Goal: Transaction & Acquisition: Book appointment/travel/reservation

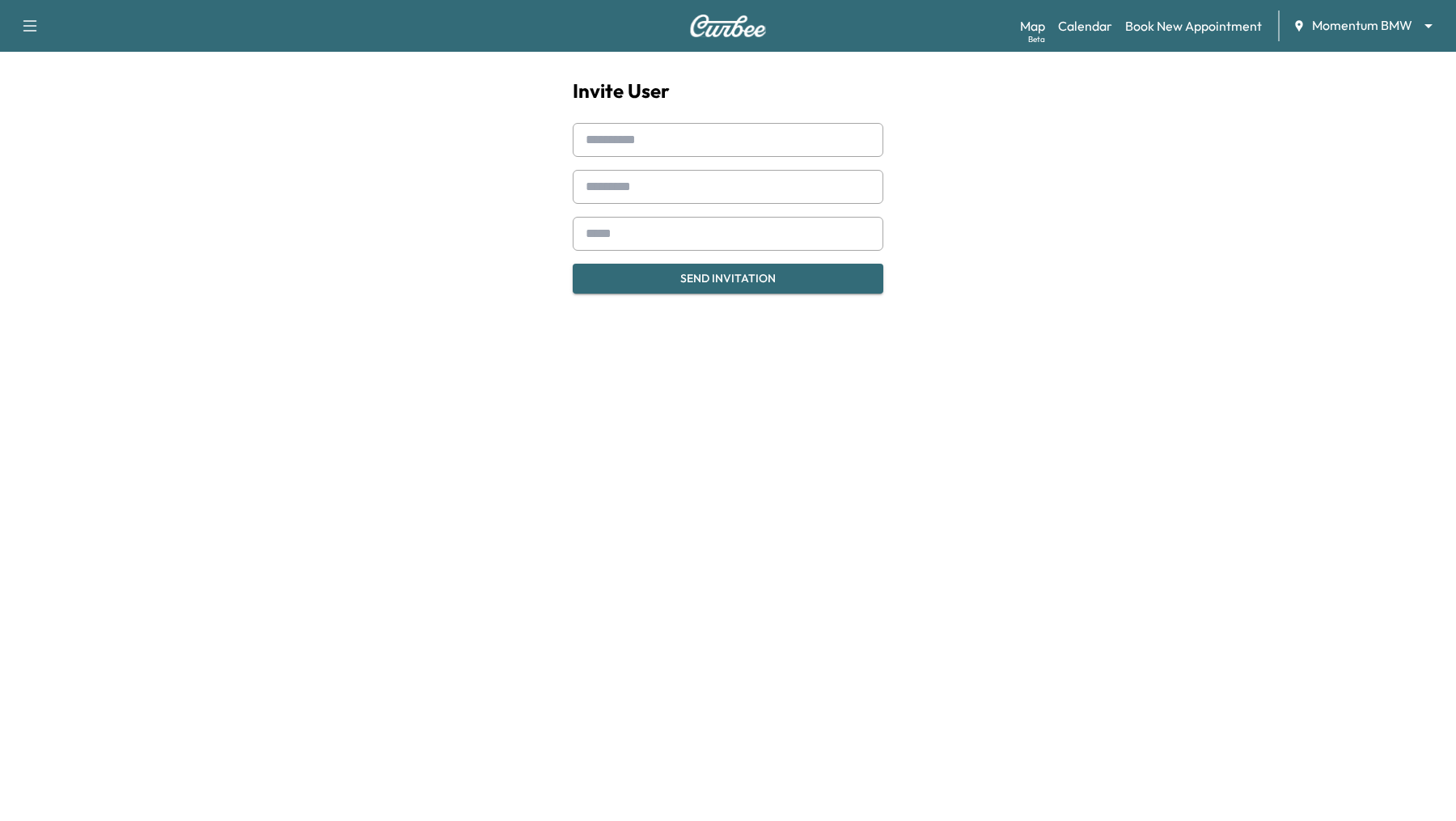
click at [625, 145] on input "text" at bounding box center [728, 140] width 310 height 34
type input "*****"
type input "********"
type input "**********"
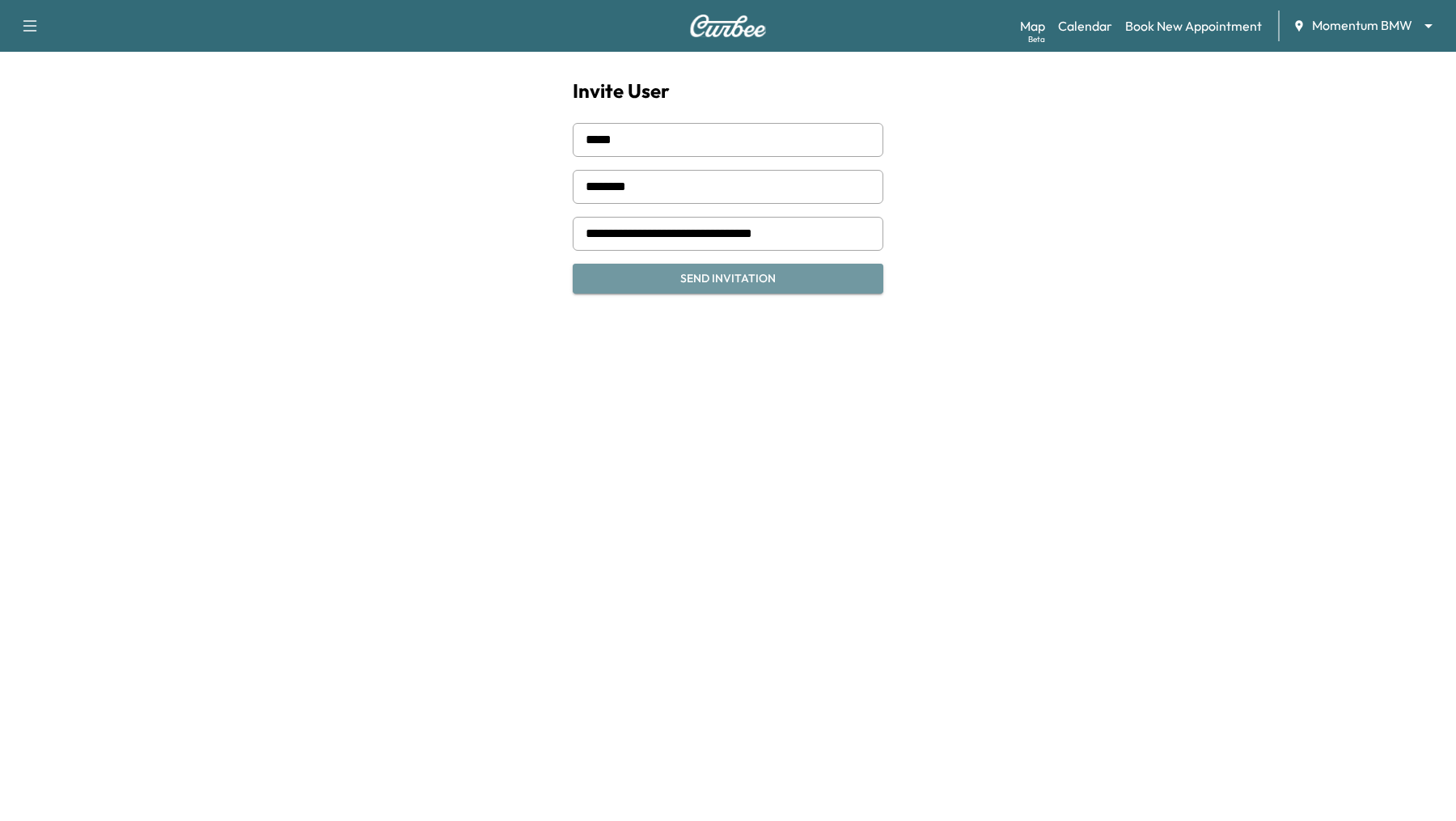
click at [719, 275] on button "Send Invitation" at bounding box center [728, 278] width 310 height 30
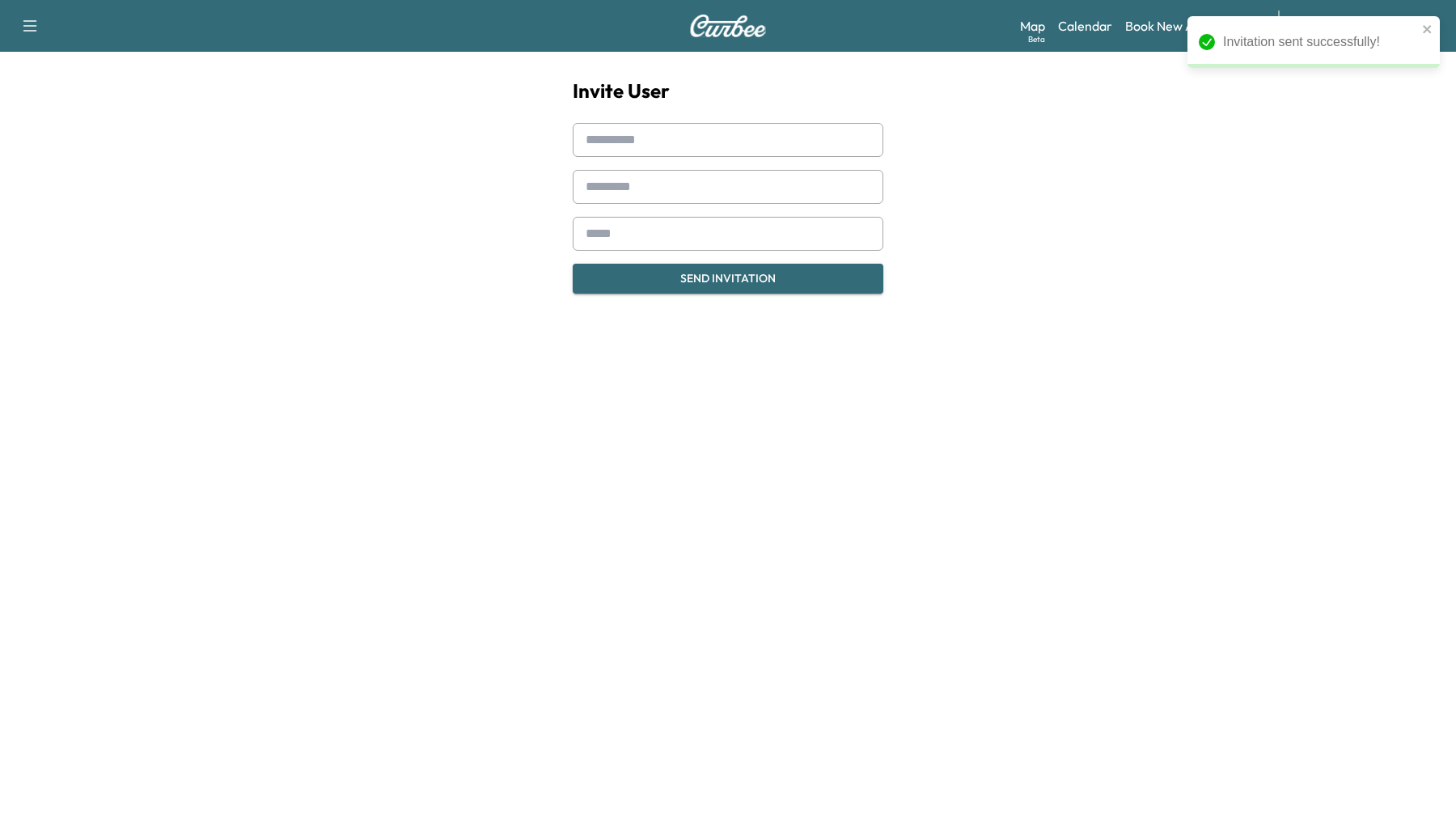
click at [641, 136] on input "text" at bounding box center [728, 140] width 310 height 34
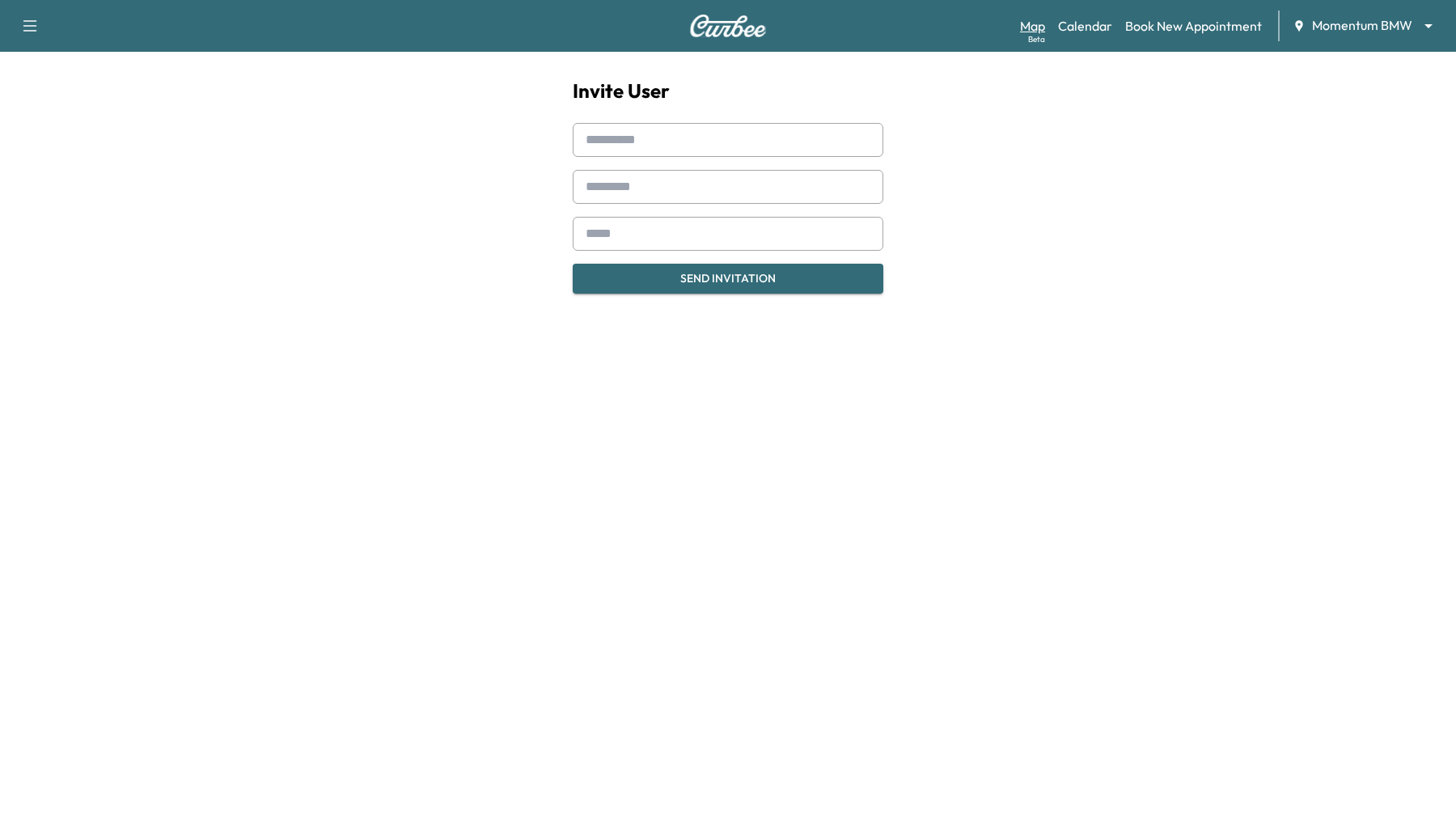
click at [1030, 17] on link "Map Beta" at bounding box center [1032, 26] width 25 height 20
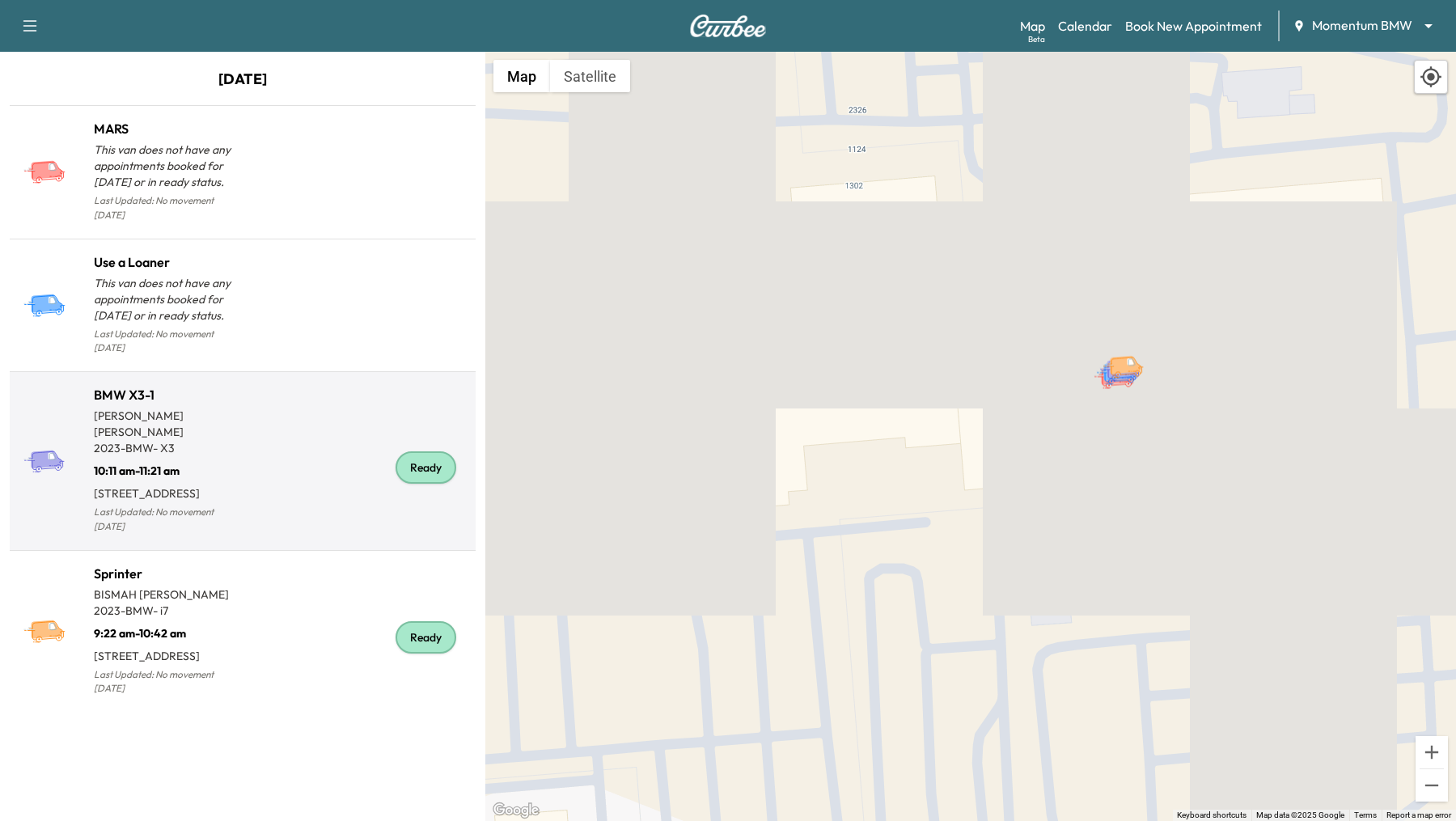
click at [351, 459] on div "Ready" at bounding box center [356, 467] width 227 height 139
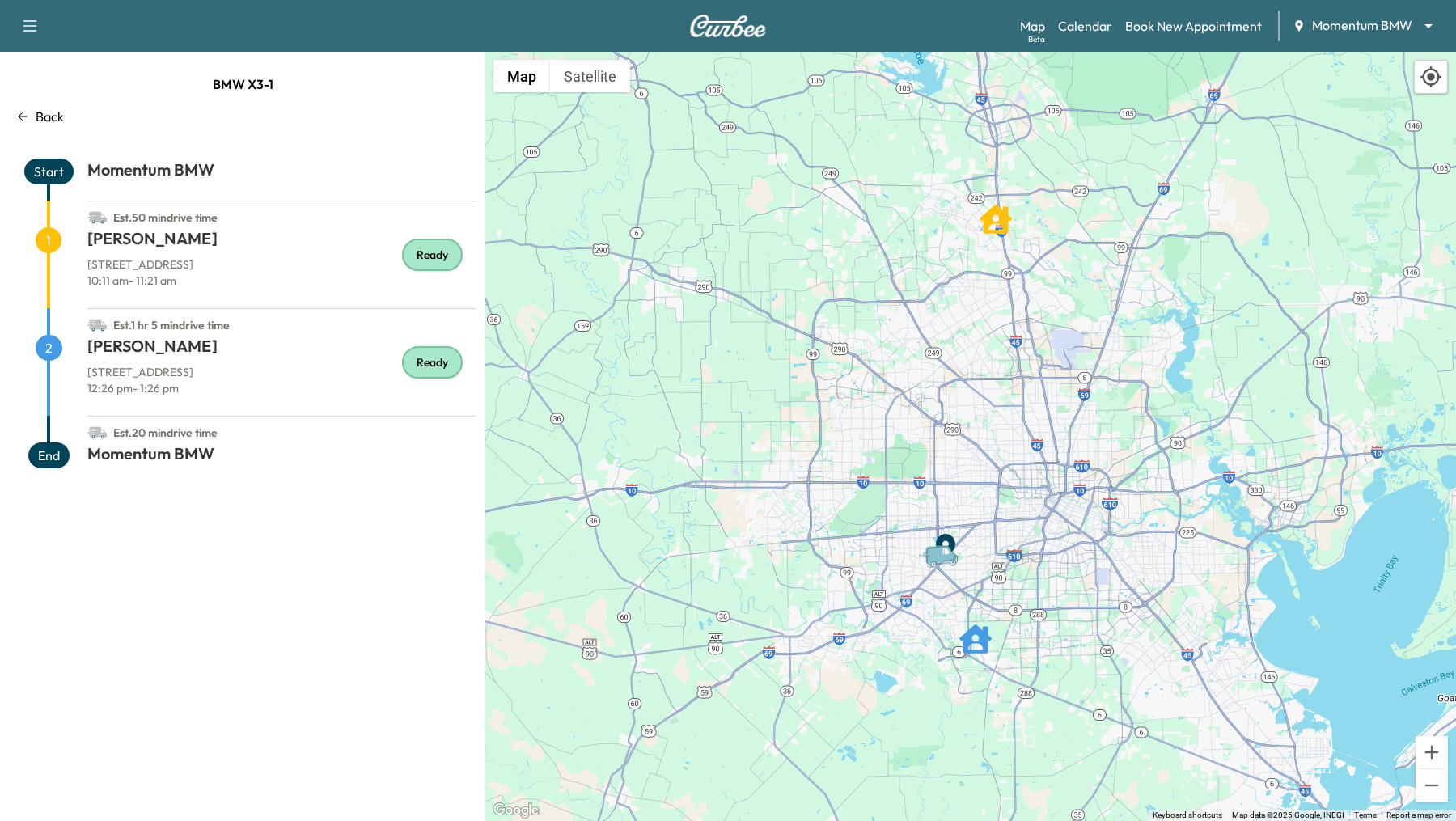
click at [26, 117] on icon at bounding box center [23, 117] width 9 height 8
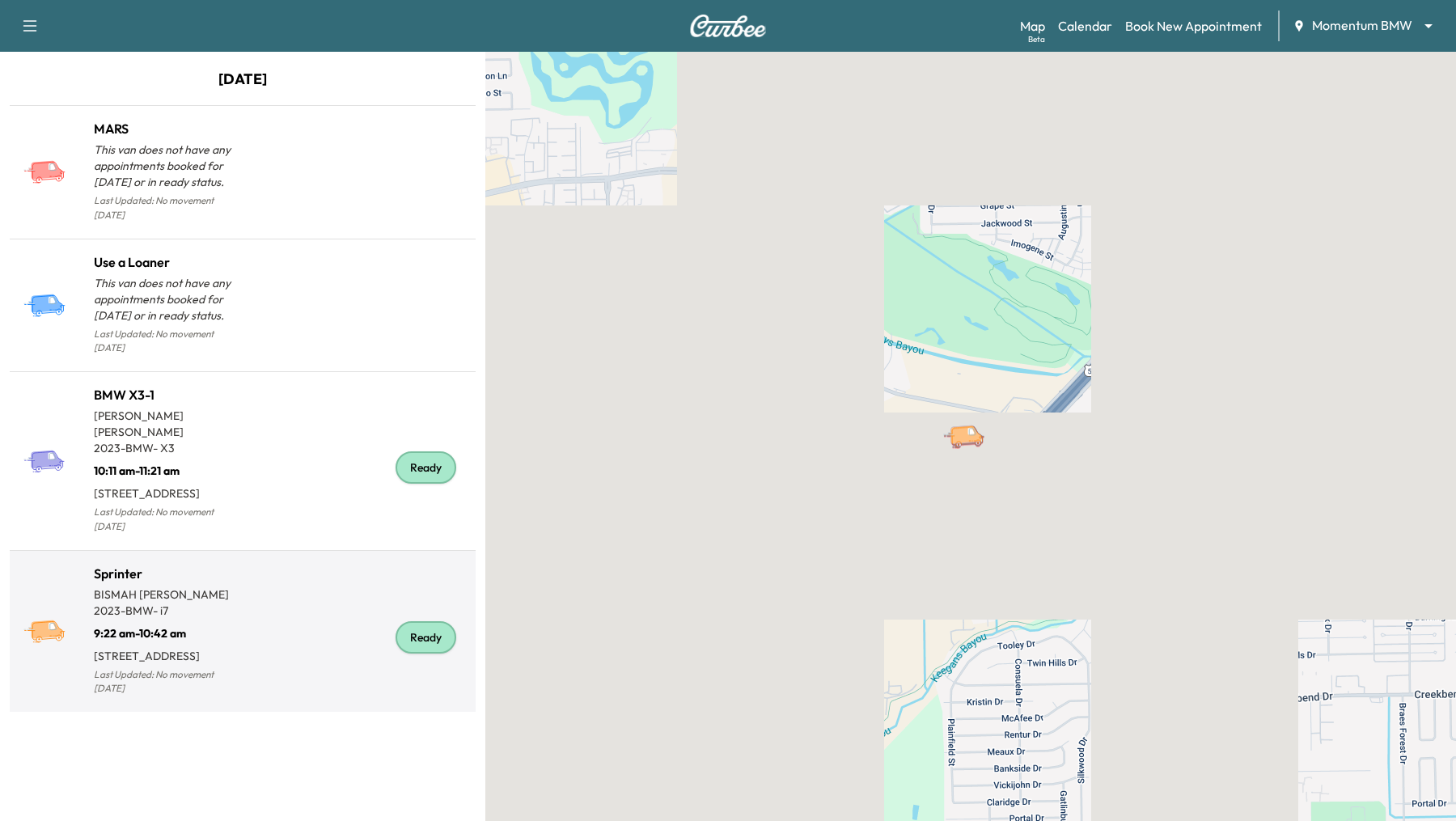
click at [309, 557] on div "Sprinter [PERSON_NAME] 2023 - BMW - i7 9:22 am - 10:42 am [STREET_ADDRESS] Last…" at bounding box center [242, 631] width 459 height 149
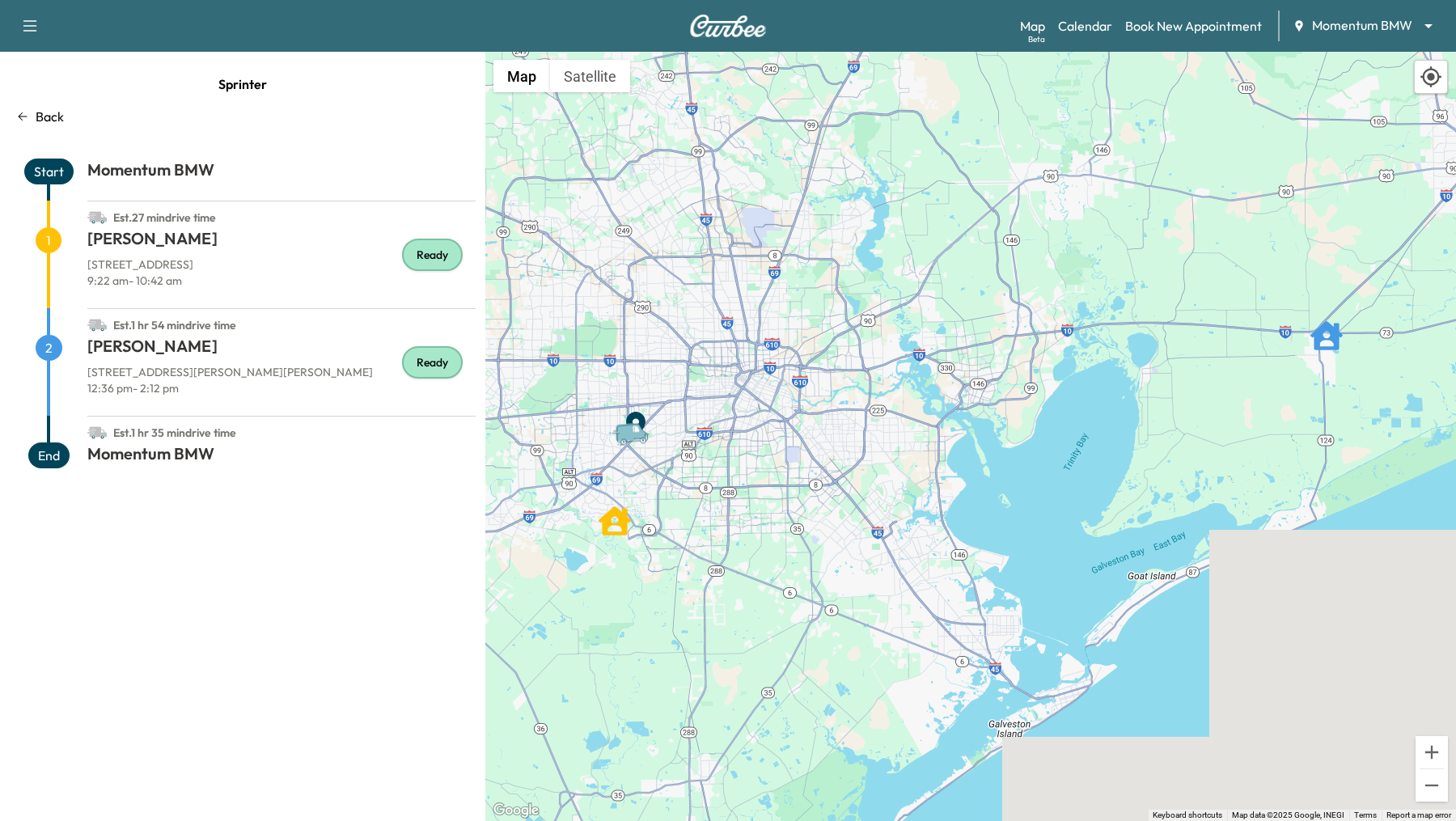
click at [26, 117] on icon at bounding box center [23, 117] width 13 height 13
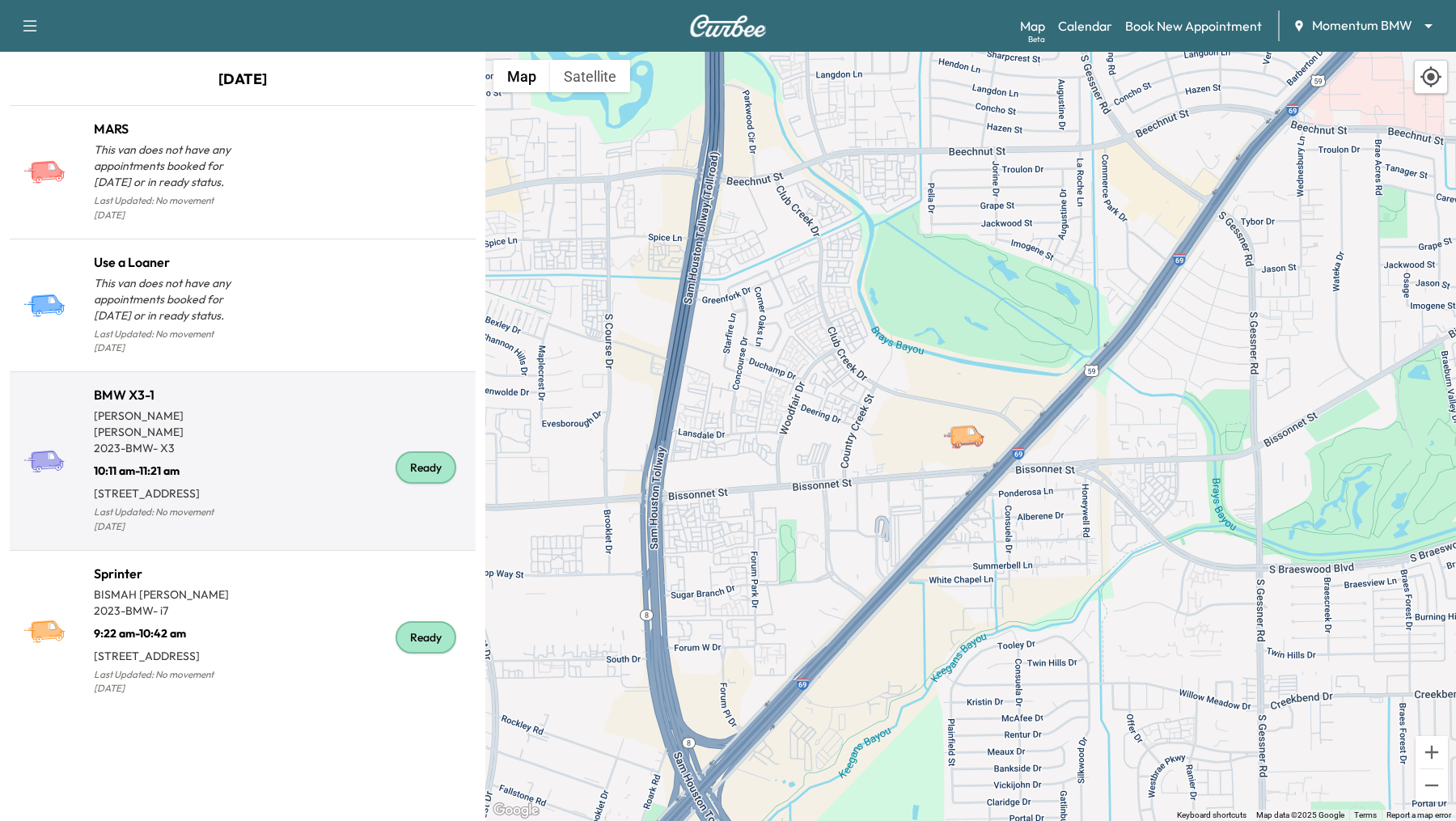
click at [311, 424] on div "Ready" at bounding box center [356, 467] width 227 height 139
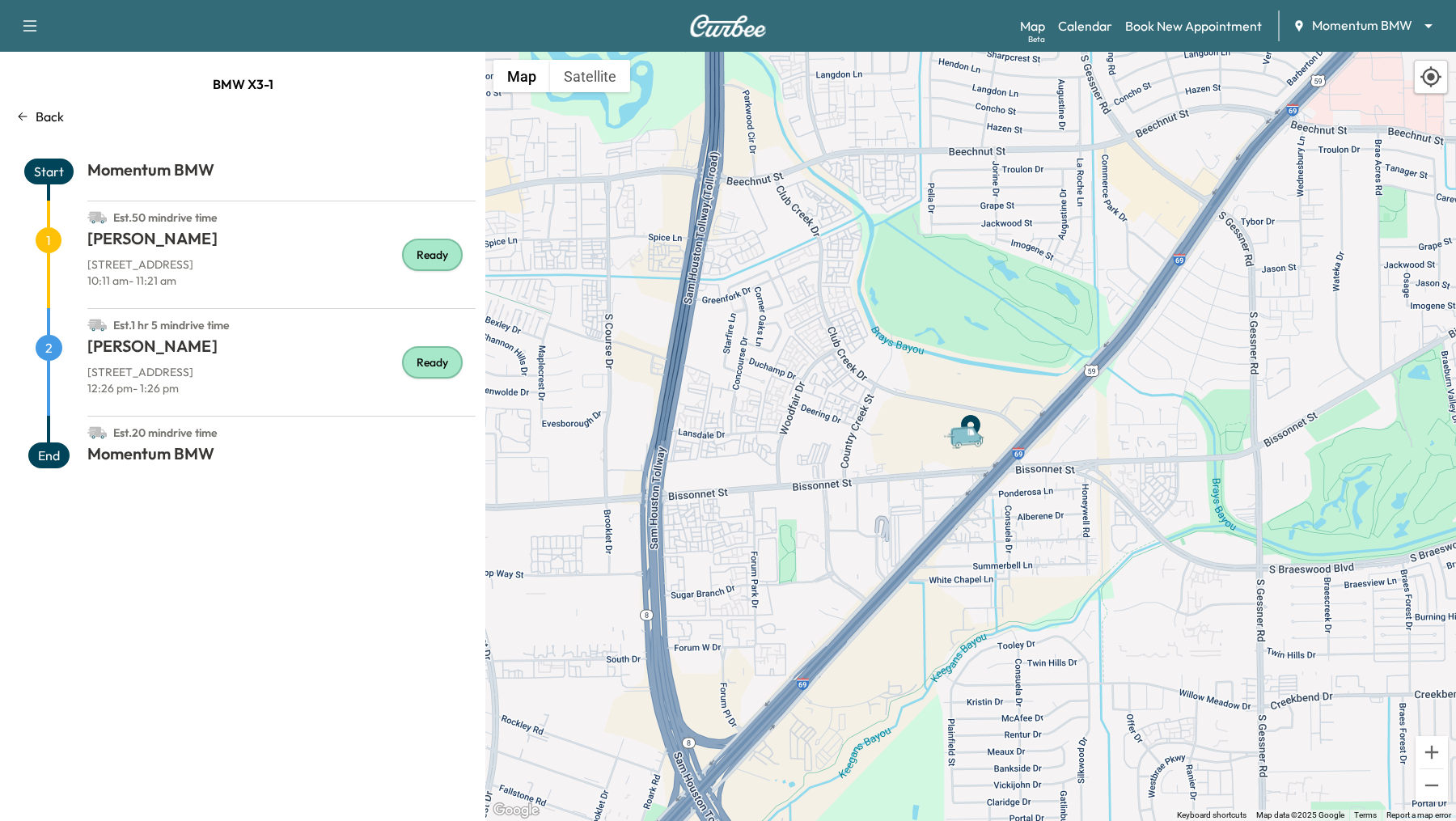
click at [1355, 21] on body "Support Log Out Map Beta Calendar Book New Appointment Momentum BMW ******** ​ …" at bounding box center [728, 410] width 1456 height 821
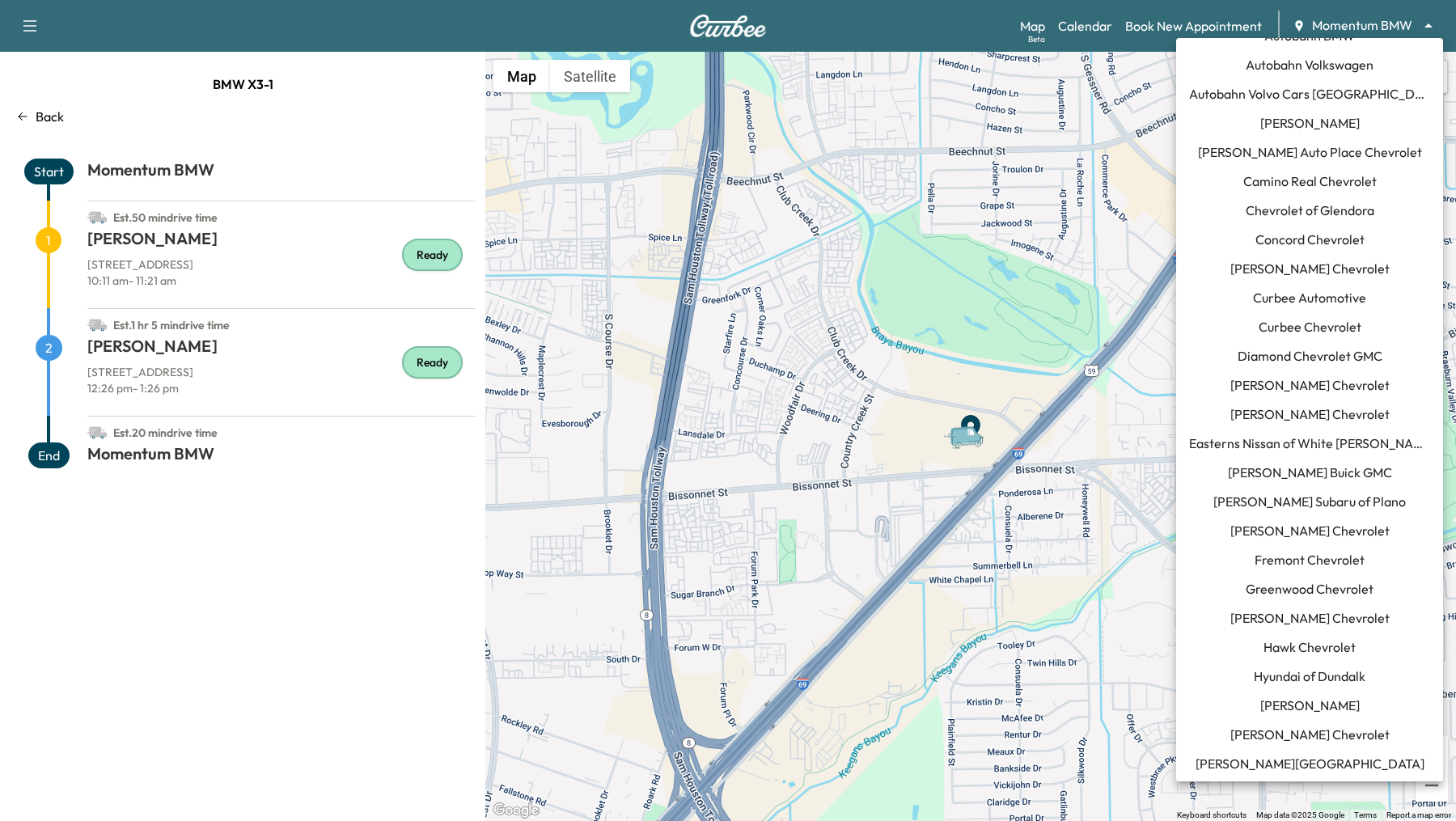
scroll to position [46, 0]
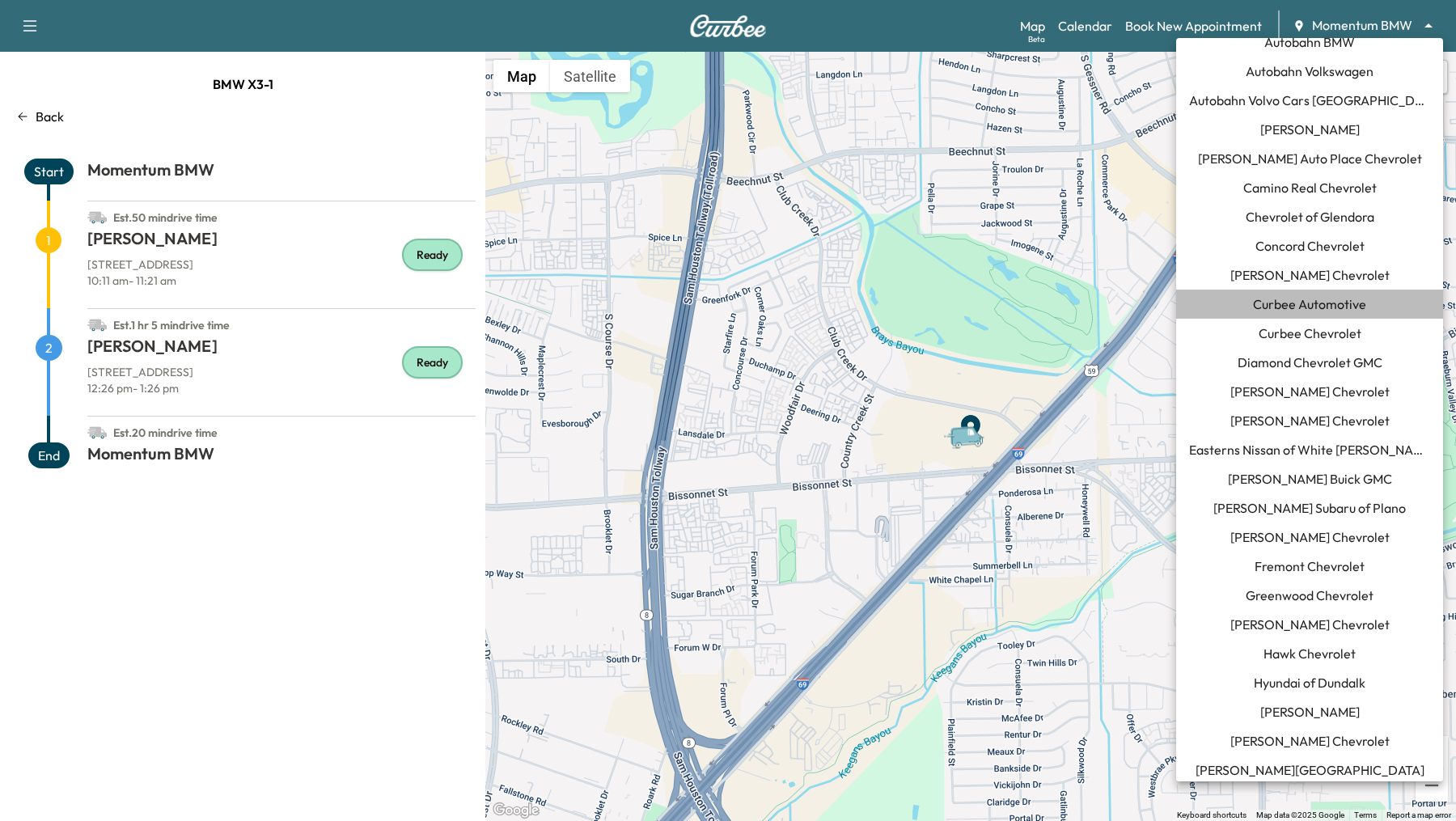
click at [1374, 301] on li "Curbee Automotive" at bounding box center [1309, 304] width 267 height 29
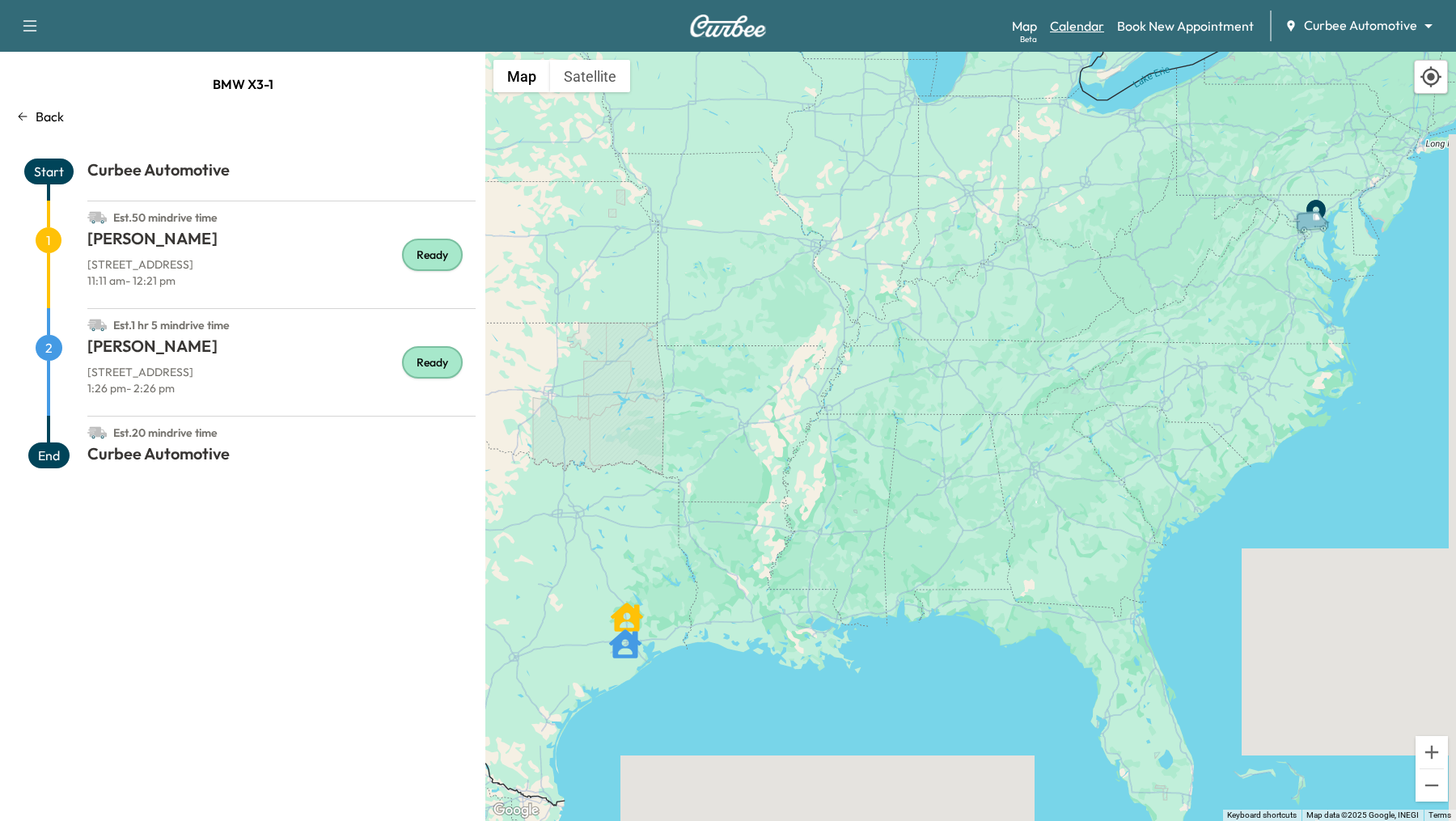
click at [1093, 33] on link "Calendar" at bounding box center [1077, 26] width 54 height 20
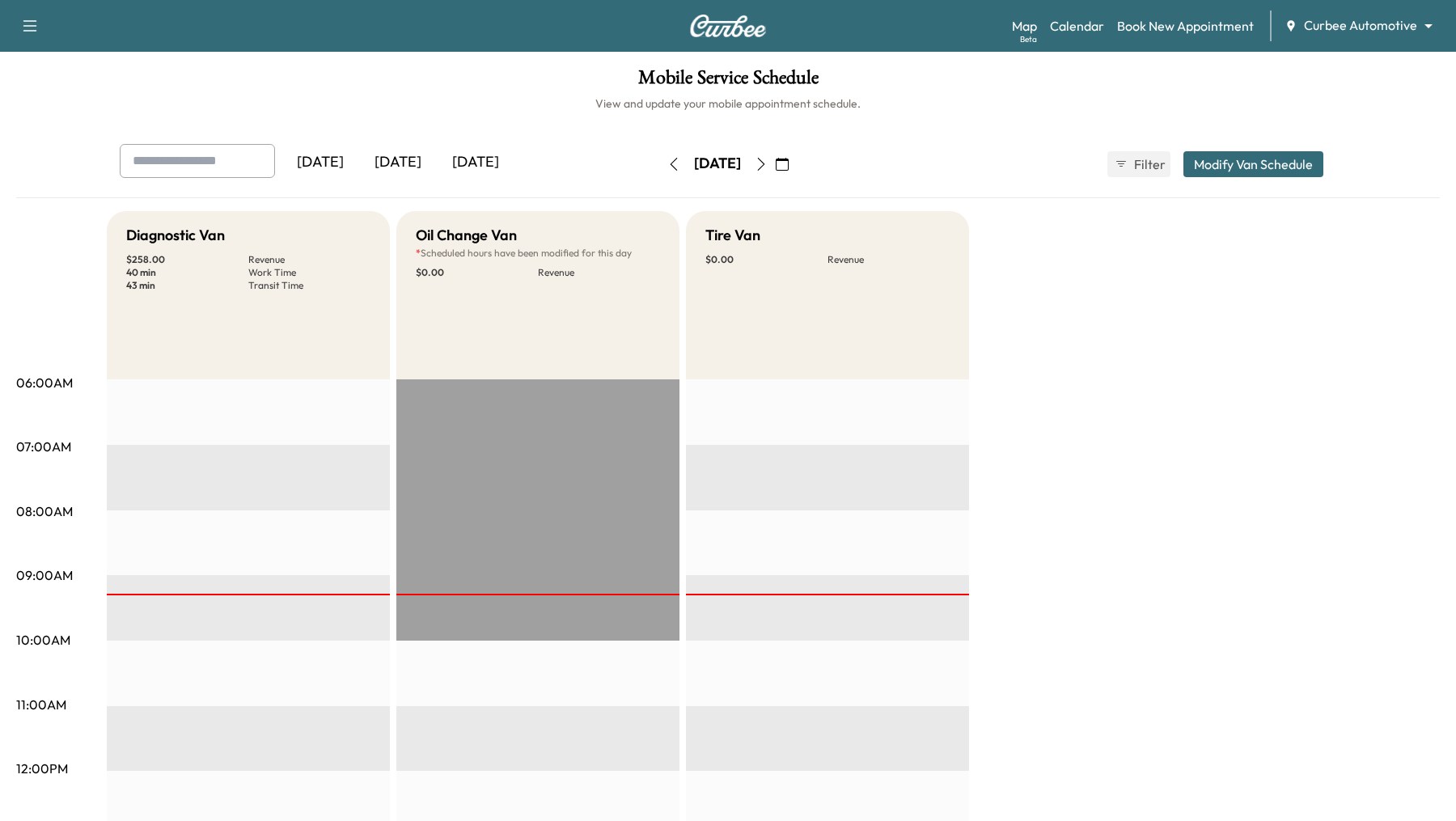
click at [1244, 144] on div "Yesterday Today Tomorrow Friday, August 22 August 2025 S M T W T F S 27 28 29 3…" at bounding box center [728, 163] width 1242 height 40
click at [1237, 161] on button "Modify Van Schedule" at bounding box center [1253, 164] width 140 height 26
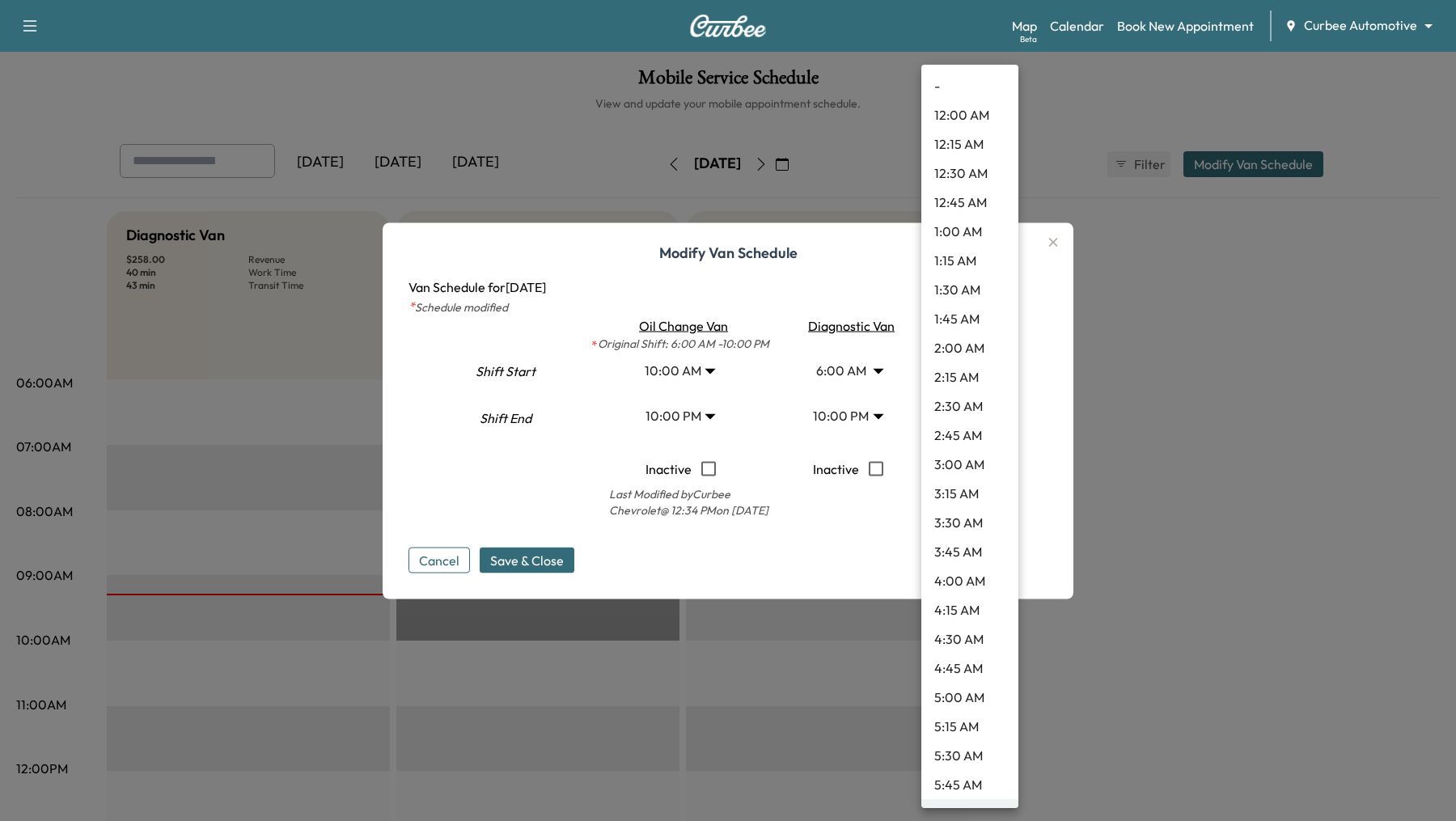
drag, startPoint x: 998, startPoint y: 369, endPoint x: 795, endPoint y: 369, distance: 203.0
click at [952, 369] on body "Support Log Out Map Beta Calendar Book New Appointment Curbee Automotive ******…" at bounding box center [728, 410] width 1456 height 821
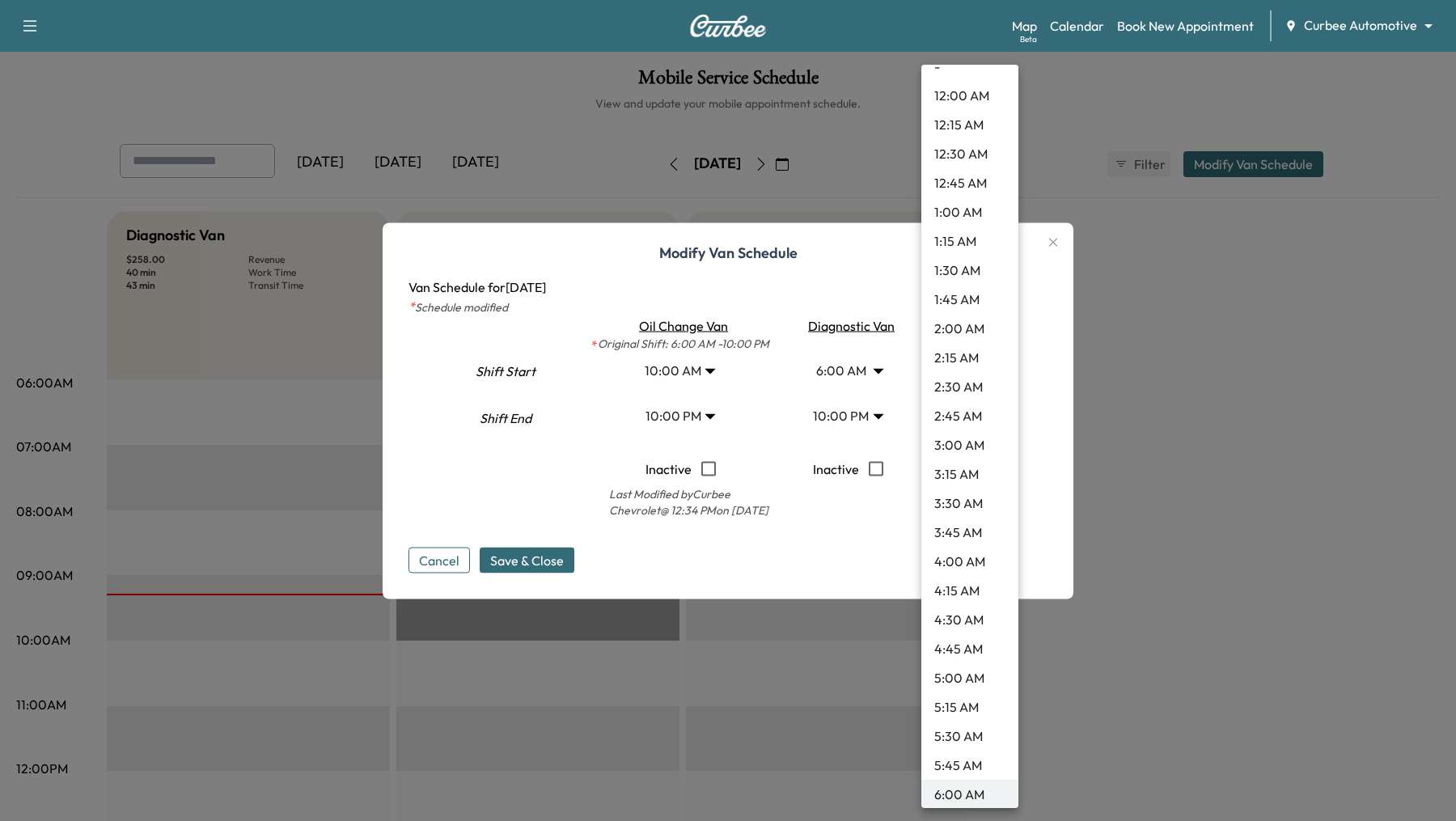
click at [696, 359] on div at bounding box center [728, 410] width 1456 height 821
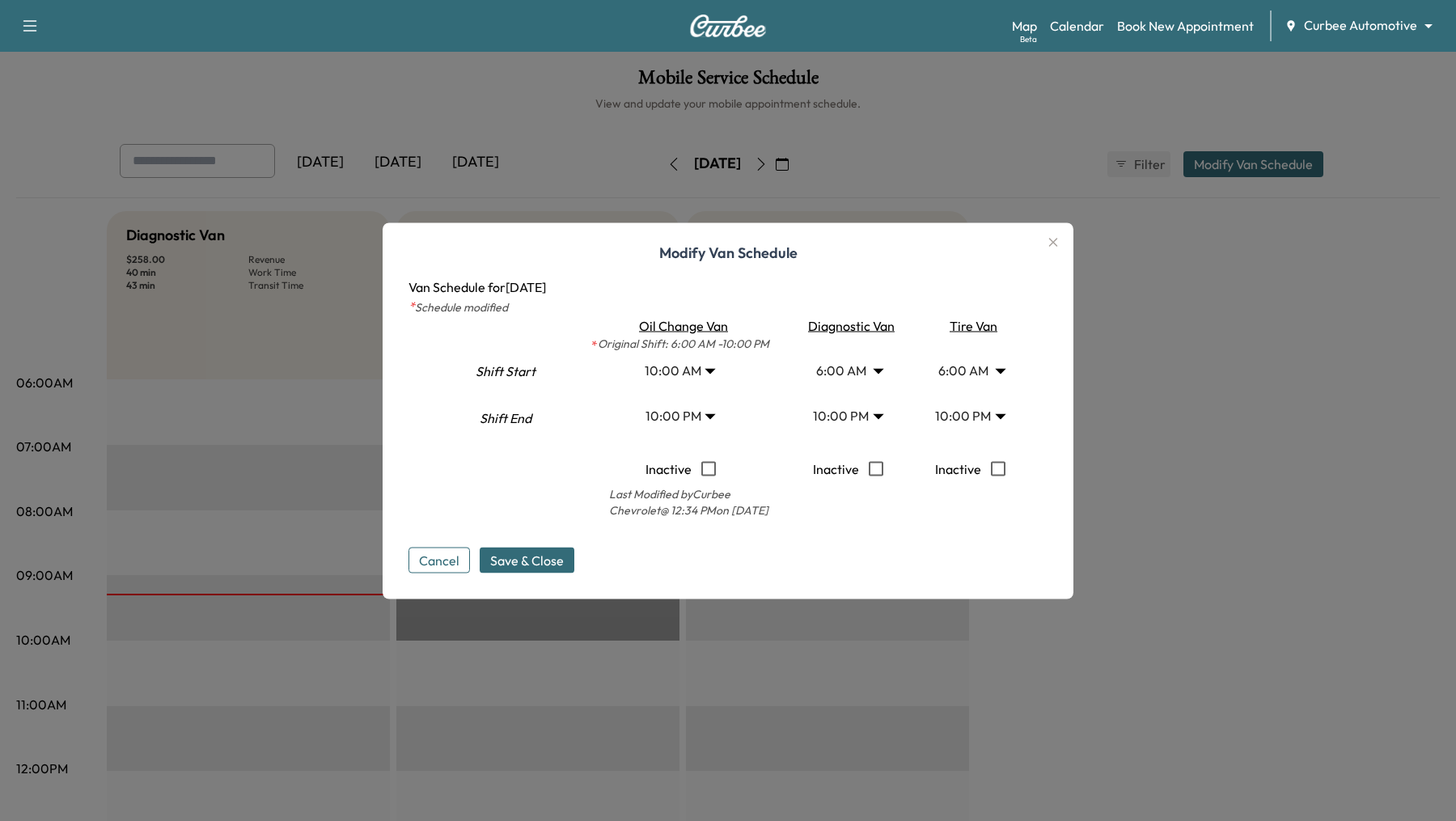
click at [710, 373] on body "Support Log Out Map Beta Calendar Book New Appointment Curbee Automotive ******…" at bounding box center [728, 410] width 1456 height 821
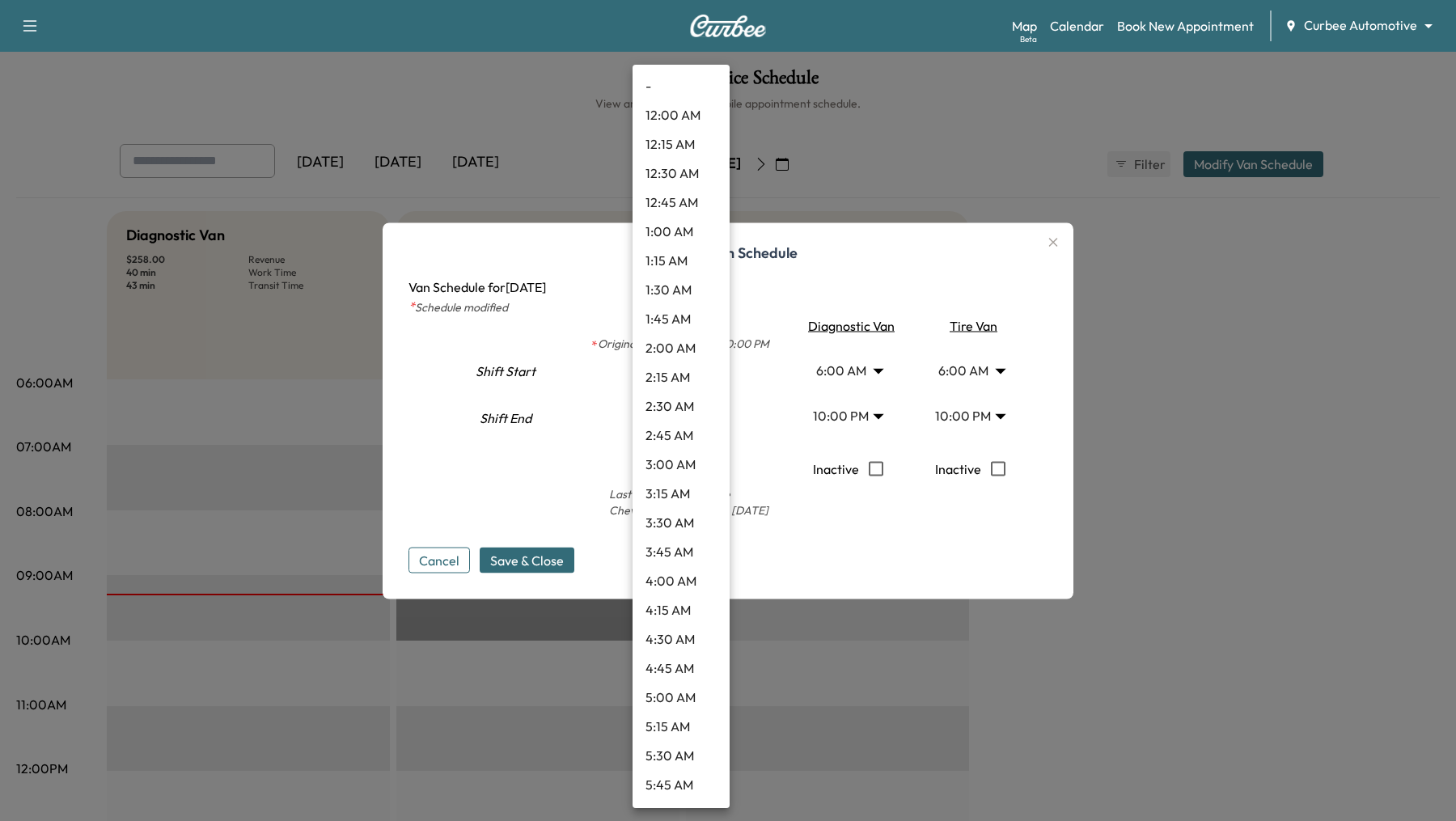
scroll to position [842, 0]
click at [685, 144] on li "7:30 AM" at bounding box center [681, 146] width 97 height 29
type input "***"
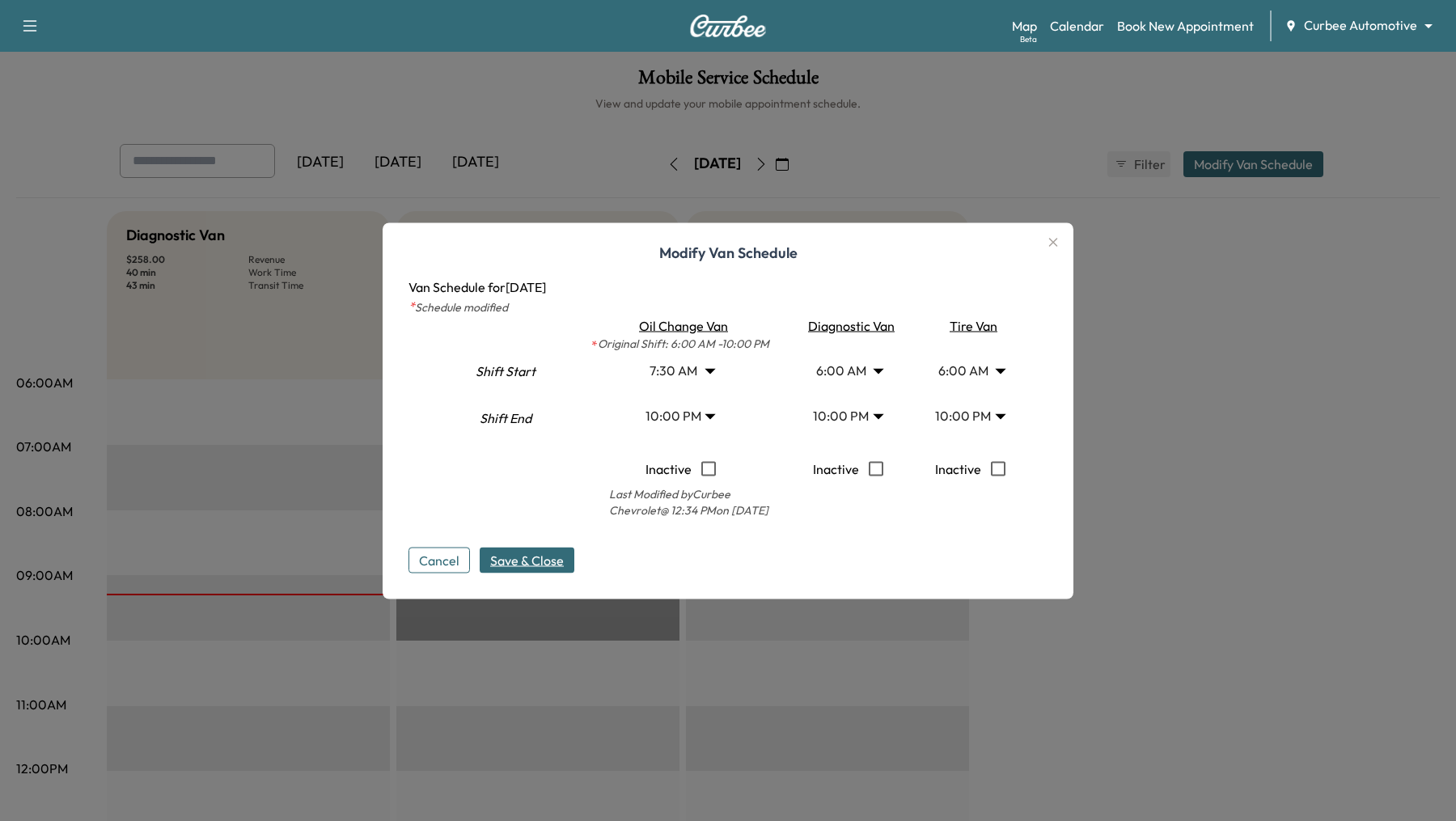
click at [516, 562] on span "Save & Close" at bounding box center [527, 560] width 74 height 20
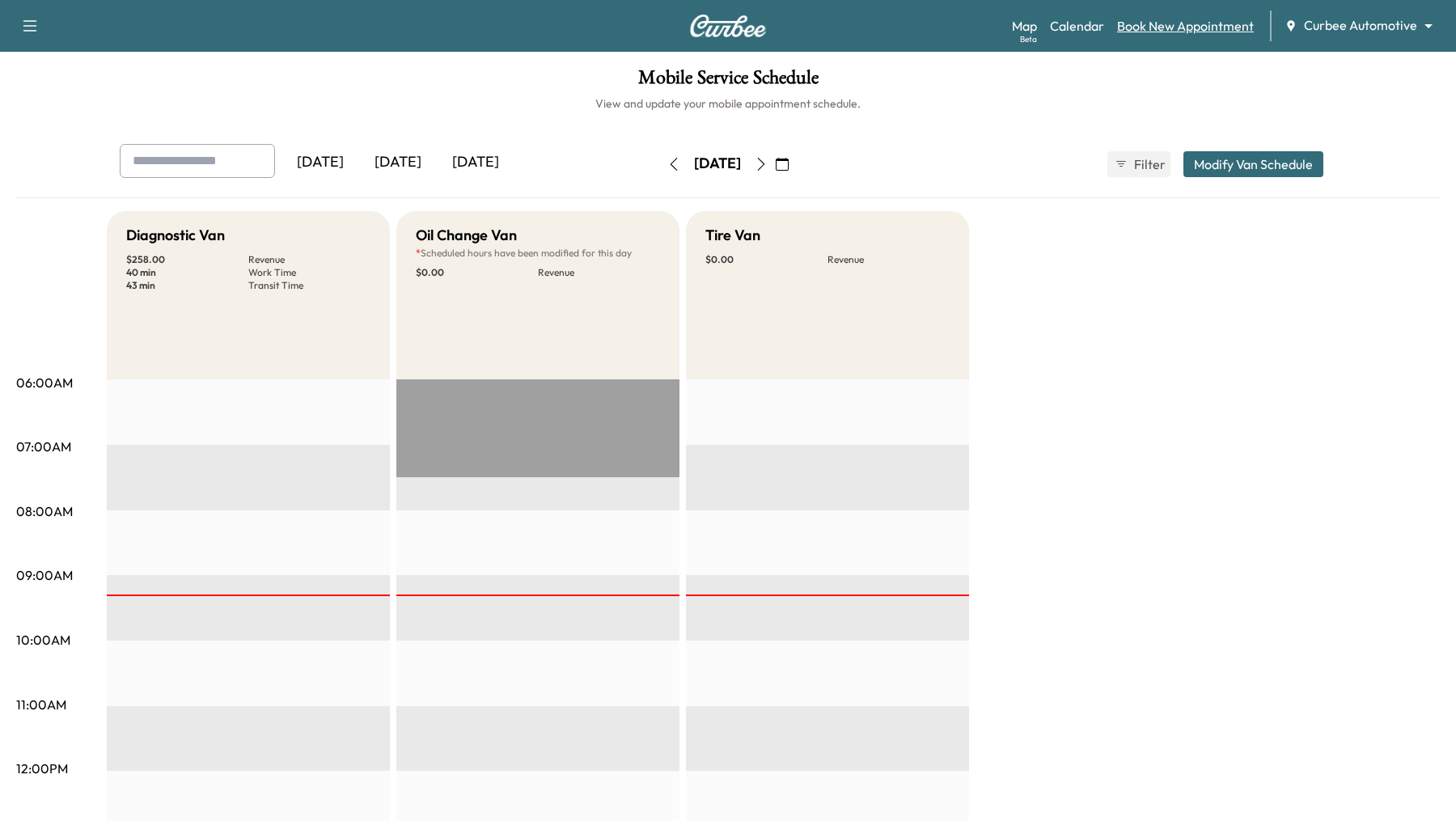
click at [1171, 27] on link "Book New Appointment" at bounding box center [1185, 26] width 136 height 20
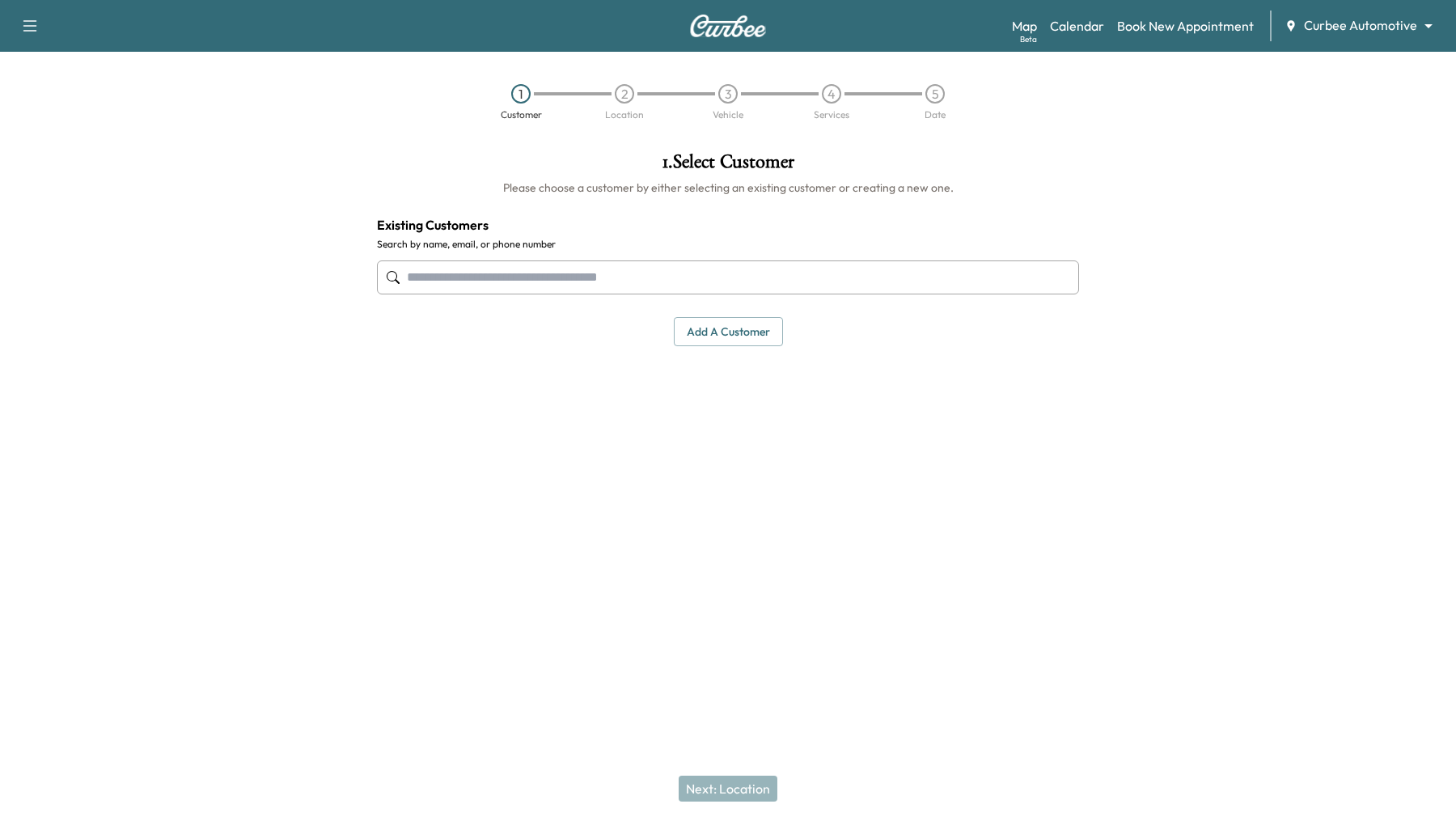
click at [544, 278] on input "text" at bounding box center [728, 277] width 702 height 34
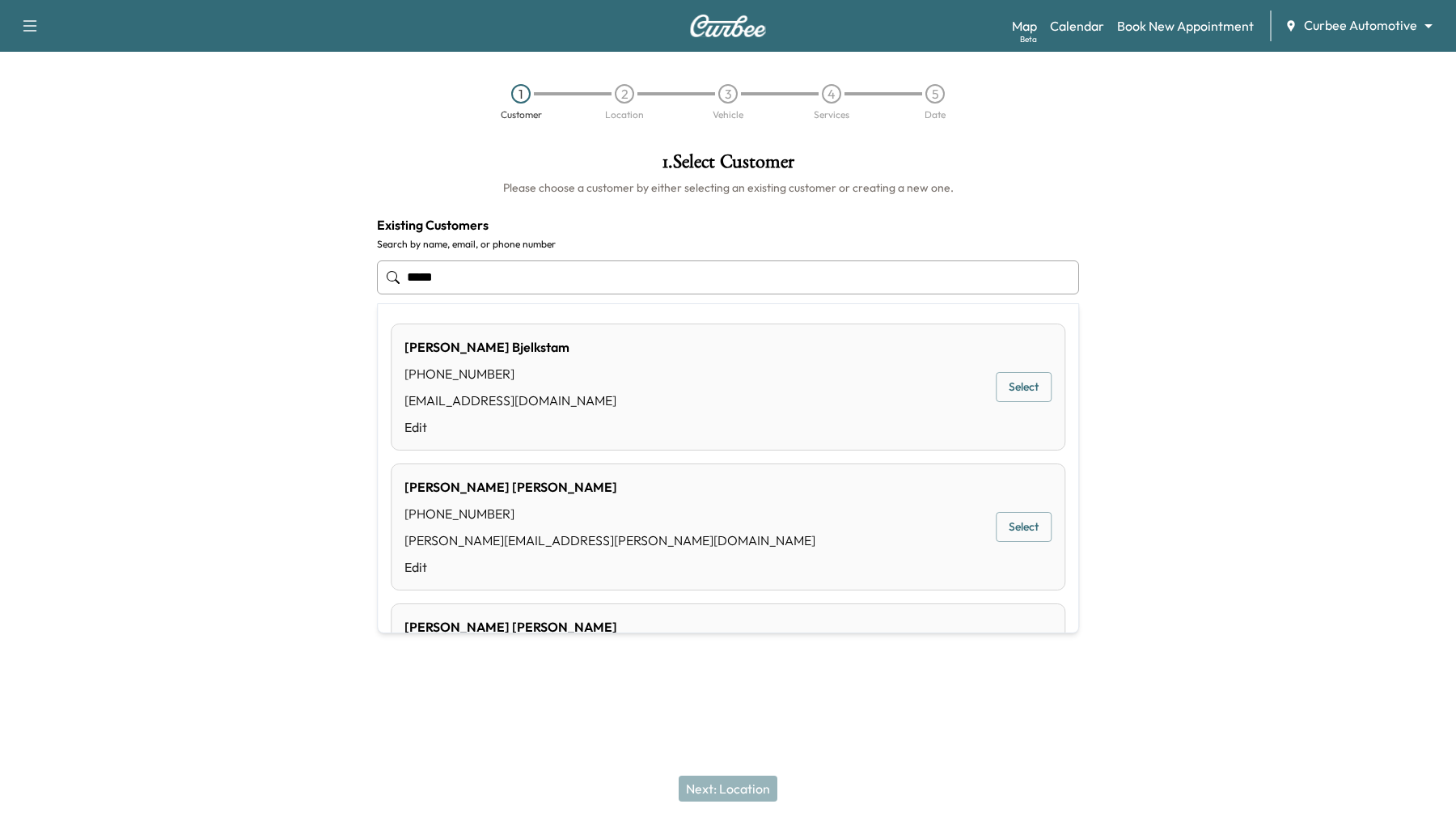
click at [518, 511] on div "(412) 860-5148" at bounding box center [609, 514] width 411 height 20
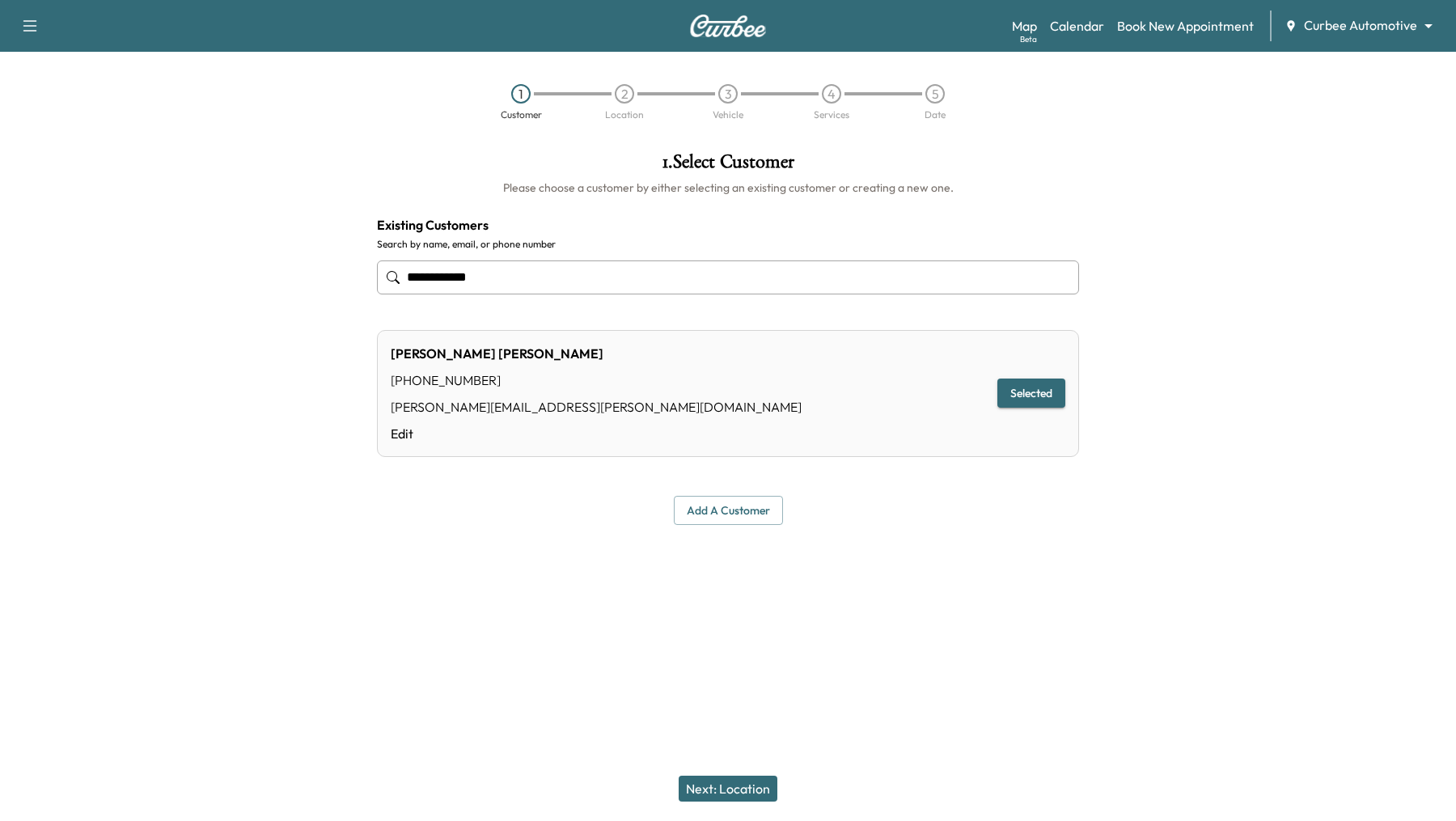
type input "**********"
click at [730, 782] on button "Next: Location" at bounding box center [728, 788] width 99 height 26
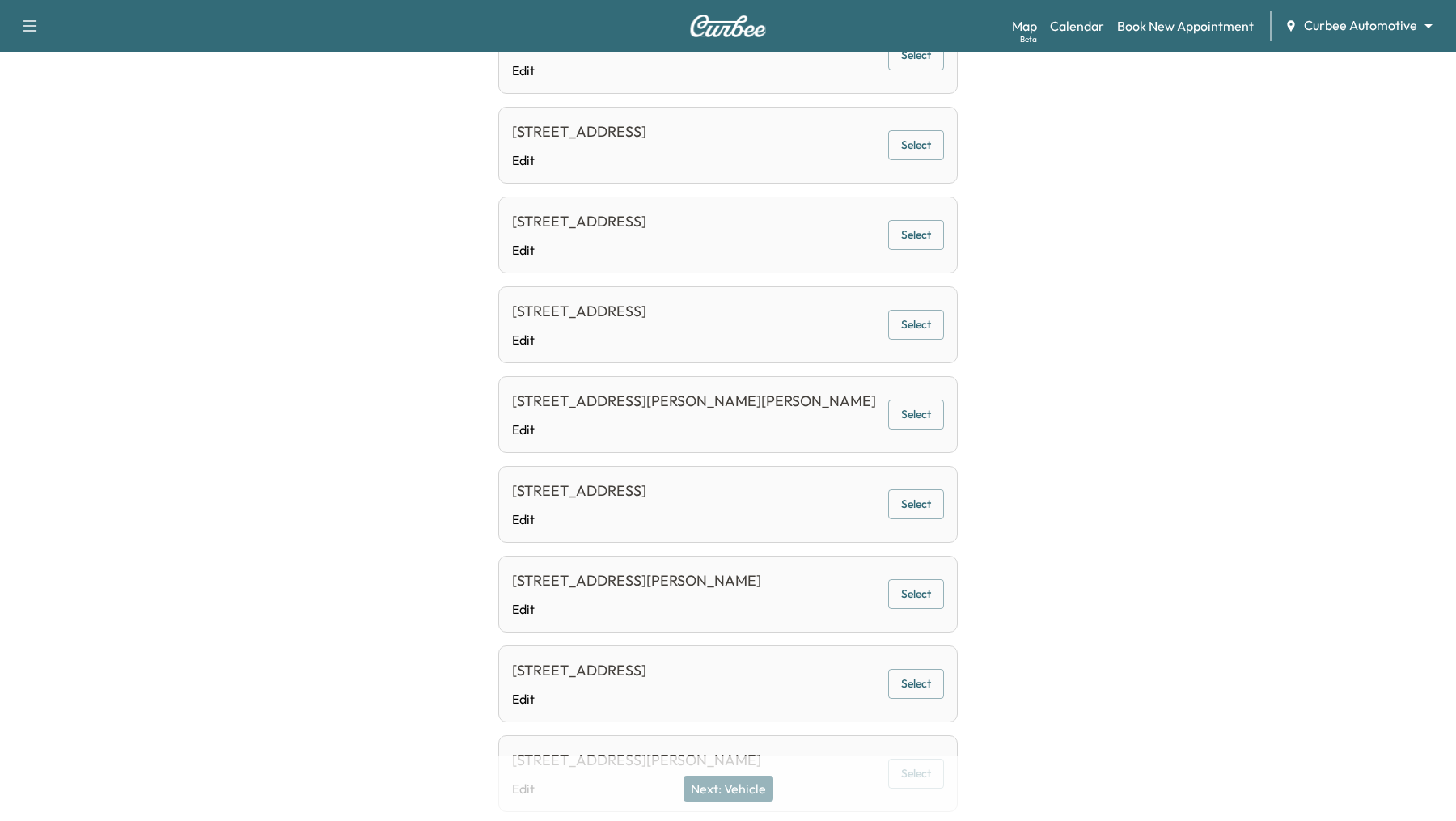
scroll to position [750, 0]
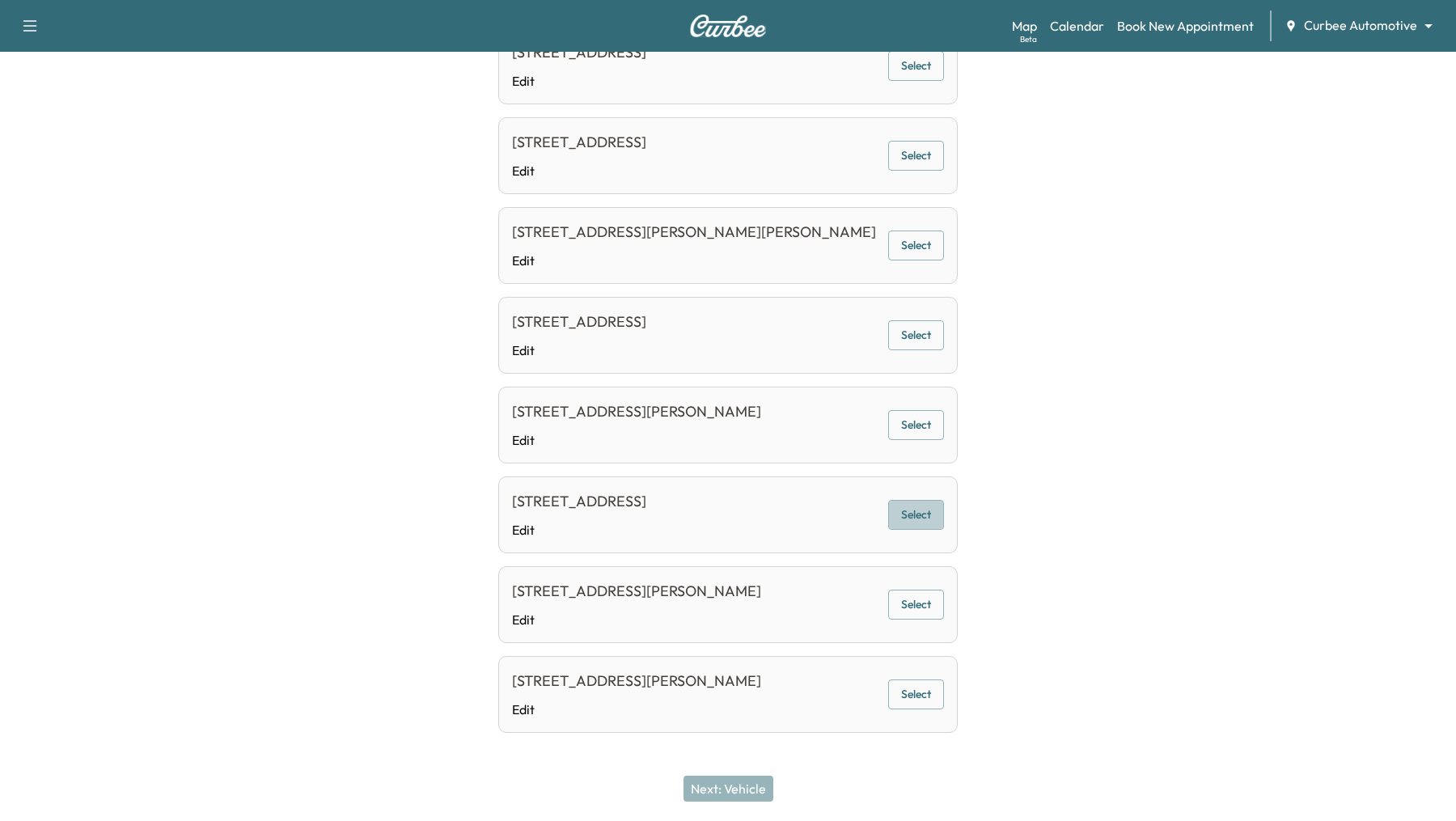
click at [915, 507] on button "Select" at bounding box center [916, 515] width 56 height 30
click at [760, 771] on div "Next: Vehicle" at bounding box center [728, 788] width 1456 height 65
click at [746, 785] on button "Next: Vehicle" at bounding box center [728, 788] width 90 height 26
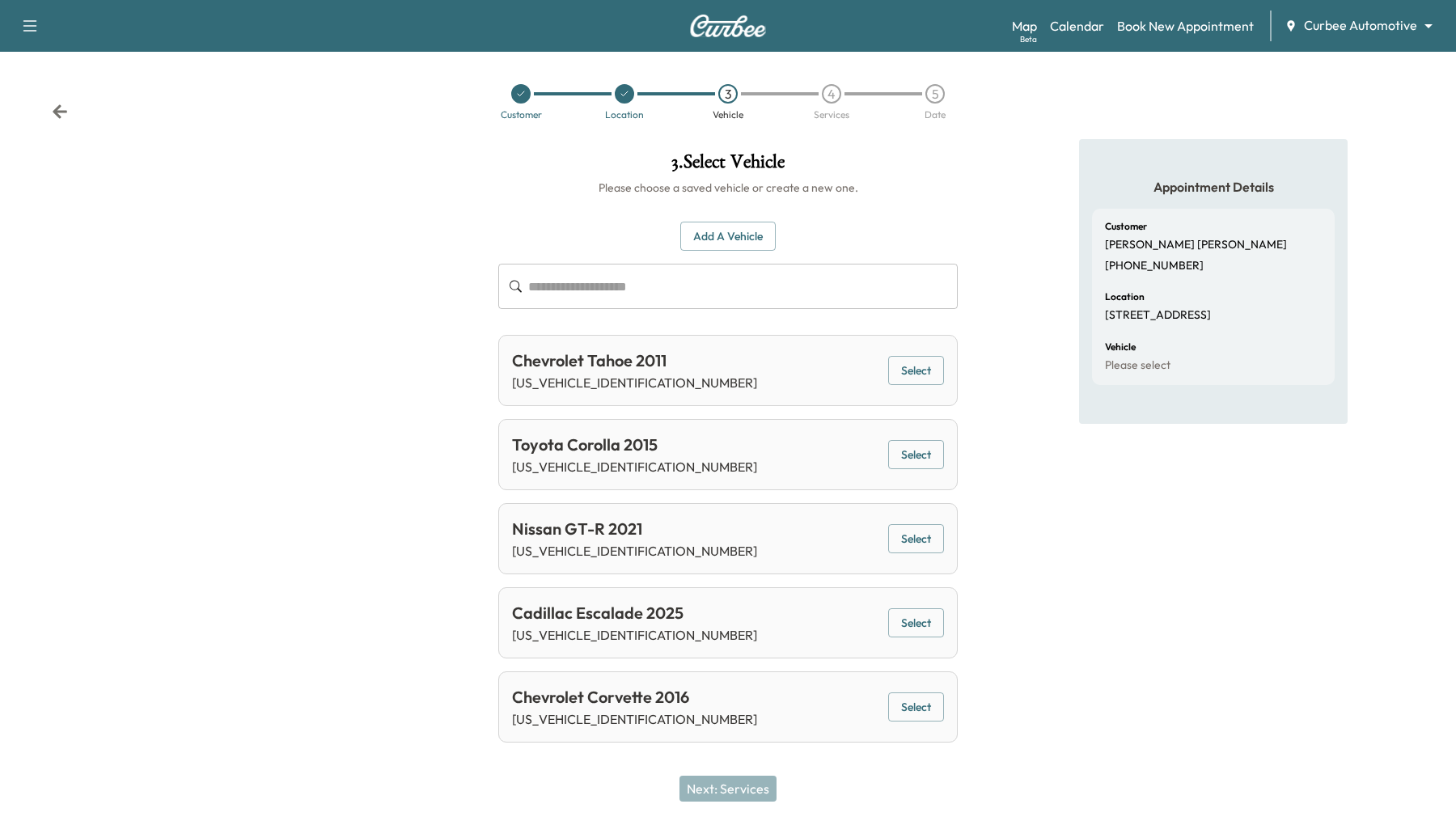
scroll to position [0, 0]
click at [937, 375] on button "Select" at bounding box center [916, 370] width 56 height 30
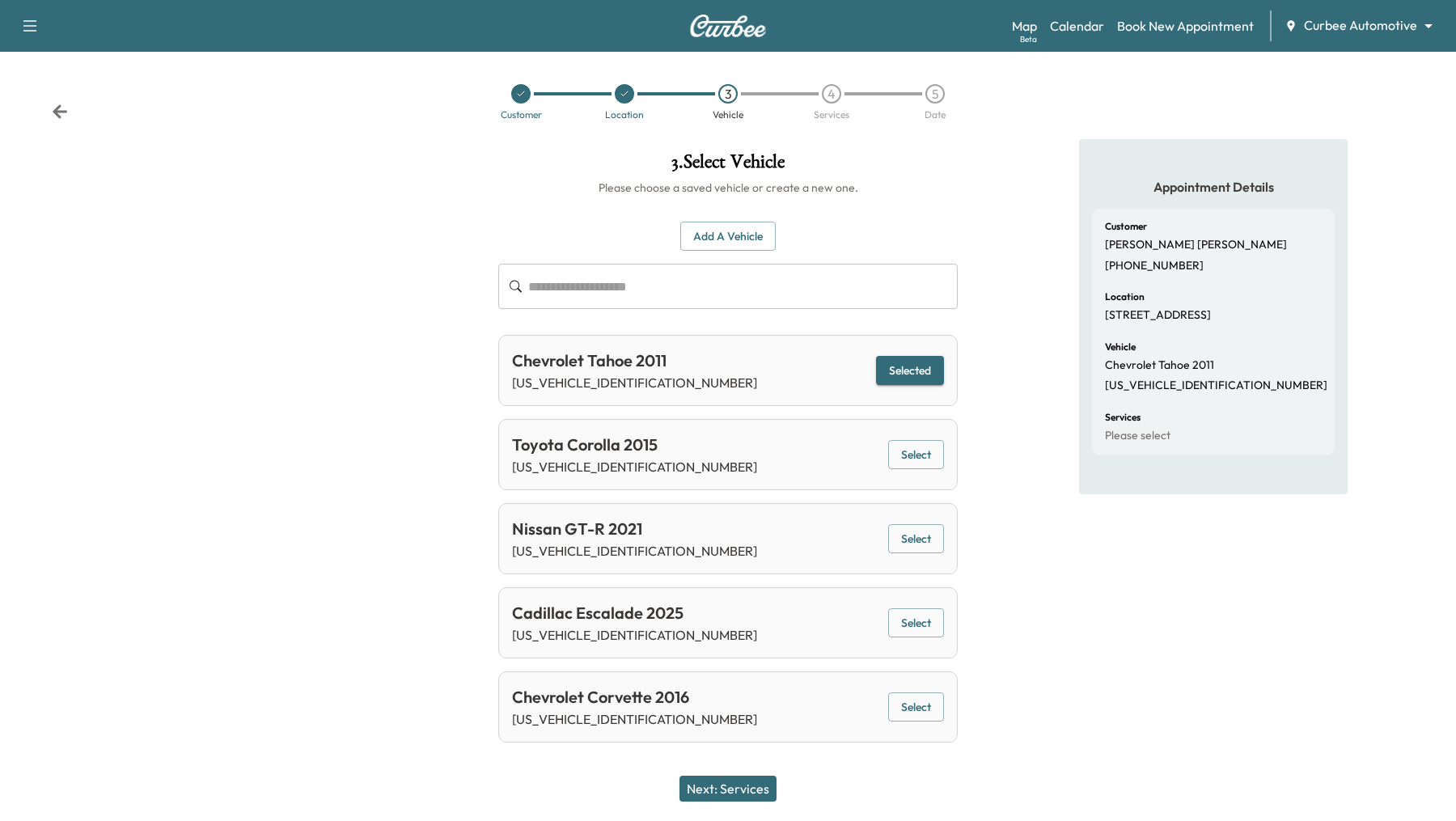
click at [725, 787] on button "Next: Services" at bounding box center [728, 788] width 97 height 26
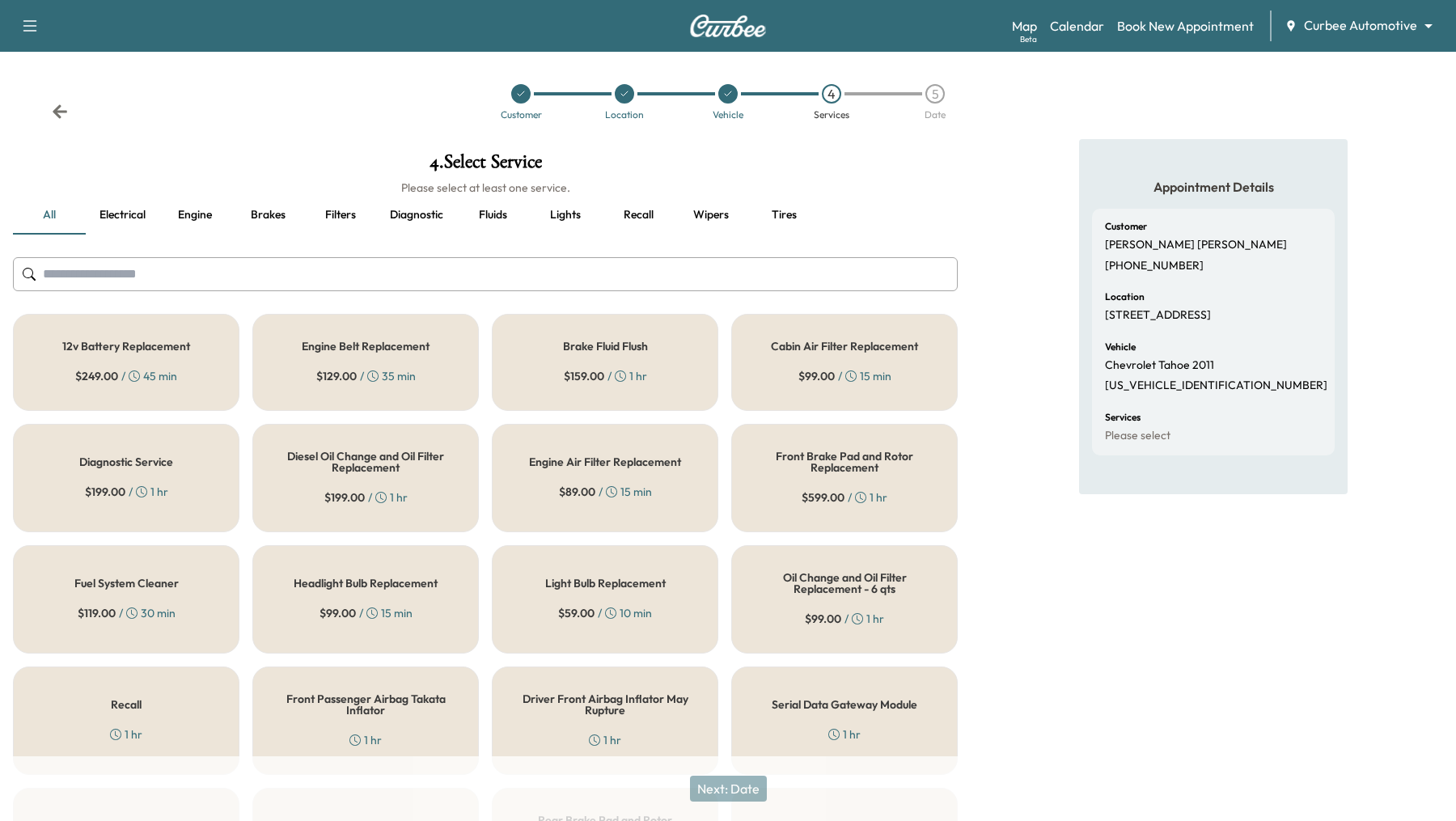
click at [146, 378] on div "$ 249.00 / 45 min" at bounding box center [126, 376] width 102 height 16
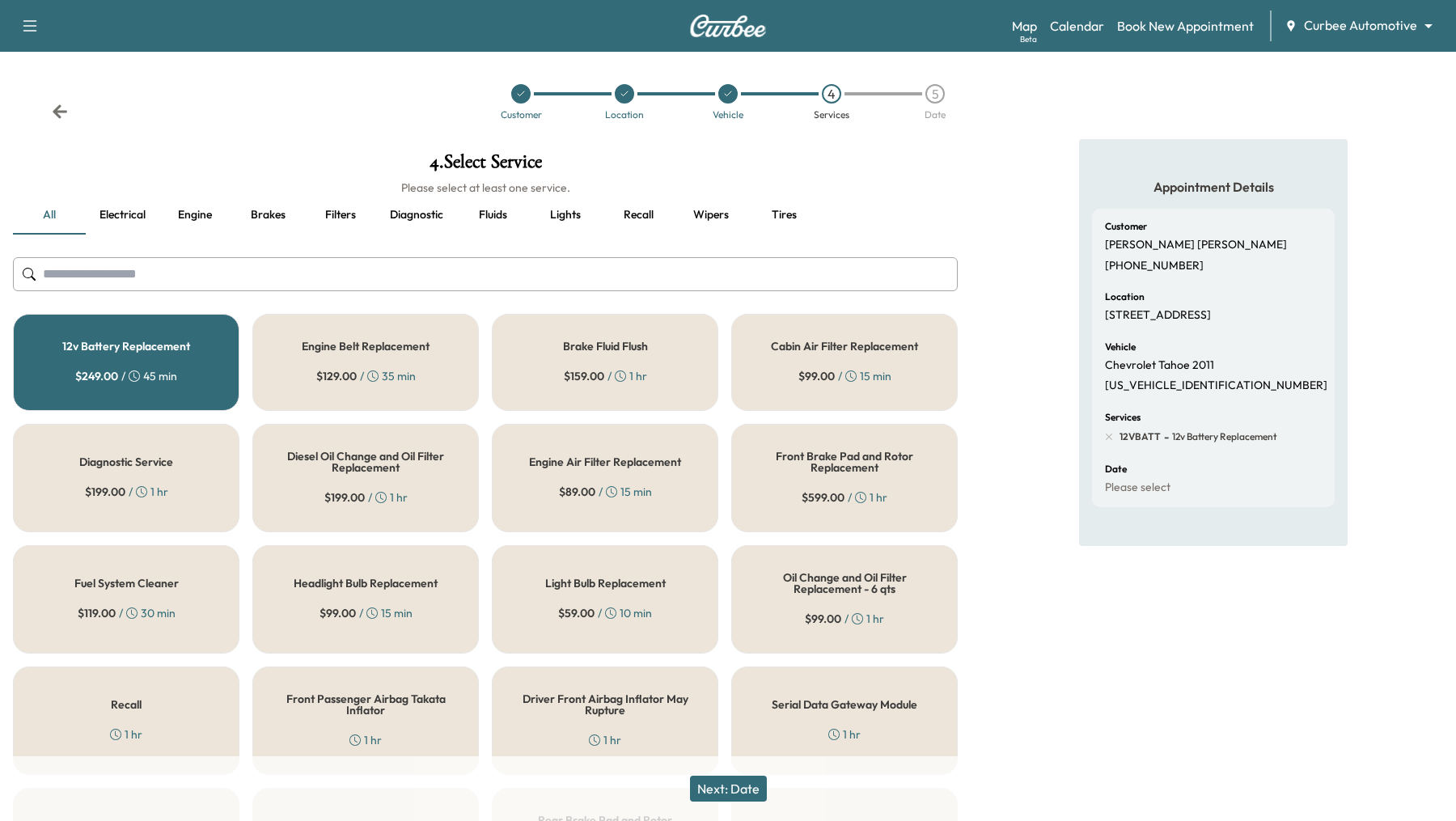
click at [728, 792] on button "Next: Date" at bounding box center [728, 788] width 77 height 26
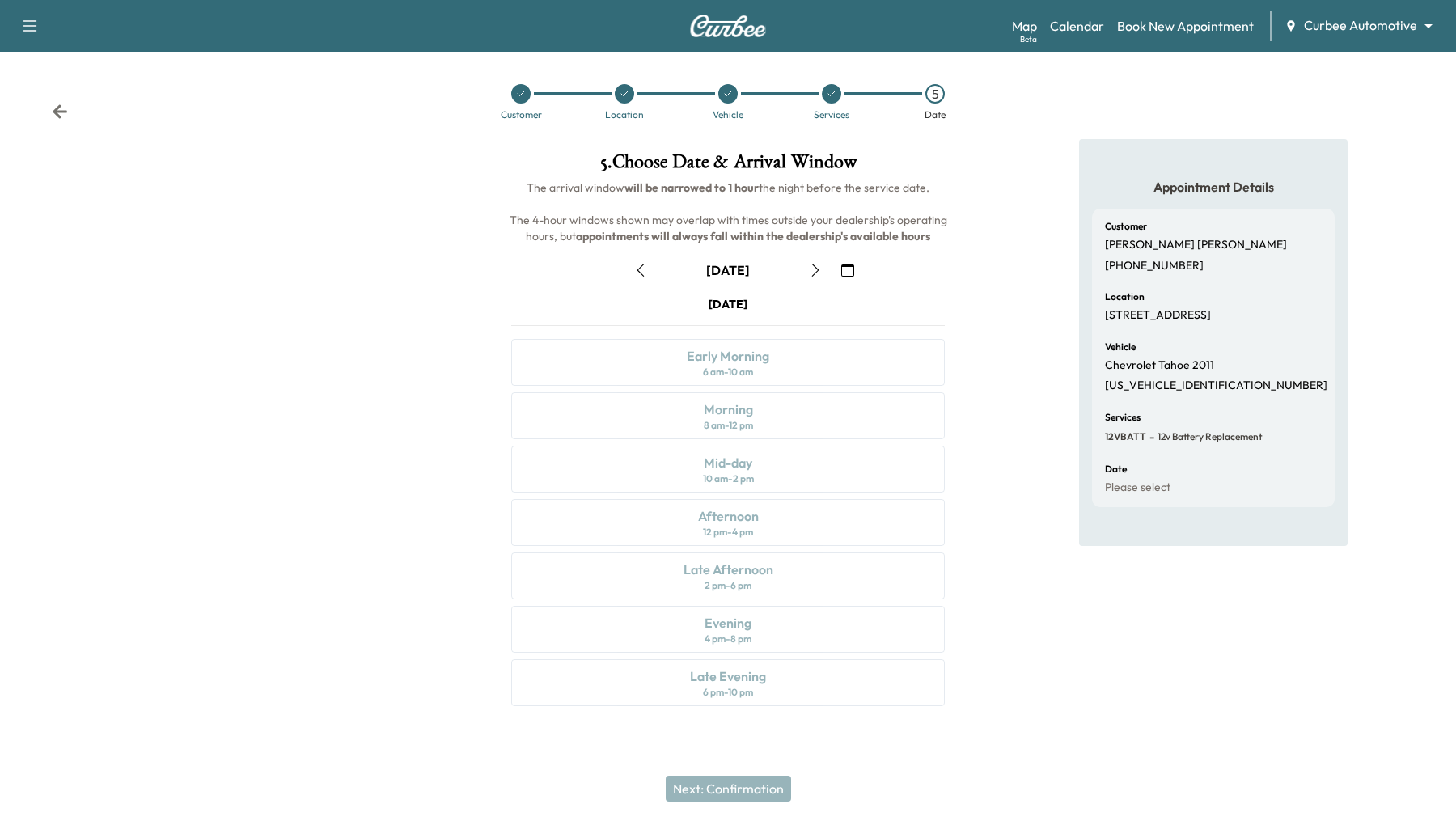
click at [635, 261] on button "button" at bounding box center [640, 270] width 27 height 26
click at [834, 476] on div "Mid-day 10 am - 2 pm" at bounding box center [728, 469] width 434 height 47
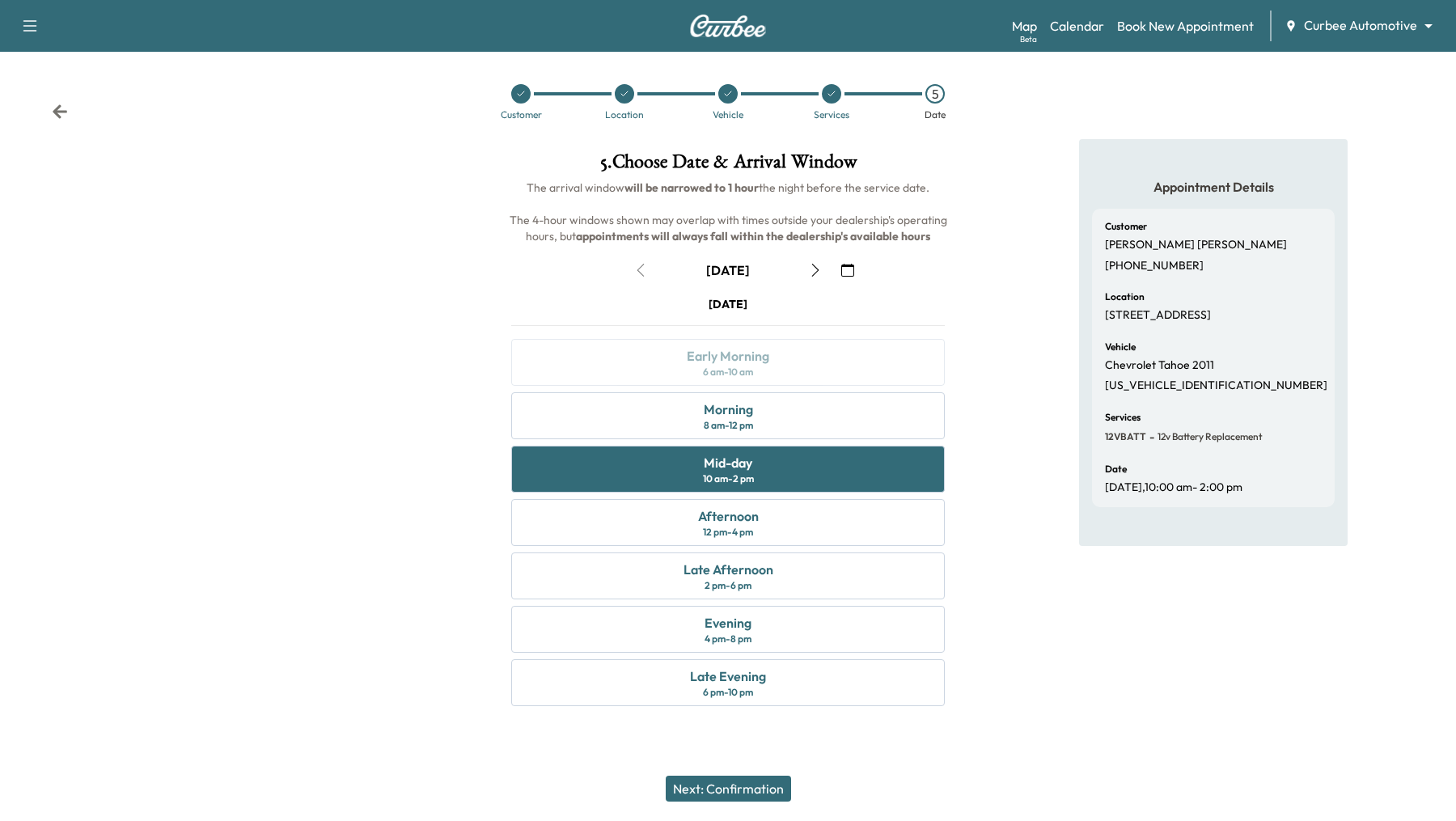
click at [742, 791] on button "Next: Confirmation" at bounding box center [728, 788] width 126 height 26
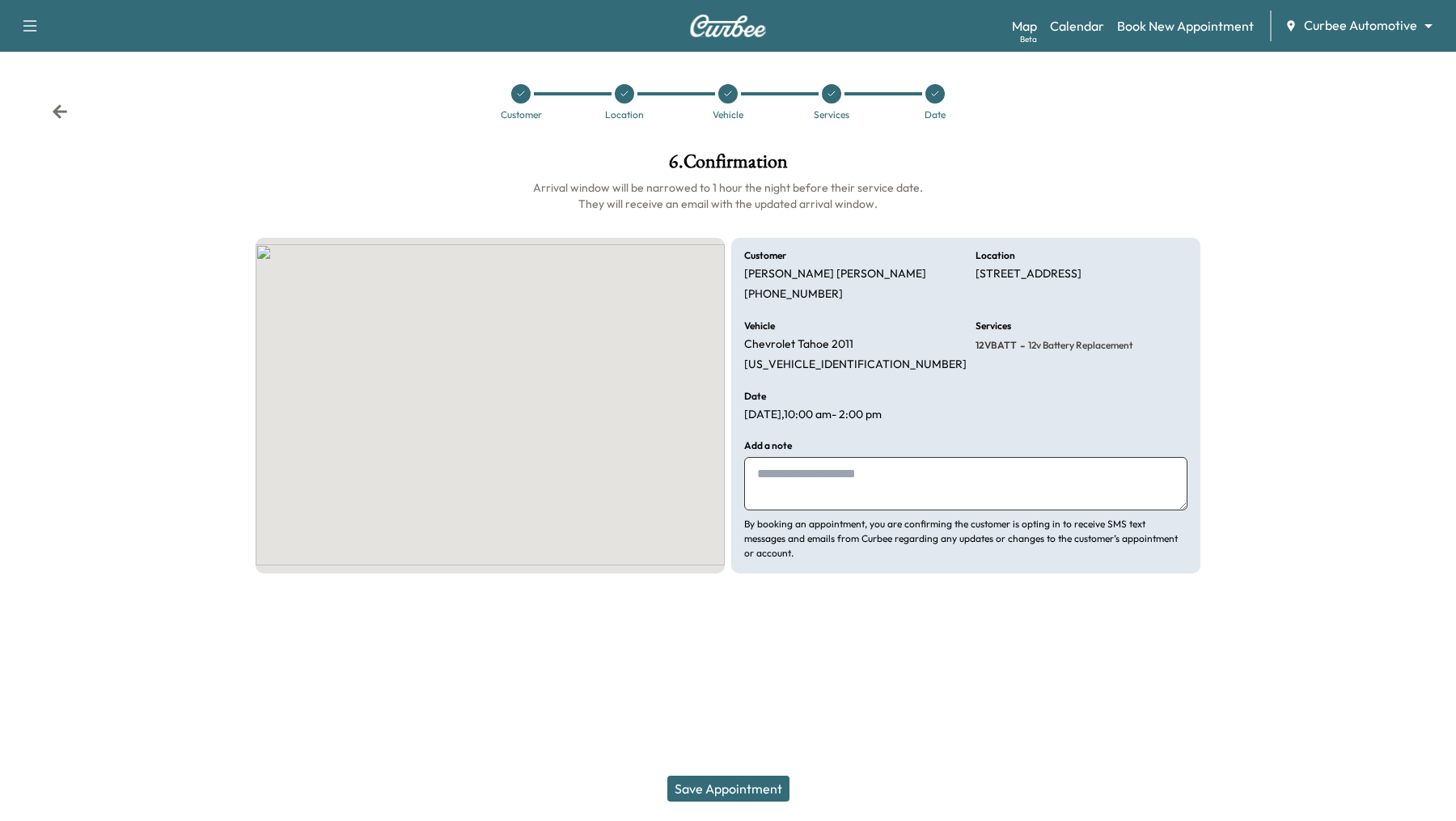
click at [745, 808] on div "Save Appointment" at bounding box center [728, 788] width 1456 height 65
click at [745, 788] on button "Save Appointment" at bounding box center [728, 788] width 122 height 26
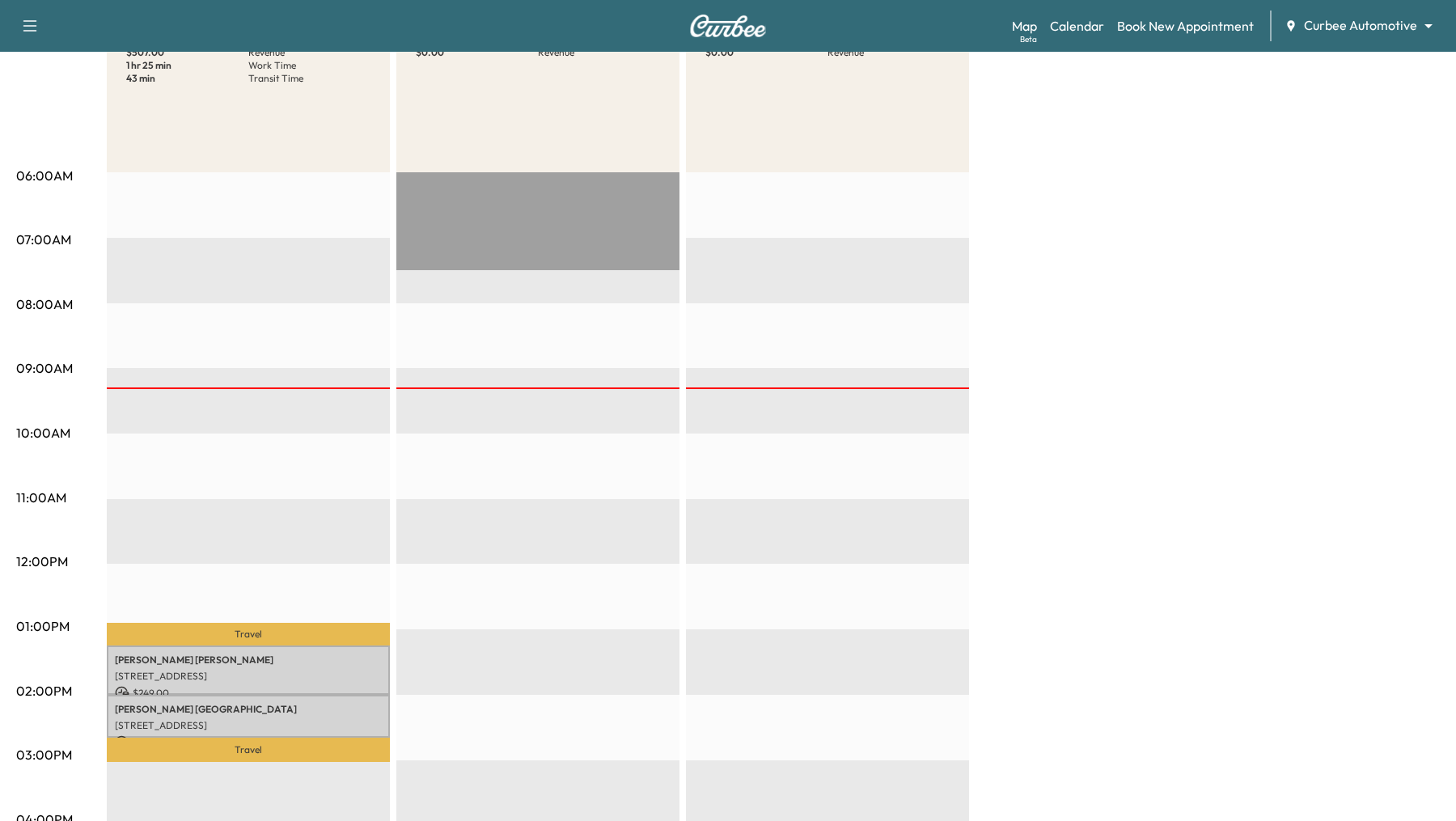
scroll to position [212, 0]
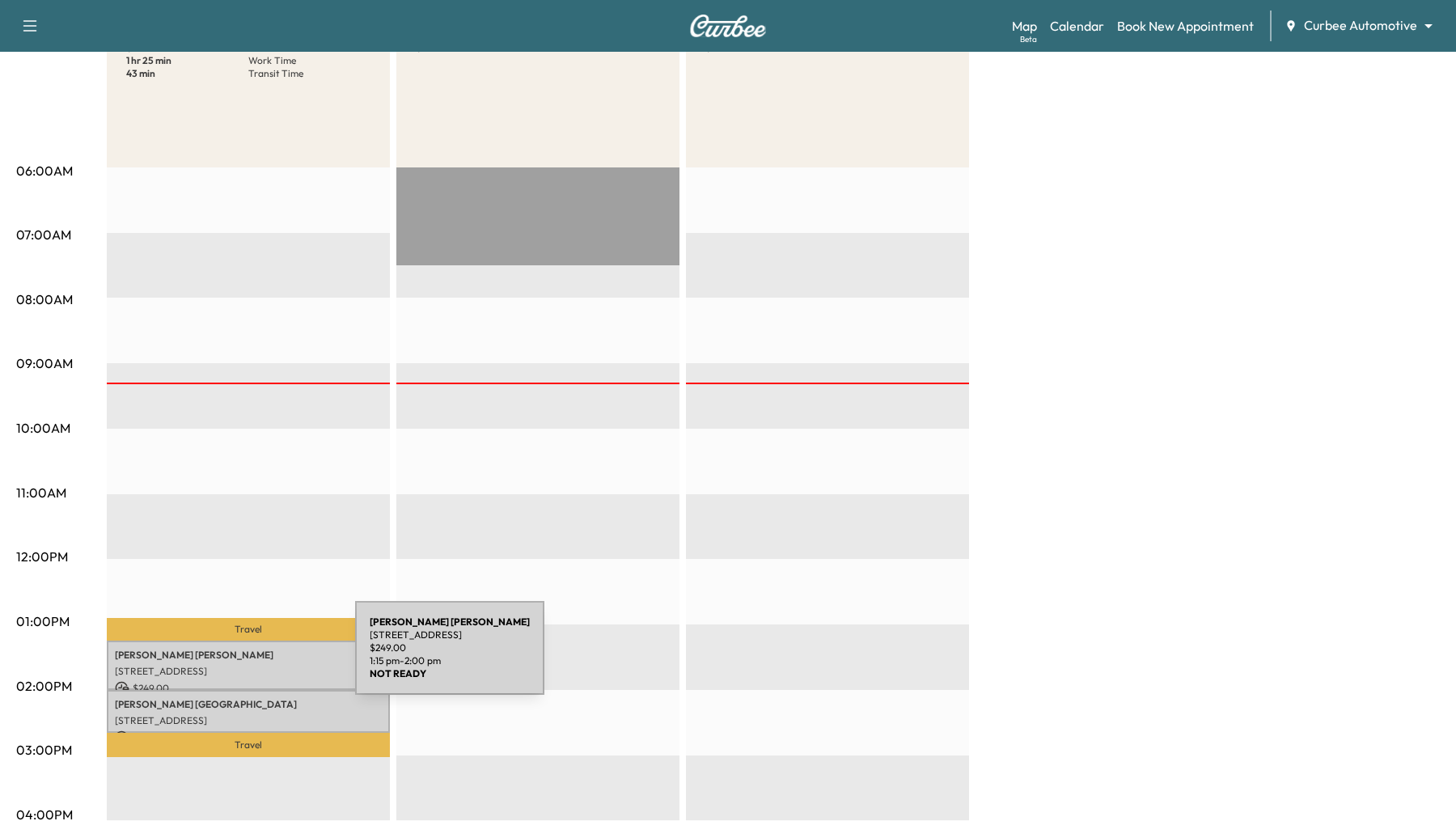
click at [234, 658] on p "Chris Buller" at bounding box center [248, 655] width 267 height 13
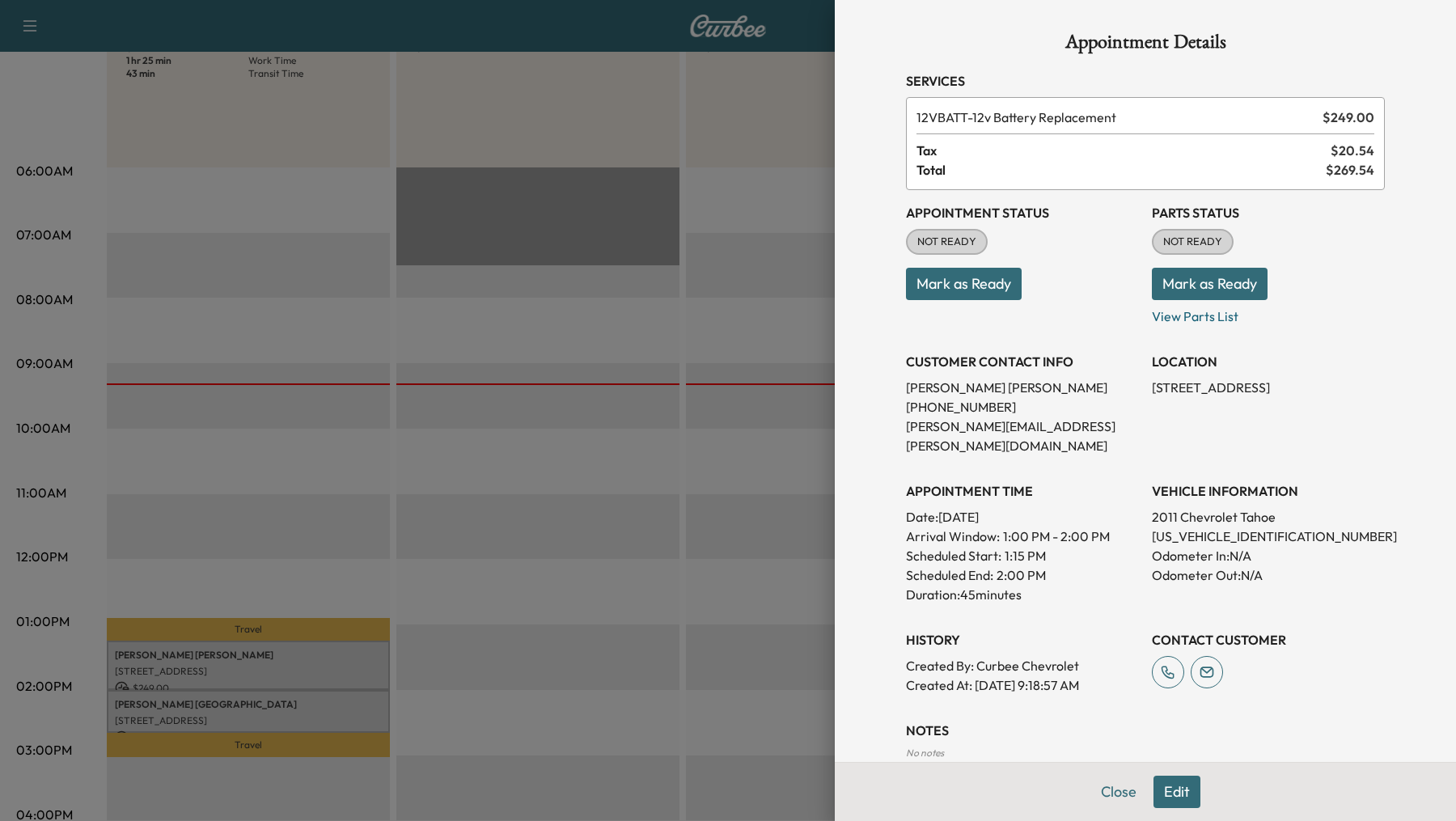
click at [957, 283] on button "Mark as Ready" at bounding box center [963, 283] width 116 height 32
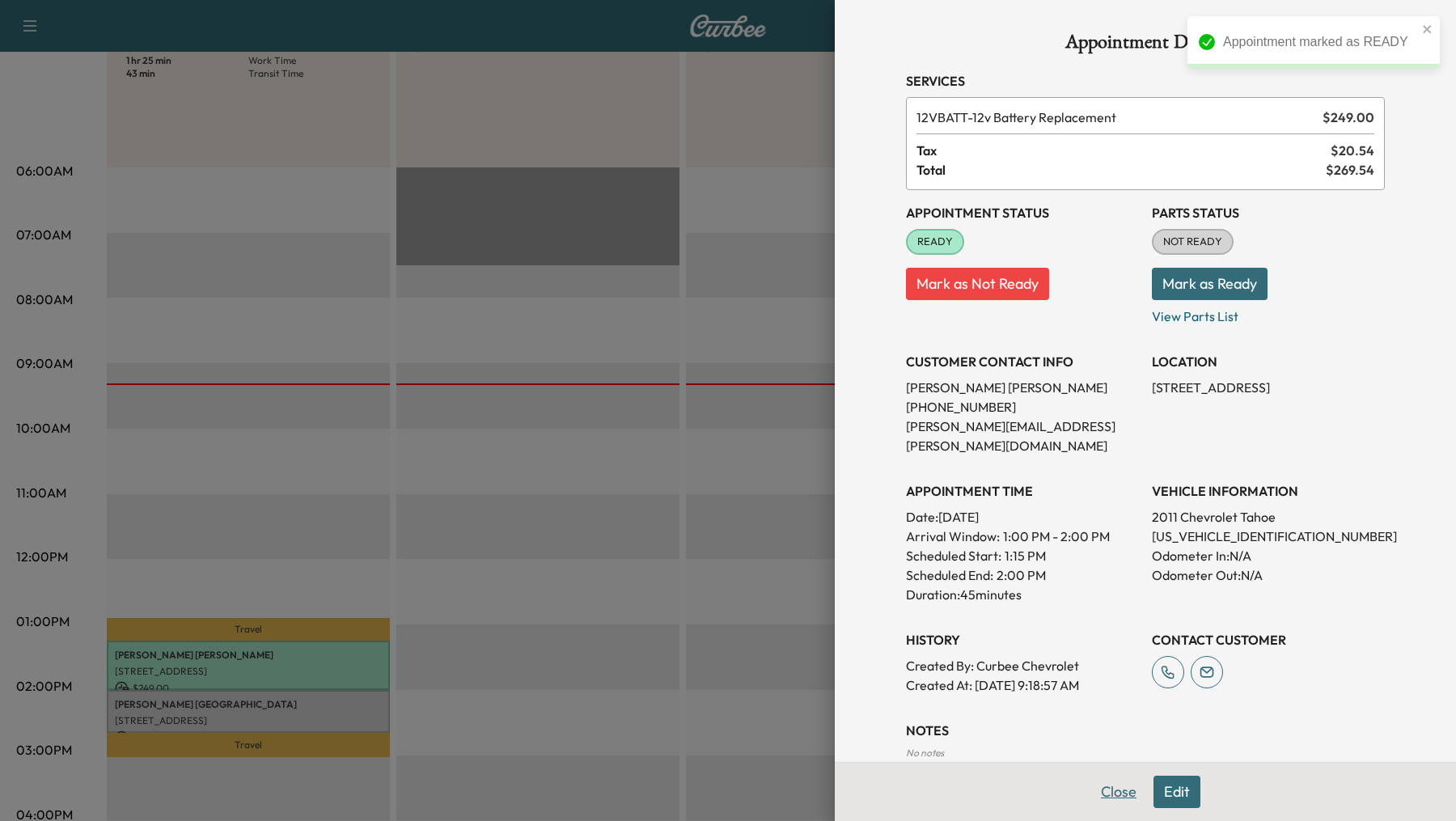
click at [1118, 789] on button "Close" at bounding box center [1118, 791] width 57 height 32
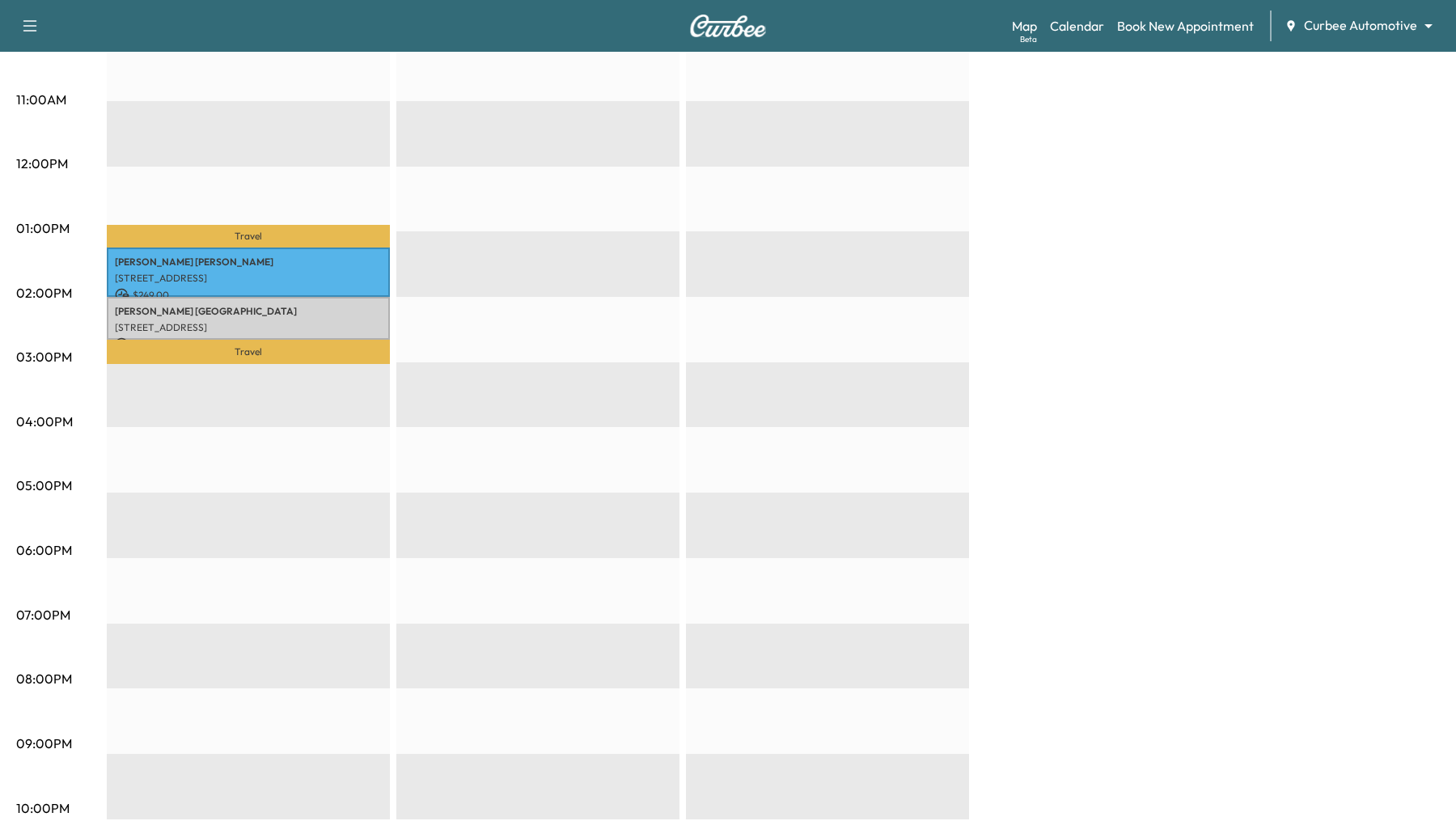
scroll to position [617, 0]
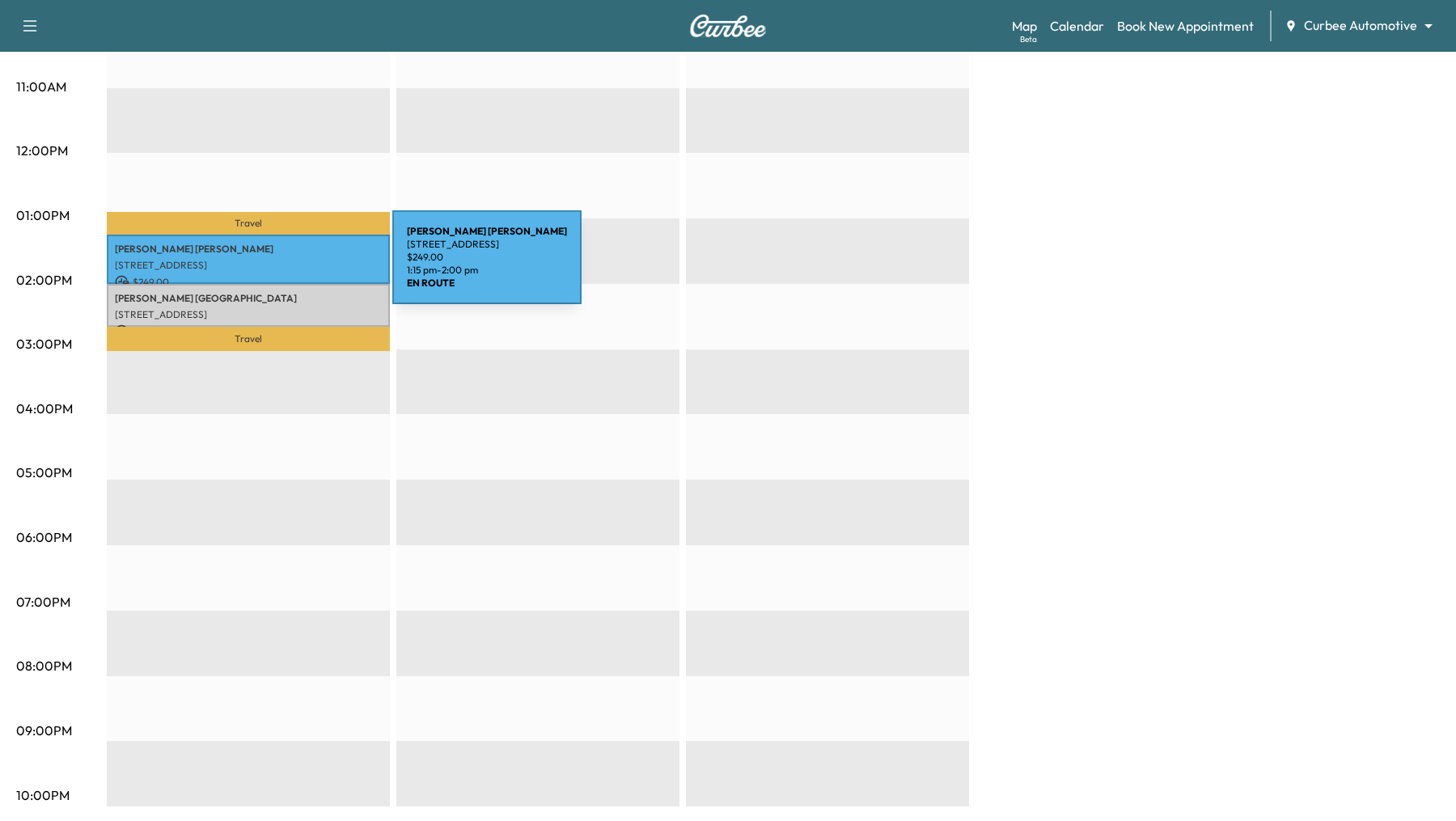
click at [271, 267] on p "333 W Camden St, Baltimore, MD 21201, USA" at bounding box center [248, 265] width 267 height 13
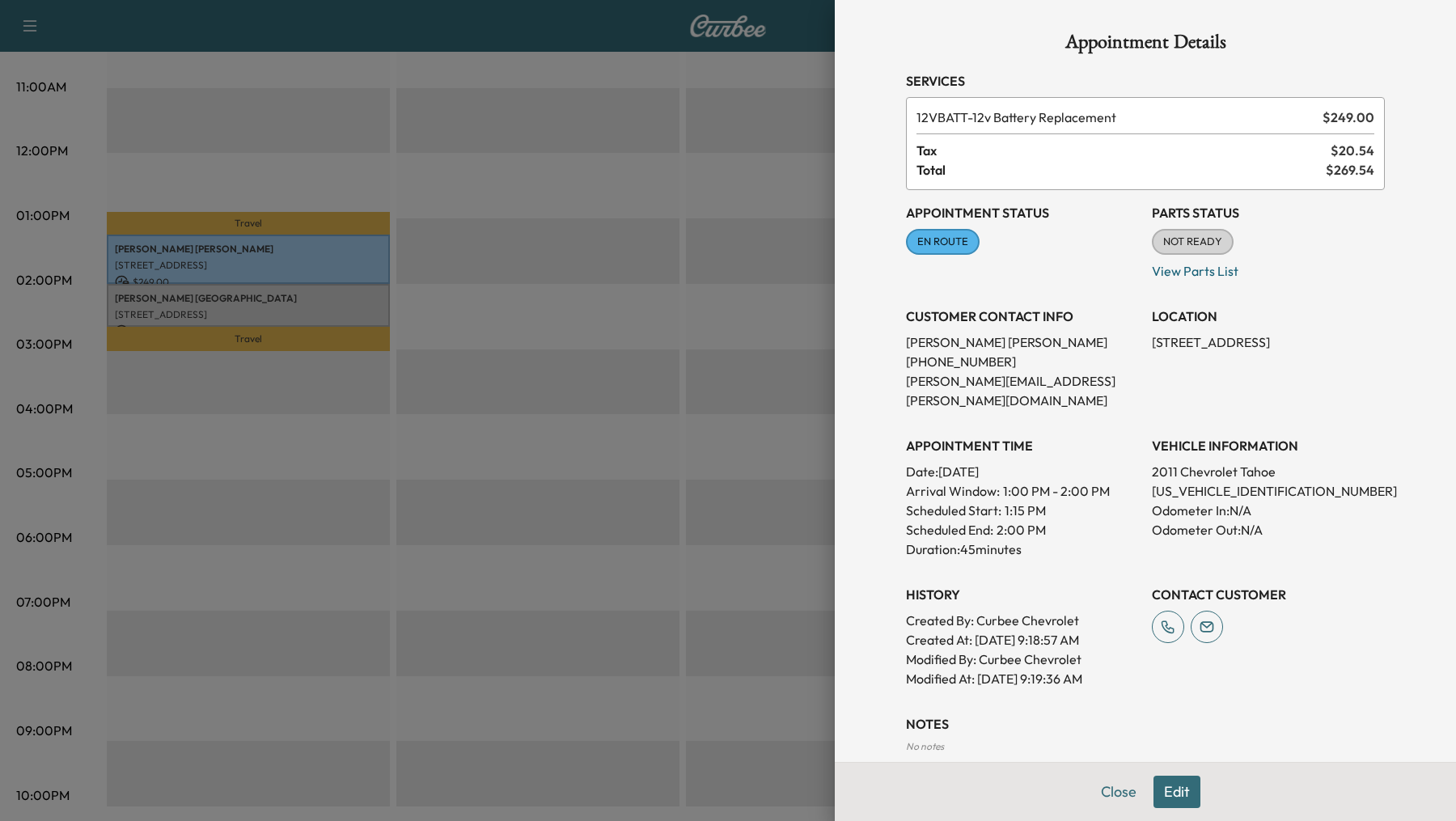
click at [693, 227] on div at bounding box center [728, 410] width 1456 height 821
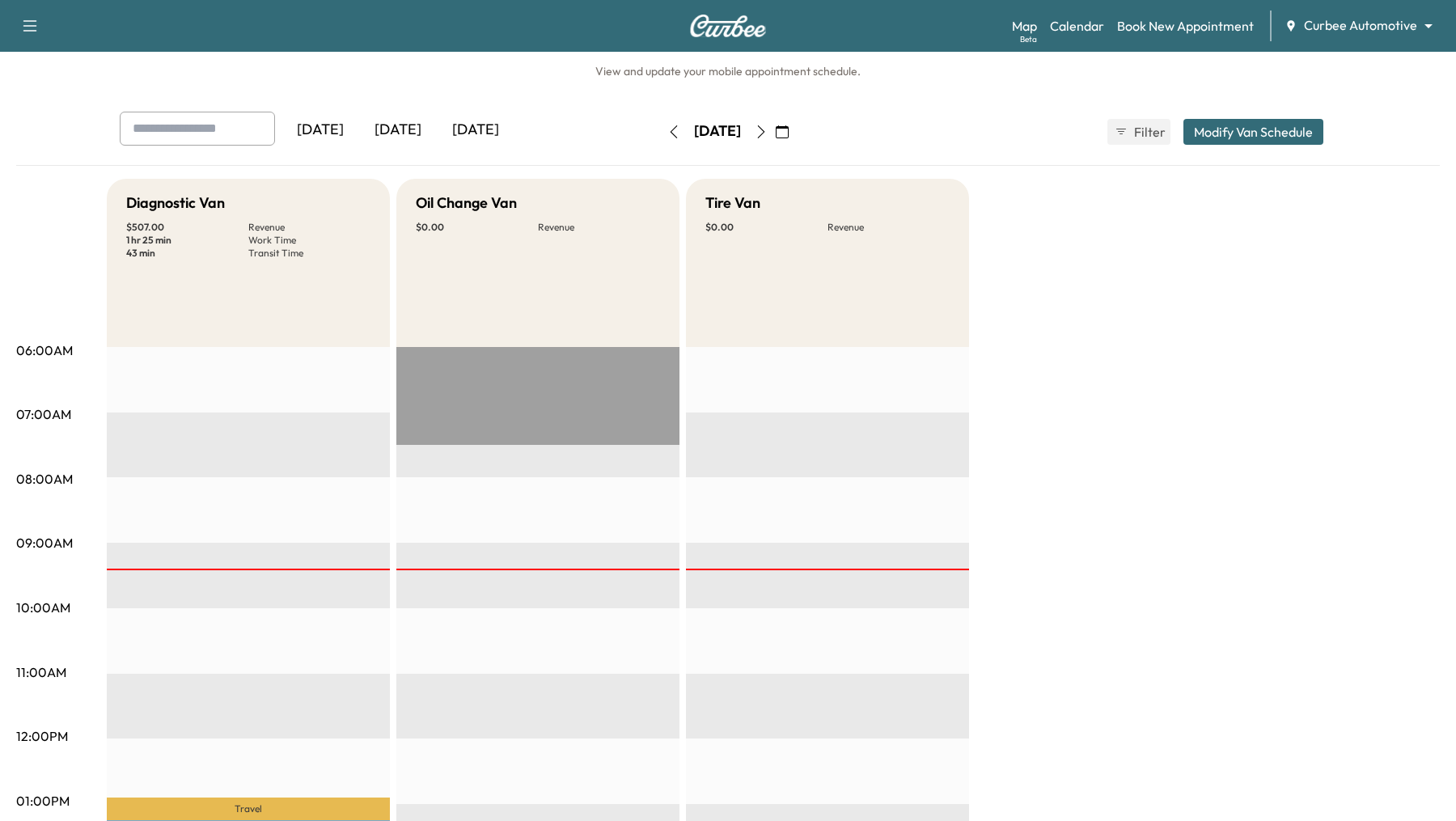
scroll to position [0, 0]
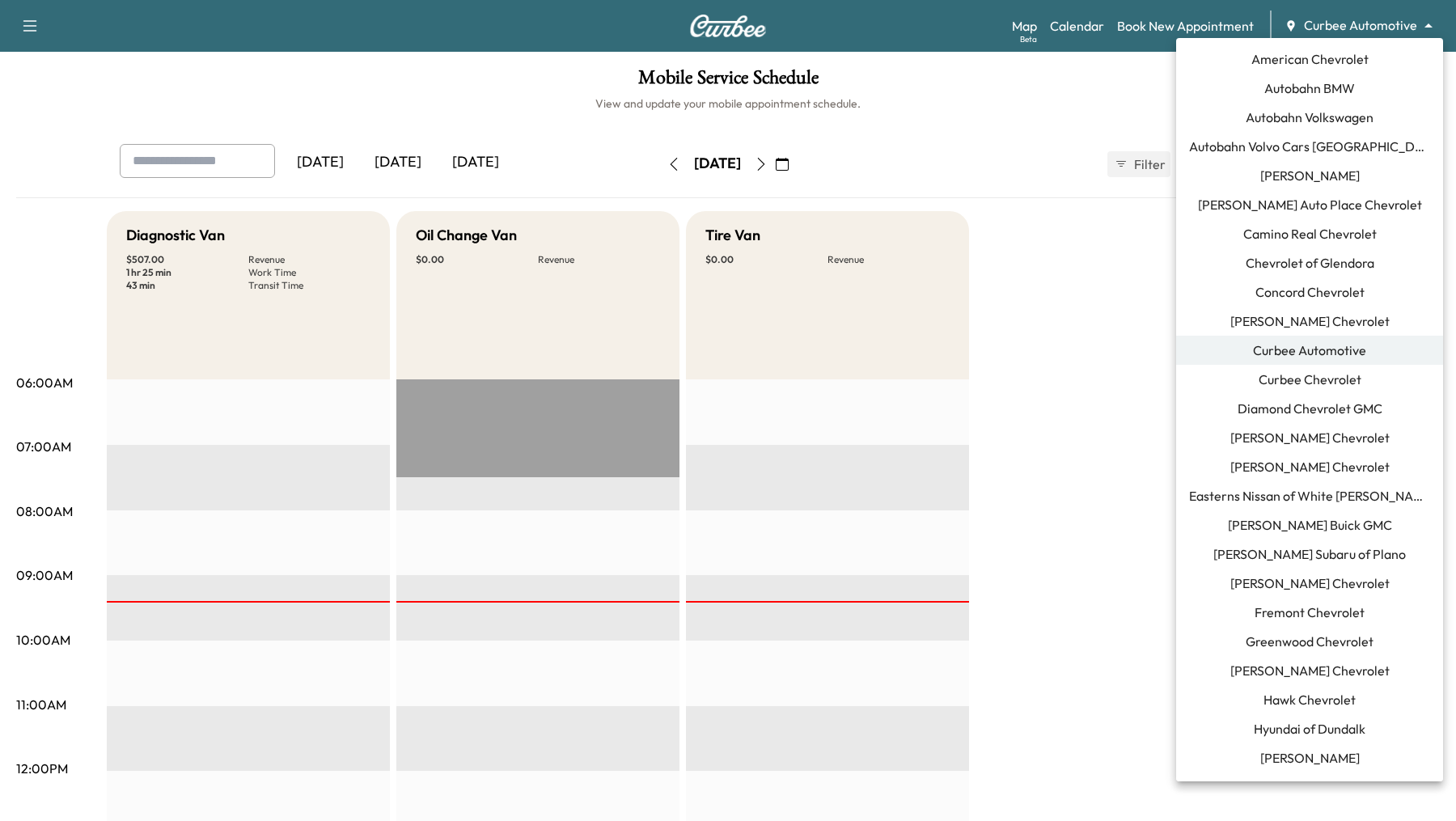
click at [1417, 33] on body "Support Log Out Map Beta Calendar Book New Appointment Curbee Automotive ******…" at bounding box center [728, 410] width 1456 height 821
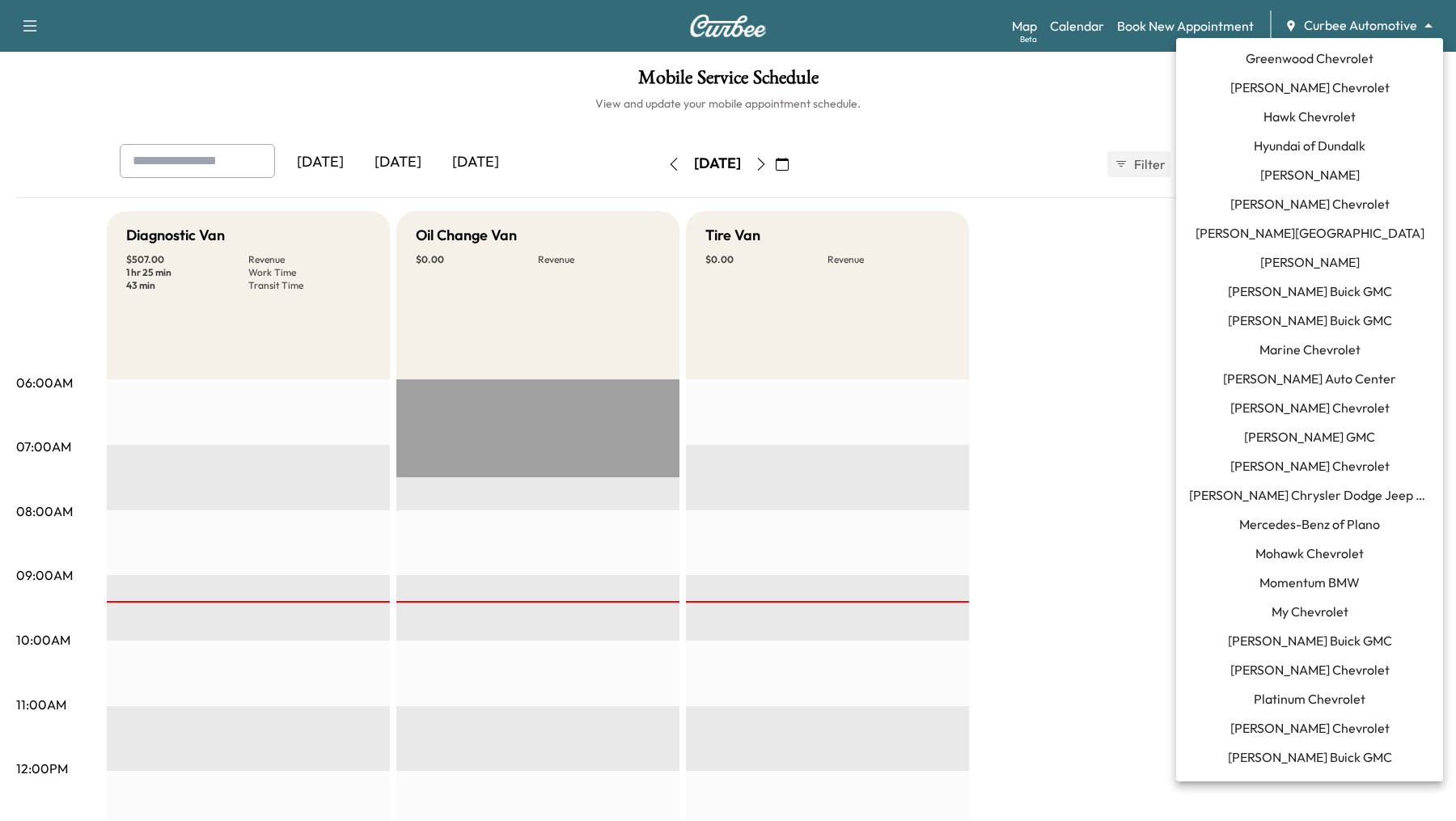
scroll to position [600, 0]
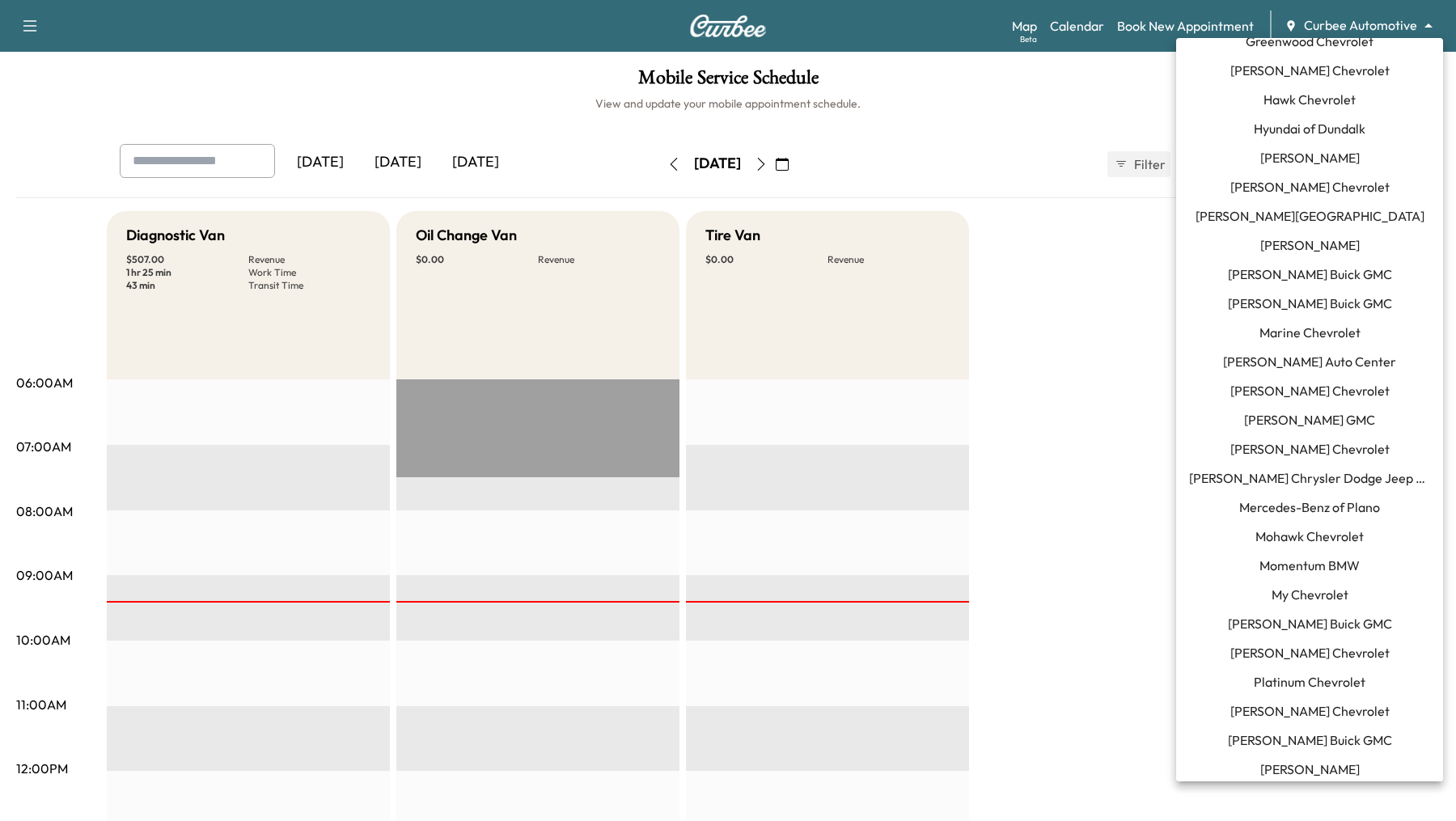
click at [1296, 565] on span "Momentum BMW" at bounding box center [1309, 566] width 100 height 20
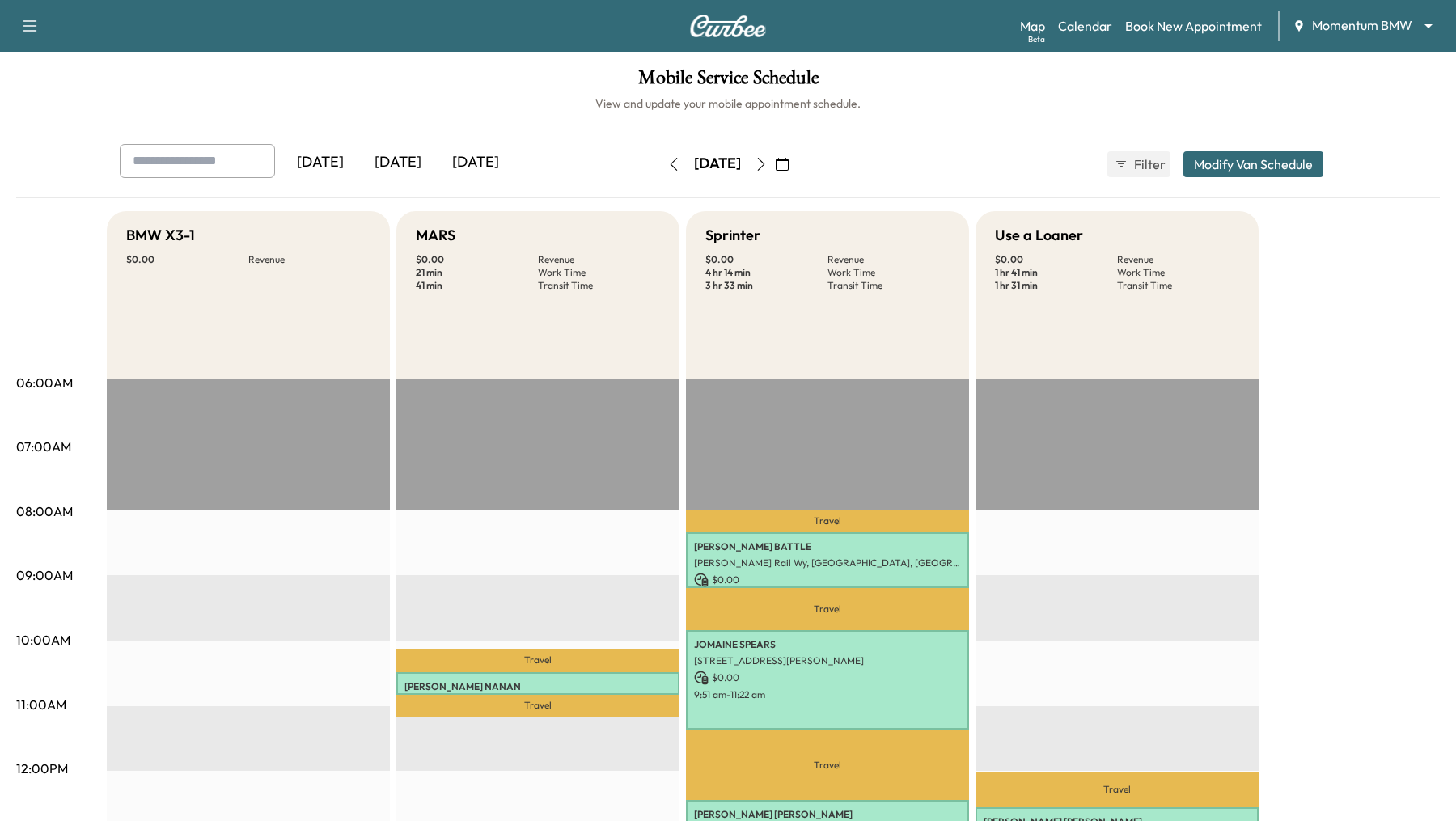
click at [768, 161] on icon "button" at bounding box center [761, 164] width 13 height 13
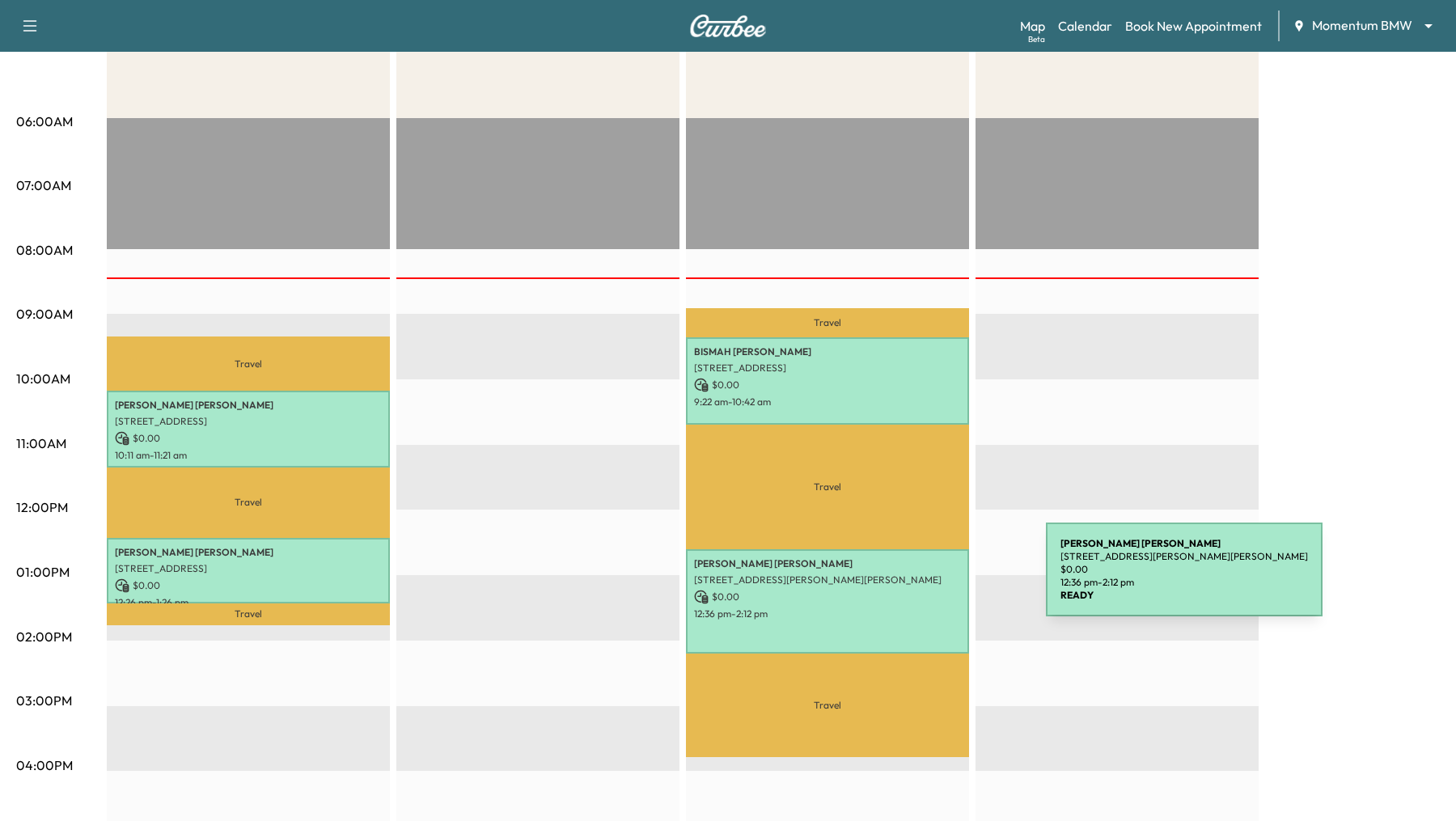
scroll to position [301, 0]
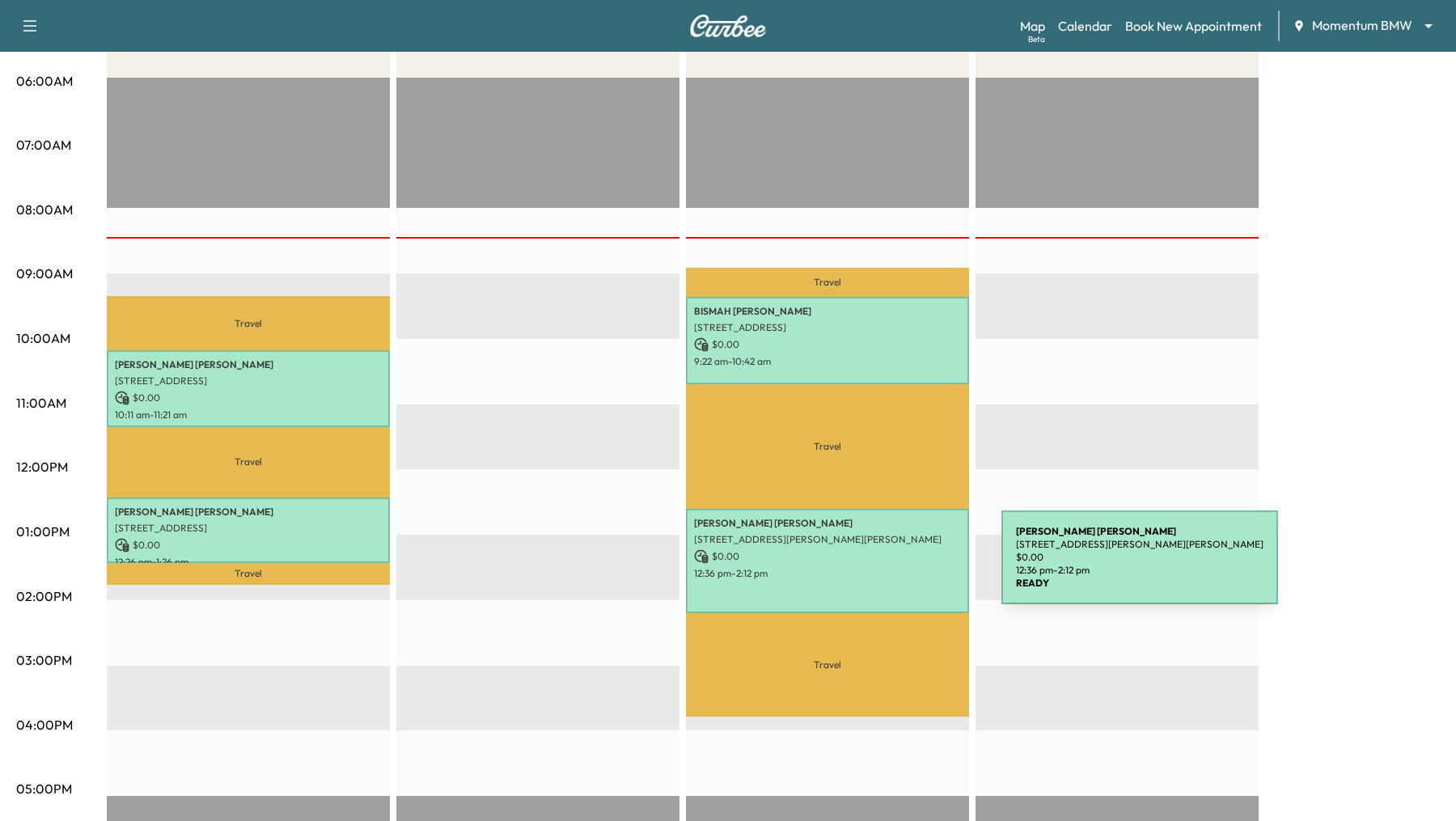
click at [880, 566] on p "12:36 pm - 2:12 pm" at bounding box center [827, 573] width 267 height 13
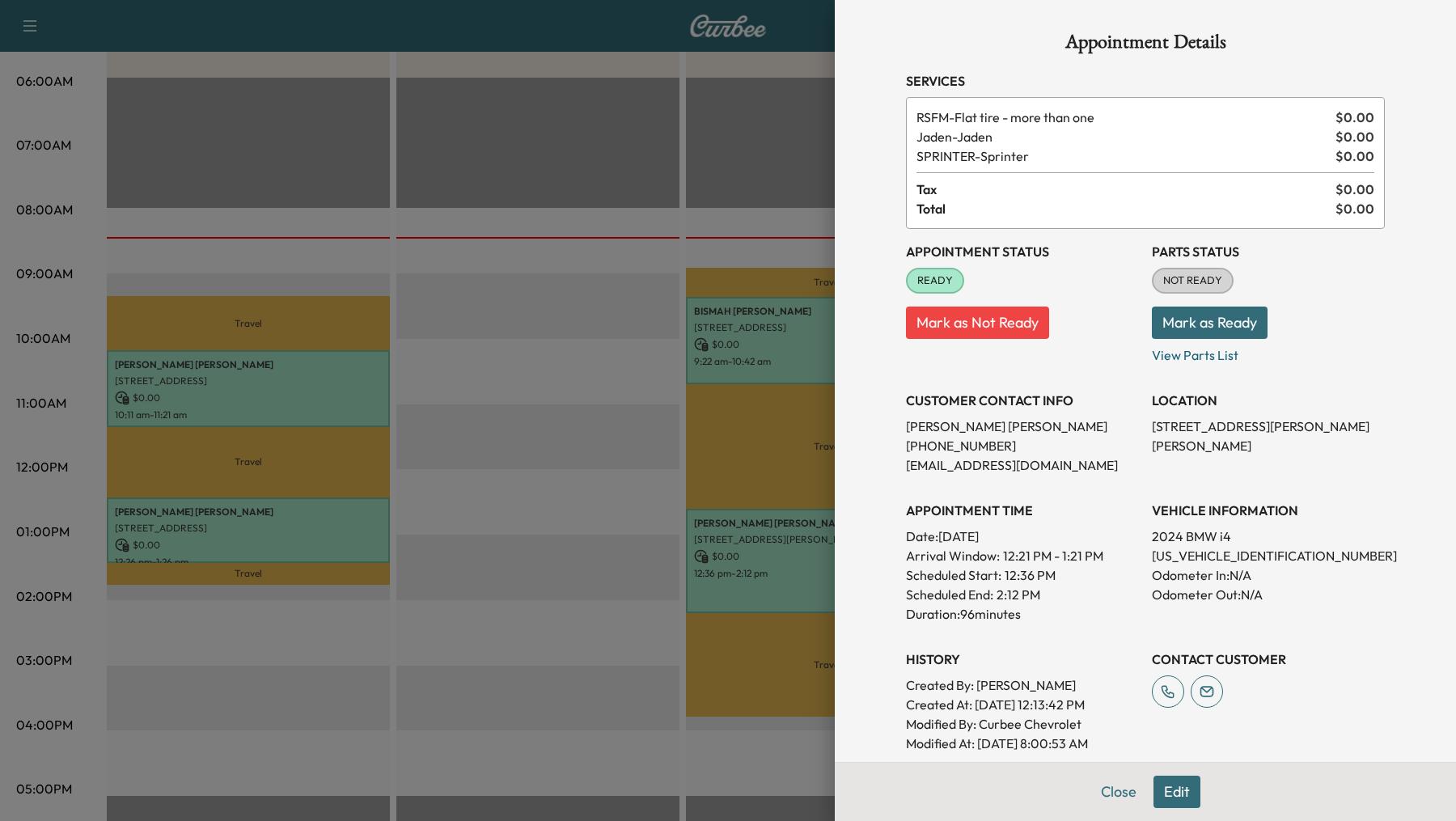
click at [1180, 785] on button "Edit" at bounding box center [1176, 791] width 47 height 32
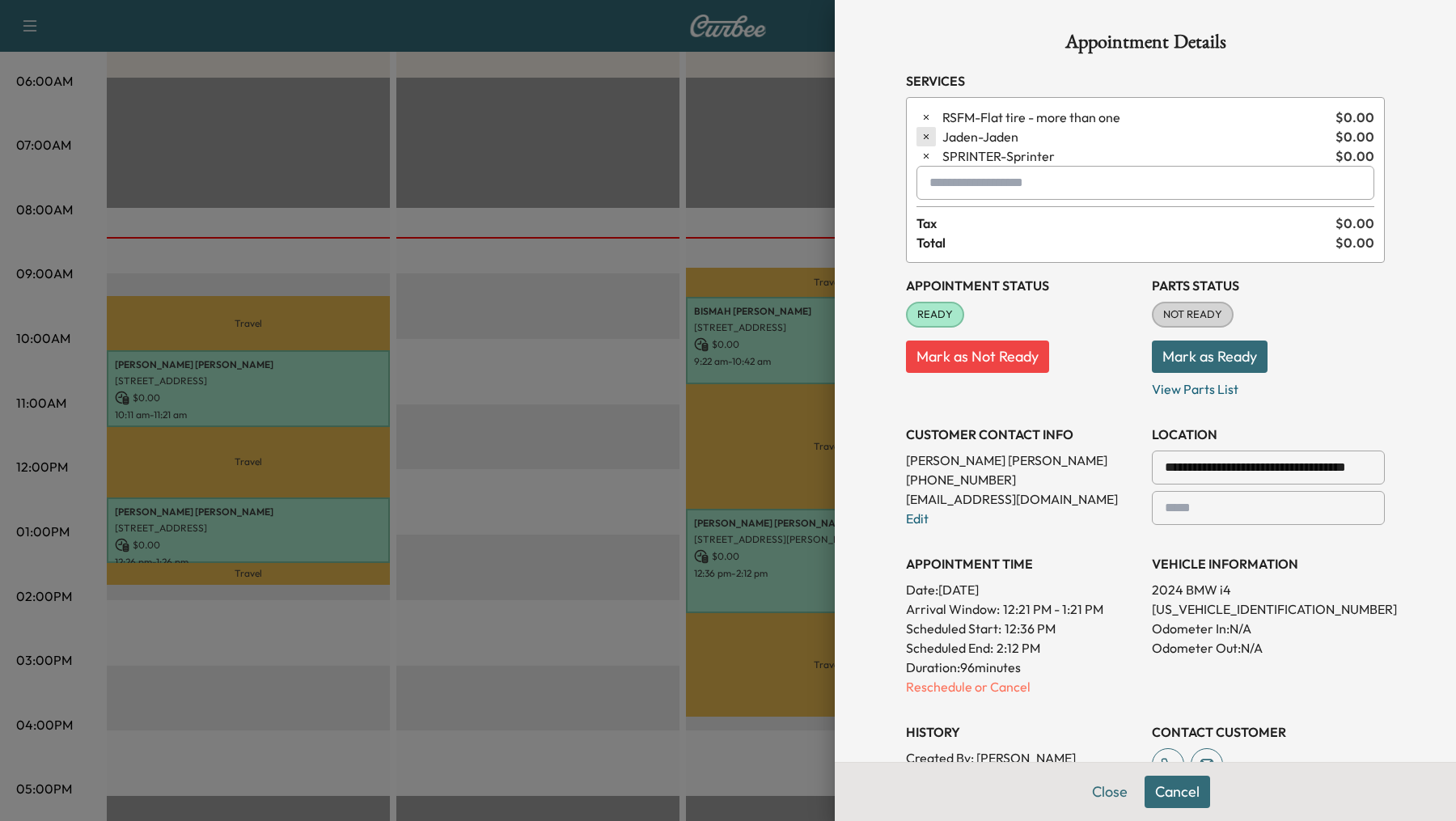
click at [921, 133] on icon "button" at bounding box center [926, 137] width 11 height 11
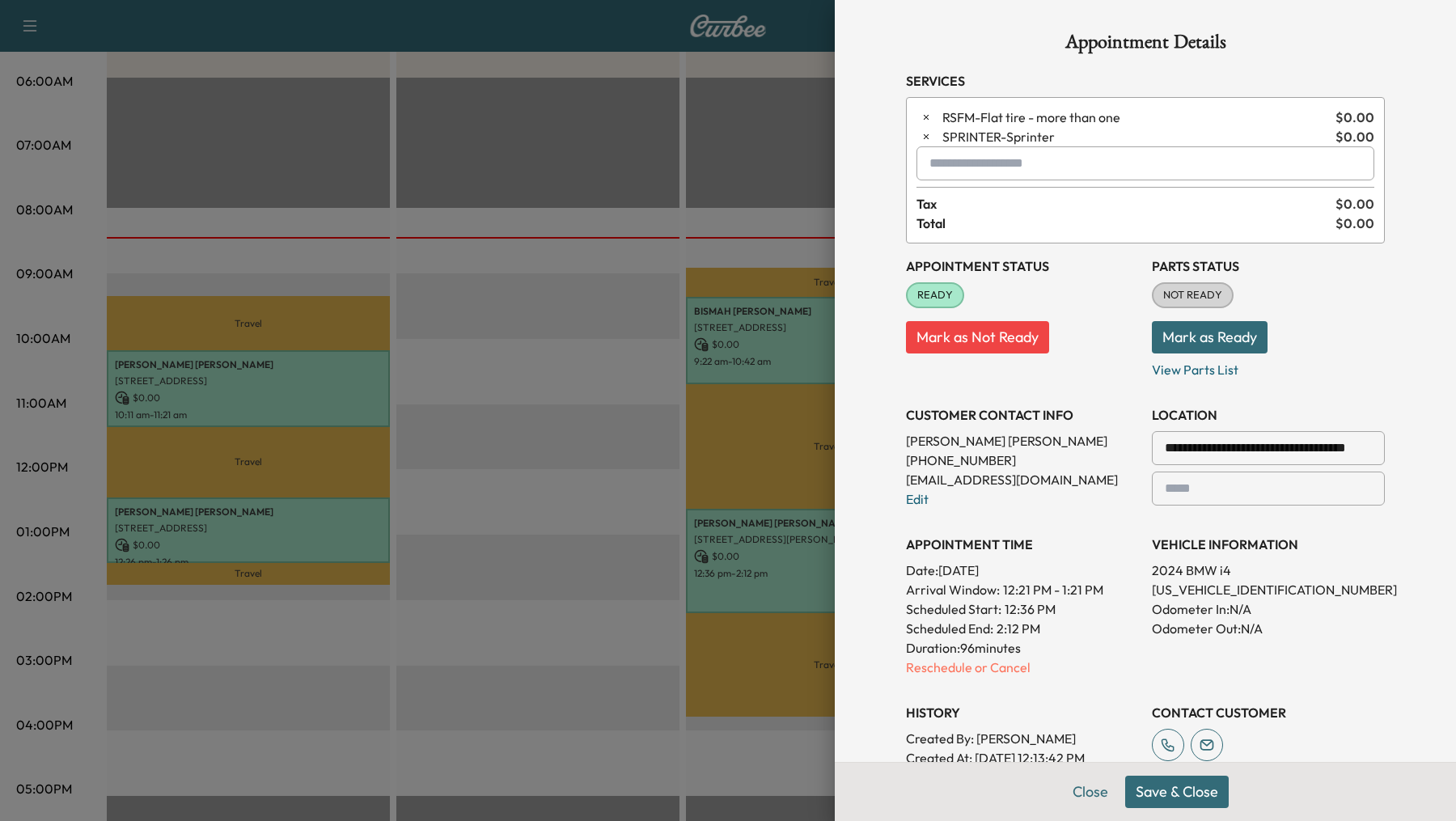
click at [1171, 791] on button "Save & Close" at bounding box center [1177, 791] width 103 height 32
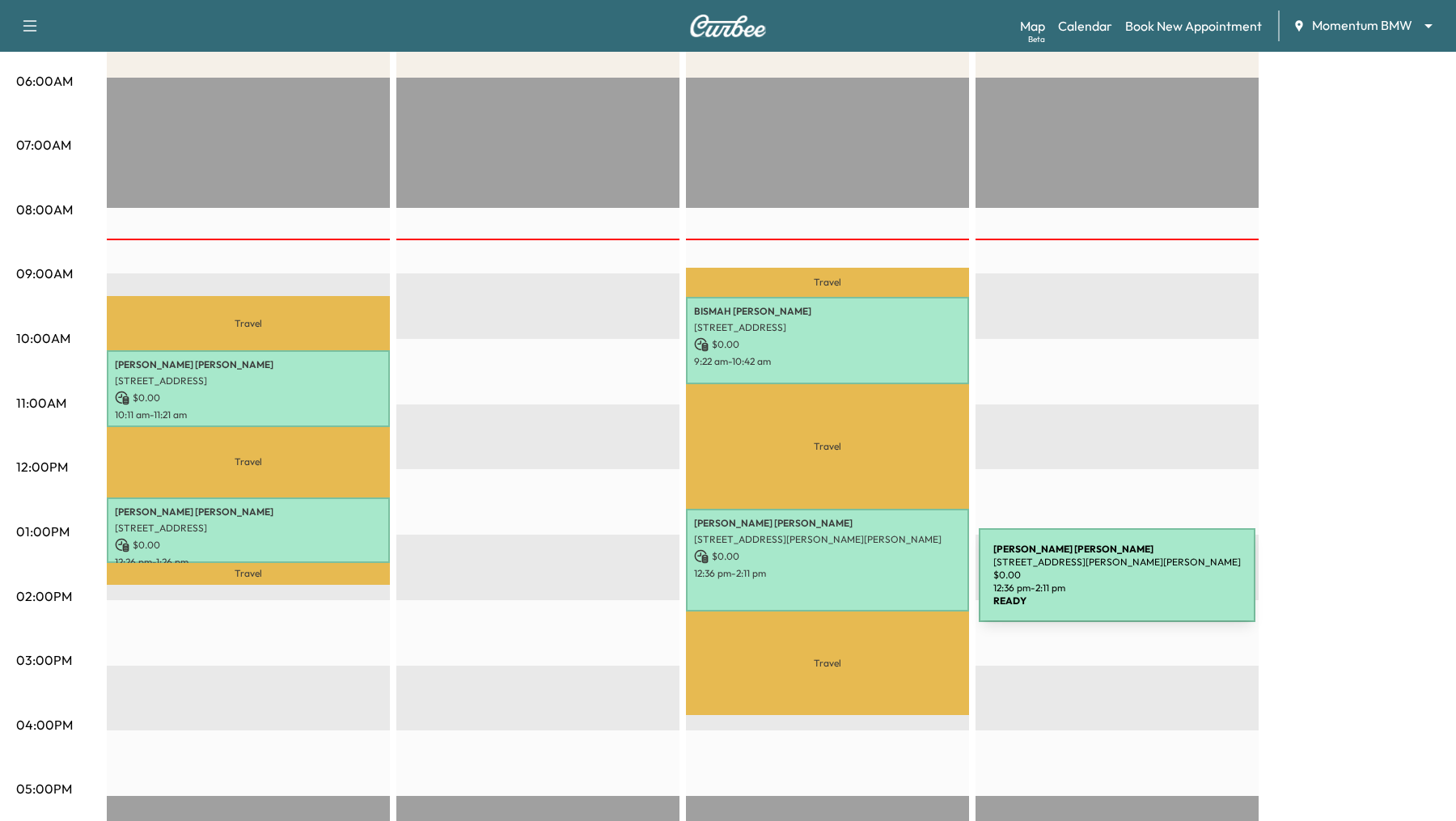
click at [857, 585] on div "DARLENE HANNA 770 Carolyn St, Winnie, TX 77665, USA $ 0.00 12:36 pm - 2:11 pm" at bounding box center [827, 560] width 283 height 103
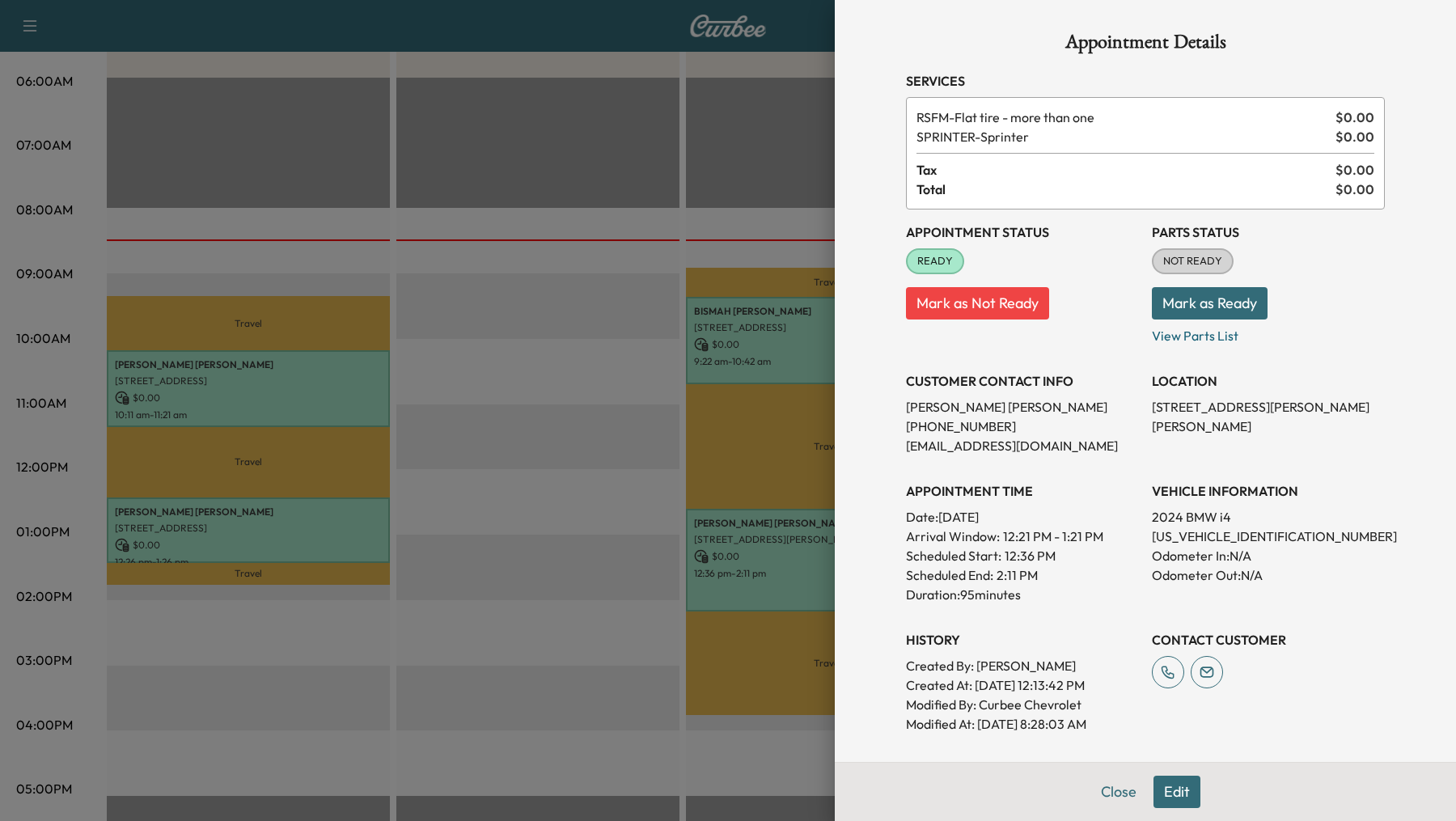
click at [534, 553] on div at bounding box center [728, 410] width 1456 height 821
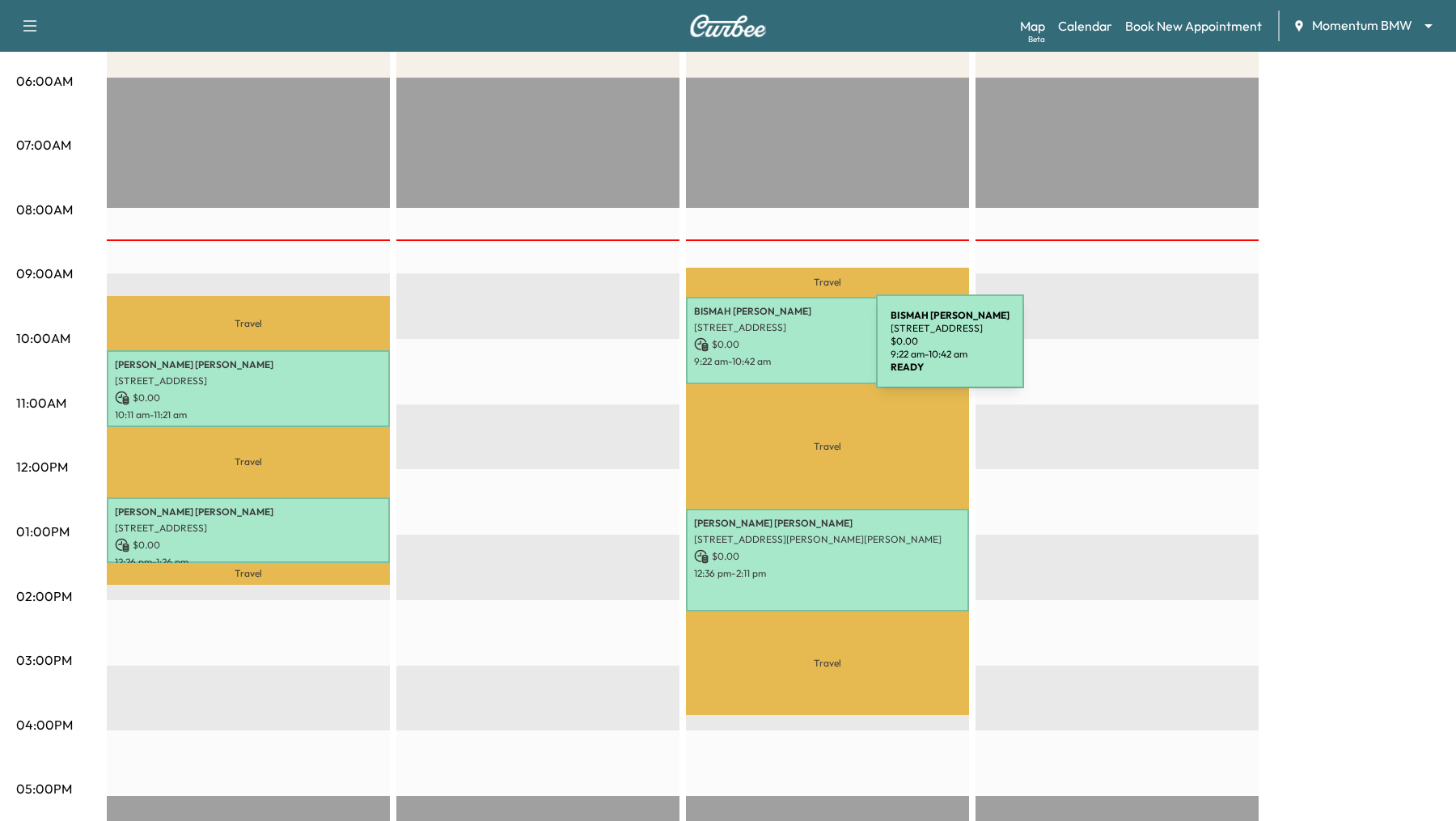
click at [756, 350] on div "BISMAH JAVAID 4514 Brazos Shores Dr, Sugar Land, TX 77479, USA $ 0.00 9:22 am -…" at bounding box center [827, 340] width 283 height 87
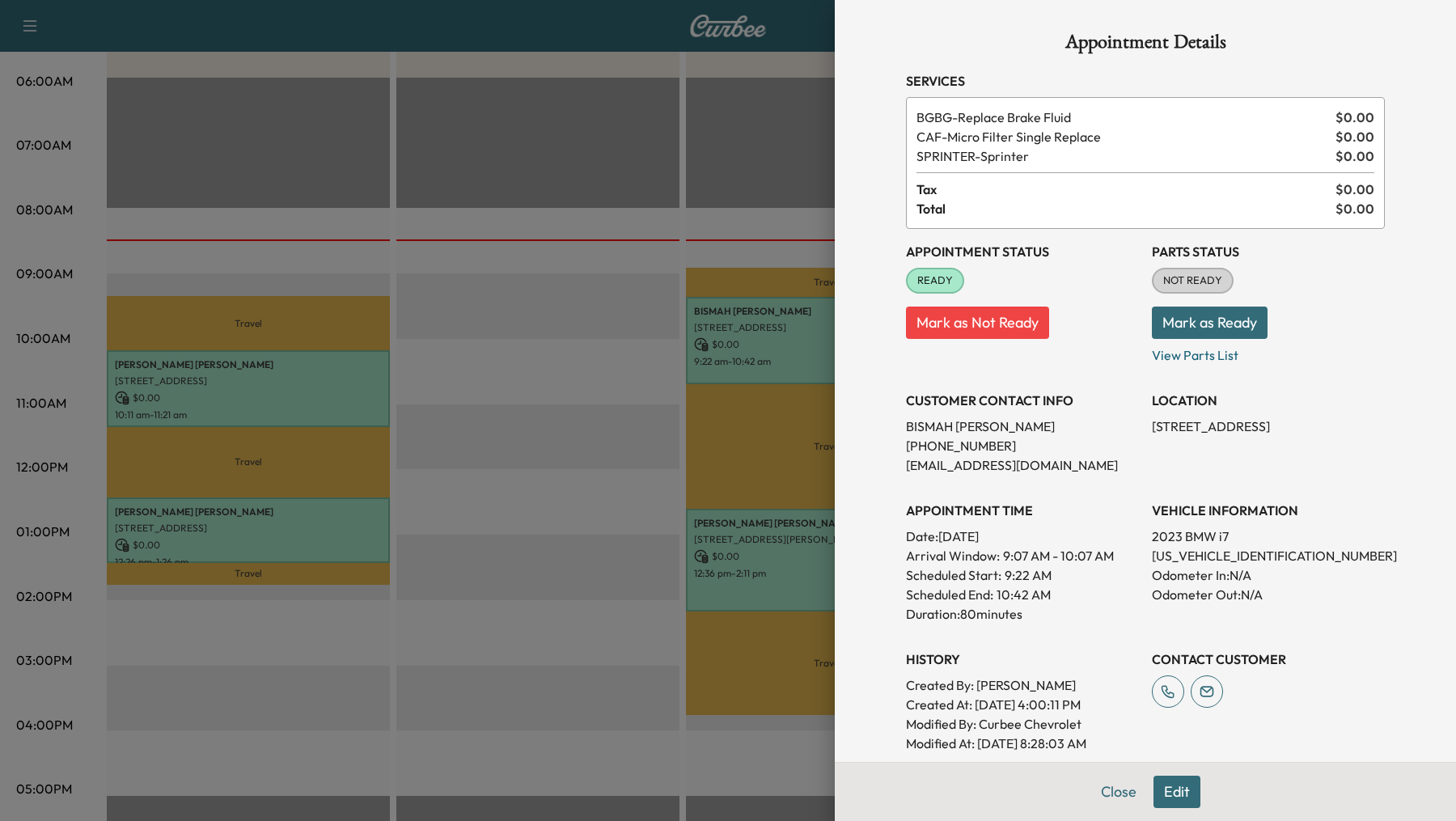
click at [546, 443] on div at bounding box center [728, 410] width 1456 height 821
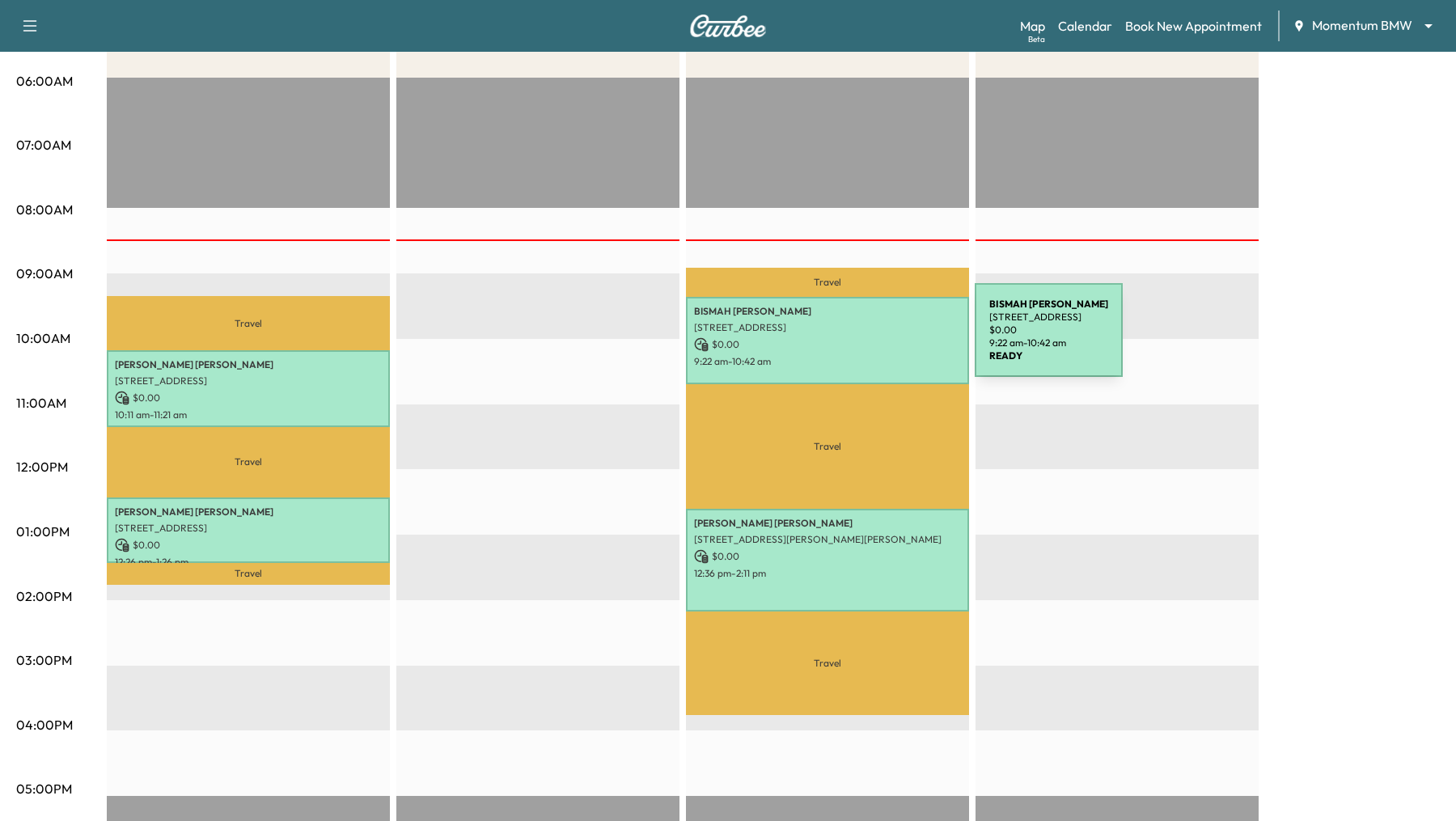
click at [853, 340] on p "$ 0.00" at bounding box center [827, 345] width 267 height 15
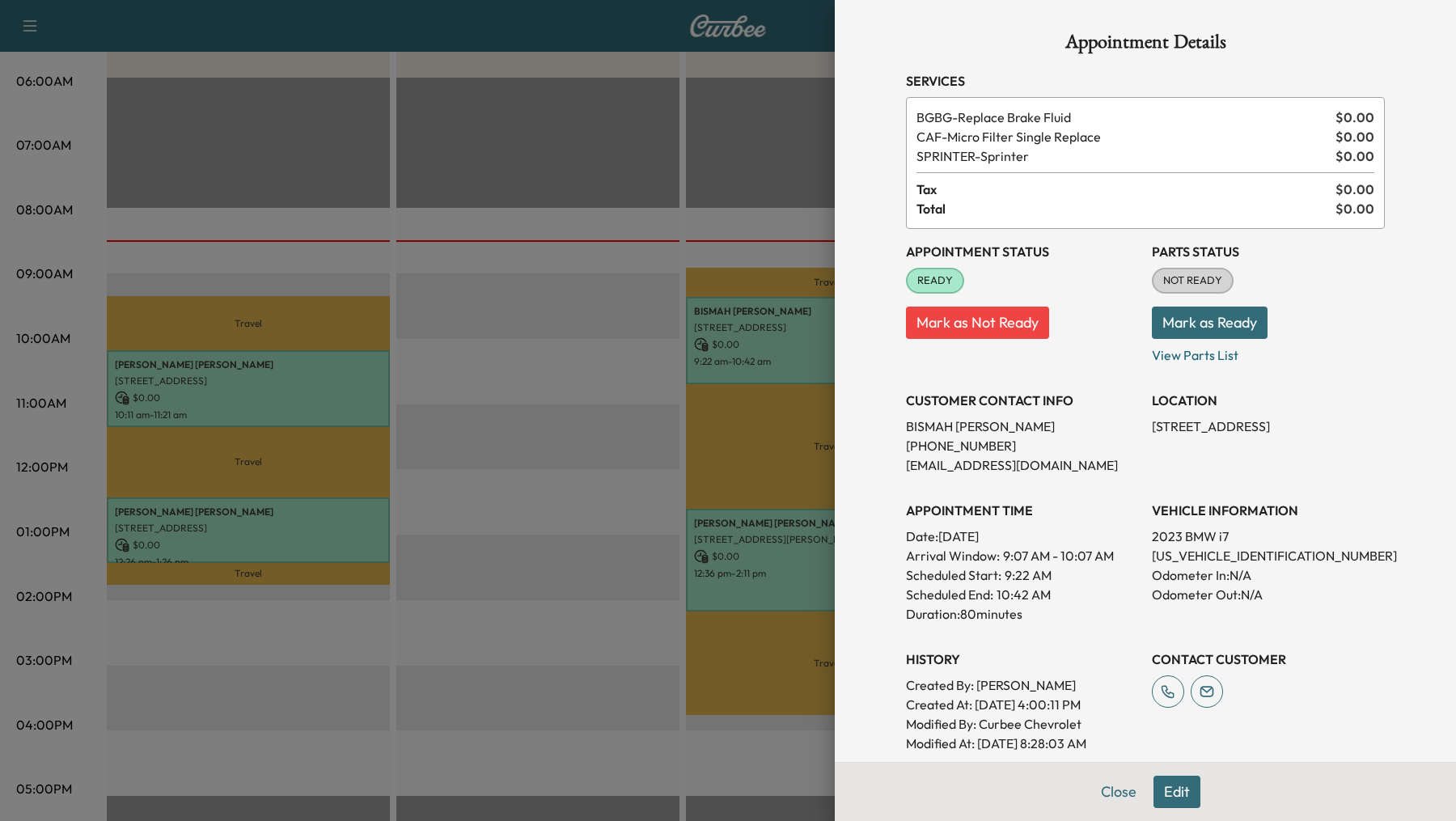
click at [593, 603] on div at bounding box center [728, 410] width 1456 height 821
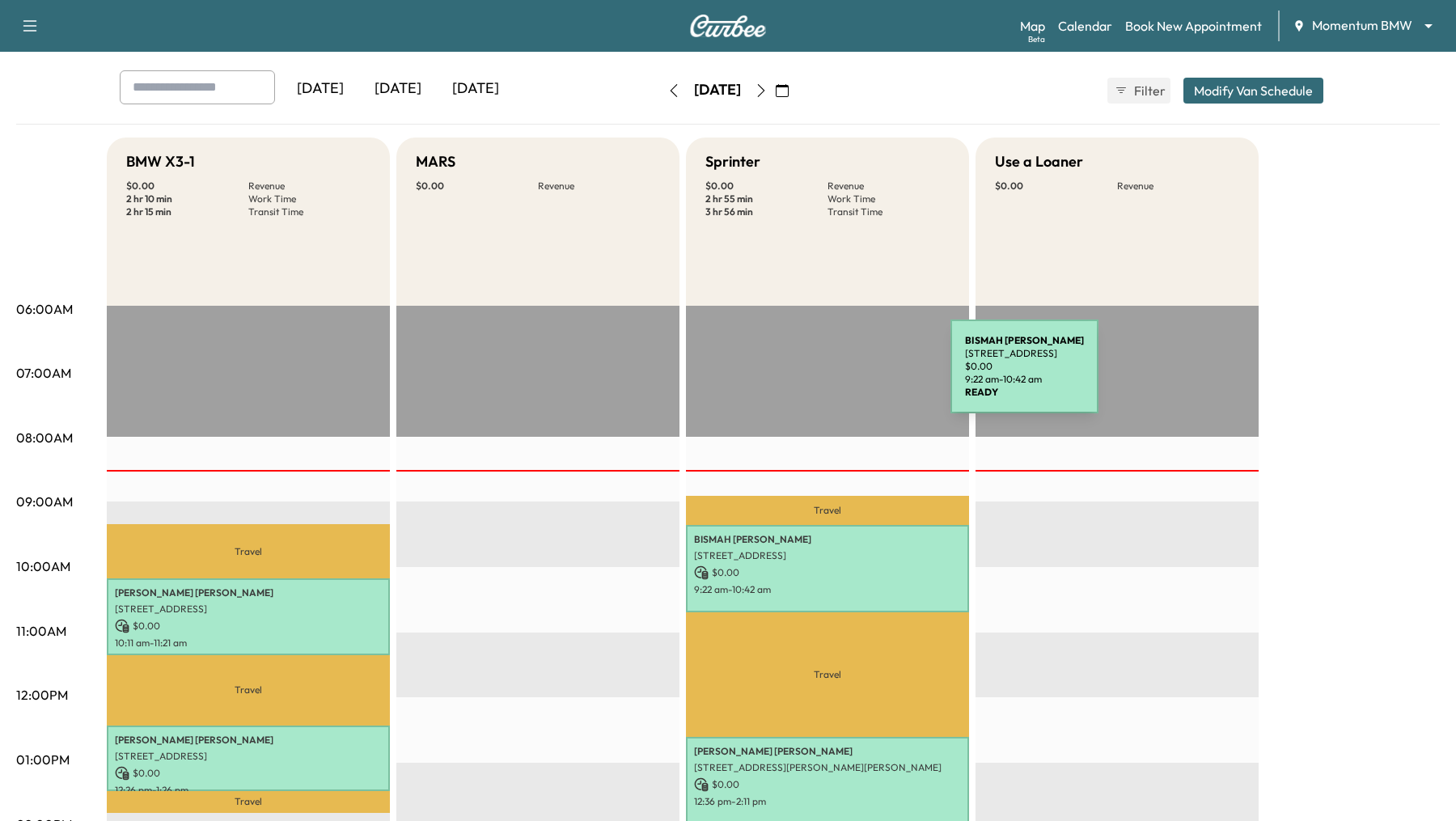
scroll to position [67, 0]
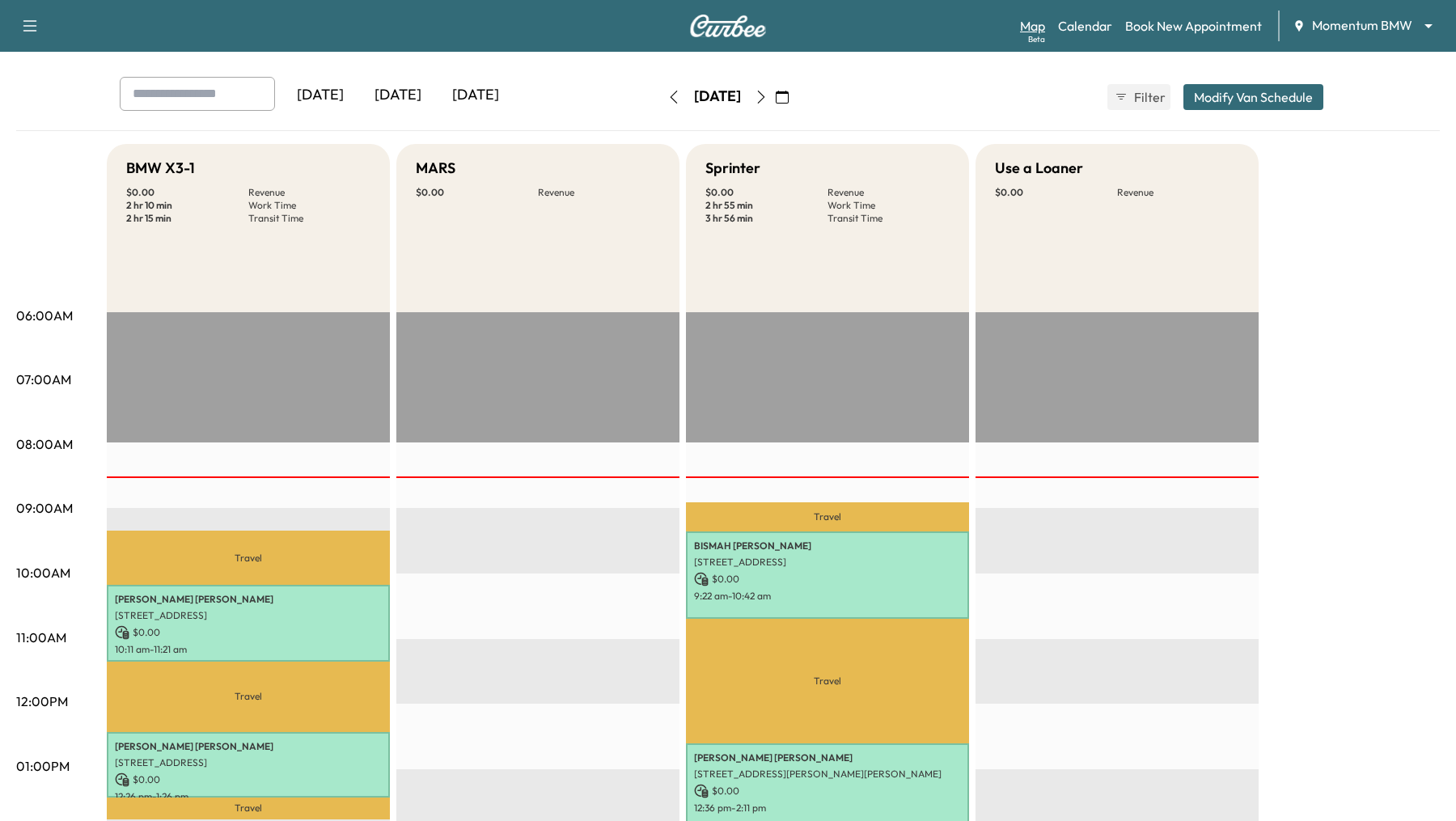
click at [1029, 34] on link "Map Beta" at bounding box center [1032, 26] width 25 height 20
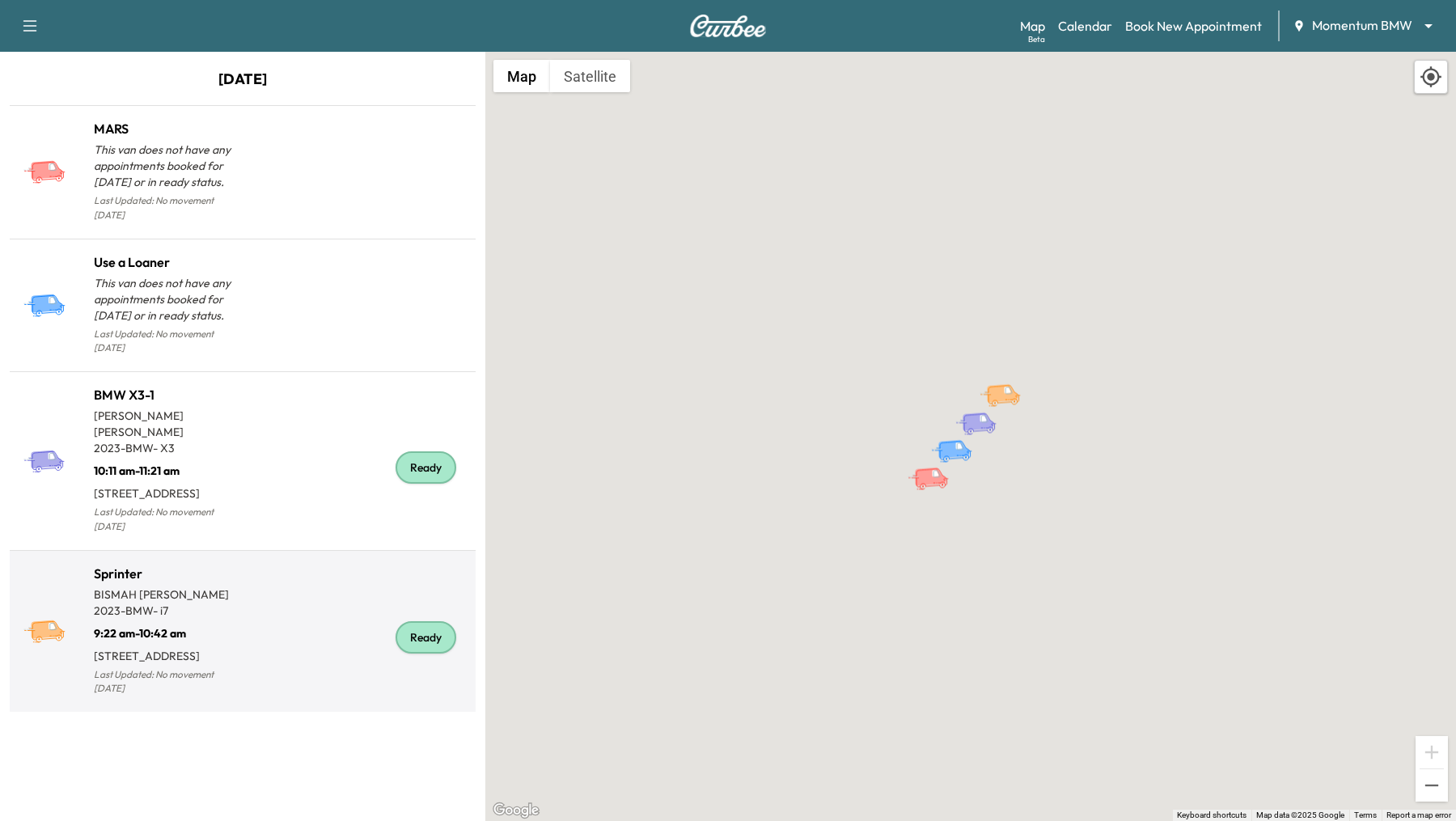
click at [259, 576] on div "Ready" at bounding box center [356, 638] width 227 height 123
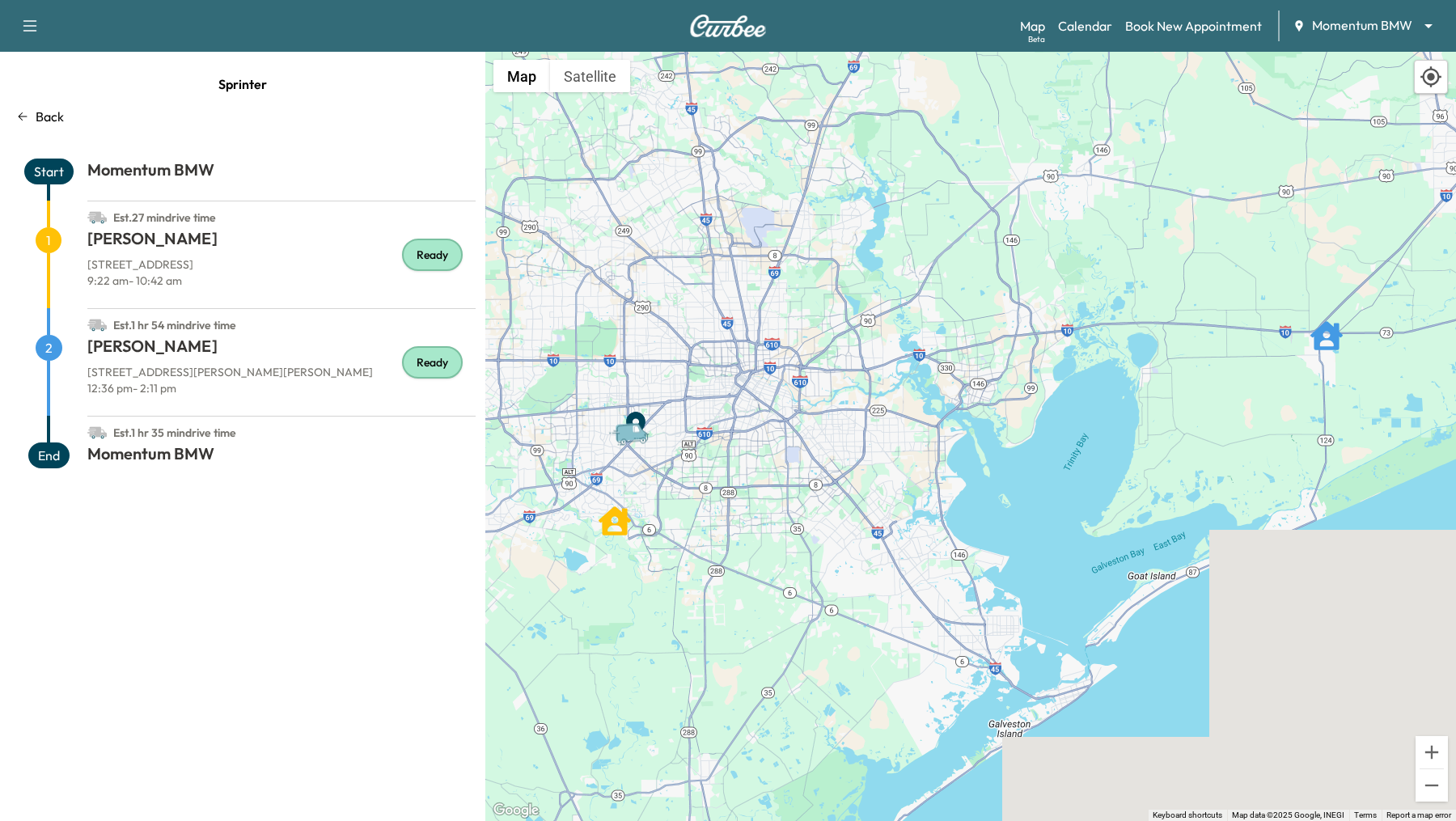
click at [31, 116] on div "Back" at bounding box center [242, 117] width 466 height 20
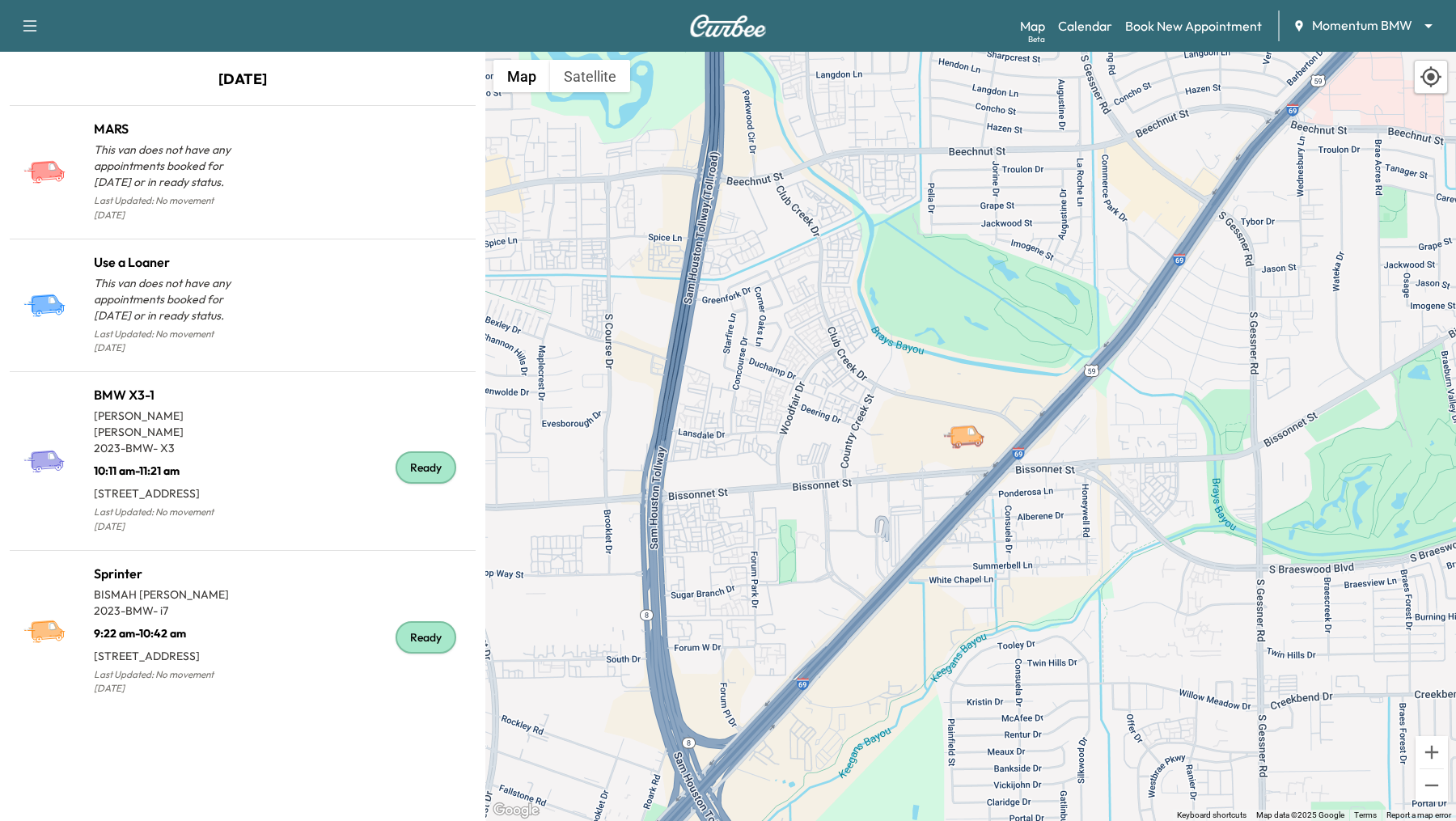
click at [1407, 29] on body "Support Log Out Map Beta Calendar Book New Appointment Momentum BMW ******** ​ …" at bounding box center [728, 410] width 1456 height 821
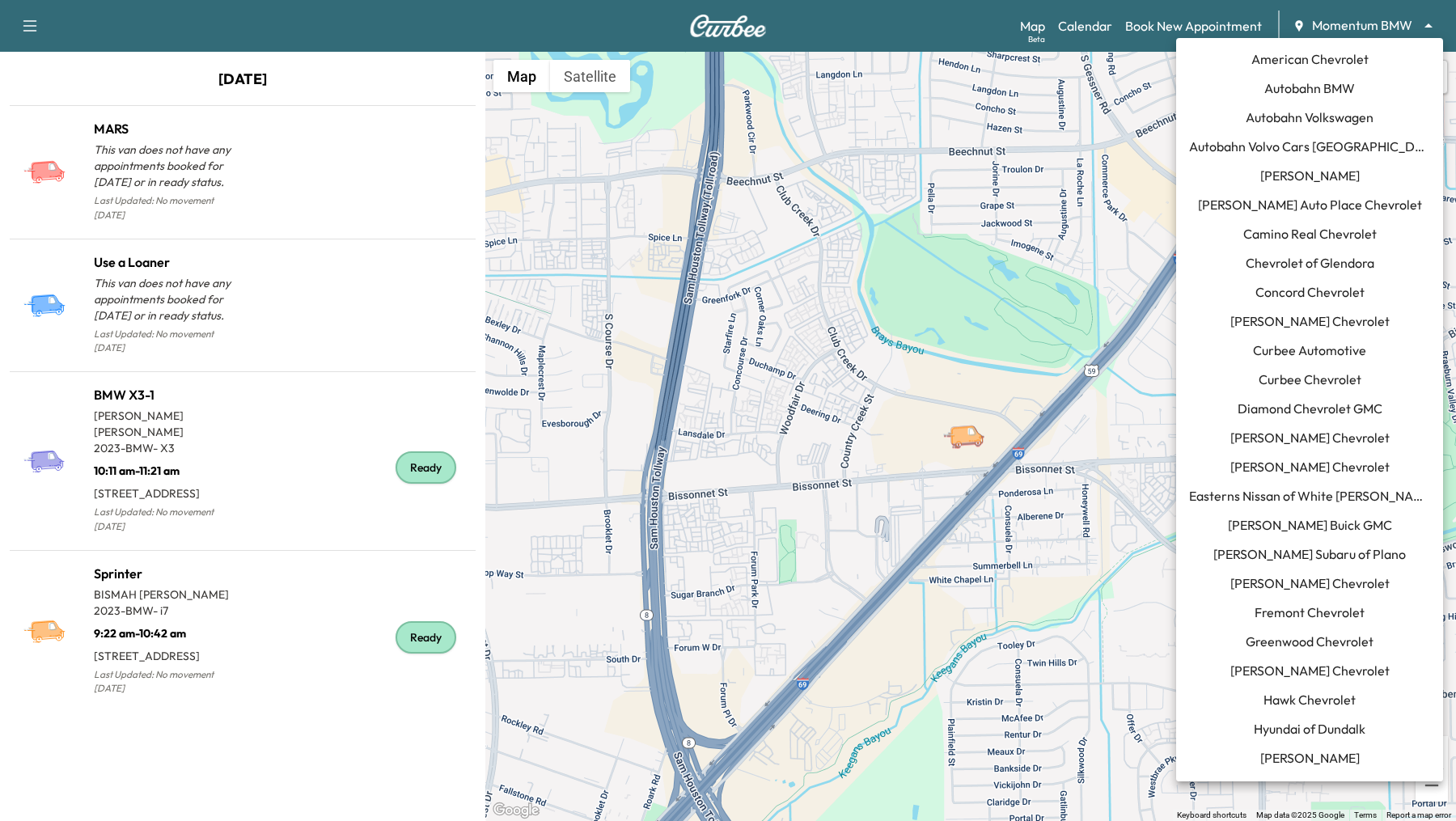
scroll to position [754, 0]
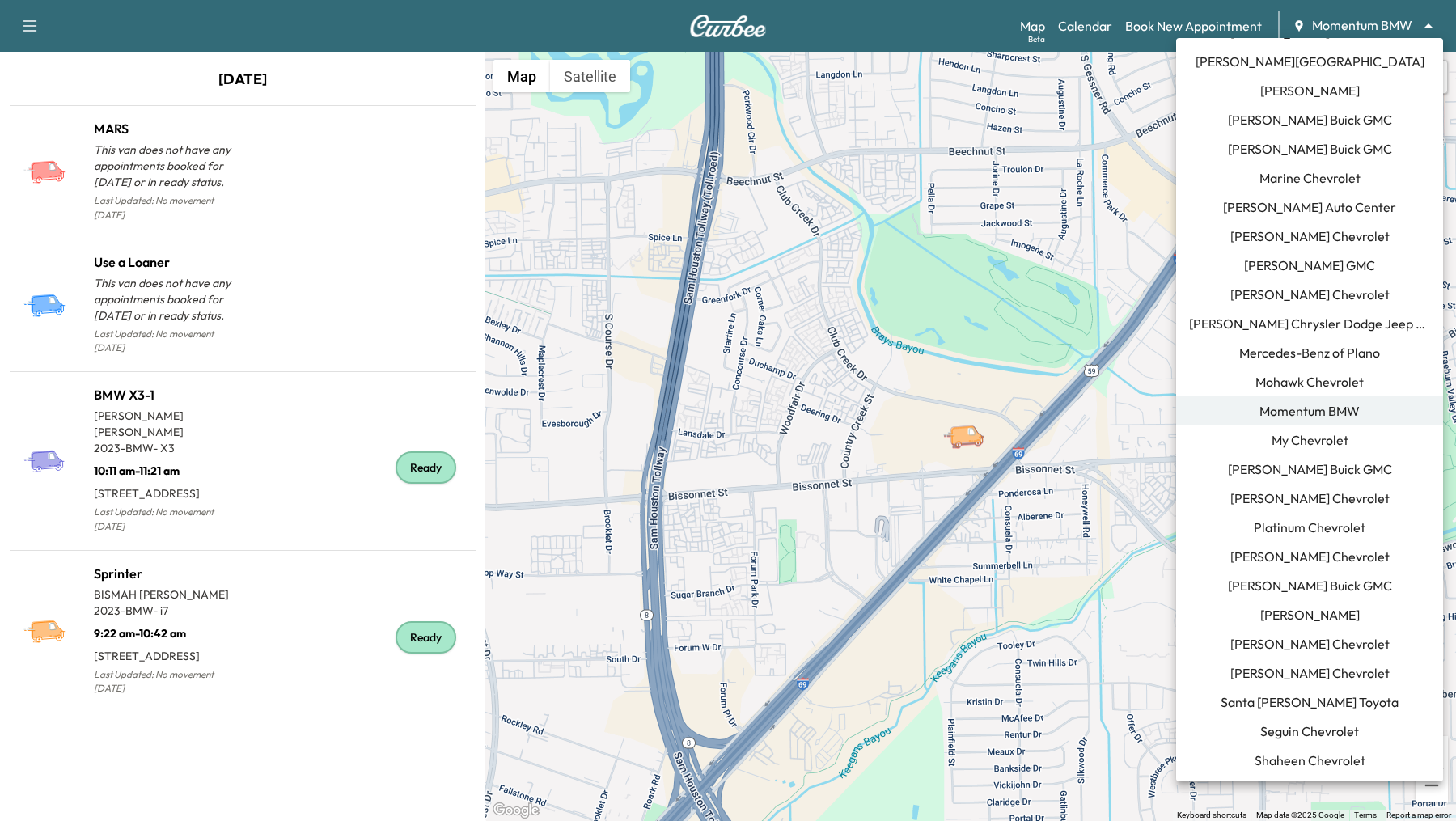
click at [1105, 21] on div at bounding box center [728, 410] width 1456 height 821
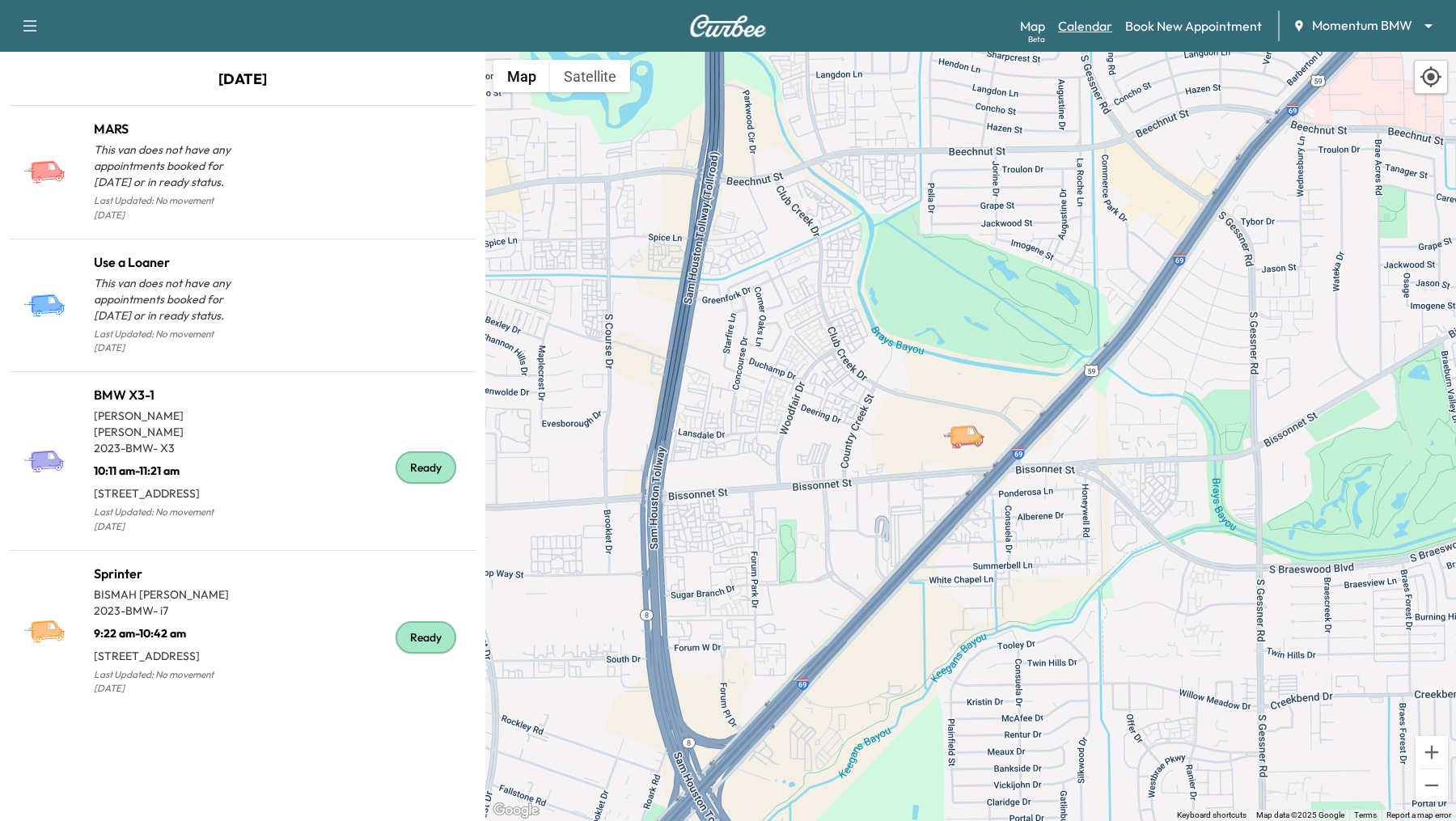
click at [1085, 24] on link "Calendar" at bounding box center [1085, 26] width 54 height 20
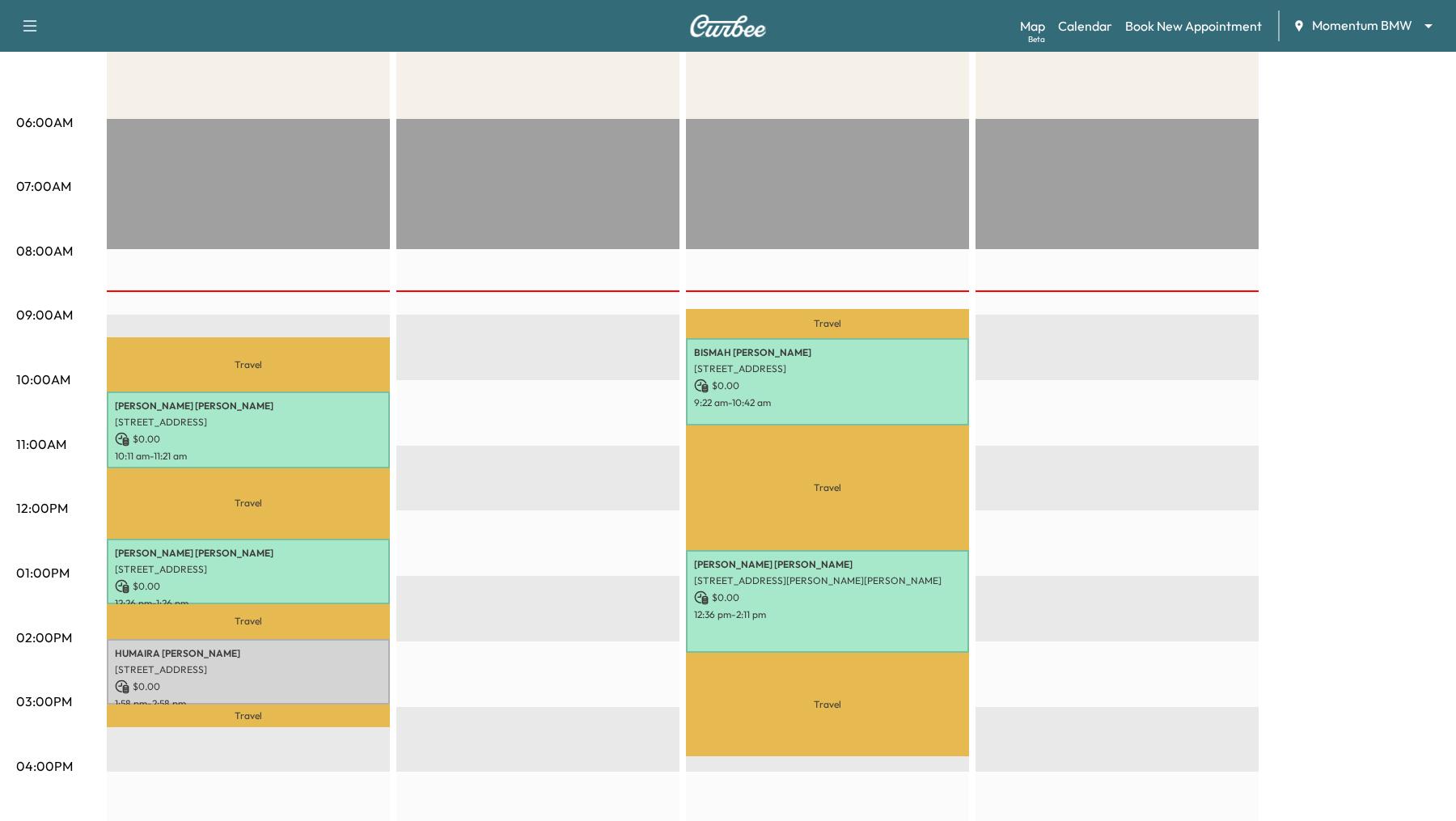
scroll to position [481, 0]
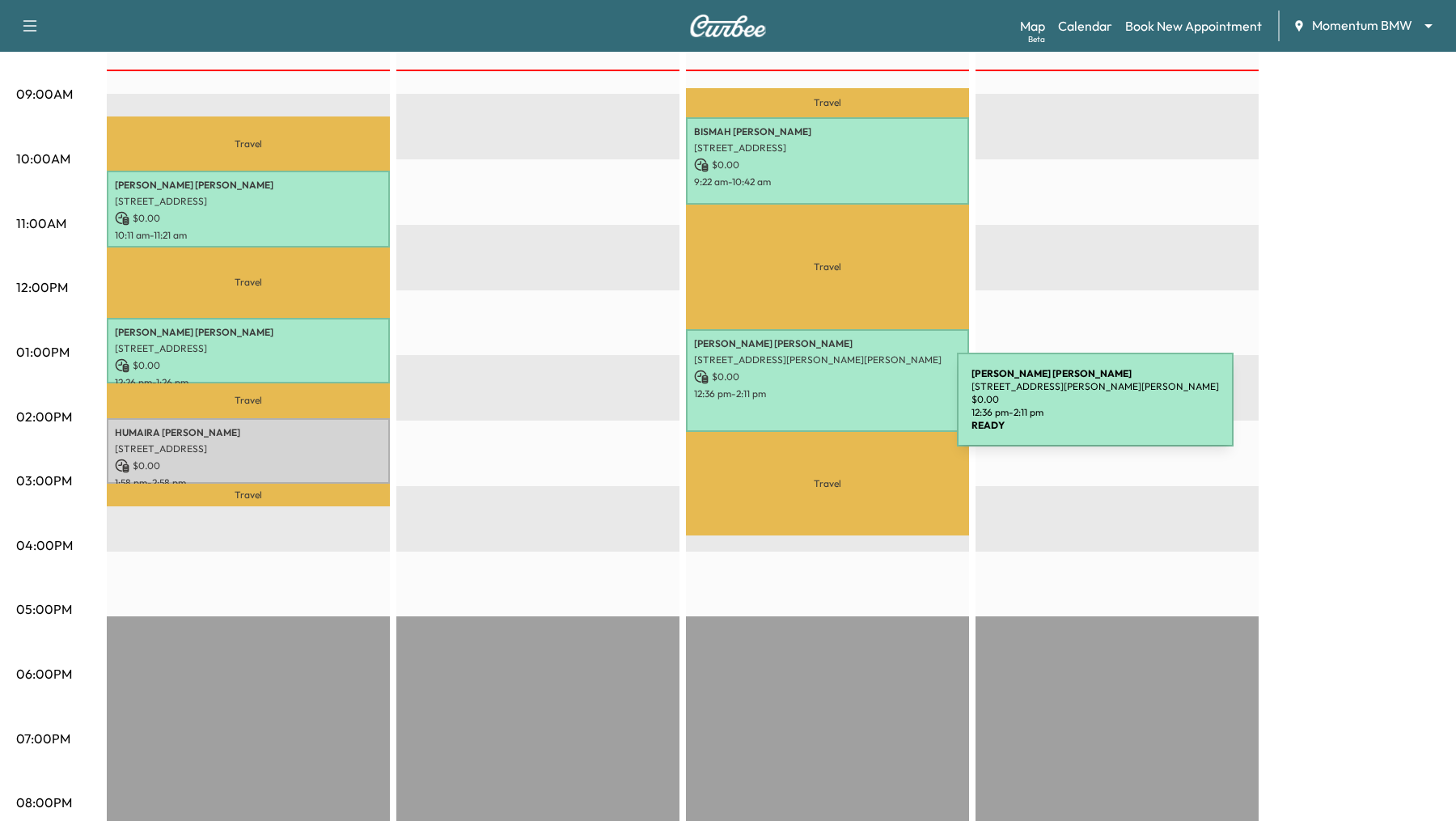
click at [835, 409] on div "DARLENE HANNA 770 Carolyn St, Winnie, TX 77665, USA $ 0.00 12:36 pm - 2:11 pm" at bounding box center [827, 381] width 283 height 103
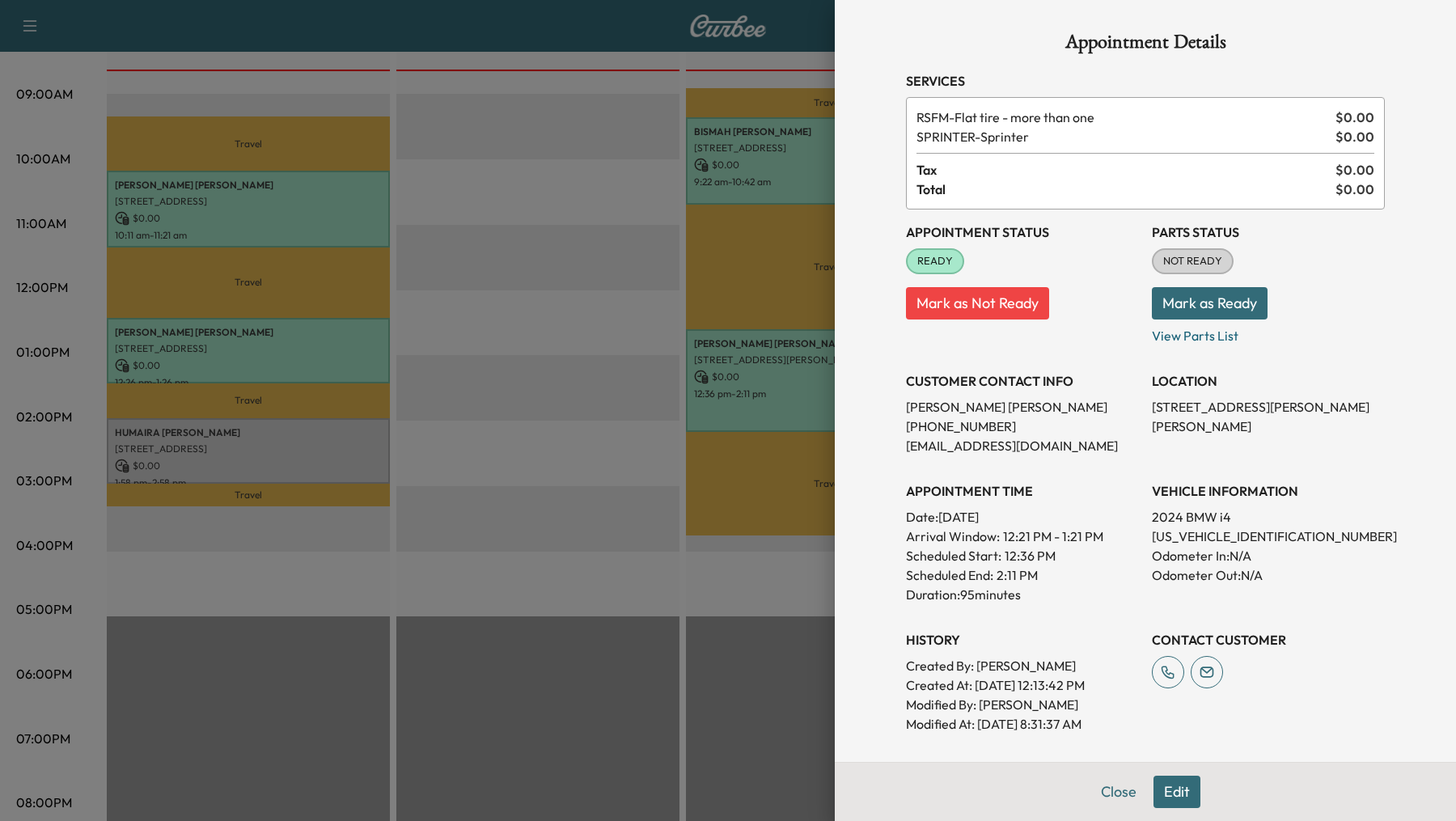
click at [1178, 798] on button "Edit" at bounding box center [1176, 791] width 47 height 32
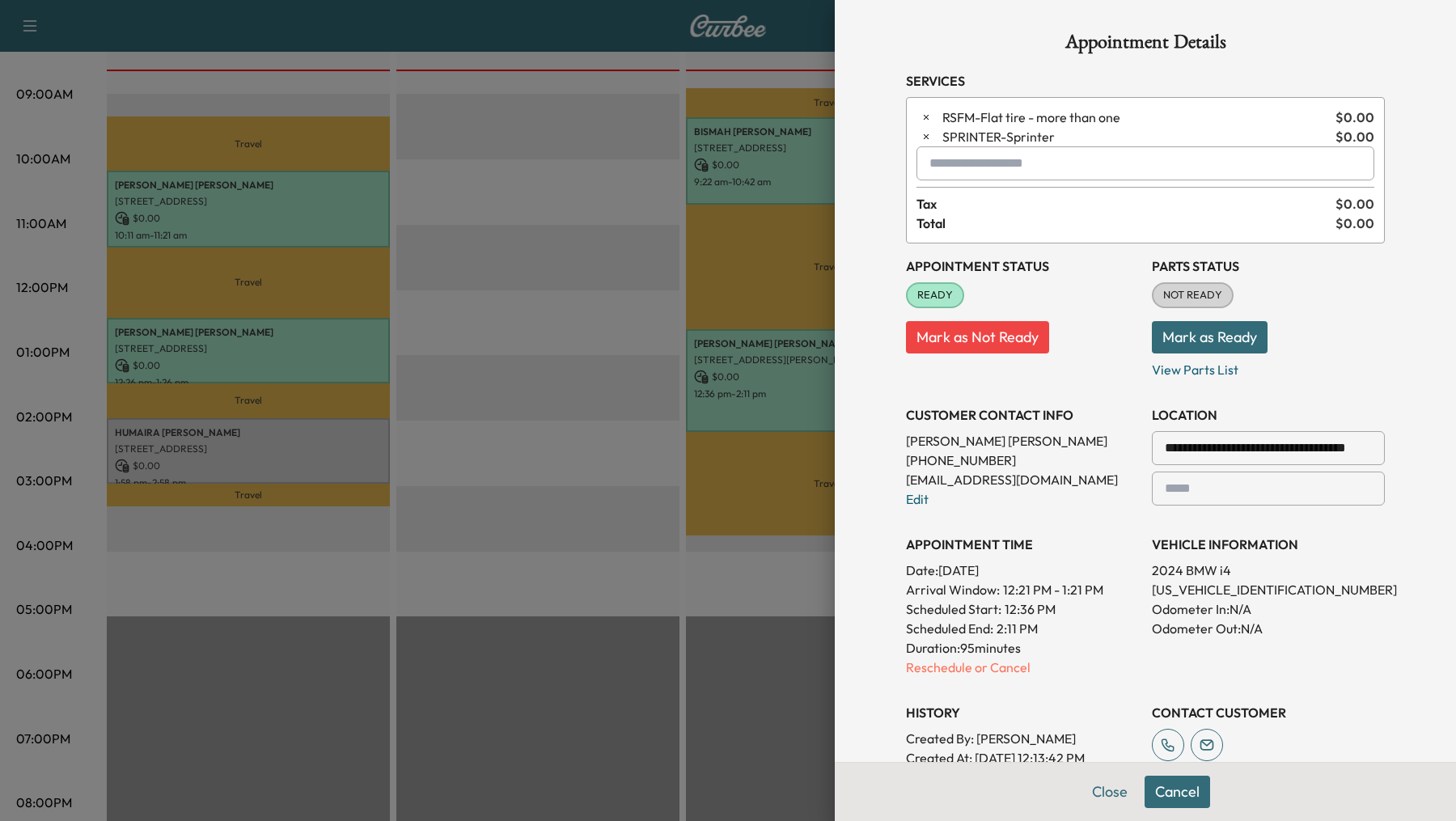
click at [971, 169] on input "text" at bounding box center [1145, 163] width 457 height 34
click at [1013, 232] on p "BGBG - Replace Brake Fluid" at bounding box center [1105, 234] width 363 height 23
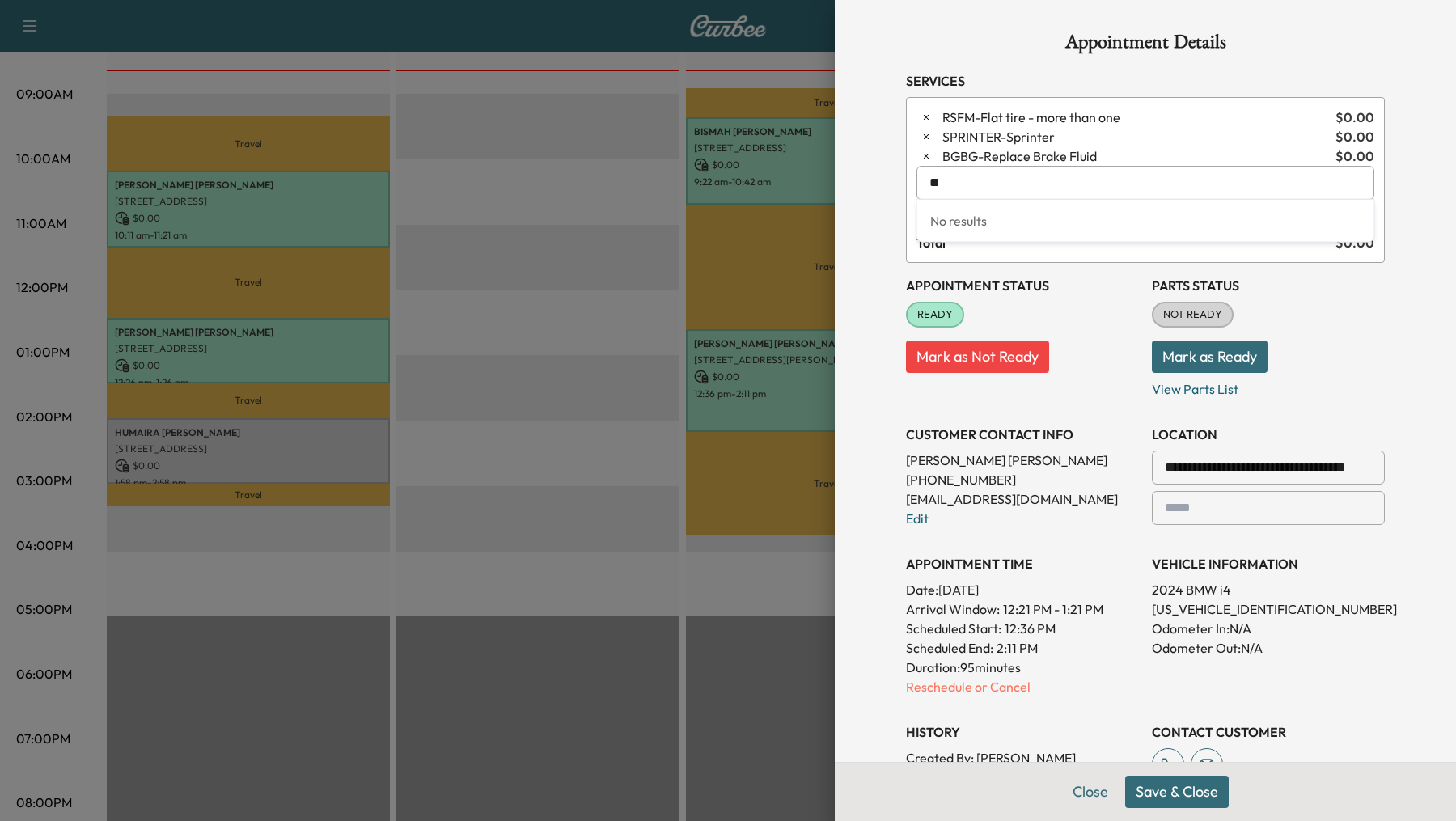
type input "*"
click at [1098, 224] on p "CAF - Micro Filter Single Replace" at bounding box center [1098, 224] width 349 height 23
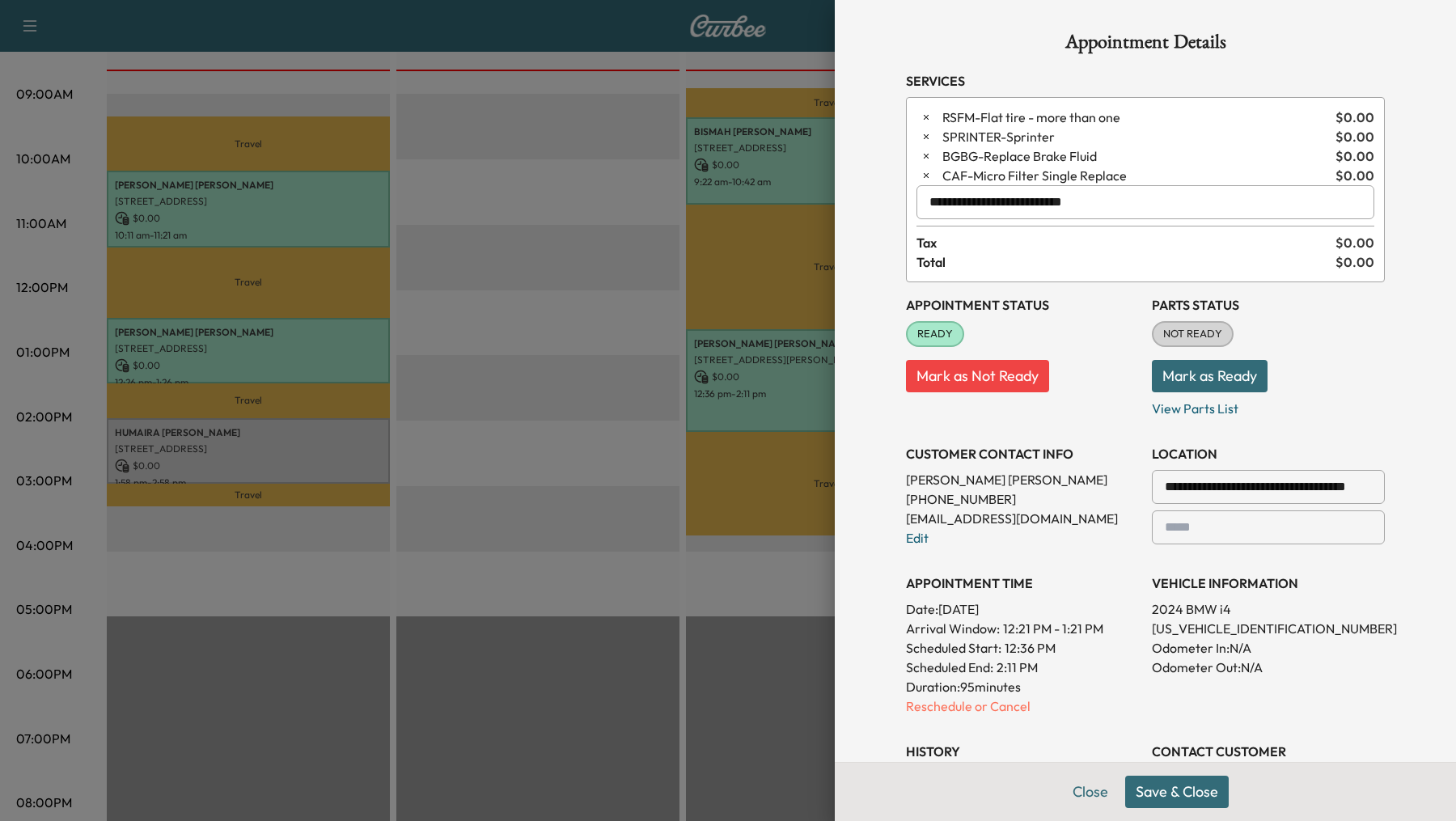
type input "**********"
click at [1169, 805] on button "Save & Close" at bounding box center [1177, 791] width 103 height 32
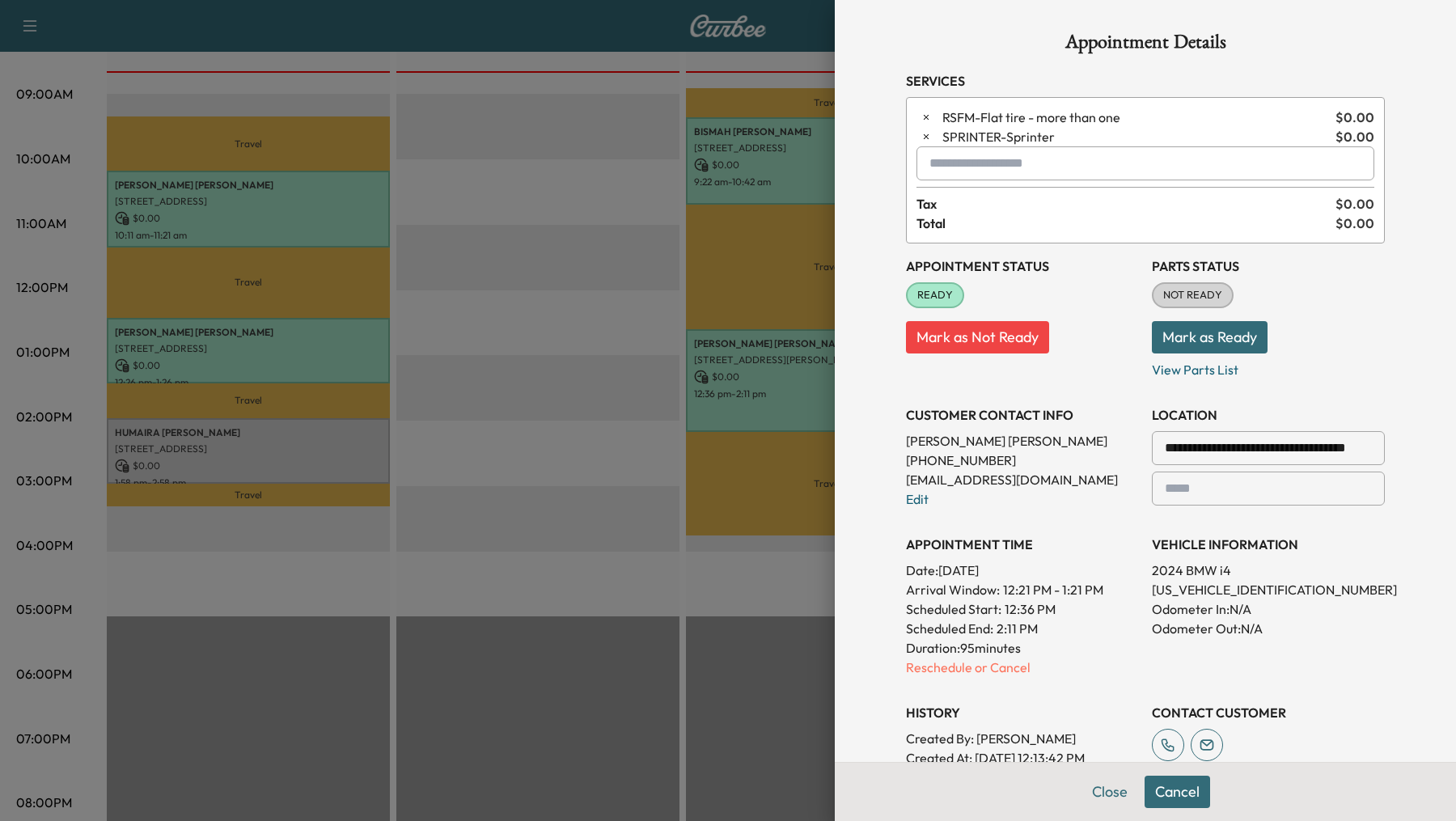
click at [1049, 176] on input "text" at bounding box center [1145, 163] width 457 height 34
click at [668, 398] on div at bounding box center [728, 410] width 1456 height 821
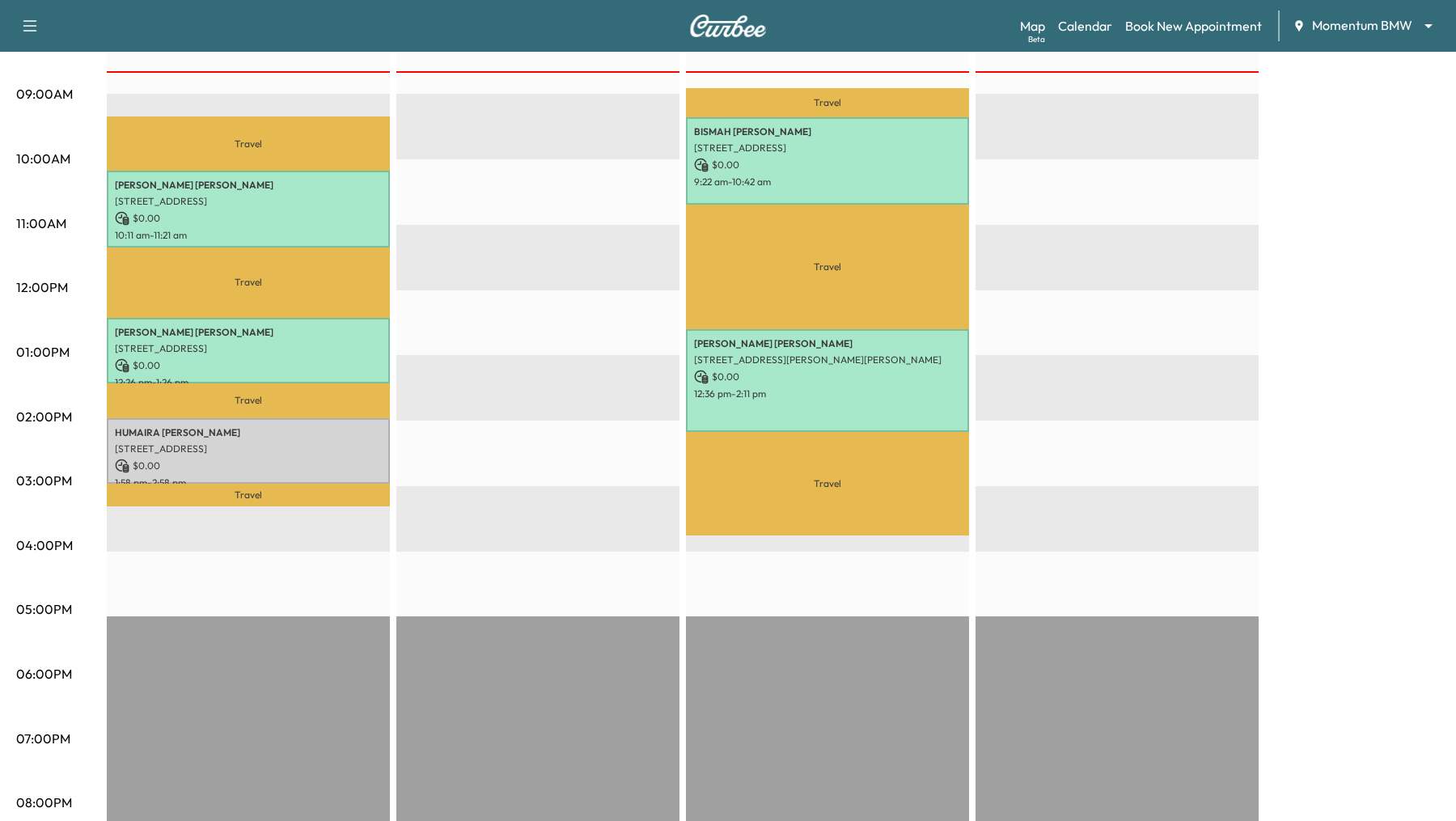
scroll to position [0, 0]
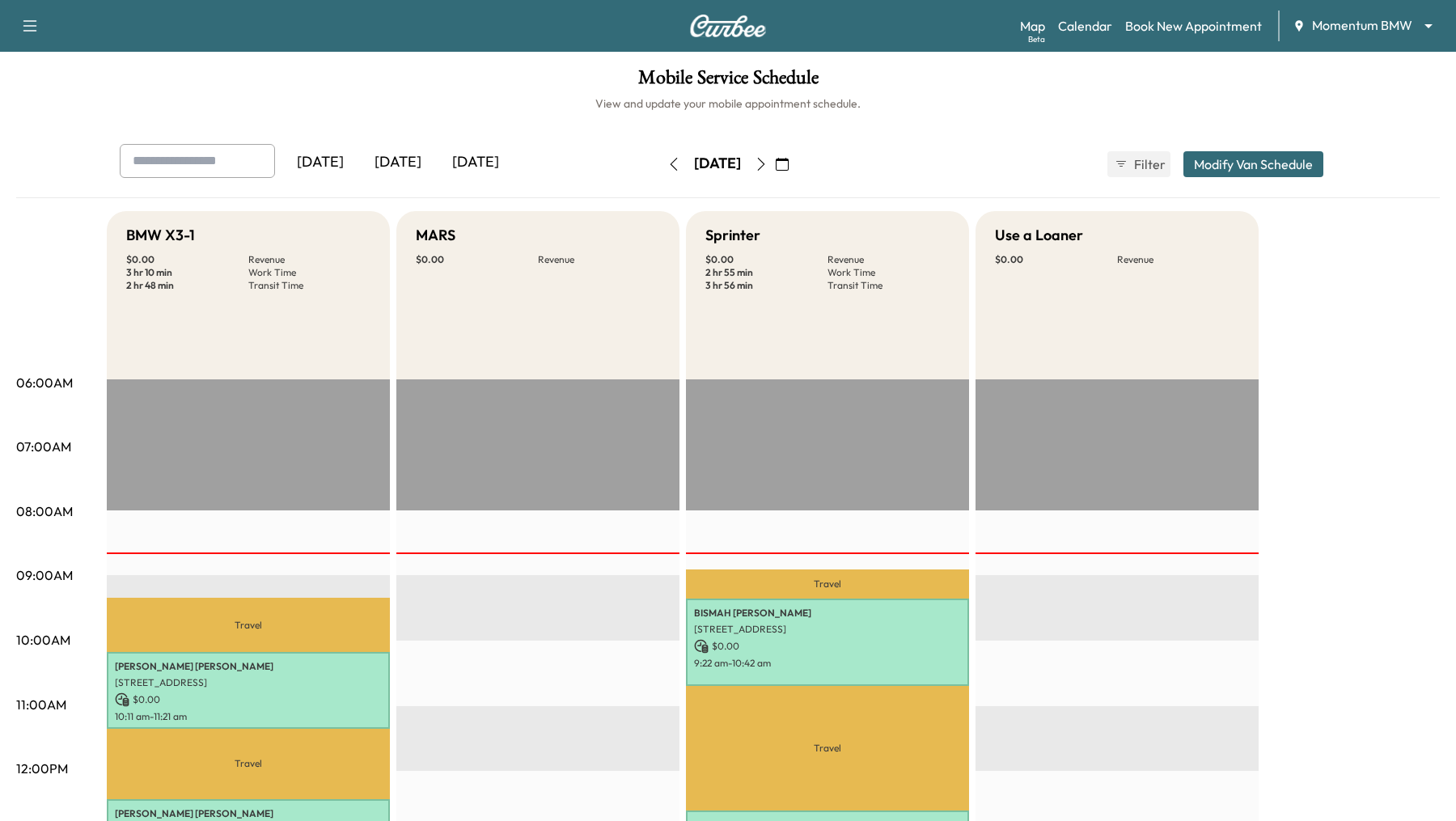
click at [1252, 164] on button "Modify Van Schedule" at bounding box center [1253, 164] width 140 height 26
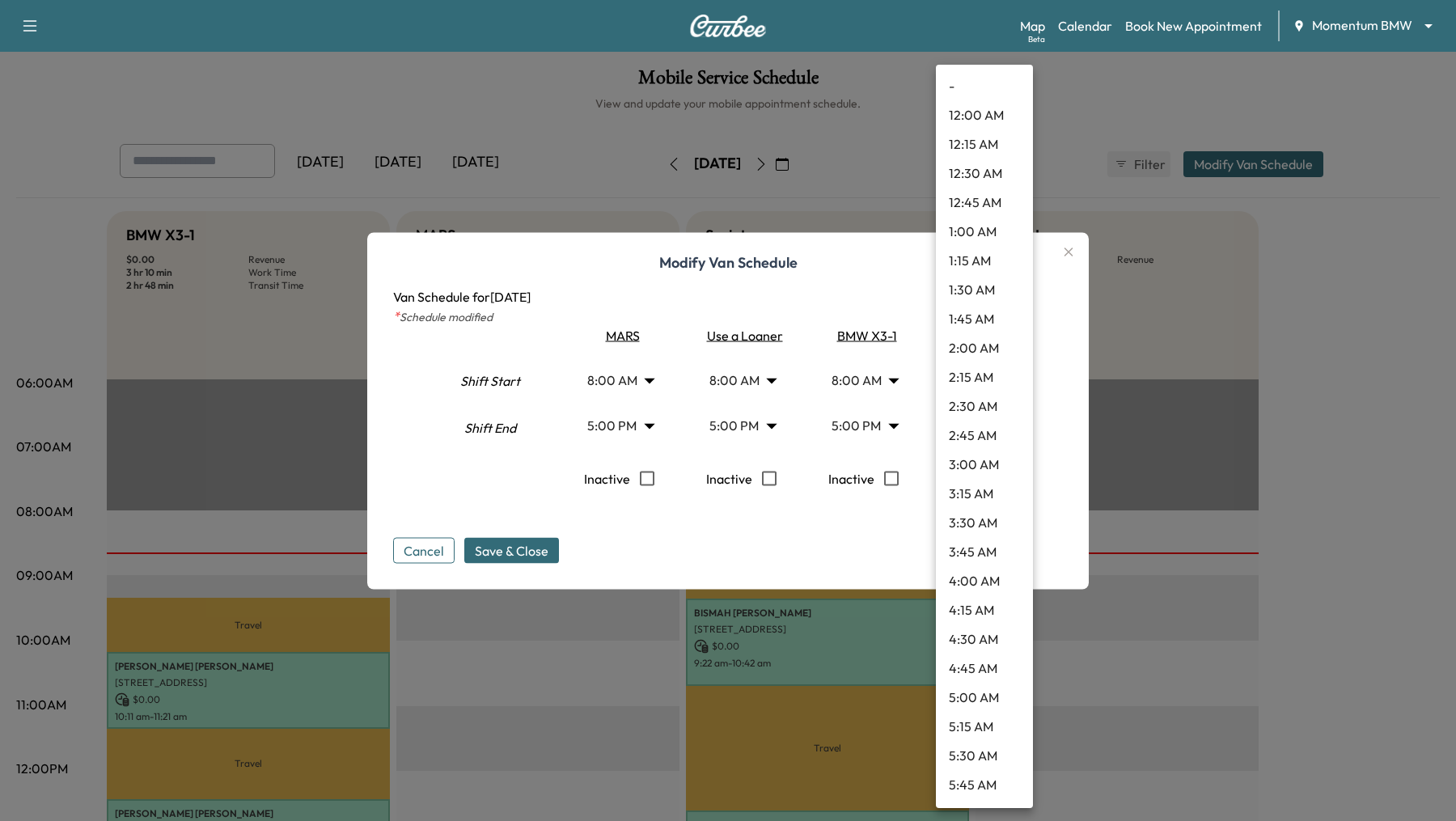
click at [1012, 421] on body "Support Log Out Map Beta Calendar Book New Appointment Momentum BMW ******** ​ …" at bounding box center [728, 410] width 1456 height 821
click at [965, 666] on li "7:00 PM" at bounding box center [984, 670] width 97 height 29
type input "**"
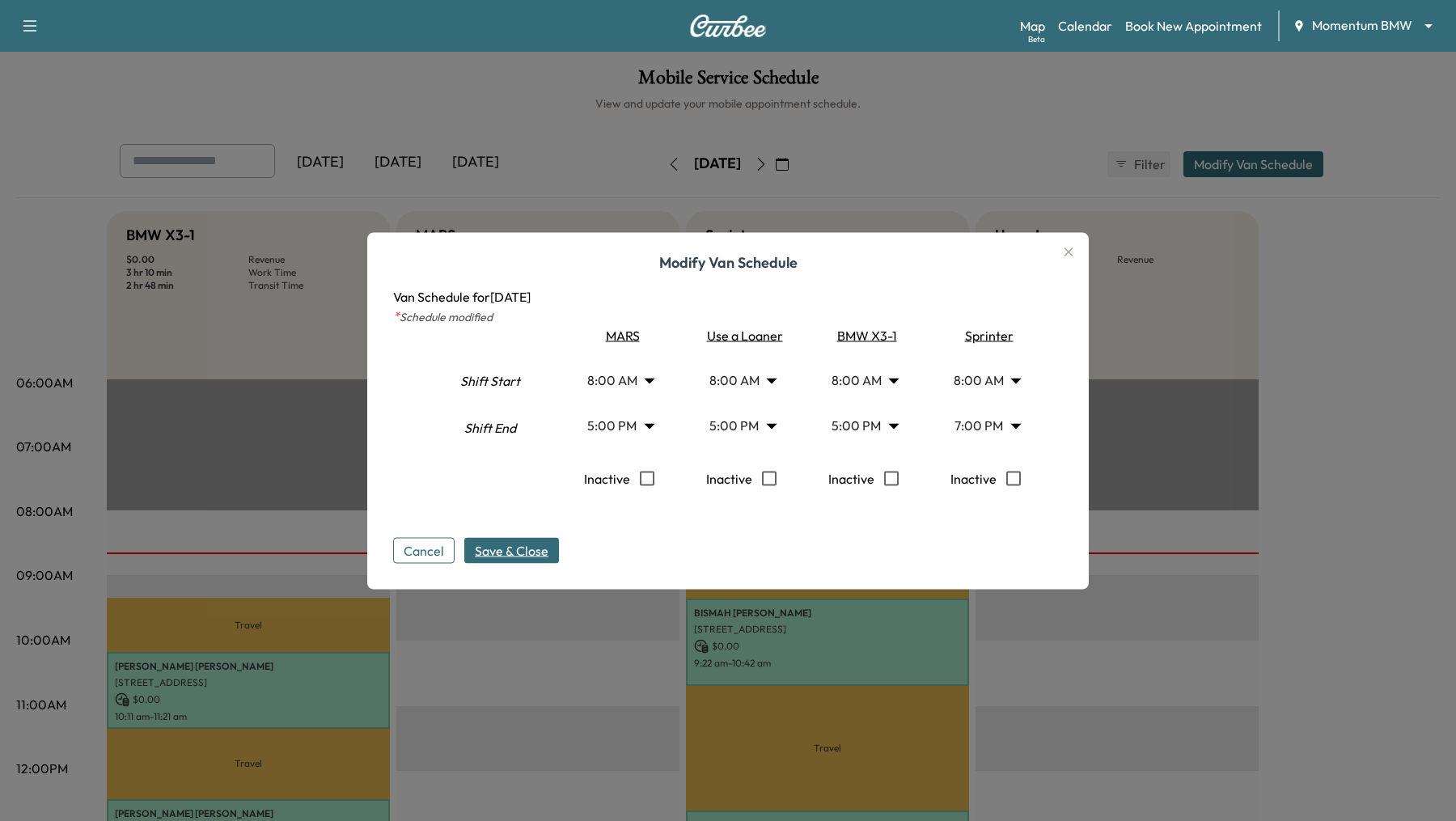
click at [517, 540] on span "Save & Close" at bounding box center [512, 550] width 74 height 20
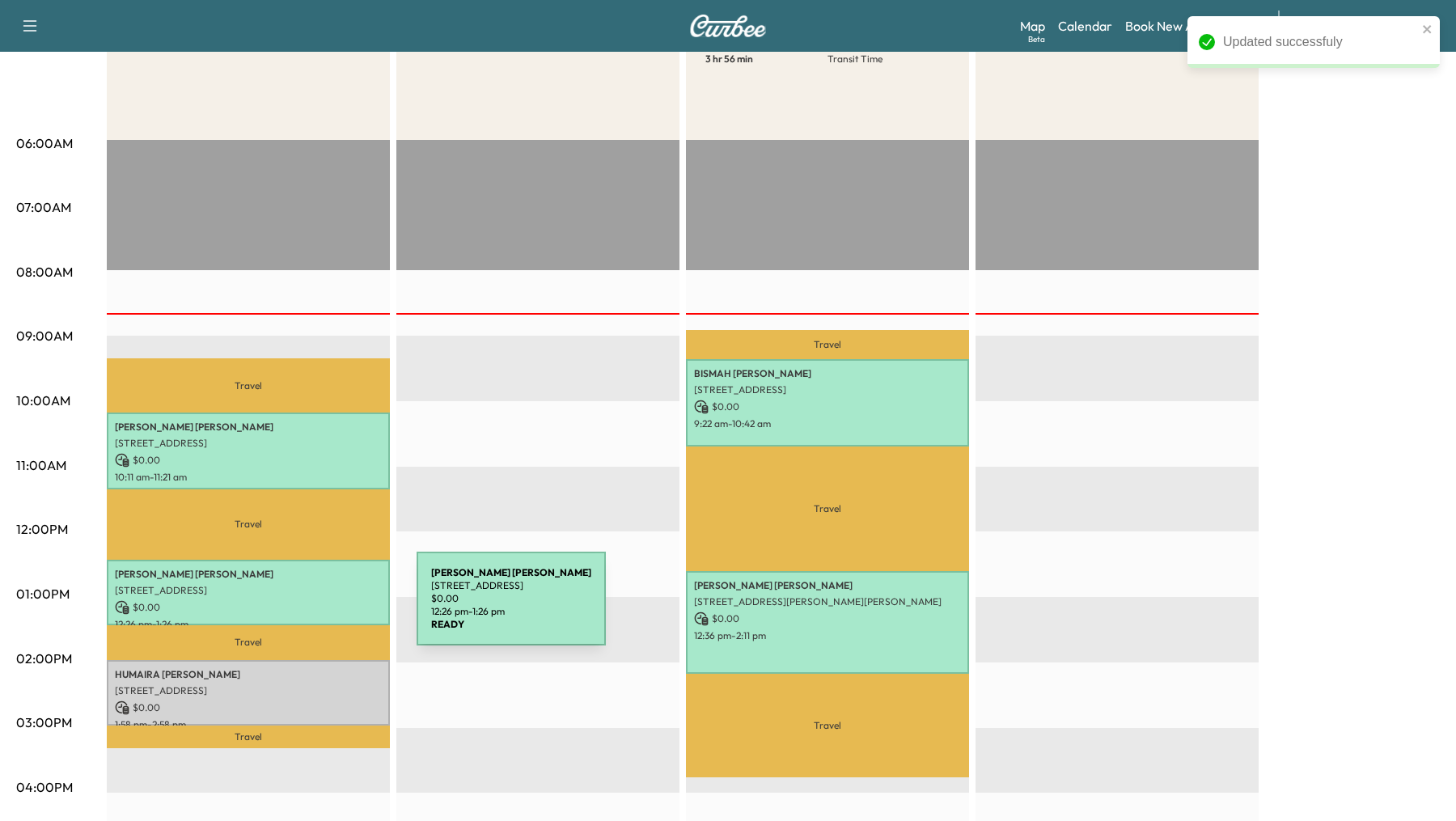
scroll to position [240, 0]
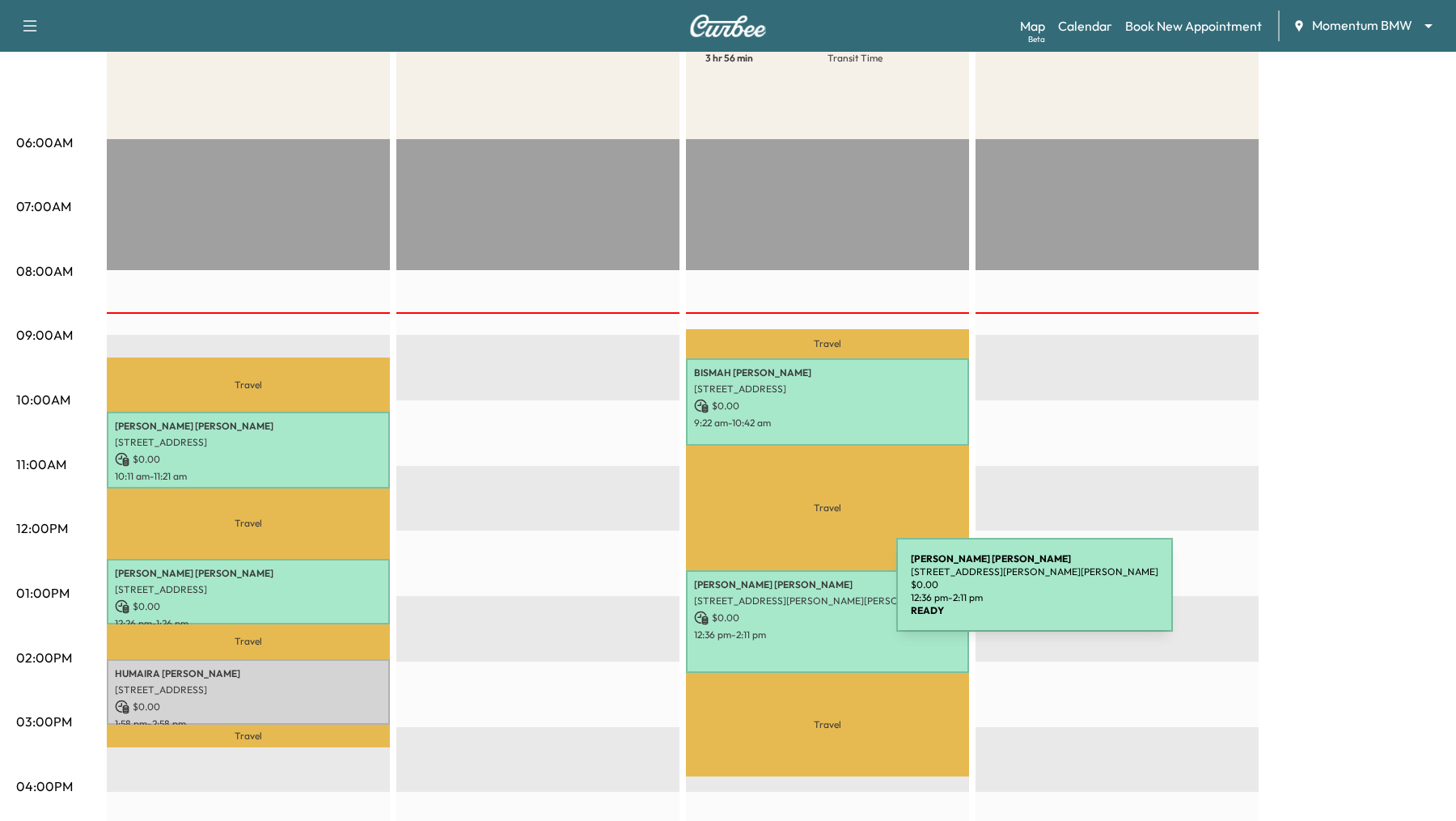
click at [766, 606] on div "DARLENE HANNA 770 Carolyn St, Winnie, TX 77665, USA $ 0.00 12:36 pm - 2:11 pm" at bounding box center [827, 621] width 283 height 103
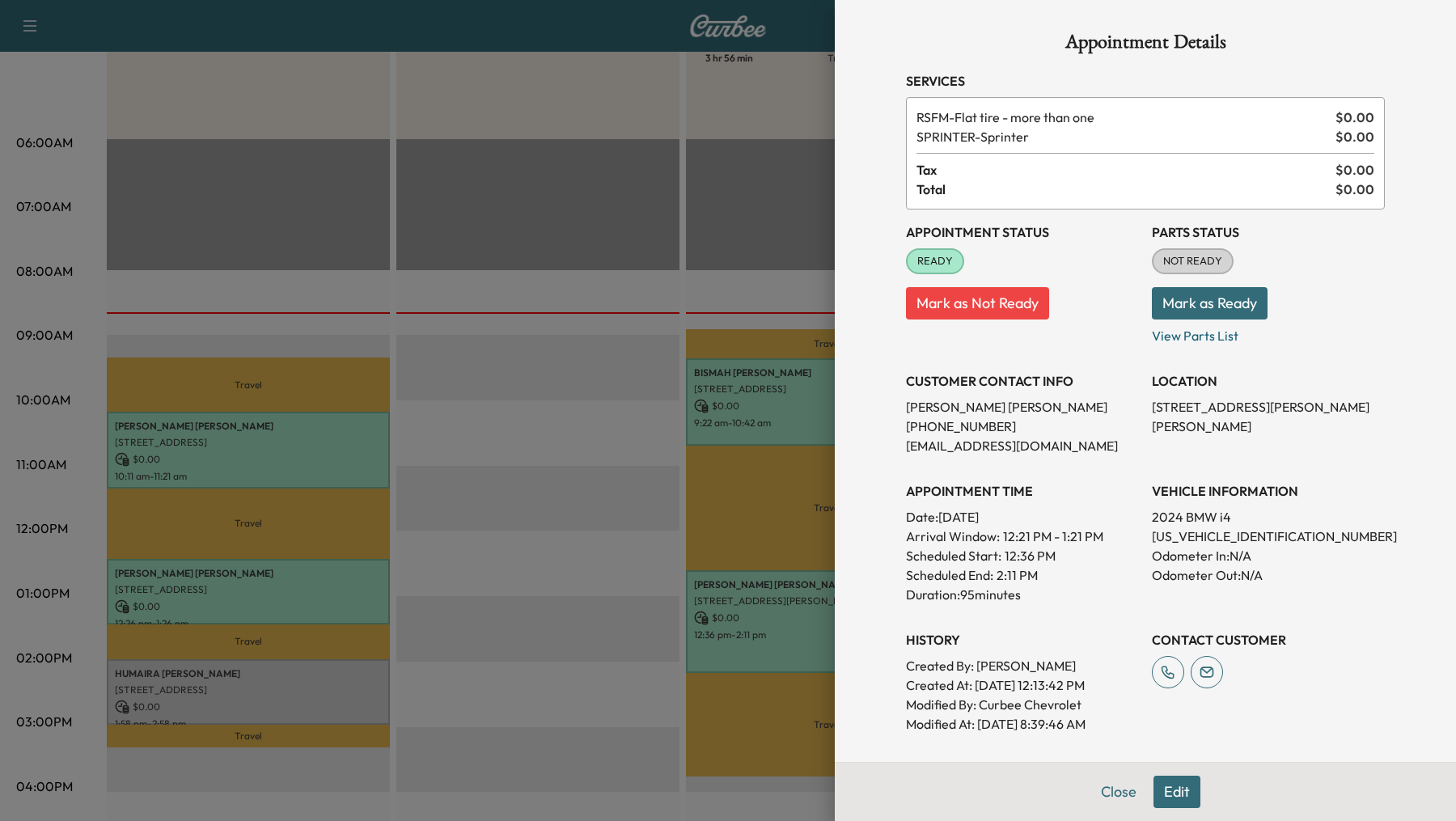
click at [1167, 799] on button "Edit" at bounding box center [1176, 791] width 47 height 32
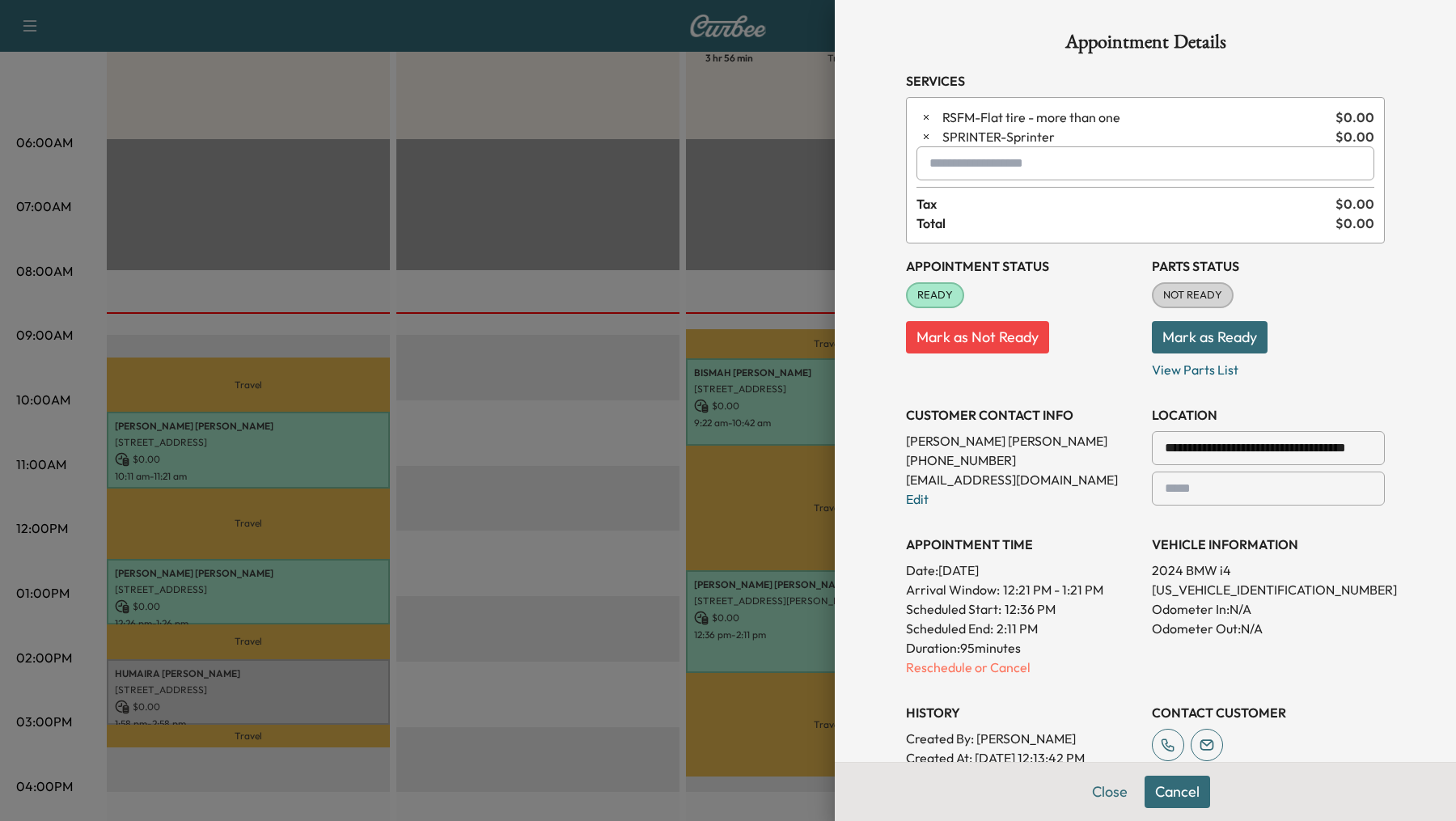
click at [947, 167] on input "text" at bounding box center [1145, 163] width 457 height 34
click at [1003, 210] on p "CAF - Micro Filter Single Replace" at bounding box center [1098, 204] width 349 height 23
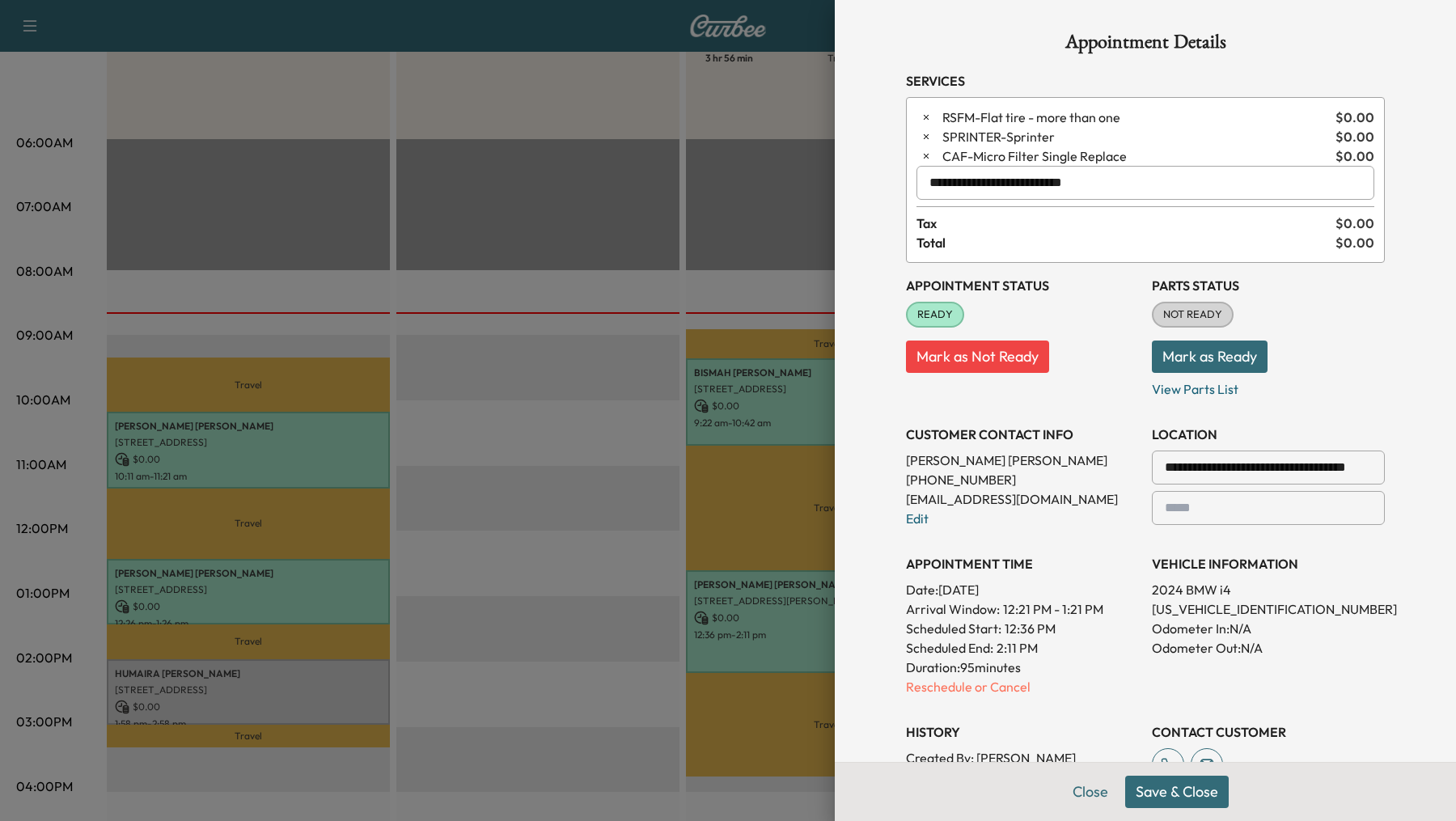
type input "**********"
click at [1167, 796] on button "Save & Close" at bounding box center [1177, 791] width 103 height 32
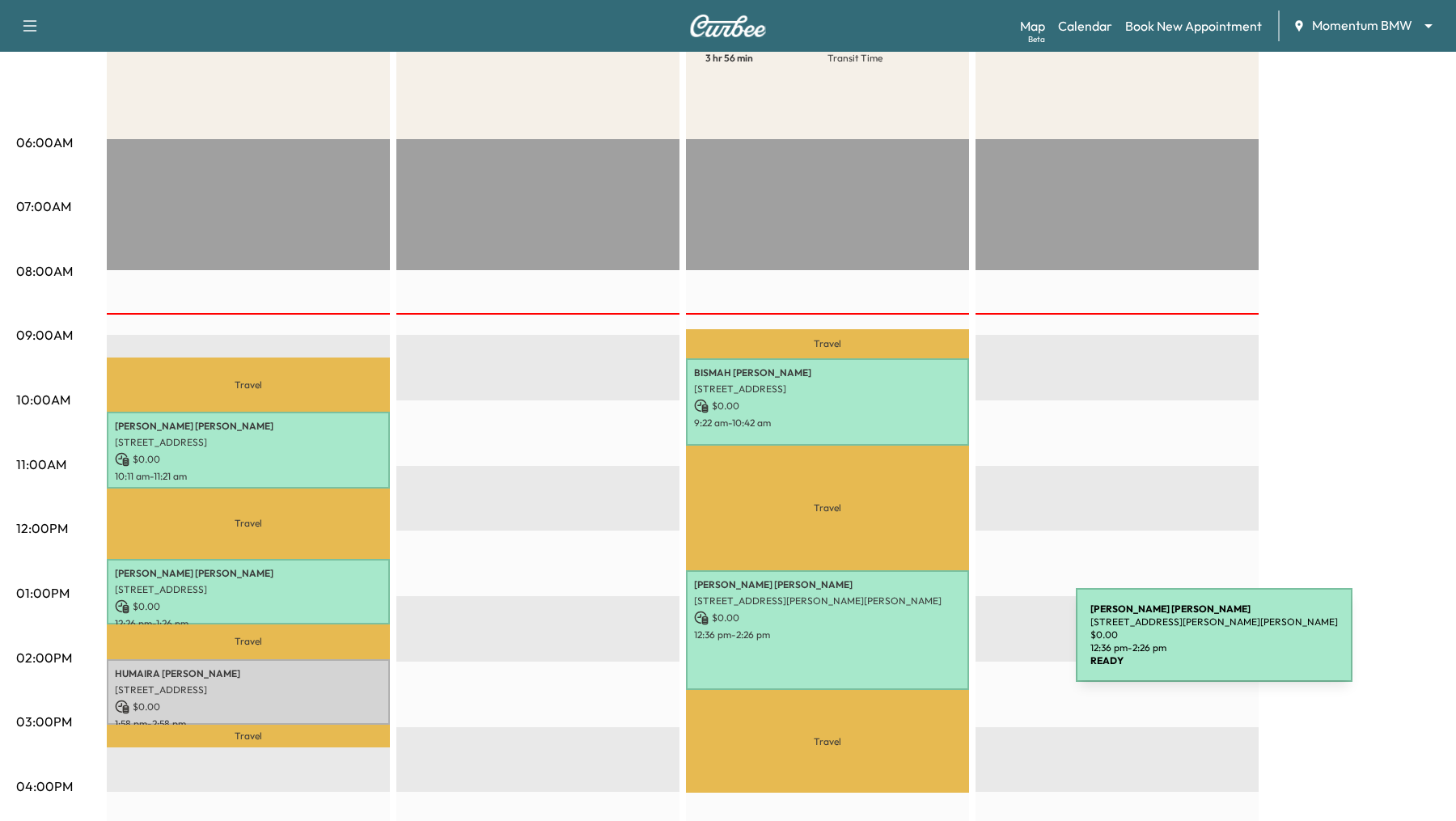
click at [954, 644] on div "DARLENE HANNA 770 Carolyn St, Winnie, TX 77665, USA $ 0.00 12:36 pm - 2:26 pm" at bounding box center [827, 630] width 283 height 120
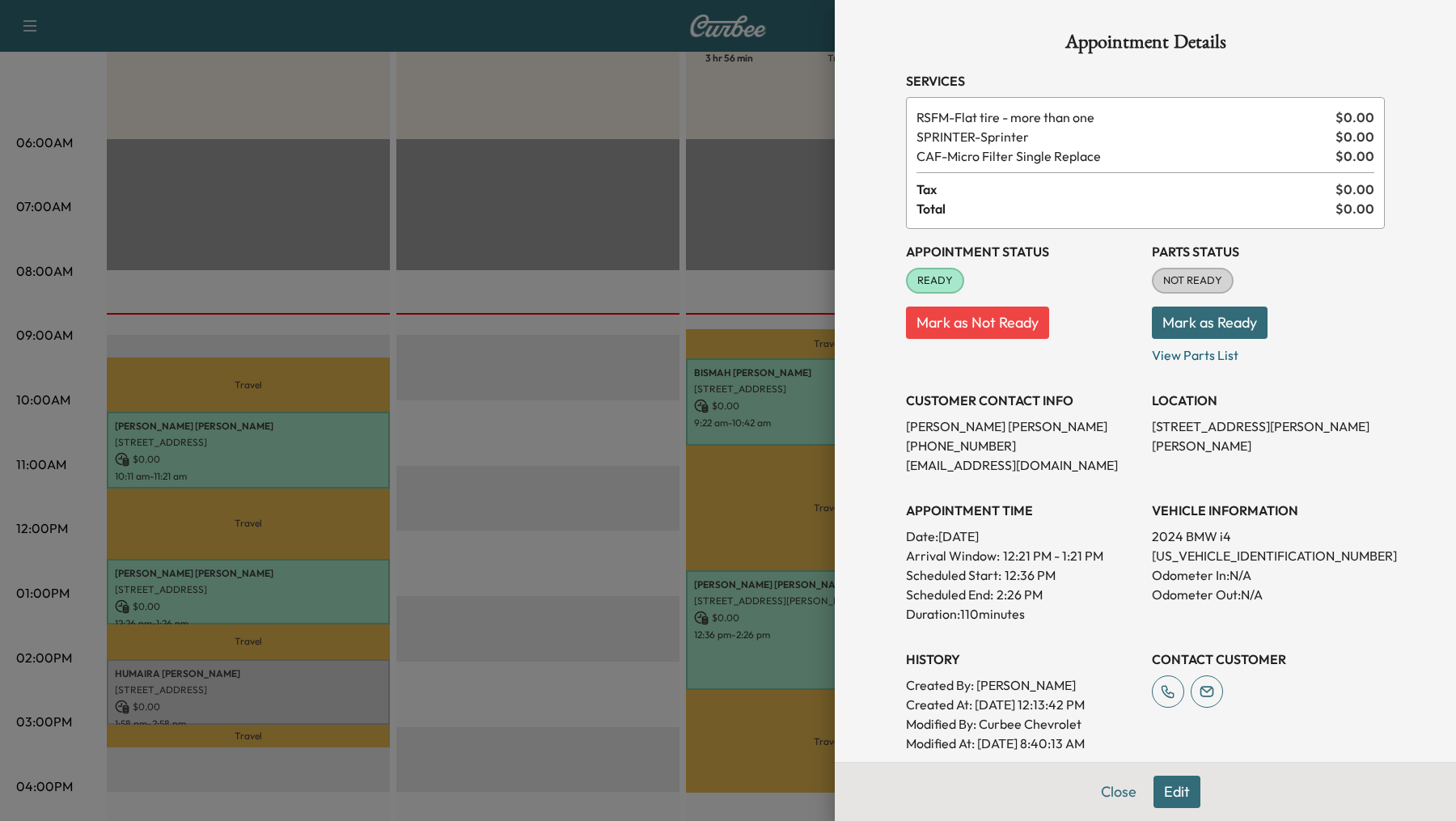
click at [1168, 779] on button "Edit" at bounding box center [1176, 791] width 47 height 32
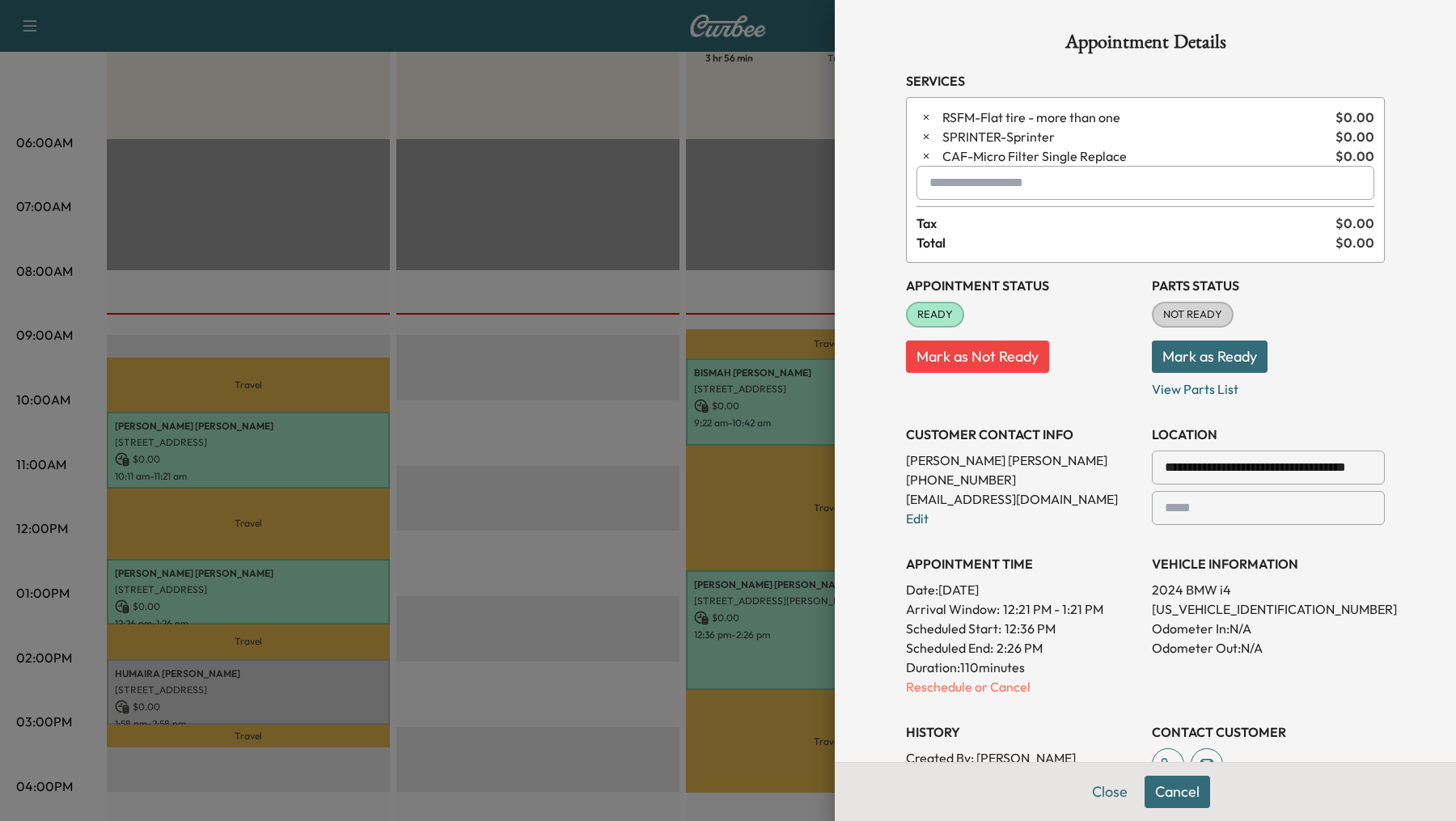
click at [1024, 183] on input "text" at bounding box center [1145, 182] width 457 height 34
click at [968, 250] on p "BGBG - Replace Brake Fluid" at bounding box center [1105, 253] width 363 height 23
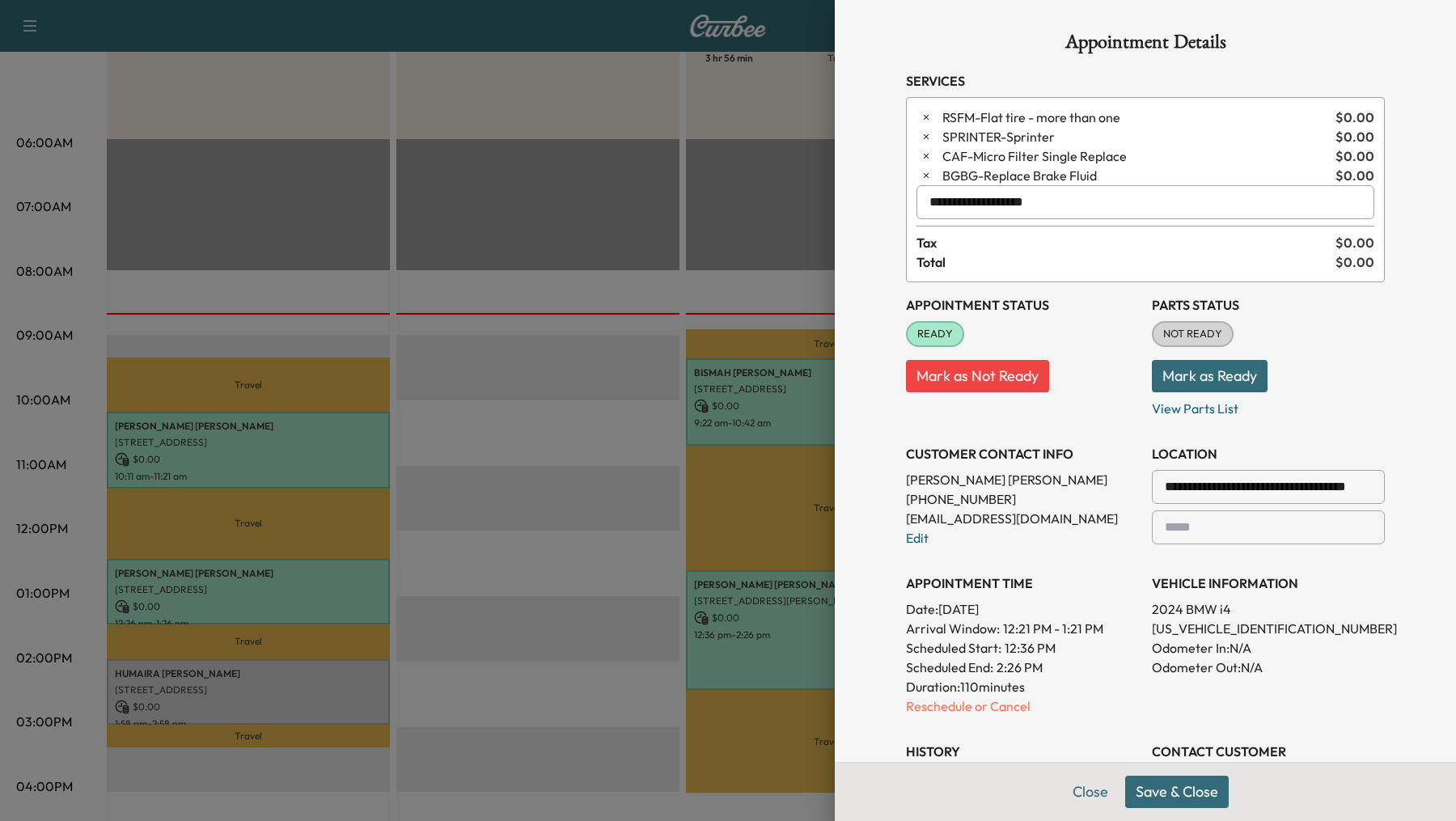
type input "**********"
click at [1171, 787] on button "Save & Close" at bounding box center [1177, 791] width 103 height 32
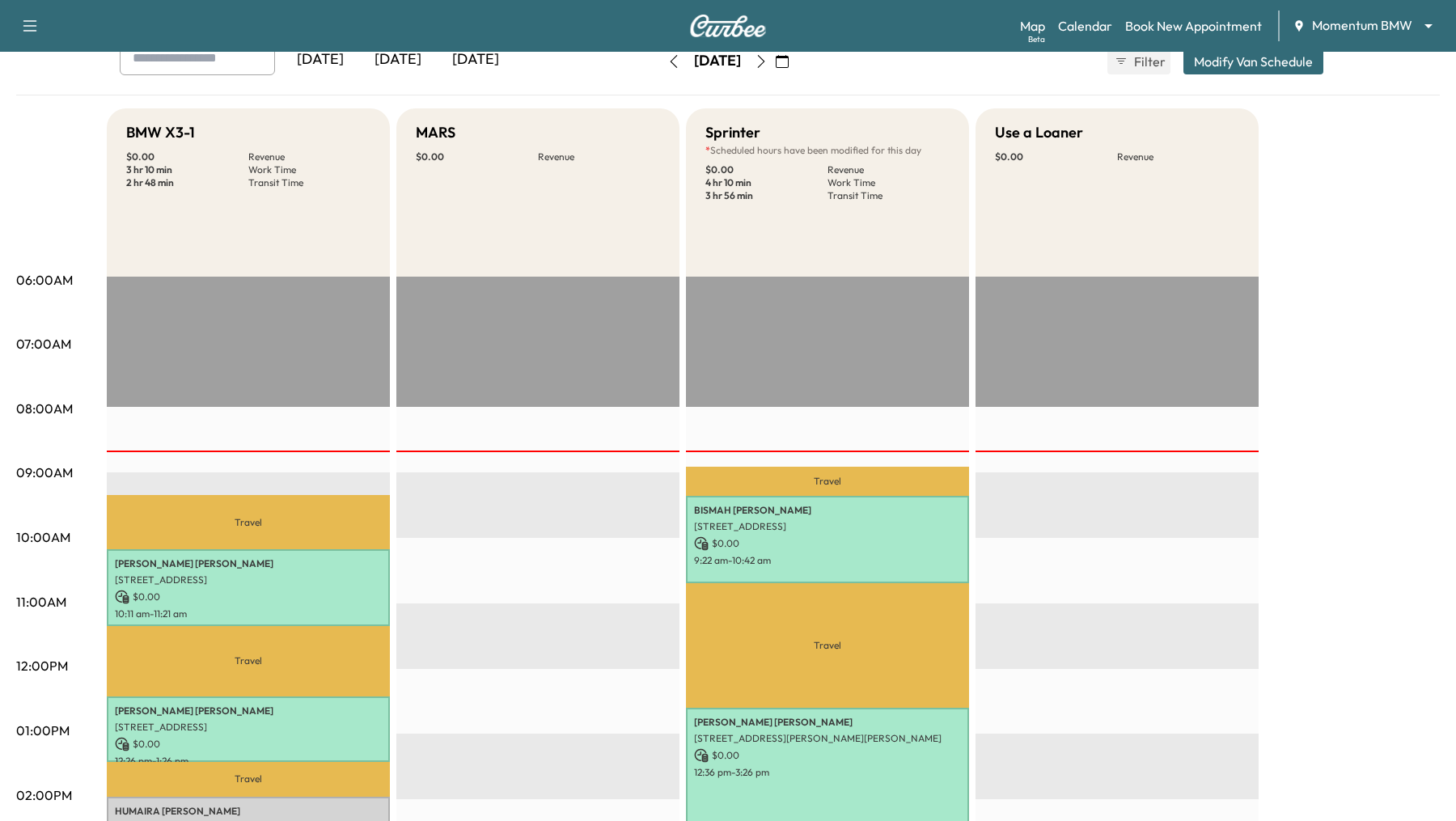
scroll to position [0, 0]
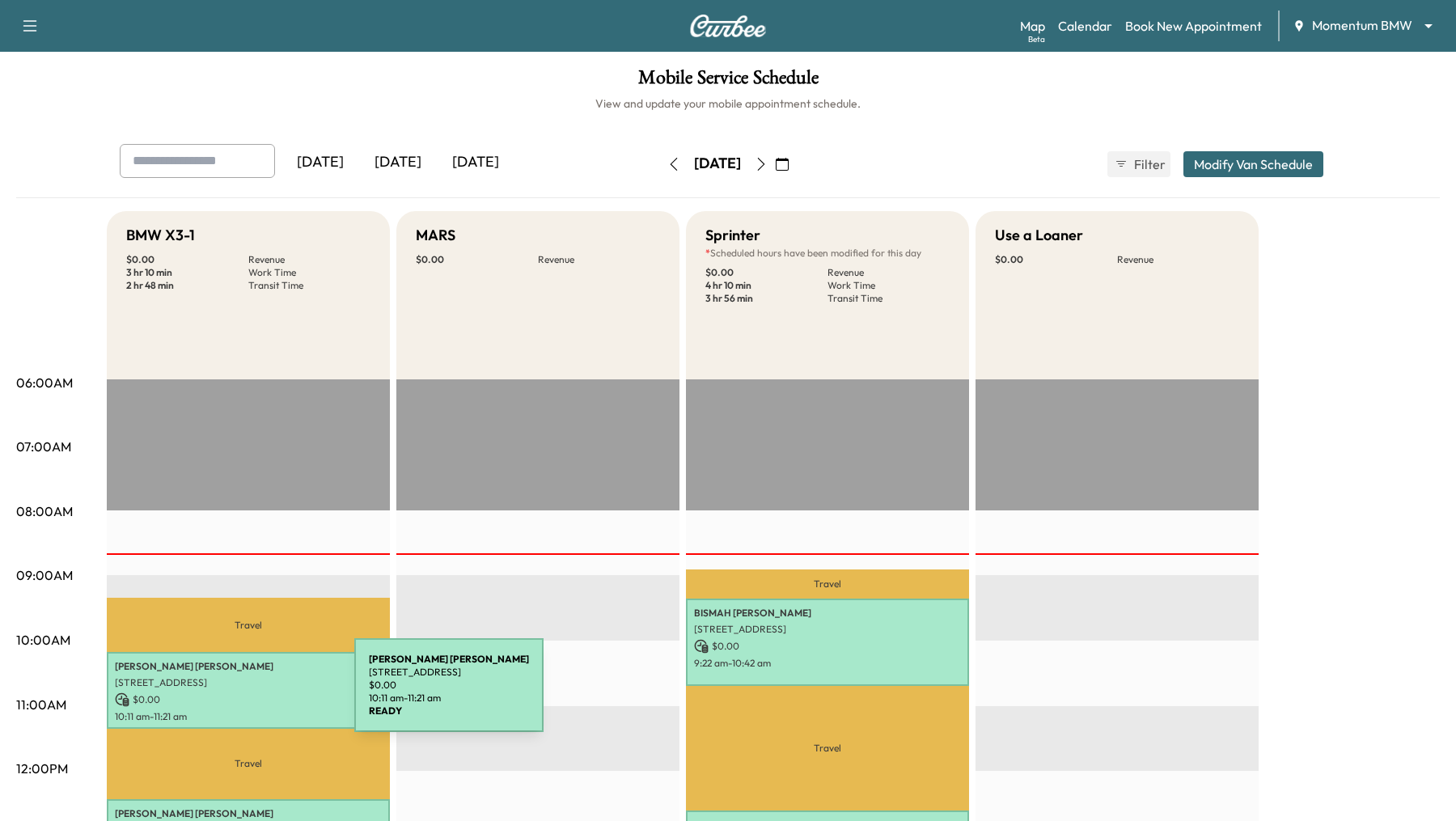
click at [233, 695] on p "$ 0.00" at bounding box center [248, 699] width 267 height 15
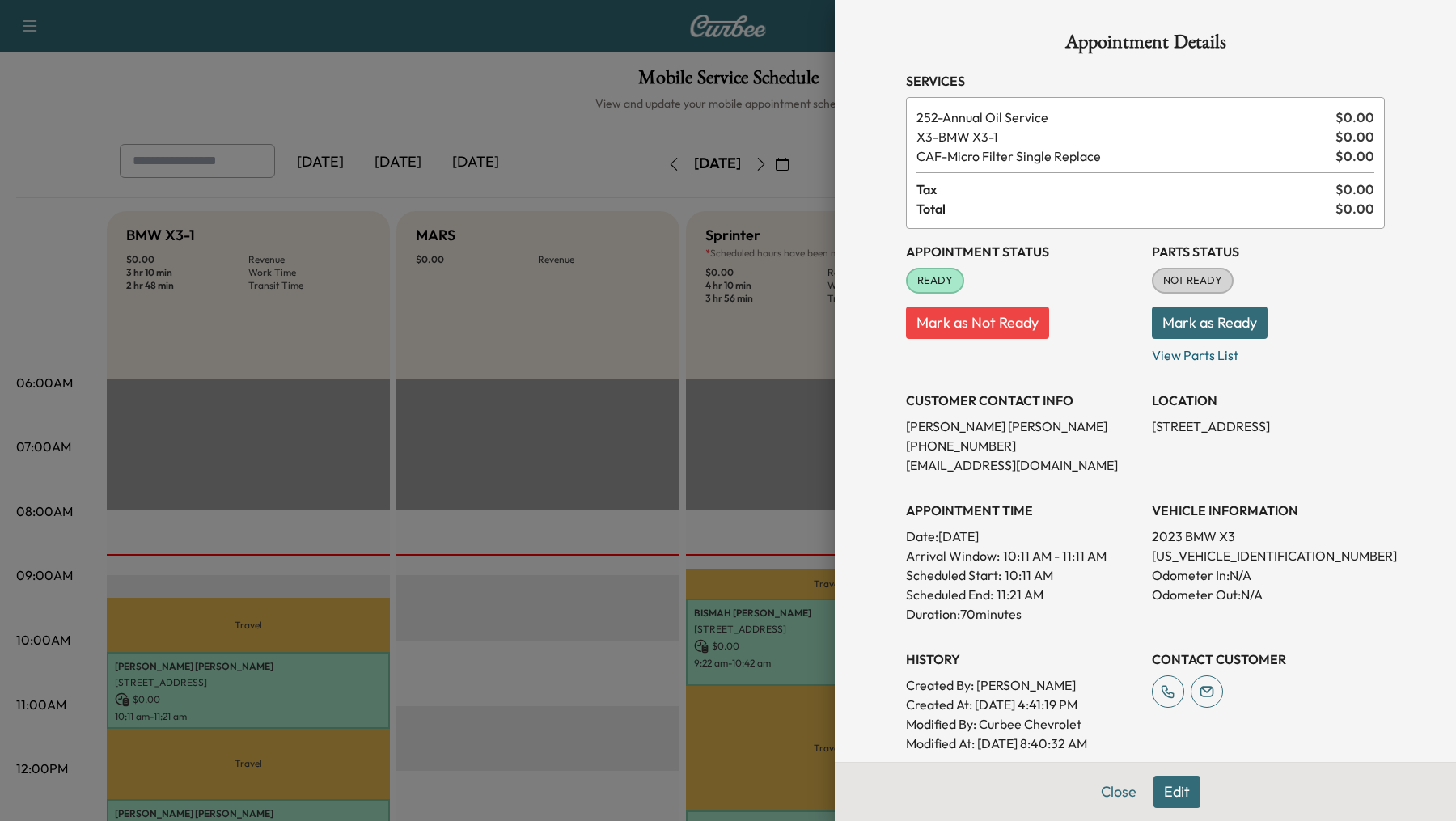
click at [233, 695] on div at bounding box center [728, 410] width 1456 height 821
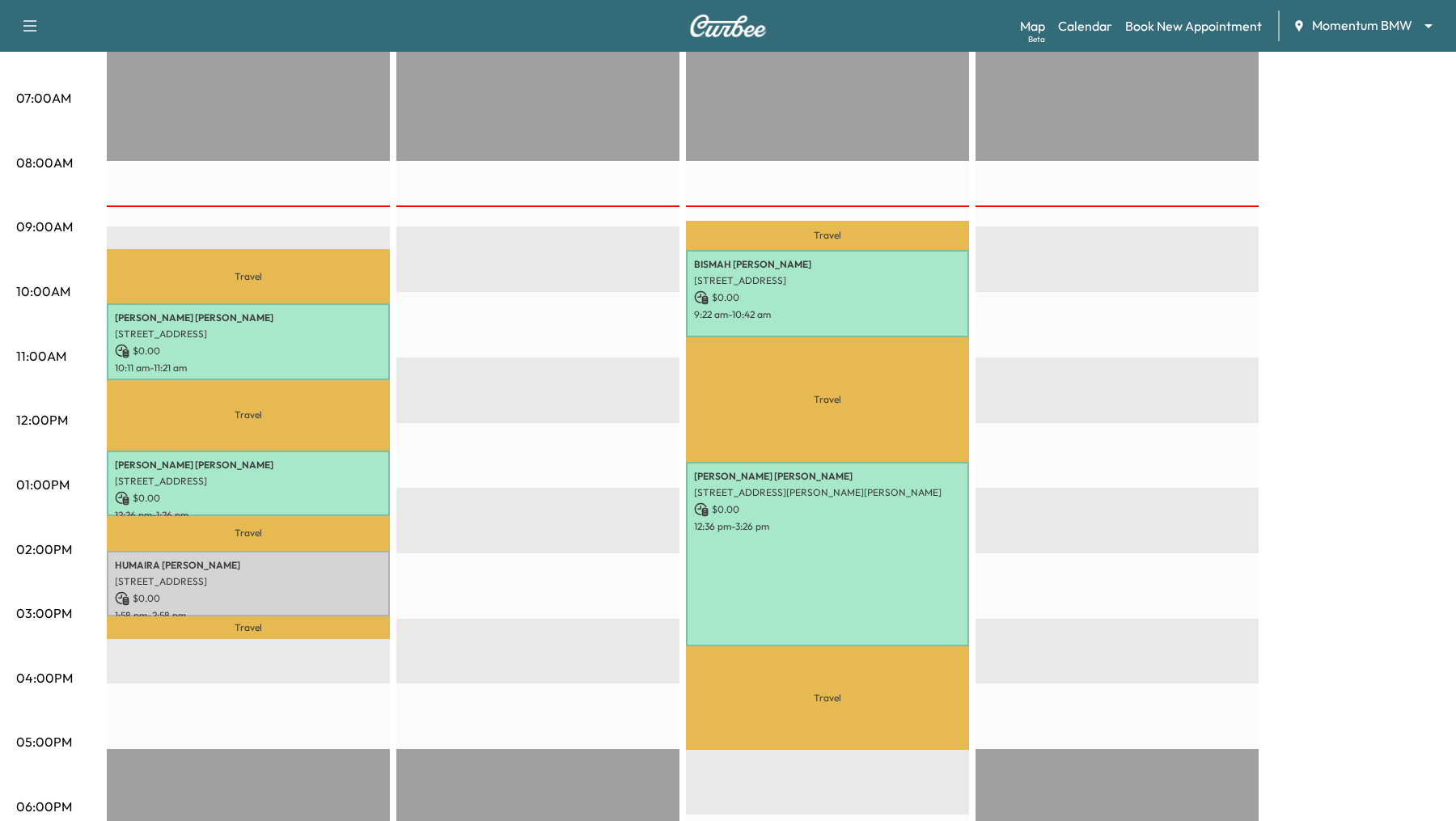
scroll to position [349, 0]
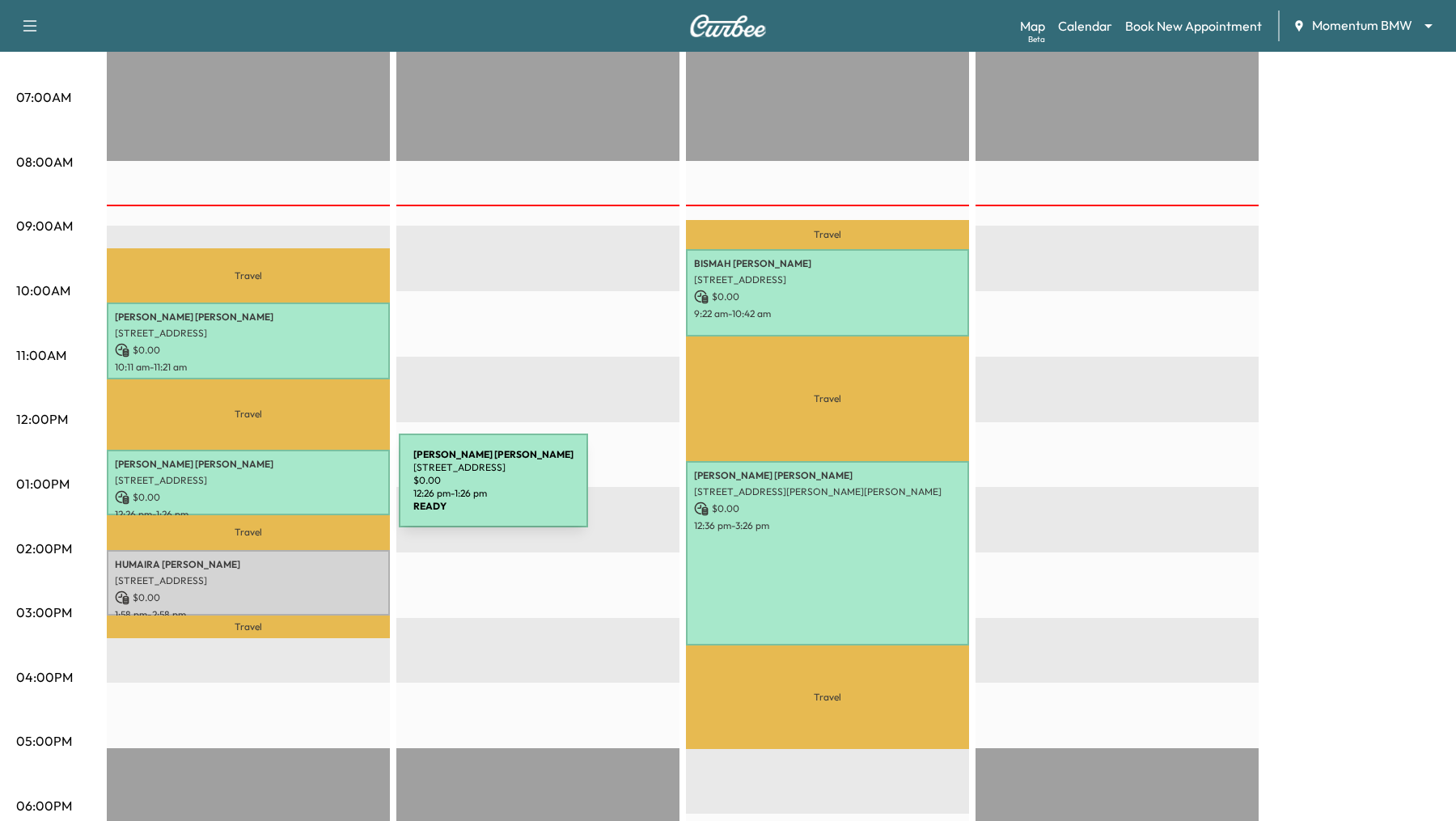
click at [278, 490] on p "$ 0.00" at bounding box center [248, 498] width 267 height 15
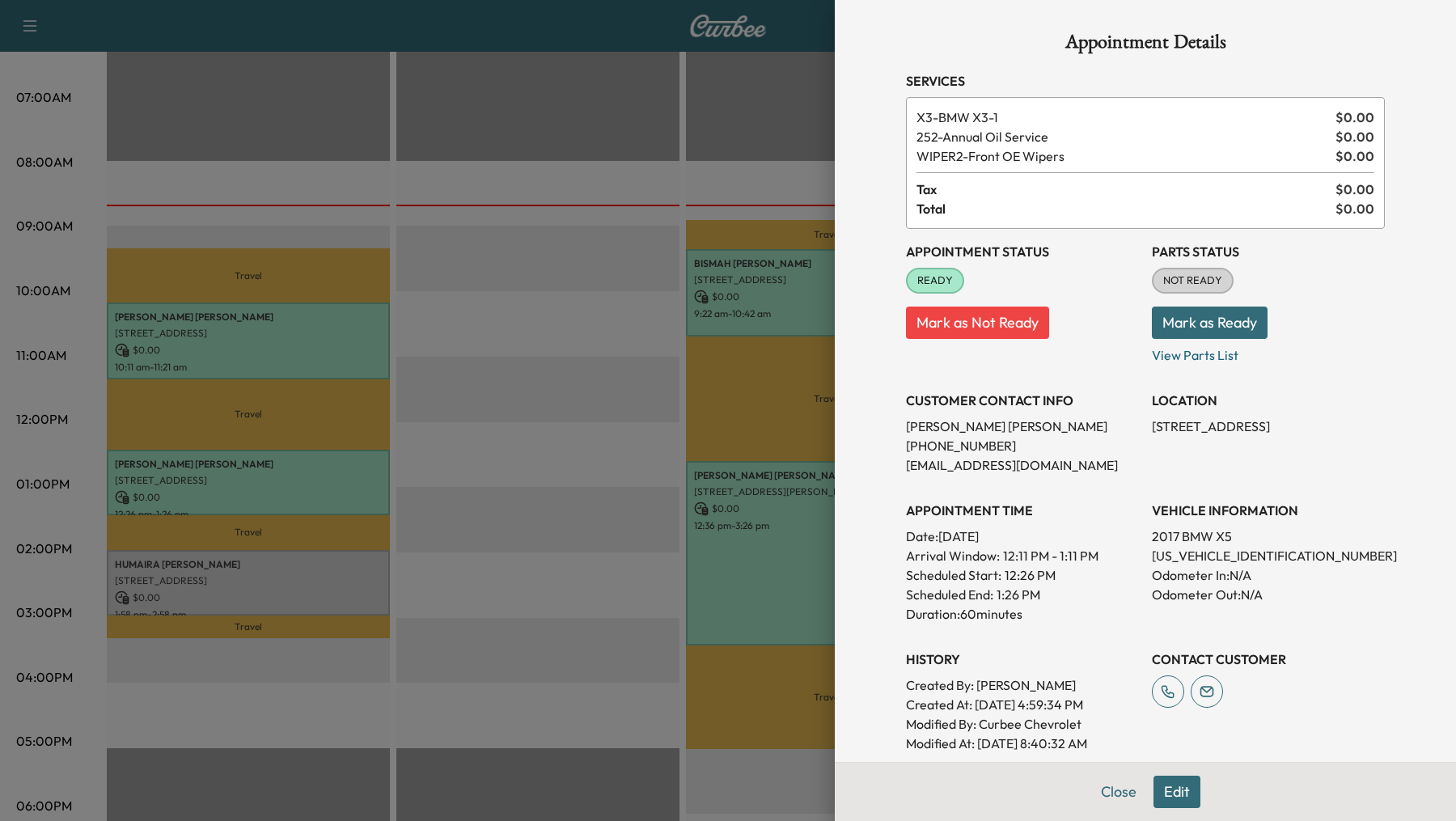
click at [256, 584] on div at bounding box center [728, 410] width 1456 height 821
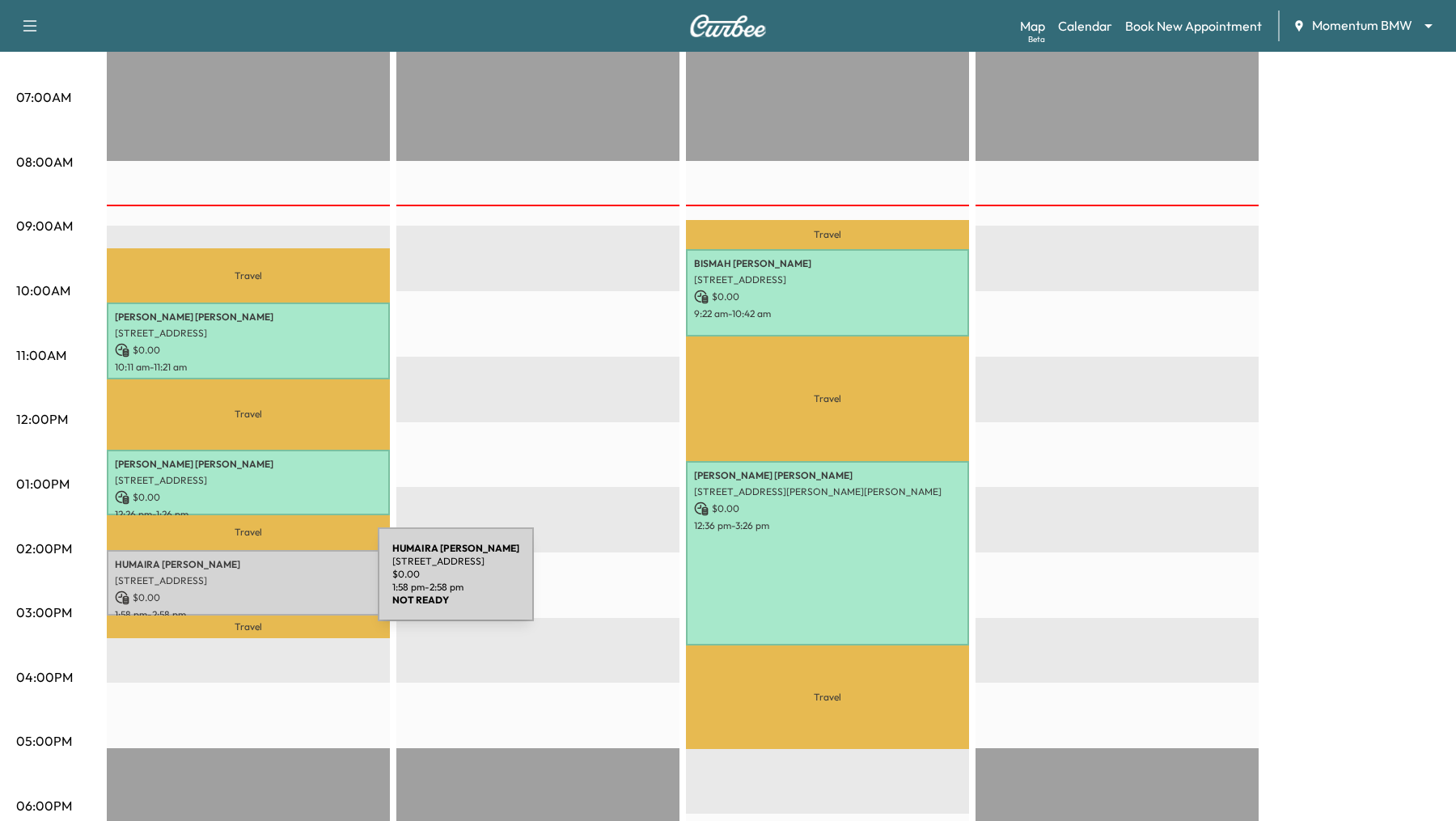
click at [256, 584] on p "[STREET_ADDRESS]" at bounding box center [248, 580] width 267 height 13
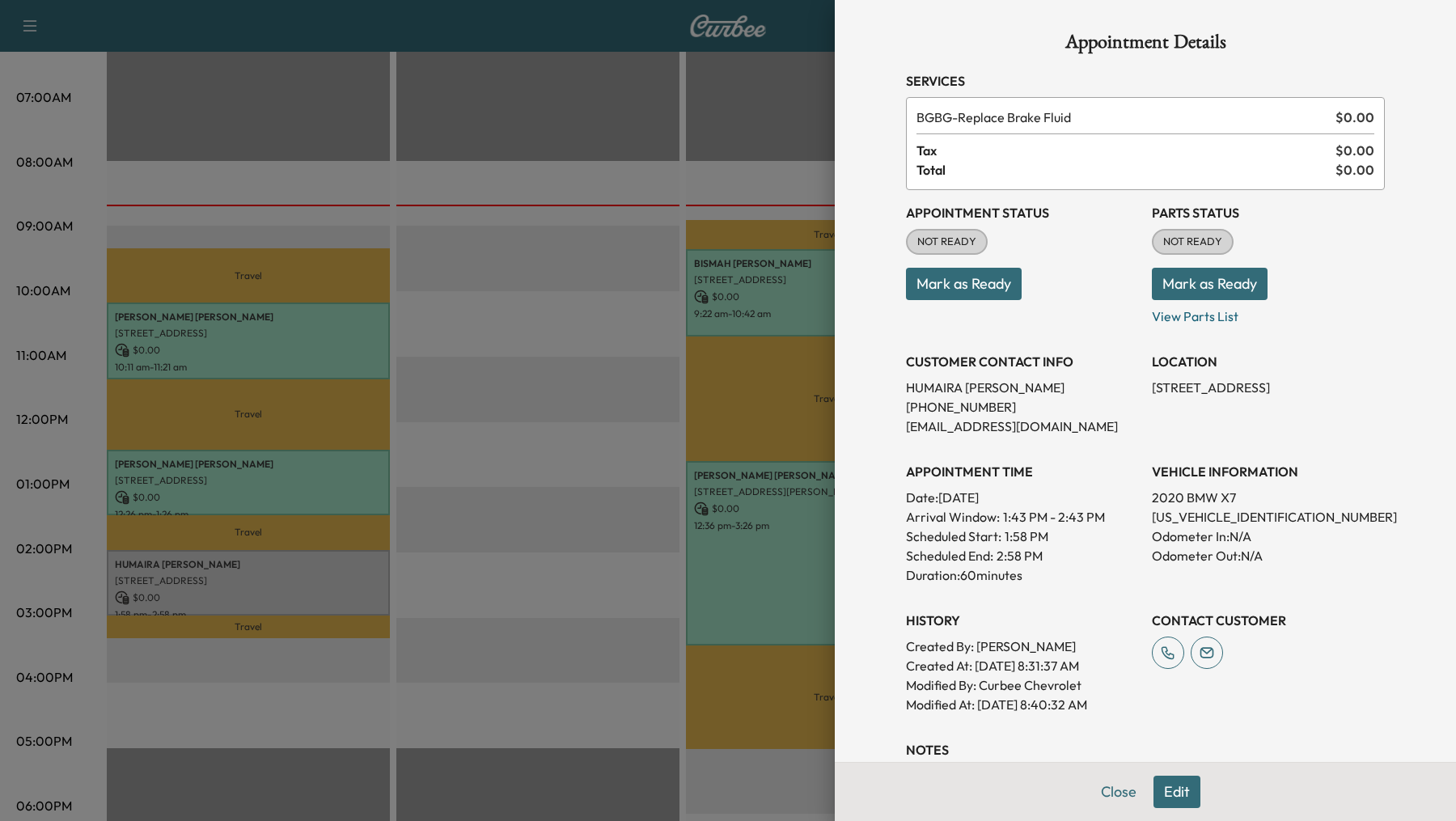
click at [243, 342] on div at bounding box center [728, 410] width 1456 height 821
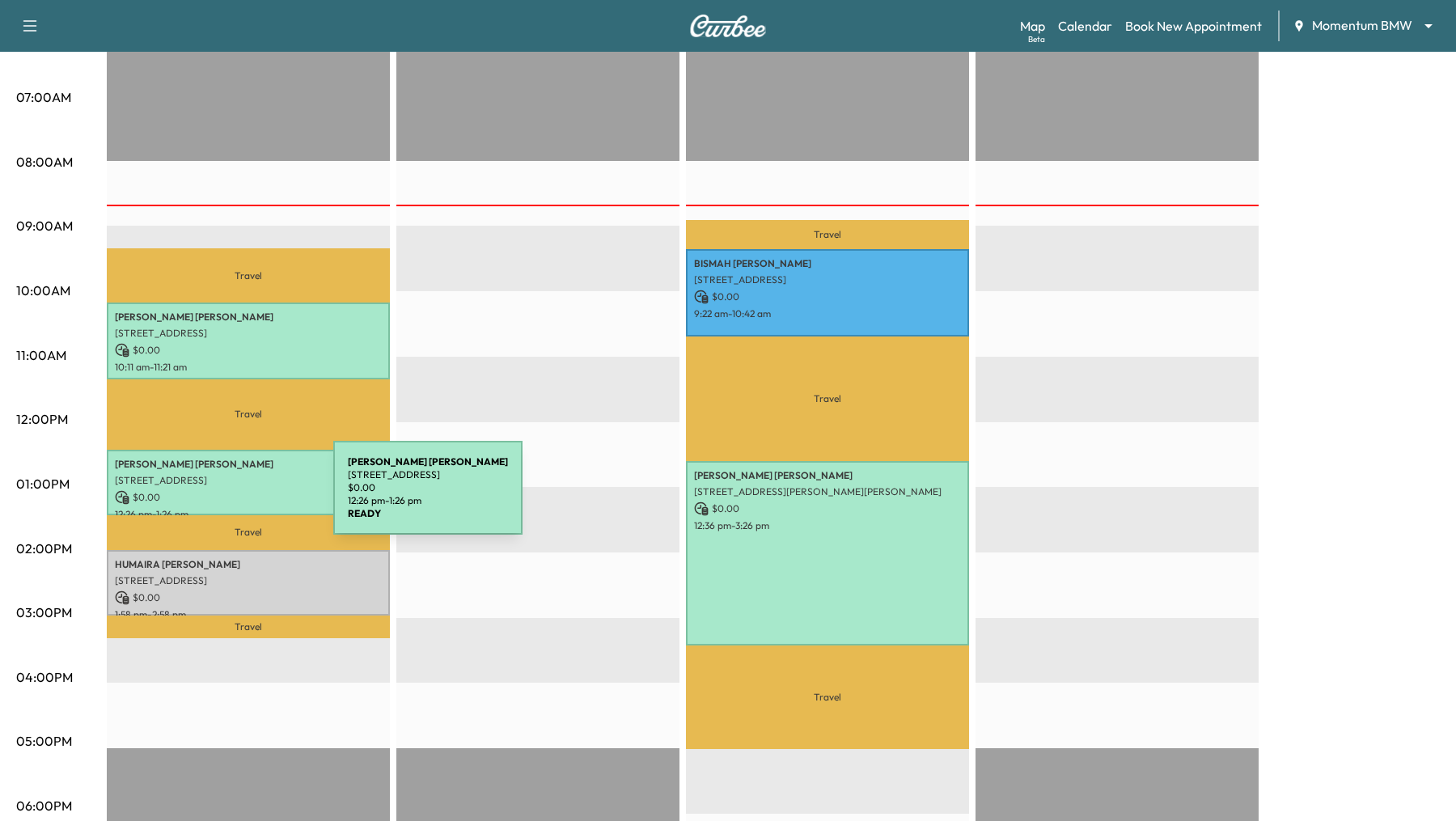
click at [212, 498] on p "$ 0.00" at bounding box center [248, 498] width 267 height 15
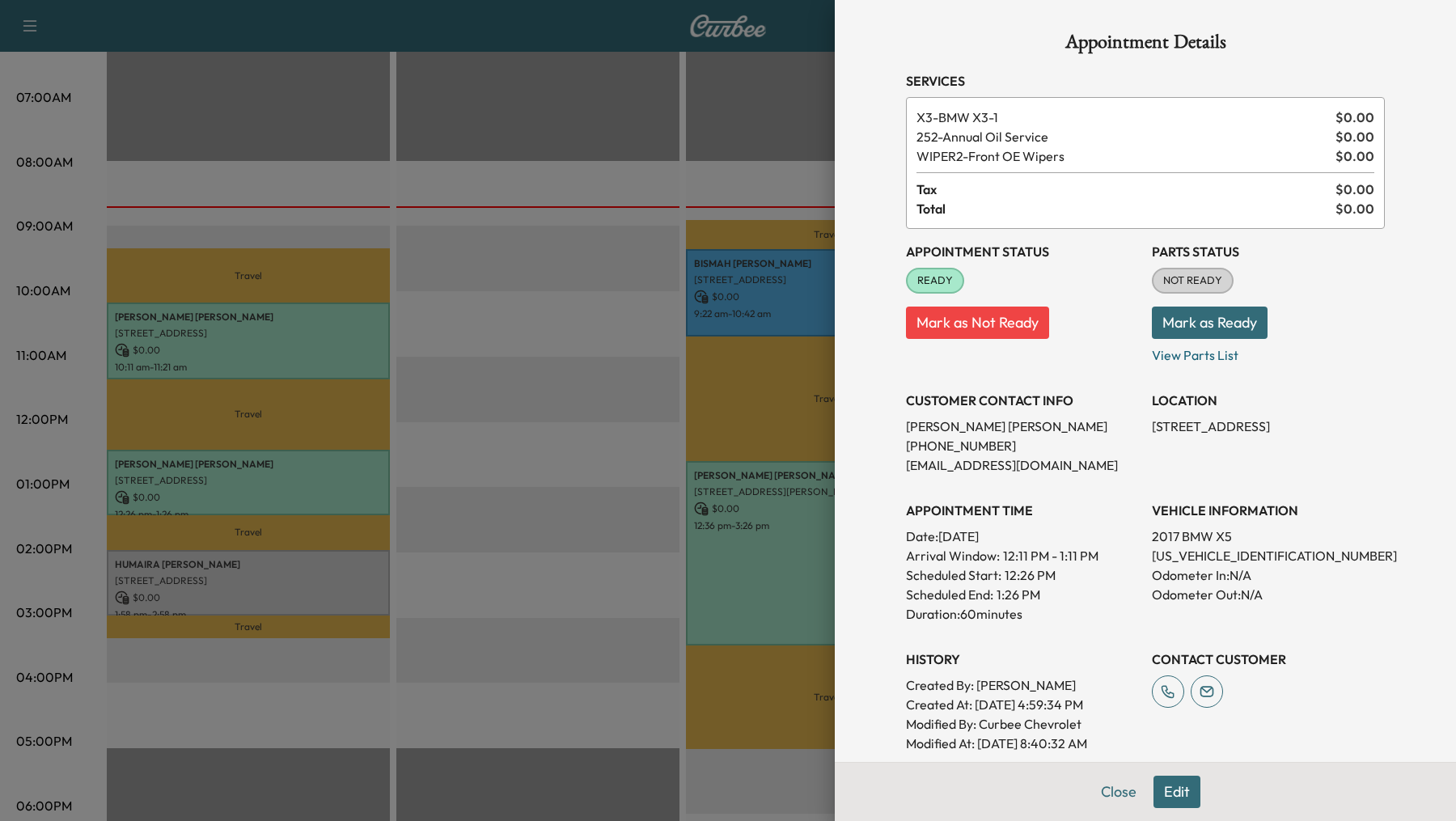
click at [1183, 799] on button "Edit" at bounding box center [1176, 791] width 47 height 32
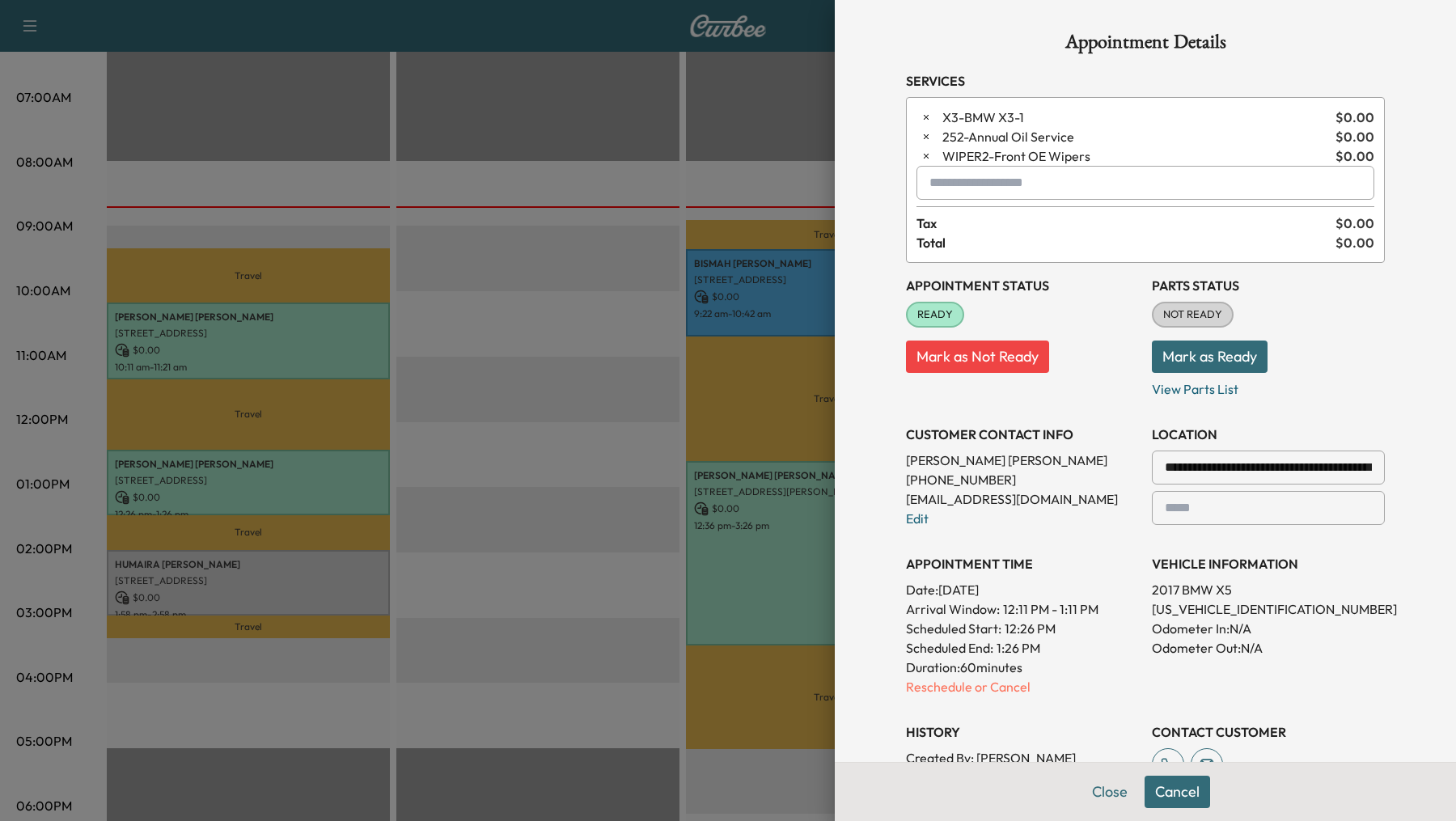
click at [1174, 594] on p "2017 BMW X5" at bounding box center [1268, 589] width 233 height 20
click at [1177, 588] on p "2017 BMW X5" at bounding box center [1268, 589] width 233 height 20
click at [1177, 604] on p "5UXKR2C32H0U23334" at bounding box center [1268, 609] width 233 height 20
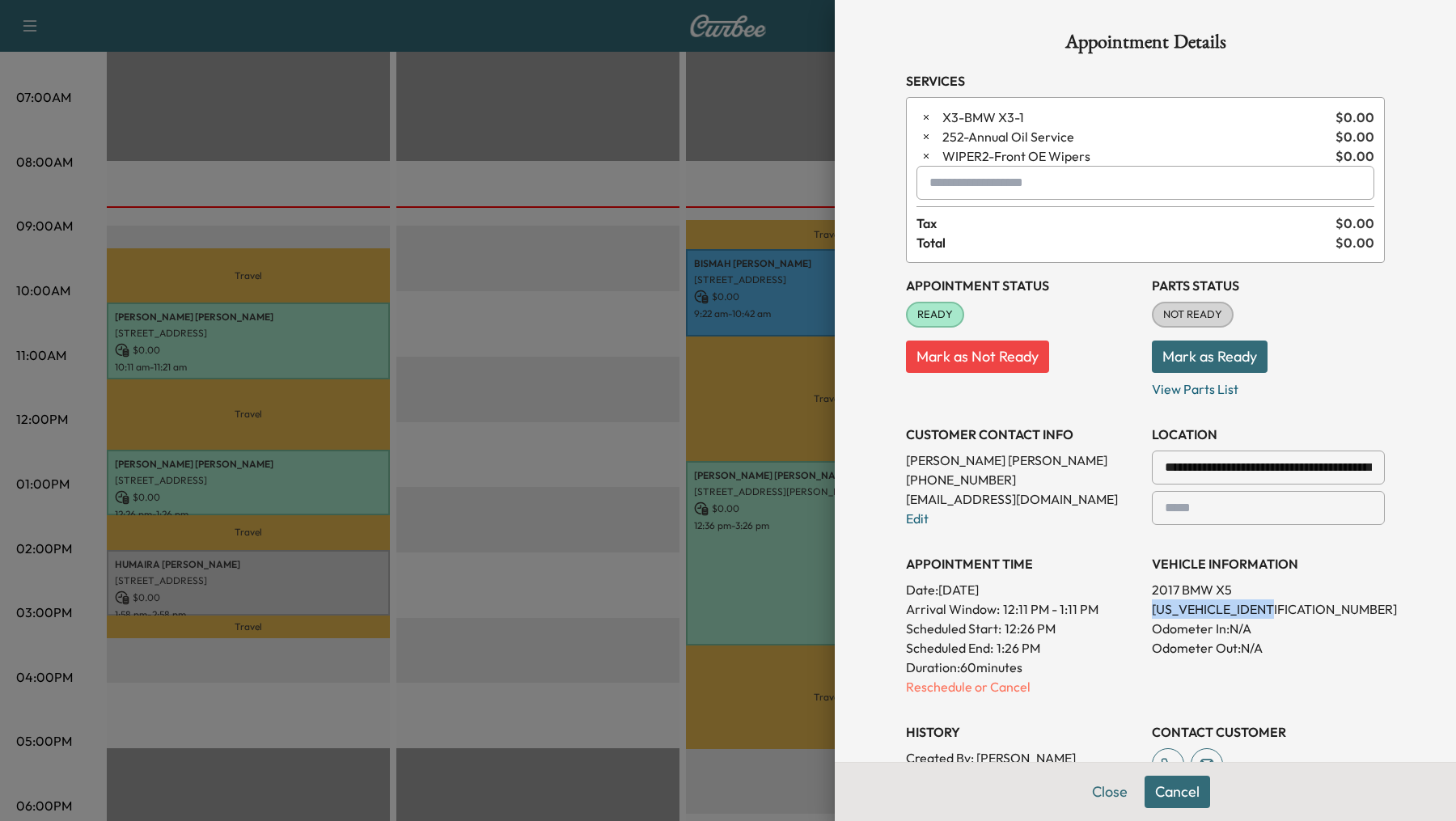
click at [1177, 604] on p "5UXKR2C32H0U23334" at bounding box center [1268, 609] width 233 height 20
click at [526, 333] on div at bounding box center [728, 410] width 1456 height 821
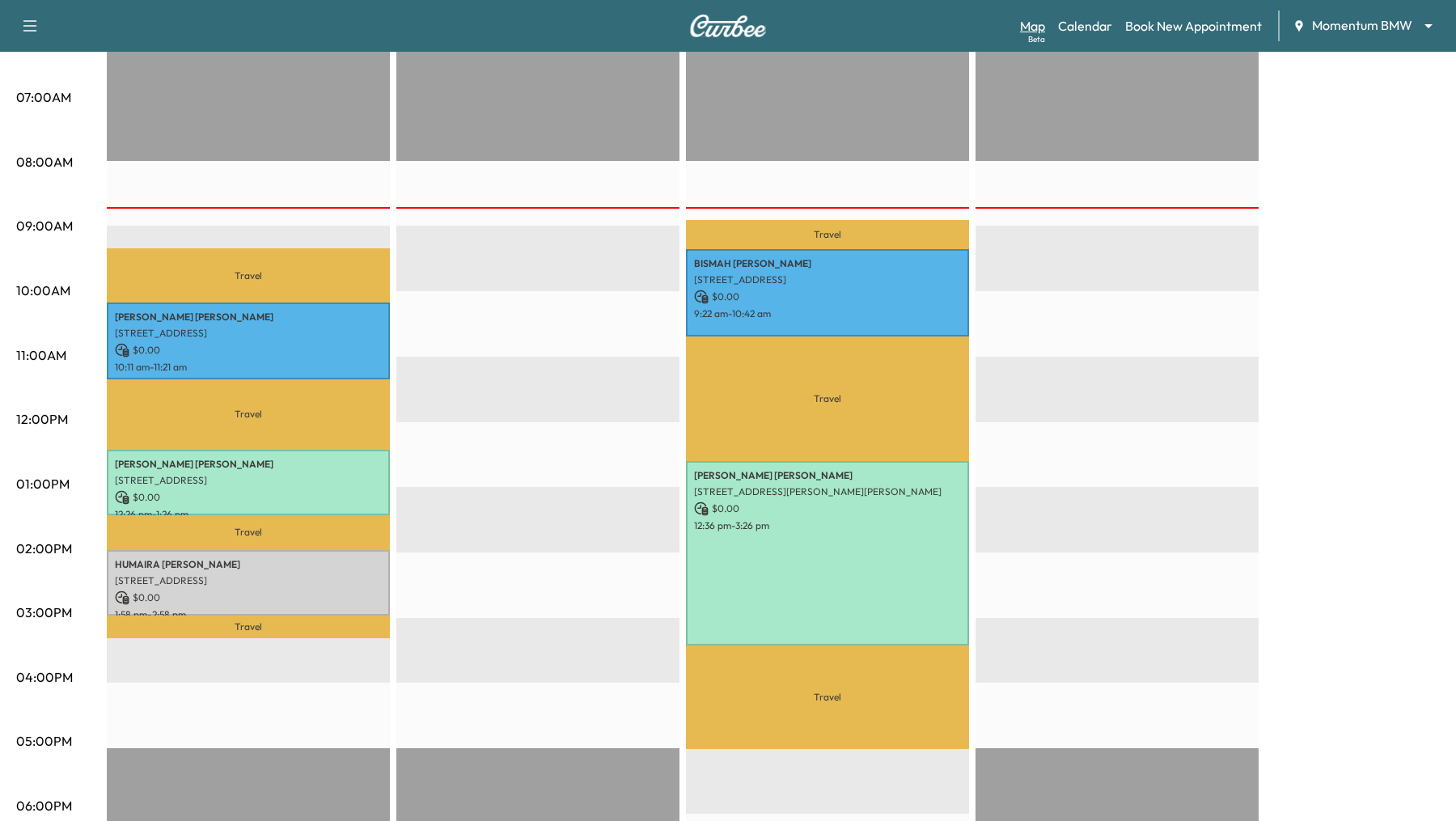
click at [1030, 29] on link "Map Beta" at bounding box center [1032, 26] width 25 height 20
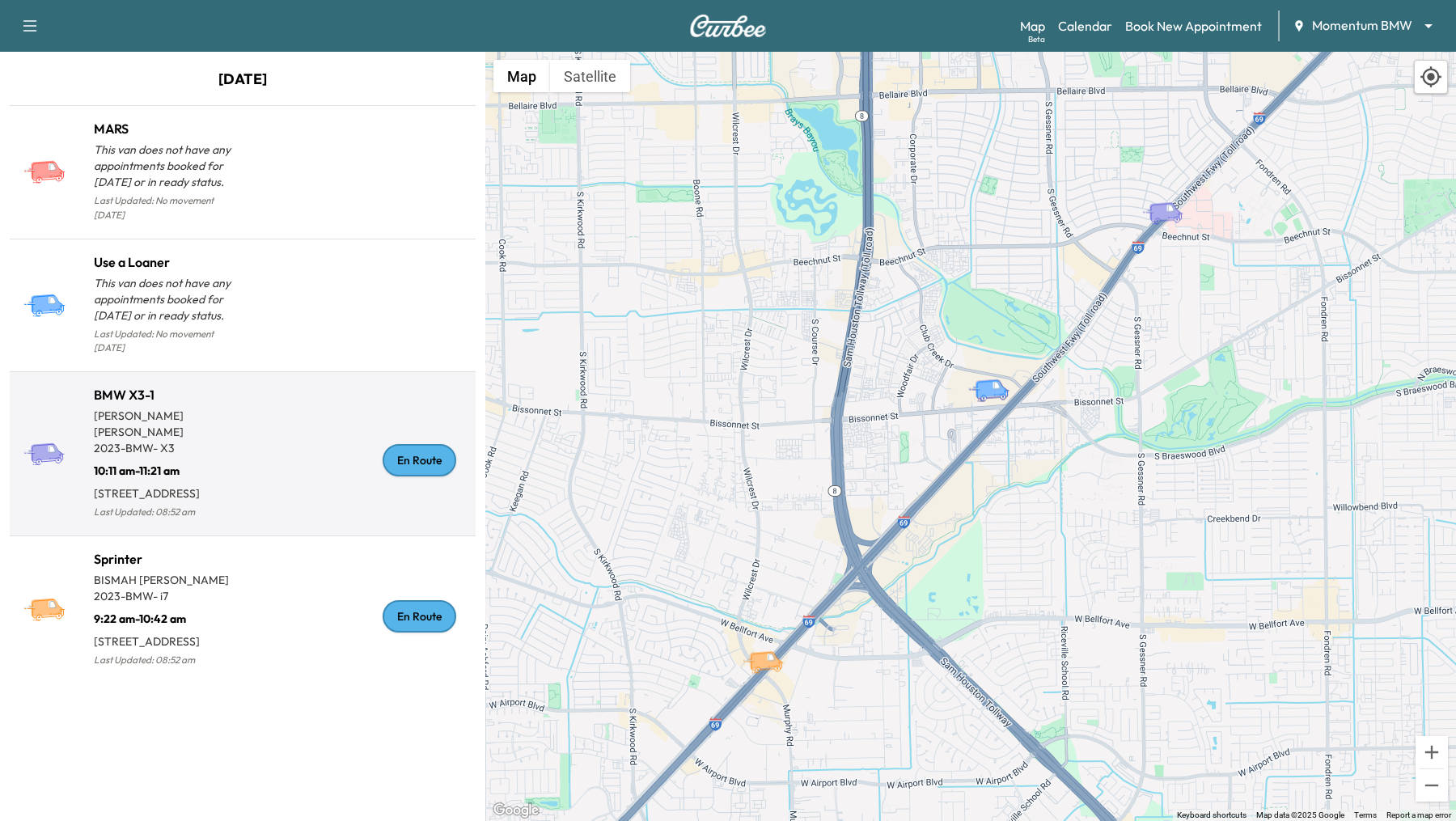
click at [317, 398] on div "En Route" at bounding box center [356, 461] width 227 height 125
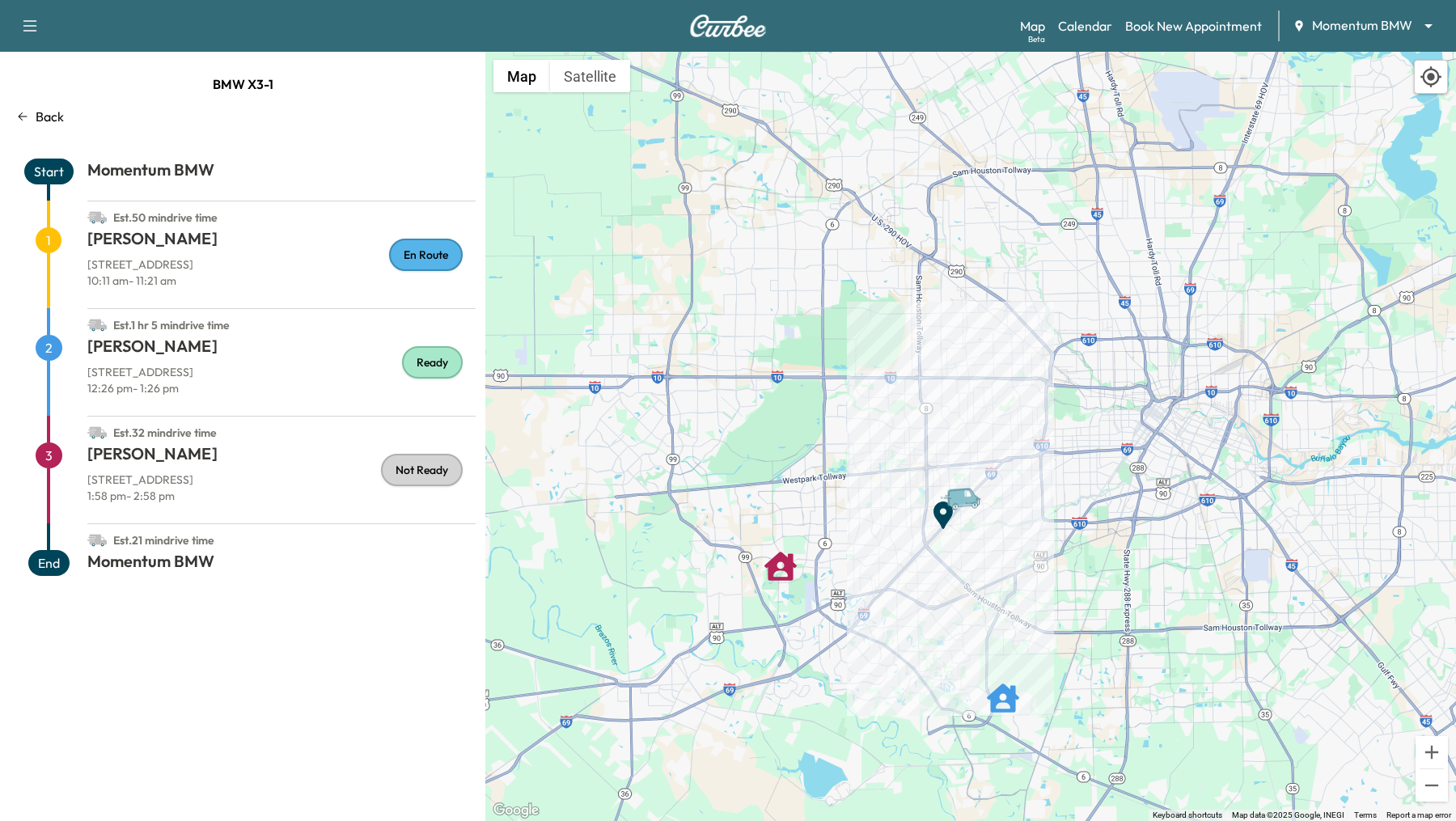
click at [278, 264] on p "24 Waterway Ave, The Woodlands, TX 77380" at bounding box center [281, 264] width 388 height 16
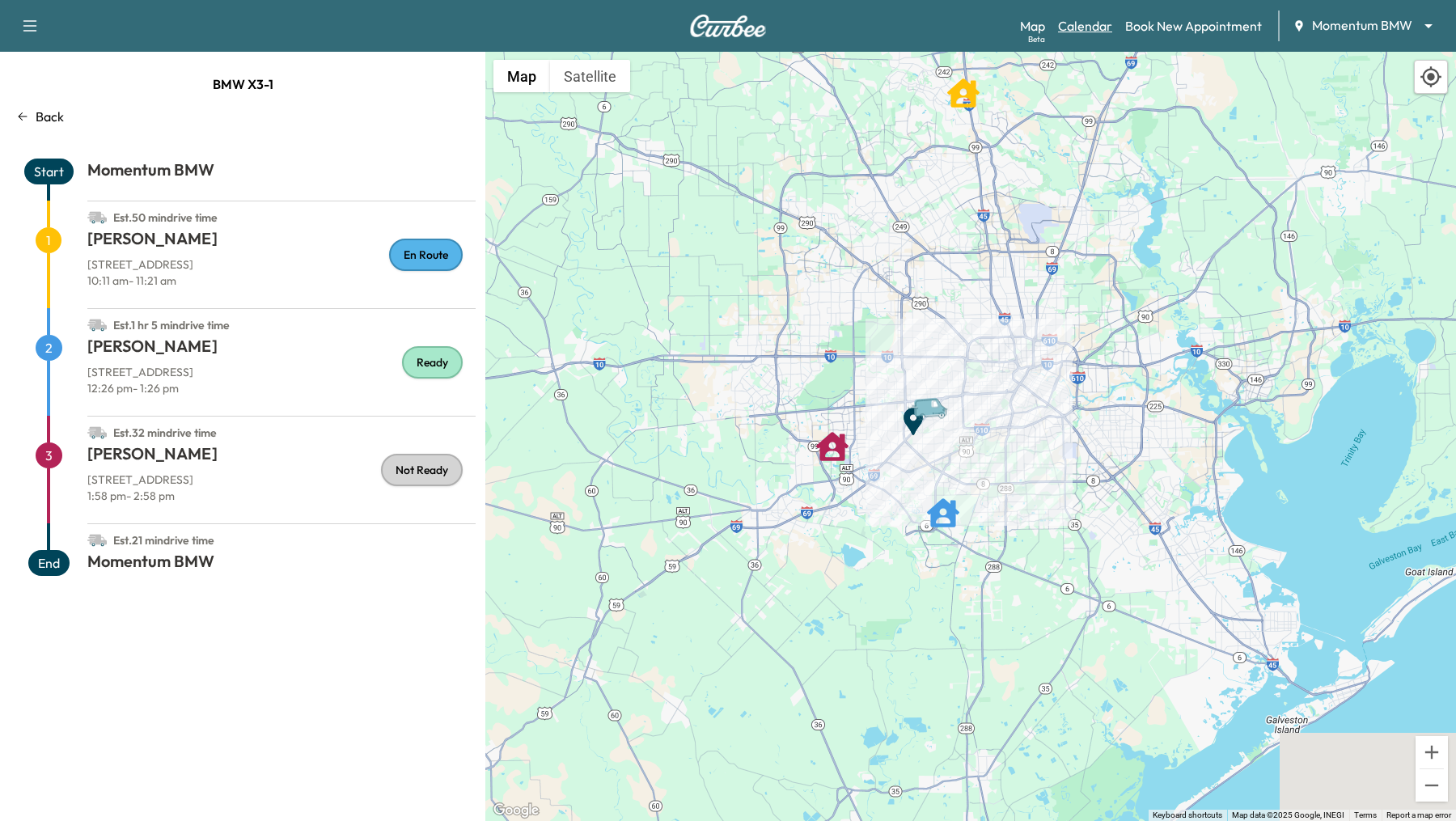
click at [1088, 25] on link "Calendar" at bounding box center [1085, 26] width 54 height 20
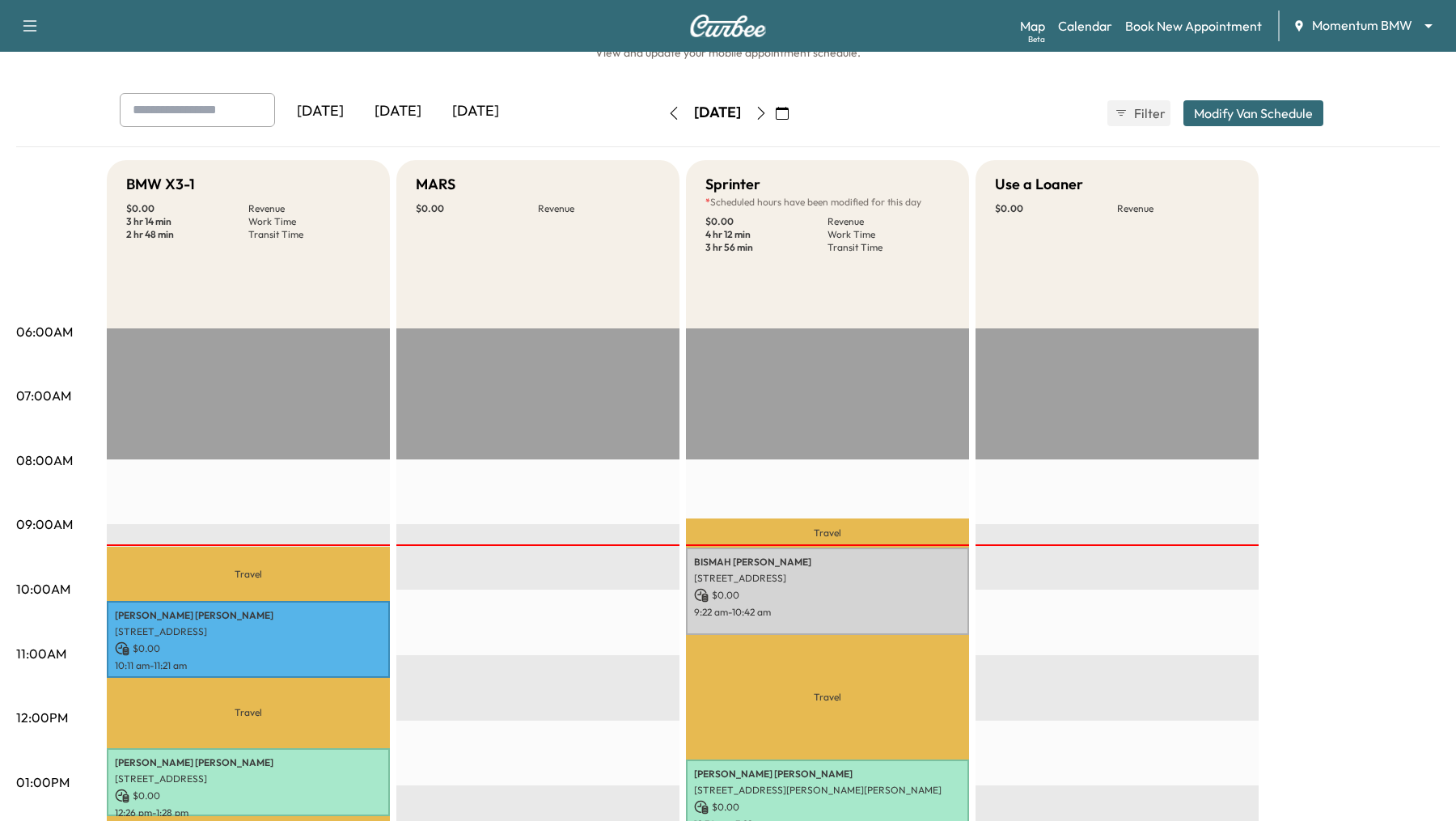
scroll to position [42, 0]
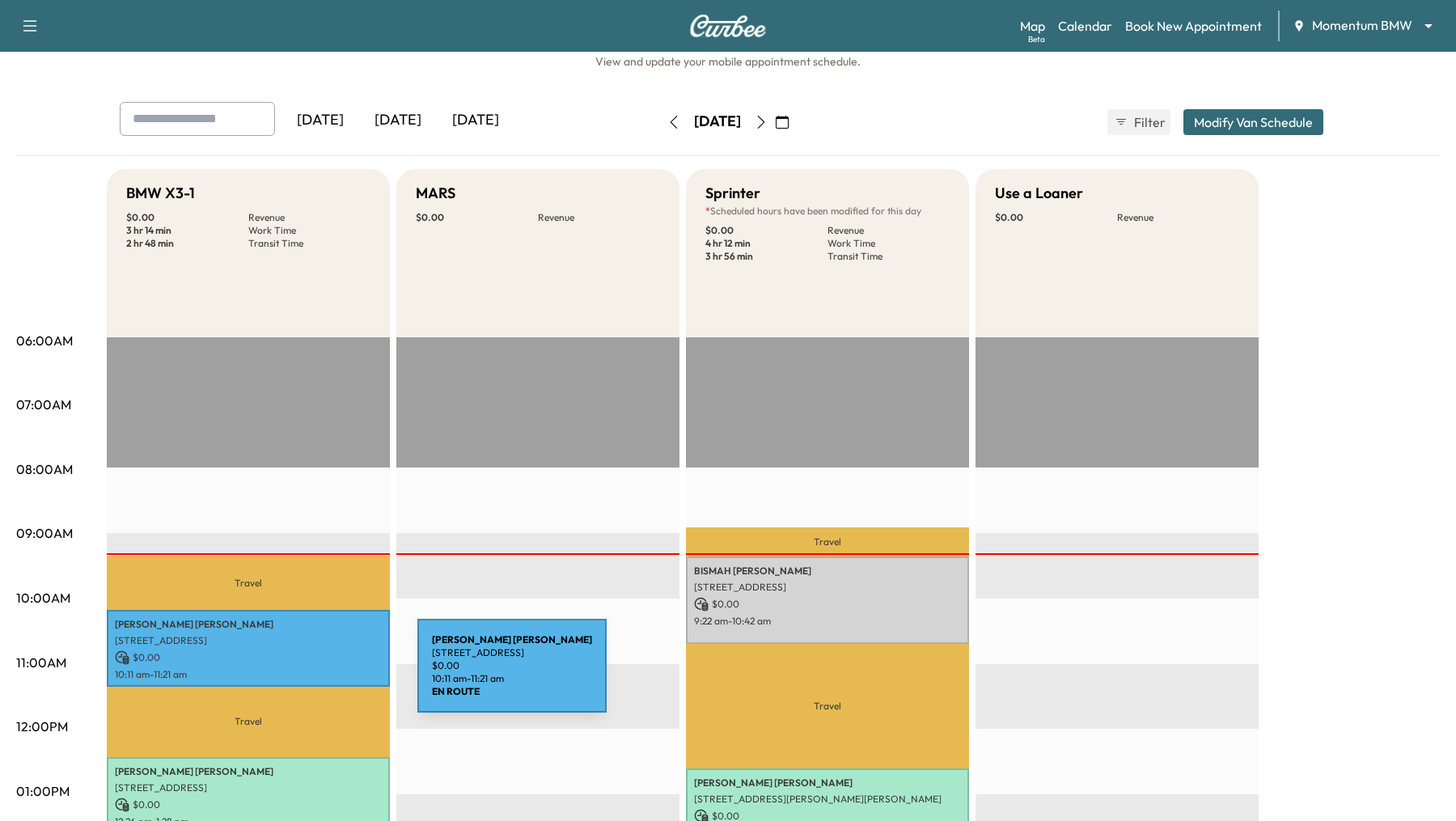
click at [296, 675] on p "10:11 am - 11:21 am" at bounding box center [248, 674] width 267 height 13
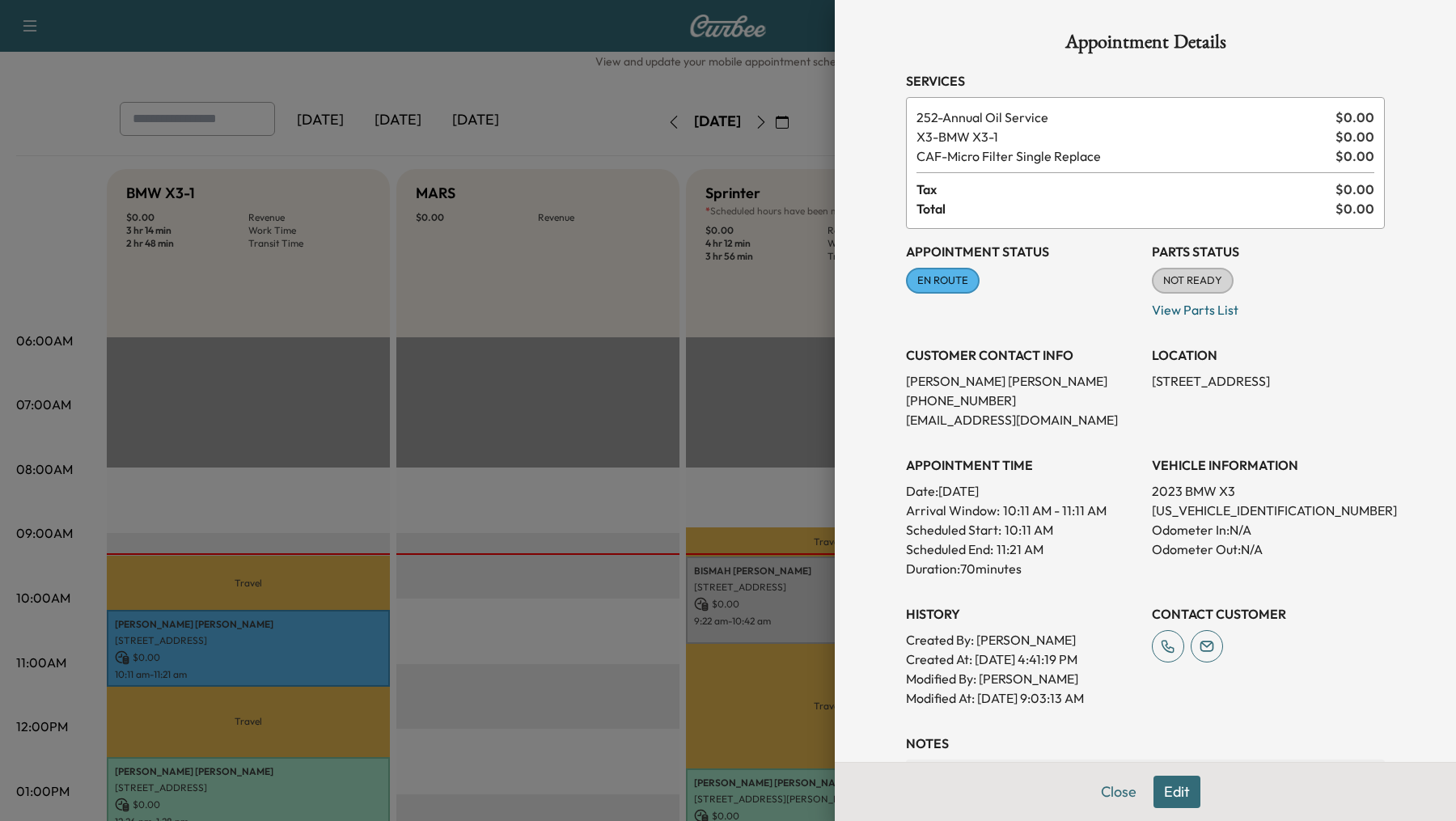
click at [448, 679] on div at bounding box center [728, 410] width 1456 height 821
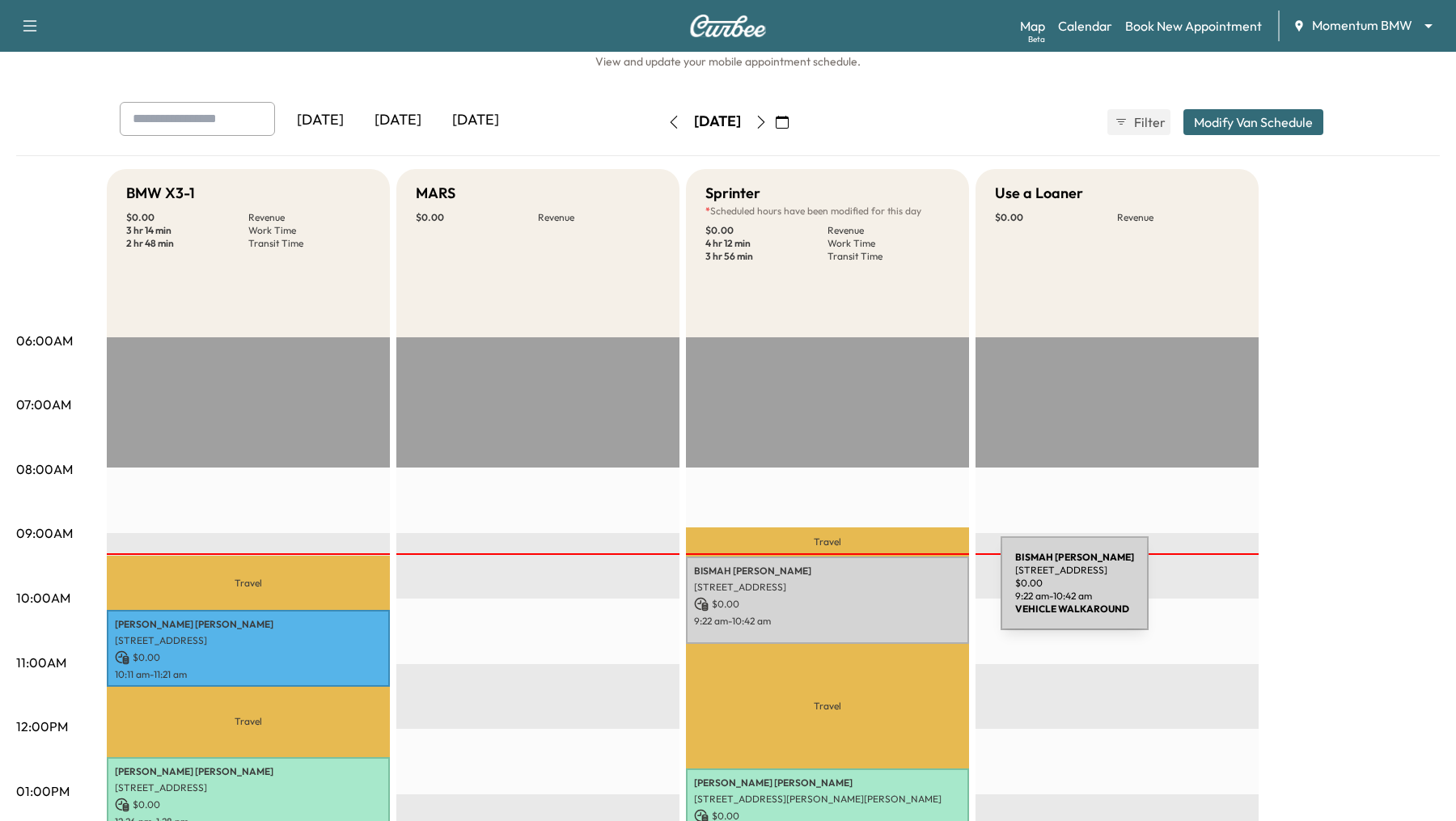
click at [880, 593] on div "[PERSON_NAME] [STREET_ADDRESS] $ 0.00 9:22 am - 10:42 am" at bounding box center [827, 600] width 283 height 87
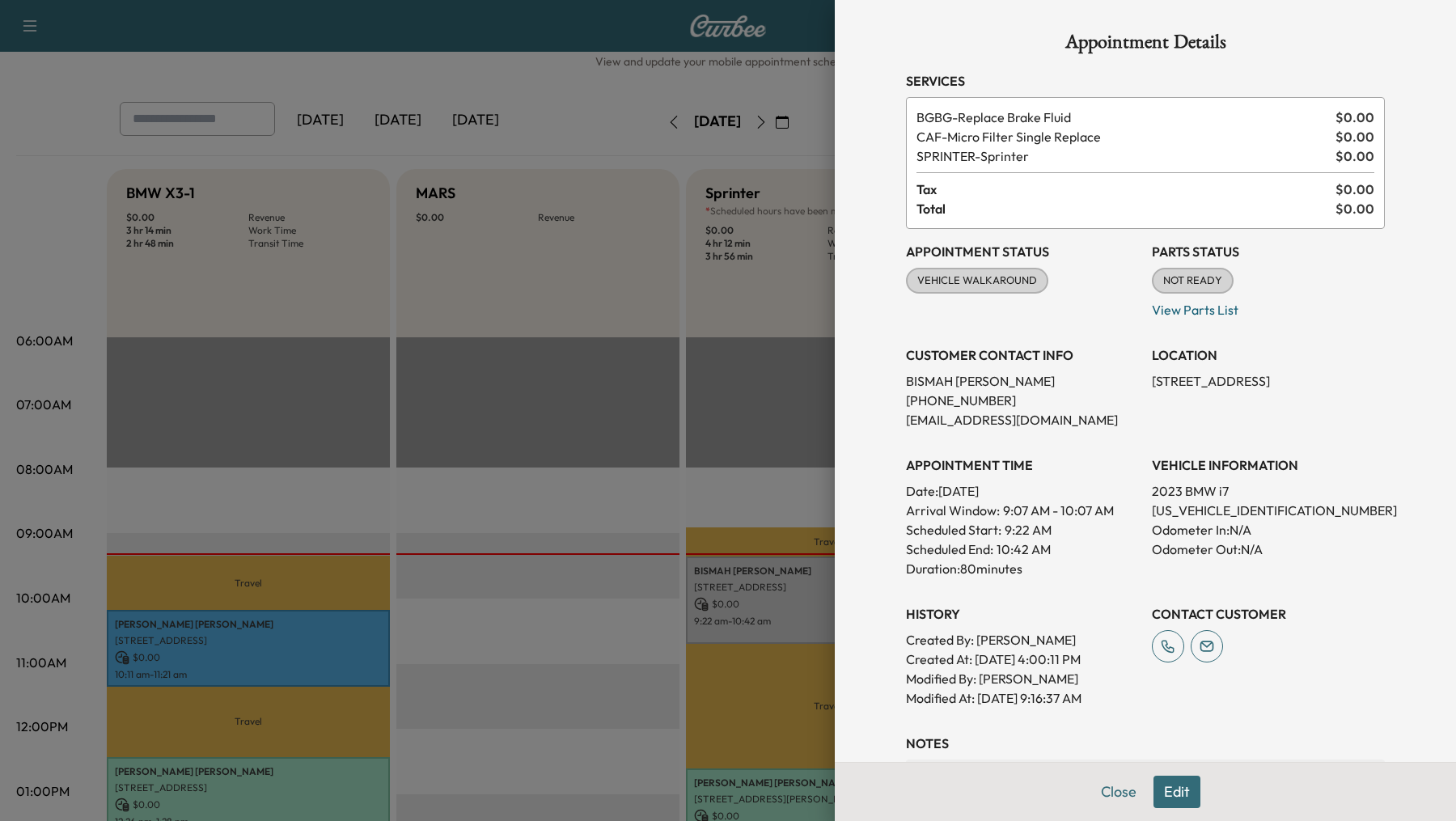
click at [581, 564] on div at bounding box center [728, 410] width 1456 height 821
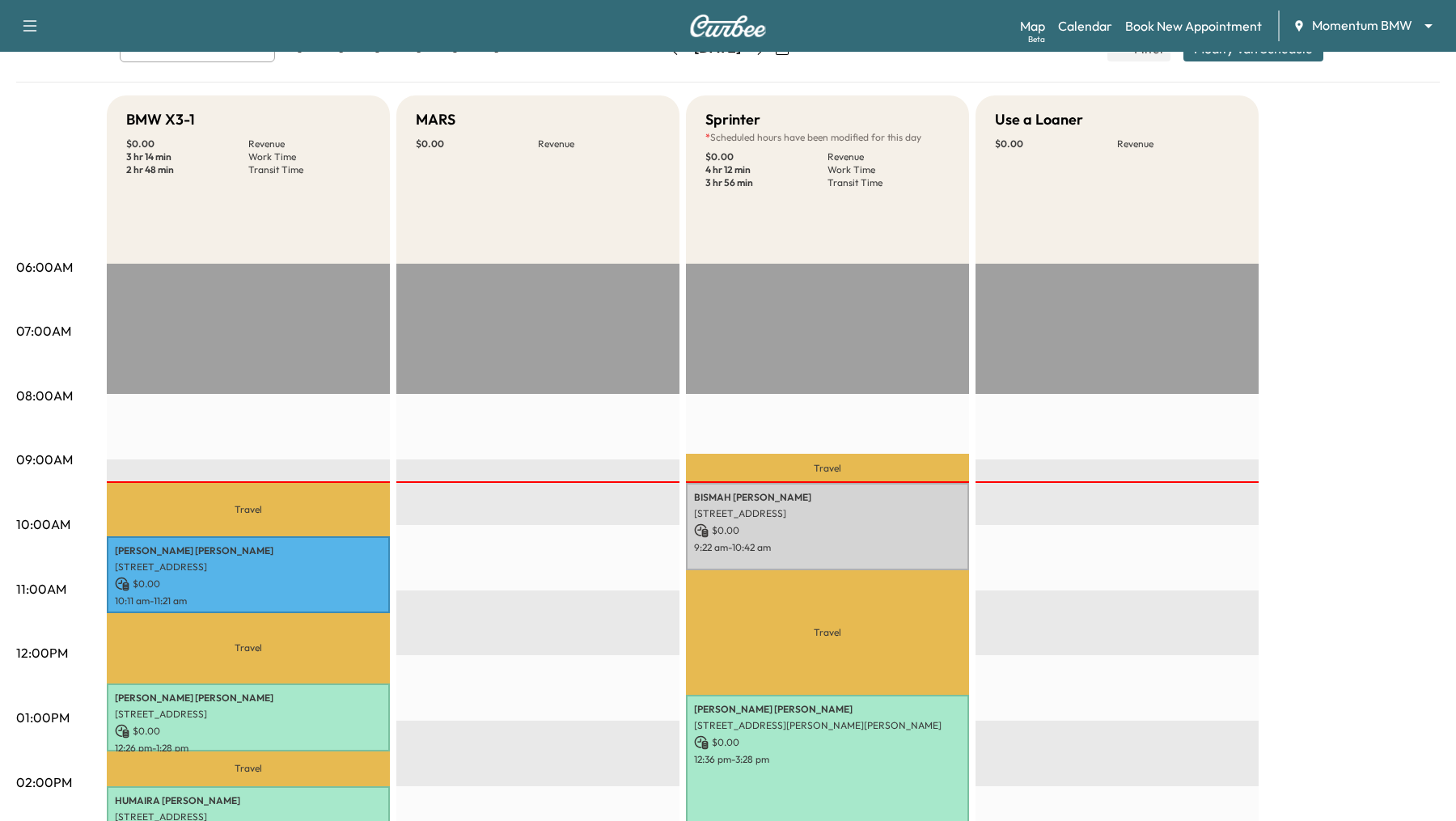
scroll to position [126, 0]
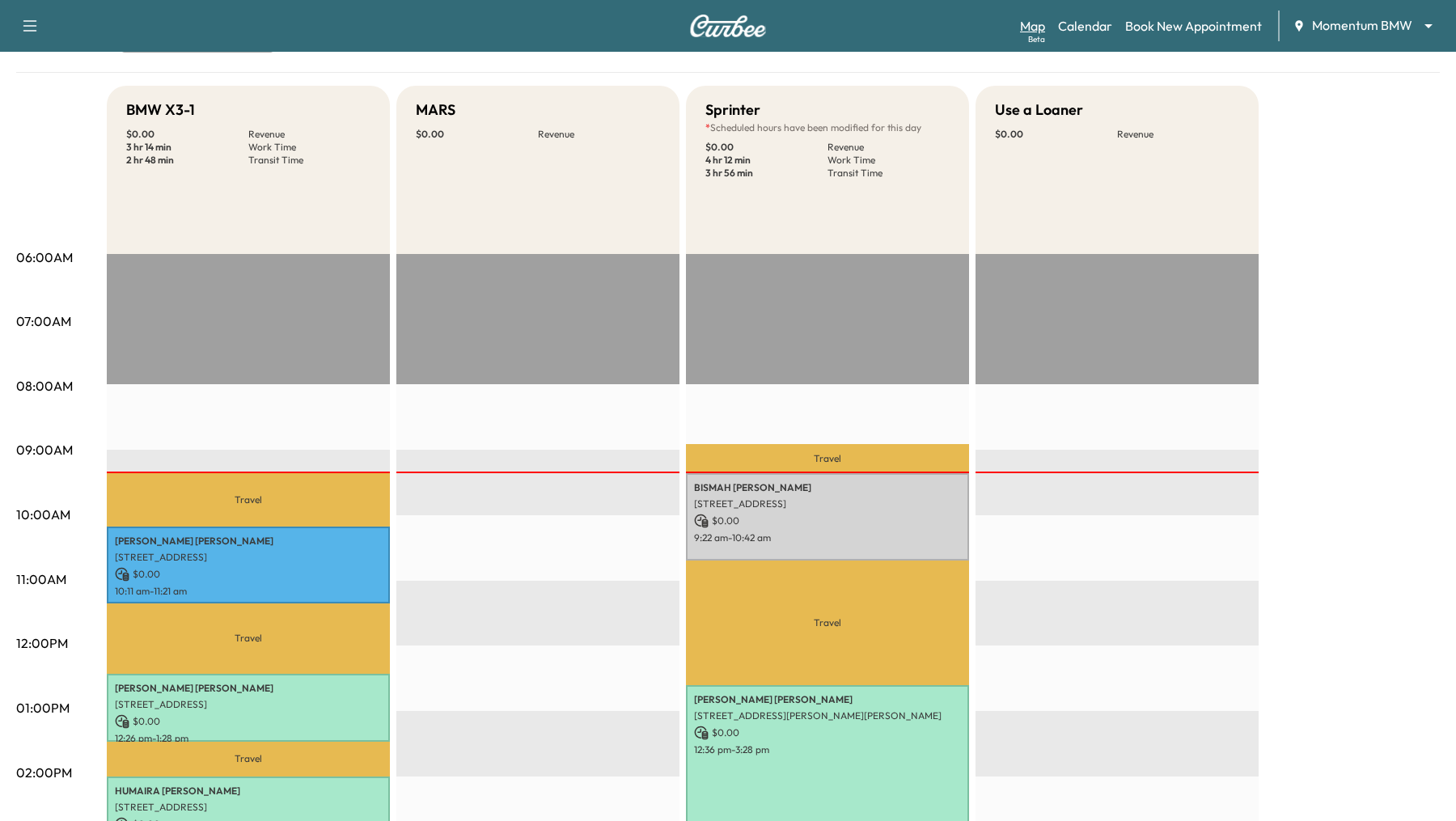
click at [1031, 24] on link "Map Beta" at bounding box center [1032, 26] width 25 height 20
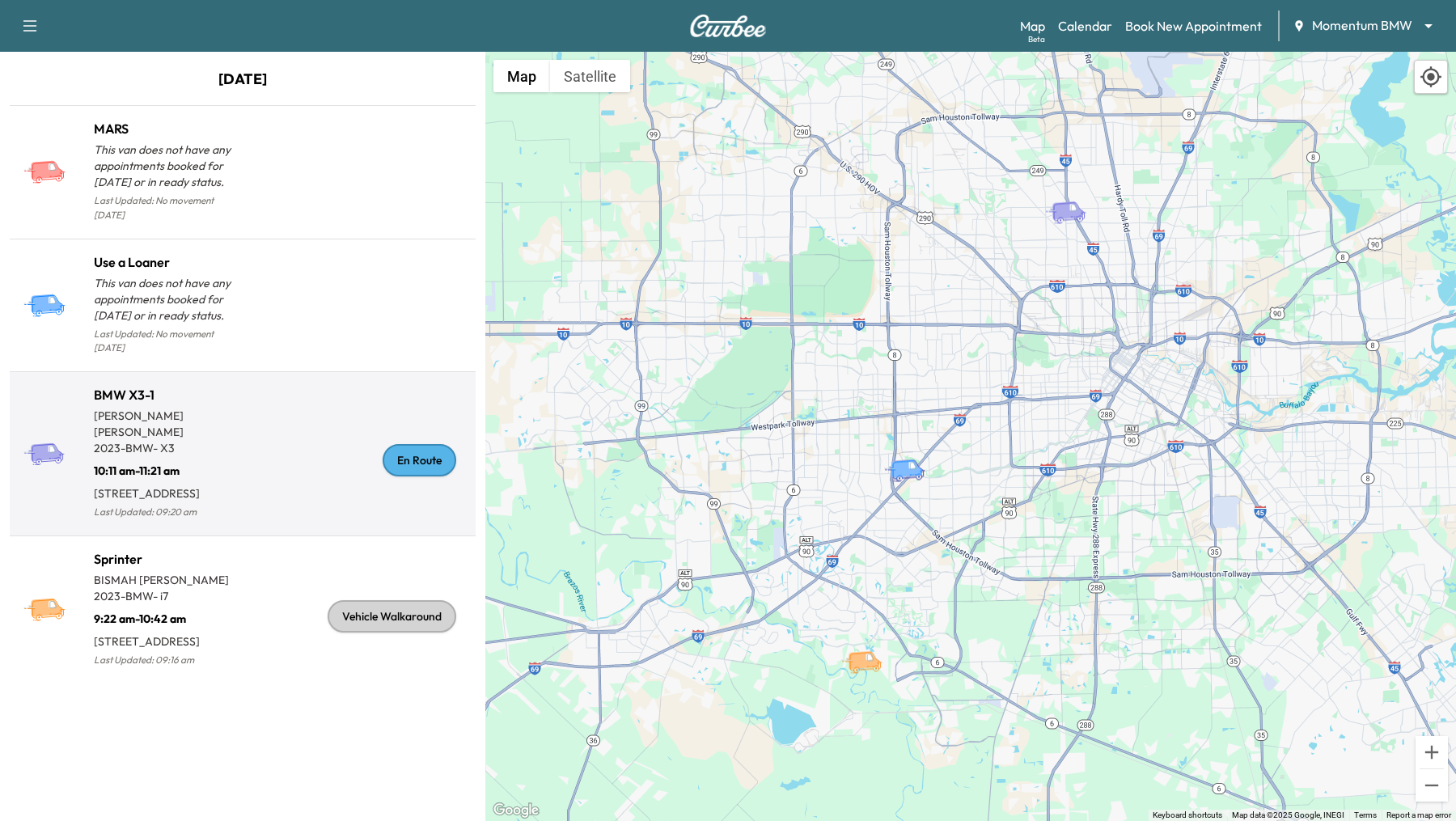
click at [246, 435] on div "En Route" at bounding box center [356, 461] width 227 height 125
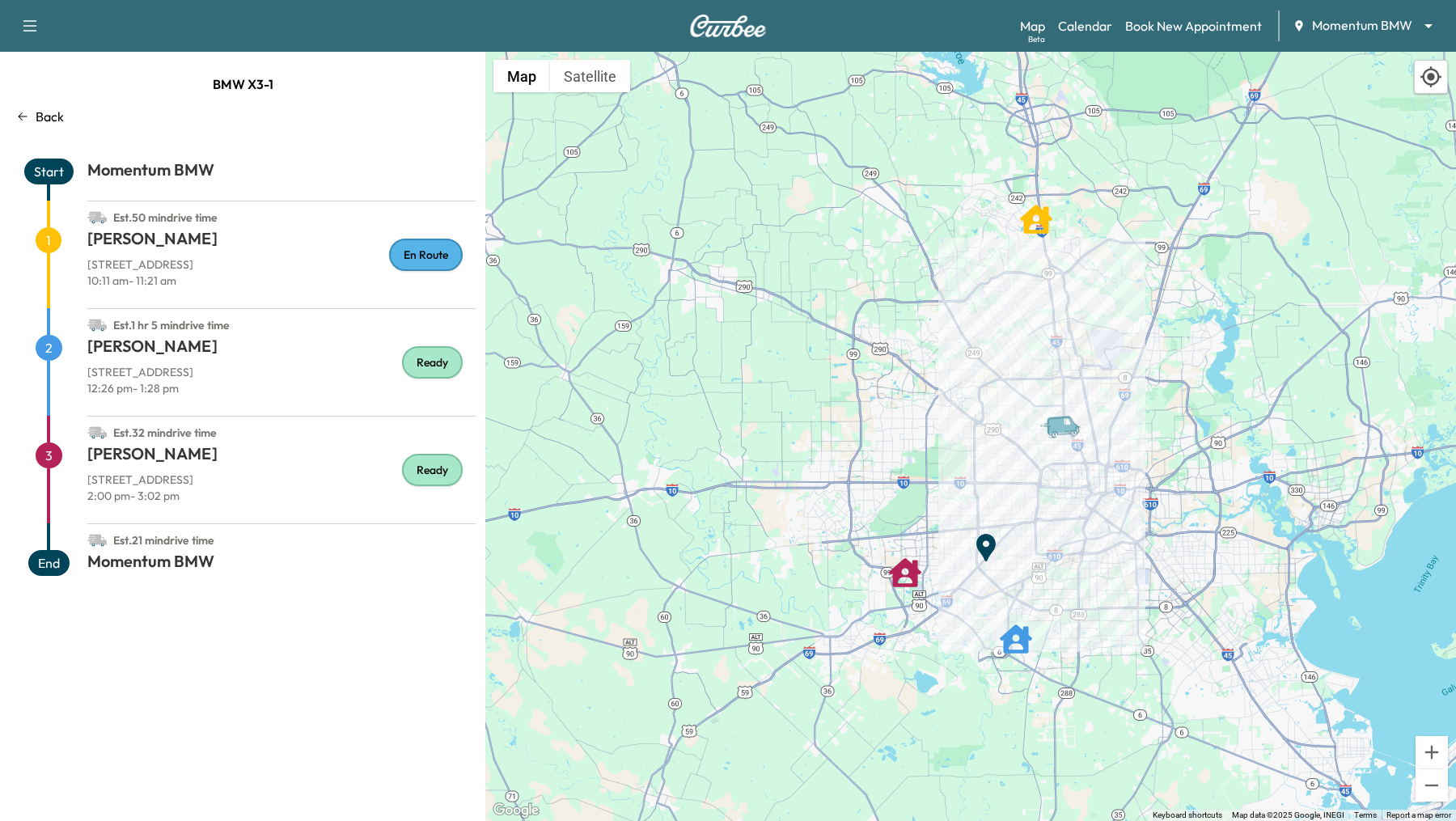
click at [47, 119] on p "Back" at bounding box center [49, 117] width 28 height 20
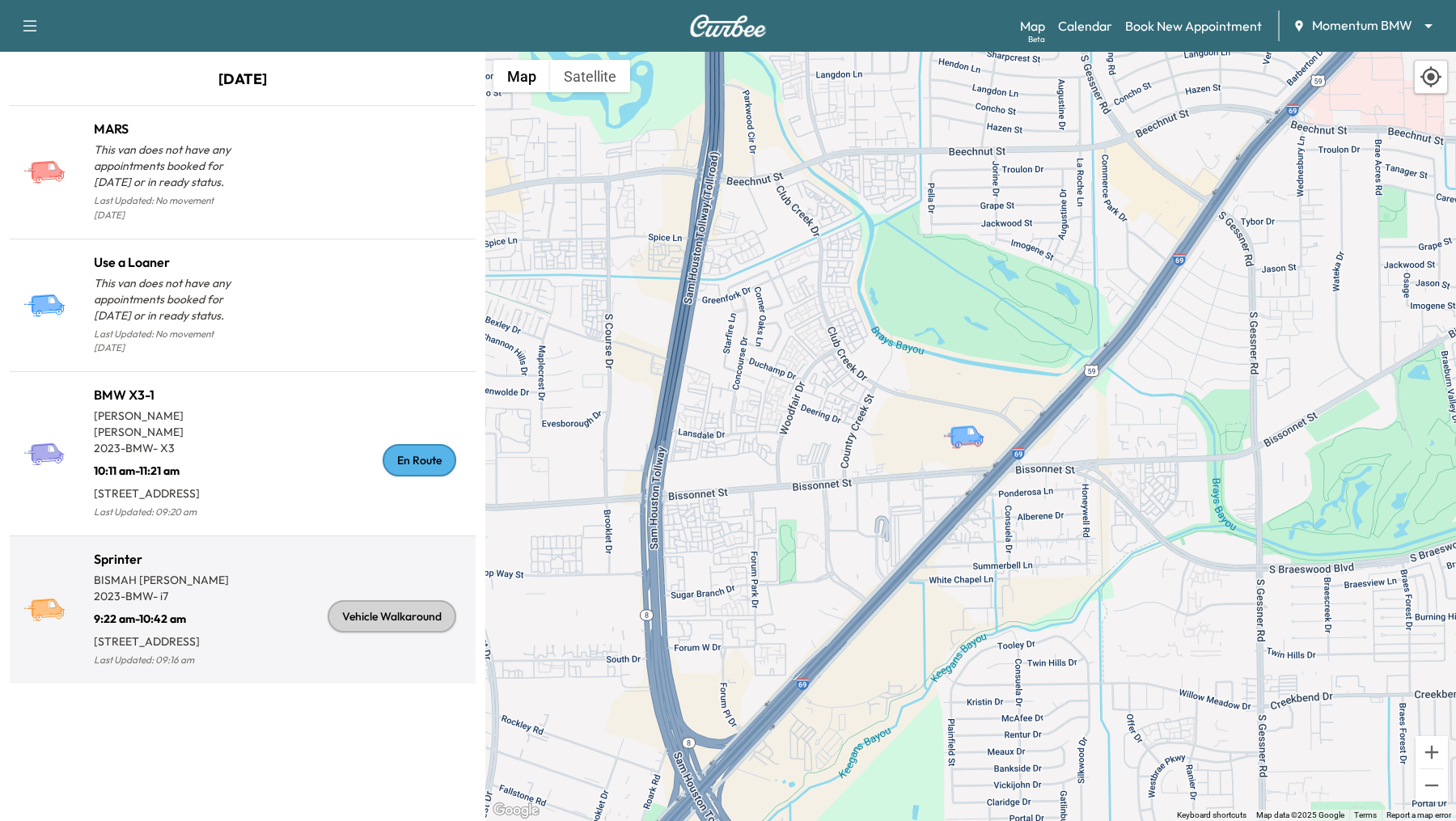
click at [265, 574] on div "Vehicle Walkaround" at bounding box center [356, 616] width 227 height 108
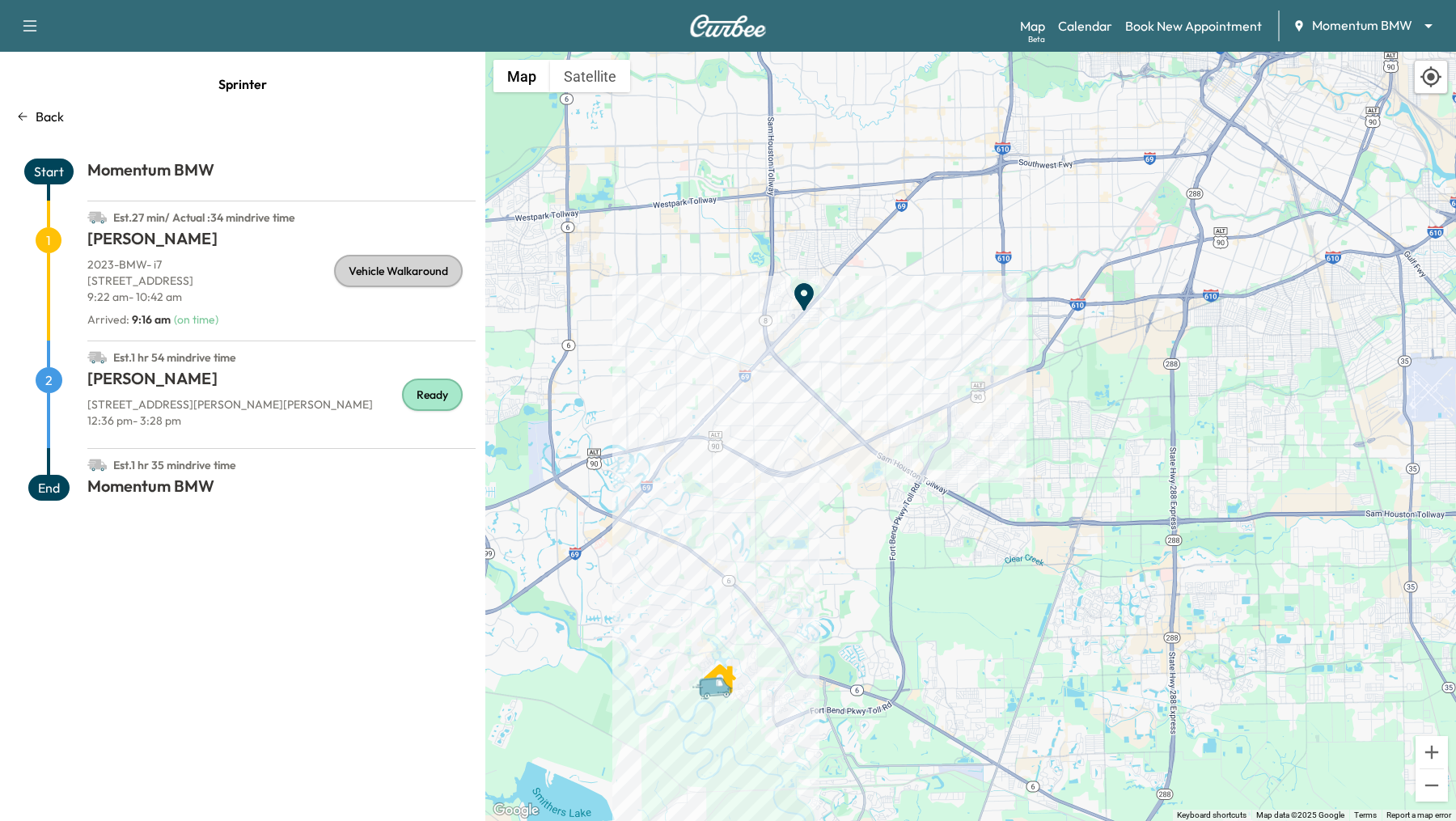
click at [114, 369] on h1 "DARLENE HANNA" at bounding box center [281, 381] width 388 height 29
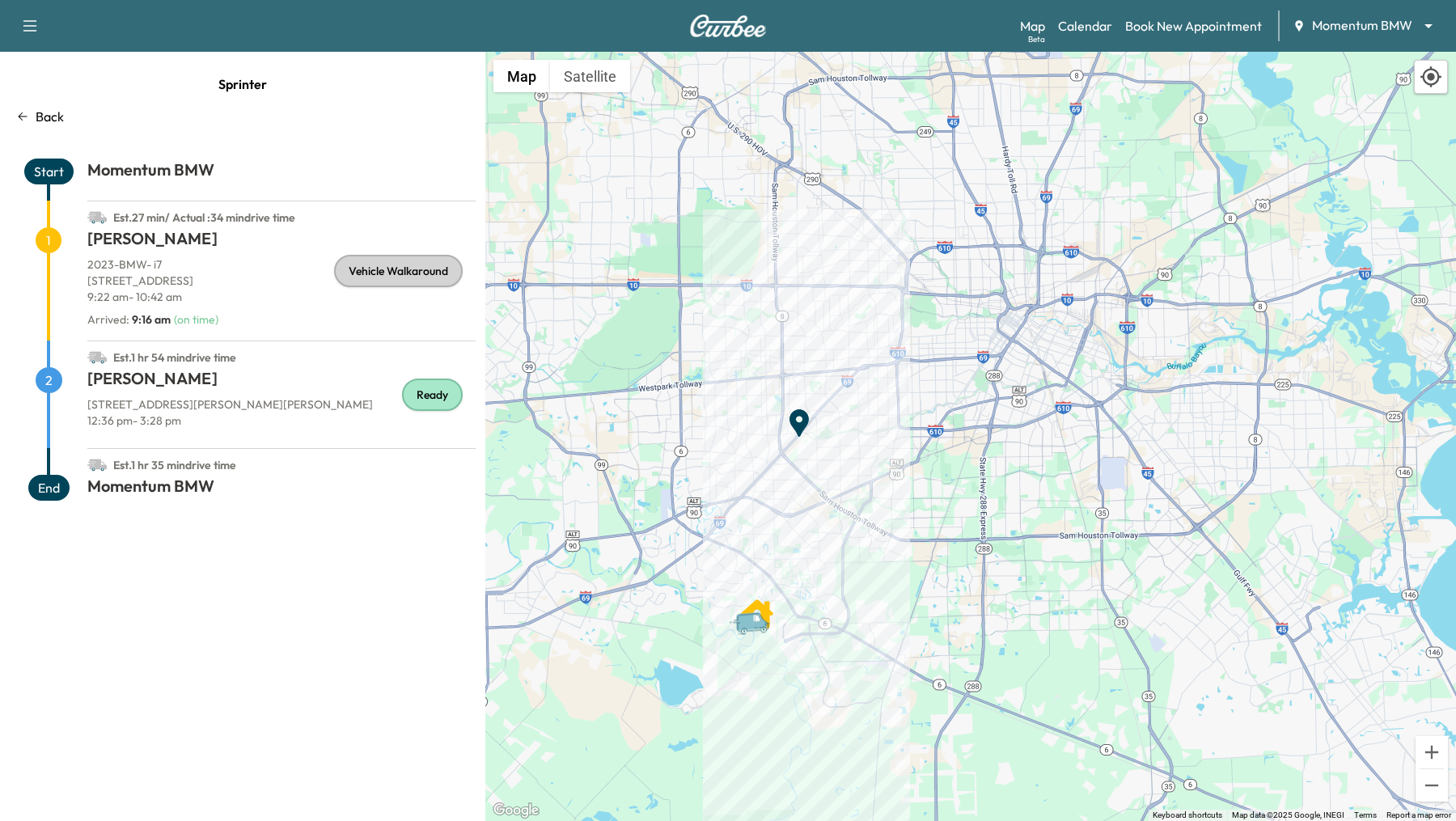
drag, startPoint x: 571, startPoint y: 597, endPoint x: 764, endPoint y: 589, distance: 193.2
click at [764, 589] on div "BISMAH JAVAID" at bounding box center [756, 605] width 32 height 32
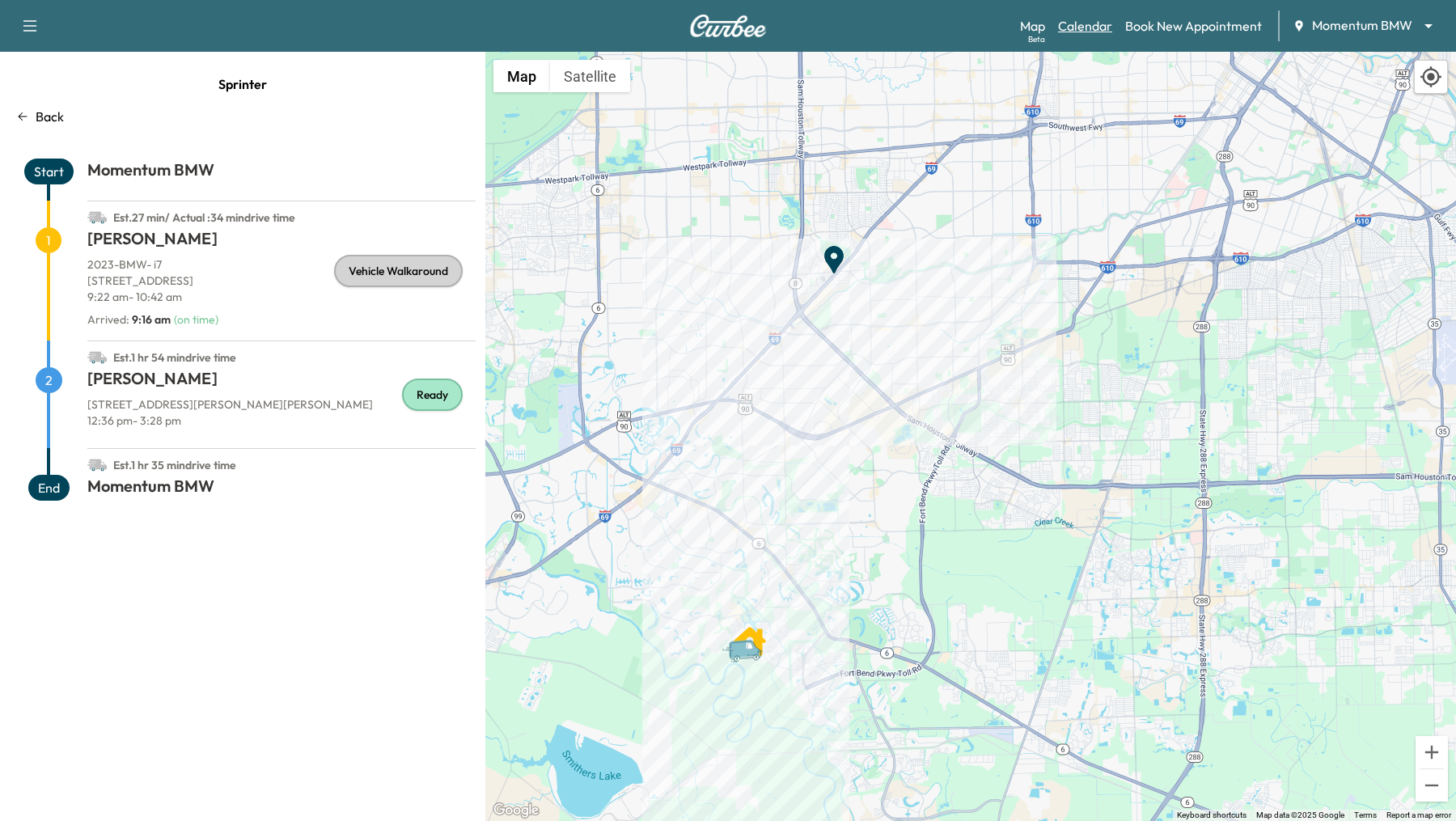
click at [1095, 30] on link "Calendar" at bounding box center [1085, 26] width 54 height 20
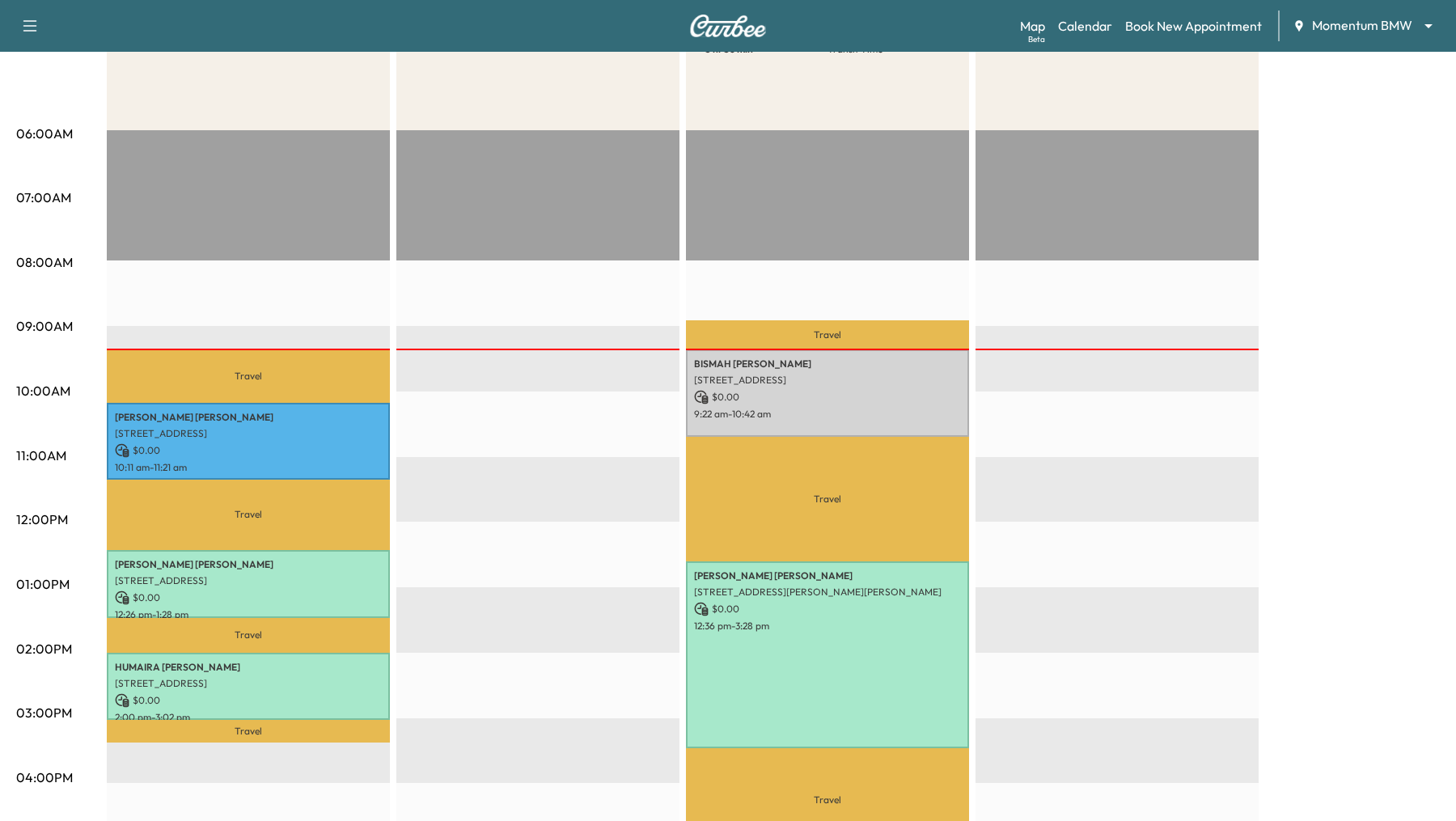
scroll to position [251, 0]
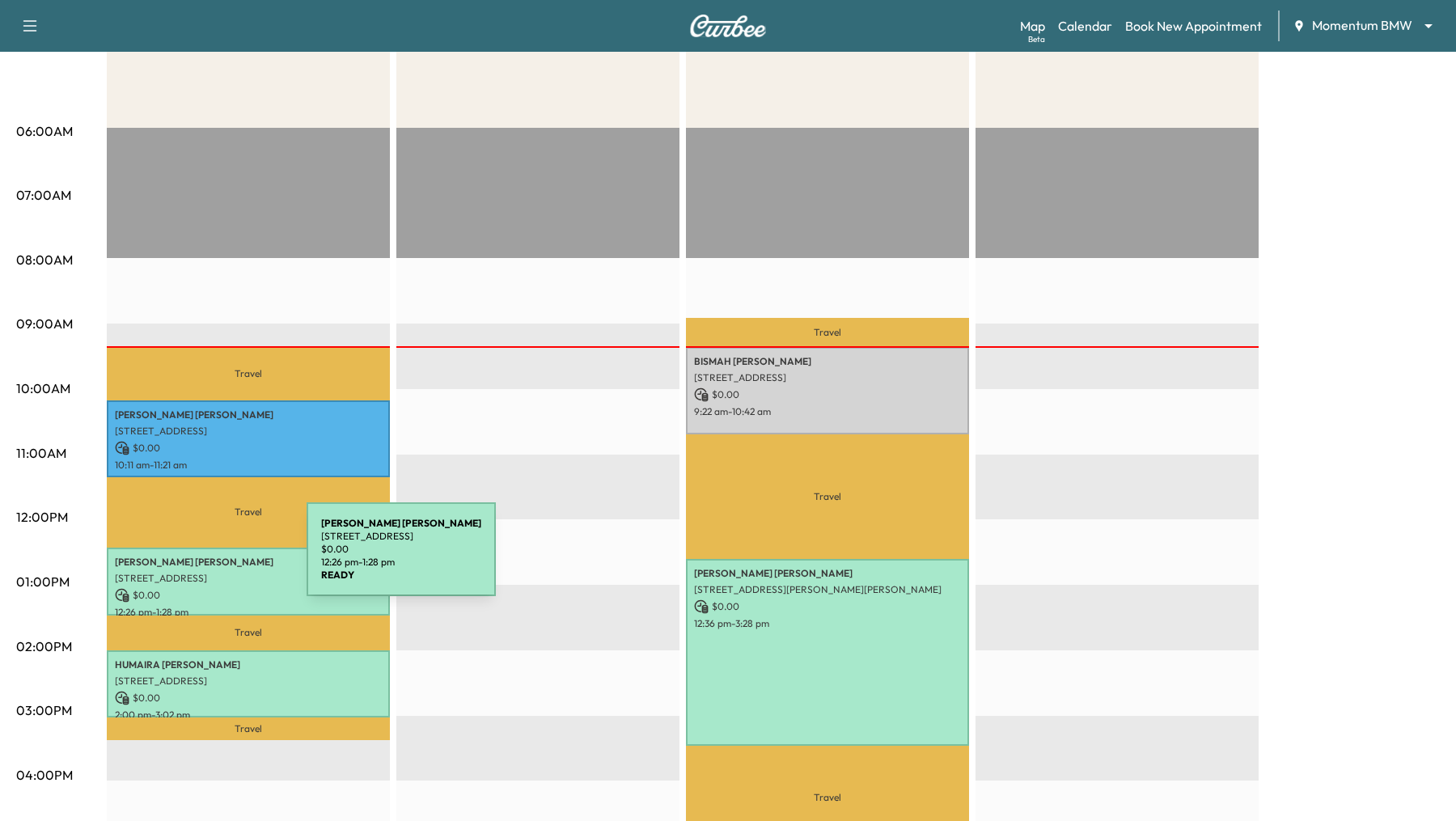
click at [185, 566] on p "SHIMEKA GRAHAM" at bounding box center [248, 562] width 267 height 13
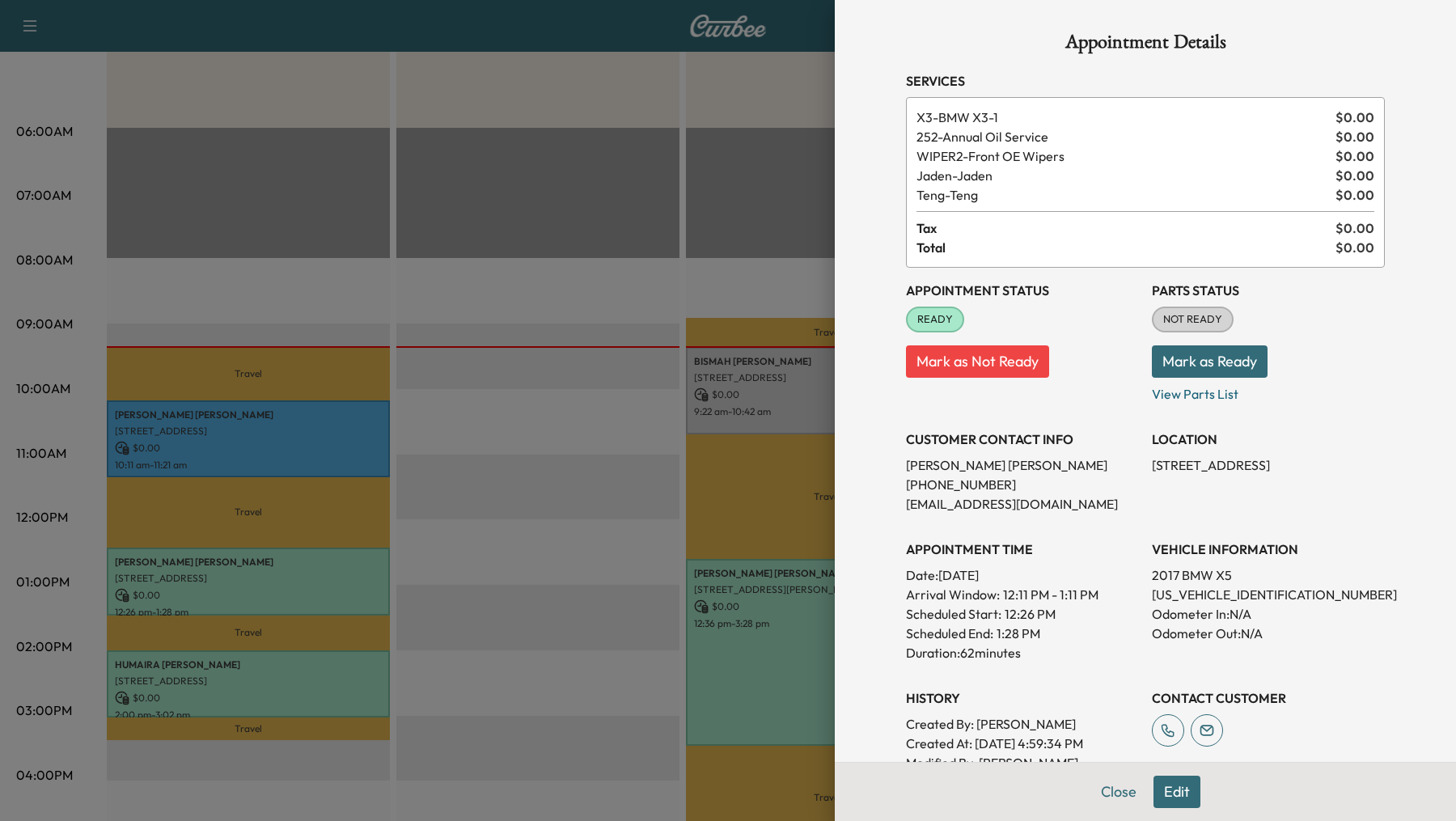
click at [779, 627] on div at bounding box center [728, 410] width 1456 height 821
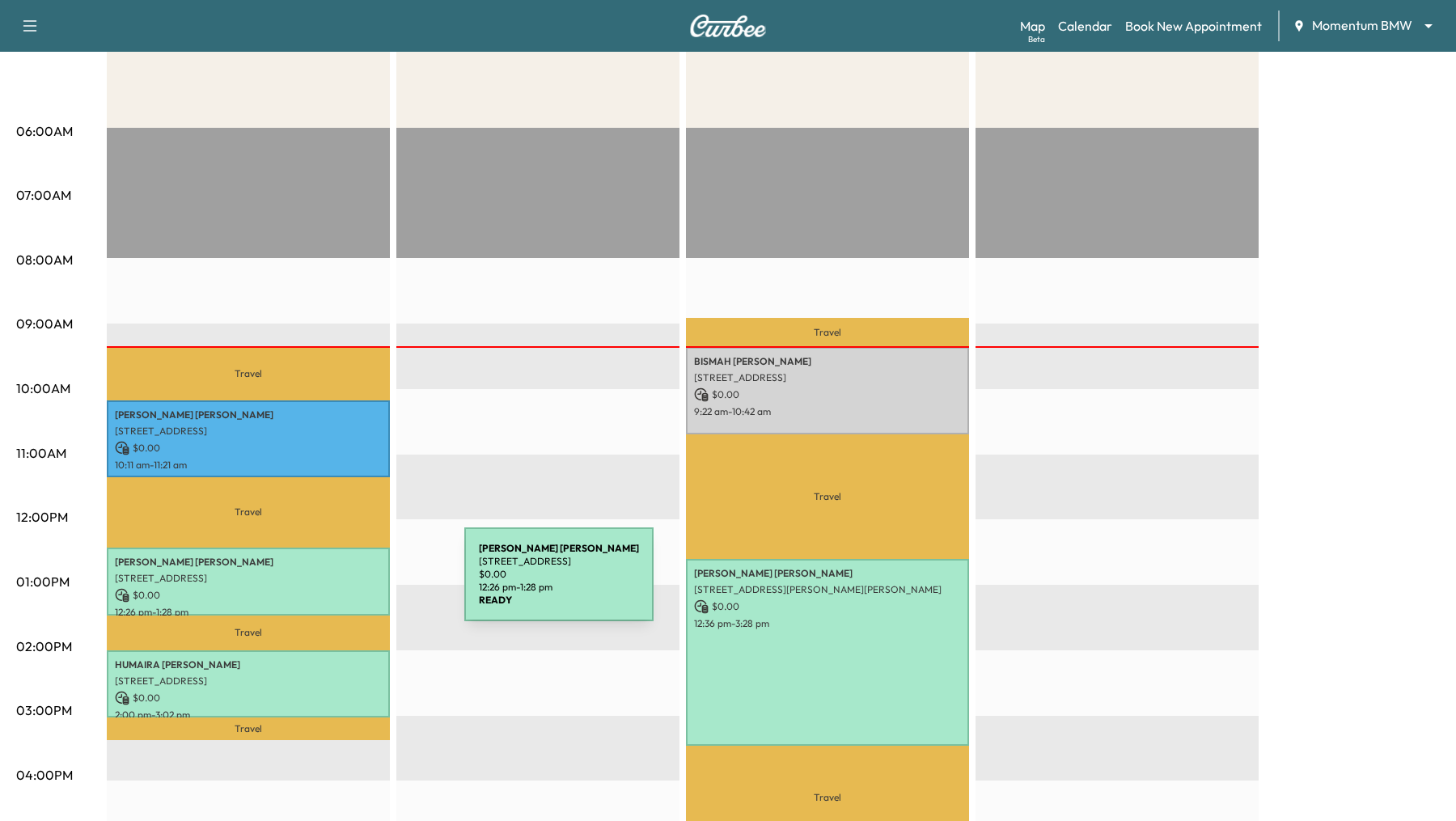
click at [343, 584] on div "SHIMEKA GRAHAM 3006 Straight Elm St, Fresno, TX 77545, USA $ 0.00 12:26 pm - 1:…" at bounding box center [248, 581] width 283 height 67
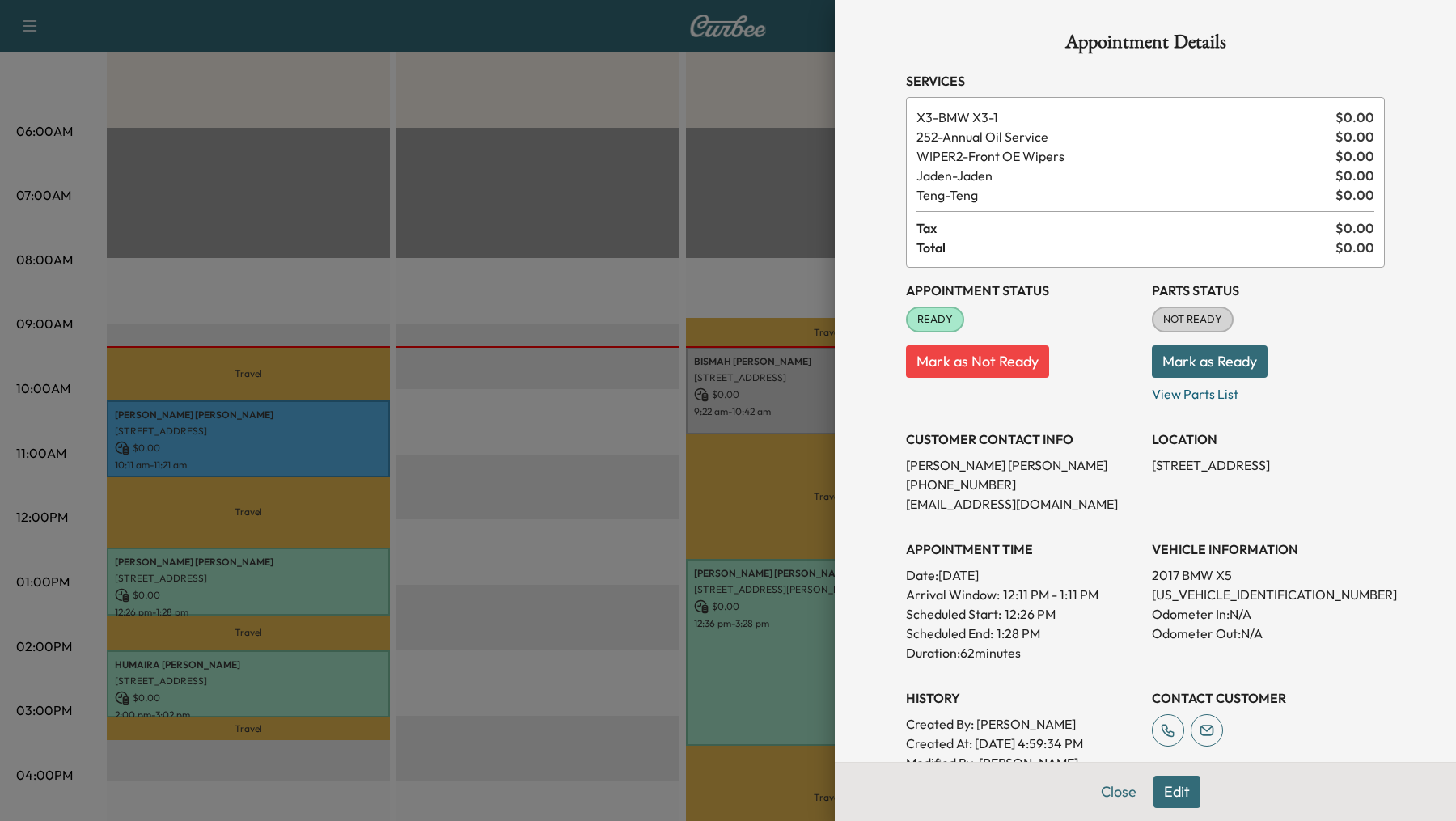
click at [266, 478] on div at bounding box center [728, 410] width 1456 height 821
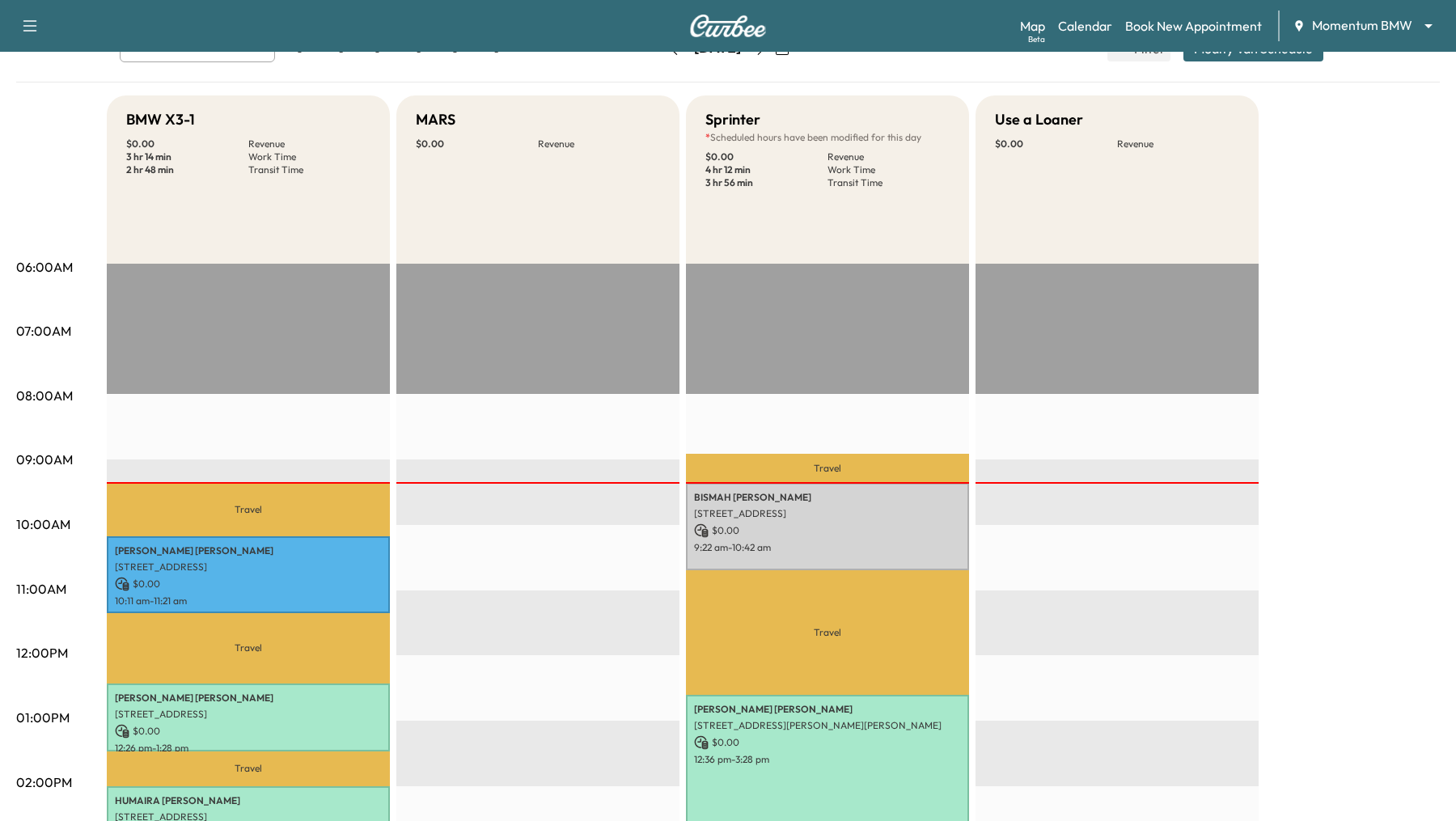
scroll to position [113, 0]
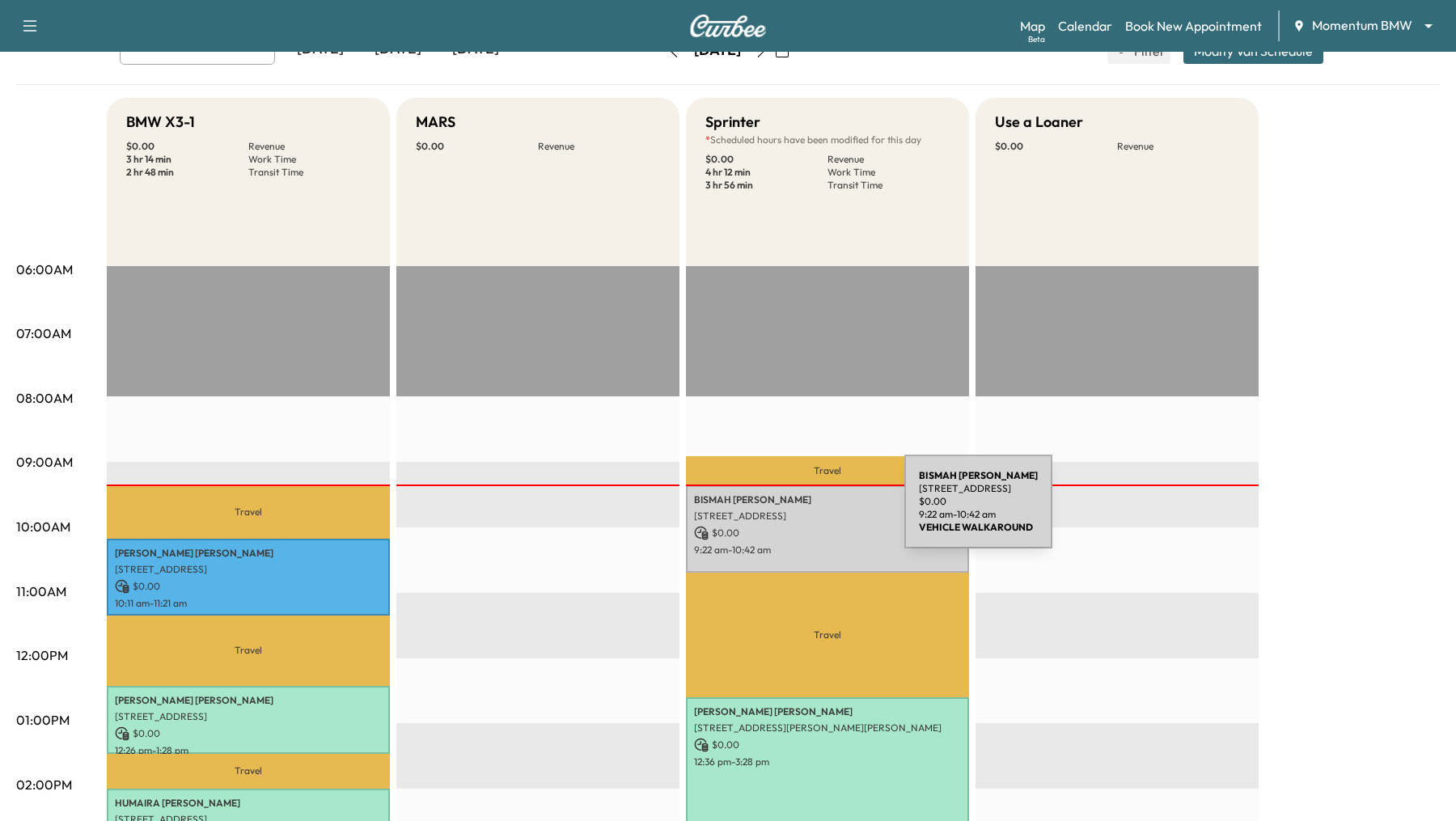
click at [783, 511] on p "[STREET_ADDRESS]" at bounding box center [827, 516] width 267 height 13
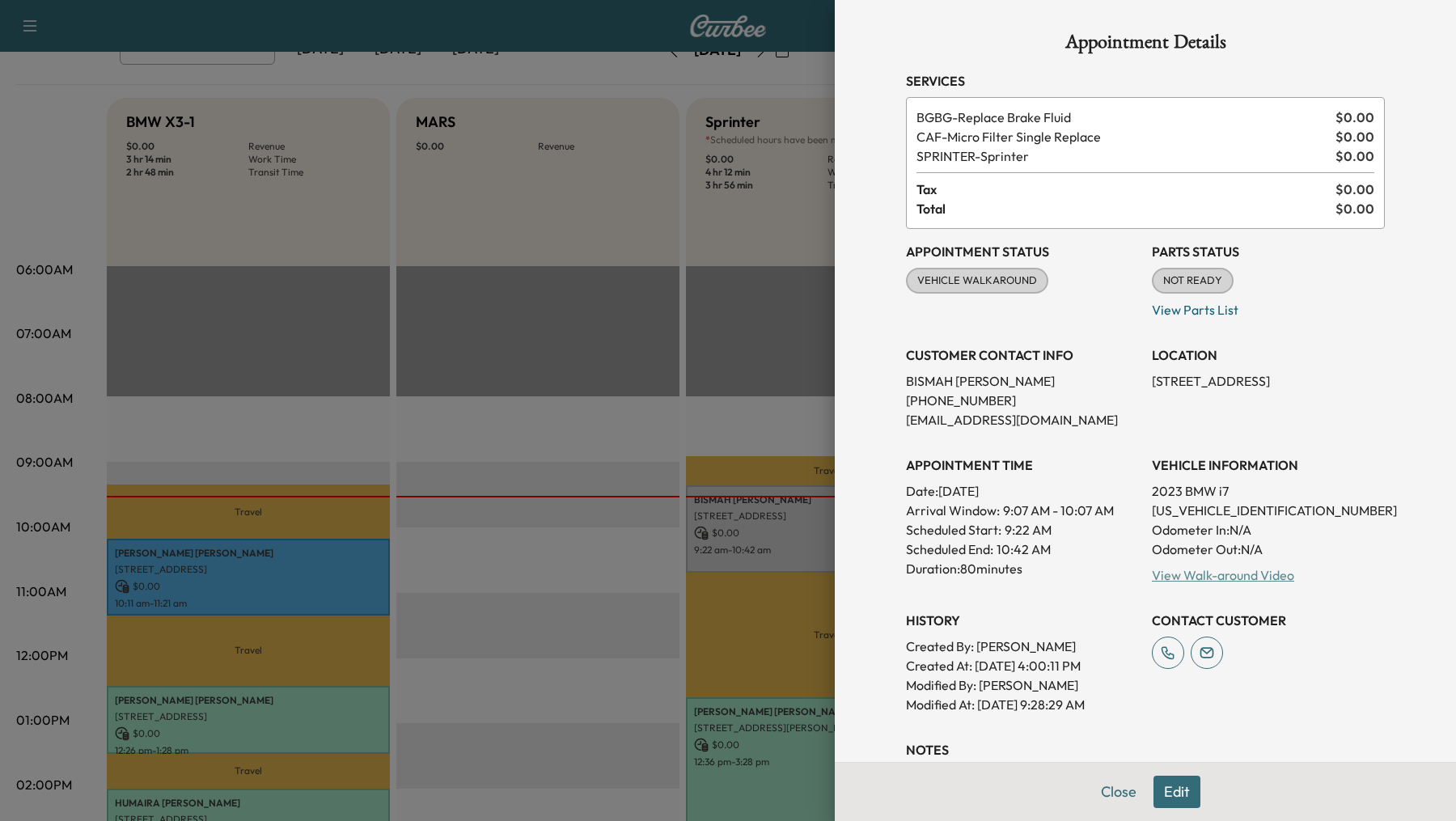
click at [1259, 576] on link "View Walk-around Video" at bounding box center [1222, 575] width 142 height 16
click at [562, 293] on div at bounding box center [728, 410] width 1456 height 821
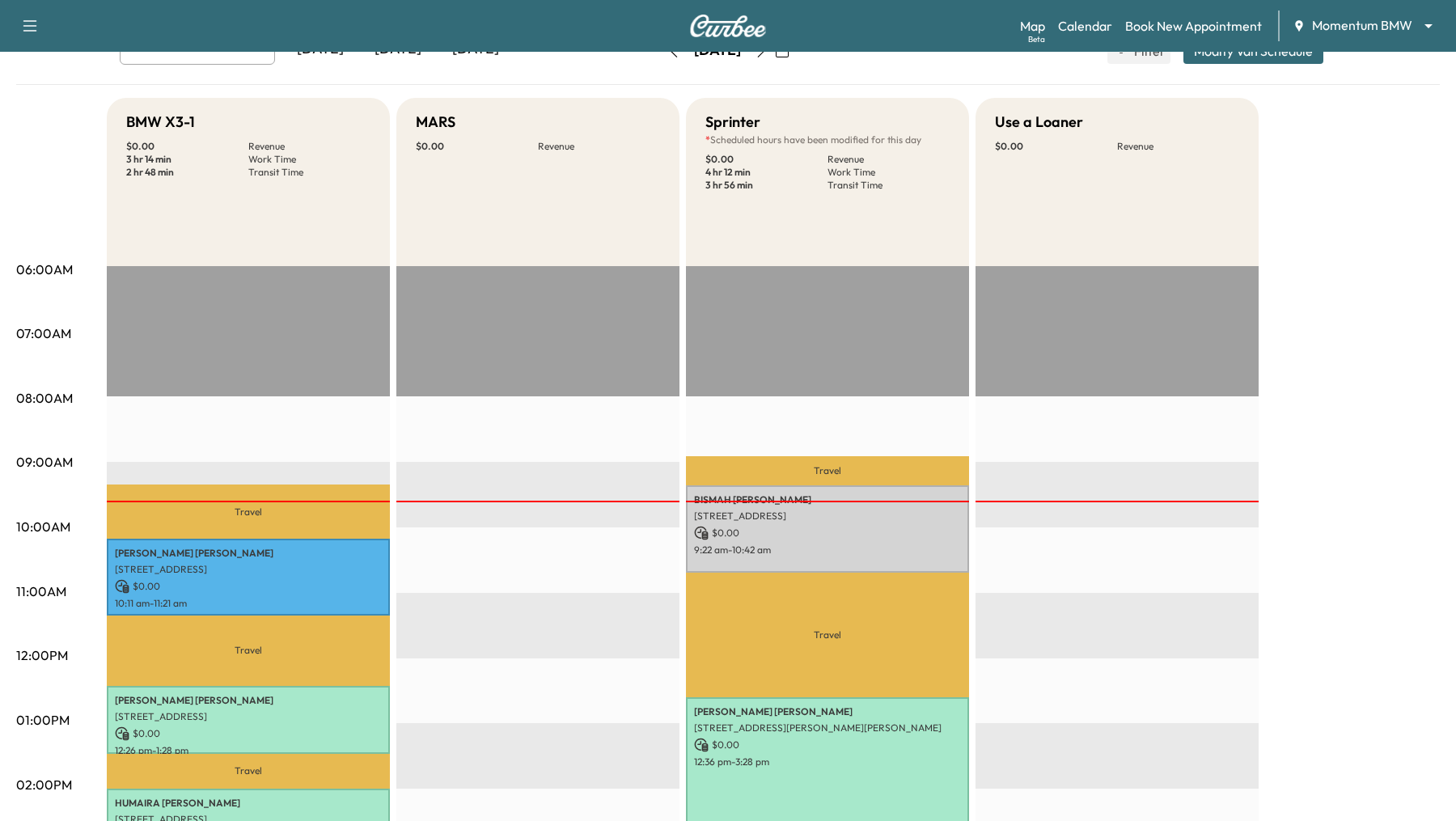
scroll to position [0, 0]
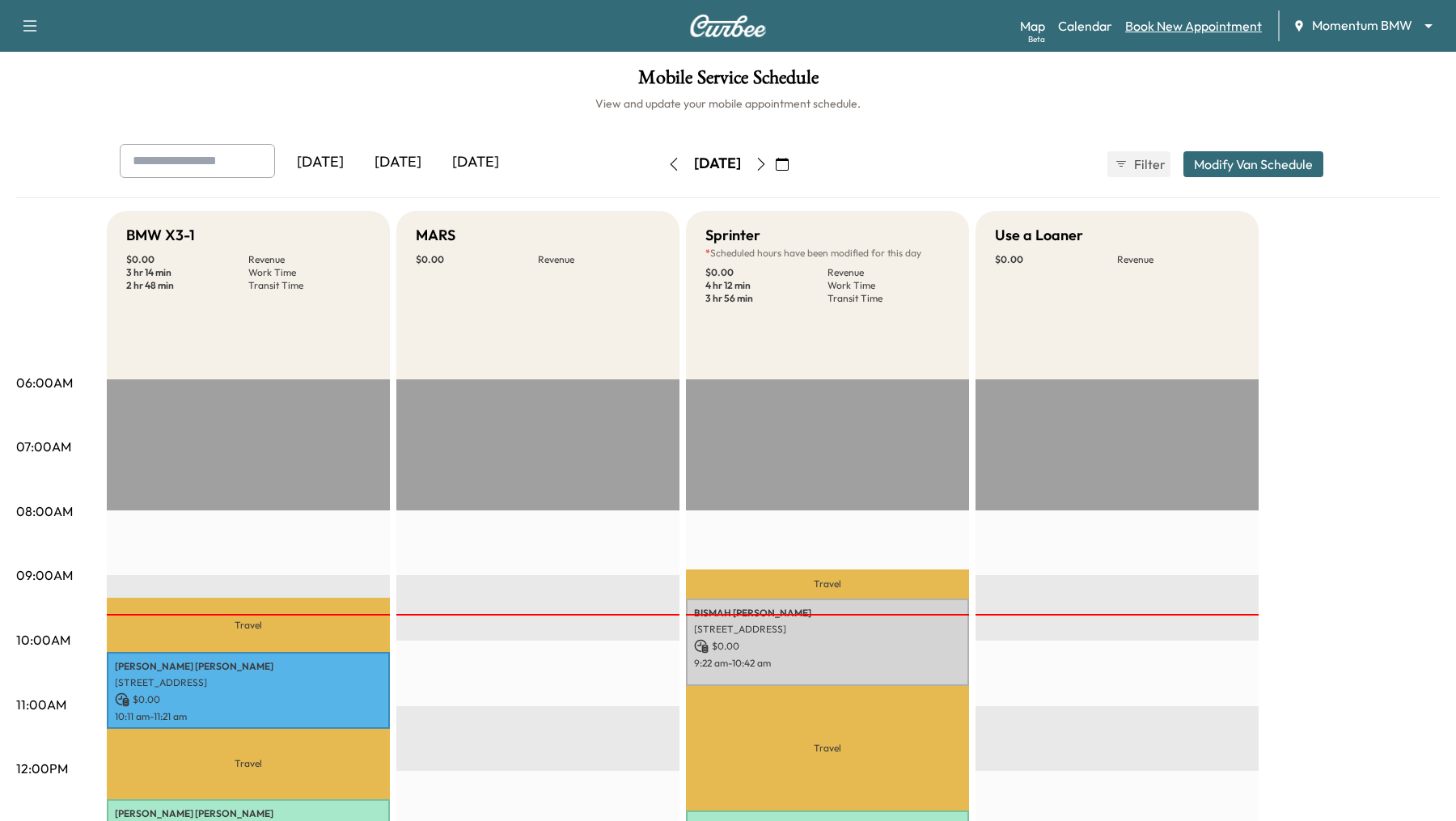
click at [1168, 33] on link "Book New Appointment" at bounding box center [1193, 26] width 136 height 20
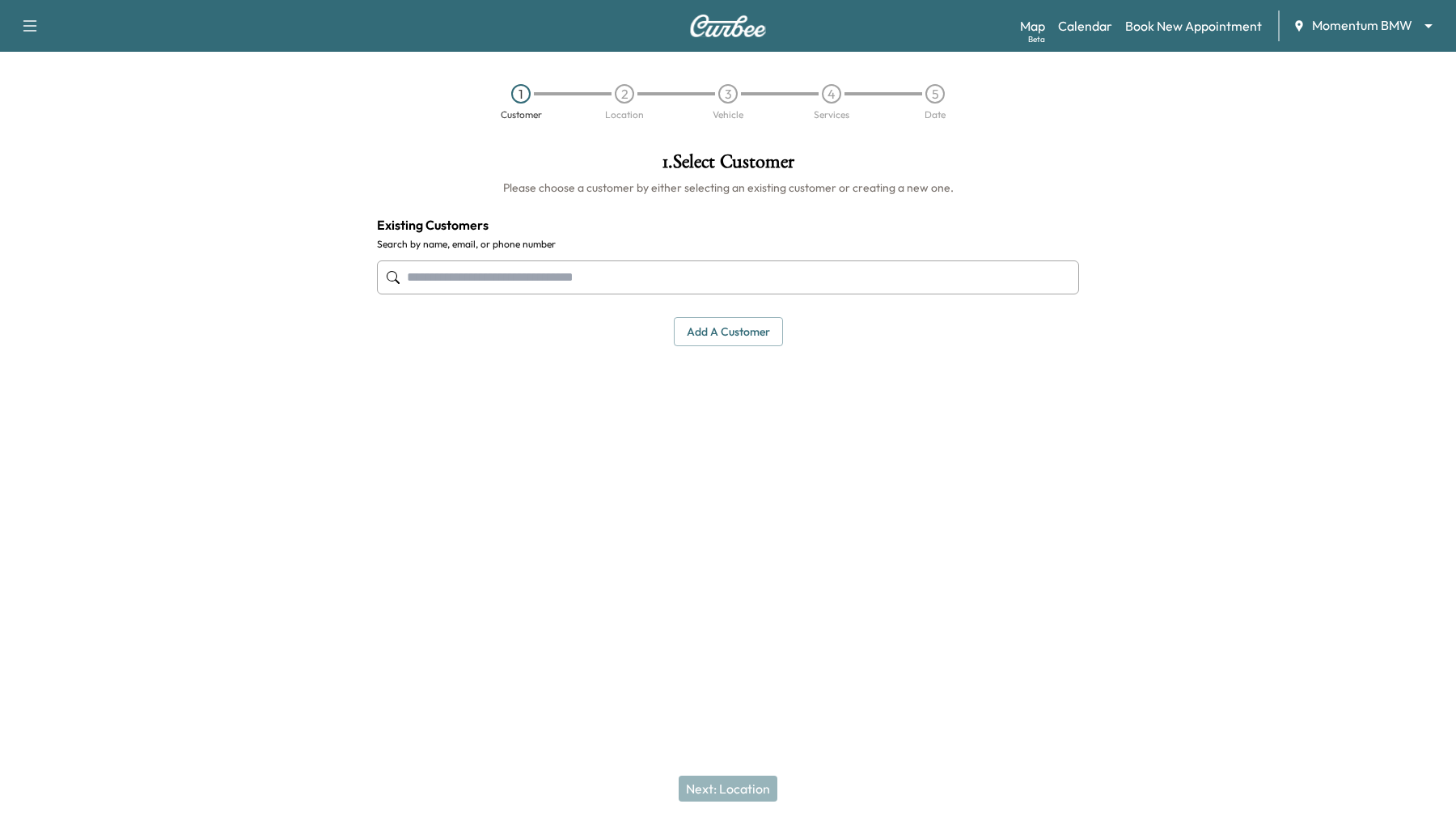
click at [649, 280] on input "text" at bounding box center [728, 277] width 702 height 34
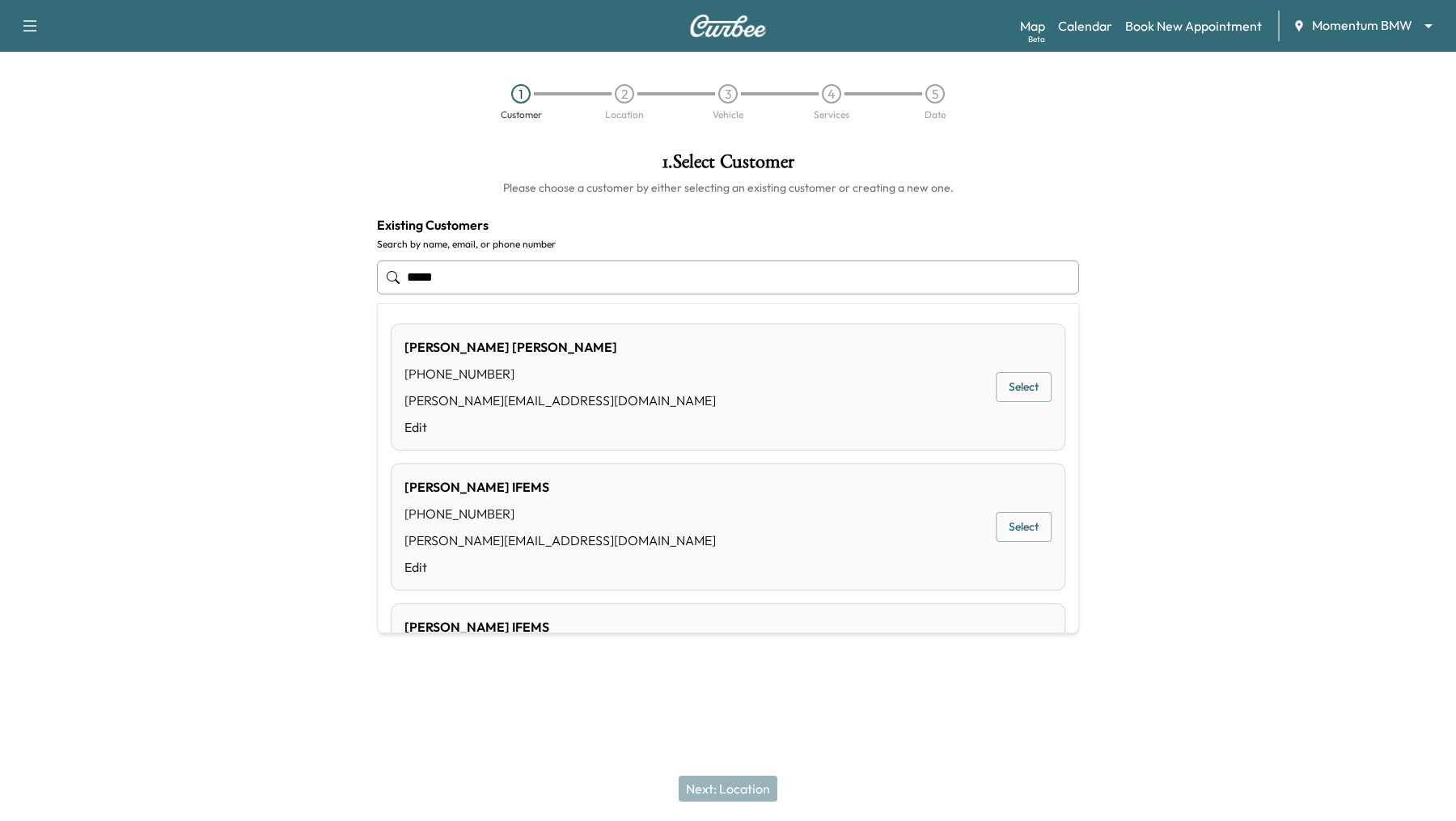
click at [659, 374] on div "Chris Buller (412) 860-5148 chris@curbee.com Edit Select" at bounding box center [728, 387] width 674 height 127
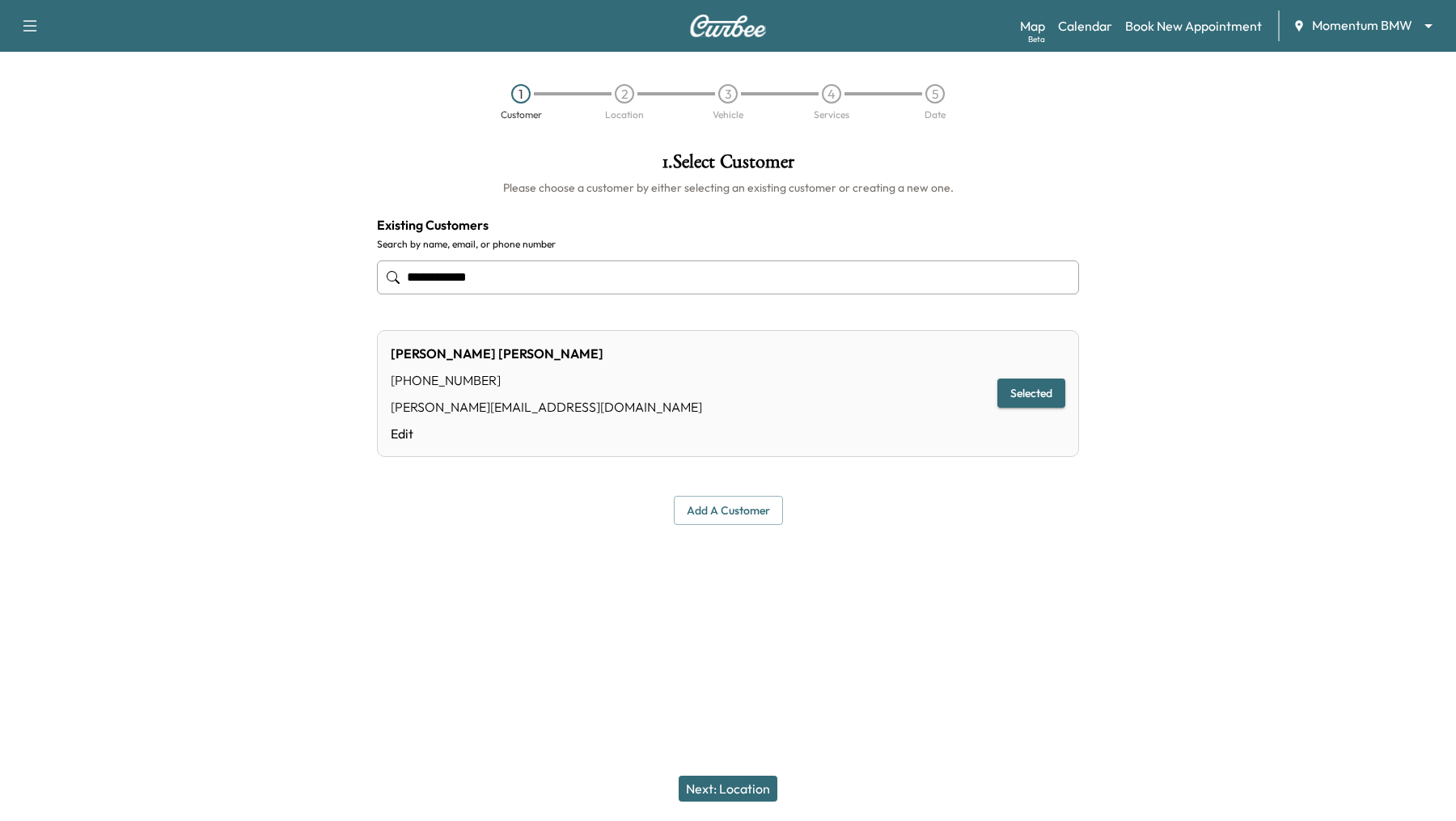
type input "**********"
click at [707, 787] on button "Next: Location" at bounding box center [728, 788] width 99 height 26
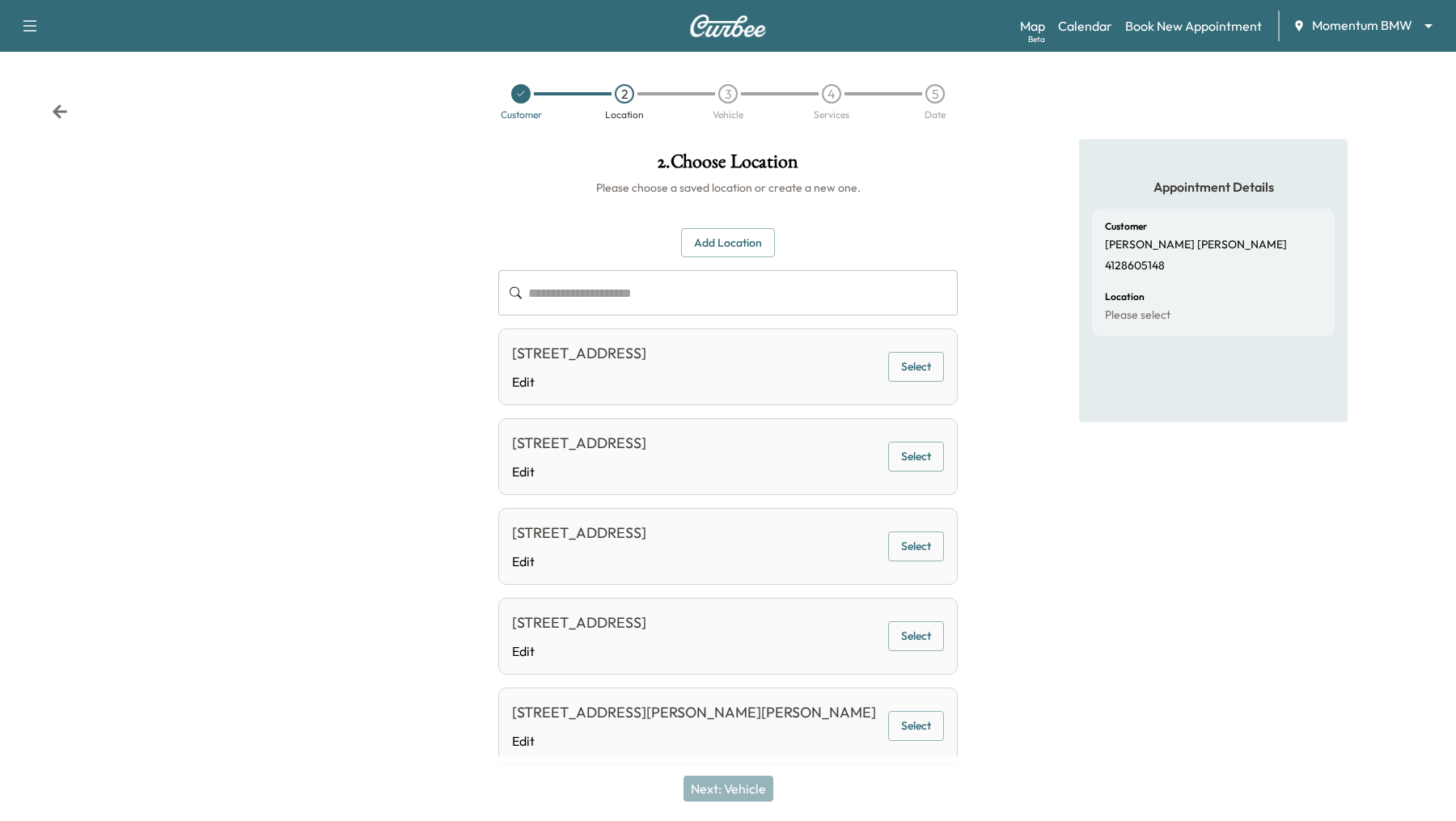
click at [913, 364] on button "Select" at bounding box center [916, 366] width 56 height 30
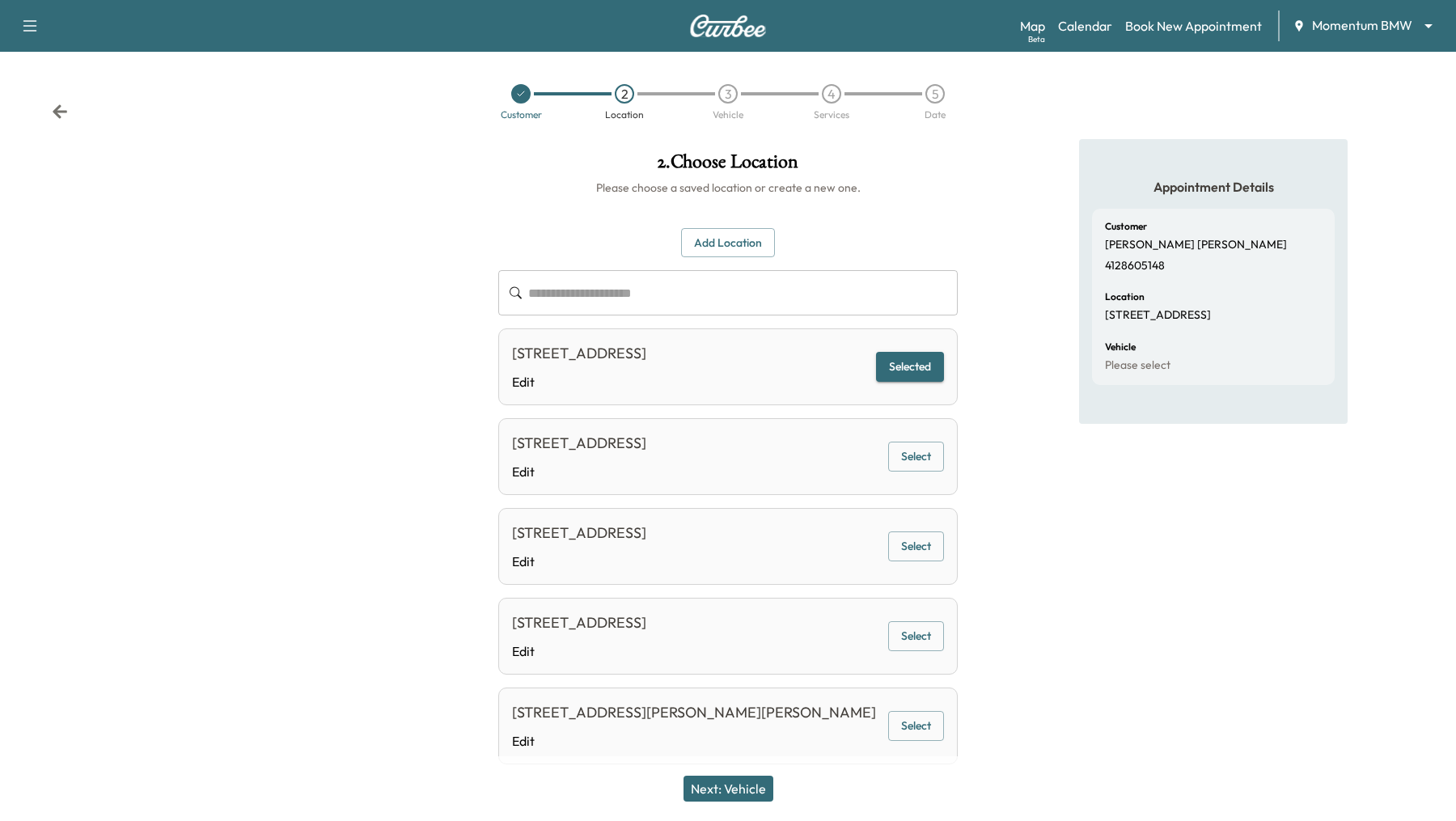
click at [731, 792] on button "Next: Vehicle" at bounding box center [728, 788] width 90 height 26
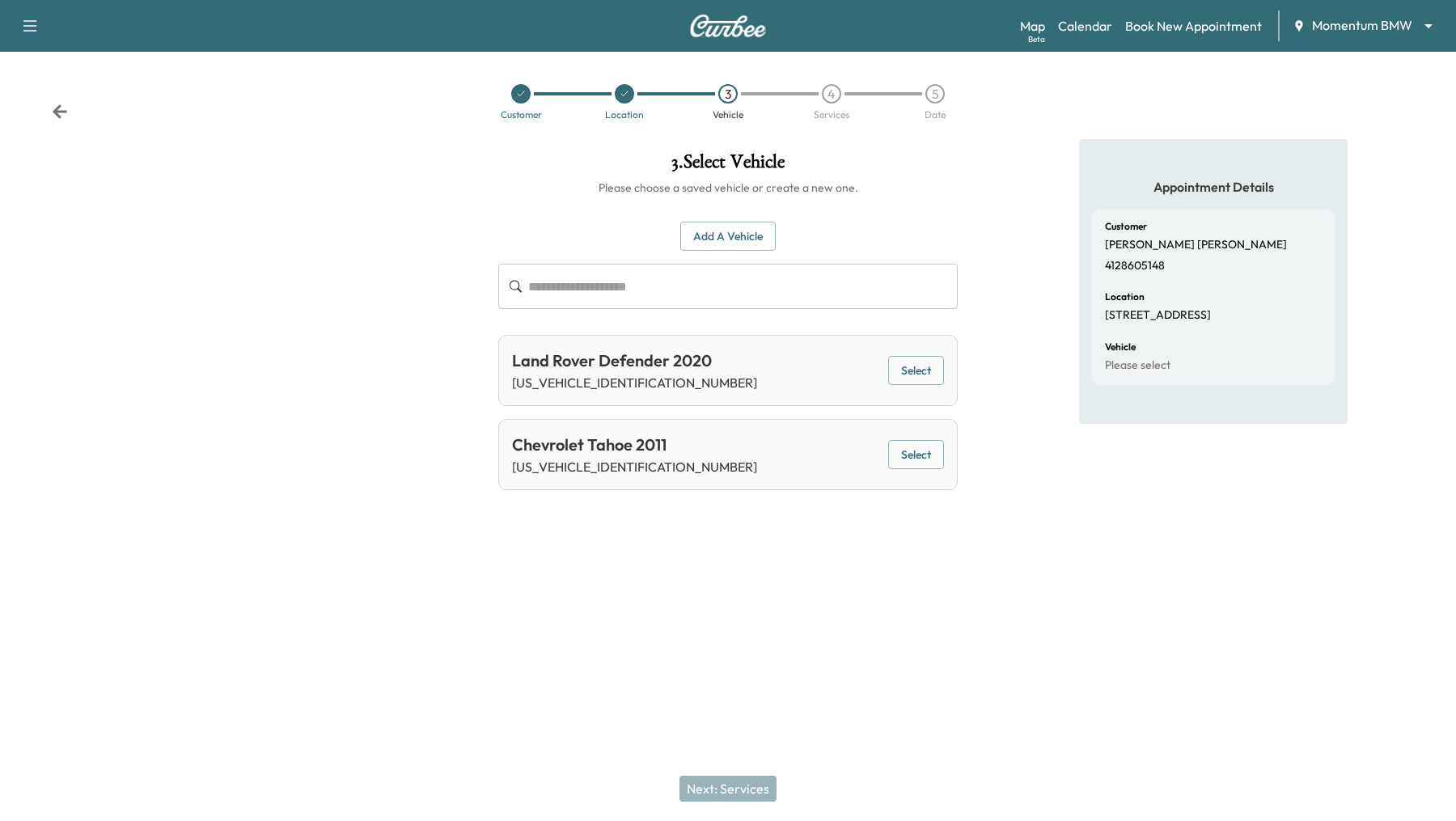
click at [915, 443] on button "Select" at bounding box center [916, 455] width 56 height 30
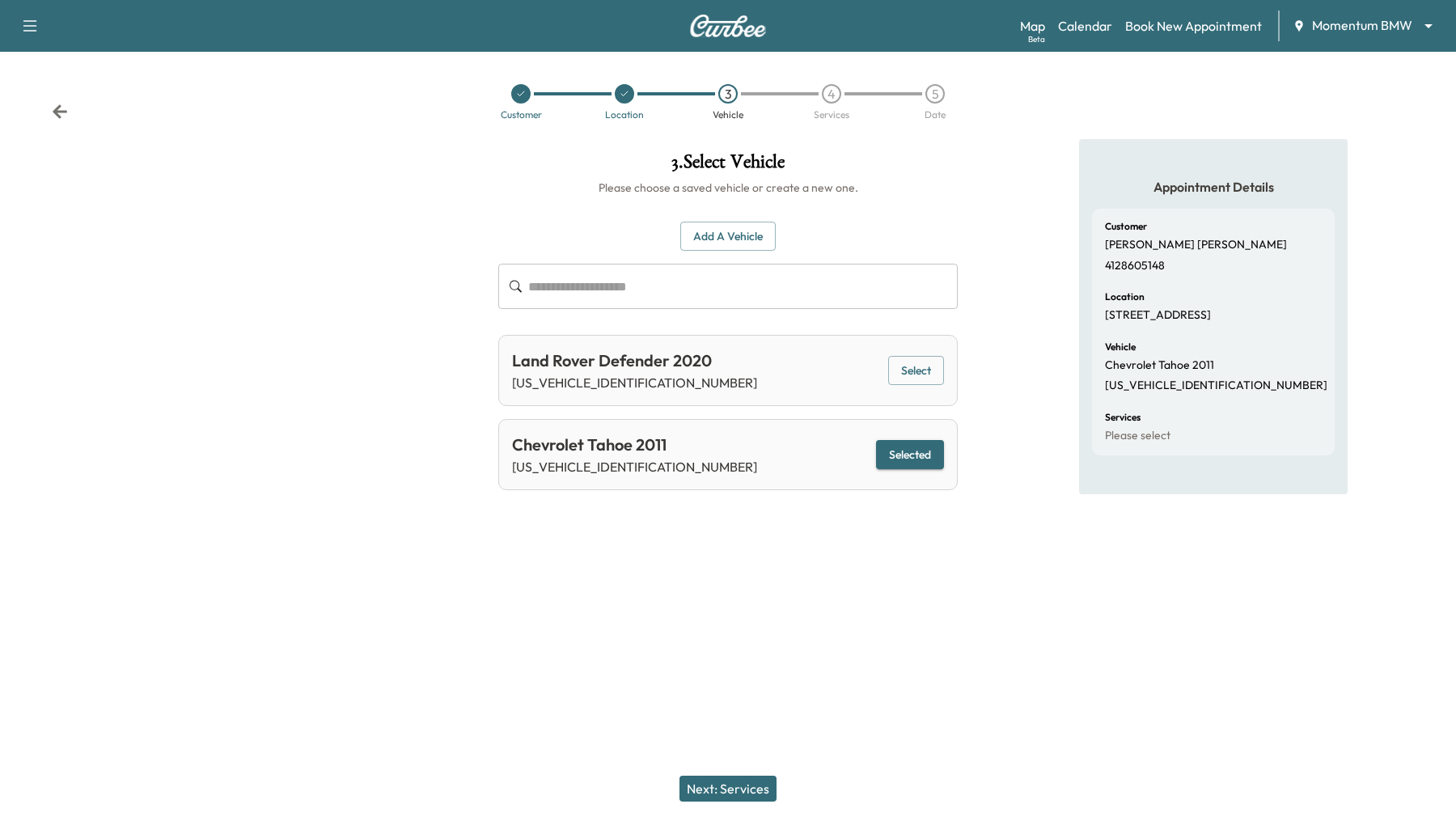
click at [709, 792] on button "Next: Services" at bounding box center [728, 788] width 97 height 26
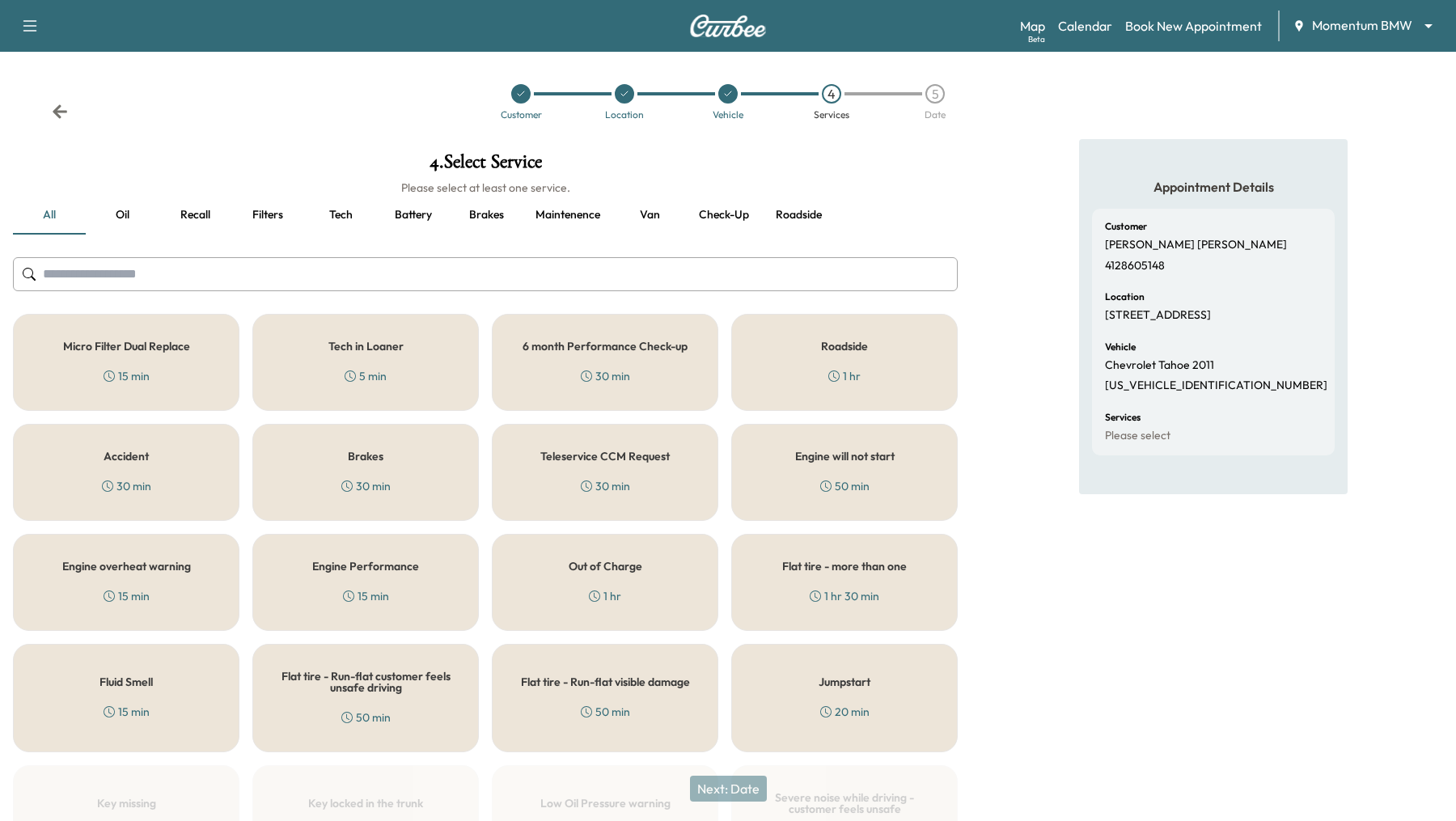
click at [830, 481] on icon at bounding box center [826, 486] width 11 height 11
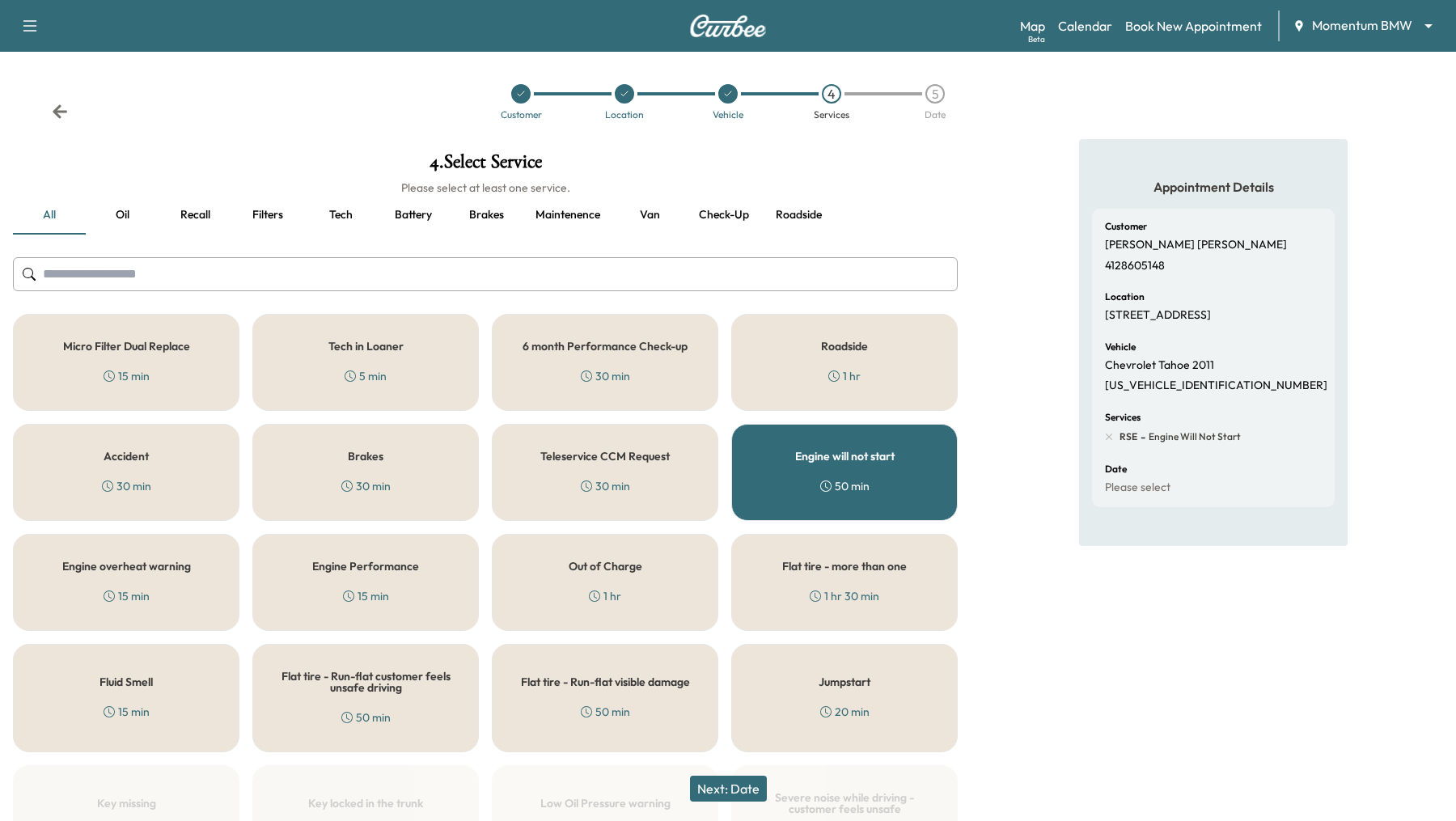
click at [643, 217] on button "Van" at bounding box center [649, 214] width 73 height 39
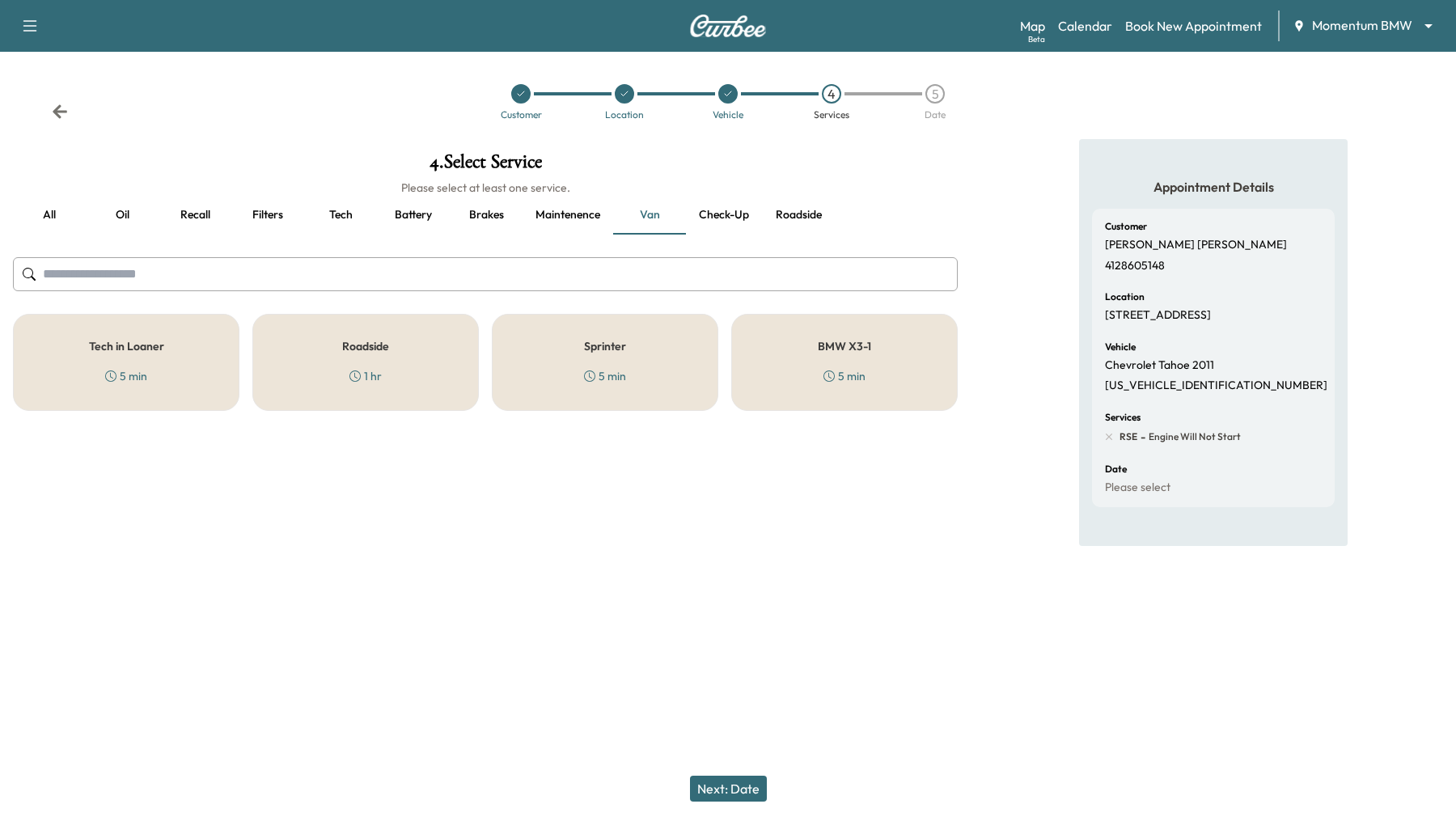
click at [369, 341] on h5 "Roadside" at bounding box center [365, 346] width 47 height 11
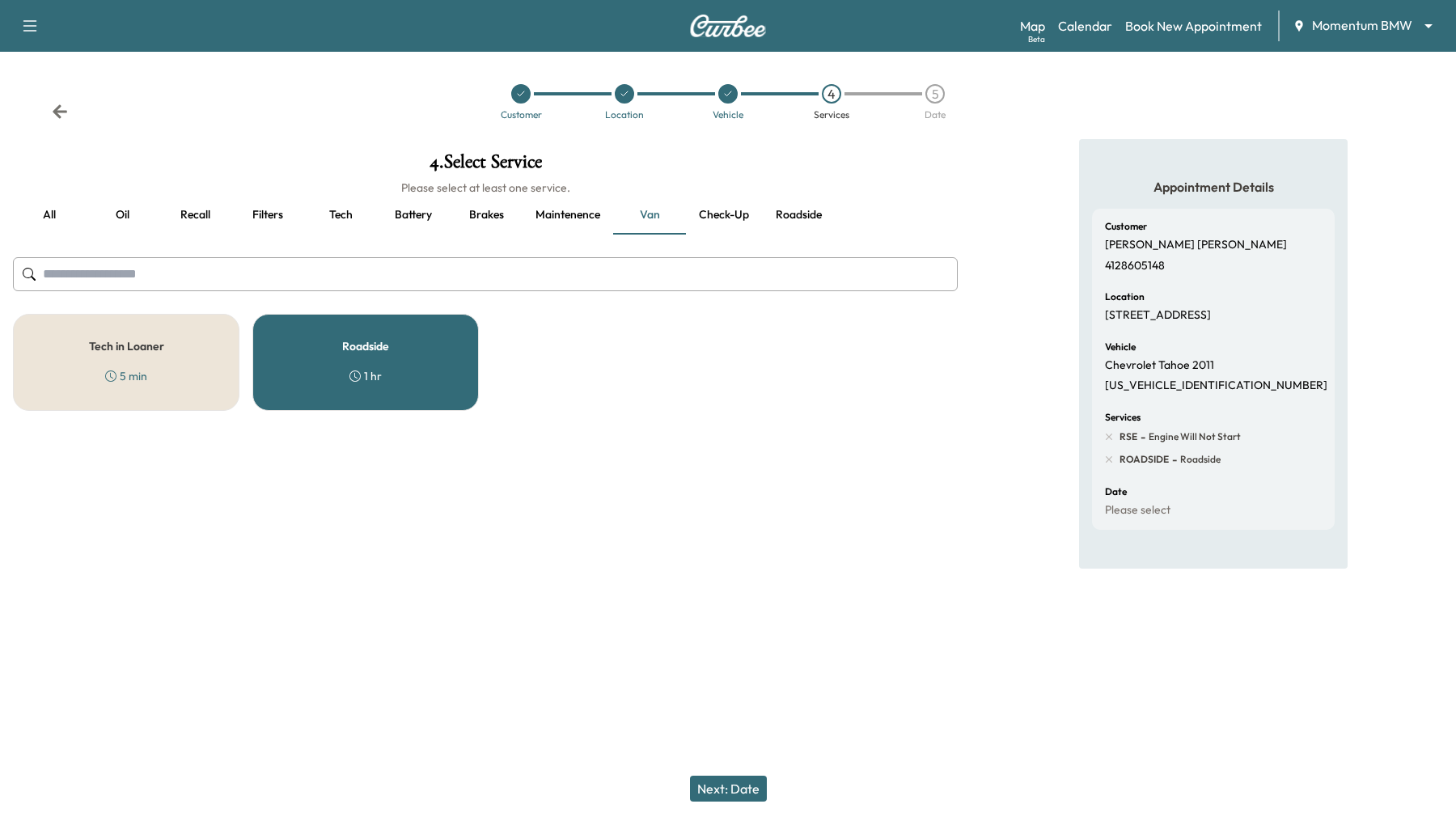
click at [728, 786] on button "Next: Date" at bounding box center [728, 788] width 77 height 26
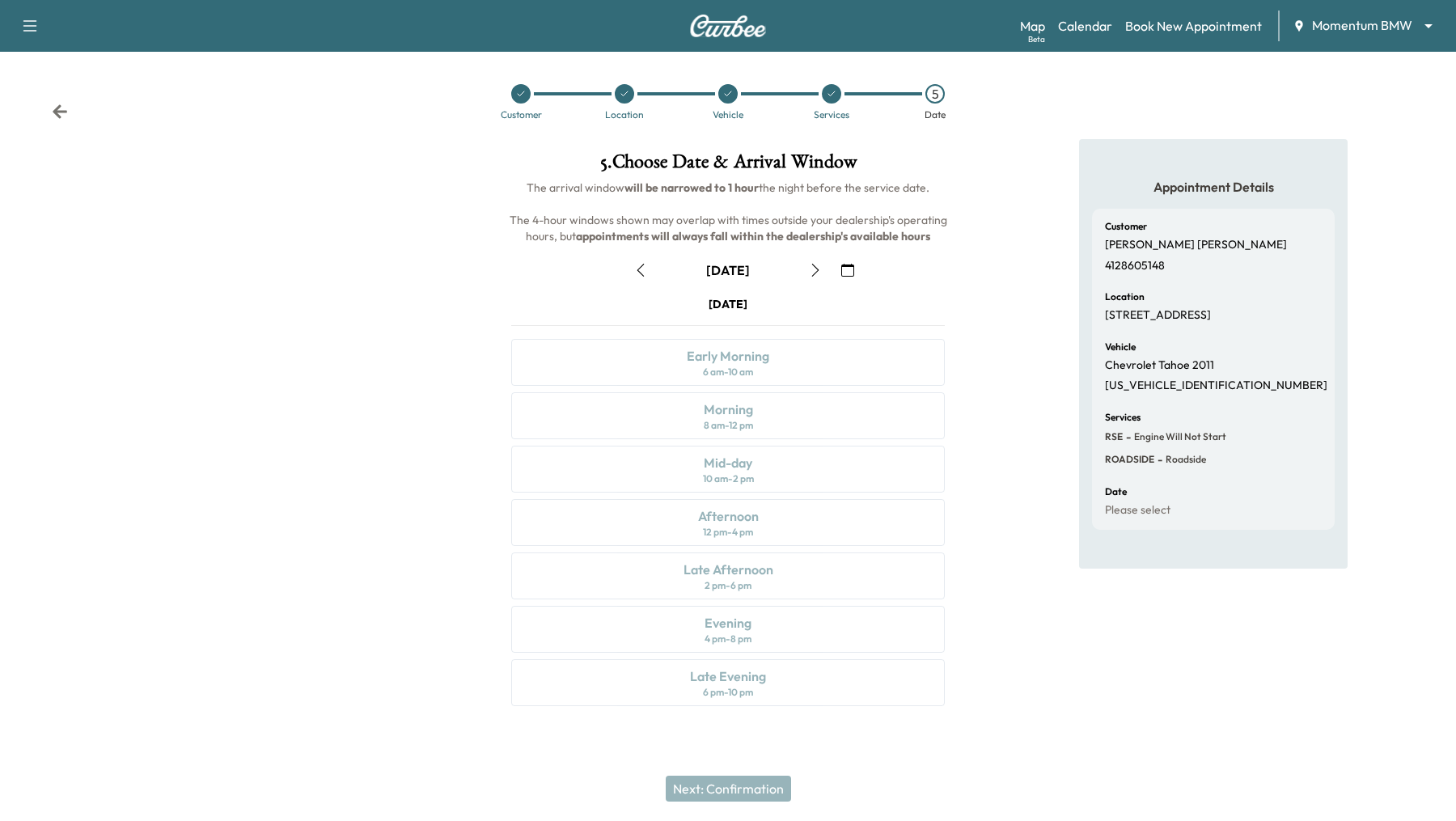
click at [642, 267] on icon "button" at bounding box center [641, 270] width 13 height 13
click at [670, 458] on div "Mid-day 10 am - 2 pm" at bounding box center [728, 469] width 434 height 47
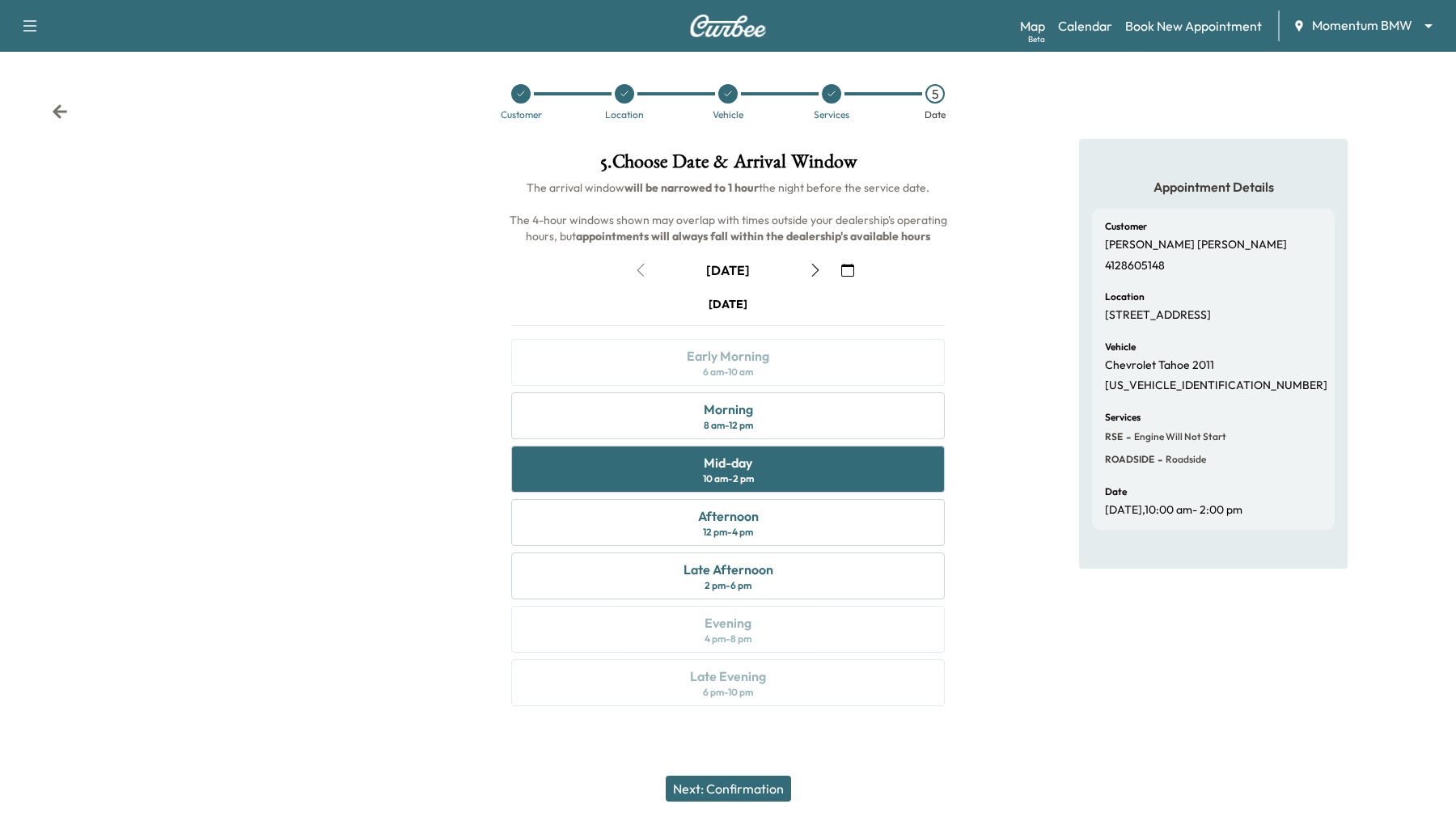
click at [753, 795] on button "Next: Confirmation" at bounding box center [728, 788] width 126 height 26
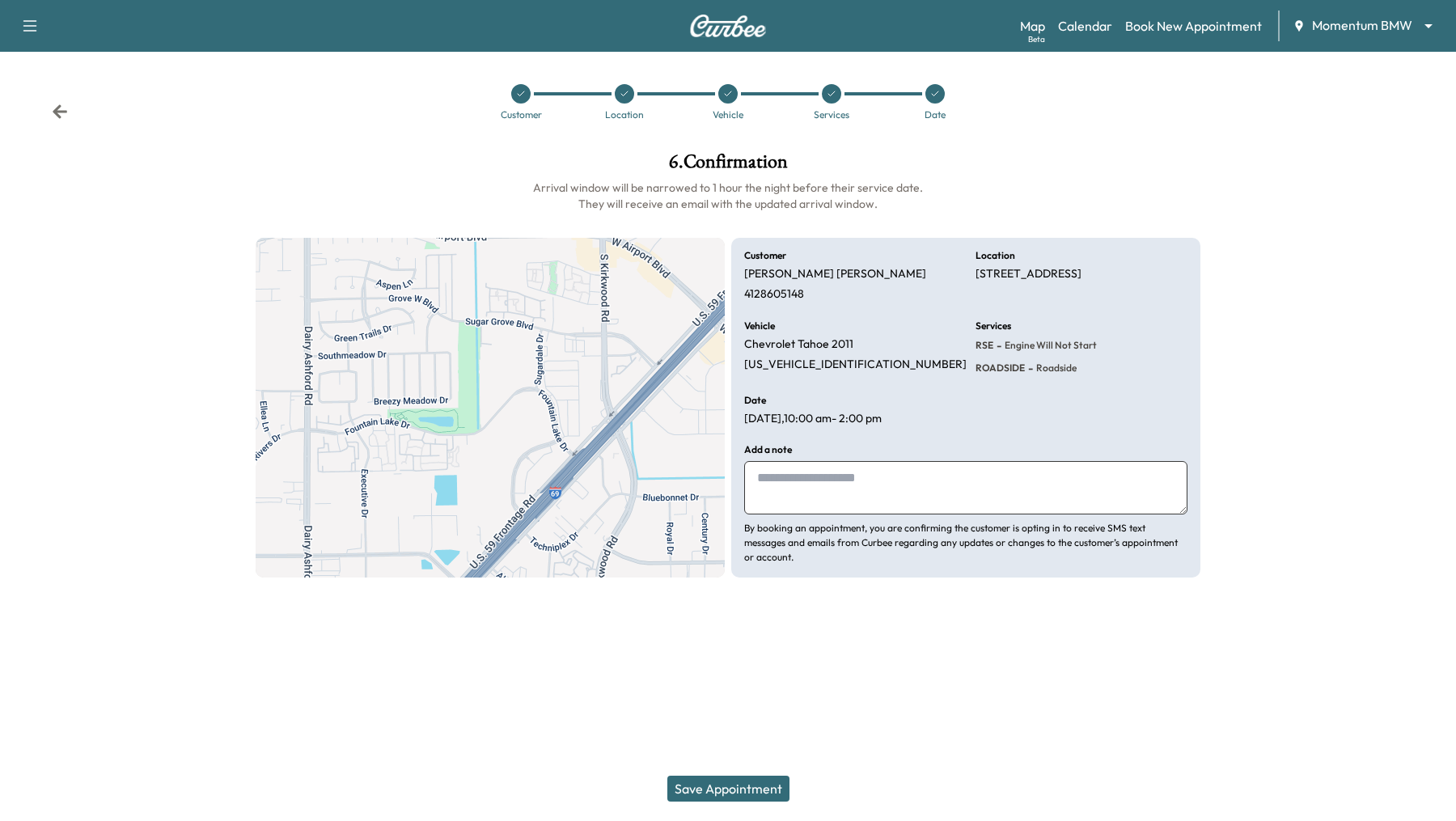
click at [753, 795] on button "Save Appointment" at bounding box center [728, 788] width 122 height 26
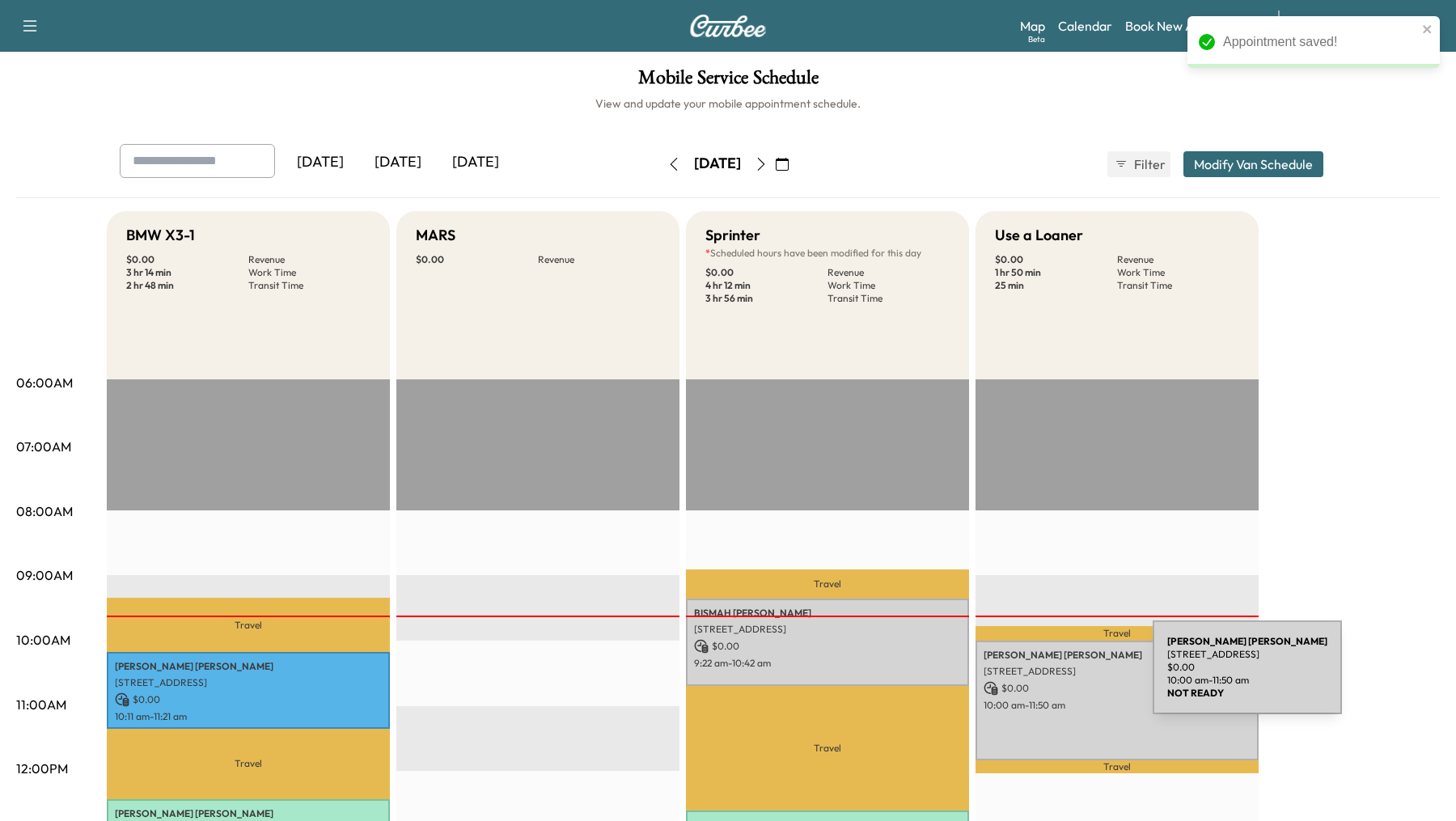
click at [1031, 677] on div "Chris Buller 11031 Fountain Lake Dr, Stafford, TX 77477, USA $ 0.00 10:00 am - …" at bounding box center [1117, 700] width 283 height 120
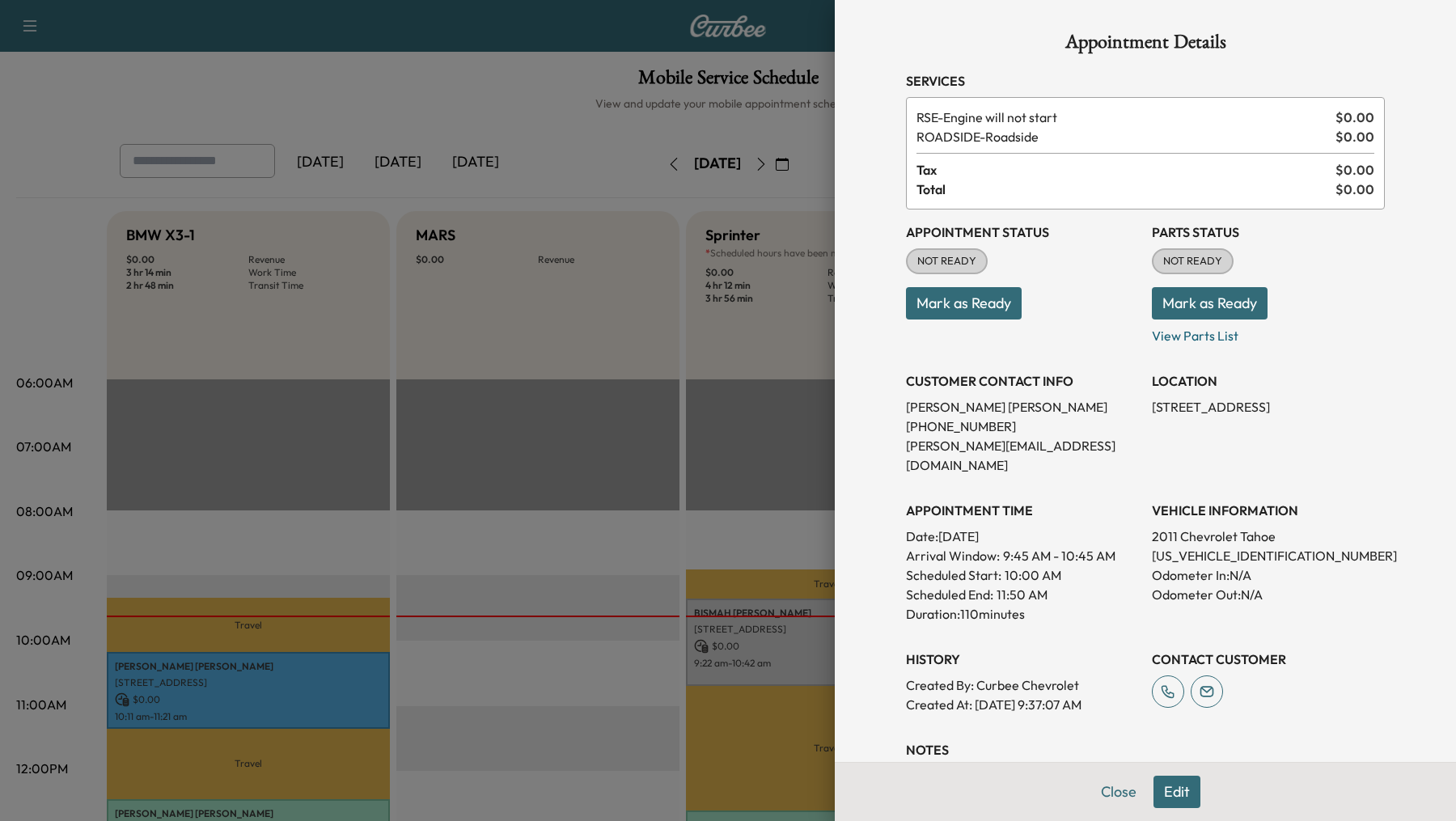
click at [958, 310] on button "Mark as Ready" at bounding box center [963, 303] width 116 height 32
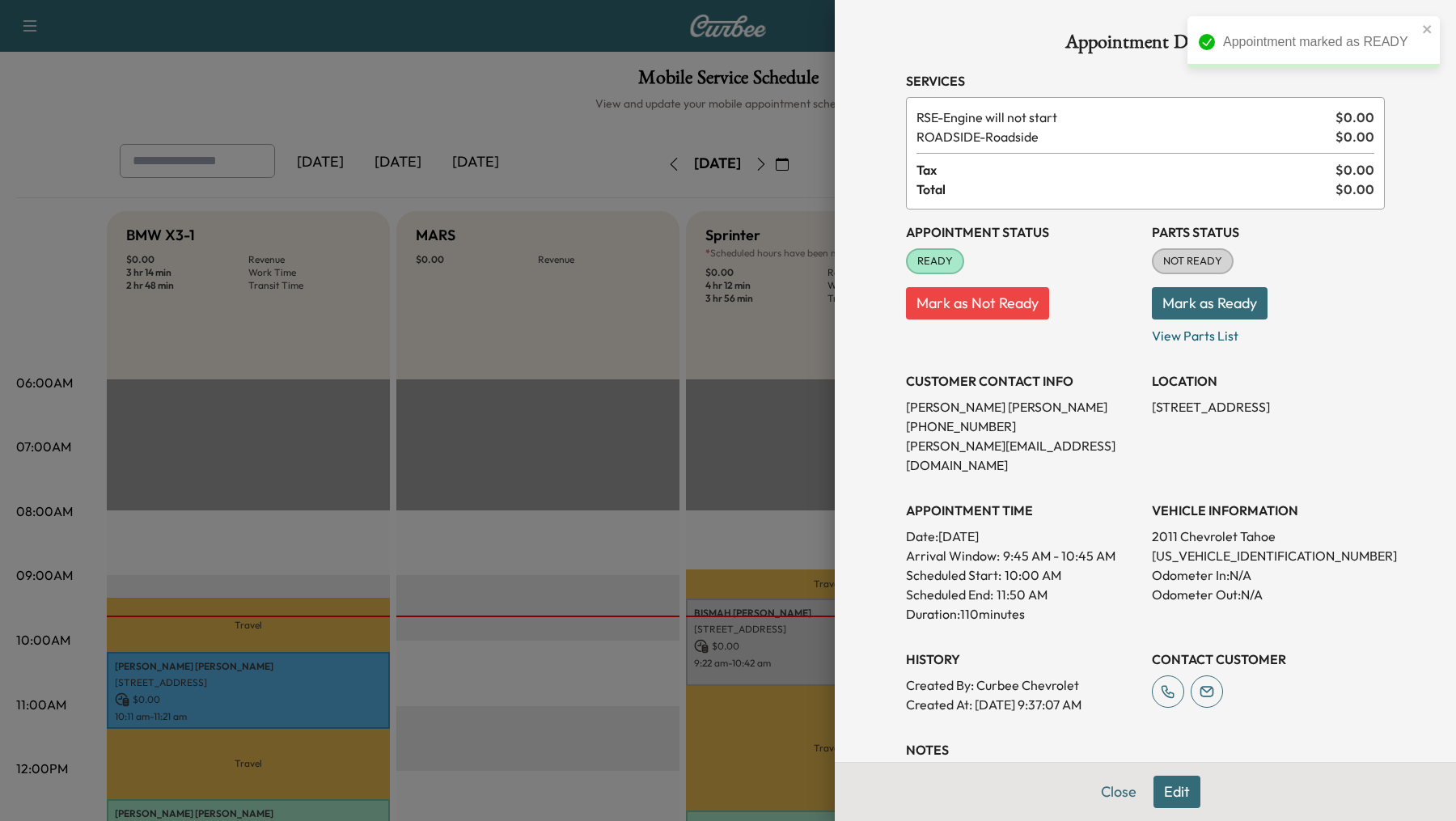
click at [537, 518] on div at bounding box center [728, 410] width 1456 height 821
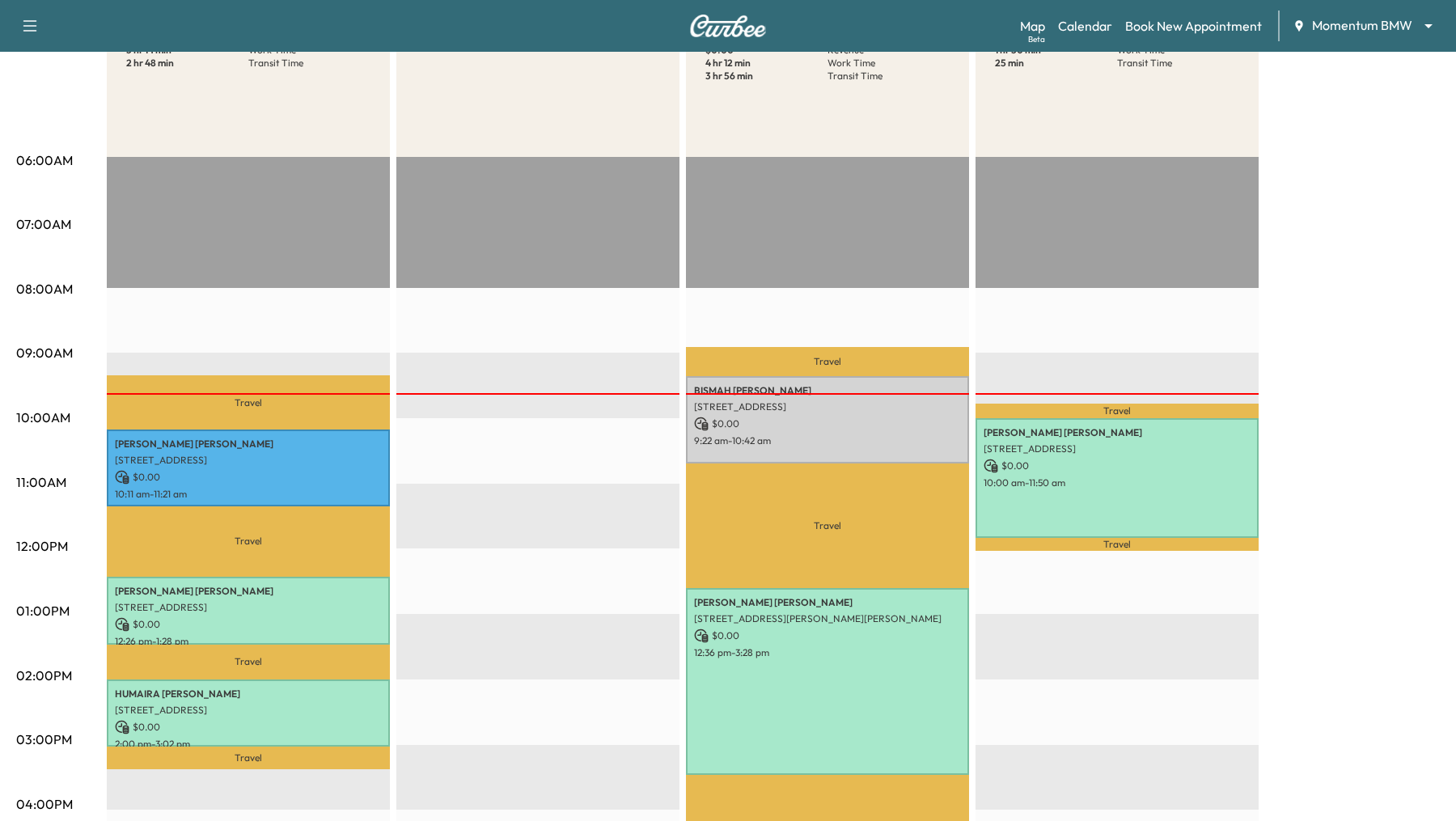
scroll to position [223, 0]
click at [767, 386] on p "BISMAH JAVAID" at bounding box center [827, 390] width 267 height 13
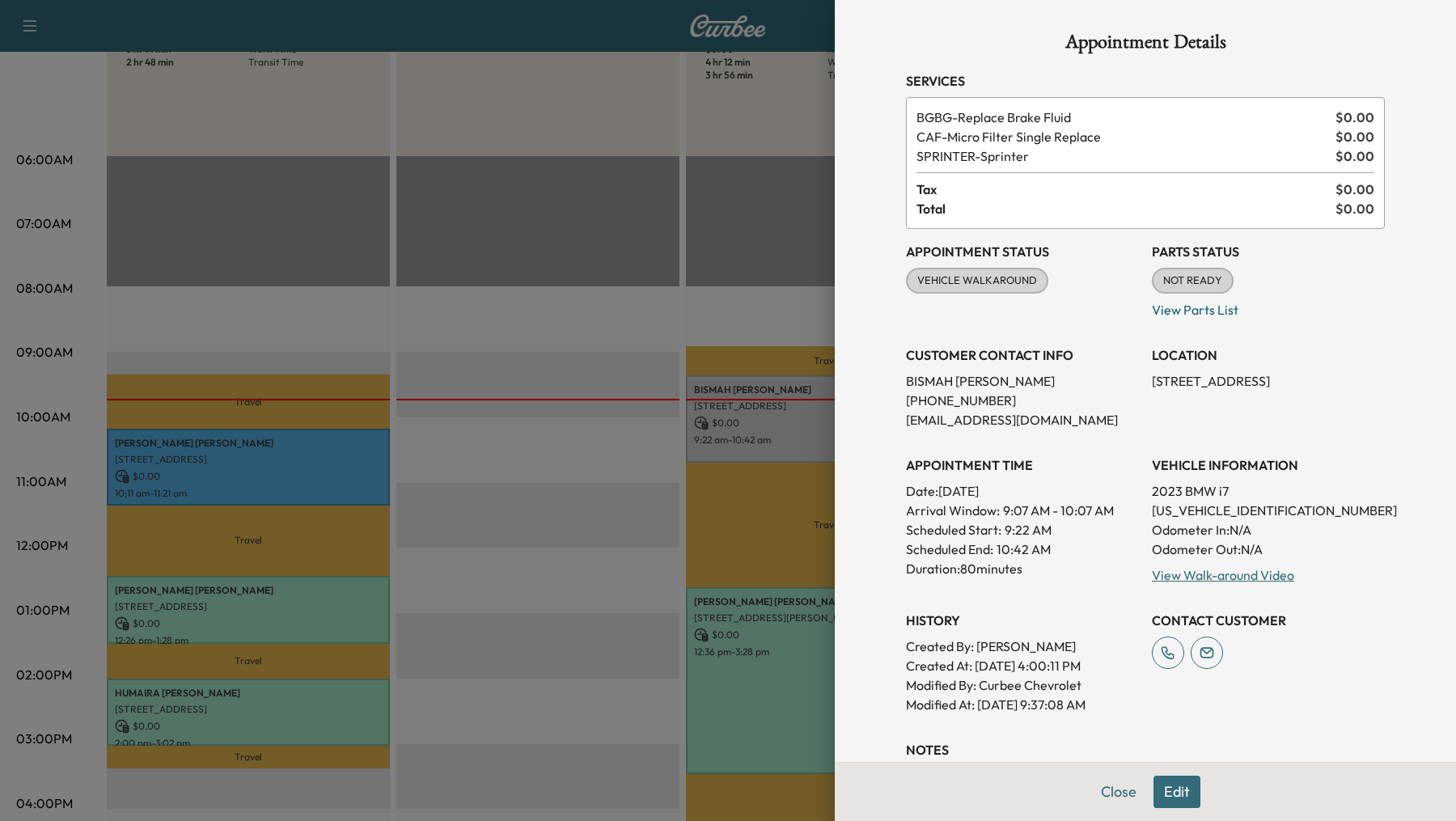
click at [593, 256] on div at bounding box center [728, 410] width 1456 height 821
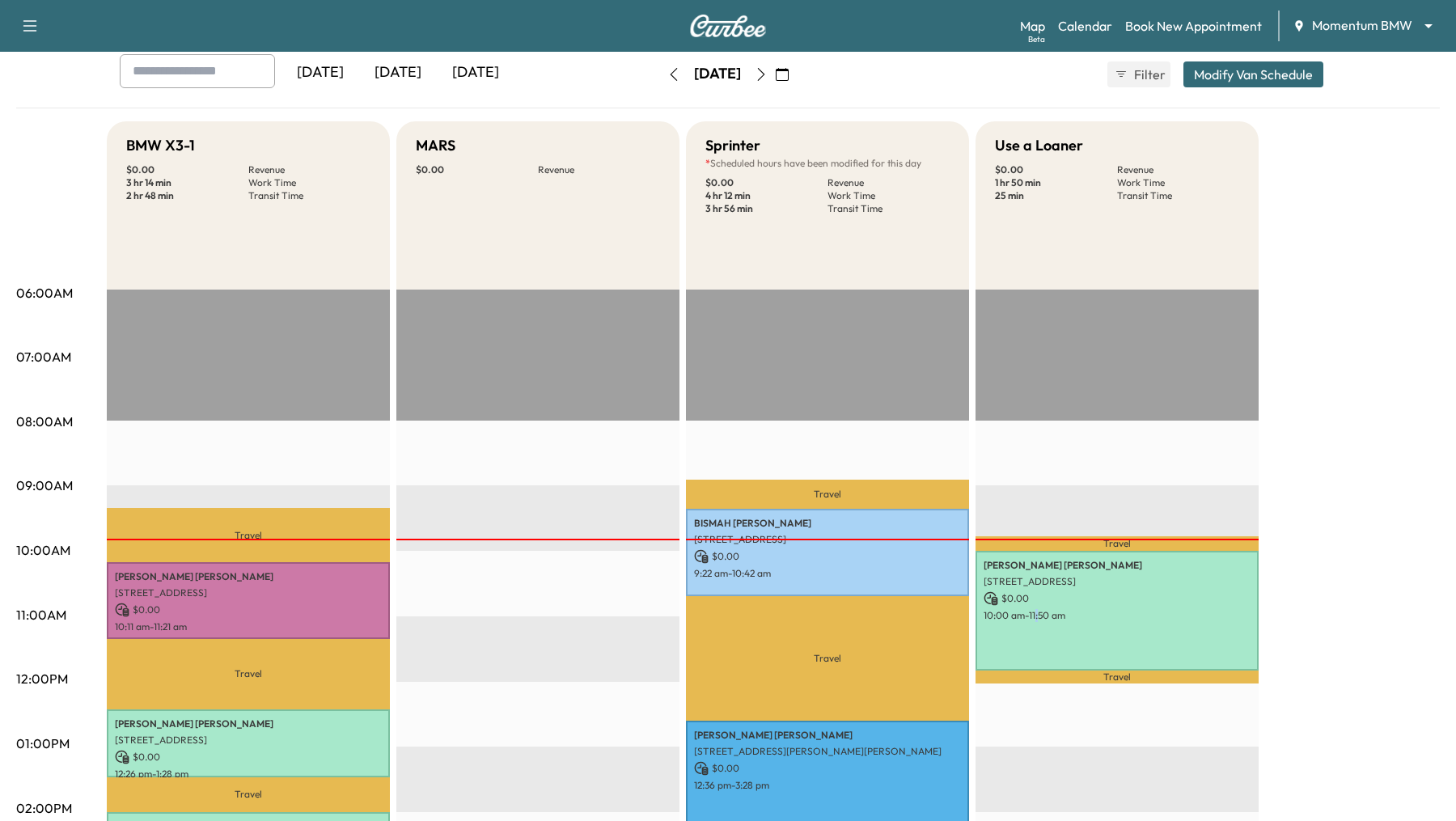
scroll to position [93, 0]
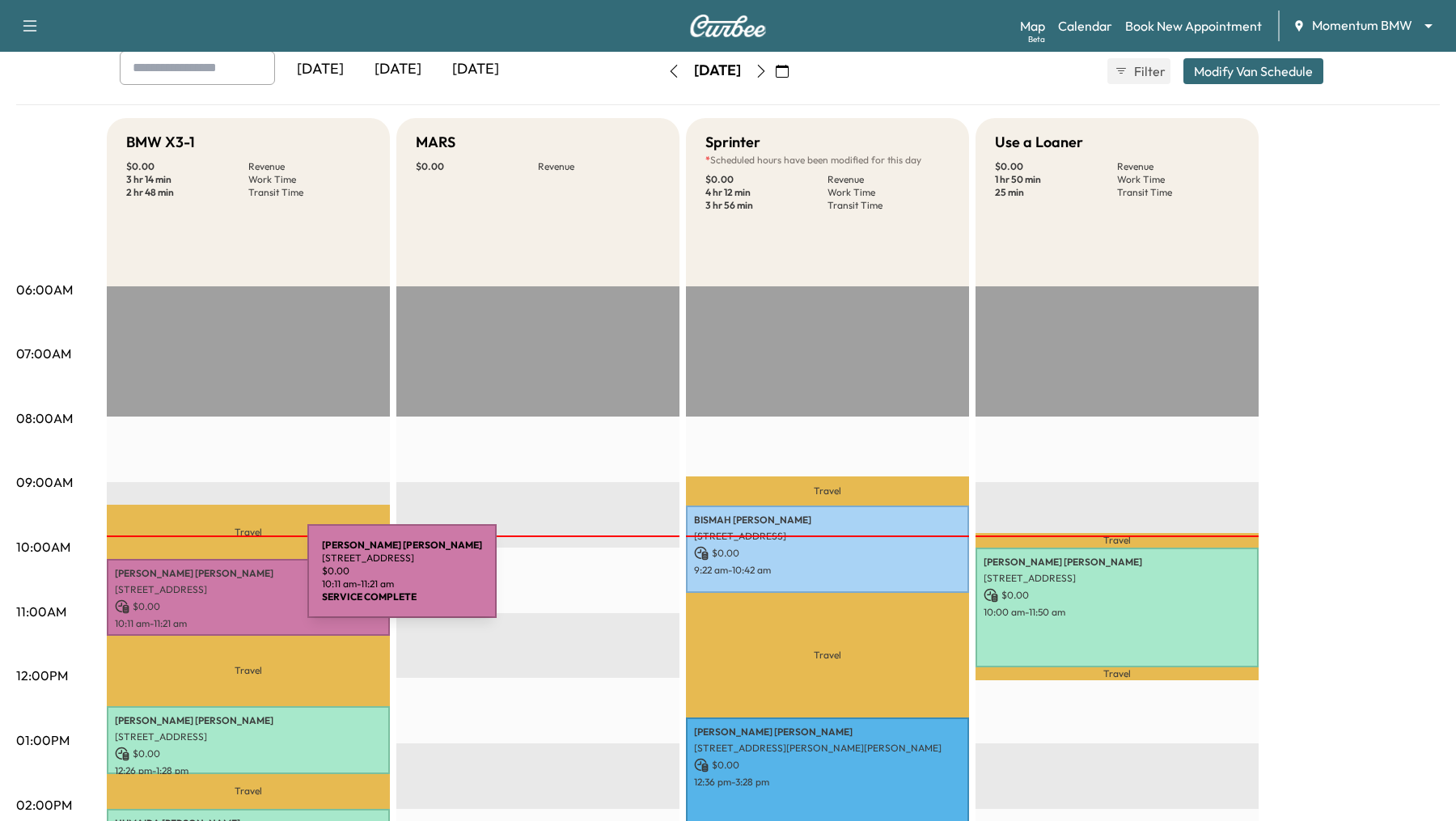
click at [185, 591] on p "24 Waterway Ave, The Woodlands, TX 77380, USA" at bounding box center [248, 589] width 267 height 13
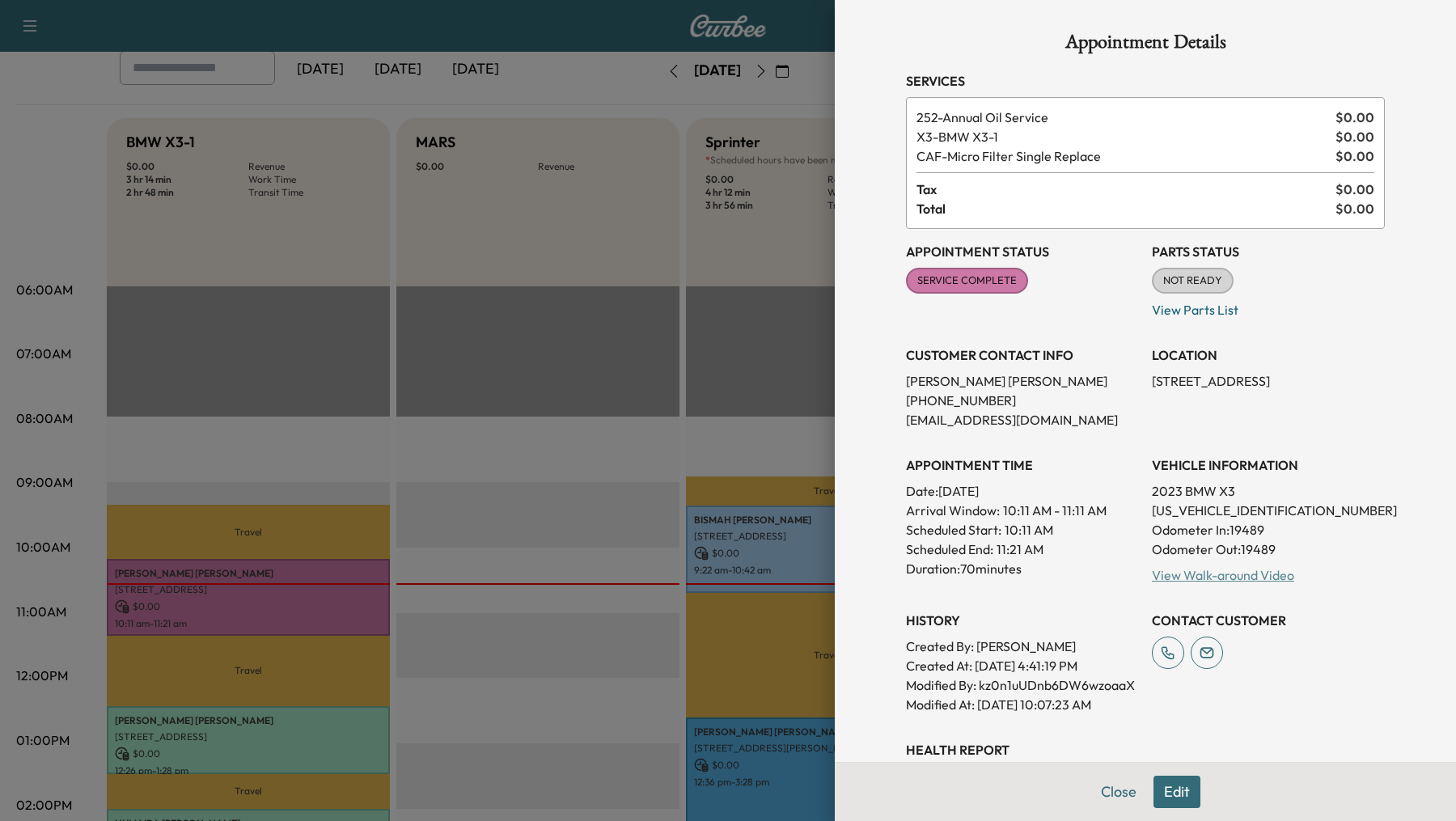
click at [1230, 573] on link "View Walk-around Video" at bounding box center [1222, 575] width 142 height 16
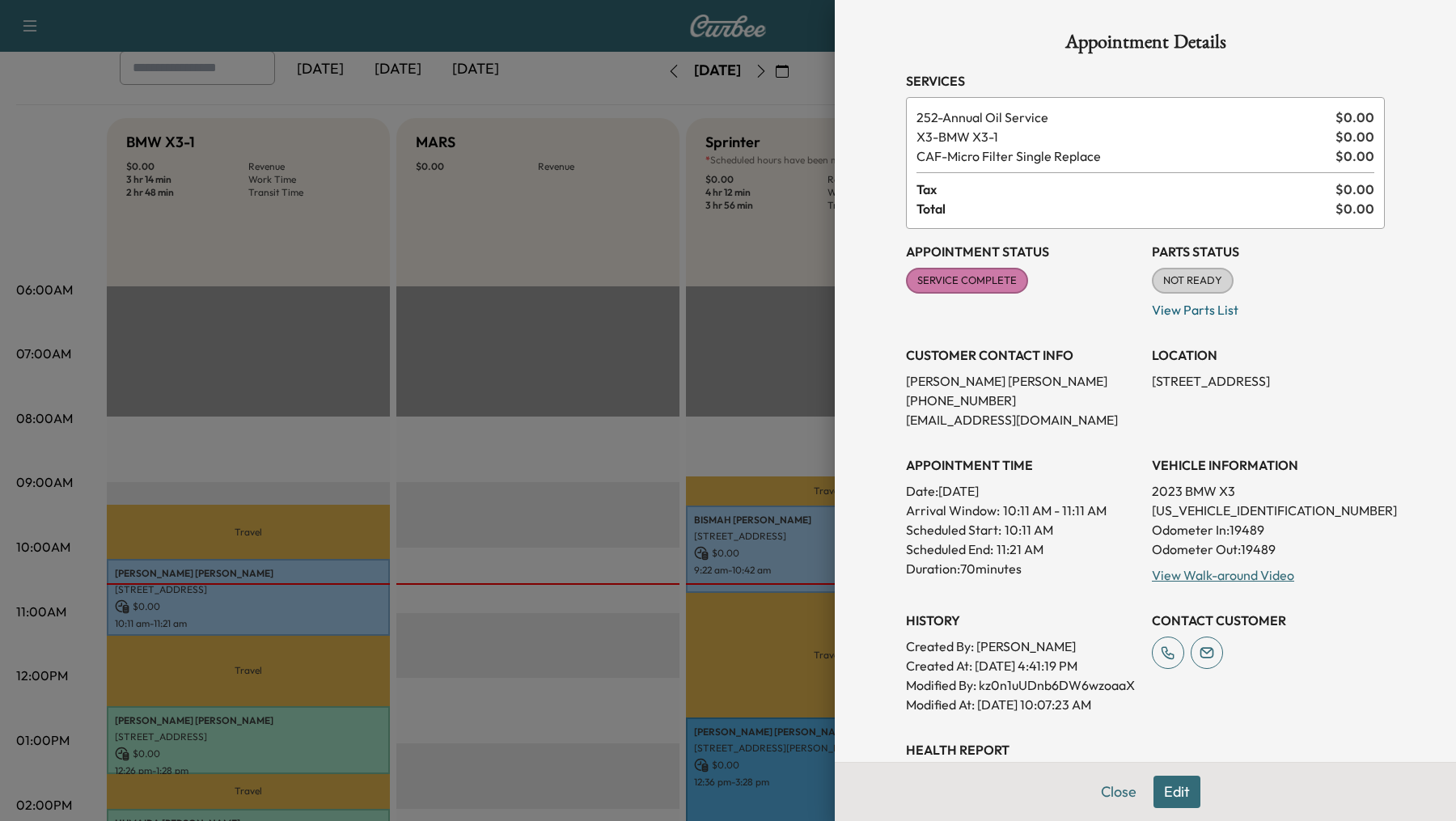
click at [714, 300] on div at bounding box center [728, 410] width 1456 height 821
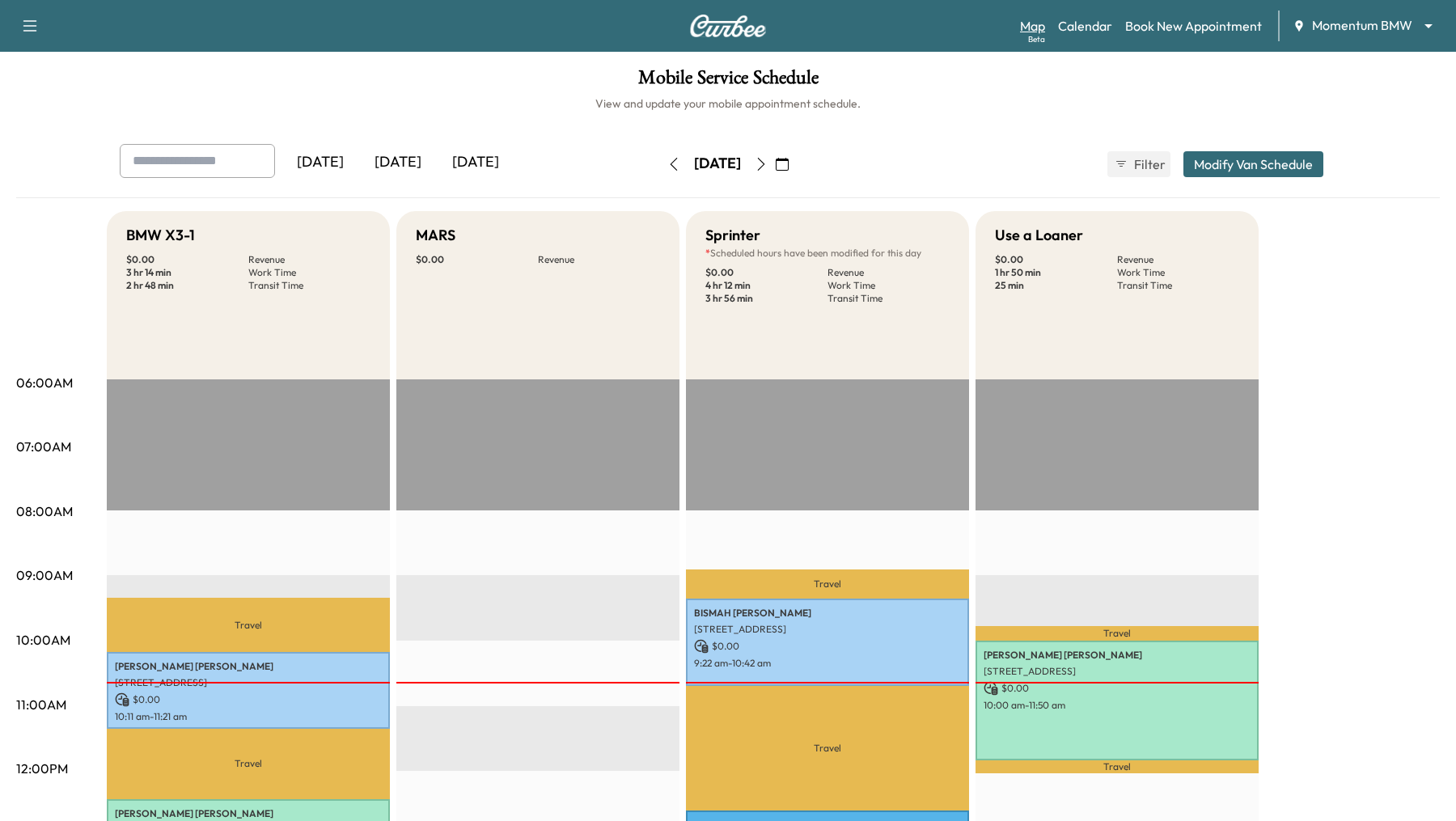
click at [1039, 28] on link "Map Beta" at bounding box center [1032, 26] width 25 height 20
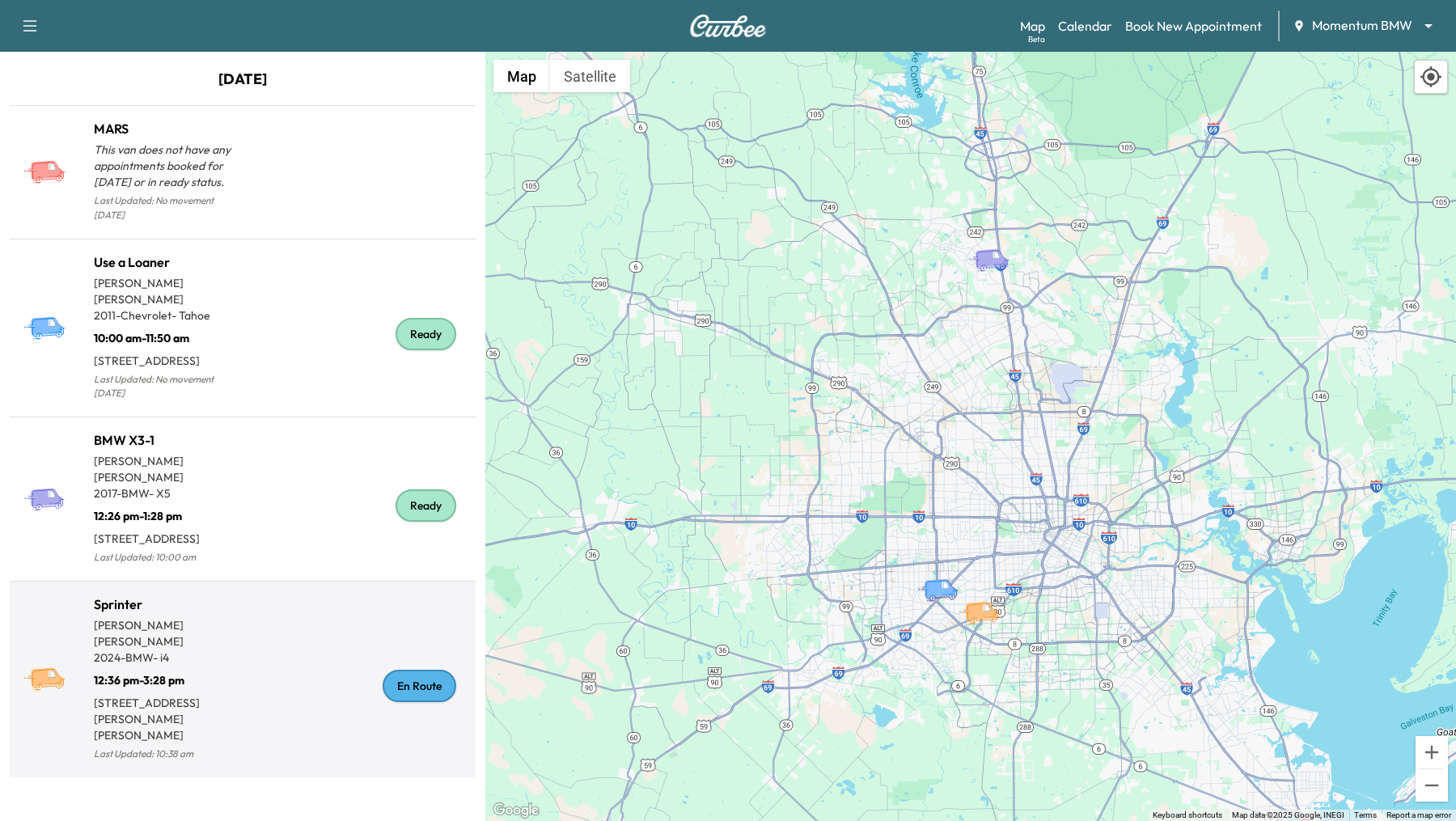
click at [283, 608] on div "En Route" at bounding box center [356, 686] width 227 height 157
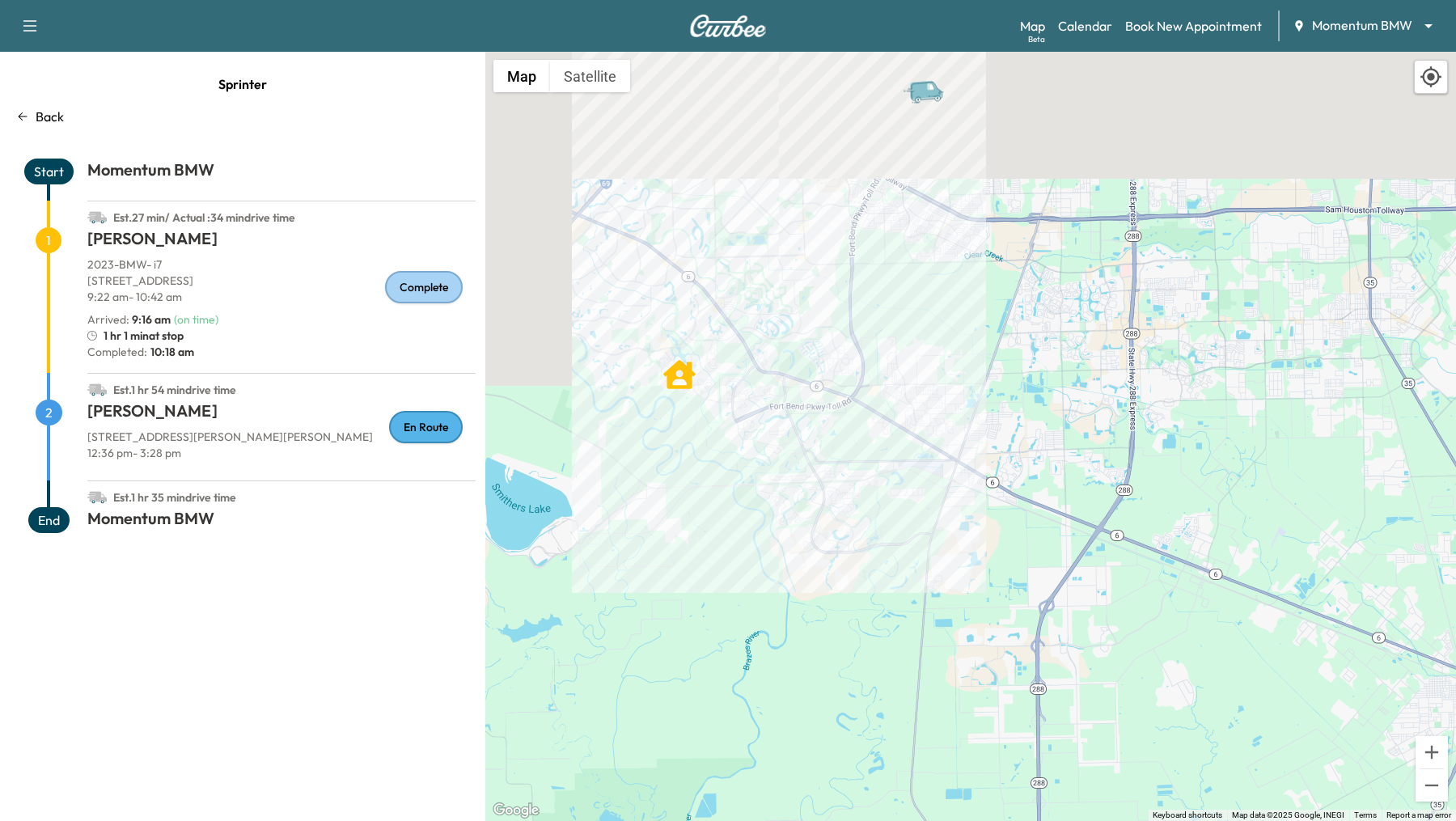
drag, startPoint x: 648, startPoint y: 453, endPoint x: 948, endPoint y: 745, distance: 418.6
click at [948, 745] on div "To activate drag with keyboard, press Alt + Enter. Once in keyboard drag state,…" at bounding box center [971, 436] width 971 height 769
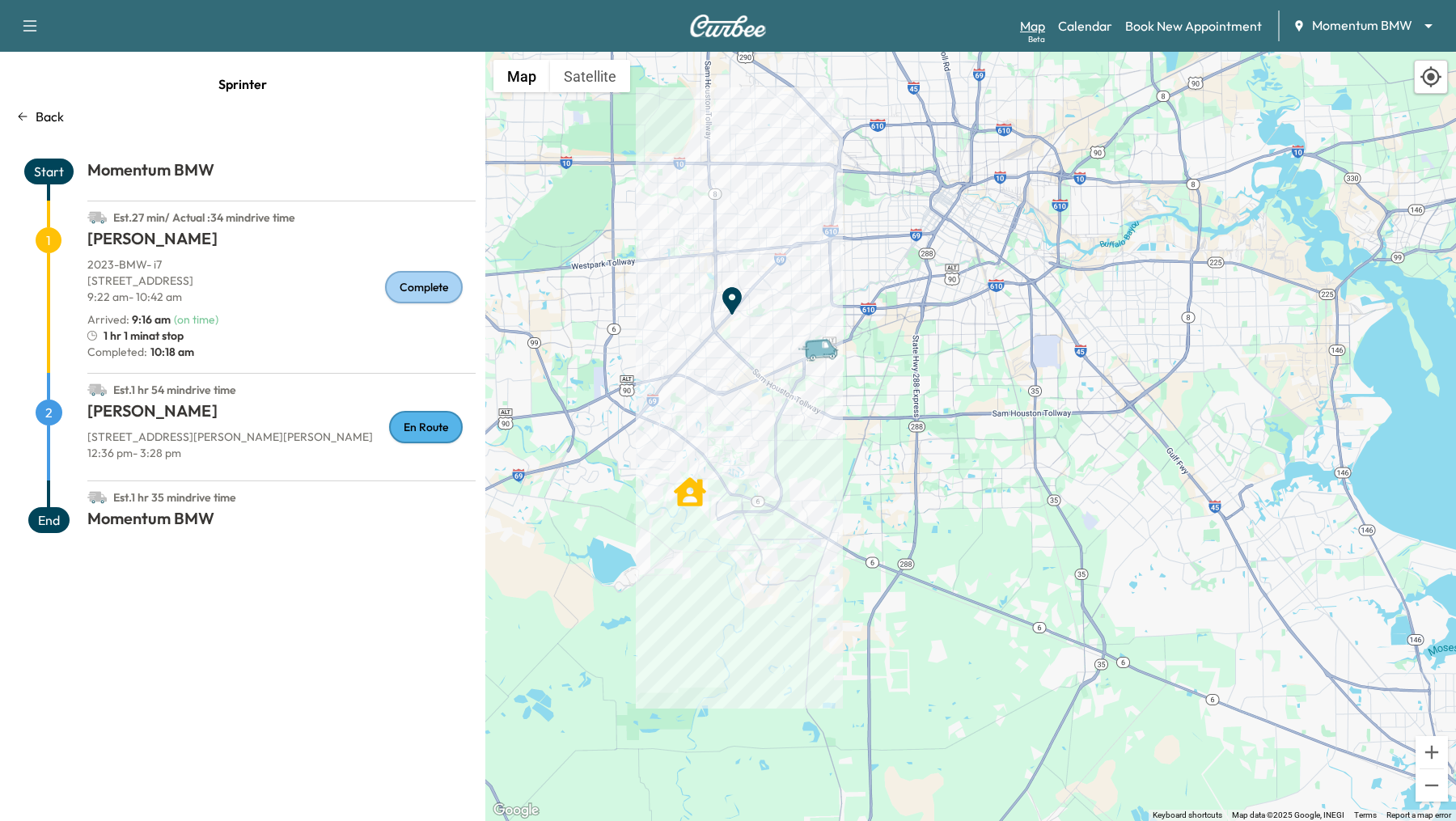
click at [1031, 33] on div "Beta" at bounding box center [1036, 39] width 17 height 12
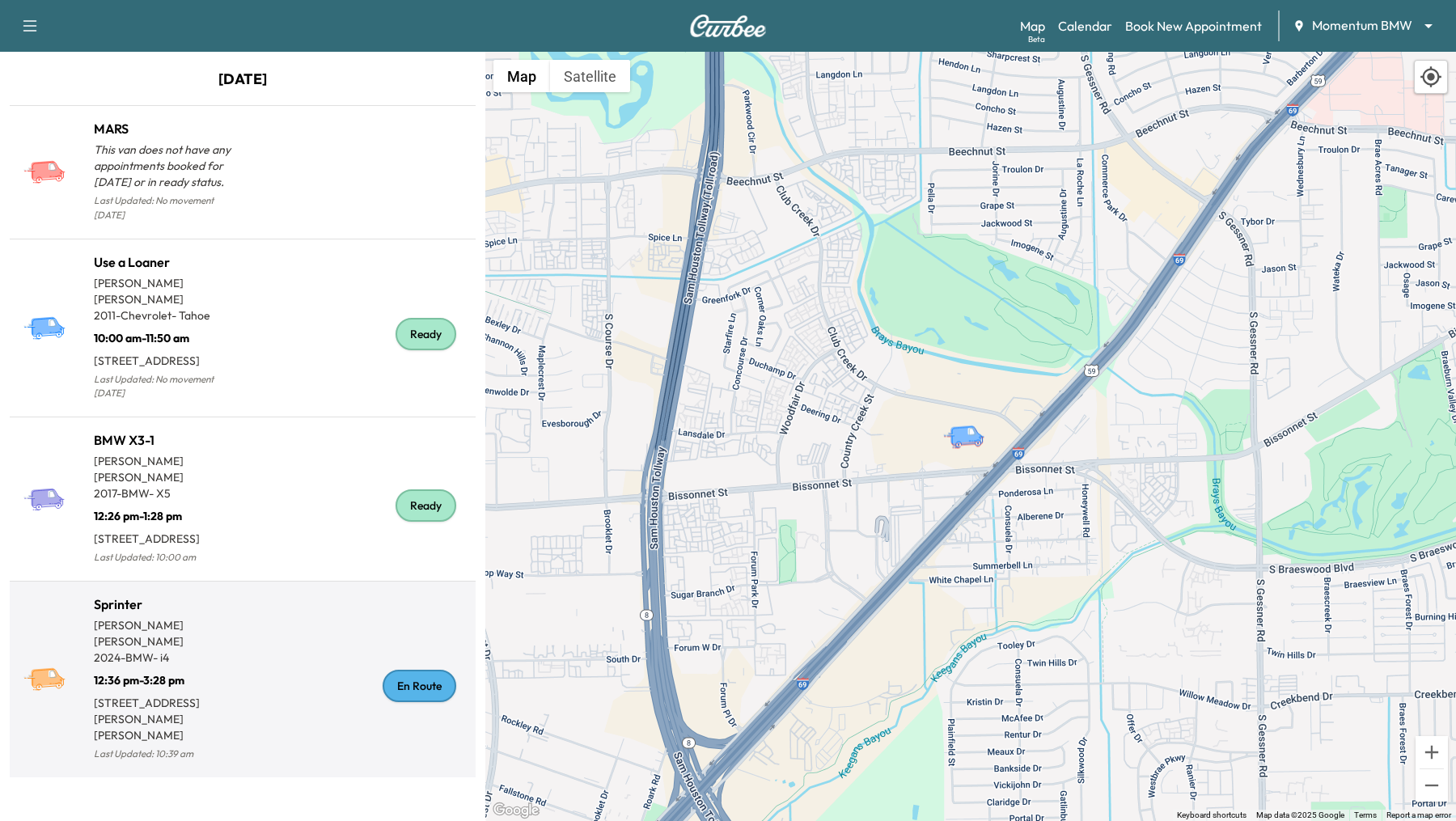
click at [257, 612] on div "En Route" at bounding box center [356, 686] width 227 height 157
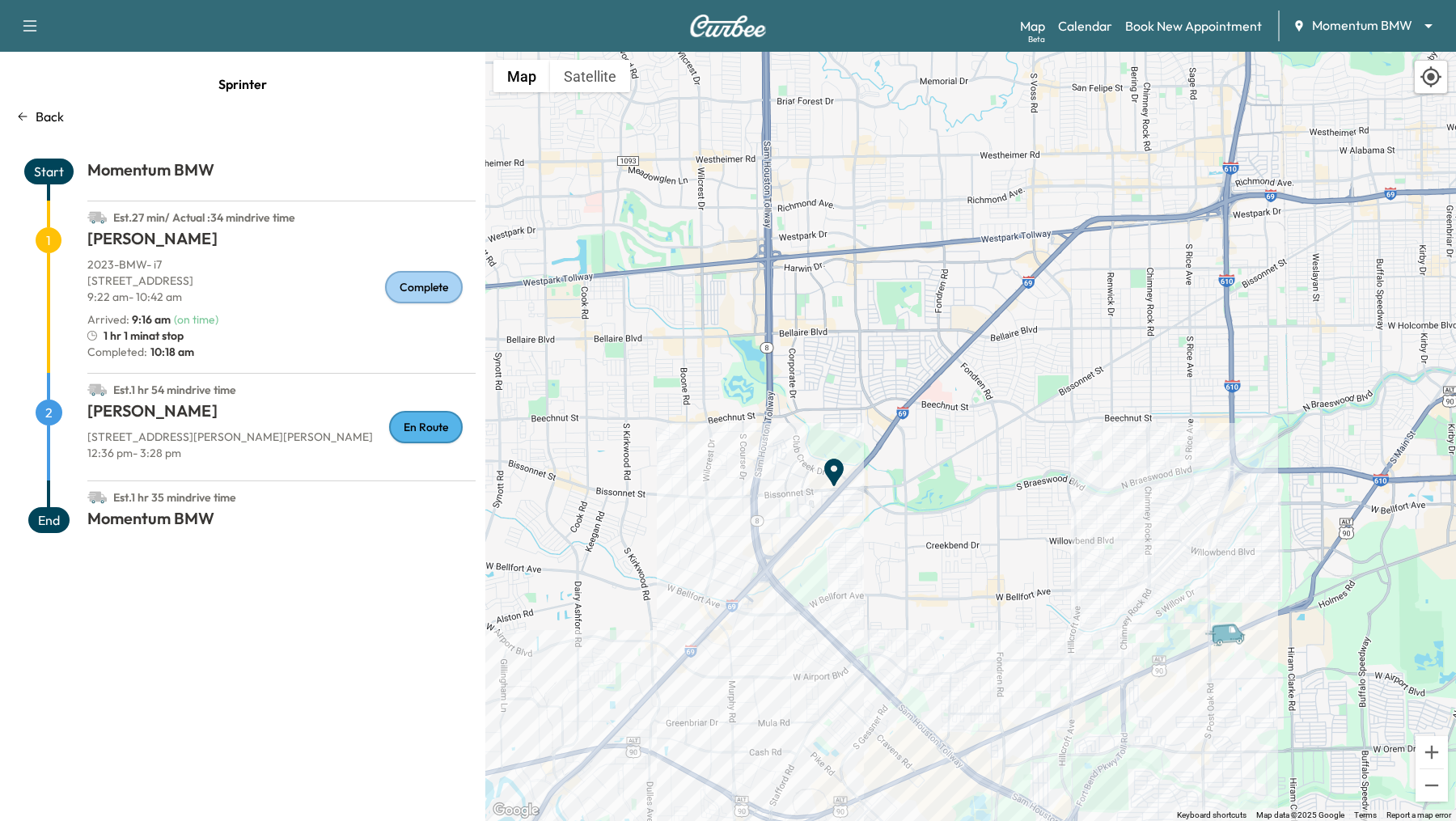
click at [21, 114] on icon at bounding box center [23, 117] width 9 height 8
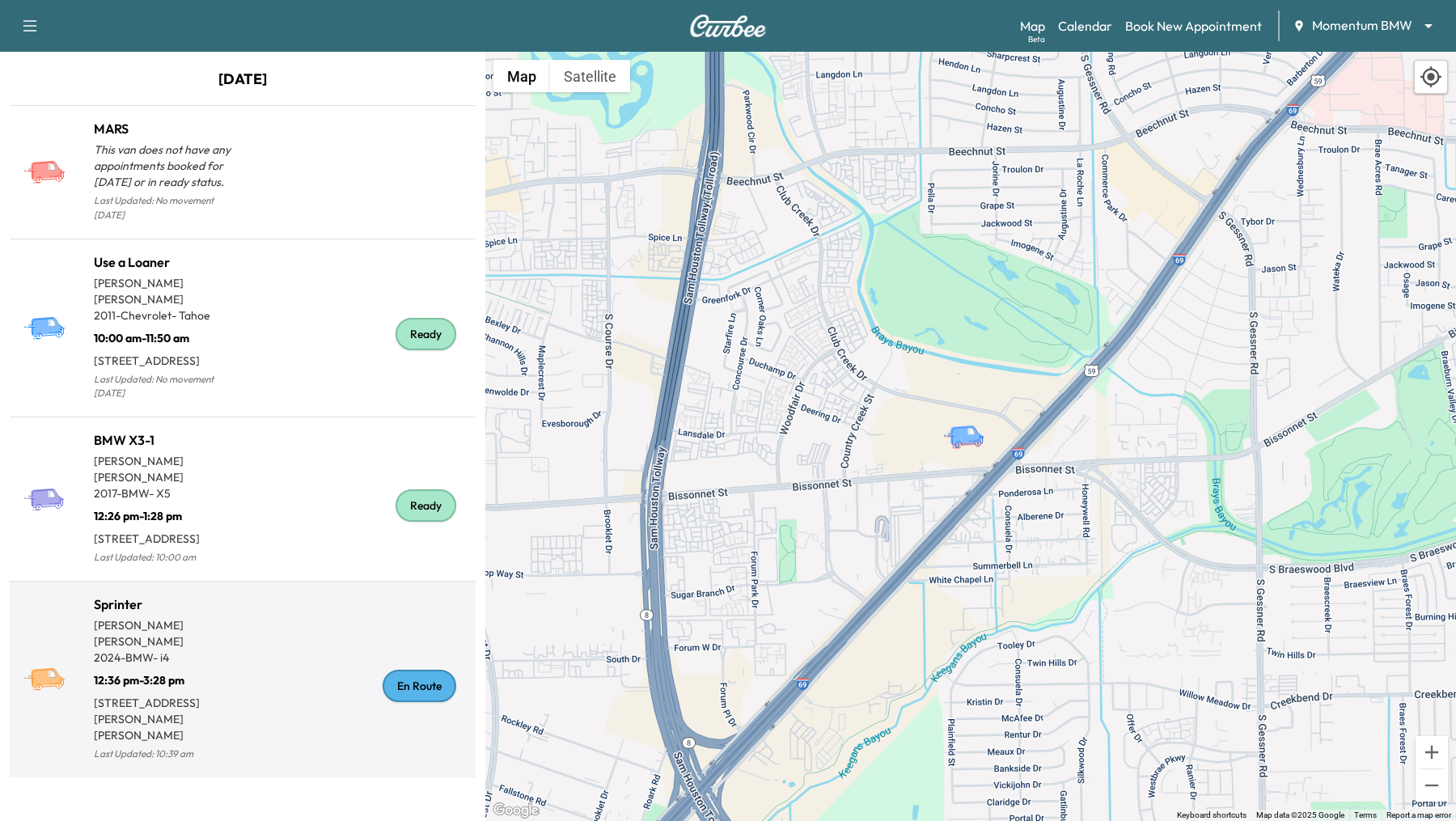
drag, startPoint x: 235, startPoint y: 612, endPoint x: 235, endPoint y: 594, distance: 18.0
click at [235, 617] on div "DARLENE HANNA 2024 - BMW - i4 12:36 pm - 3:28 pm 770 Carolyn St, Winnie, TX 776…" at bounding box center [168, 680] width 149 height 126
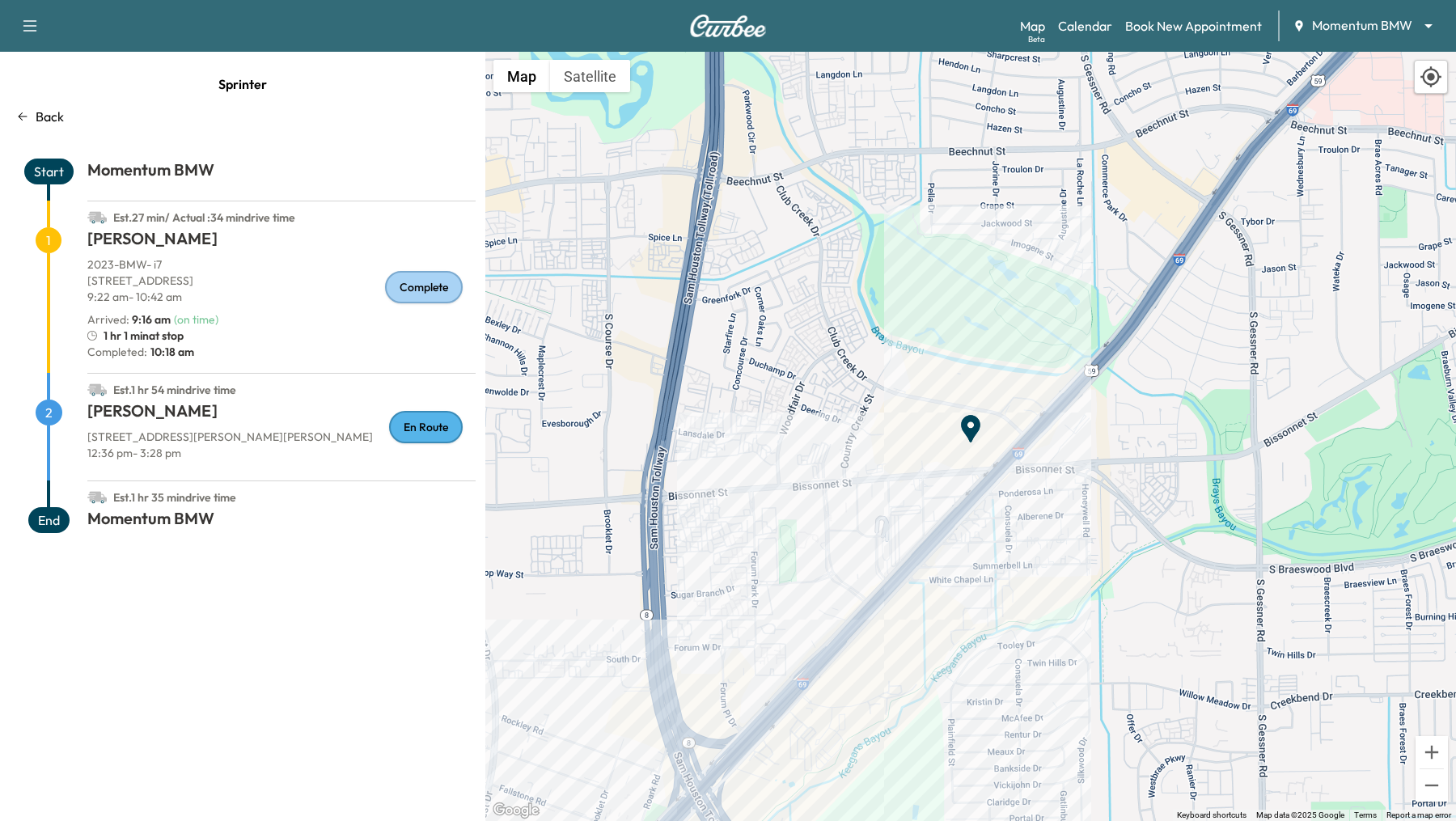
click at [18, 116] on icon at bounding box center [23, 117] width 13 height 13
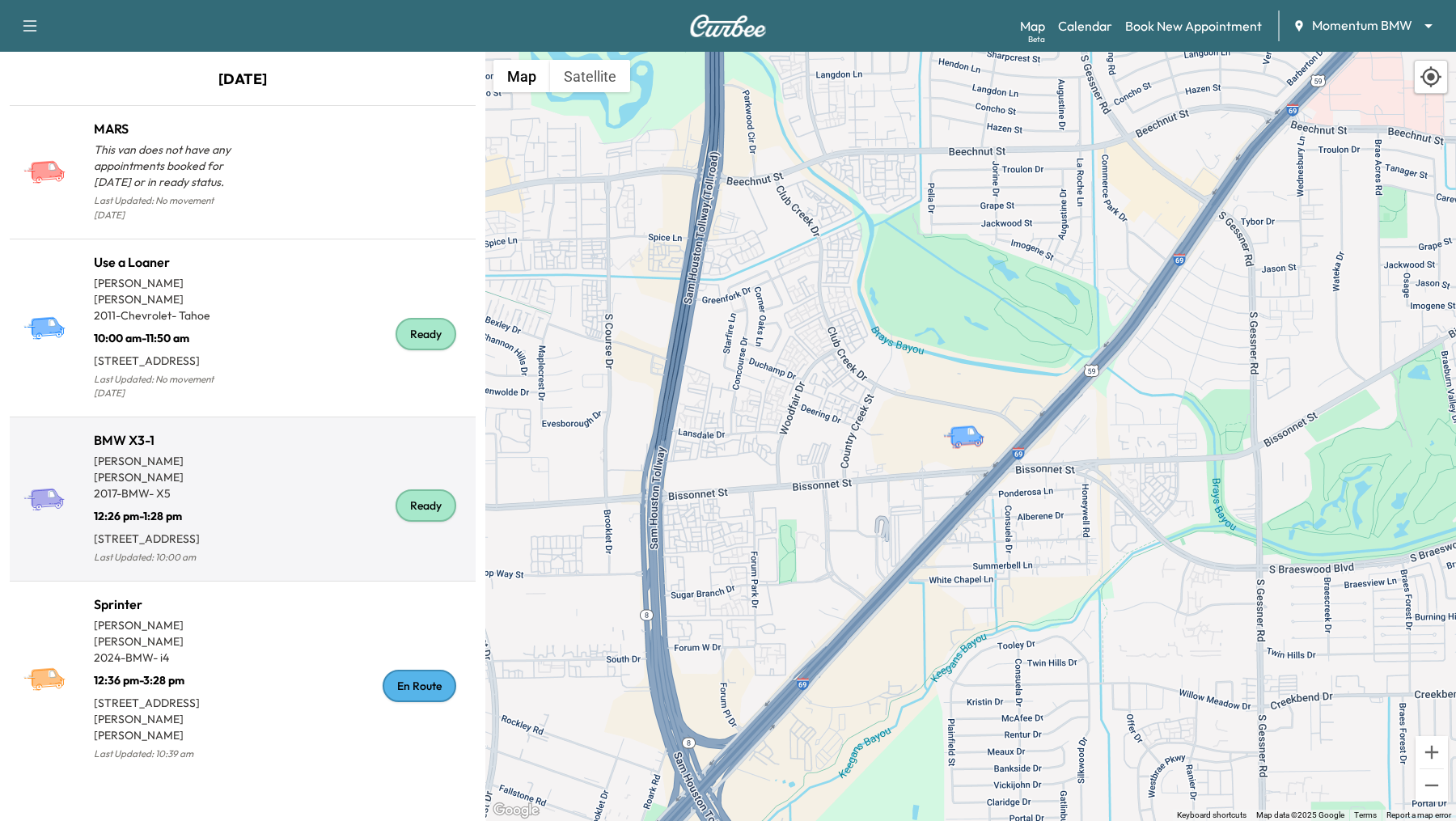
click at [367, 485] on div "Ready" at bounding box center [356, 506] width 227 height 125
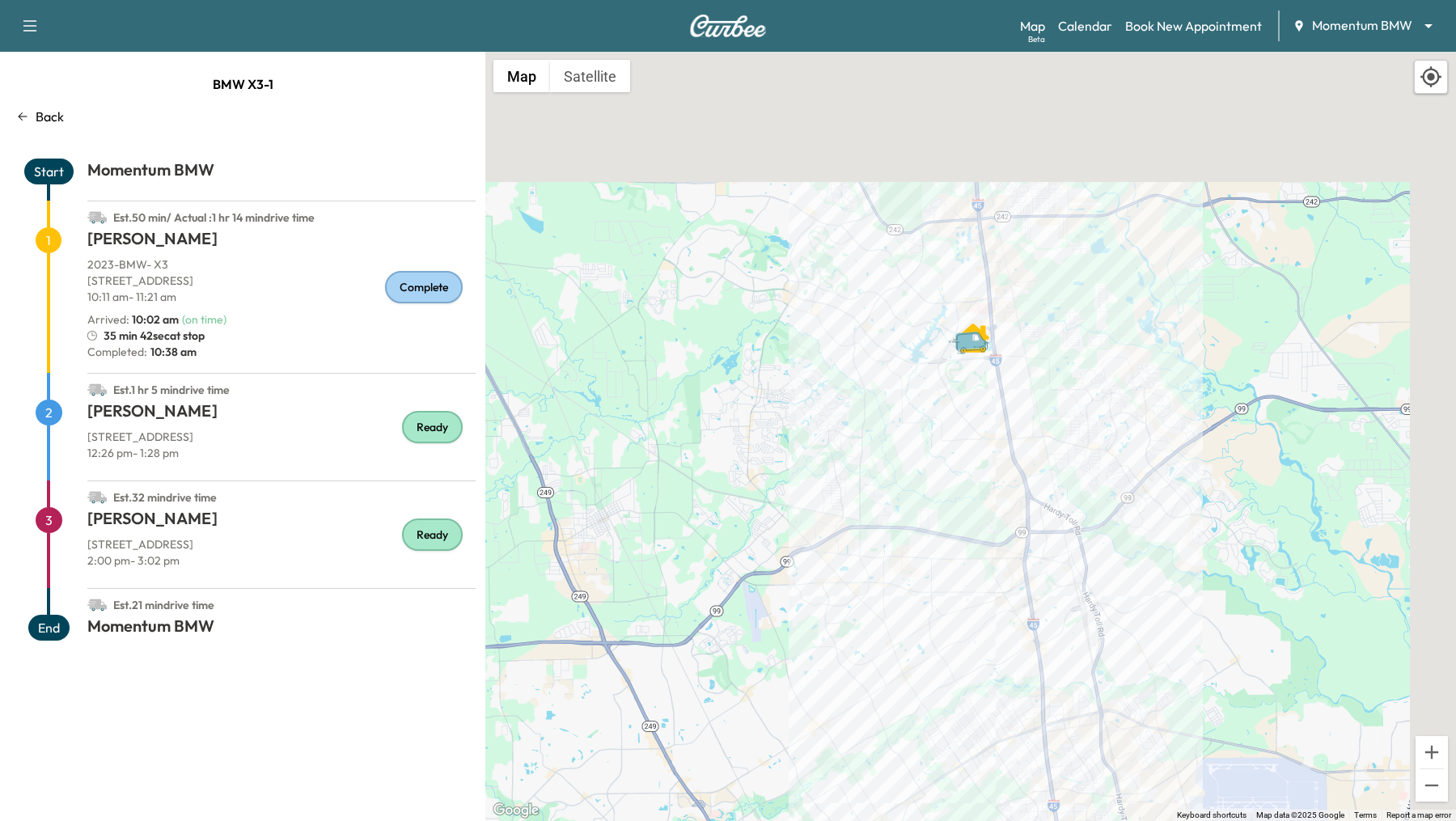
drag, startPoint x: 1086, startPoint y: 250, endPoint x: 933, endPoint y: 543, distance: 330.5
click at [933, 543] on div "To activate drag with keyboard, press Alt + Enter. Once in keyboard drag state,…" at bounding box center [971, 436] width 971 height 769
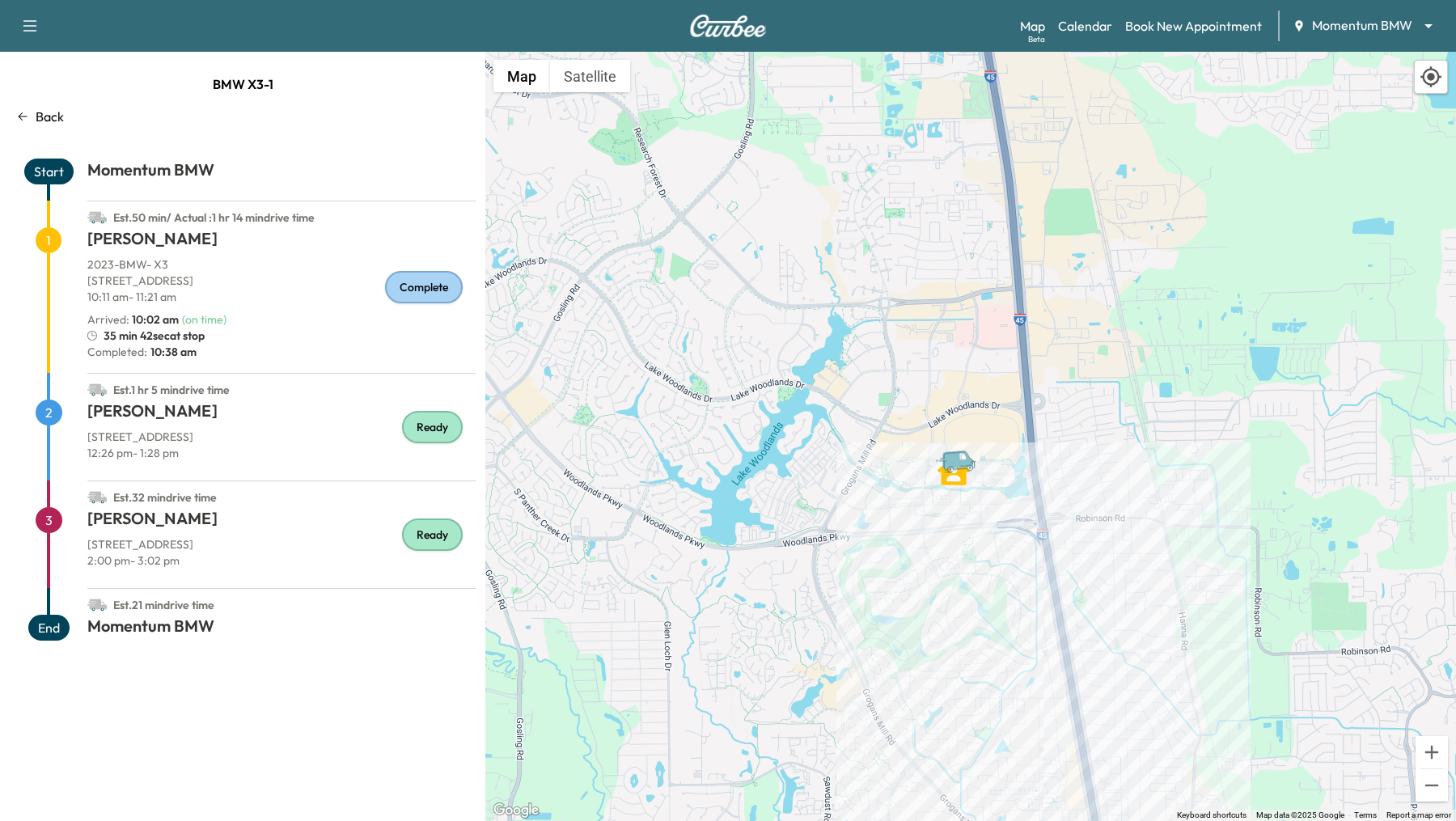
drag, startPoint x: 964, startPoint y: 681, endPoint x: 925, endPoint y: 633, distance: 61.8
click at [925, 633] on div "To activate drag with keyboard, press Alt + Enter. Once in keyboard drag state,…" at bounding box center [971, 436] width 971 height 769
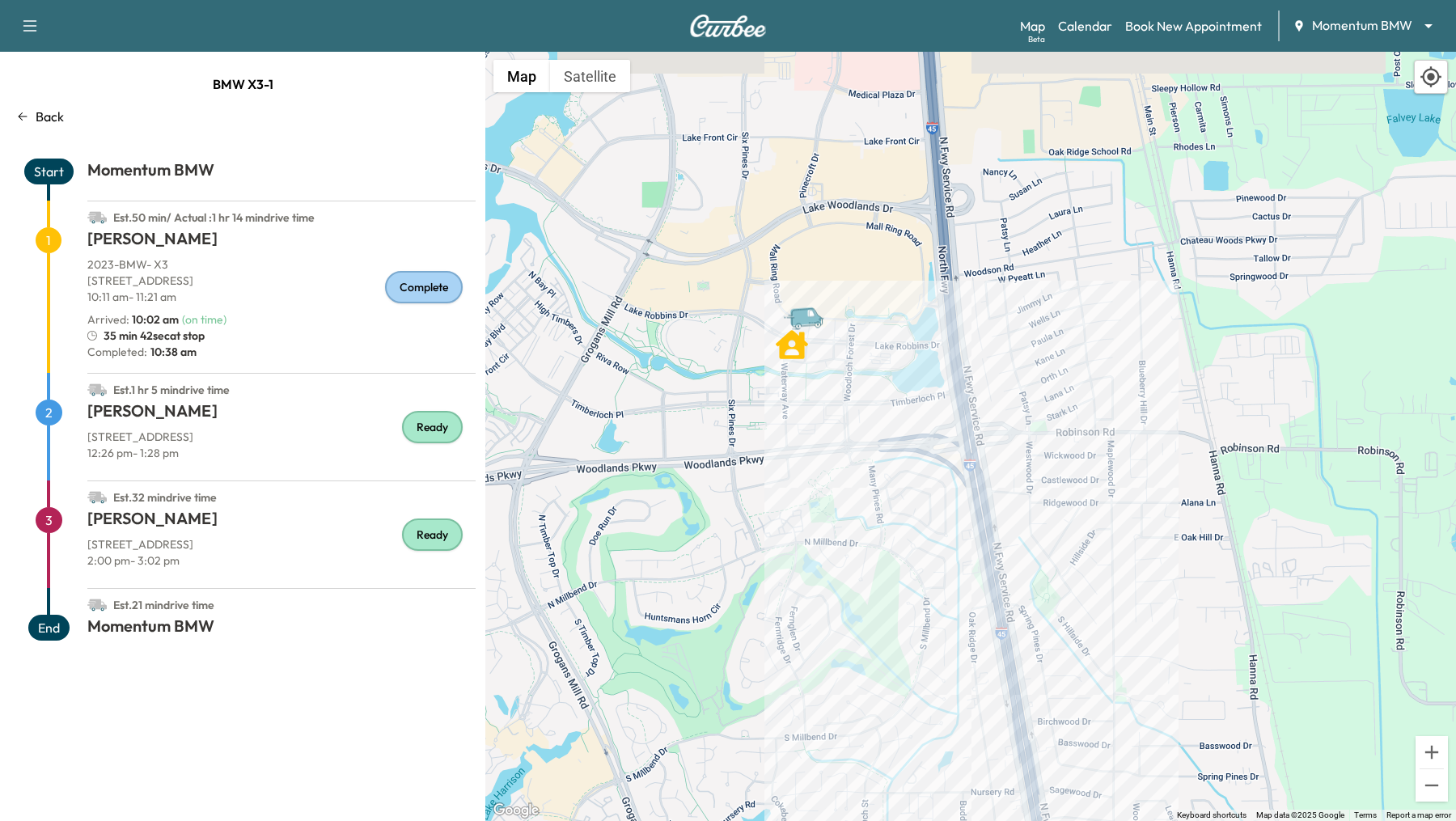
drag, startPoint x: 942, startPoint y: 472, endPoint x: 889, endPoint y: 558, distance: 101.0
click at [889, 558] on div "To activate drag with keyboard, press Alt + Enter. Once in keyboard drag state,…" at bounding box center [971, 436] width 971 height 769
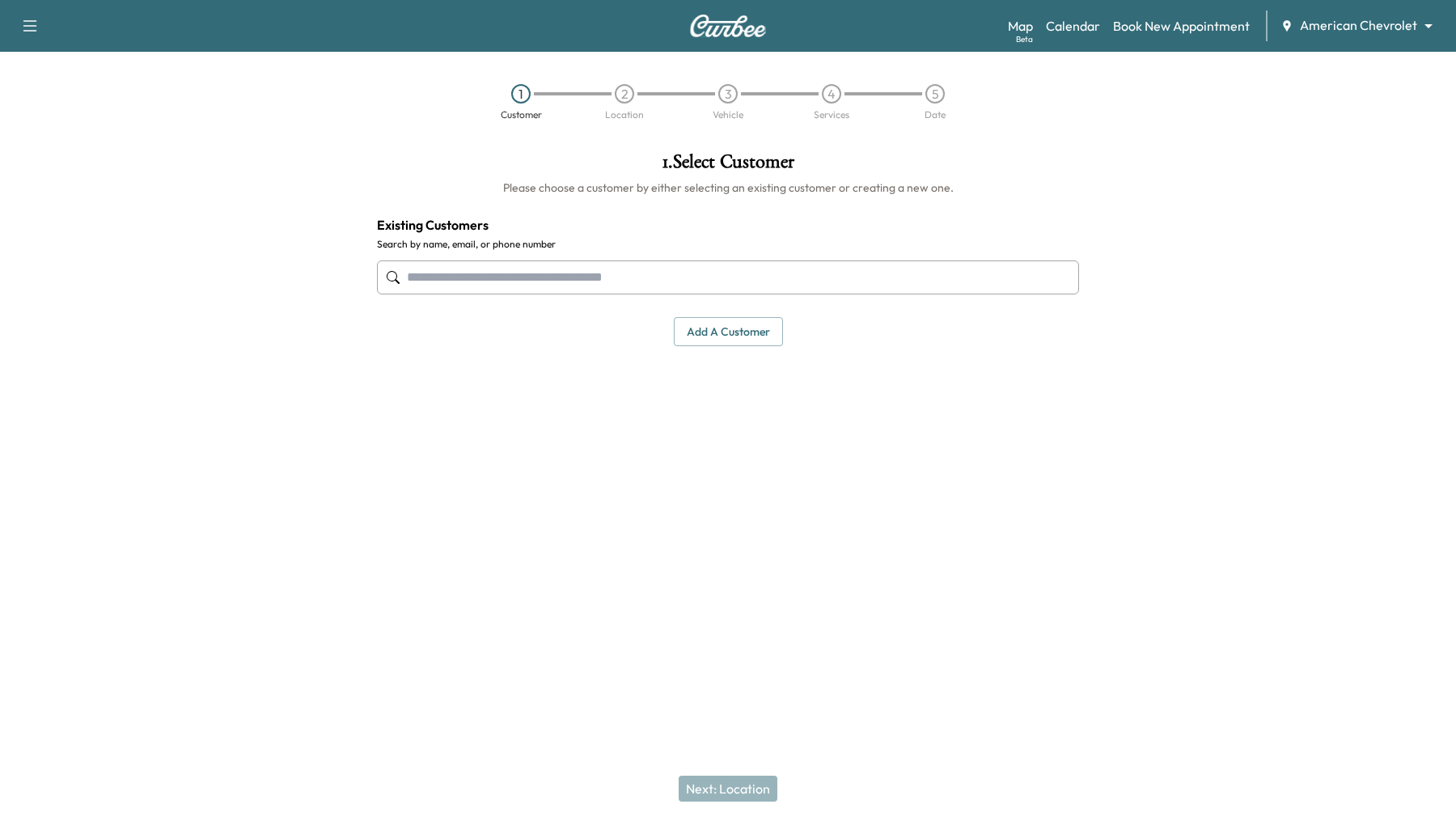
click at [1442, 40] on div "Map Beta Calendar Book New Appointment American Chevrolet ******** ​" at bounding box center [1225, 25] width 435 height 30
click at [1422, 23] on body "Support Log Out Map Beta Calendar Book New Appointment American Chevrolet *****…" at bounding box center [728, 410] width 1456 height 821
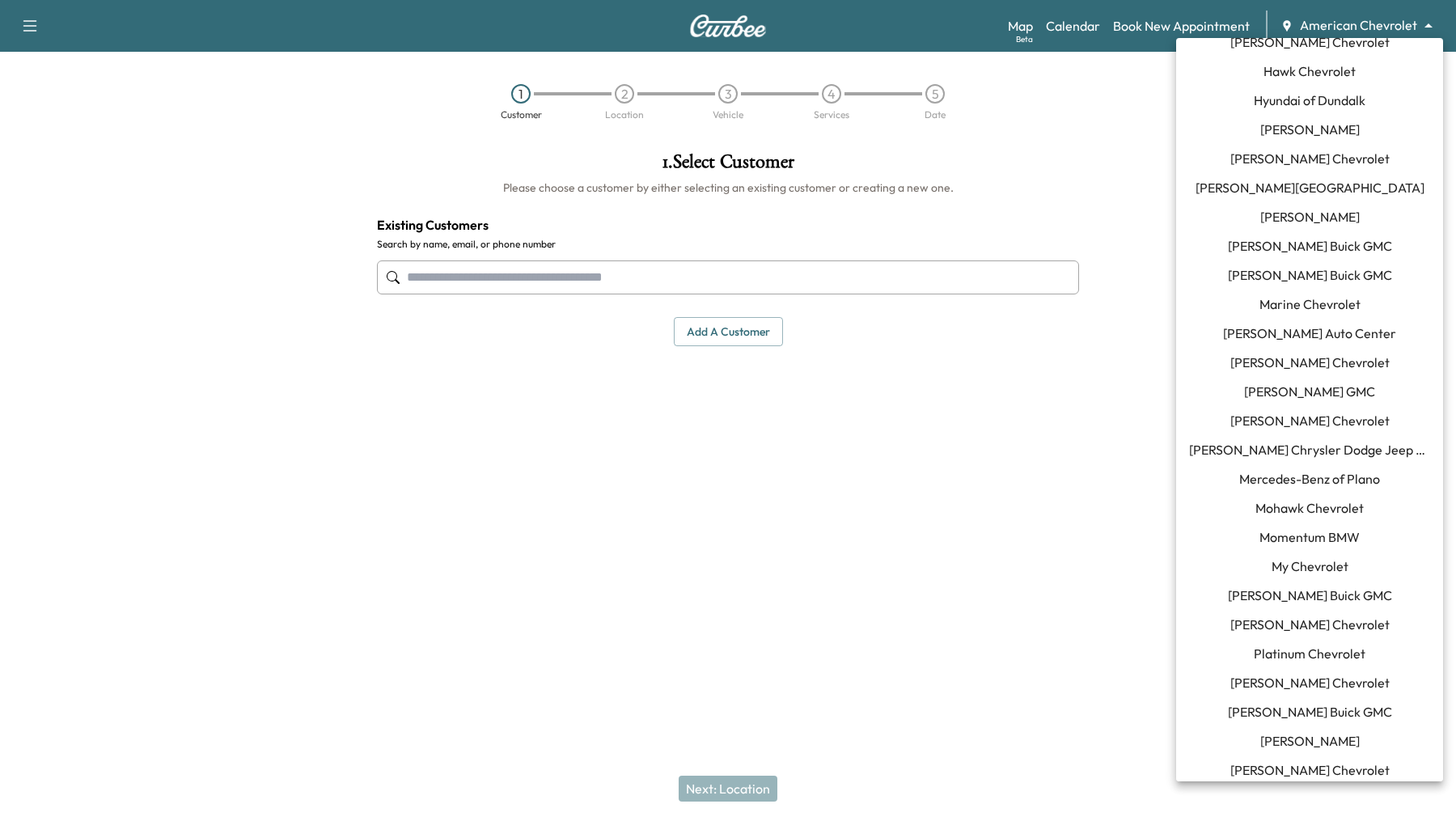
scroll to position [681, 0]
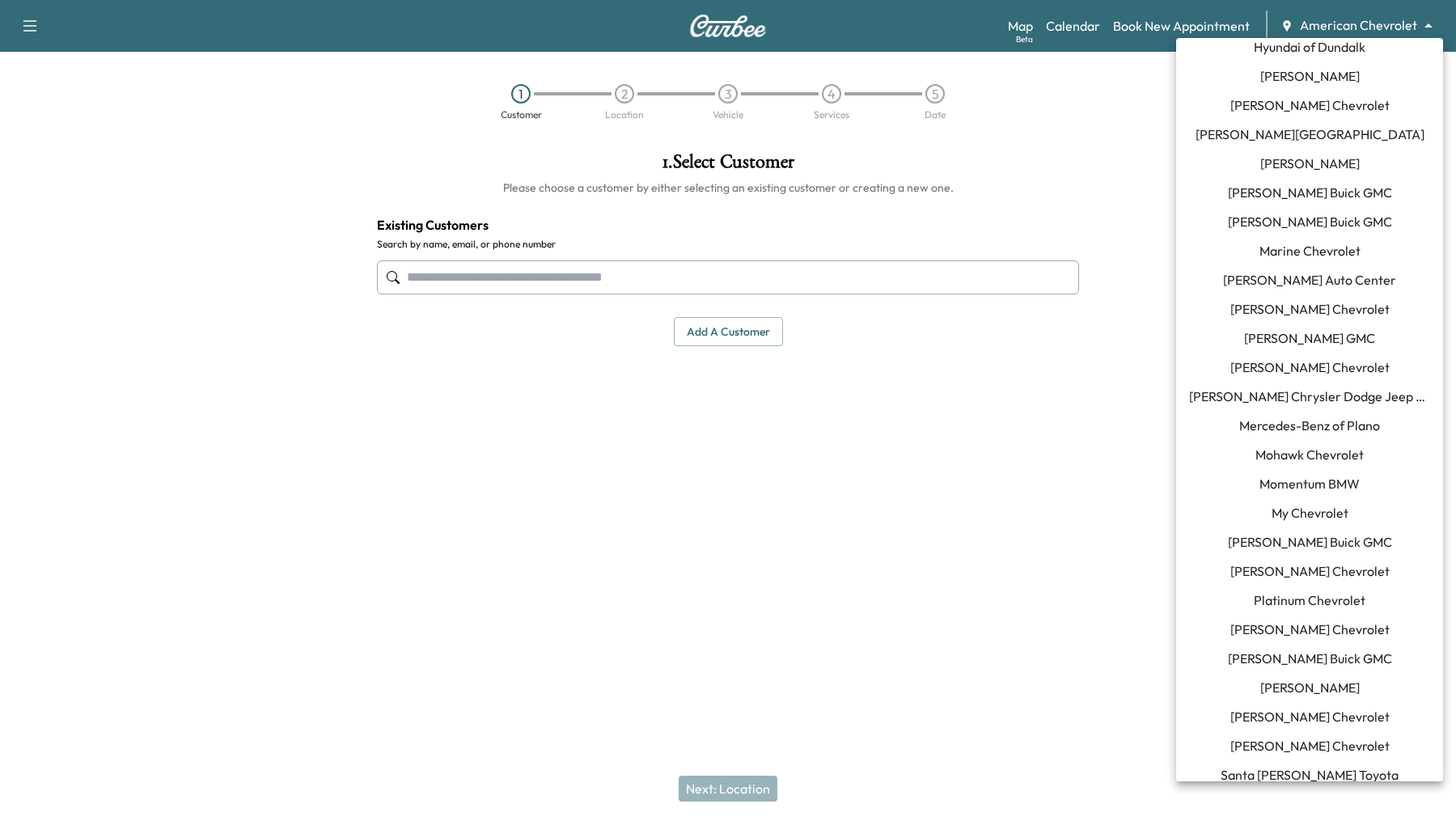
click at [1333, 488] on span "Momentum BMW" at bounding box center [1309, 484] width 100 height 20
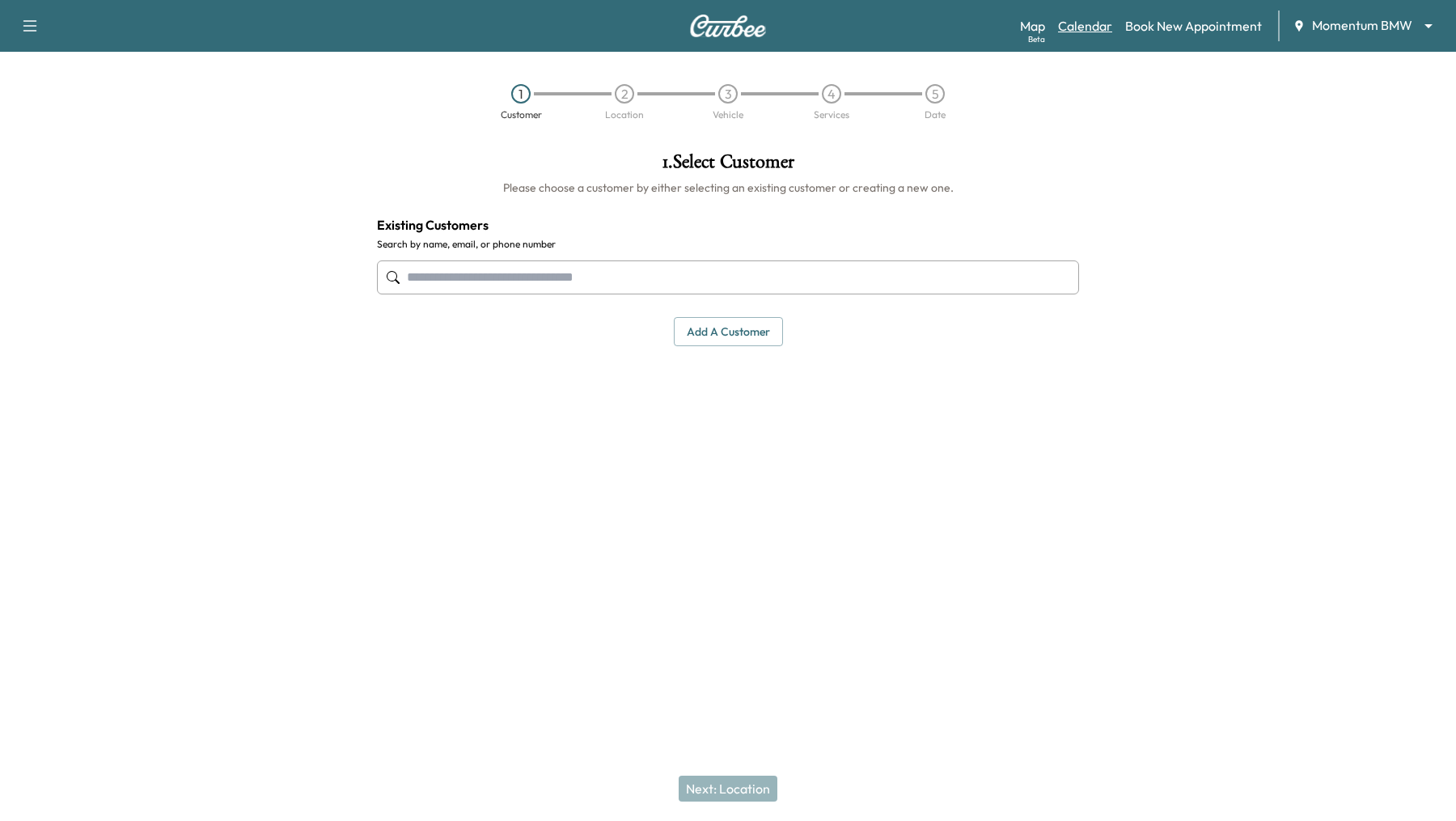
click at [1088, 28] on link "Calendar" at bounding box center [1085, 26] width 54 height 20
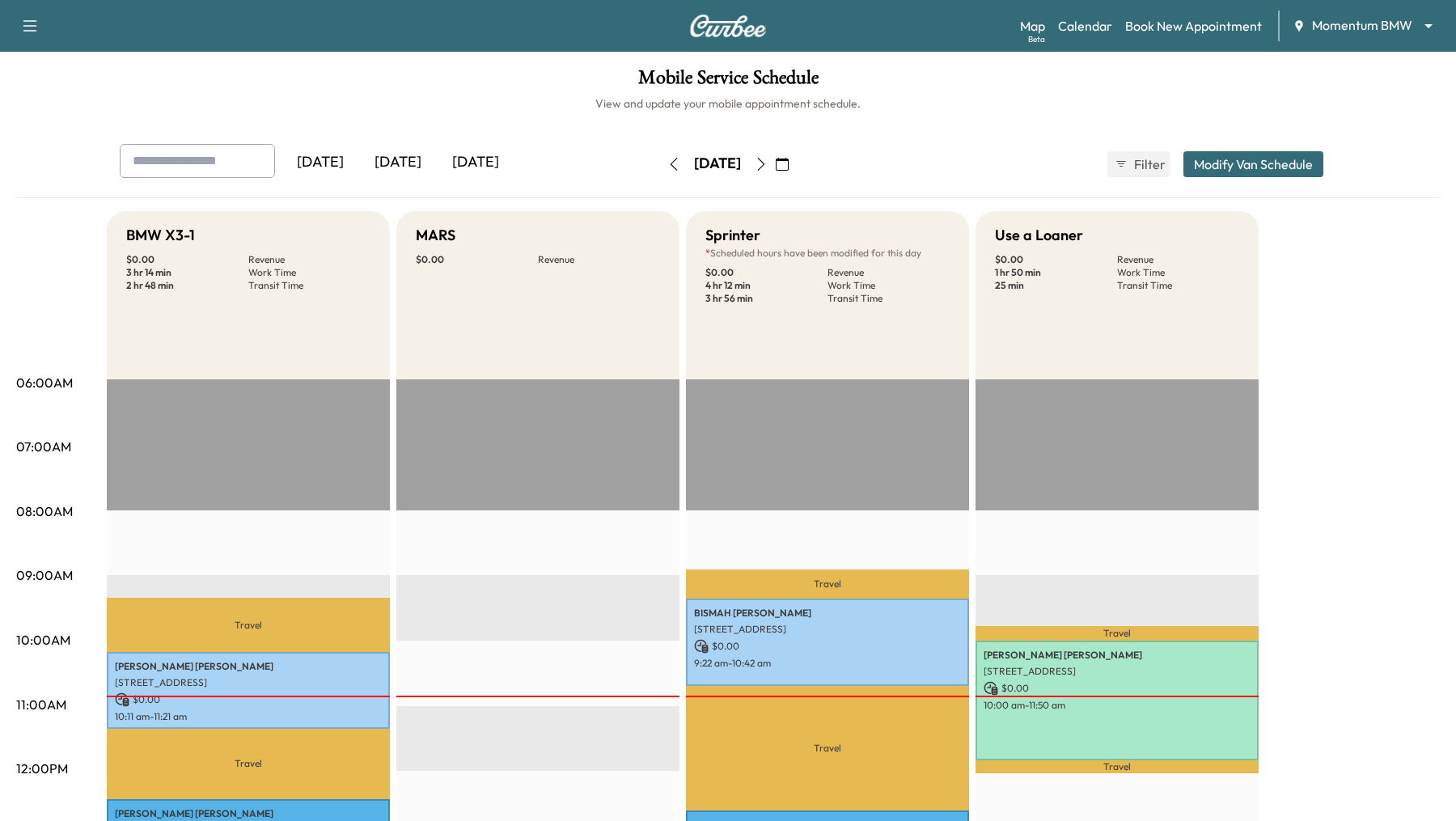
click at [887, 260] on div "Sprinter * Scheduled hours have been modified for this day $ 0.00 Revenue 4 hr …" at bounding box center [827, 295] width 283 height 168
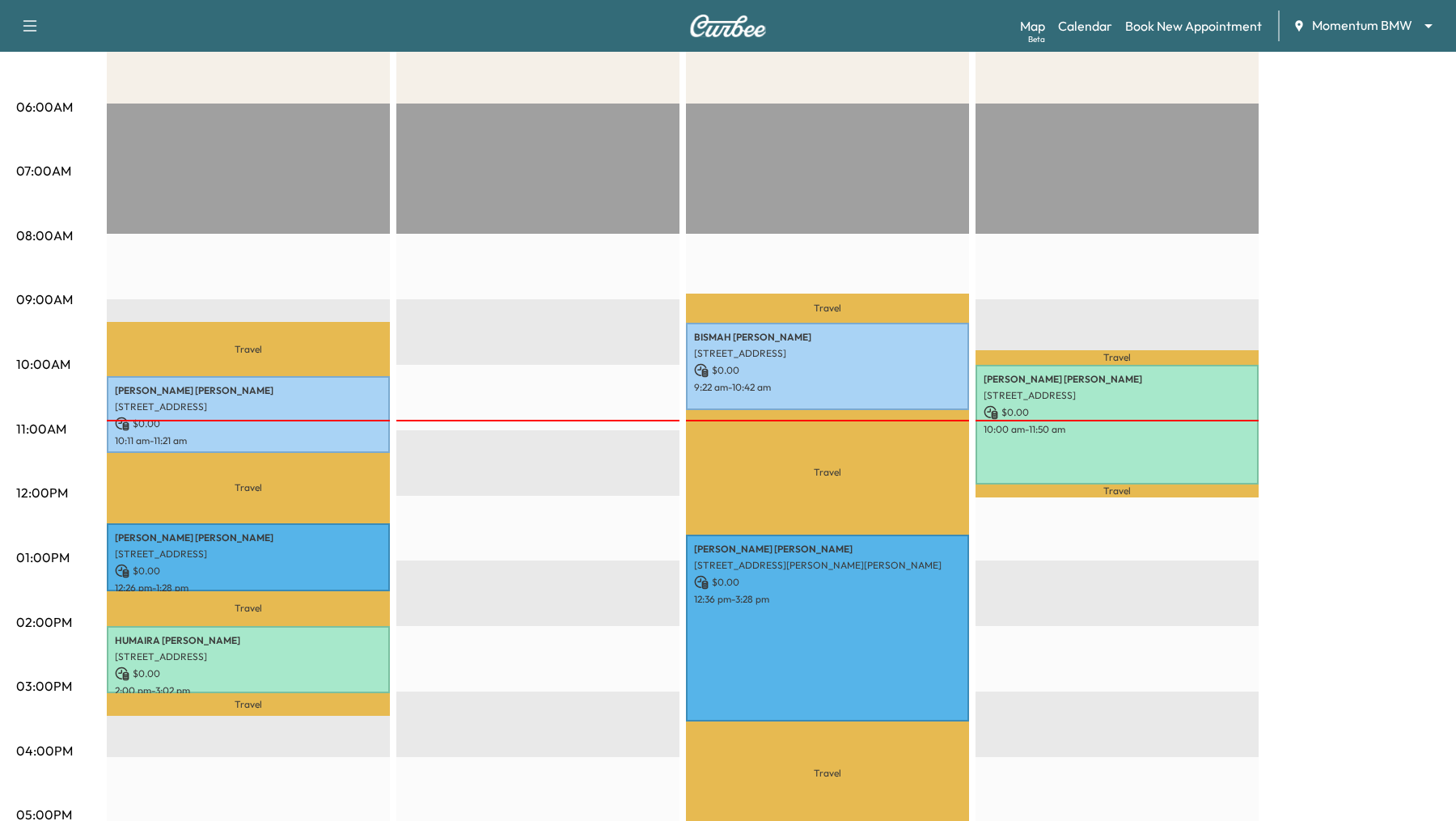
scroll to position [295, 0]
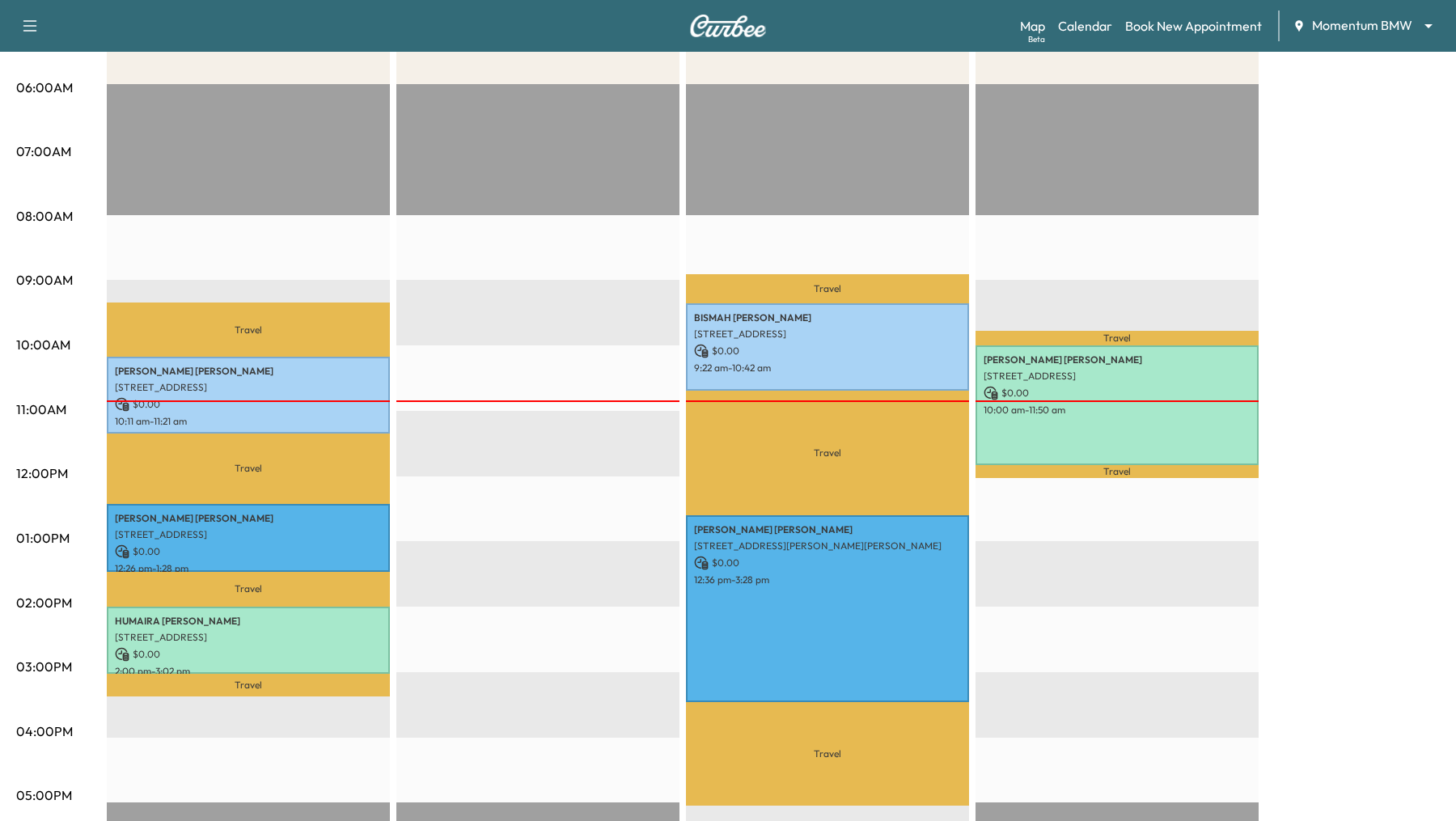
click at [572, 162] on div "EST Start" at bounding box center [538, 606] width 283 height 1044
click at [1229, 137] on div "Travel Chris Buller 11031 Fountain Lake Dr, Stafford, TX 77477, USA $ 0.00 10:0…" at bounding box center [1117, 606] width 283 height 1044
click at [752, 118] on div "Travel BISMAH JAVAID 4514 Brazos Shores Dr, Sugar Land, TX 77479, USA $ 0.00 9:…" at bounding box center [827, 606] width 283 height 1044
click at [627, 116] on div "EST Start" at bounding box center [538, 606] width 283 height 1044
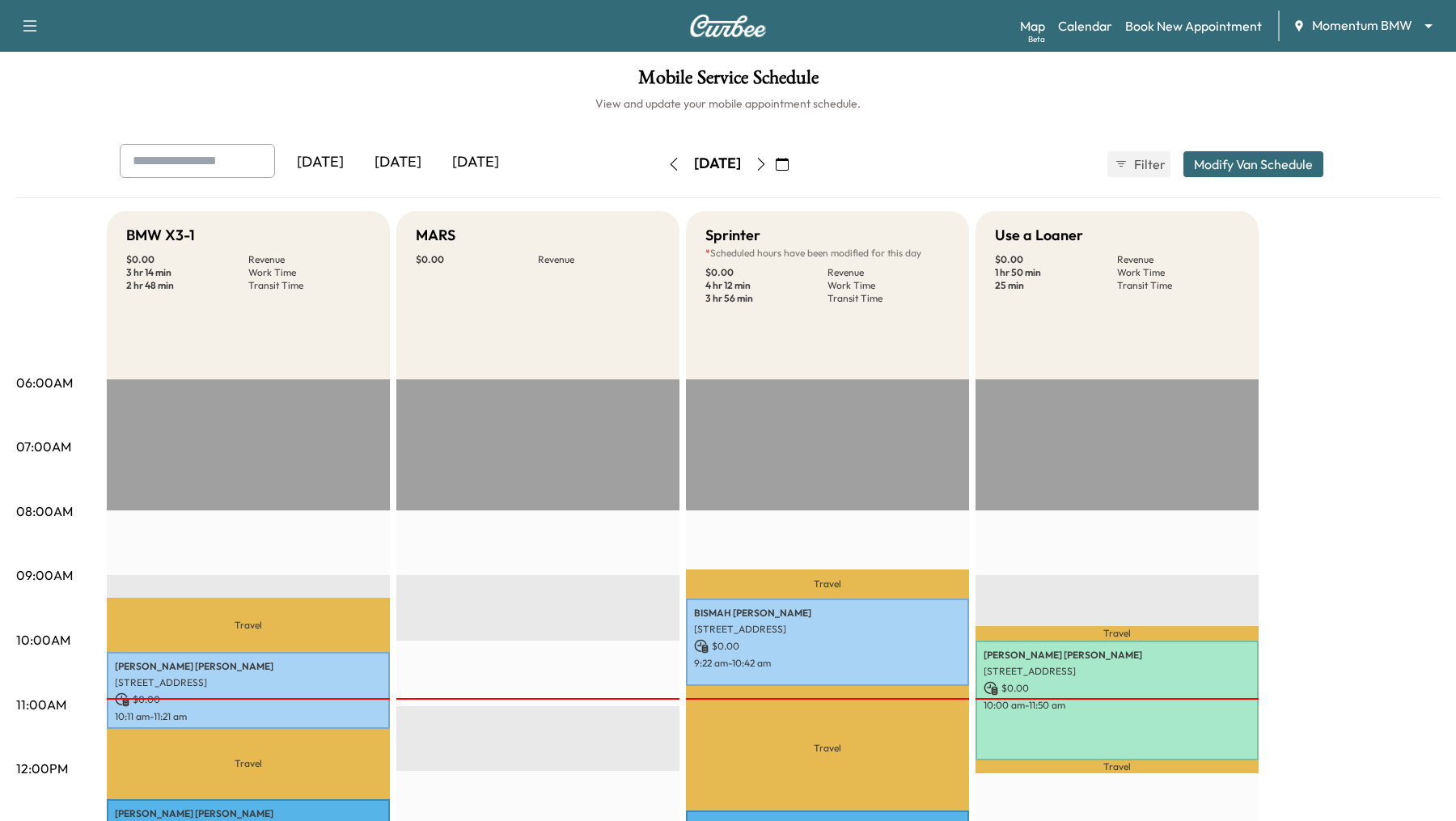
click at [765, 163] on icon "button" at bounding box center [761, 164] width 7 height 13
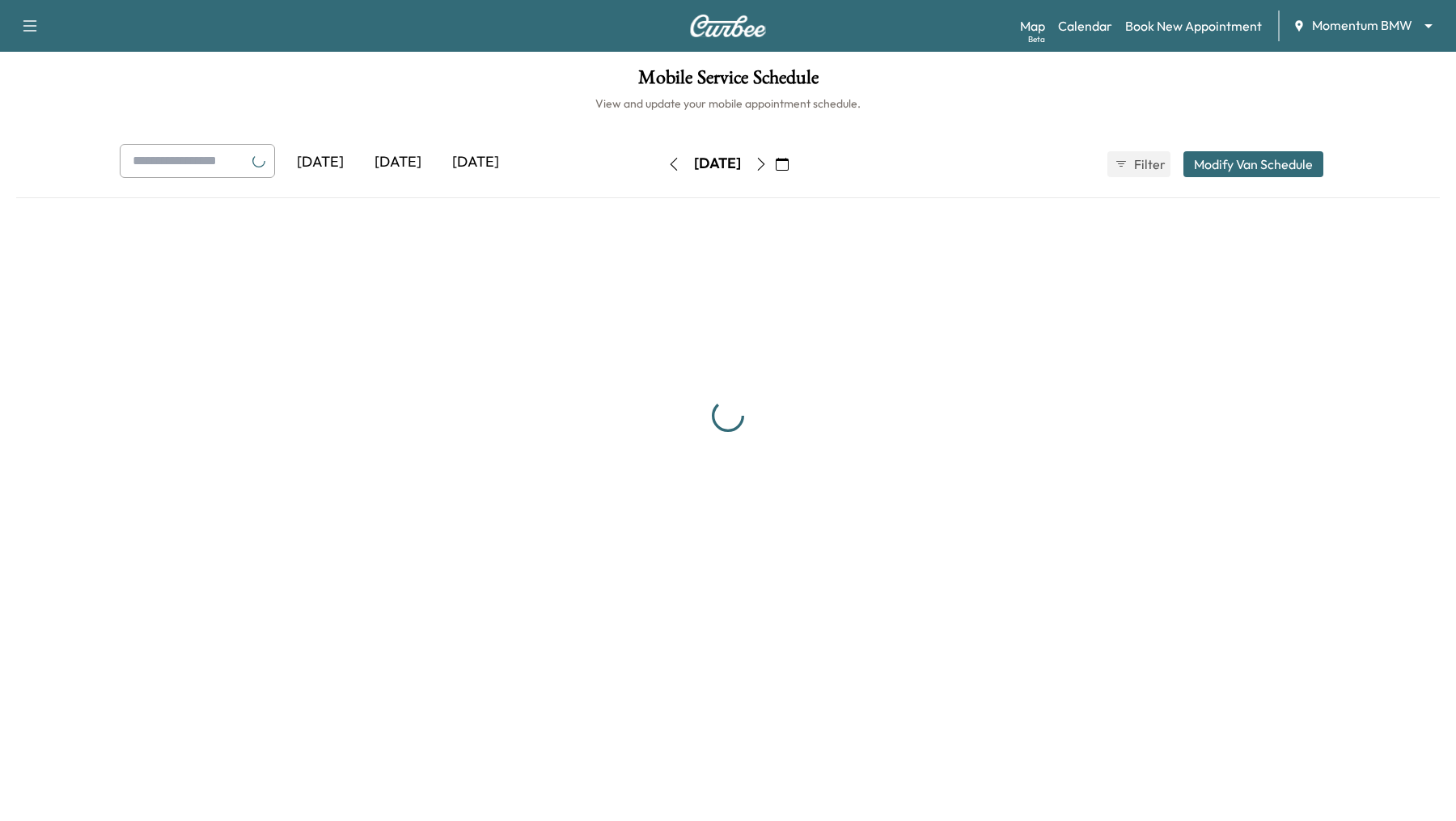
click at [768, 163] on icon "button" at bounding box center [761, 164] width 13 height 13
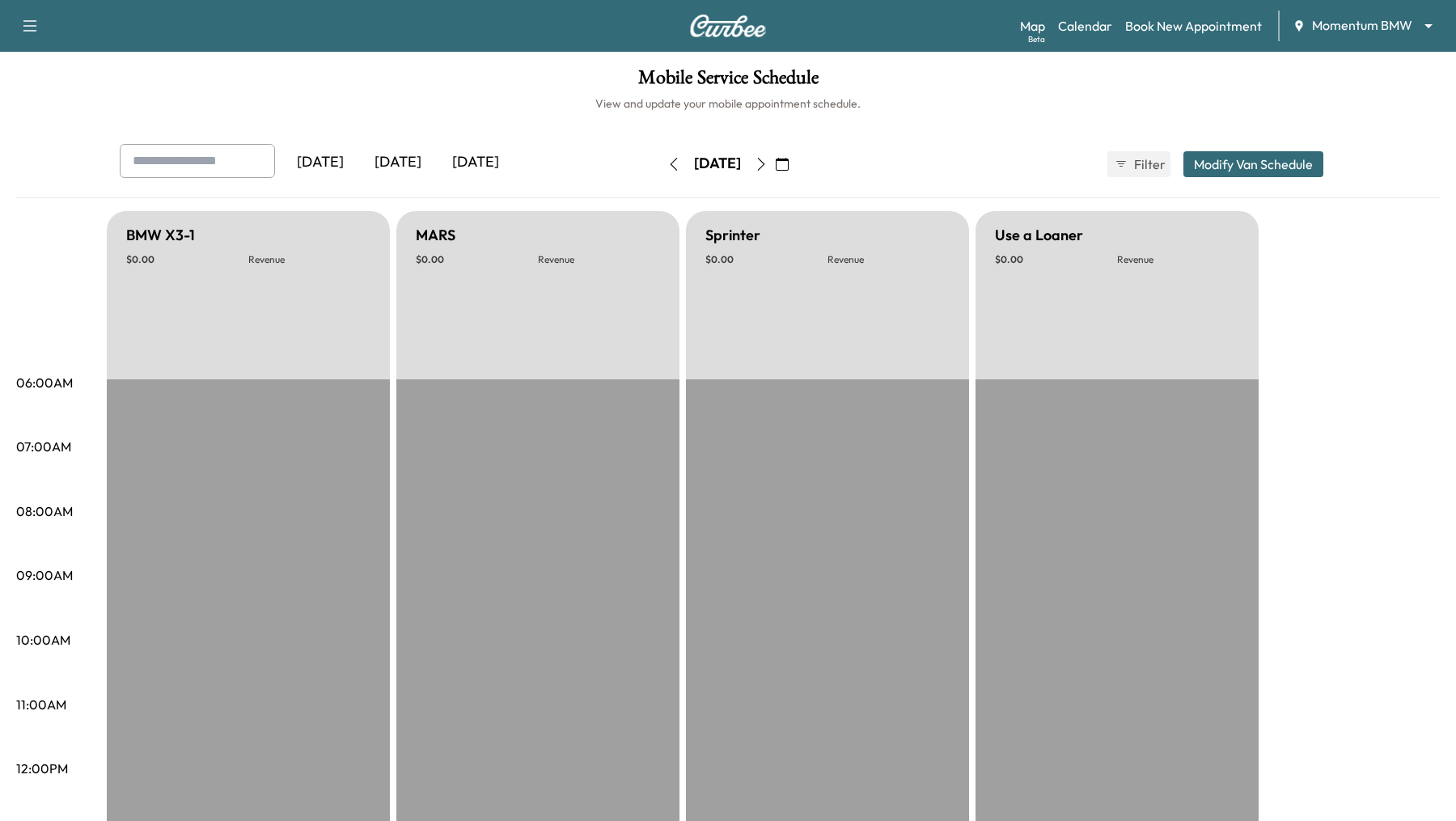
click at [768, 163] on icon "button" at bounding box center [761, 164] width 13 height 13
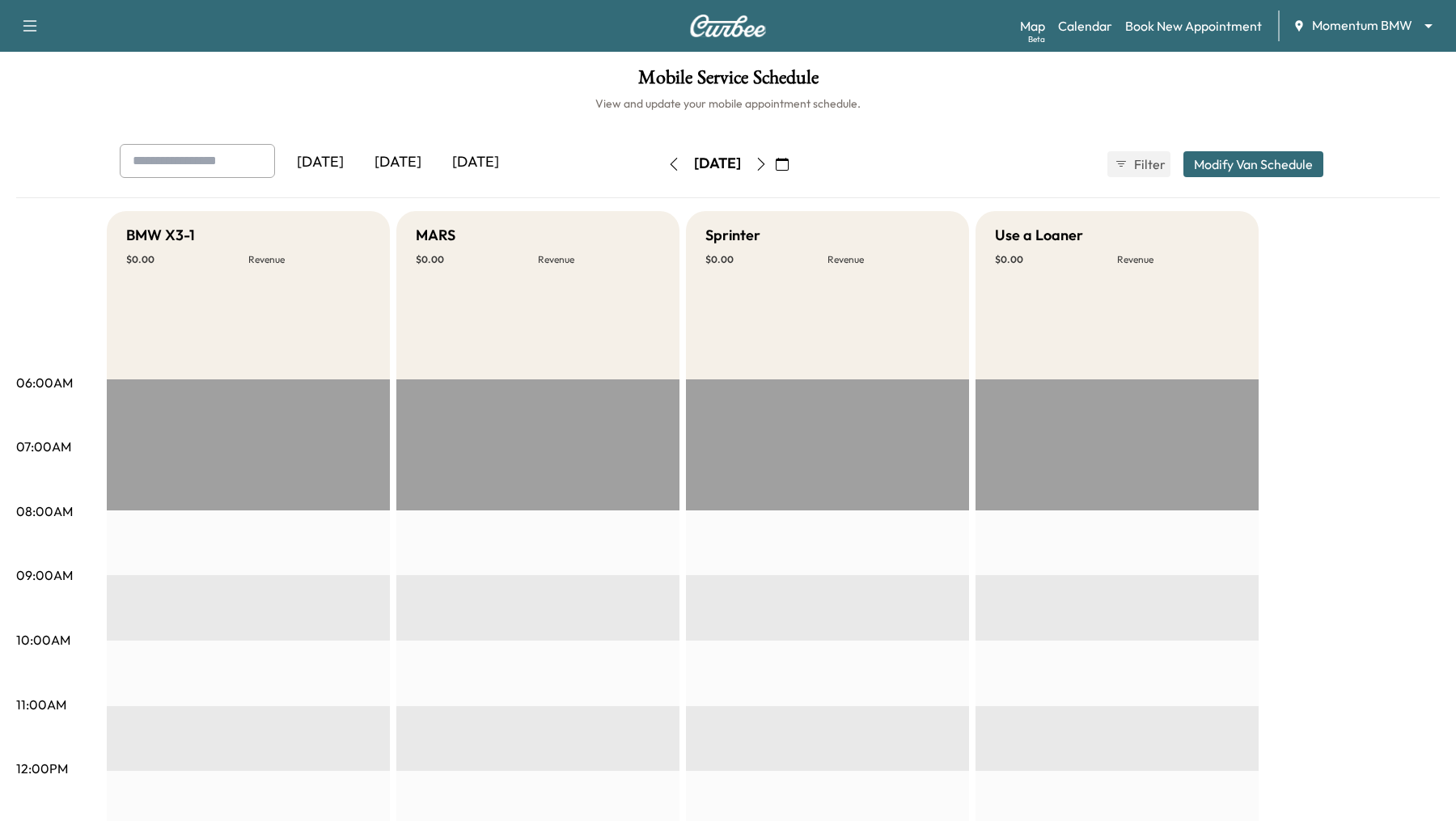
click at [765, 164] on icon "button" at bounding box center [761, 164] width 7 height 13
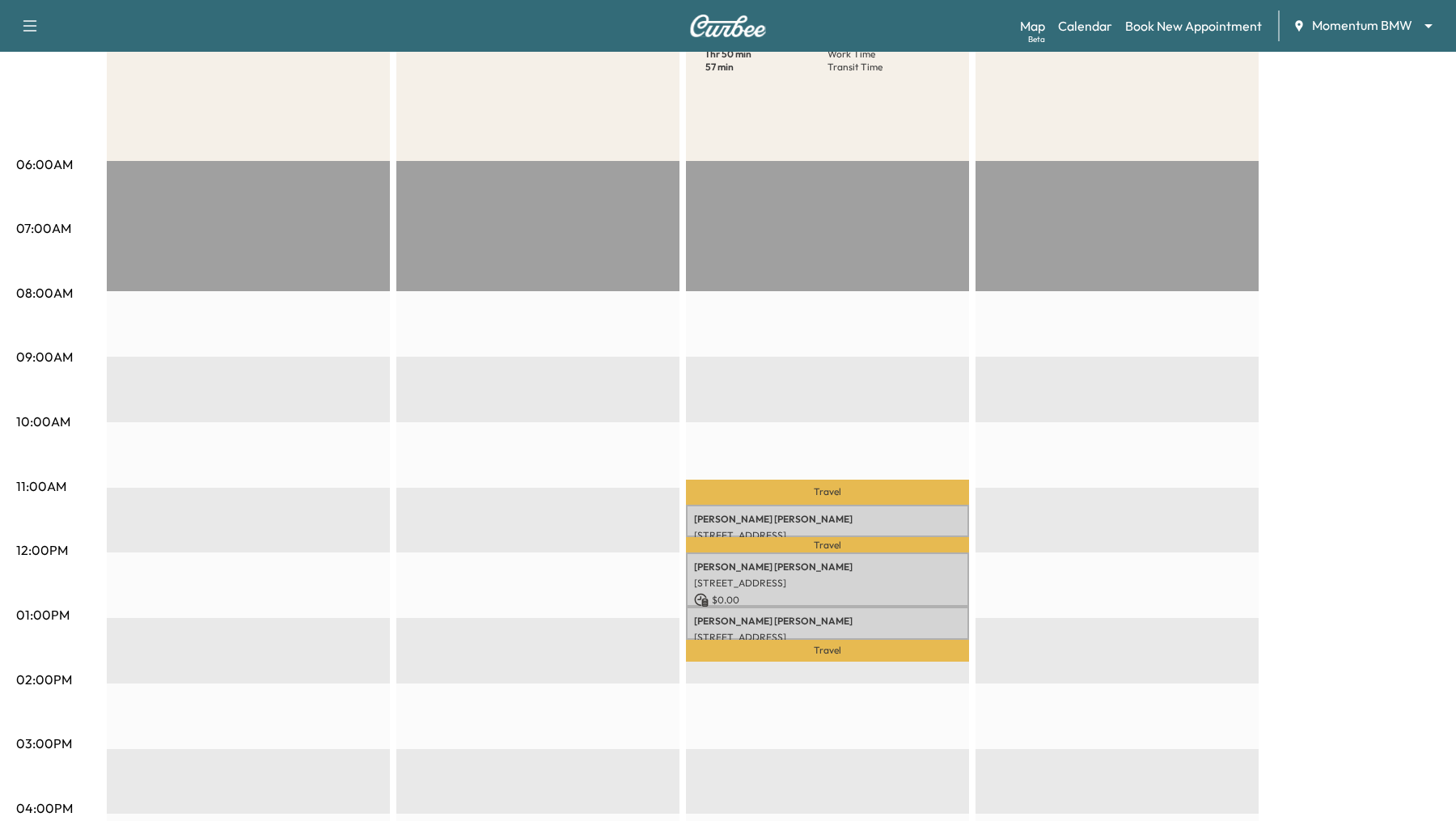
scroll to position [219, 0]
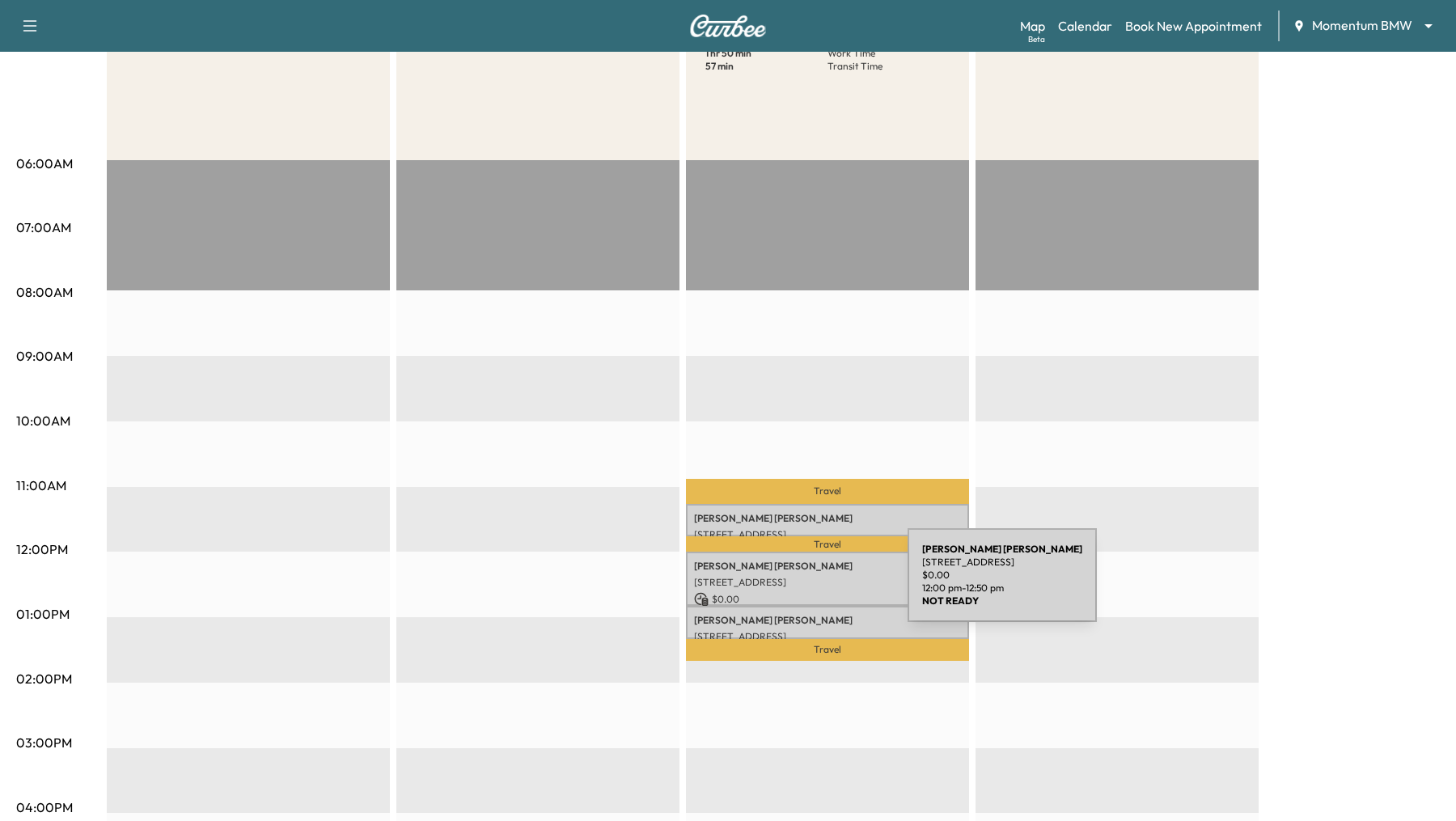
click at [786, 585] on p "7026 Kayleigh Ct, Sugar Land, TX 77479, USA" at bounding box center [827, 582] width 267 height 13
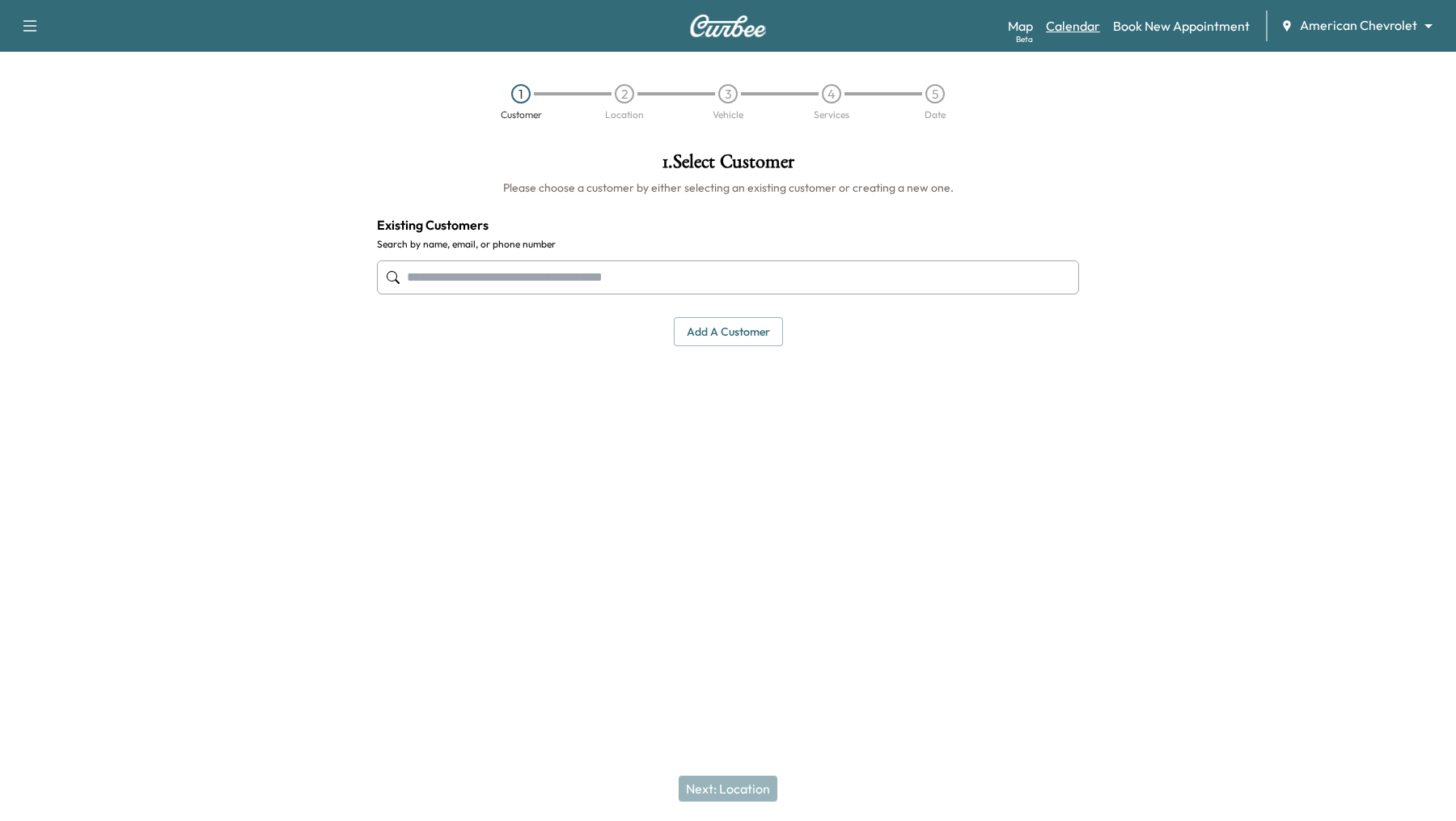
click at [1079, 33] on link "Calendar" at bounding box center [1072, 26] width 54 height 20
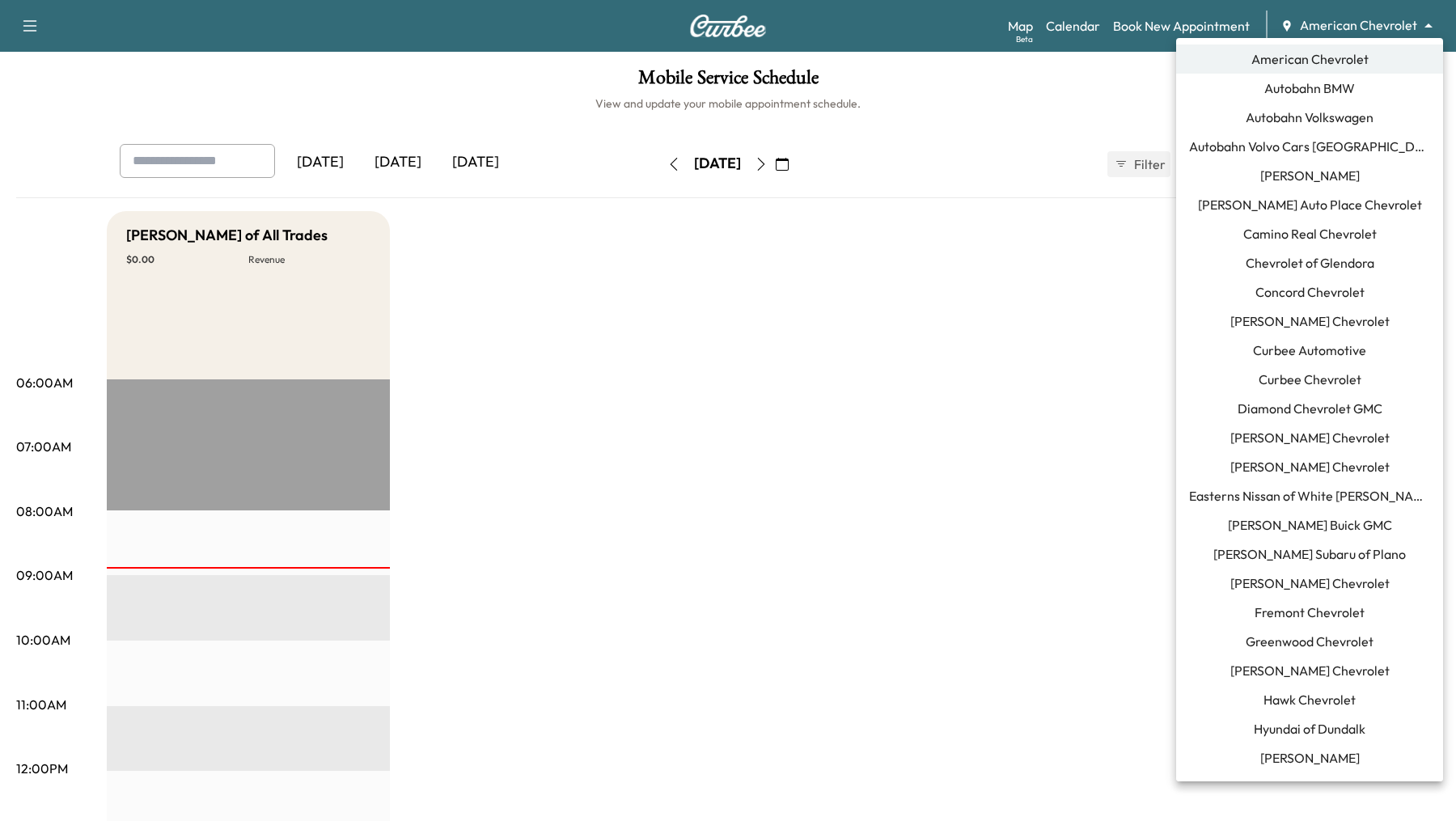
click at [1425, 33] on body "Support Log Out Map Beta Calendar Book New Appointment American Chevrolet *****…" at bounding box center [728, 410] width 1456 height 821
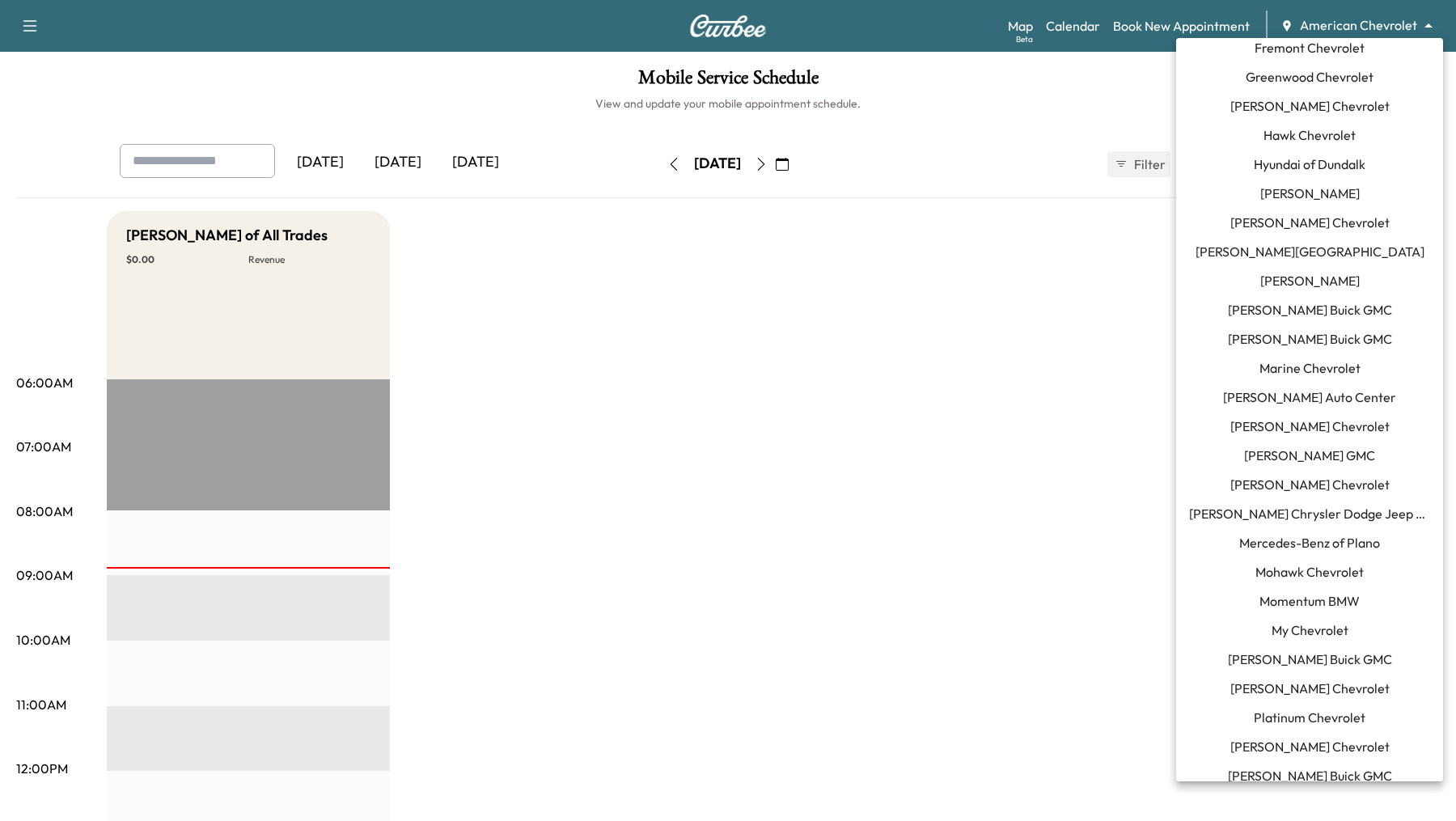
scroll to position [652, 0]
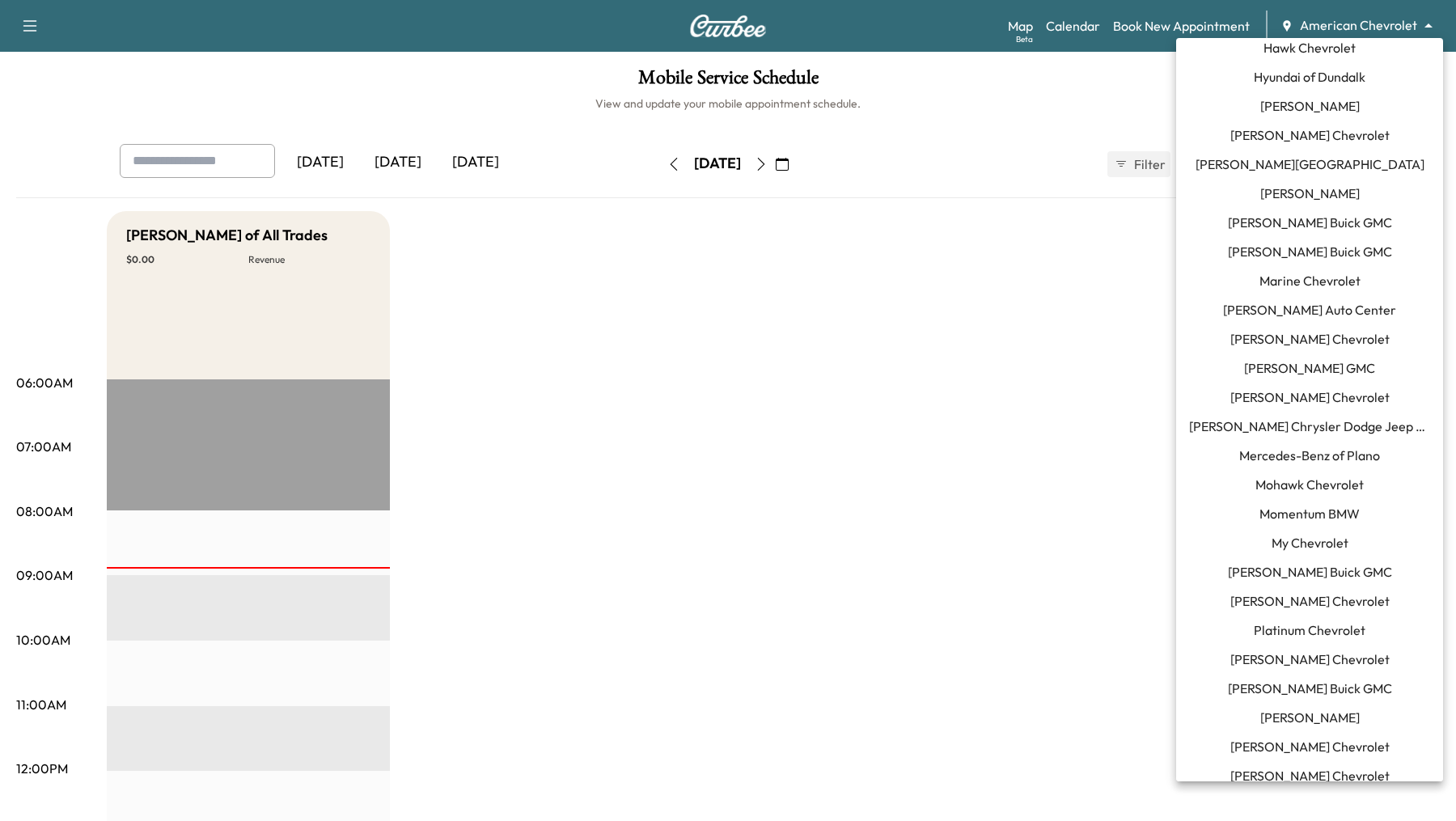
click at [1322, 515] on span "Momentum BMW" at bounding box center [1309, 514] width 100 height 20
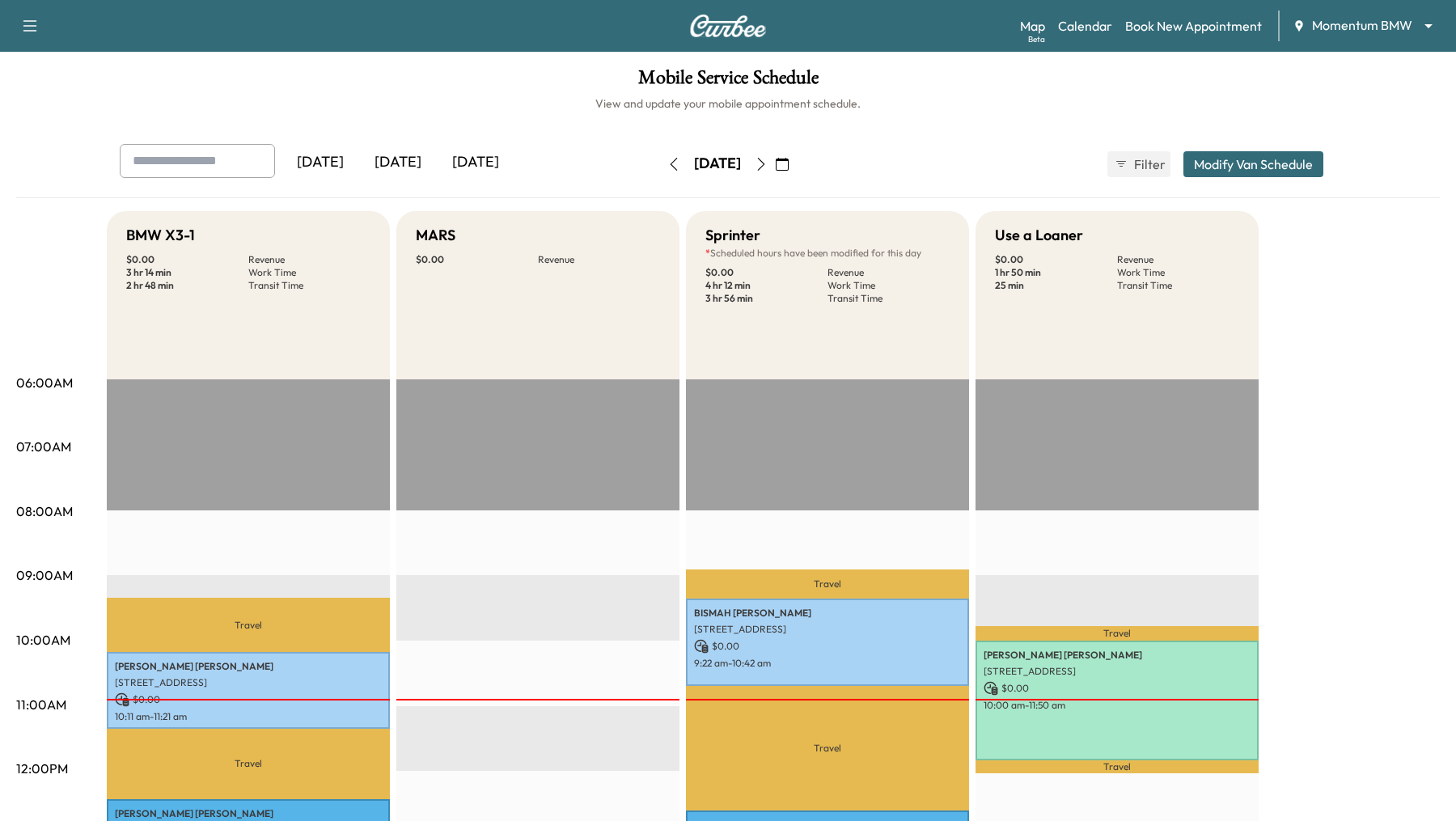
scroll to position [5, 0]
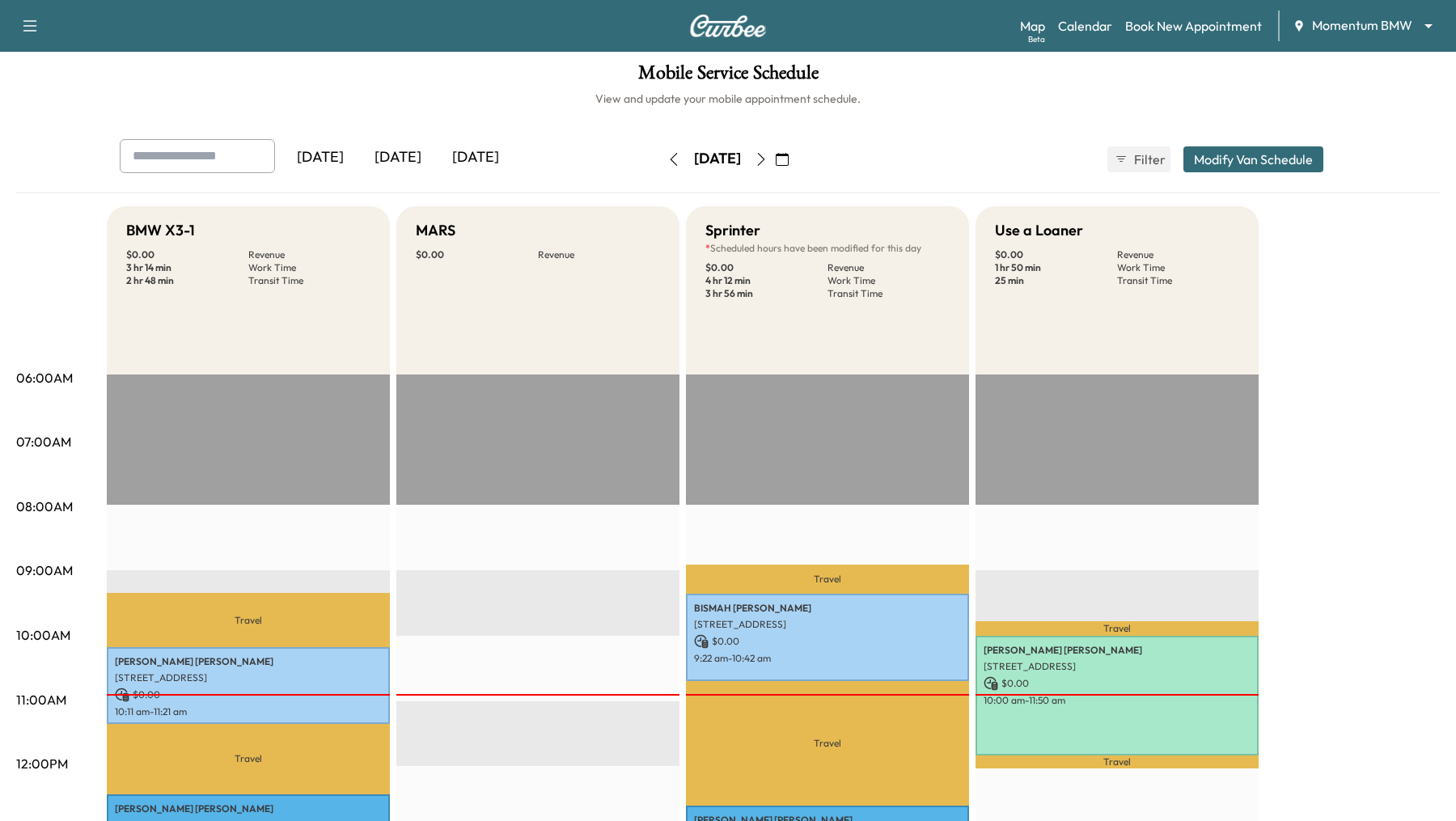
click at [1407, 16] on div "Map Beta Calendar Book New Appointment Momentum BMW ******** ​" at bounding box center [1231, 25] width 423 height 30
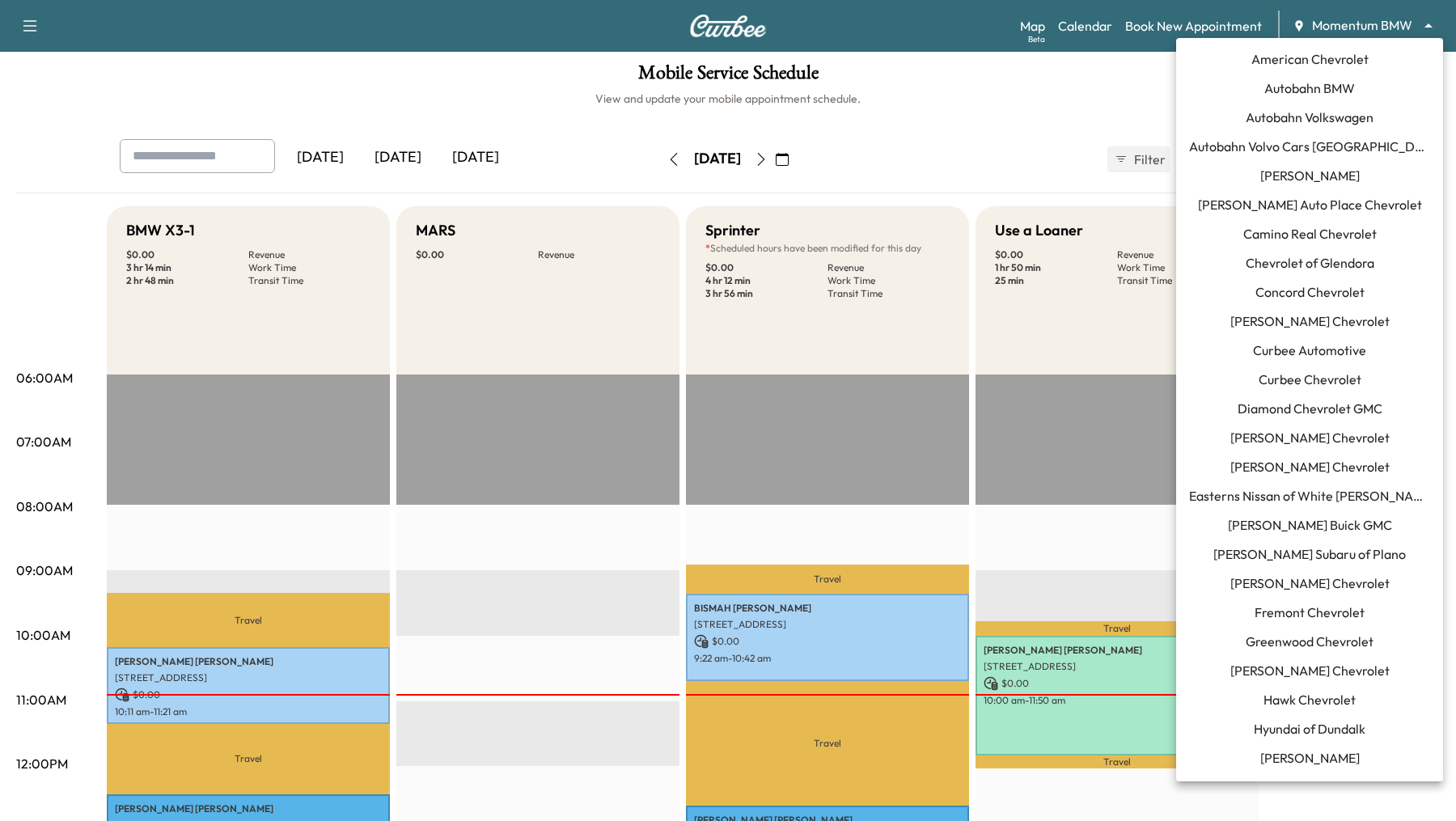
click at [1410, 24] on body "Support Log Out Map Beta Calendar Book New Appointment Momentum BMW ******** ​ …" at bounding box center [728, 406] width 1456 height 821
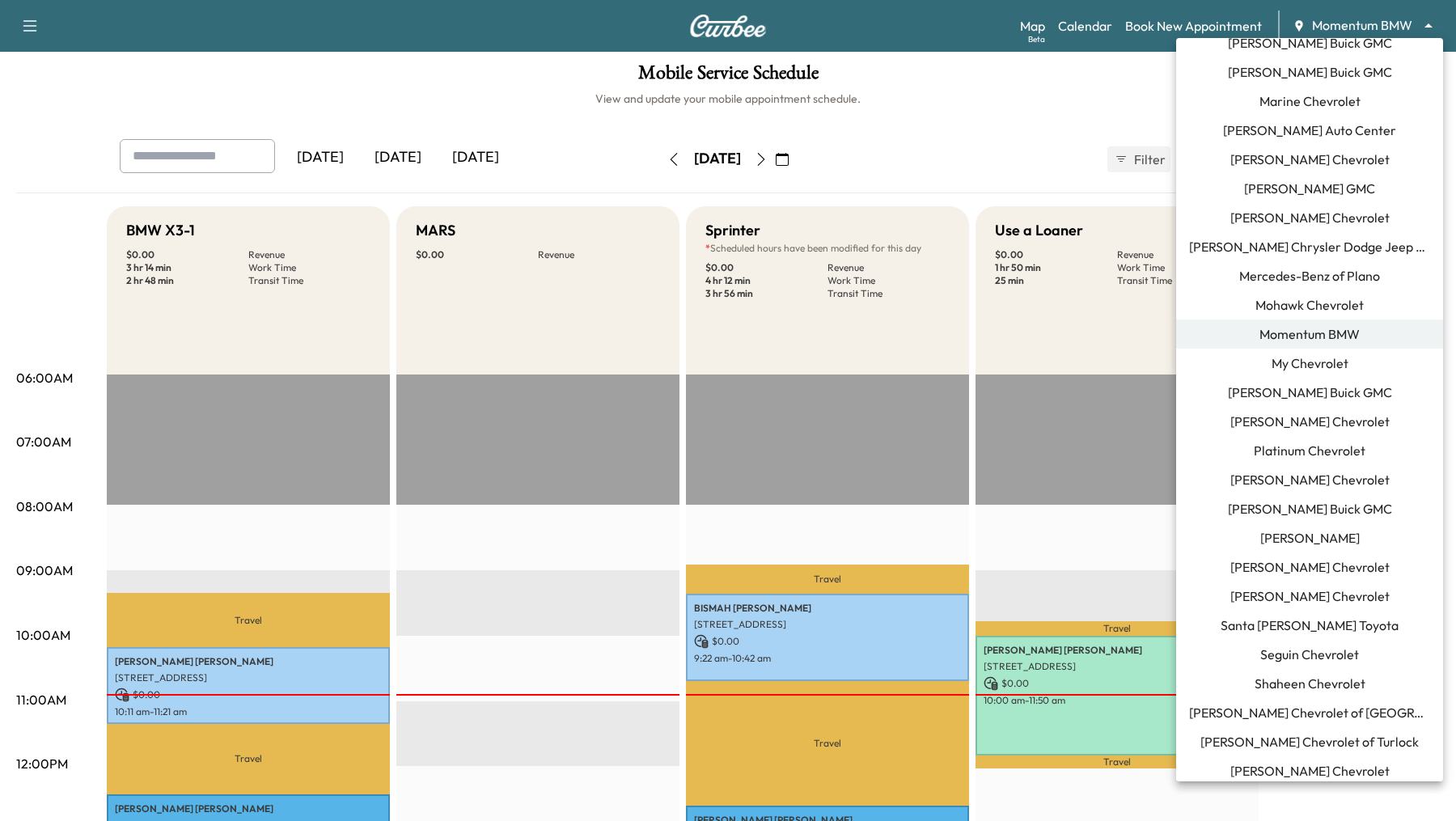
scroll to position [1043, 0]
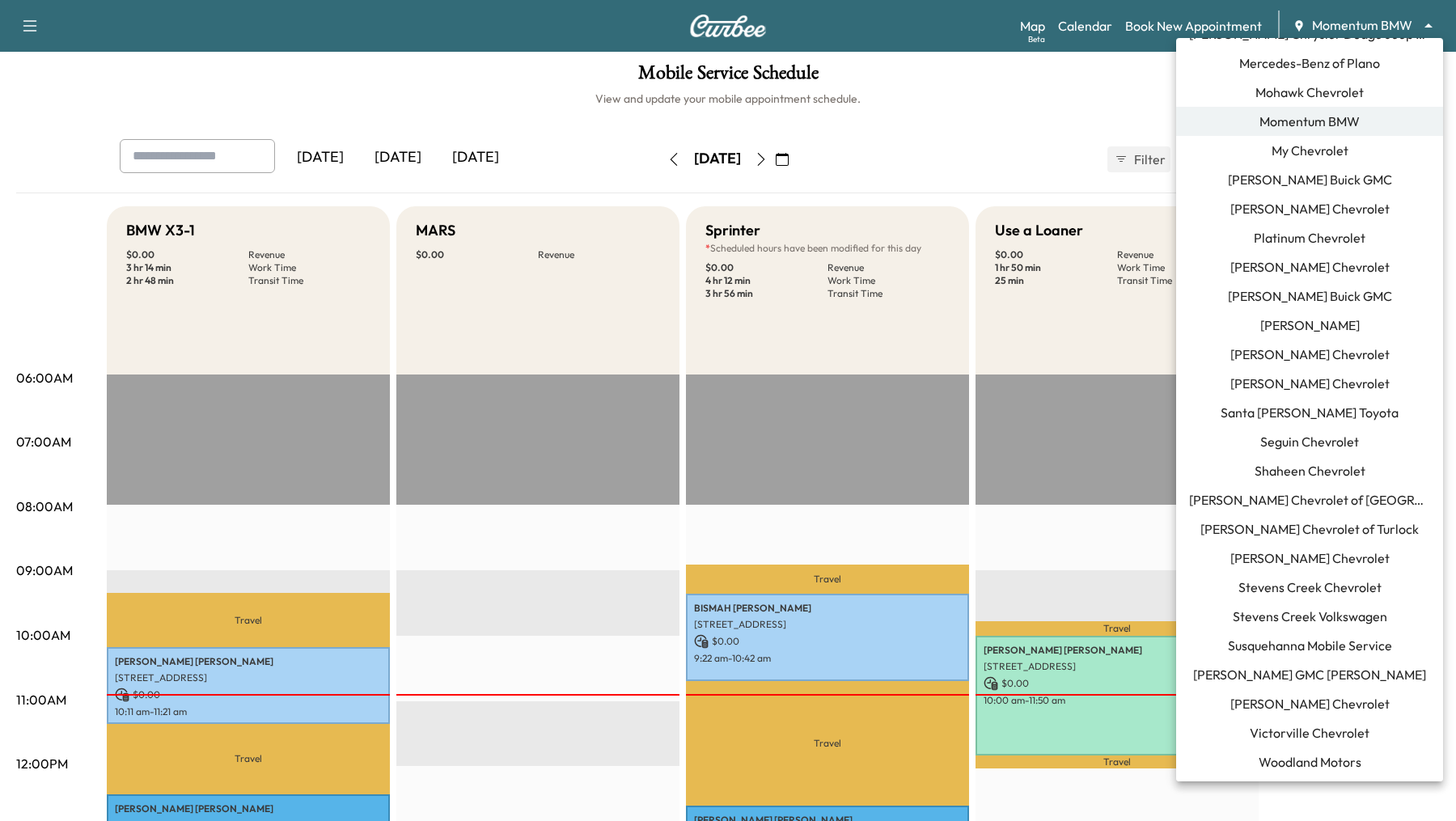
click at [1345, 669] on span "[PERSON_NAME] GMC [PERSON_NAME]" at bounding box center [1310, 675] width 233 height 20
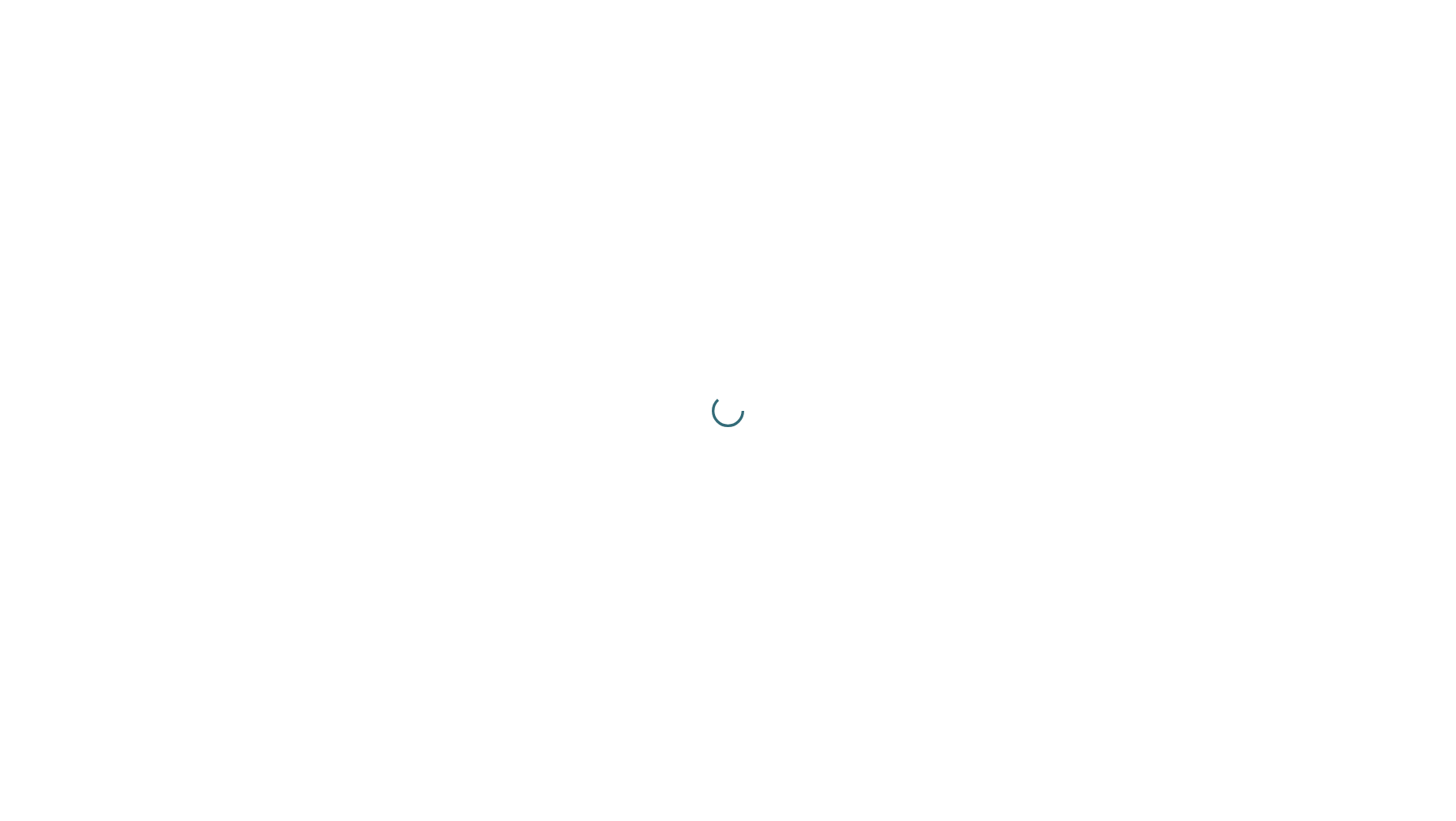
scroll to position [0, 0]
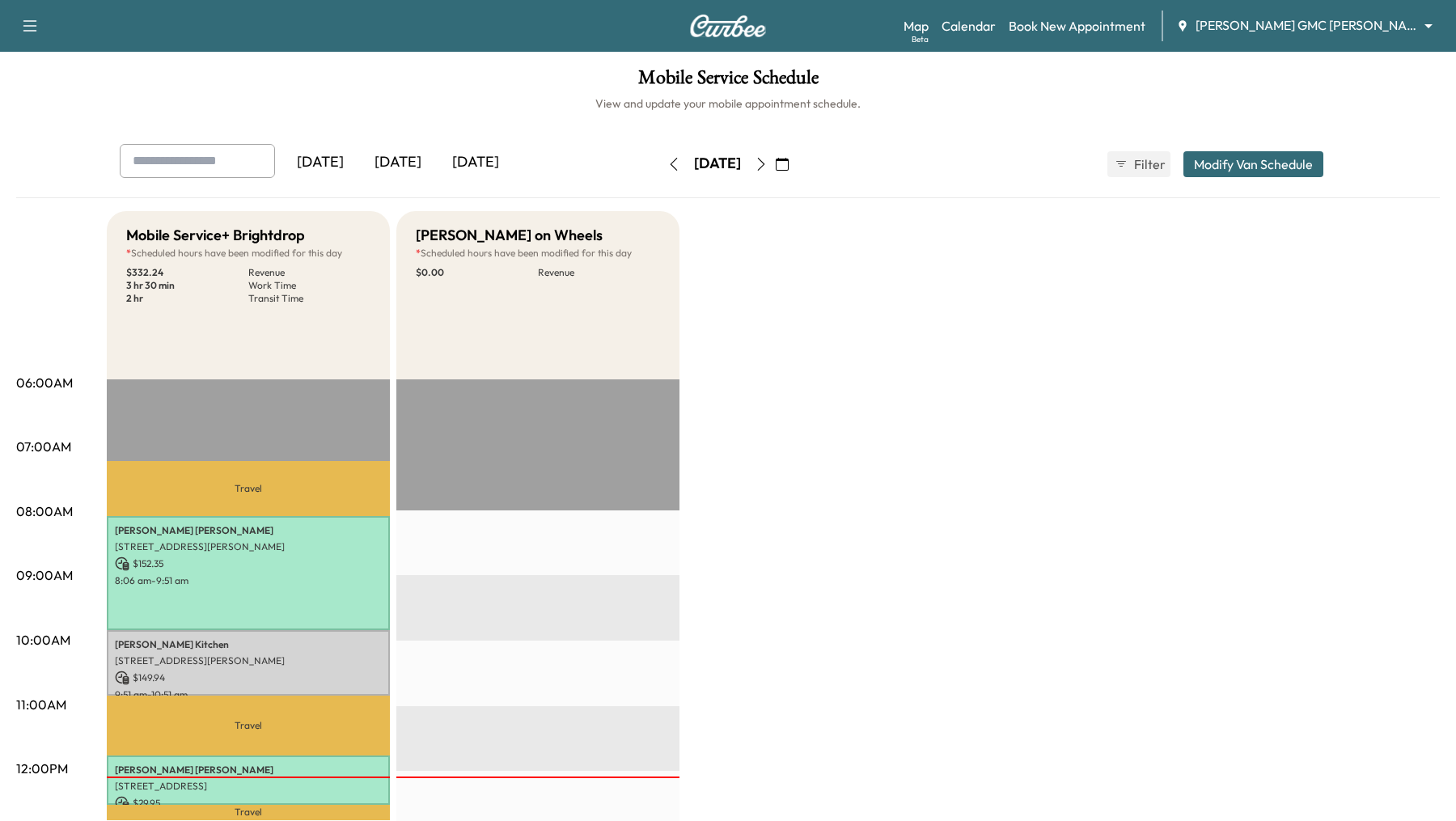
click at [788, 162] on icon "button" at bounding box center [782, 164] width 13 height 13
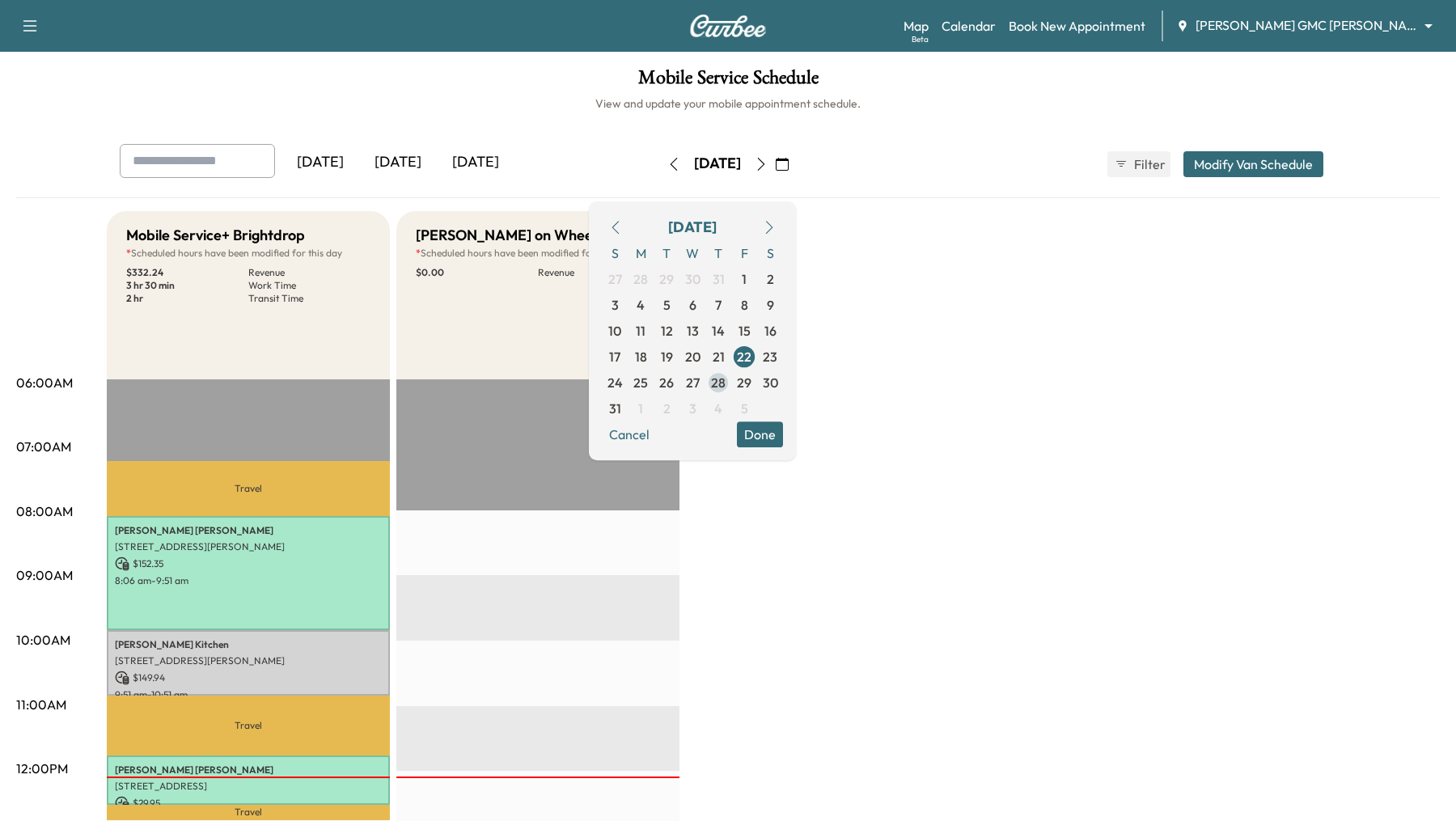
click at [725, 377] on span "28" at bounding box center [719, 383] width 15 height 20
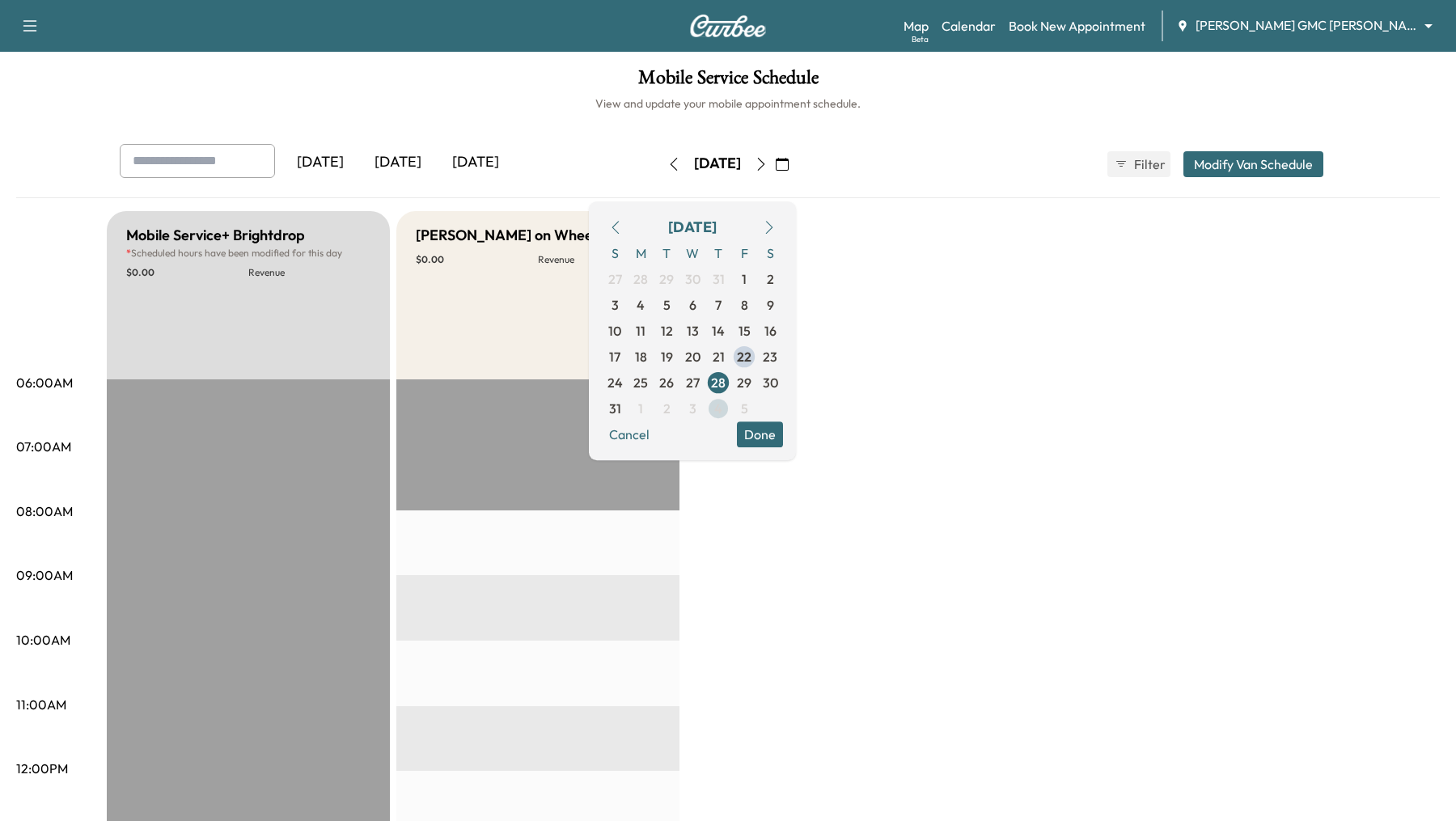
click at [722, 409] on span "4" at bounding box center [719, 409] width 8 height 20
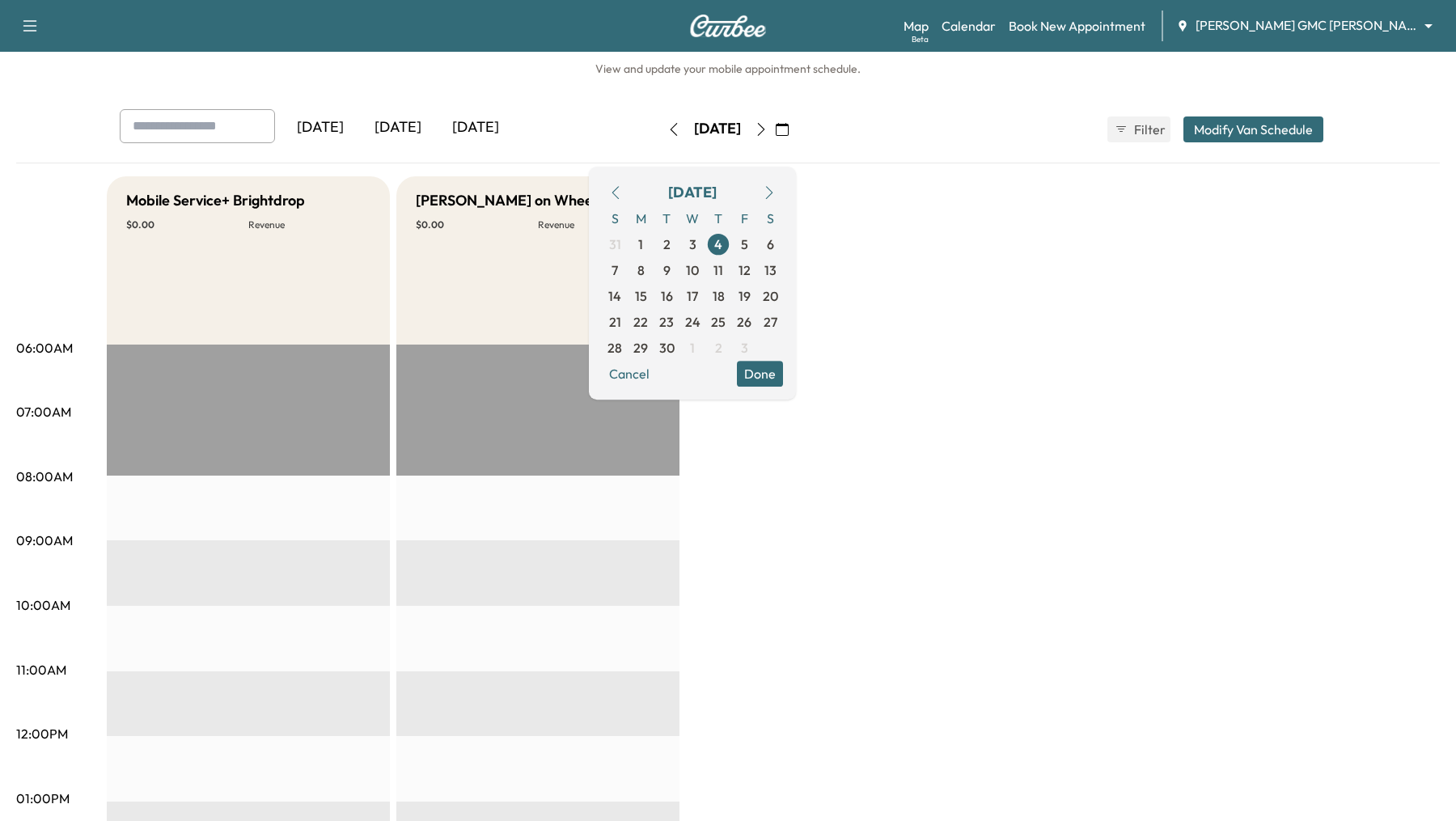
scroll to position [32, 0]
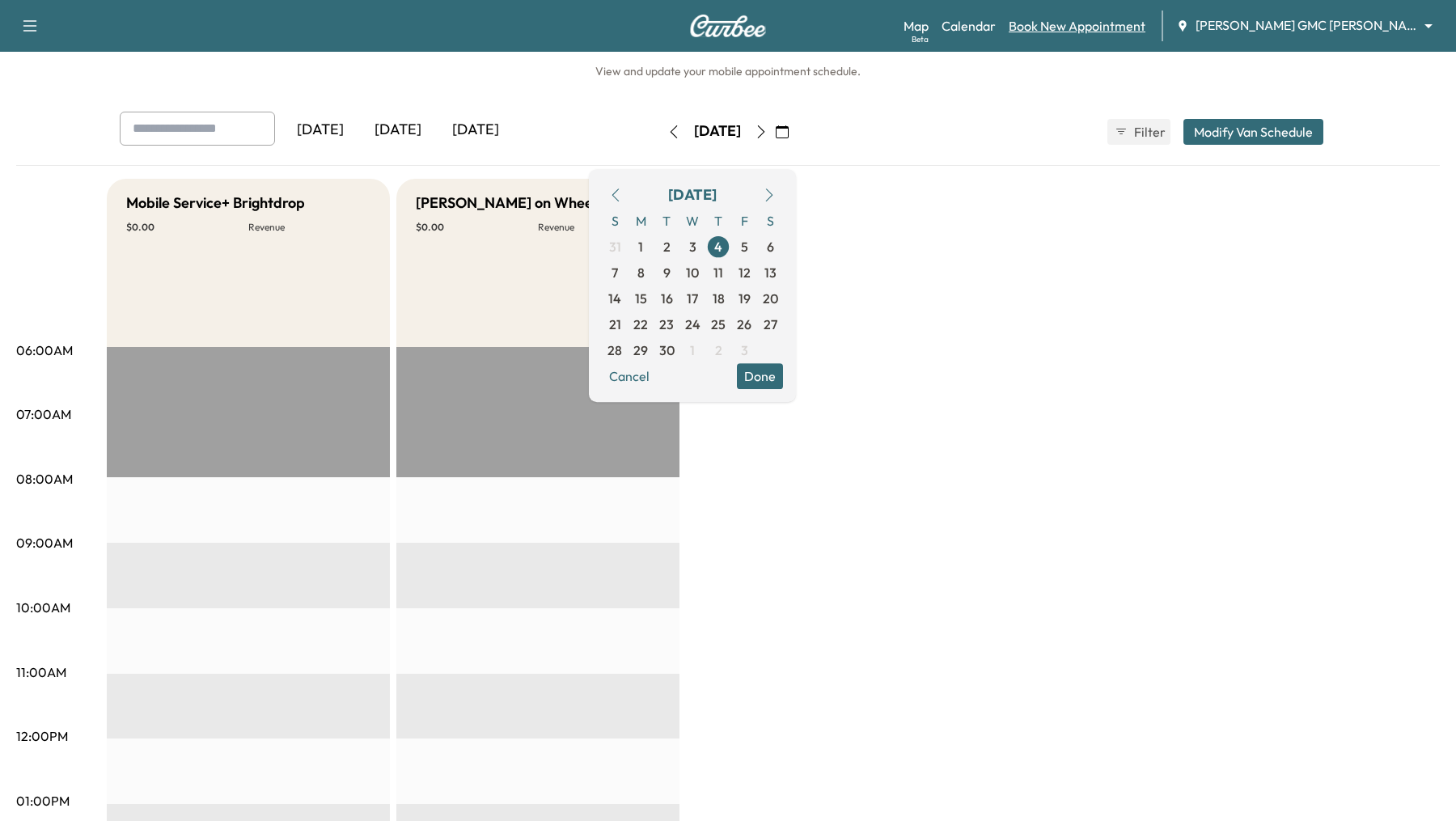
click at [1113, 30] on link "Book New Appointment" at bounding box center [1077, 26] width 136 height 20
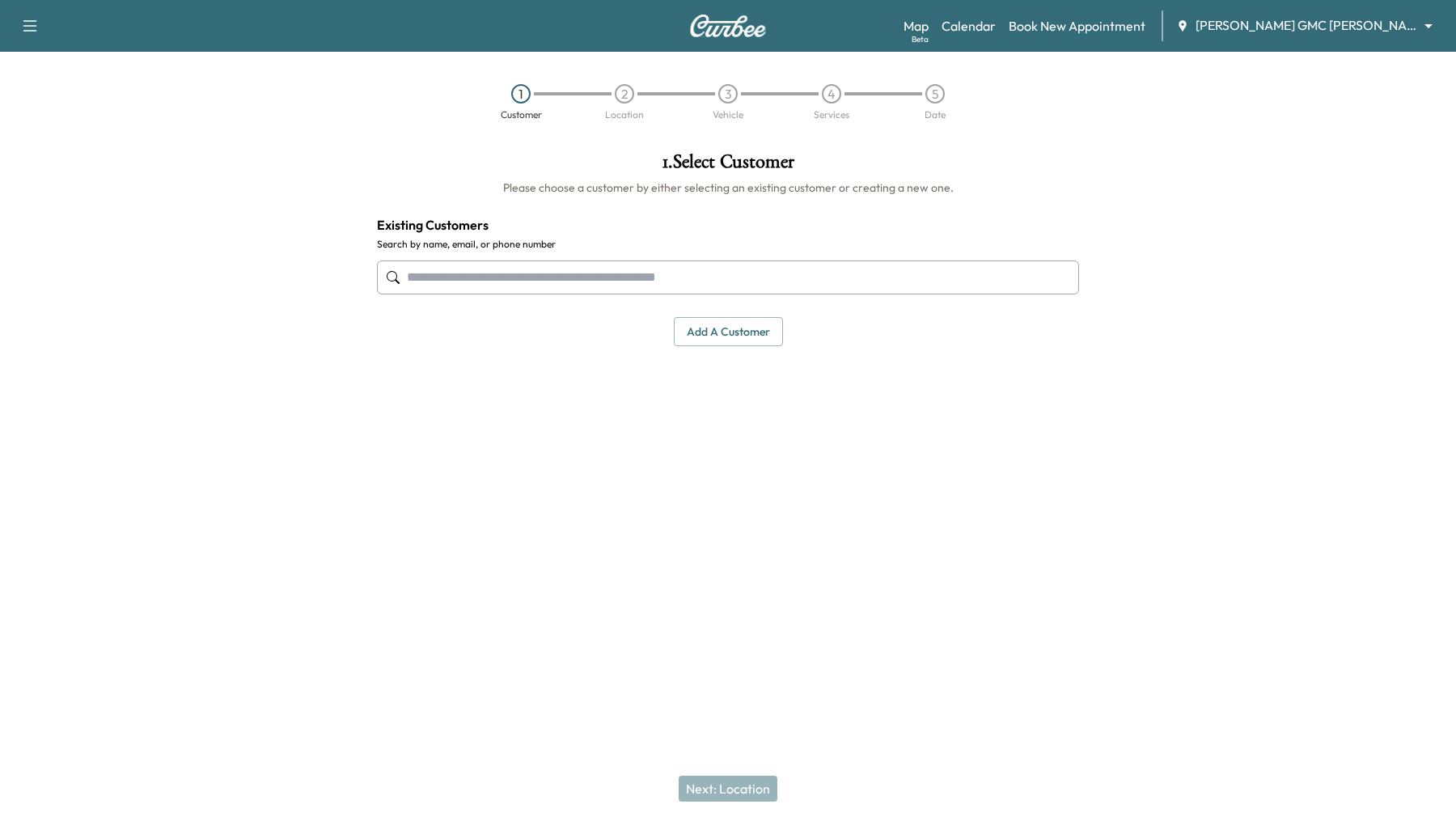
click at [773, 283] on input "text" at bounding box center [728, 277] width 702 height 34
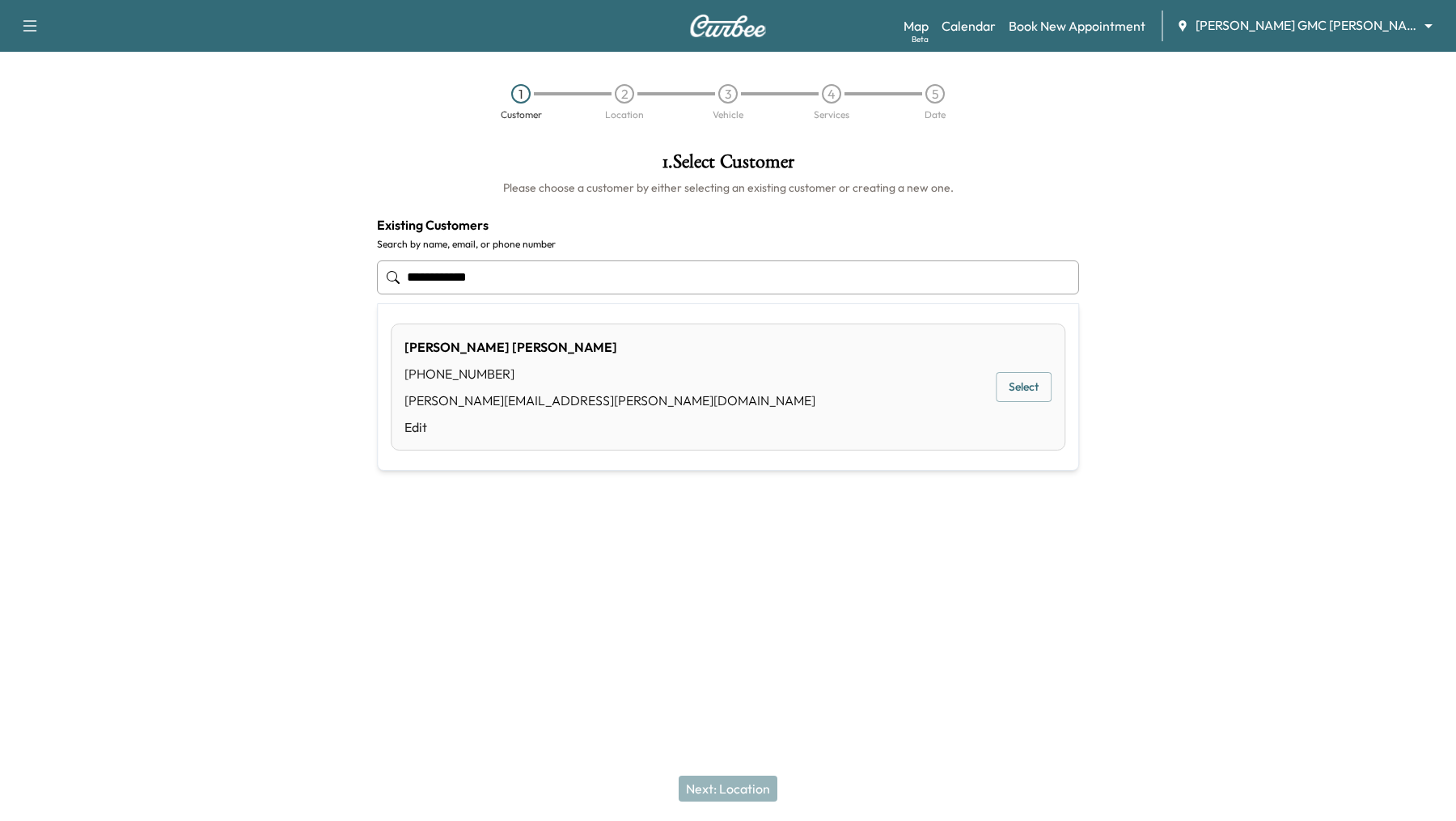
click at [818, 378] on div "Chris Buller (412) 860-5148 chris.buller@me.com Edit Select" at bounding box center [728, 387] width 674 height 127
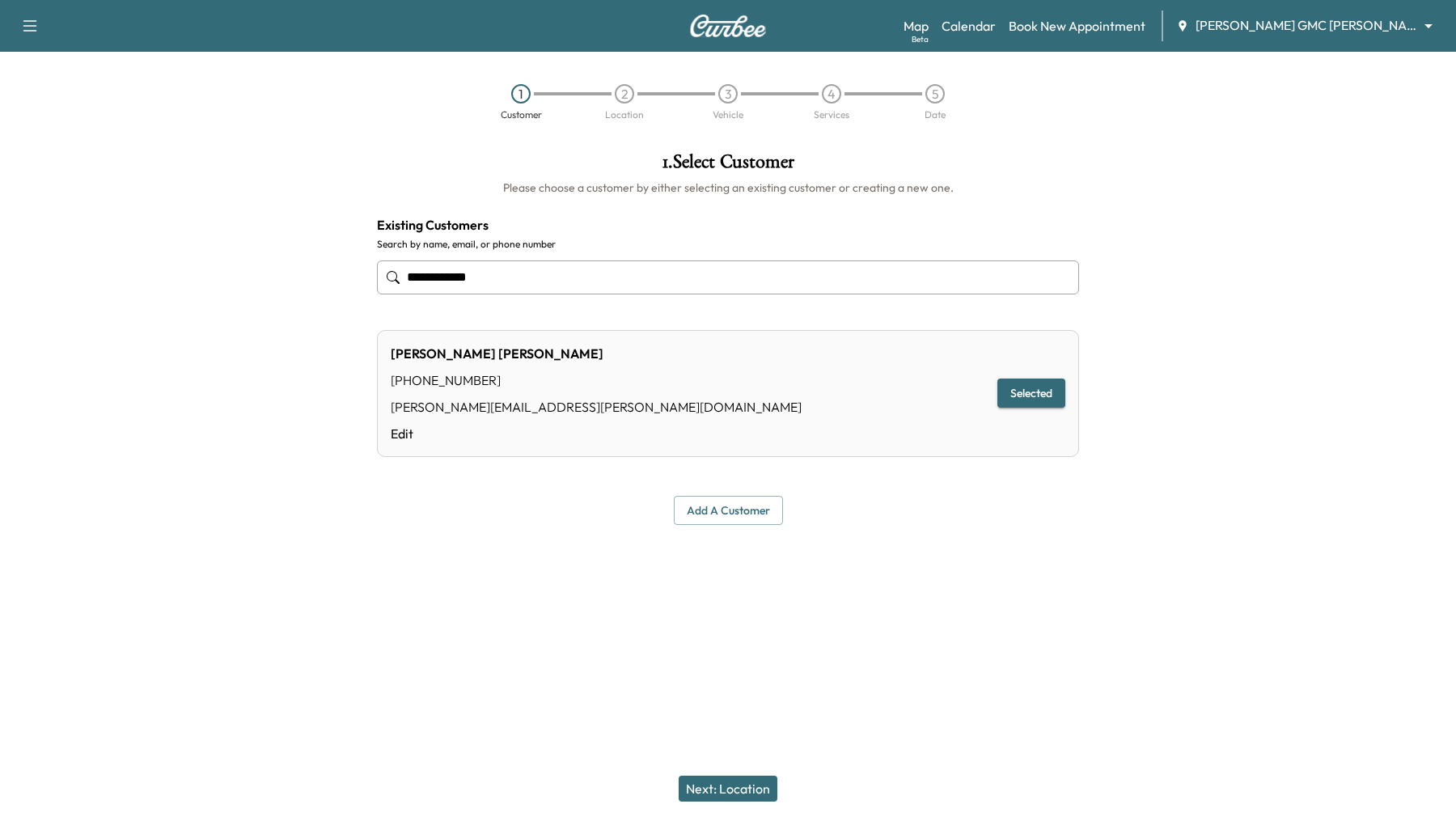
type input "**********"
click at [725, 787] on button "Next: Location" at bounding box center [728, 788] width 99 height 26
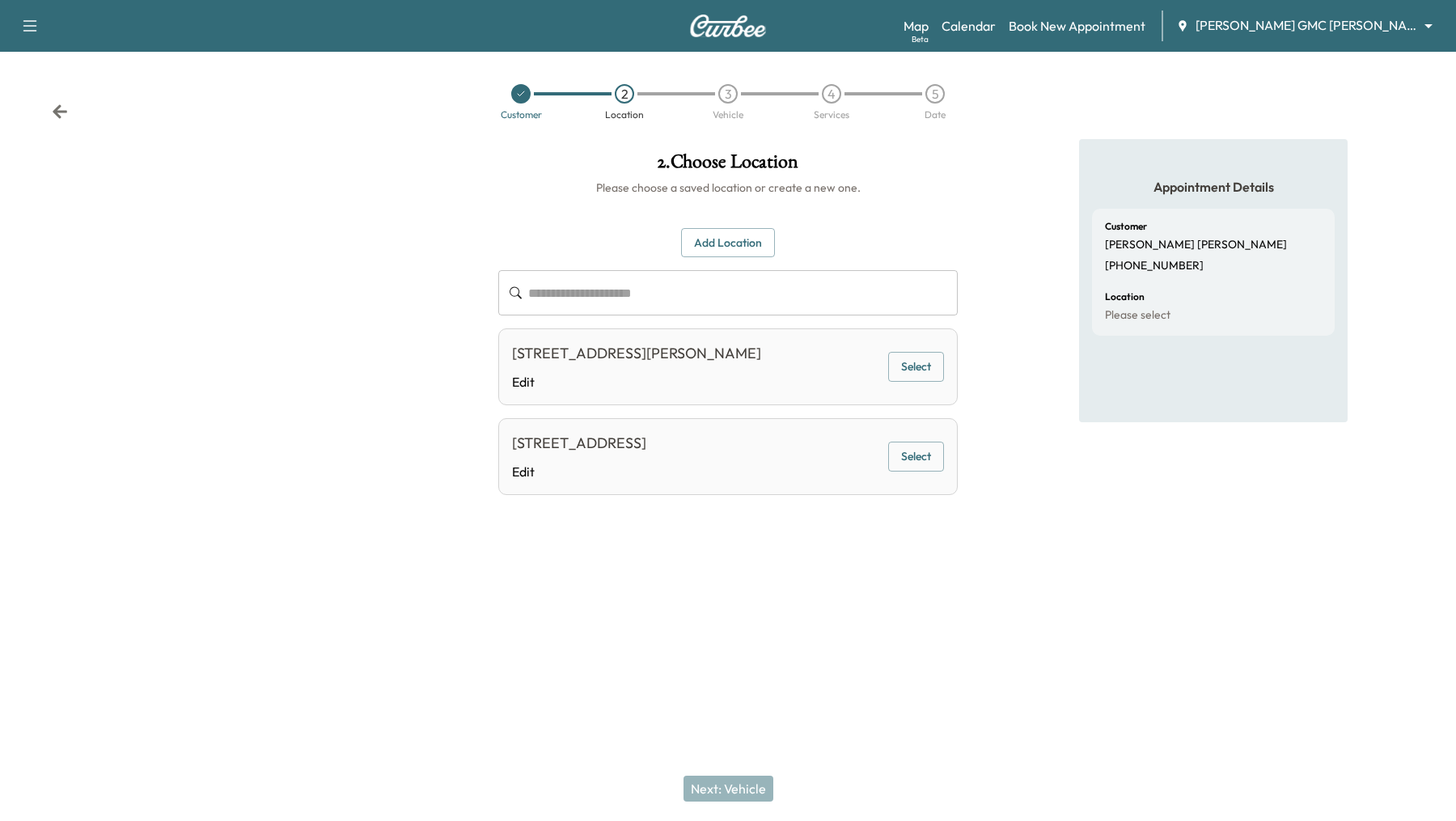
click at [851, 467] on div "3425 Bristol Rd, Flint, MI 48507, USA Edit Select" at bounding box center [728, 456] width 459 height 77
click at [914, 456] on button "Select" at bounding box center [916, 456] width 56 height 30
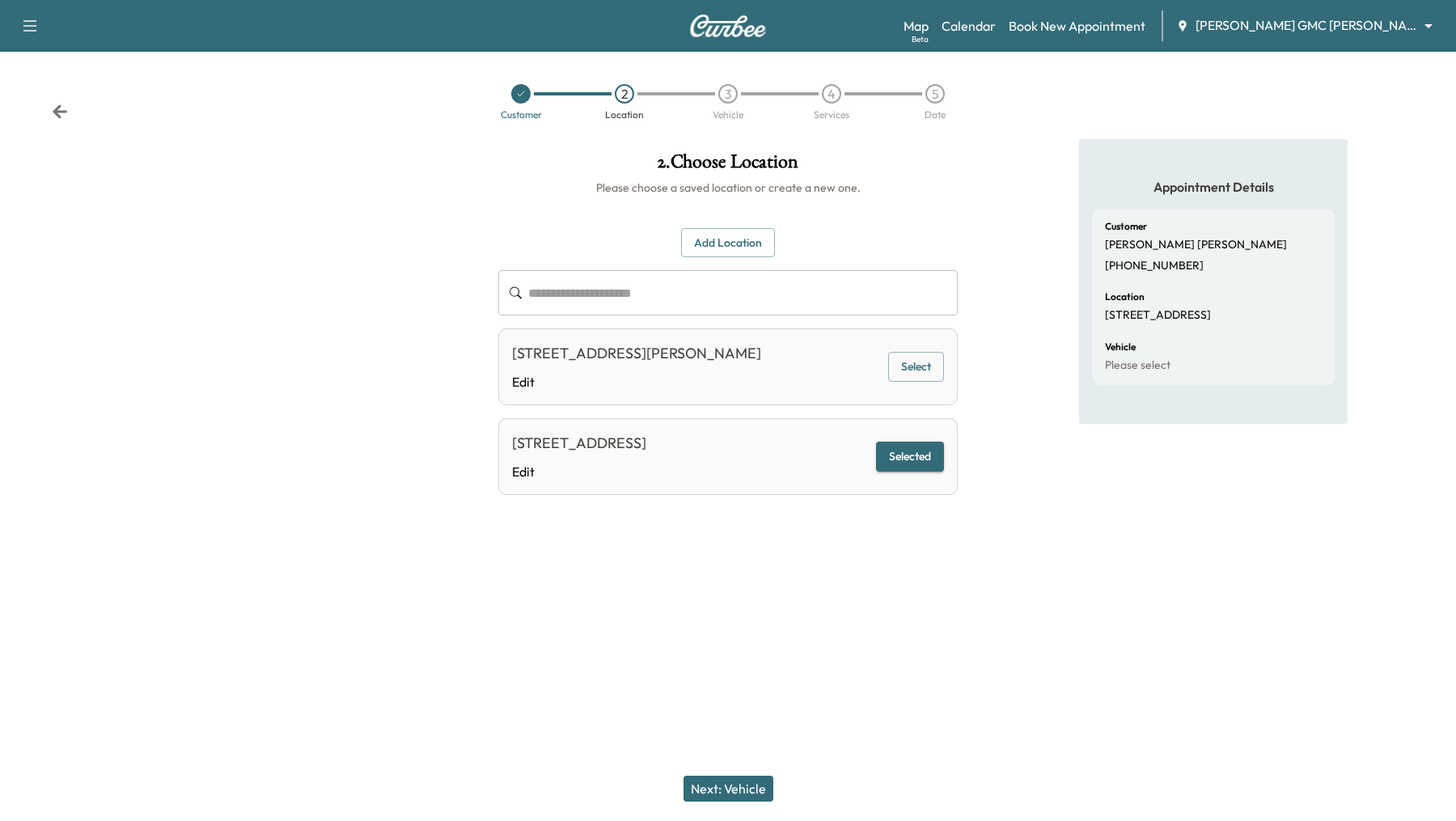
click at [753, 791] on button "Next: Vehicle" at bounding box center [728, 788] width 90 height 26
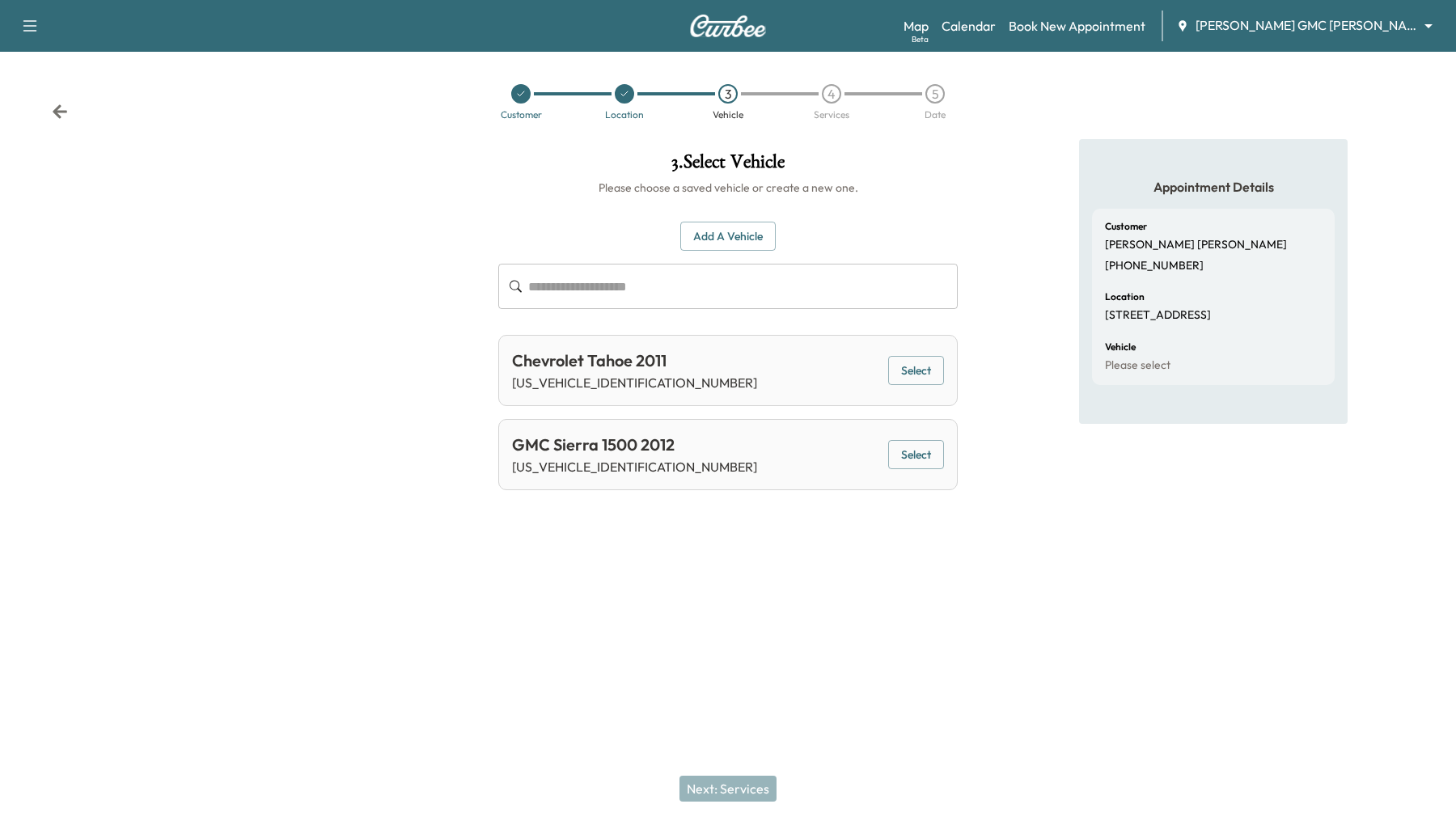
click at [774, 348] on div "Chevrolet Tahoe 2011 1GNSKCE07BR137245 Select" at bounding box center [728, 370] width 459 height 71
click at [912, 349] on div "Chevrolet Tahoe 2011 1GNSKCE07BR137245 Select" at bounding box center [728, 370] width 459 height 71
click at [912, 369] on button "Select" at bounding box center [916, 370] width 56 height 30
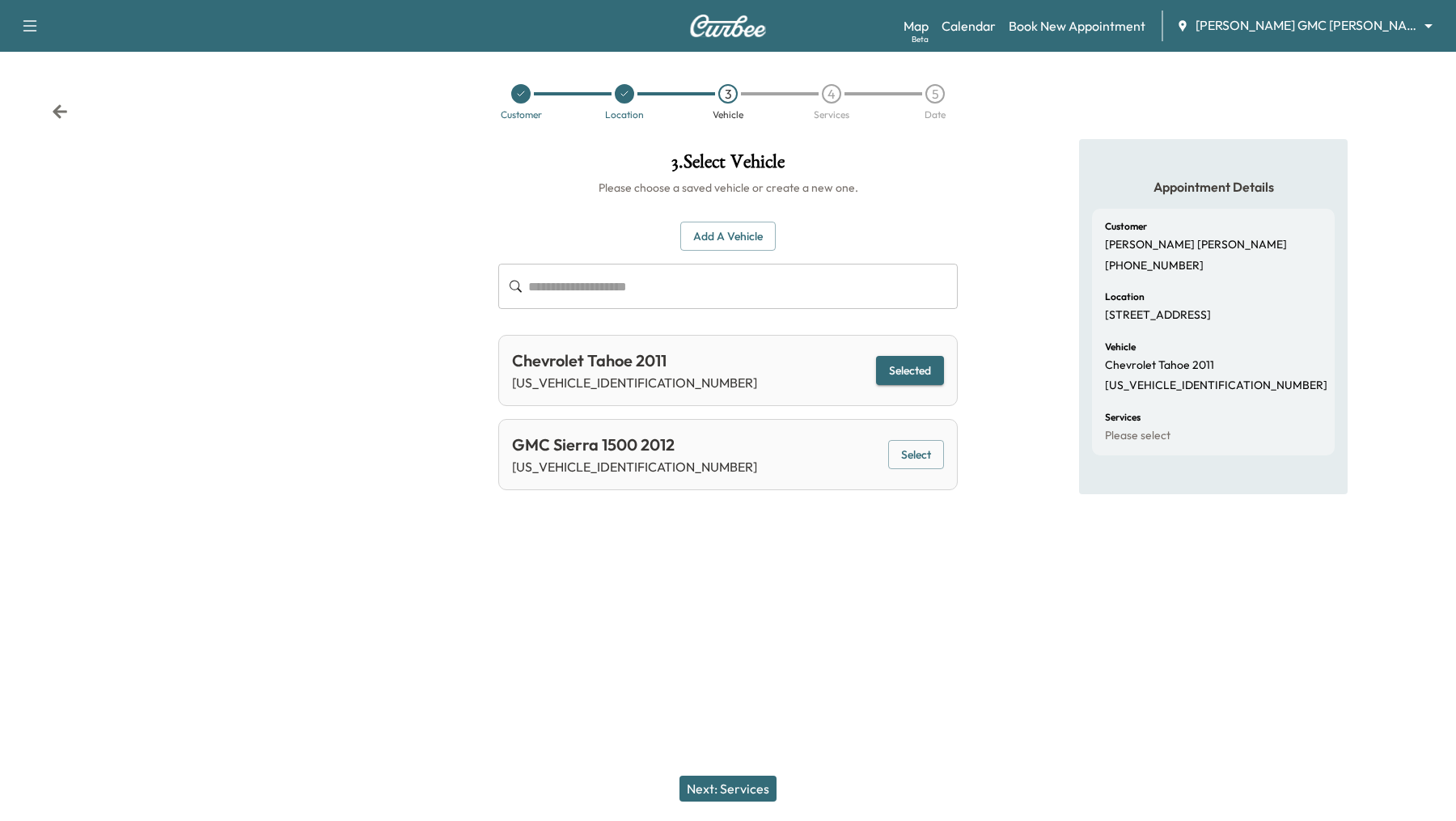
click at [753, 792] on button "Next: Services" at bounding box center [728, 788] width 97 height 26
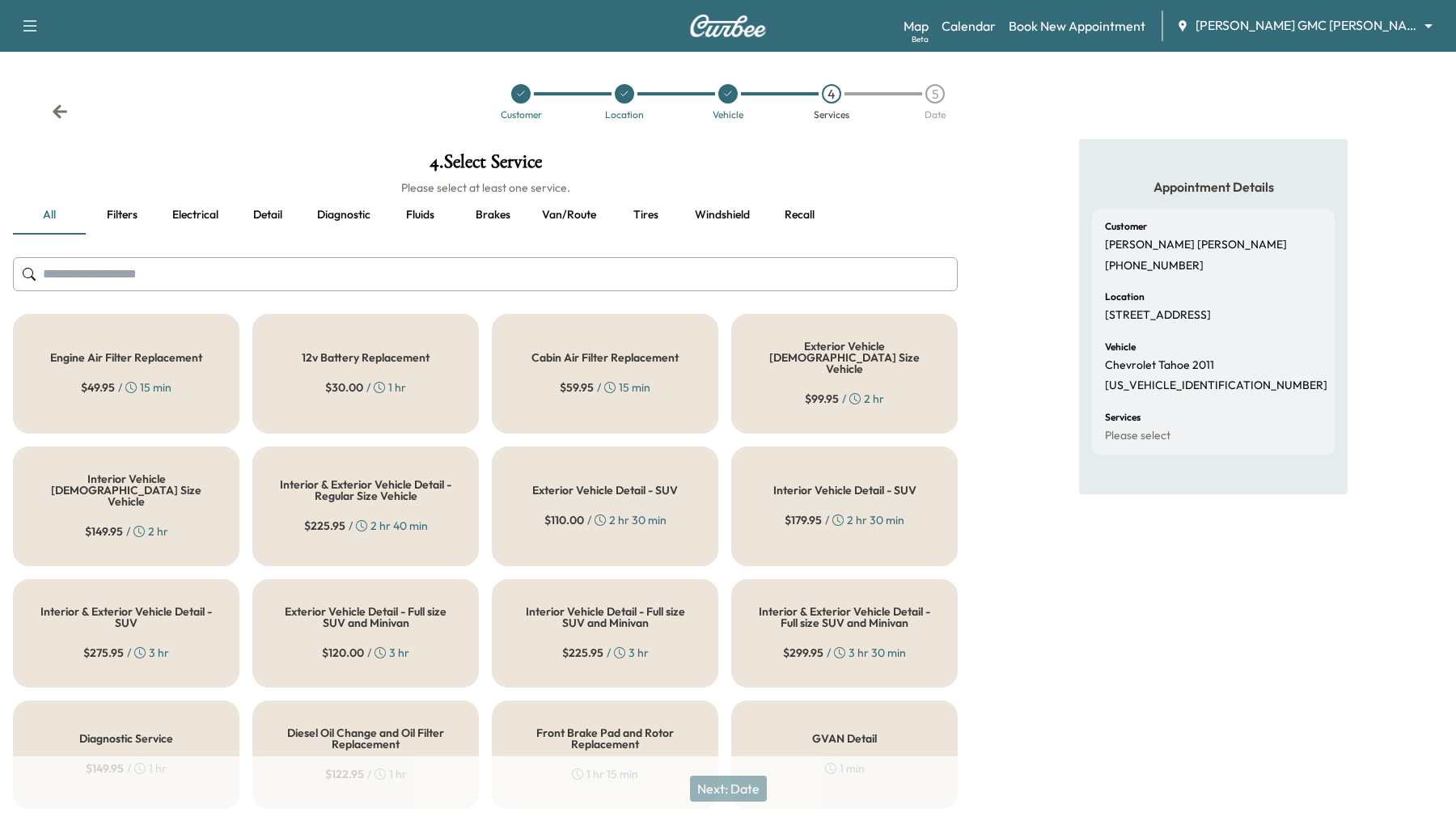
click at [669, 372] on div "Cabin Air Filter Replacement $ 59.95 / 15 min" at bounding box center [605, 374] width 227 height 120
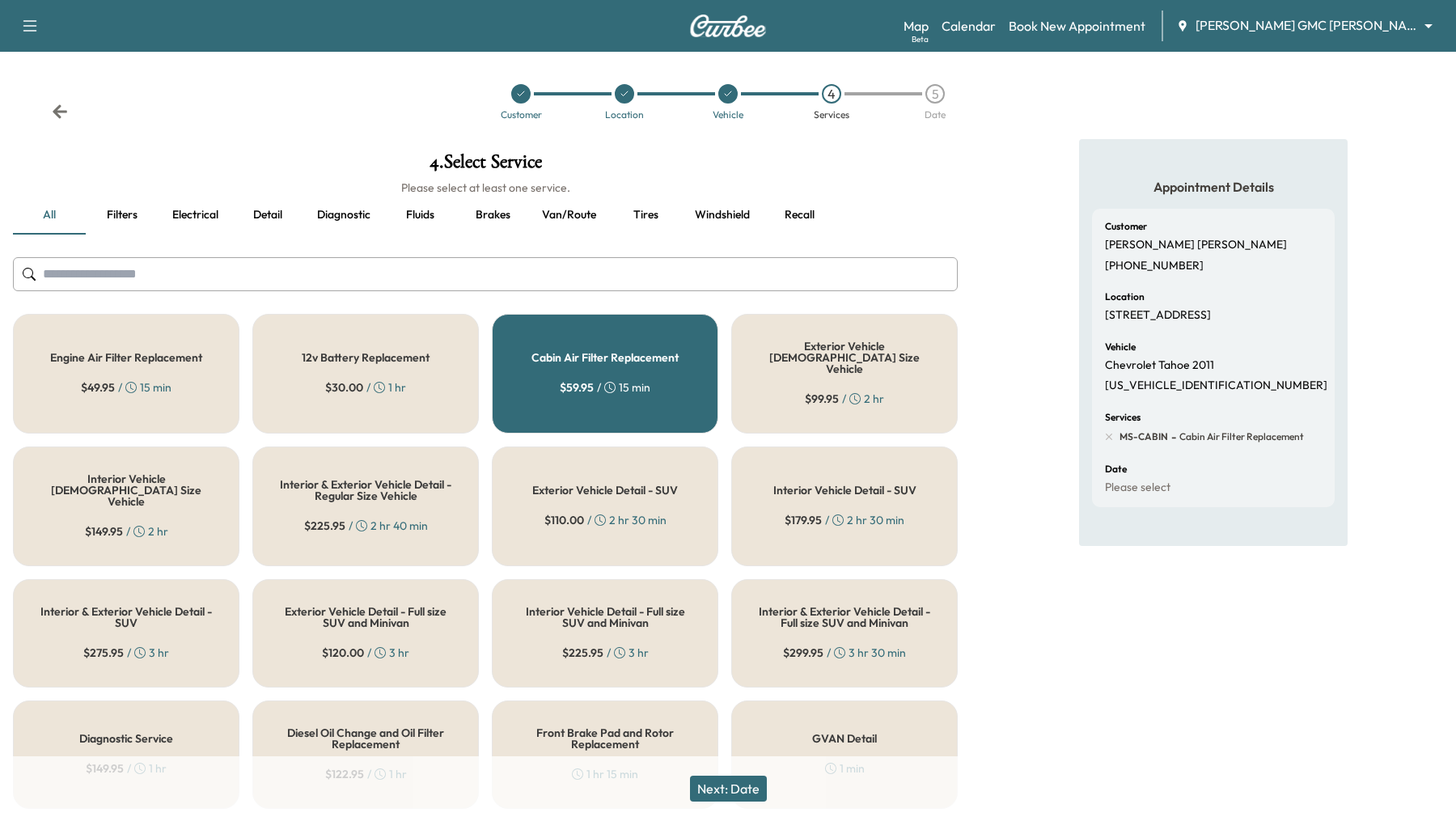
click at [668, 271] on input "text" at bounding box center [485, 273] width 944 height 34
click at [641, 379] on div "$ 59.95 / 15 min" at bounding box center [604, 388] width 90 height 16
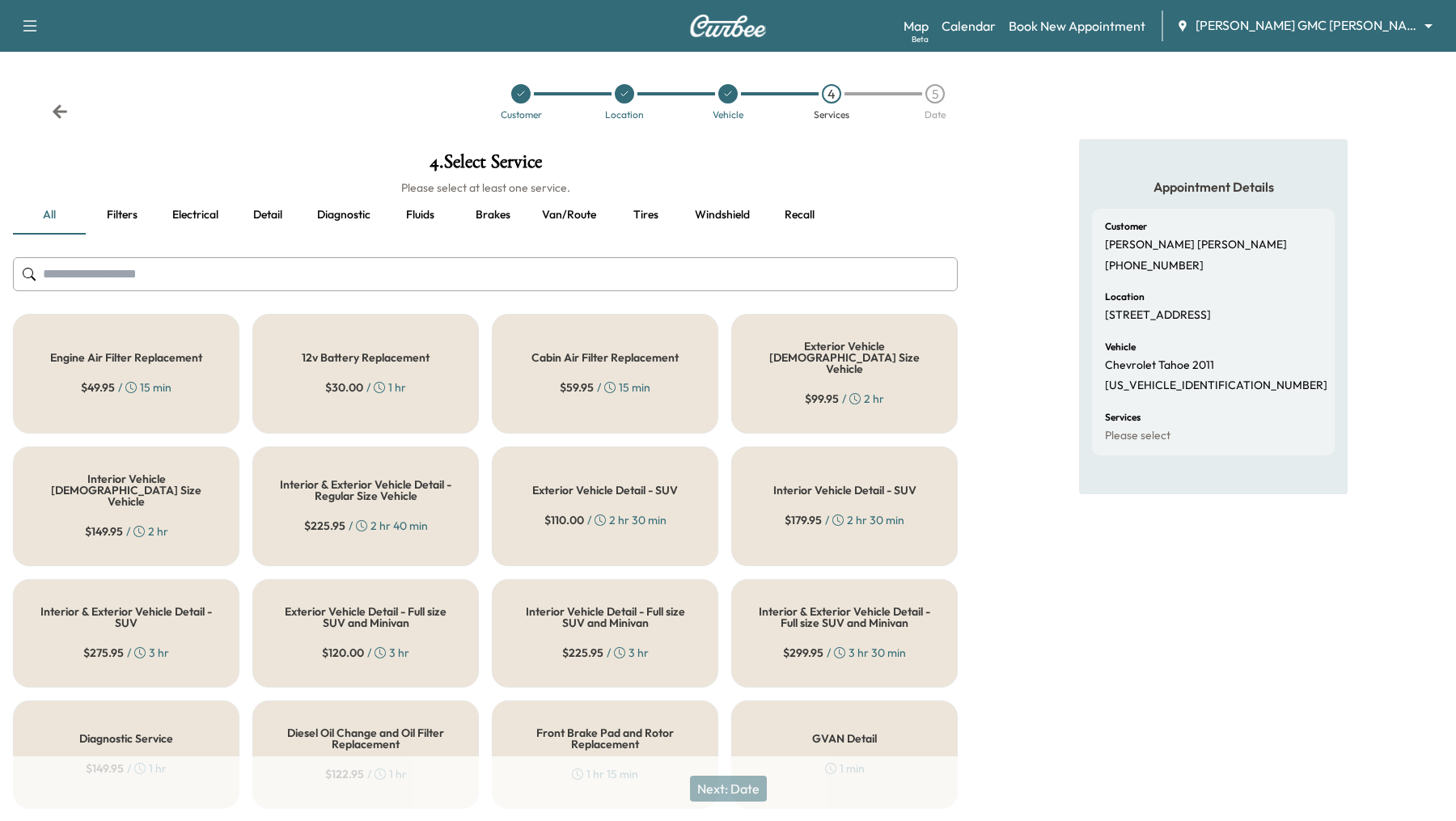
click at [651, 268] on input "text" at bounding box center [485, 273] width 944 height 34
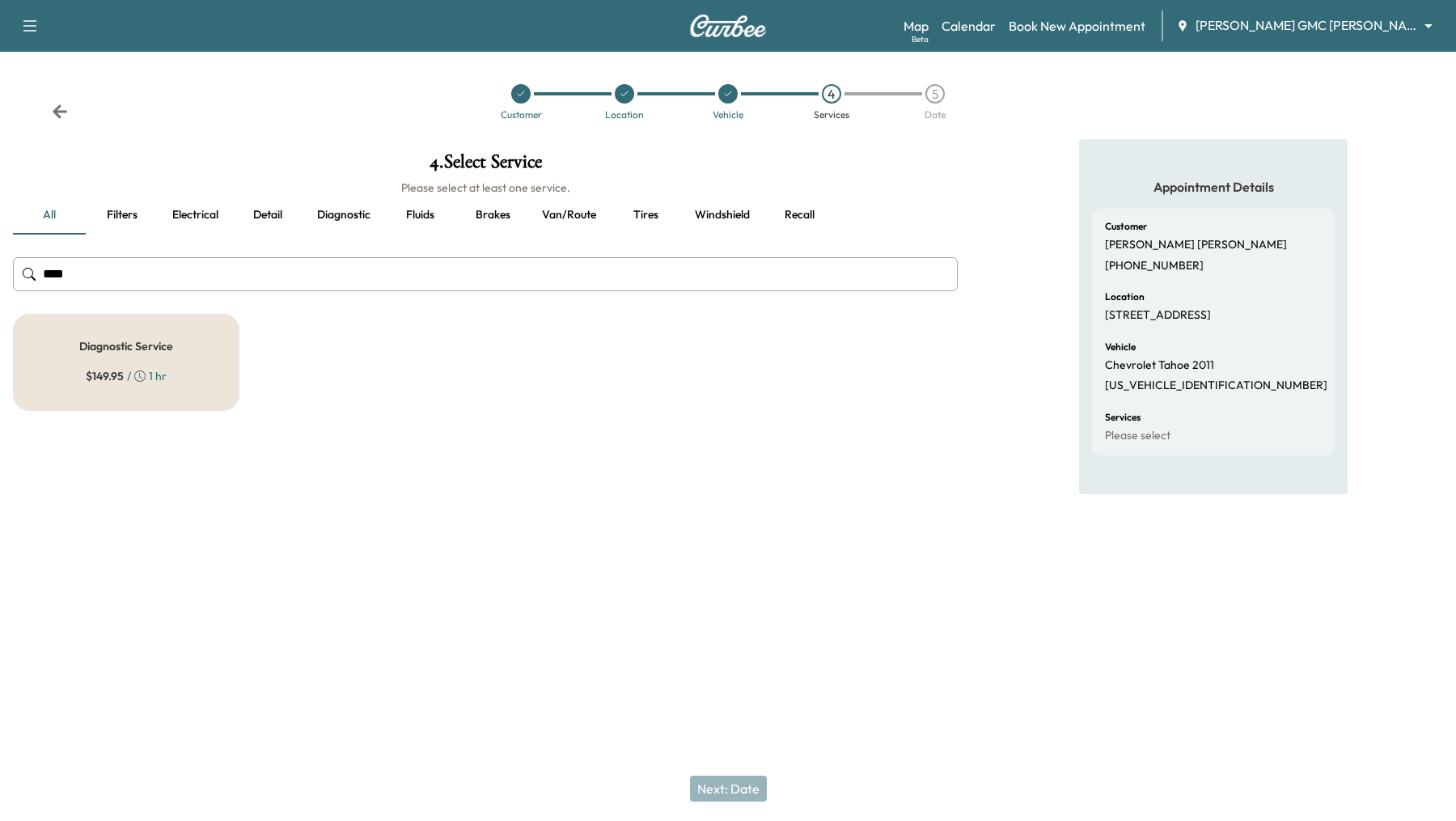
type input "****"
click at [115, 400] on div "Diagnostic Service $ 149.95 / 1 hr" at bounding box center [126, 362] width 227 height 97
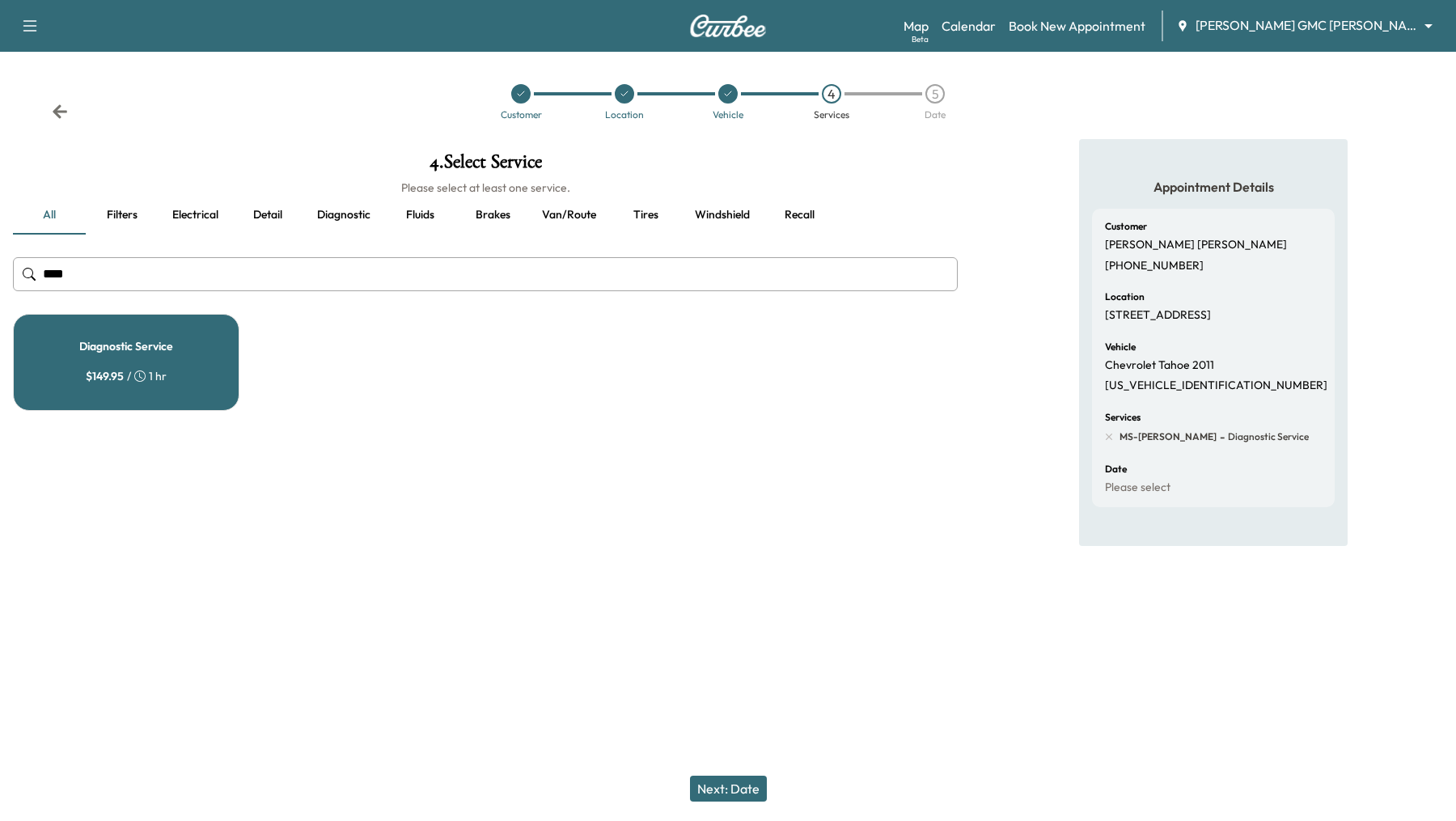
click at [754, 794] on button "Next: Date" at bounding box center [728, 788] width 77 height 26
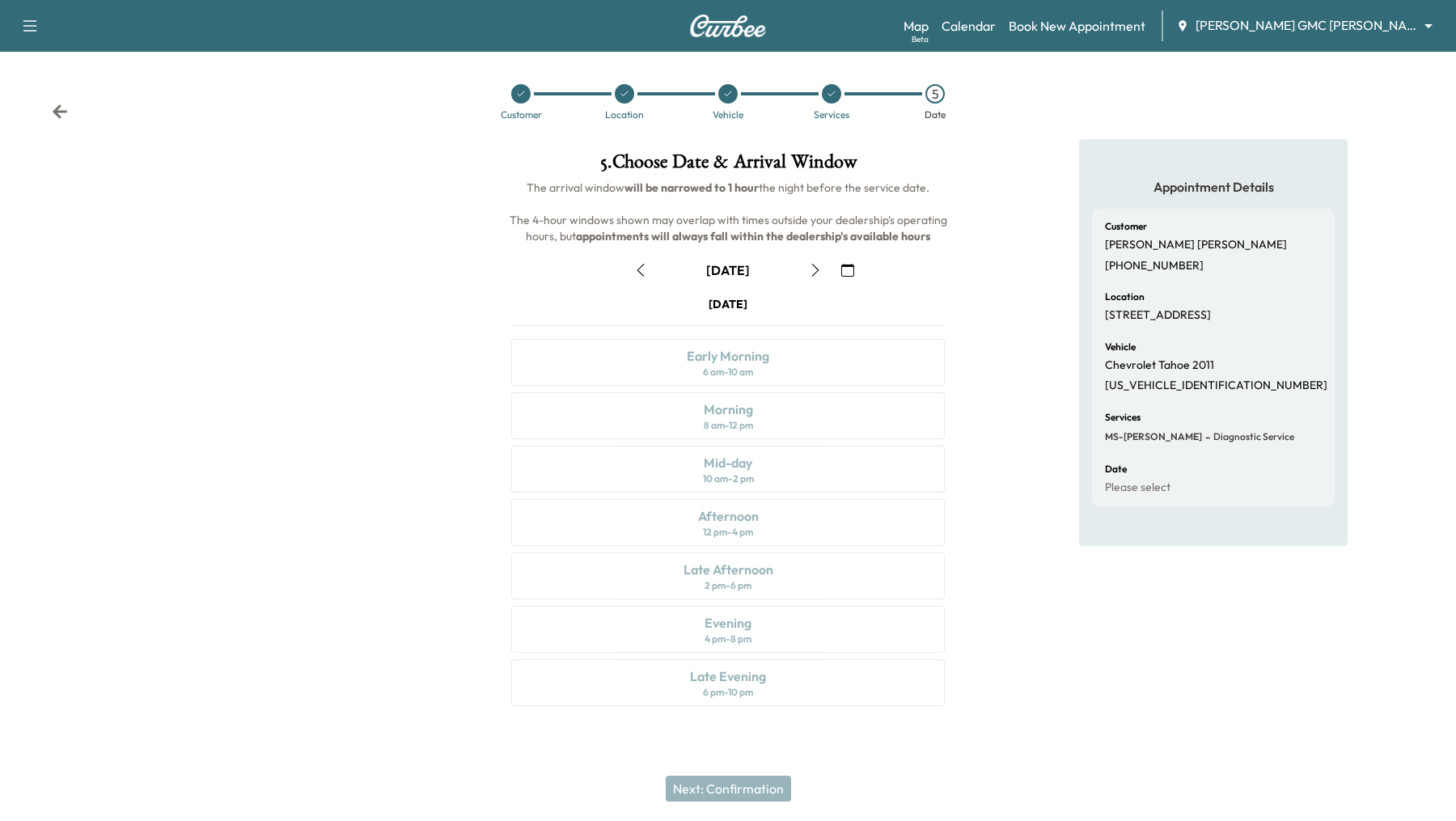
click at [852, 273] on icon "button" at bounding box center [847, 270] width 13 height 13
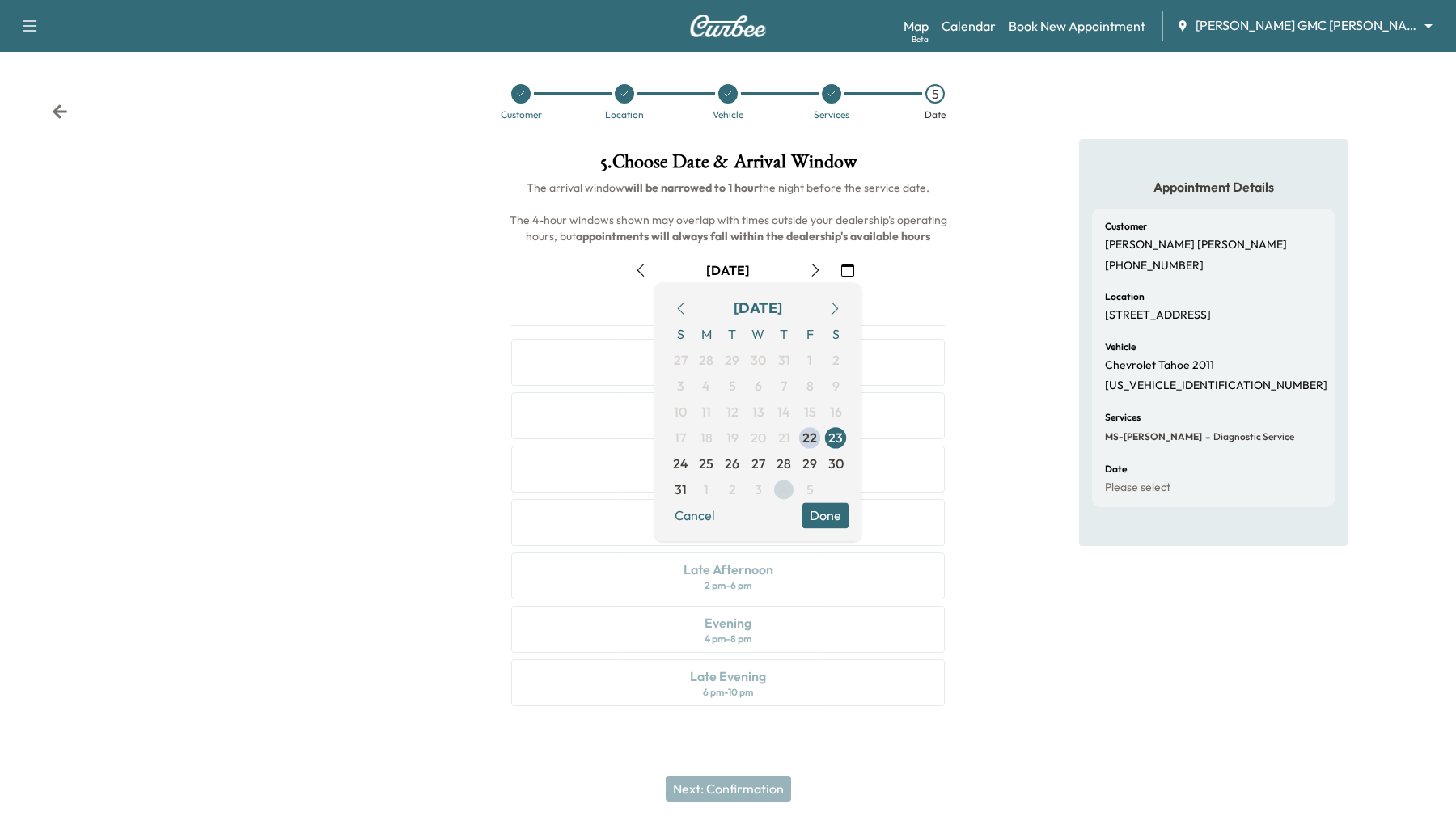
click at [787, 491] on span "4" at bounding box center [783, 489] width 8 height 20
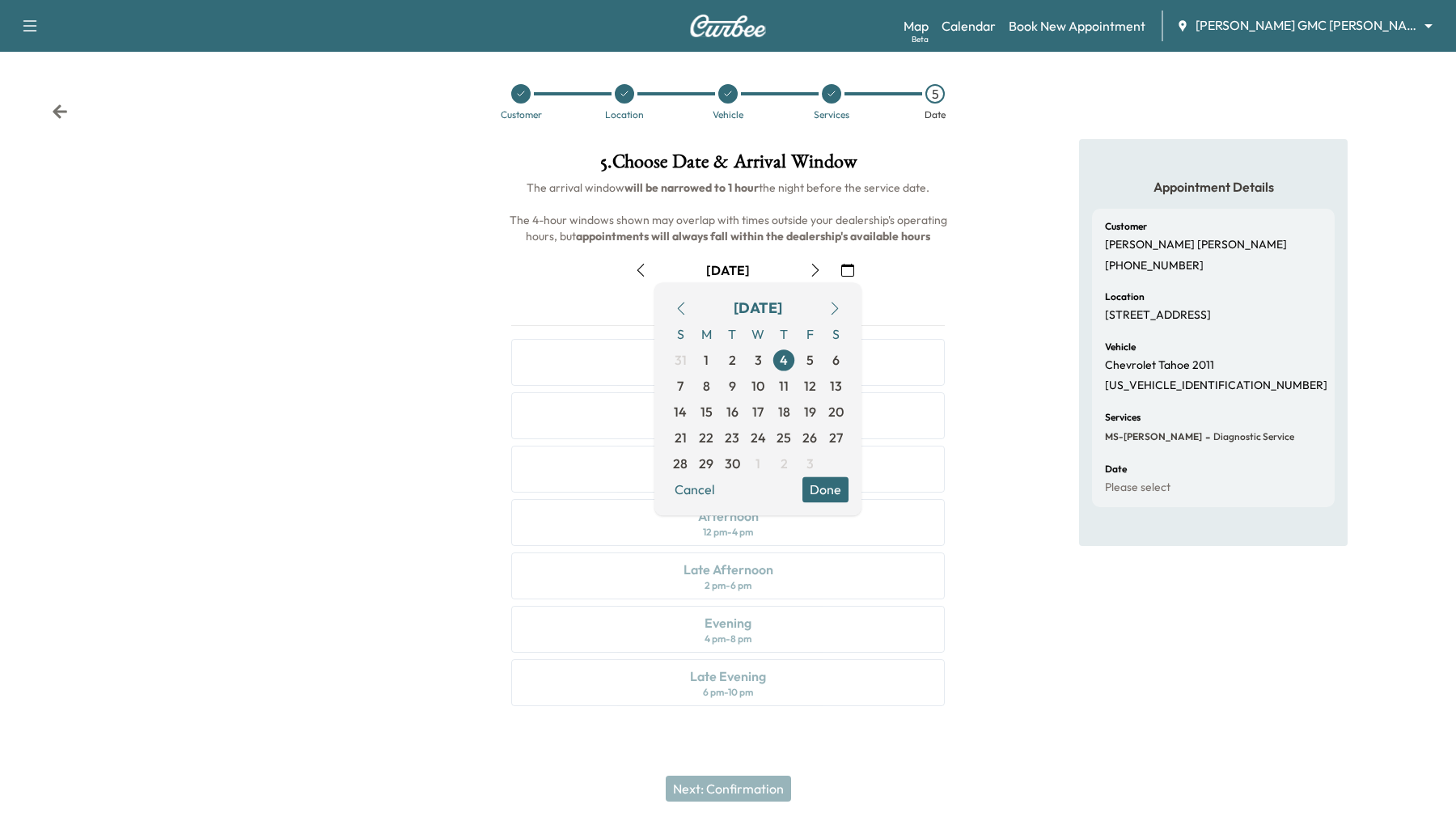
click at [833, 496] on button "Done" at bounding box center [825, 489] width 46 height 26
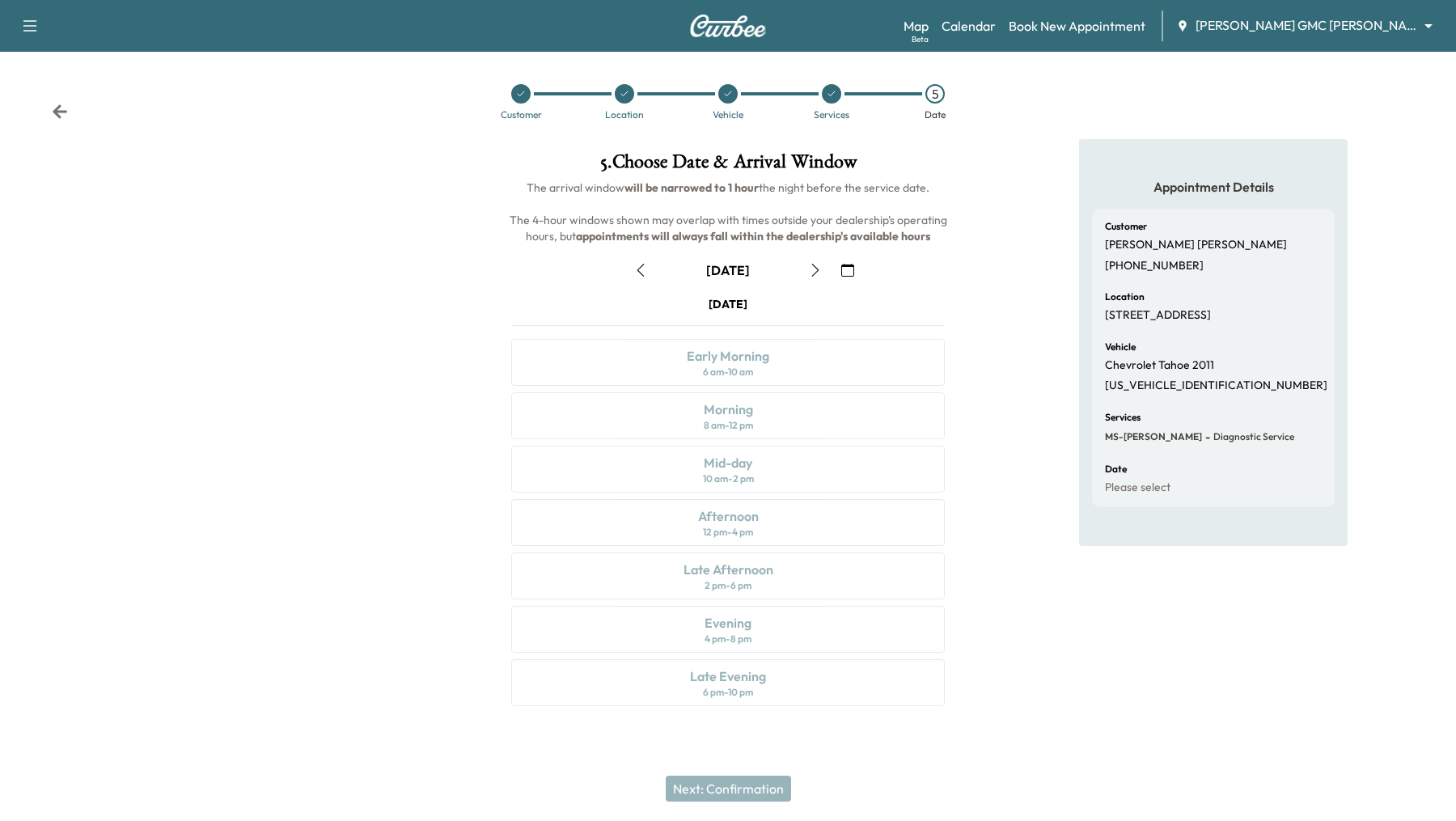
click at [728, 90] on icon at bounding box center [728, 94] width 10 height 10
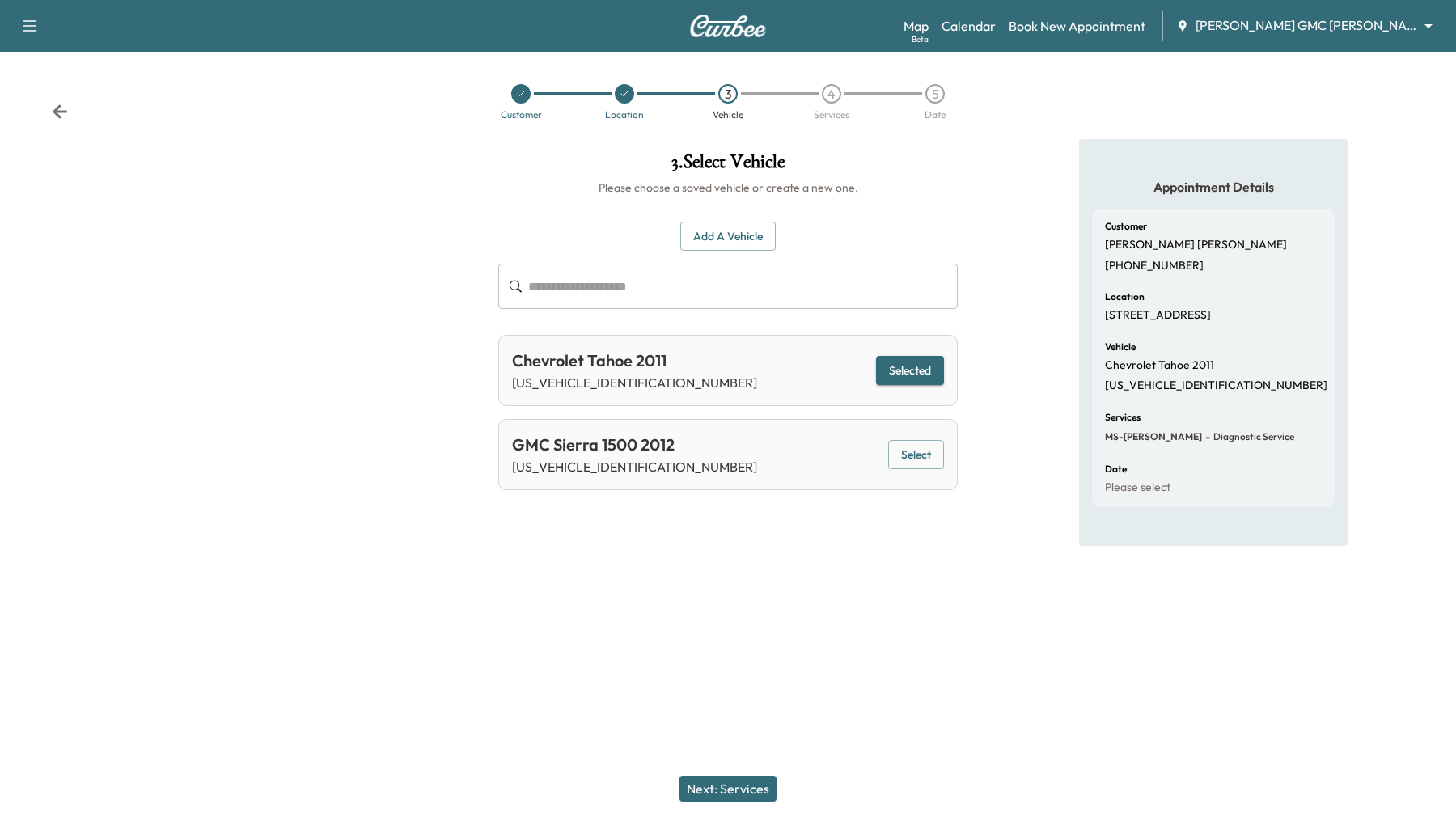
click at [729, 790] on button "Next: Services" at bounding box center [728, 788] width 97 height 26
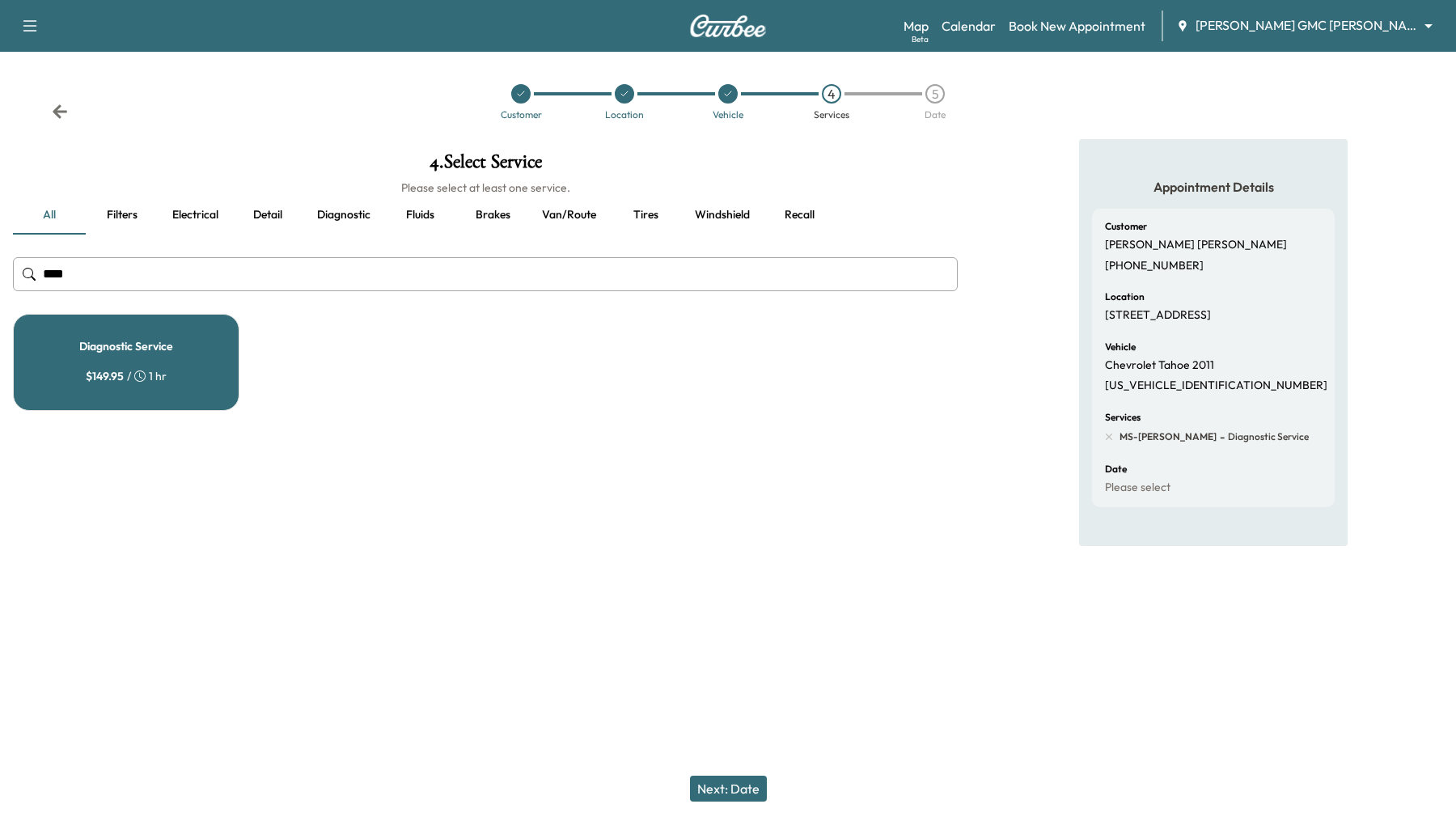
click at [128, 205] on button "Filters" at bounding box center [122, 214] width 73 height 39
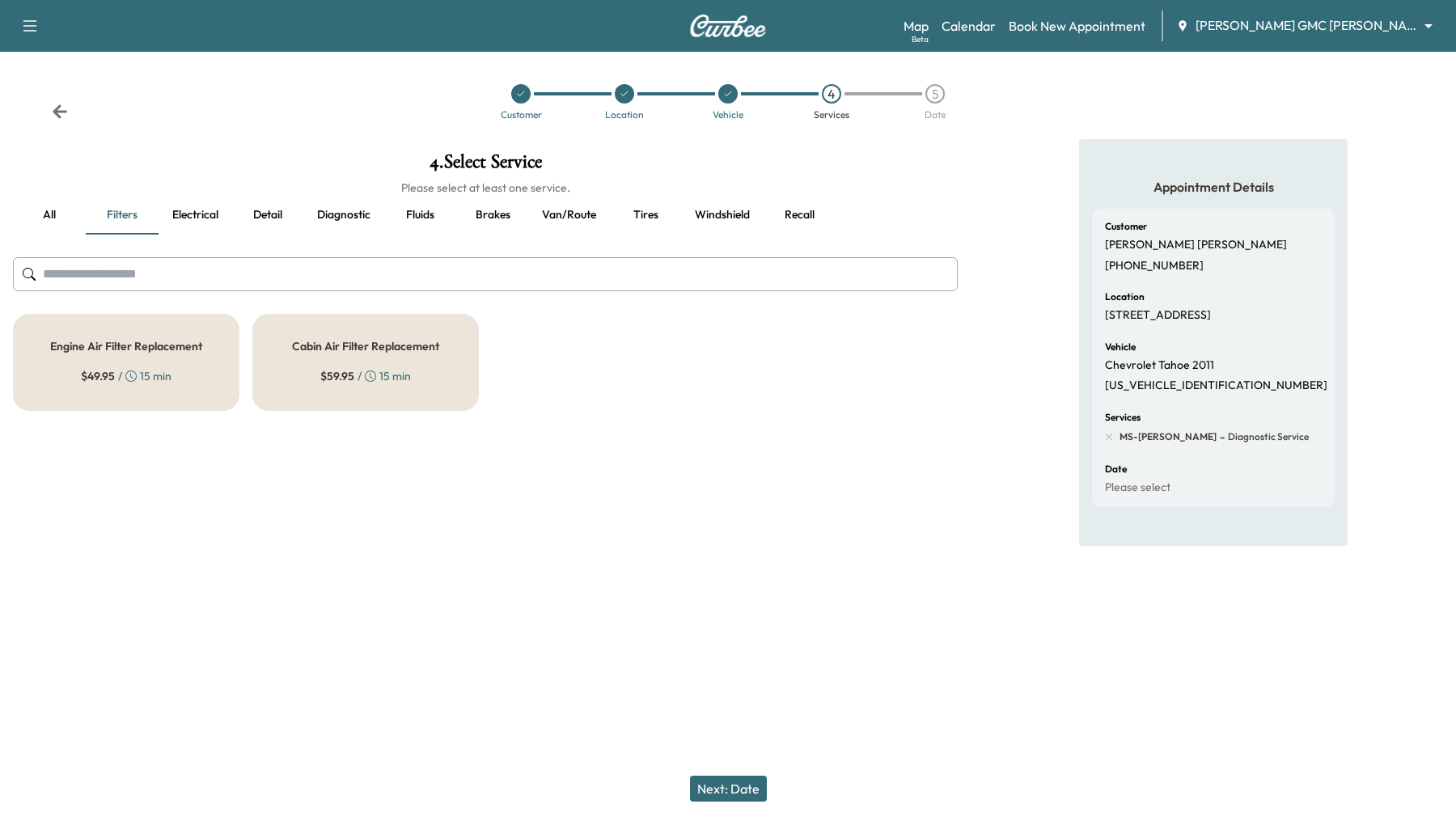
click at [94, 383] on span "$ 49.95" at bounding box center [97, 376] width 34 height 16
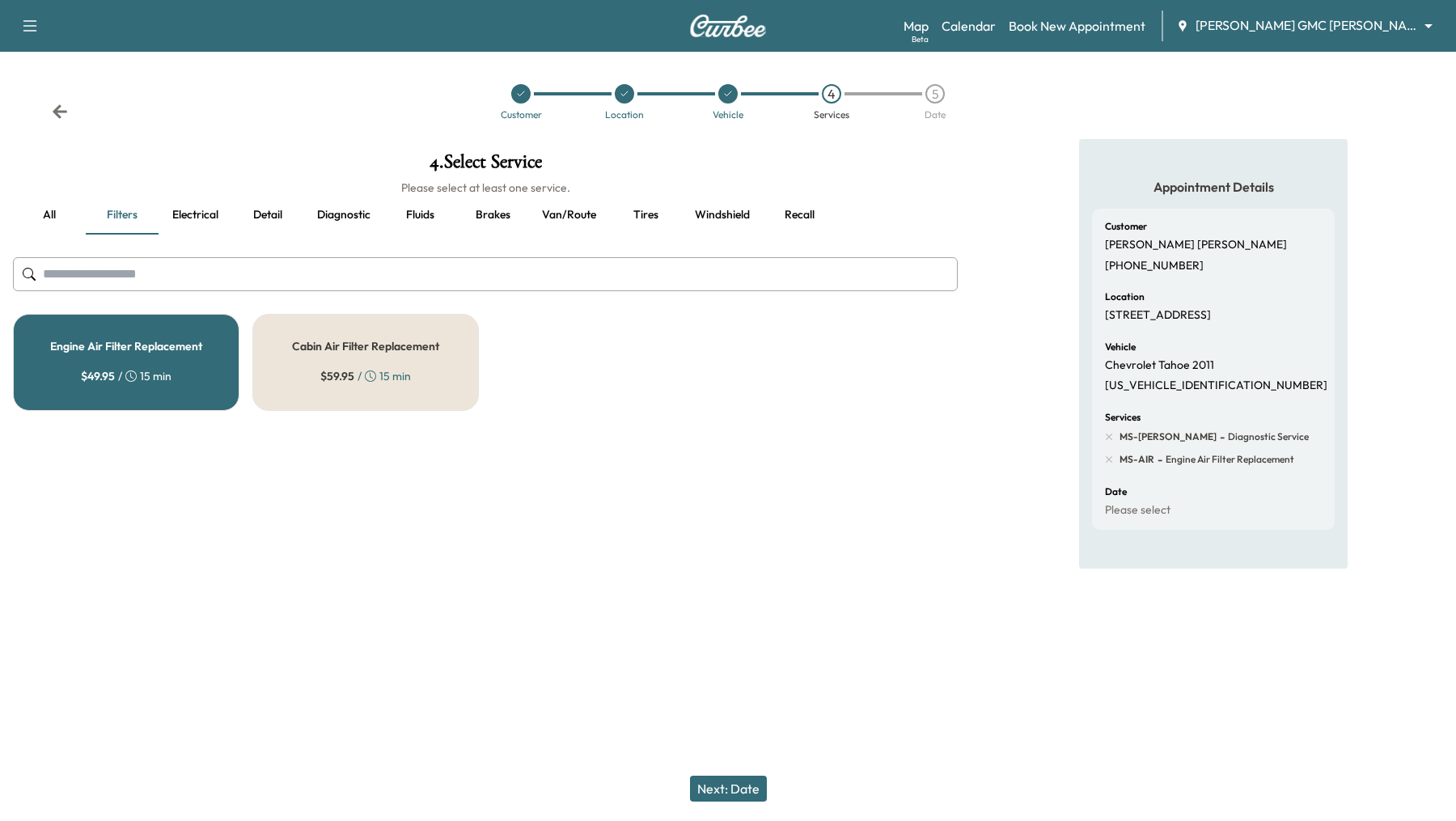
click at [363, 219] on button "Diagnostic" at bounding box center [343, 214] width 80 height 39
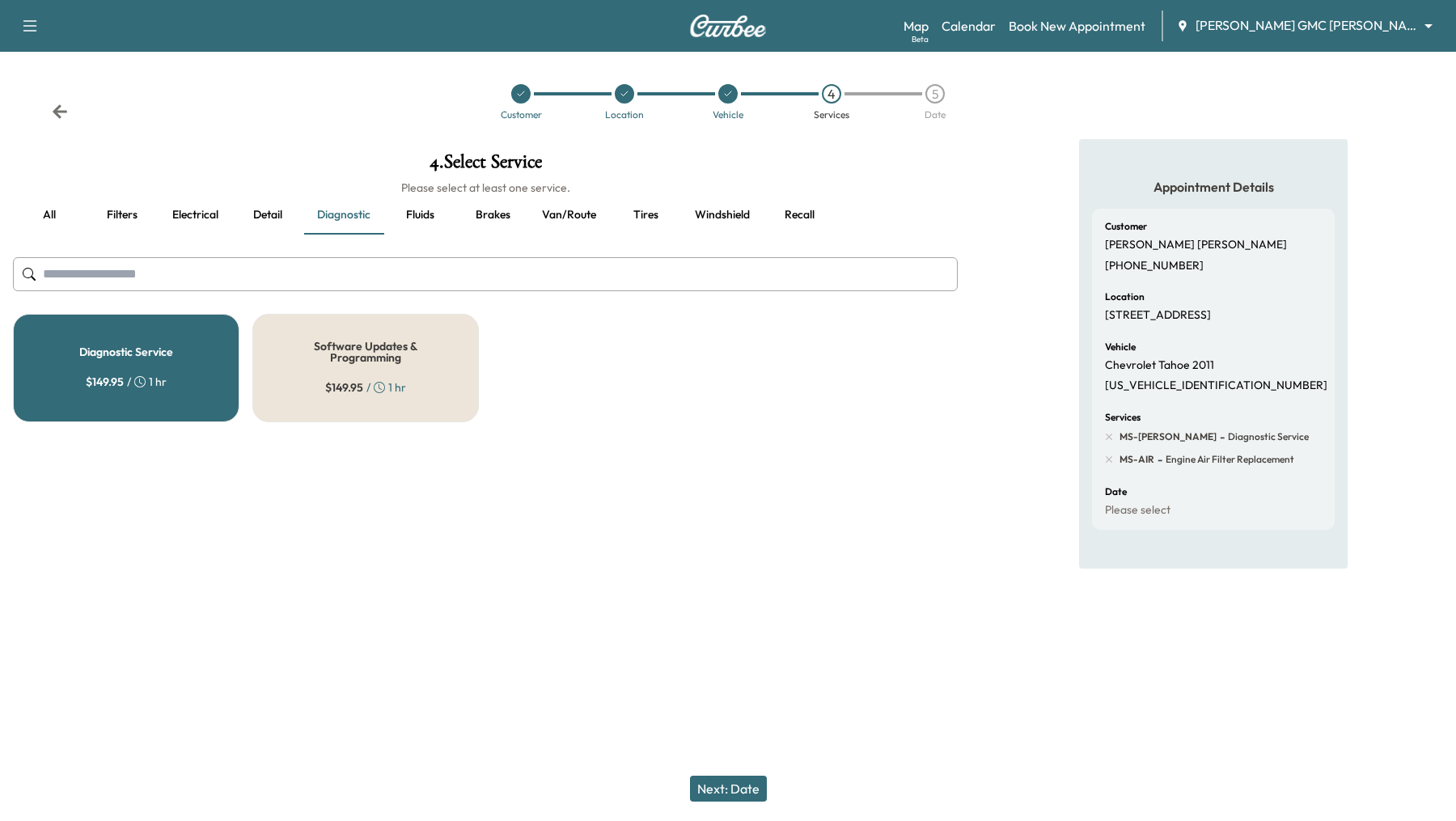
click at [123, 366] on div "Diagnostic Service $ 149.95 / 1 hr" at bounding box center [126, 368] width 227 height 108
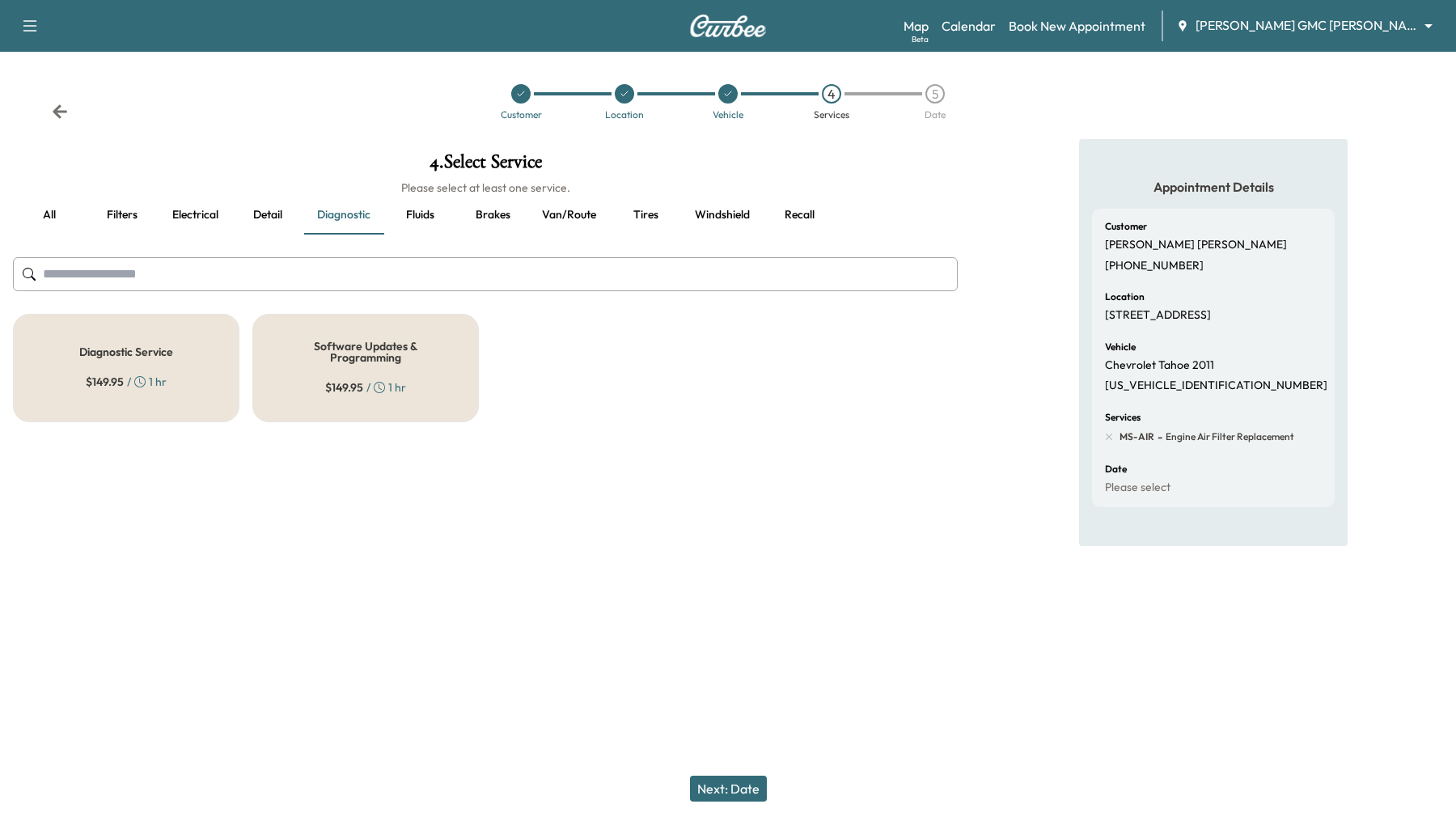
click at [719, 791] on button "Next: Date" at bounding box center [728, 788] width 77 height 26
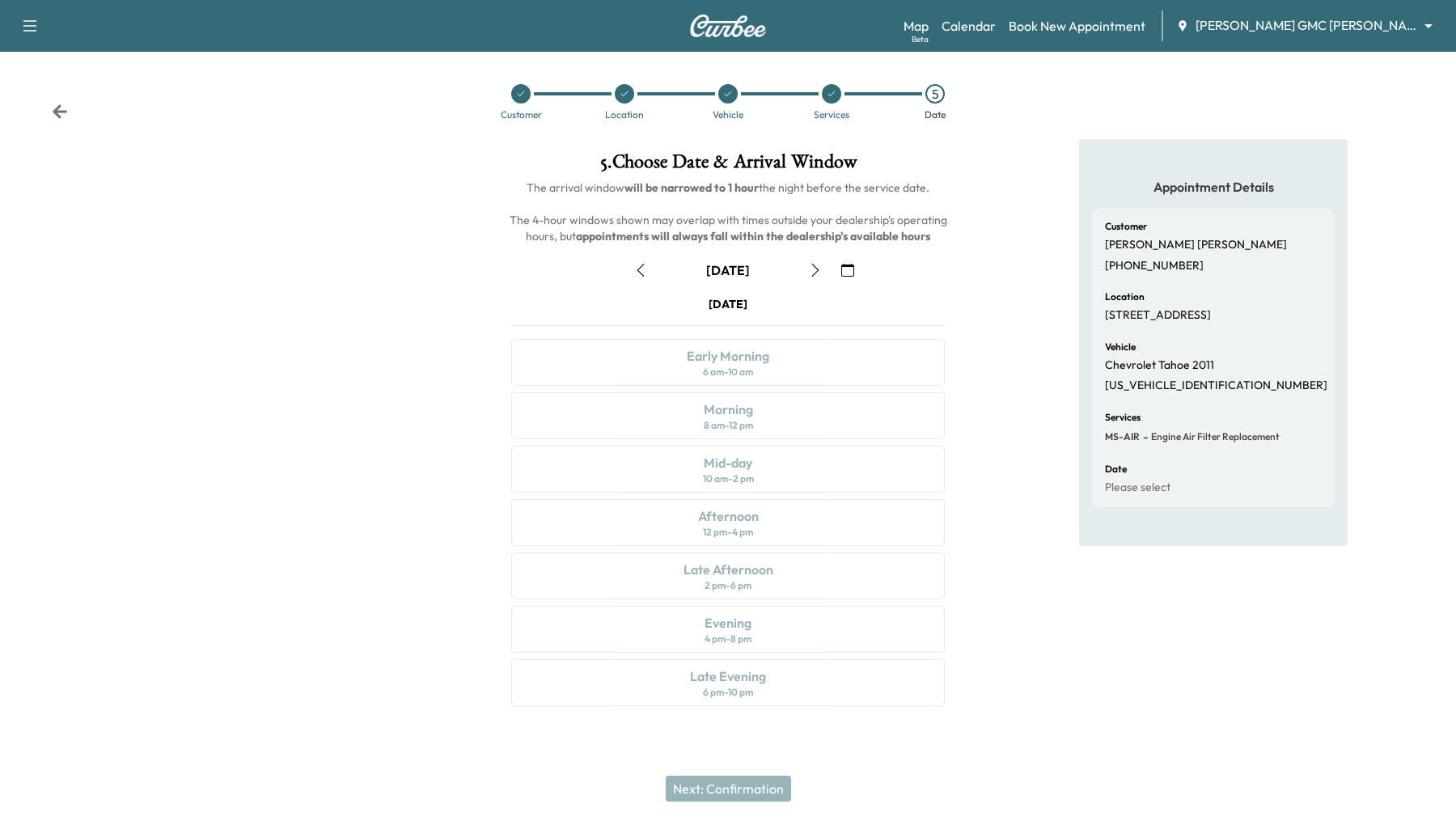
click at [851, 249] on div "August 23 August 2025 S M T W T F S 27 28 29 30 31 1 2 3 4 5 6 7 8 9 10 11 12 1…" at bounding box center [728, 478] width 459 height 468
click at [852, 268] on icon "button" at bounding box center [847, 270] width 13 height 13
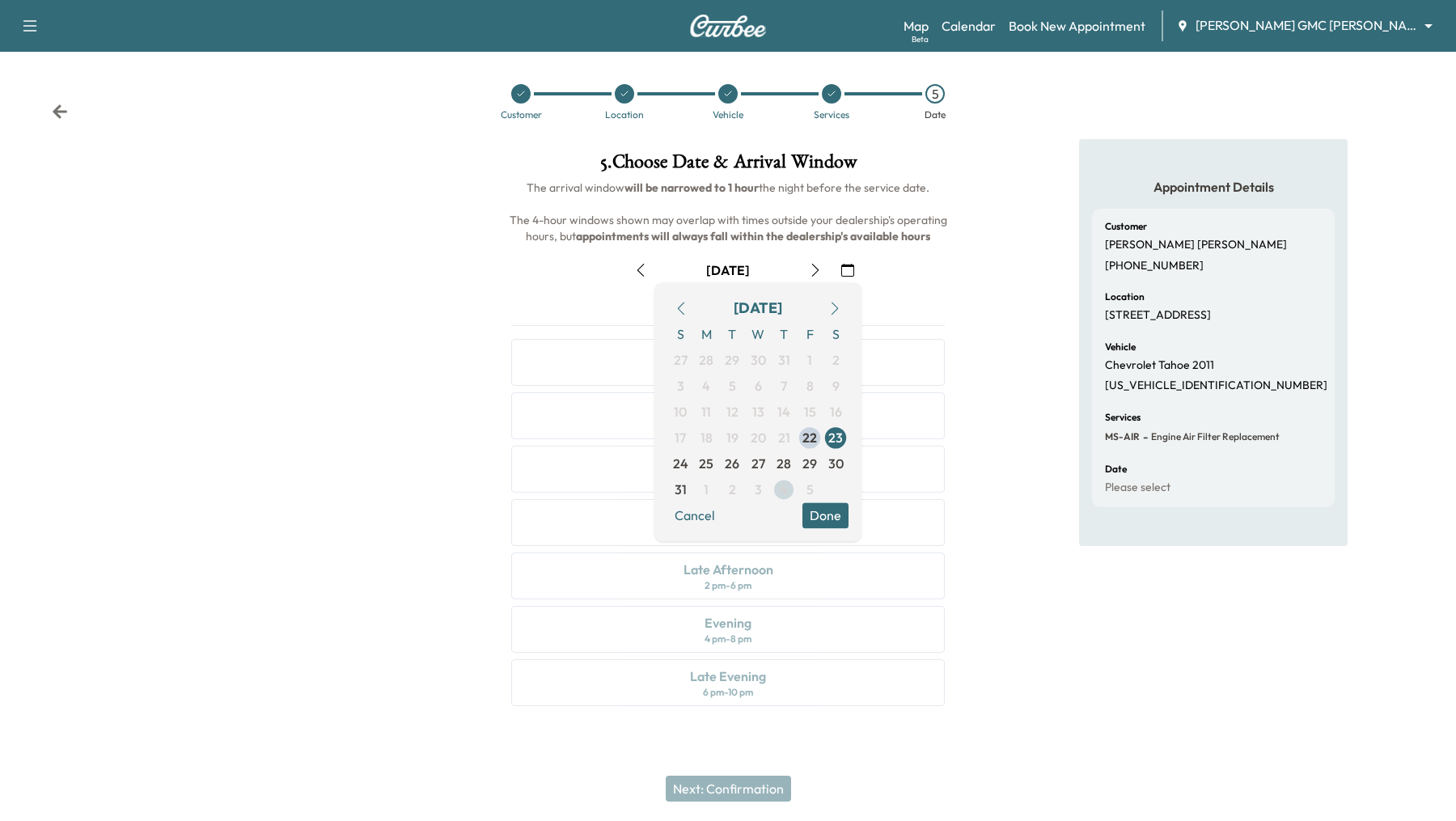
click at [785, 489] on span "4" at bounding box center [783, 489] width 8 height 20
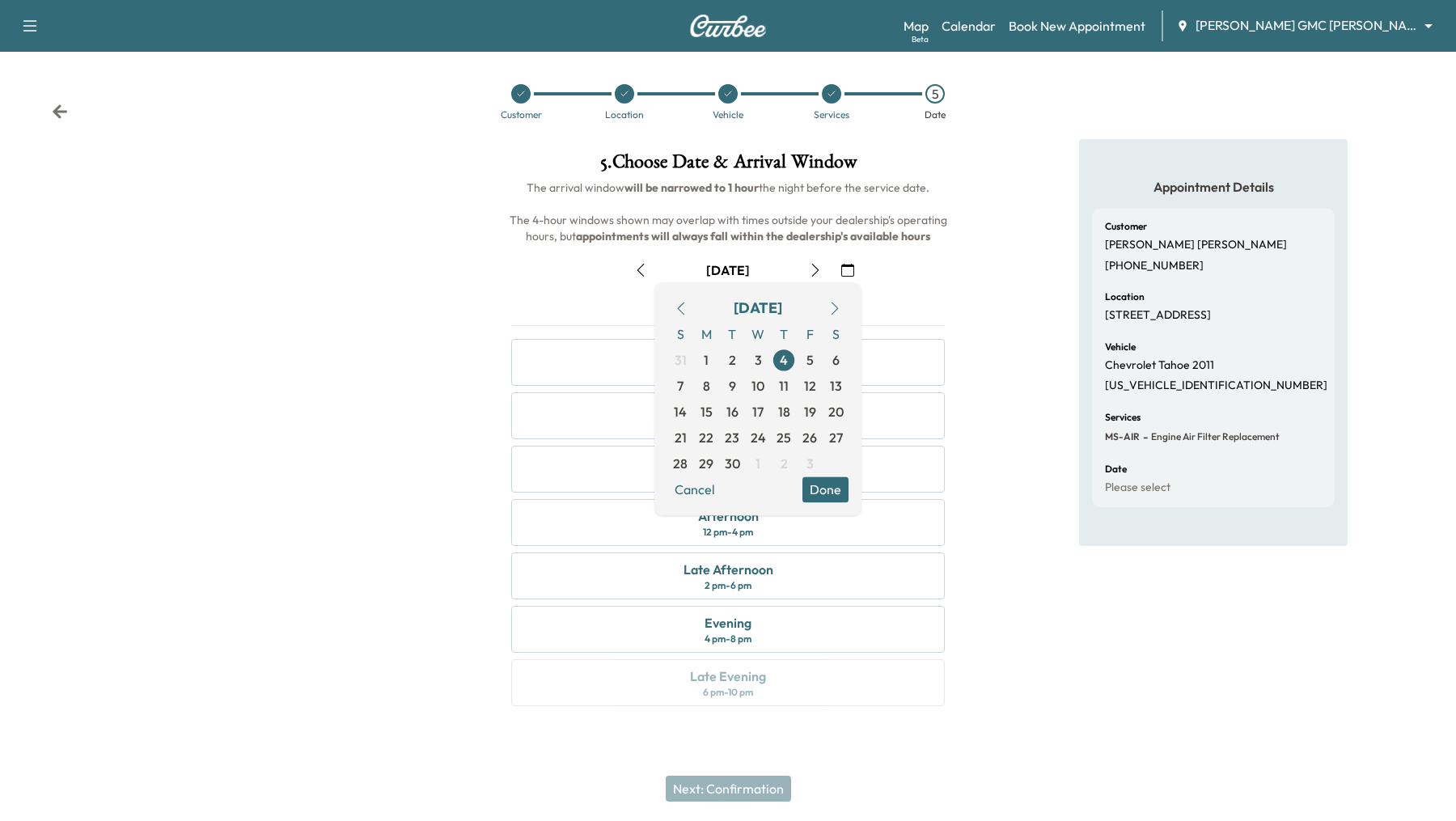
click at [839, 488] on button "Done" at bounding box center [825, 489] width 46 height 26
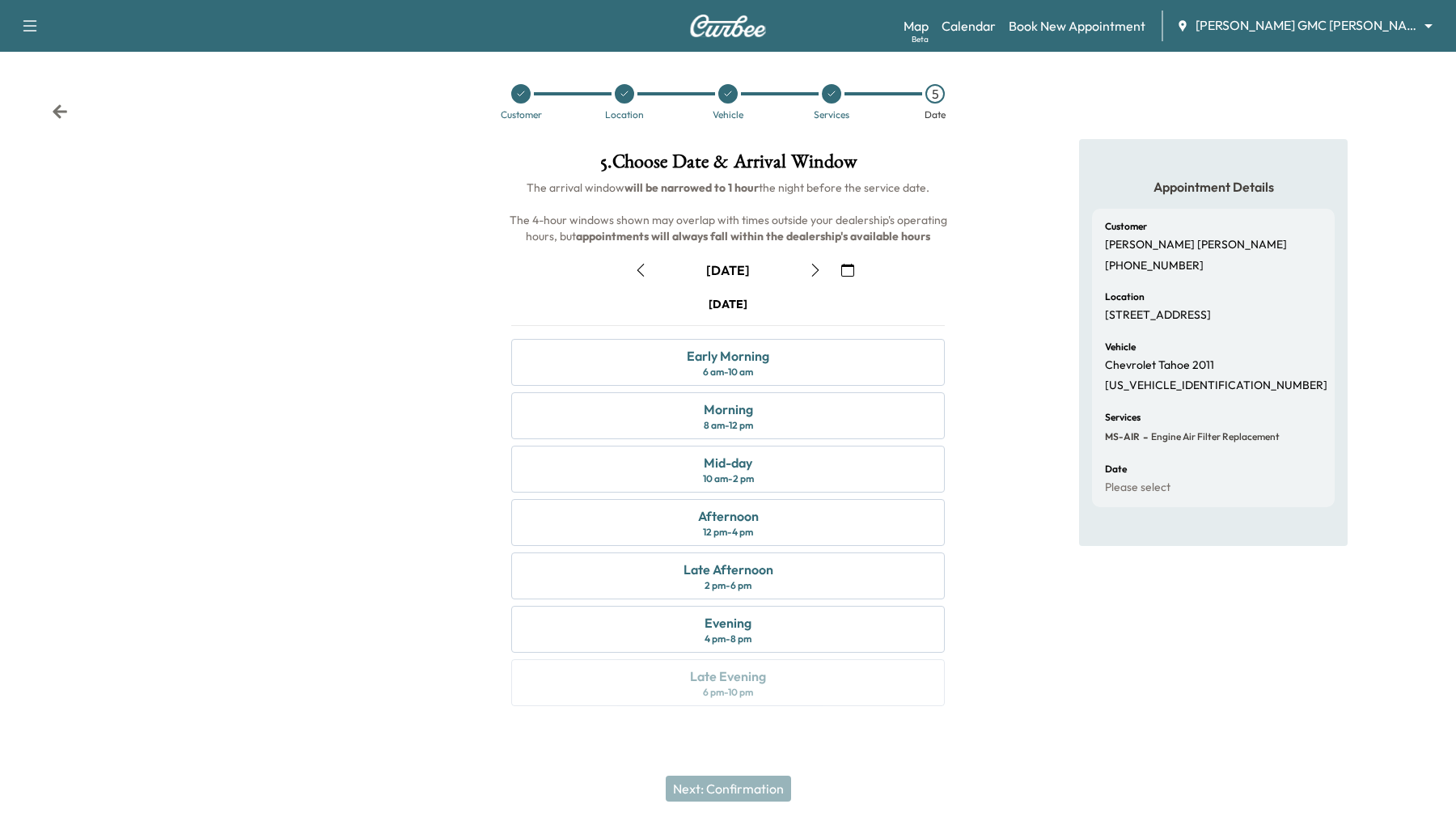
click at [734, 94] on div at bounding box center [728, 94] width 20 height 20
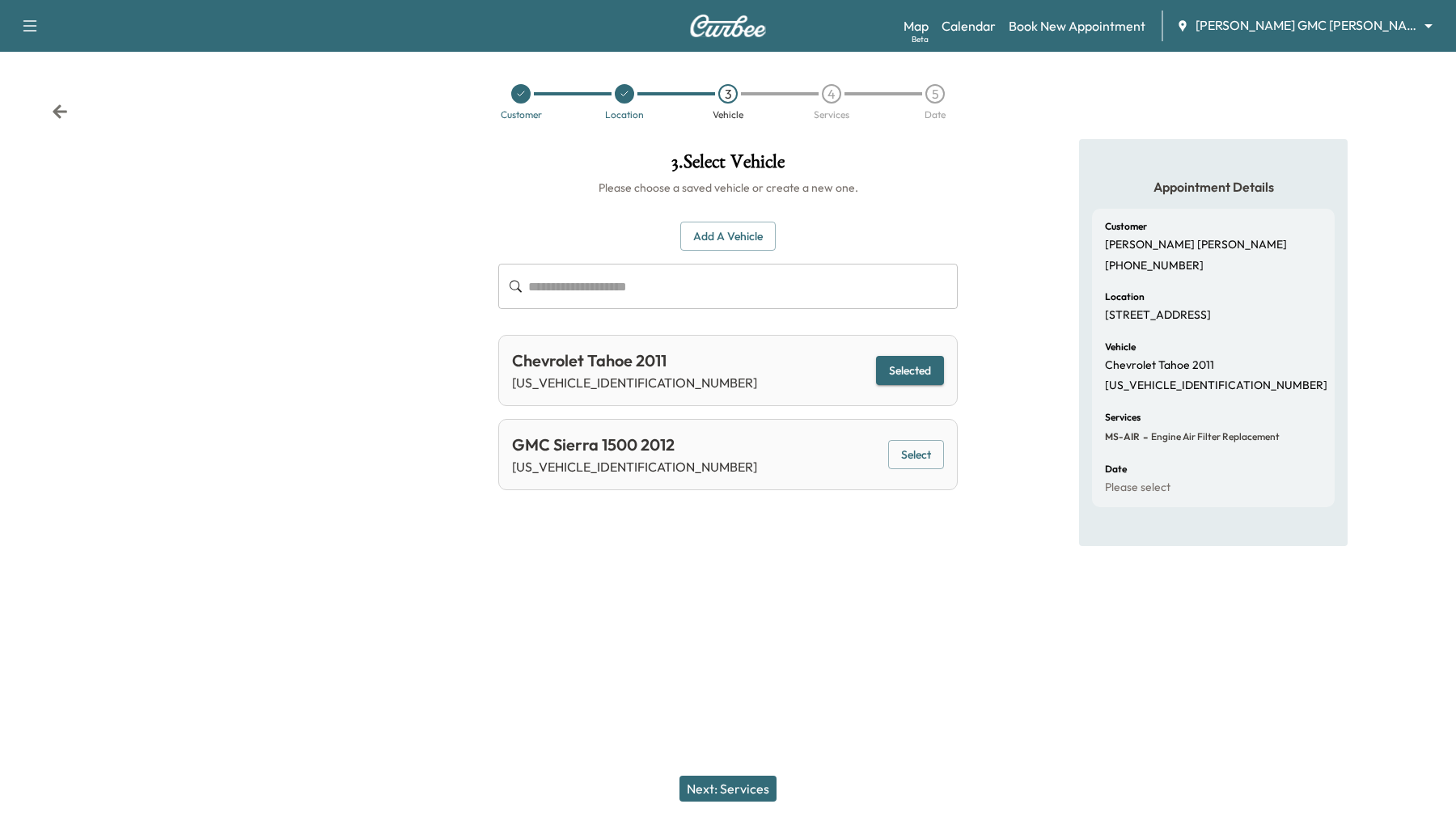
click at [620, 89] on icon at bounding box center [624, 94] width 10 height 10
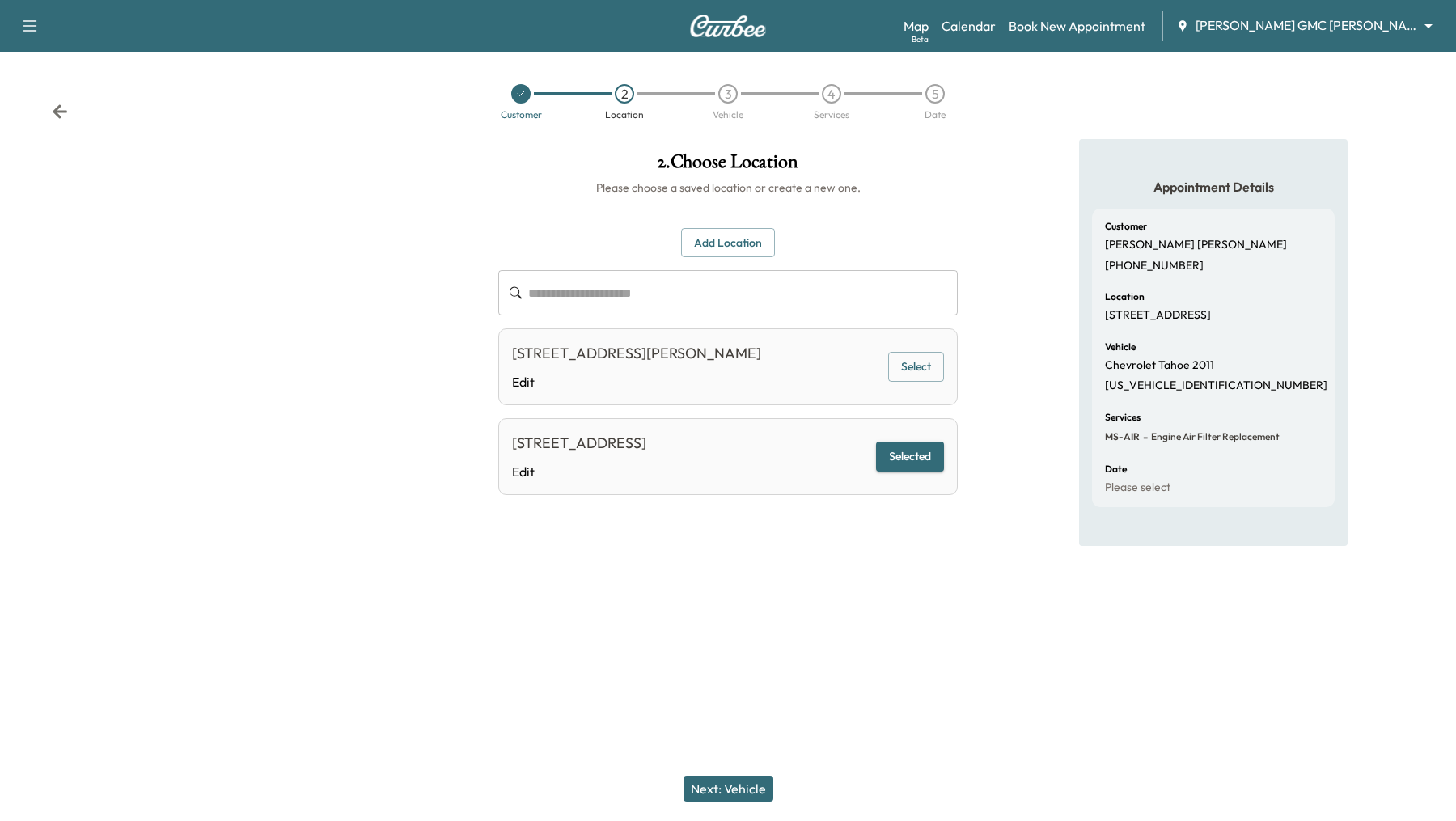
click at [986, 17] on link "Calendar" at bounding box center [968, 26] width 54 height 20
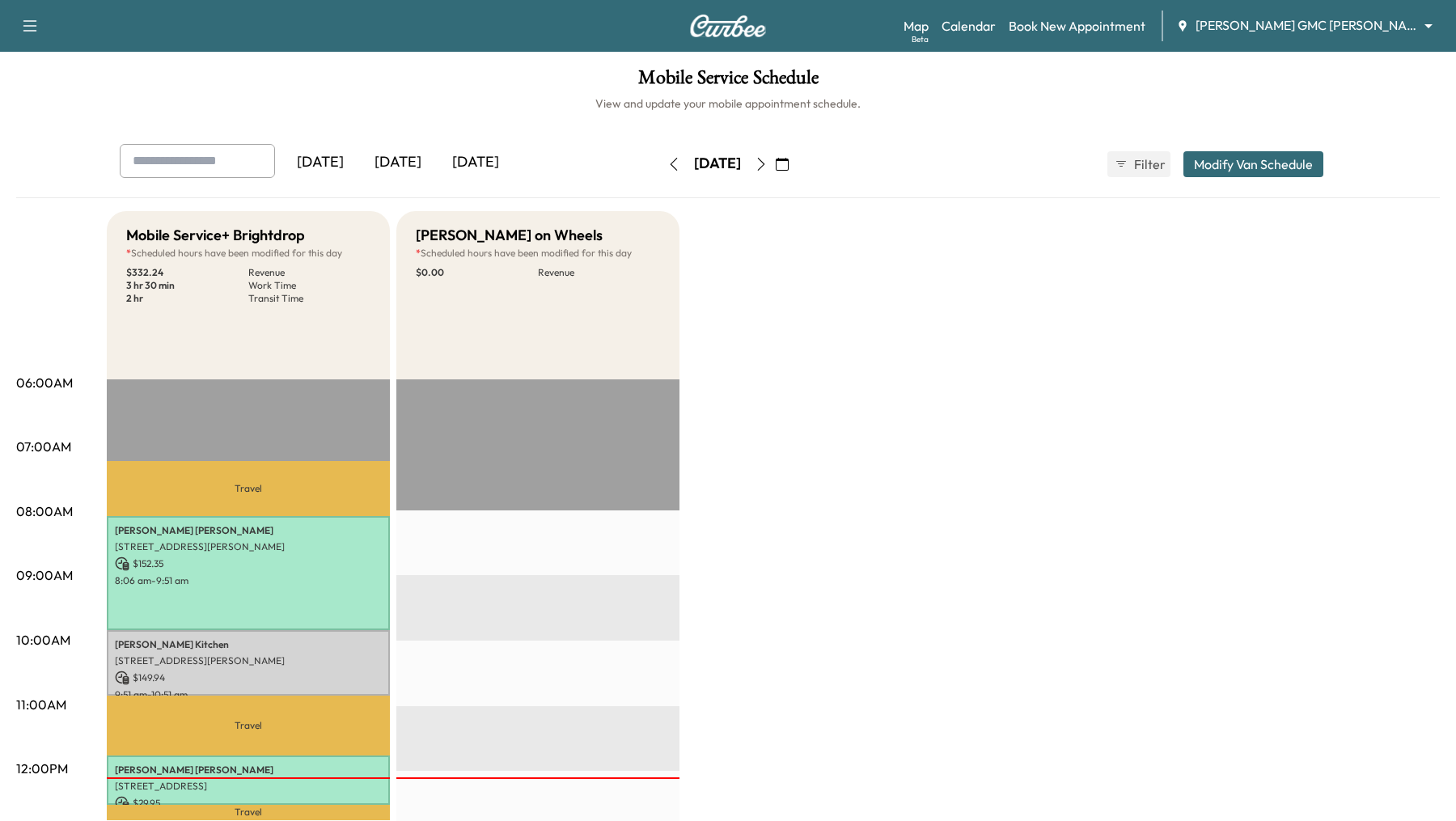
click at [788, 168] on icon "button" at bounding box center [782, 164] width 13 height 13
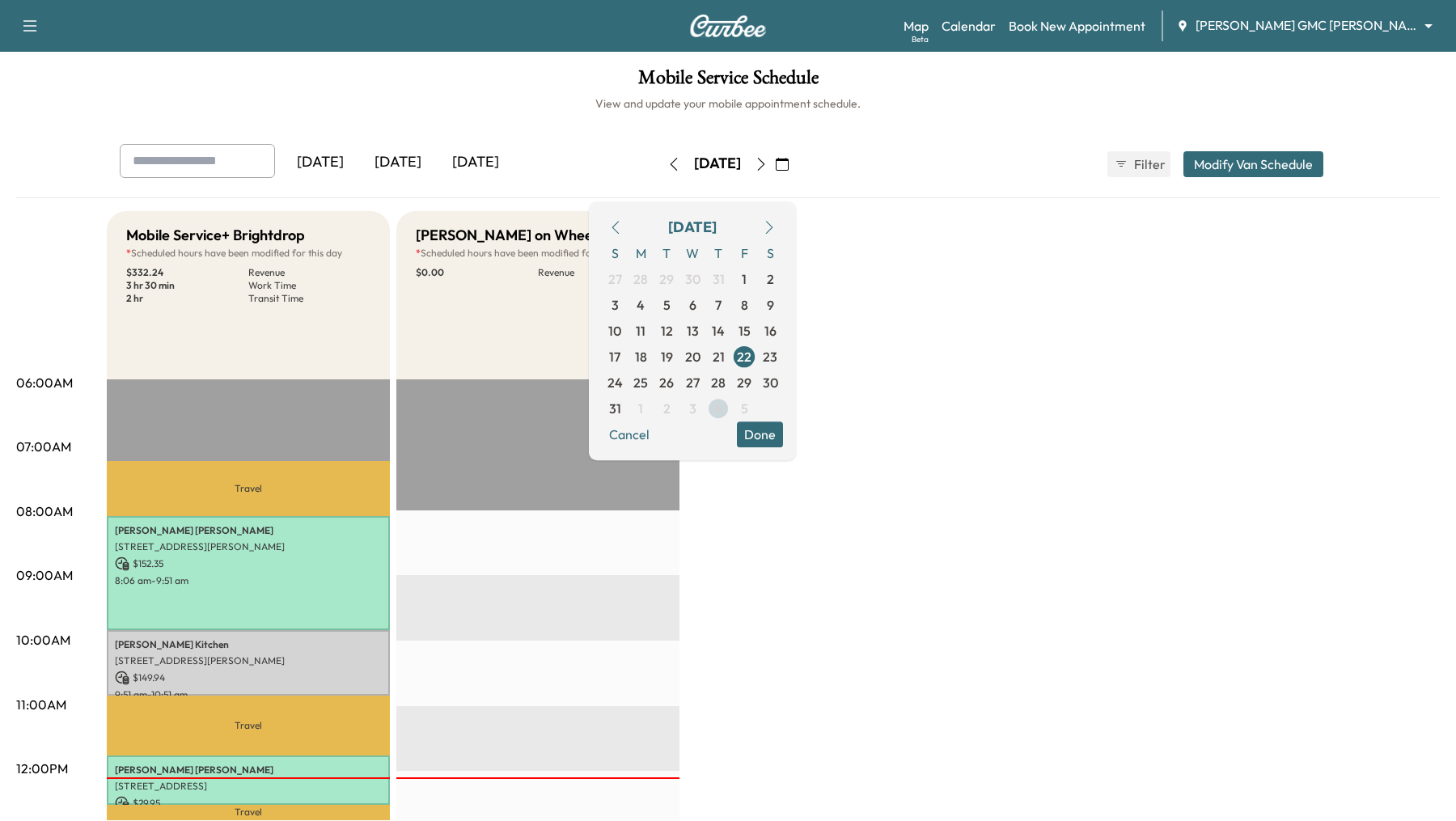
click at [731, 402] on span "4" at bounding box center [719, 409] width 26 height 26
type input "*****"
type input "*"
type input "*****"
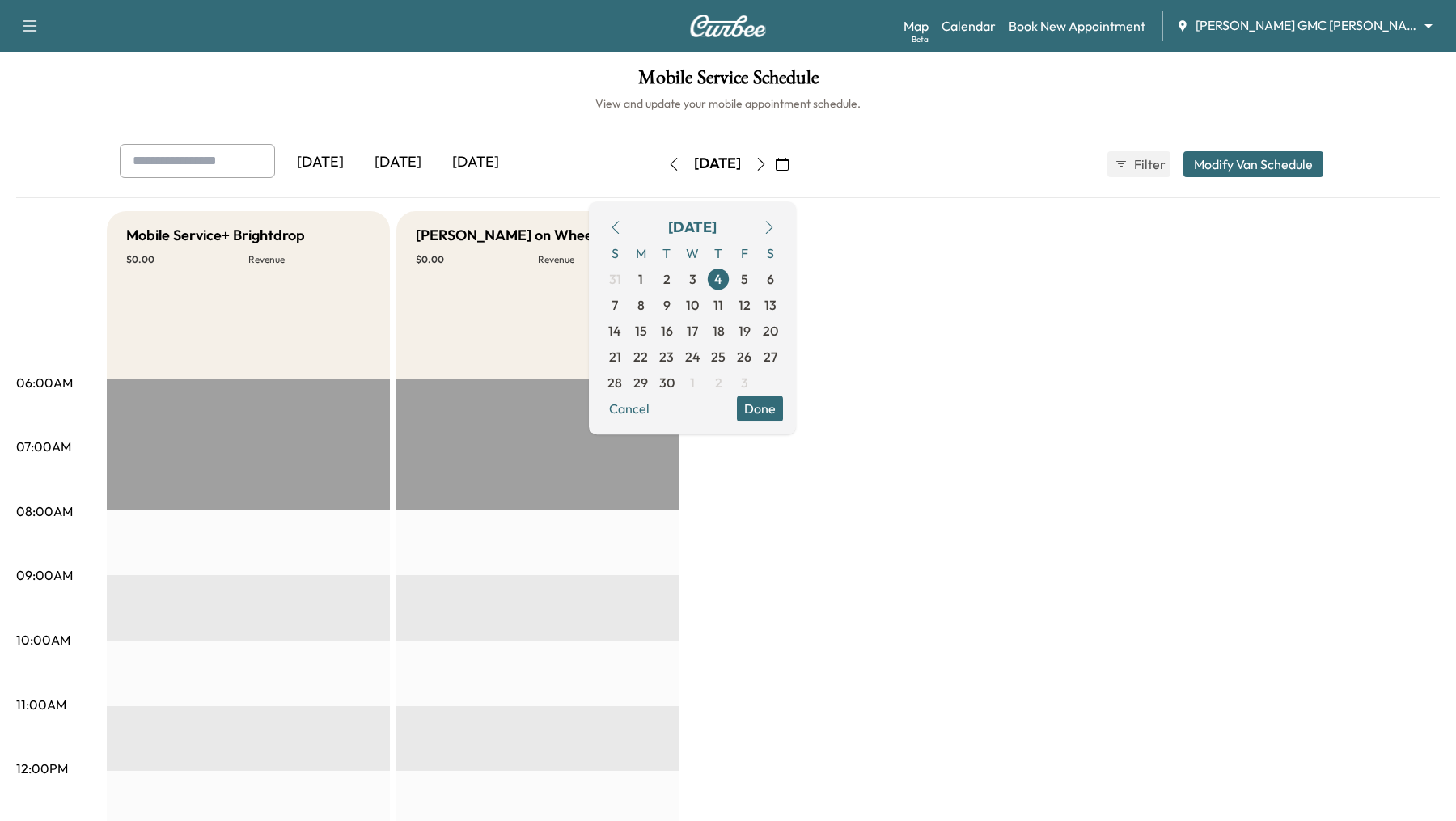
click at [1253, 161] on button "Modify Van Schedule" at bounding box center [1253, 164] width 140 height 26
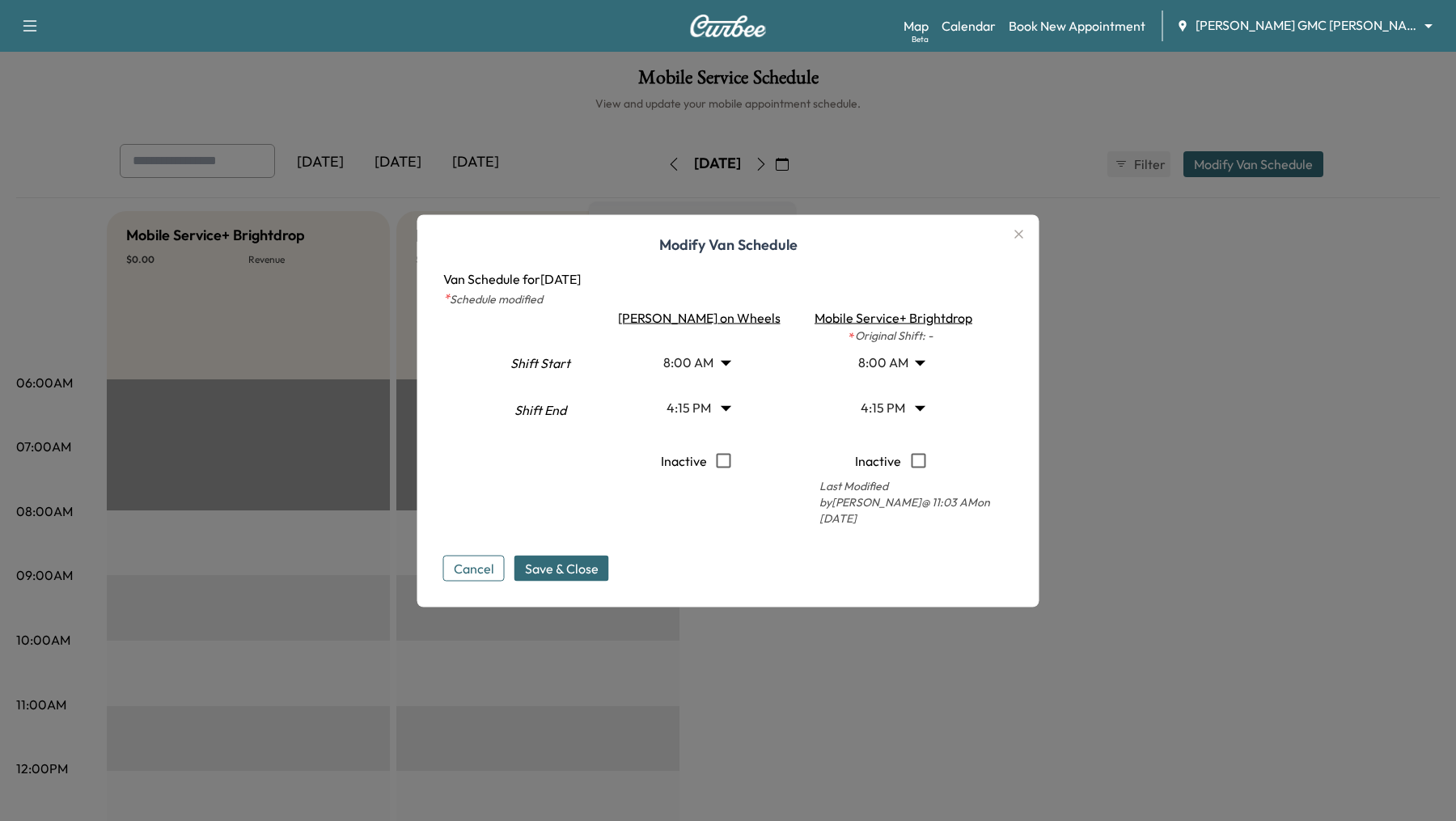
click at [733, 665] on div at bounding box center [728, 410] width 1456 height 821
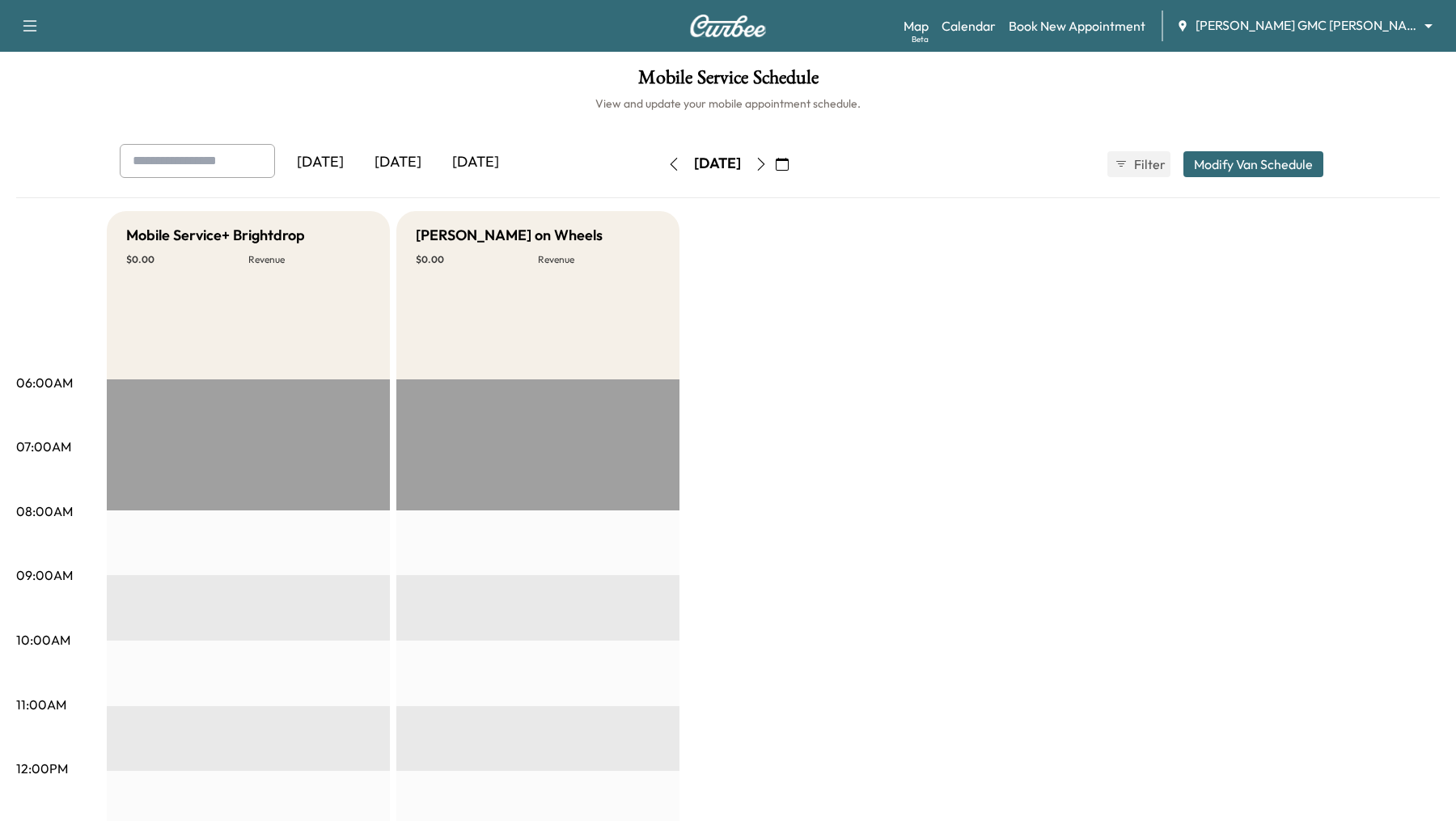
click at [667, 165] on icon "button" at bounding box center [673, 164] width 13 height 13
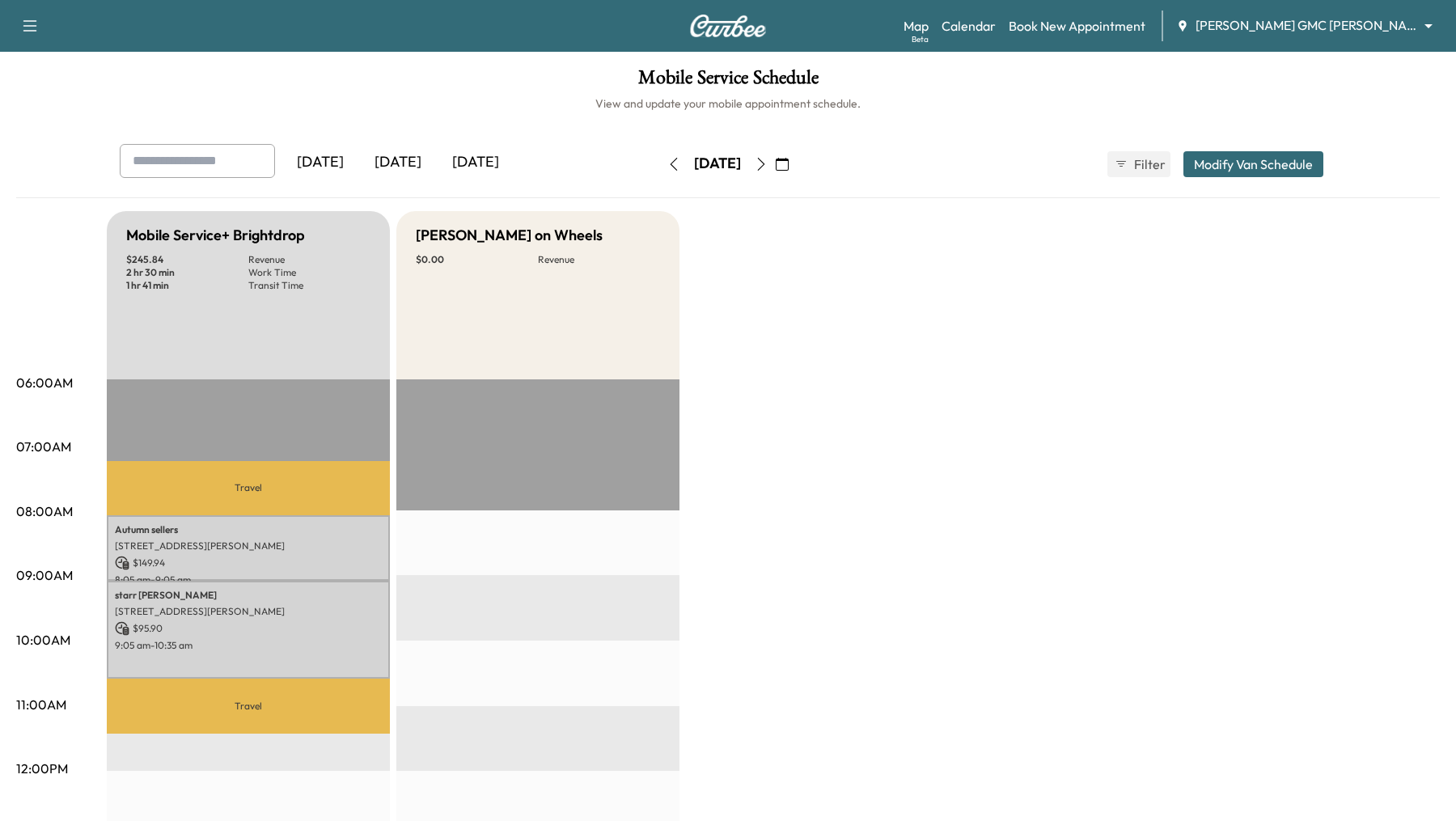
click at [242, 370] on div "Mobile Service+ Brightdrop $ 245.84 Revenue 2 hr 30 min Work Time 1 hr 41 min T…" at bounding box center [248, 295] width 283 height 168
click at [1230, 161] on button "Modify Van Schedule" at bounding box center [1253, 164] width 140 height 26
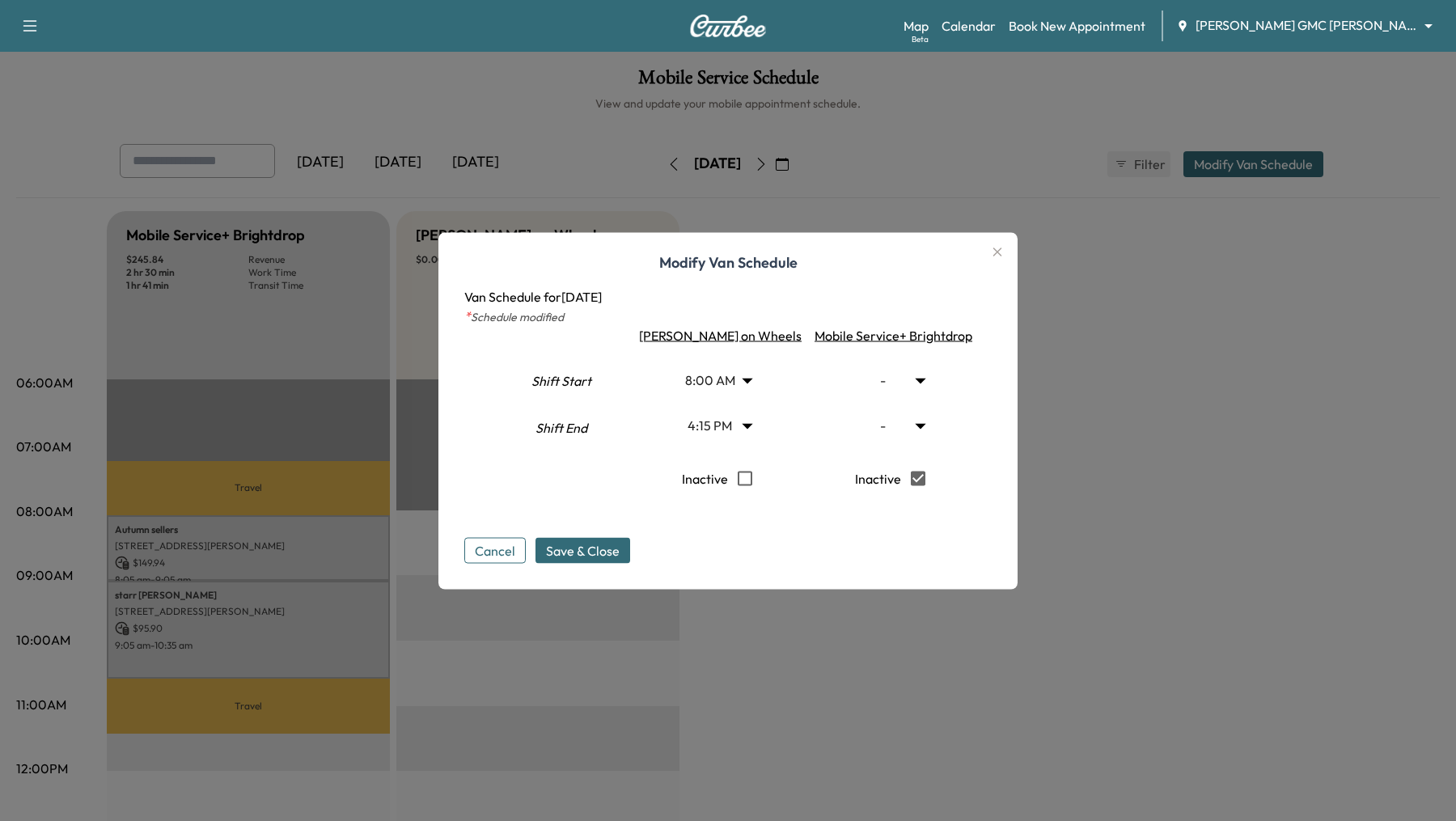
click at [792, 544] on div "Cancel Save & Close" at bounding box center [728, 536] width 527 height 52
click at [514, 552] on button "Cancel" at bounding box center [494, 550] width 62 height 26
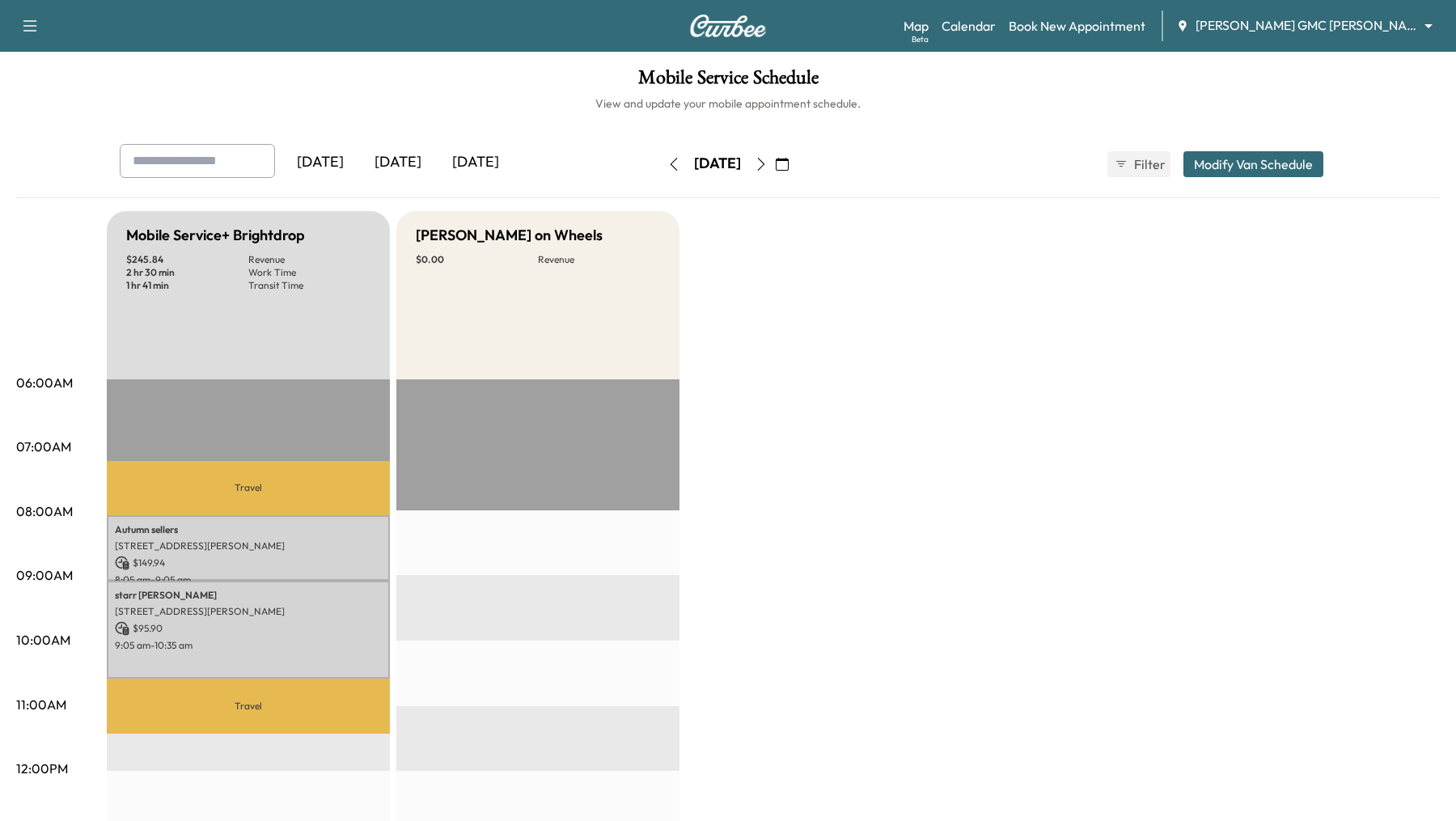
click at [667, 163] on icon "button" at bounding box center [673, 164] width 13 height 13
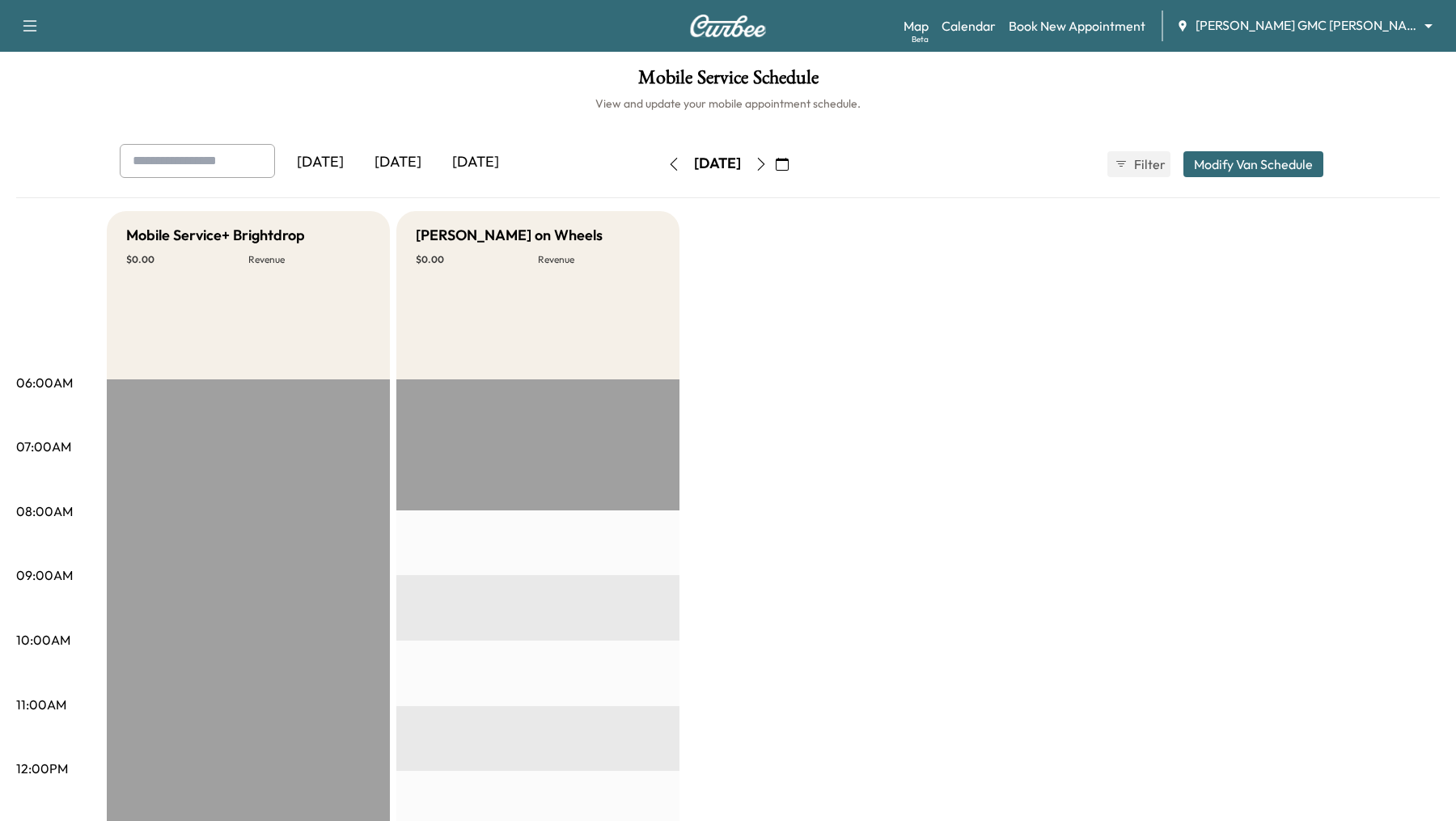
click at [660, 163] on button "button" at bounding box center [673, 164] width 27 height 26
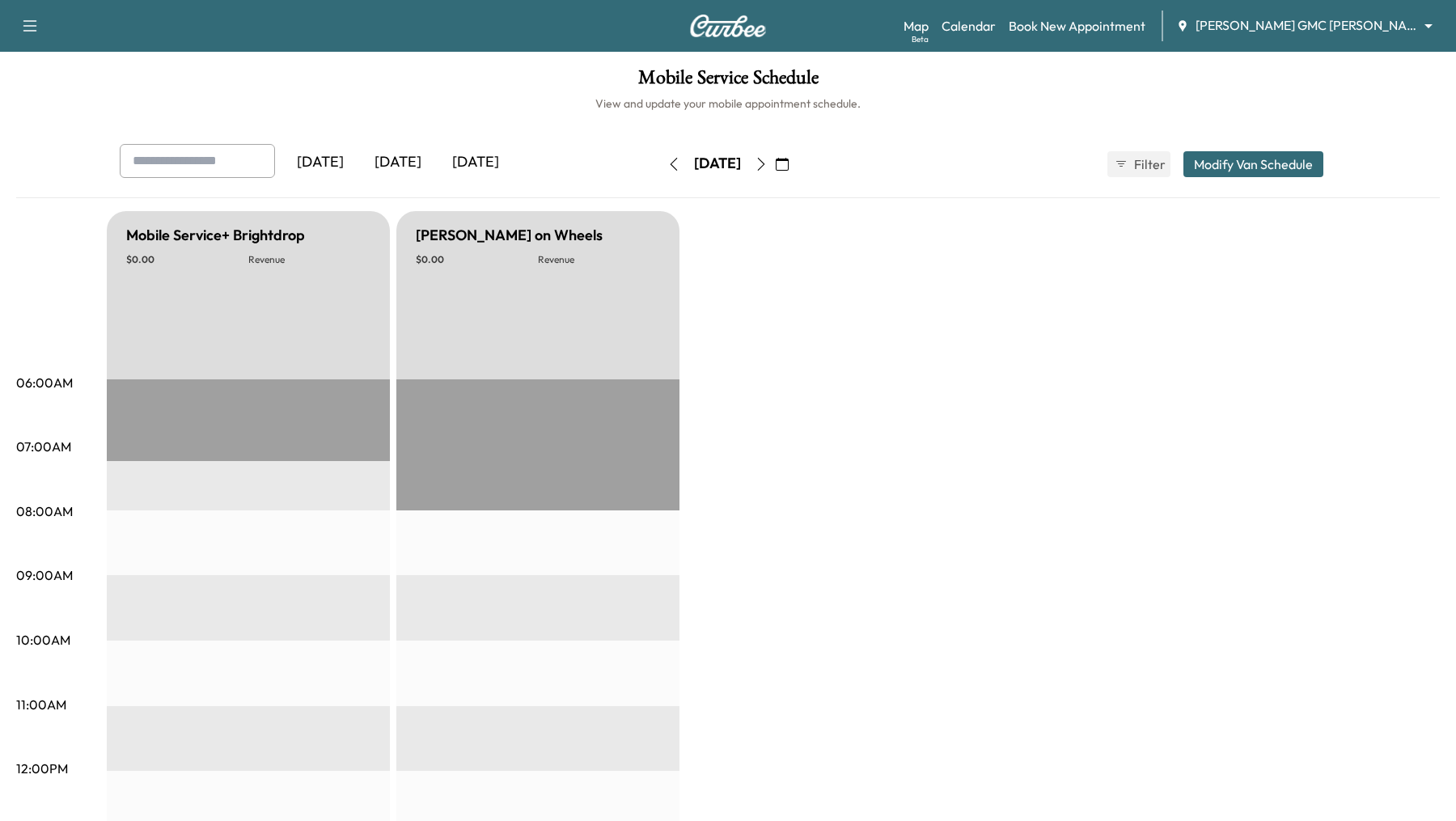
click at [1211, 163] on button "Modify Van Schedule" at bounding box center [1253, 164] width 140 height 26
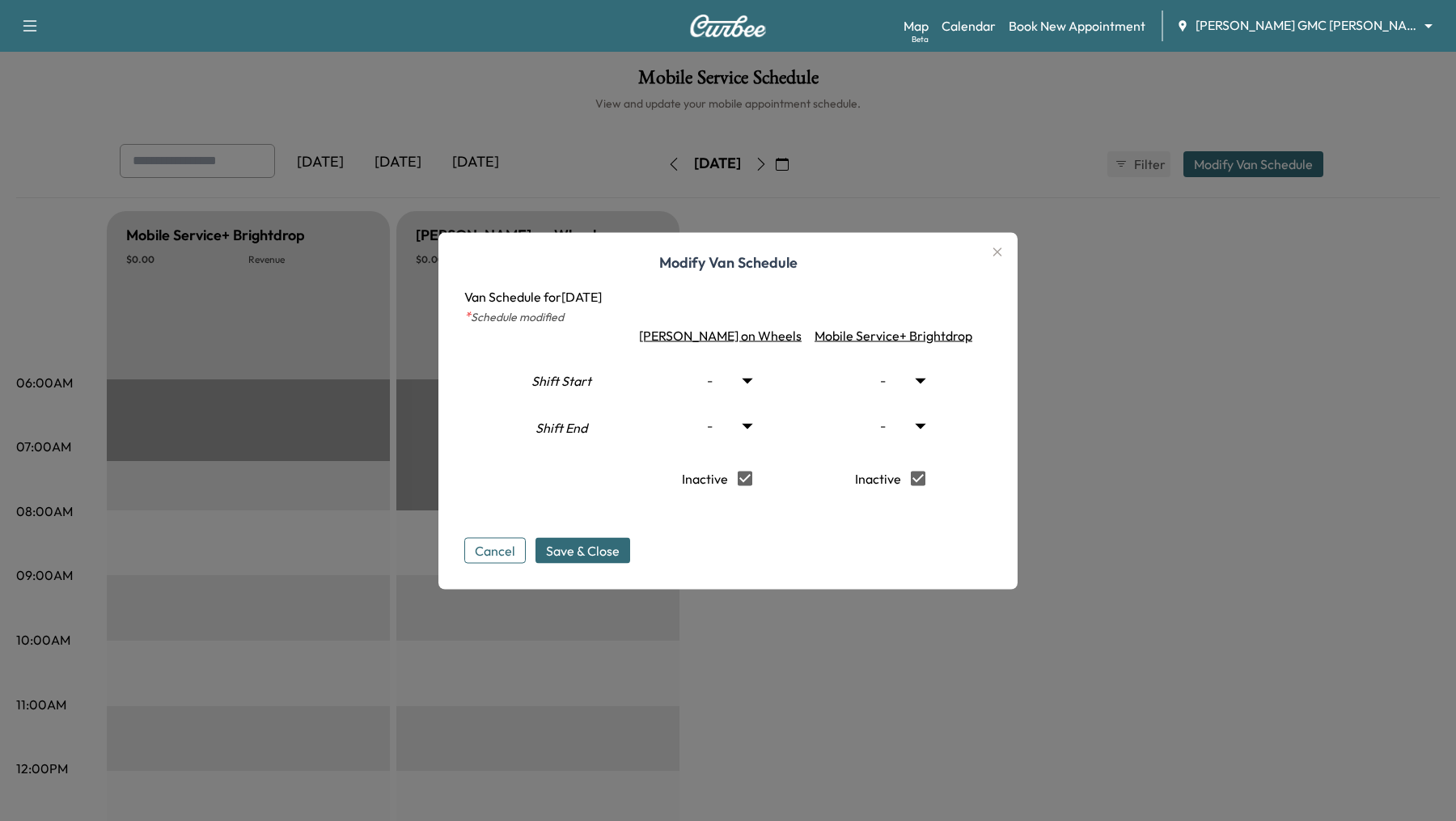
click at [1141, 479] on div at bounding box center [728, 410] width 1456 height 821
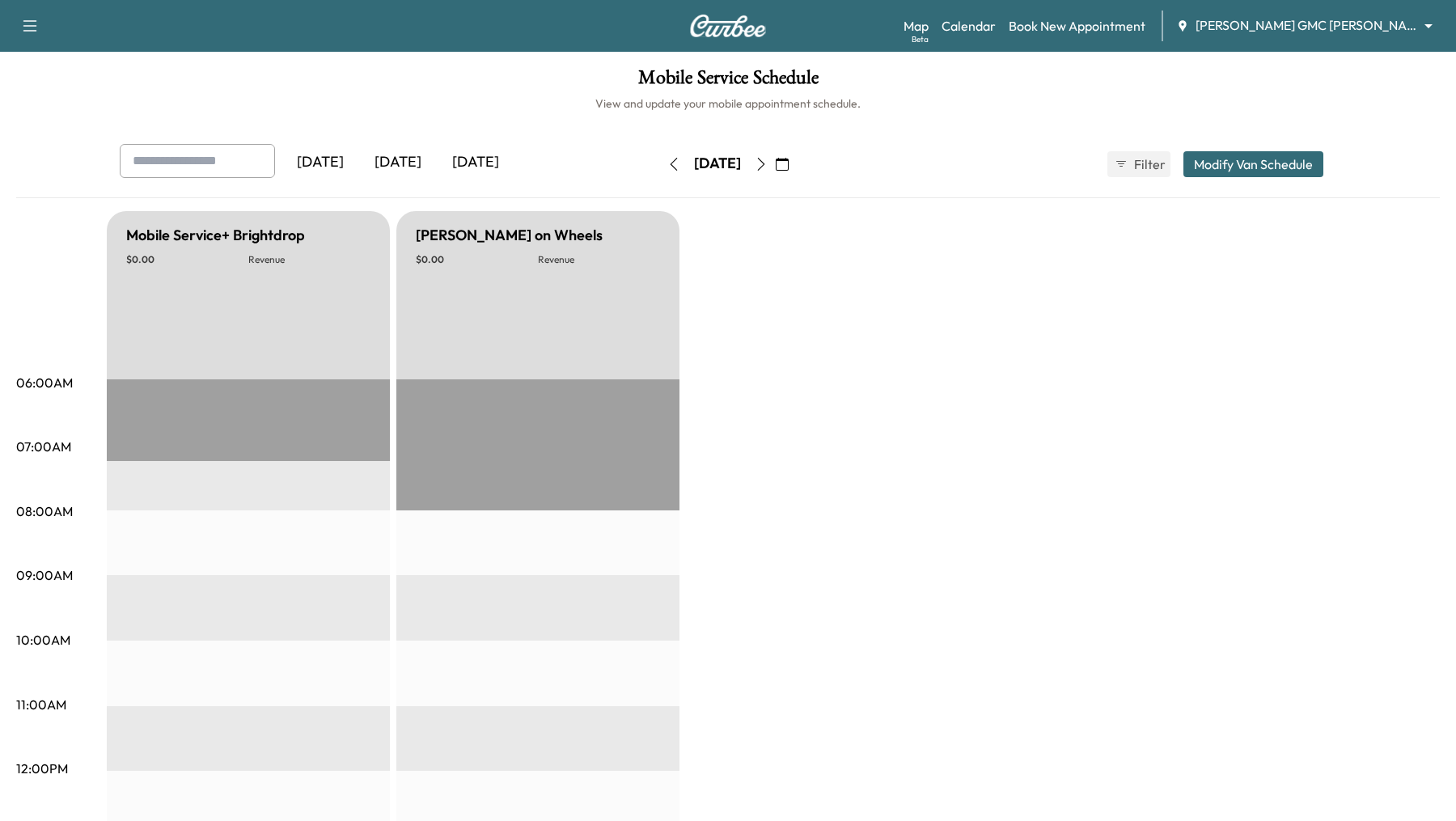
click at [768, 163] on icon "button" at bounding box center [761, 164] width 13 height 13
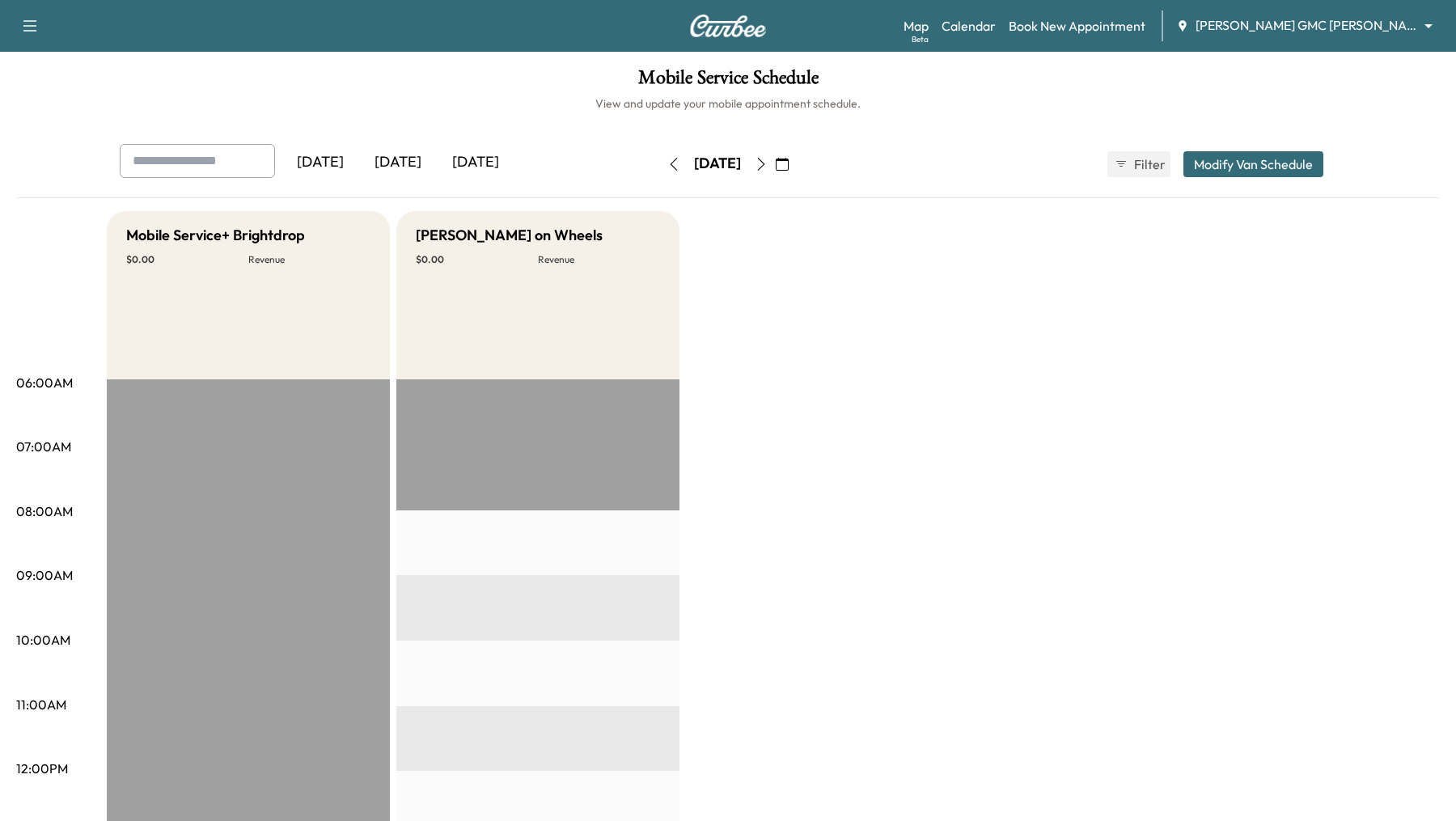
click at [768, 167] on icon "button" at bounding box center [761, 164] width 13 height 13
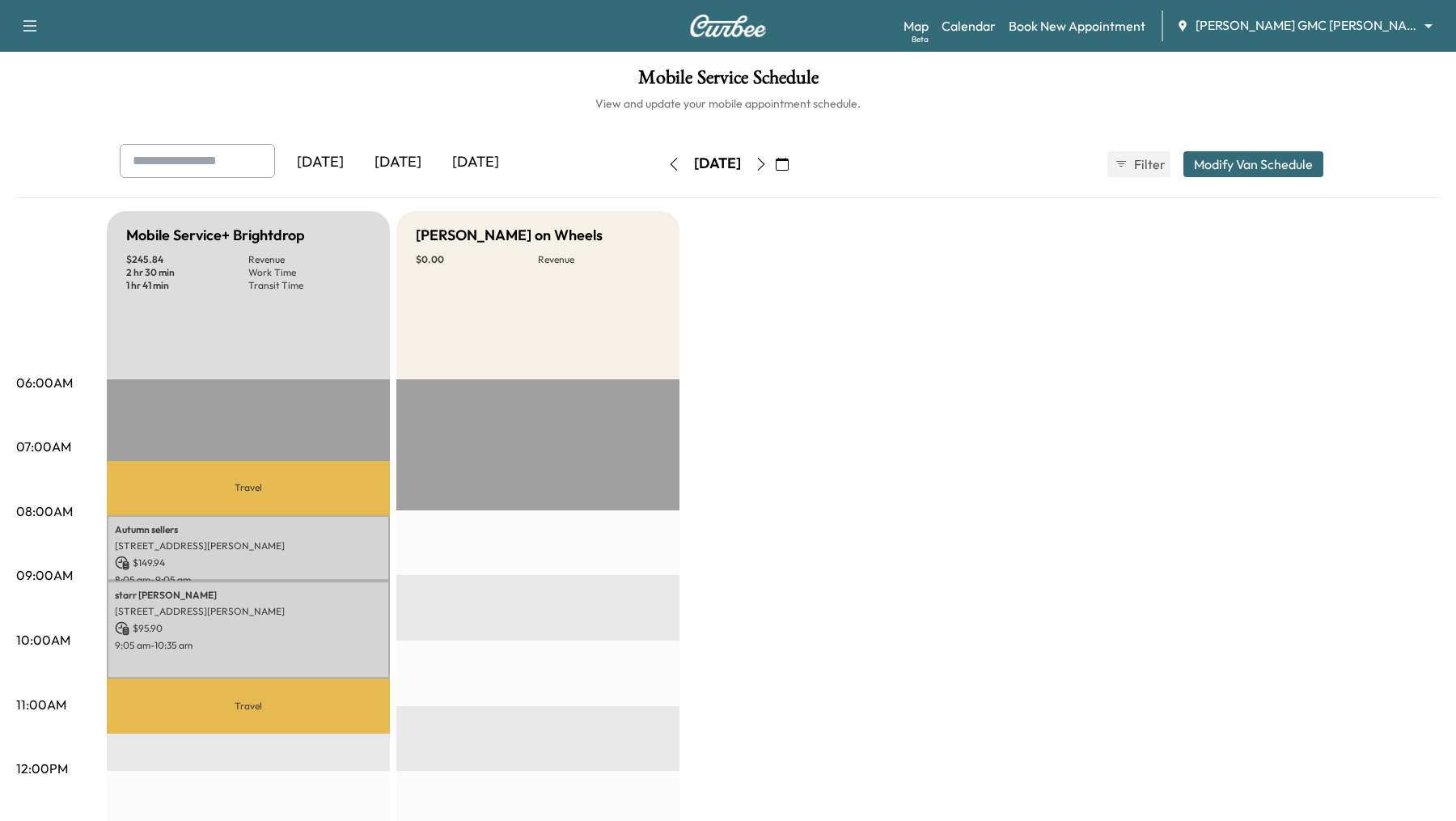
click at [1206, 161] on button "Modify Van Schedule" at bounding box center [1253, 164] width 140 height 26
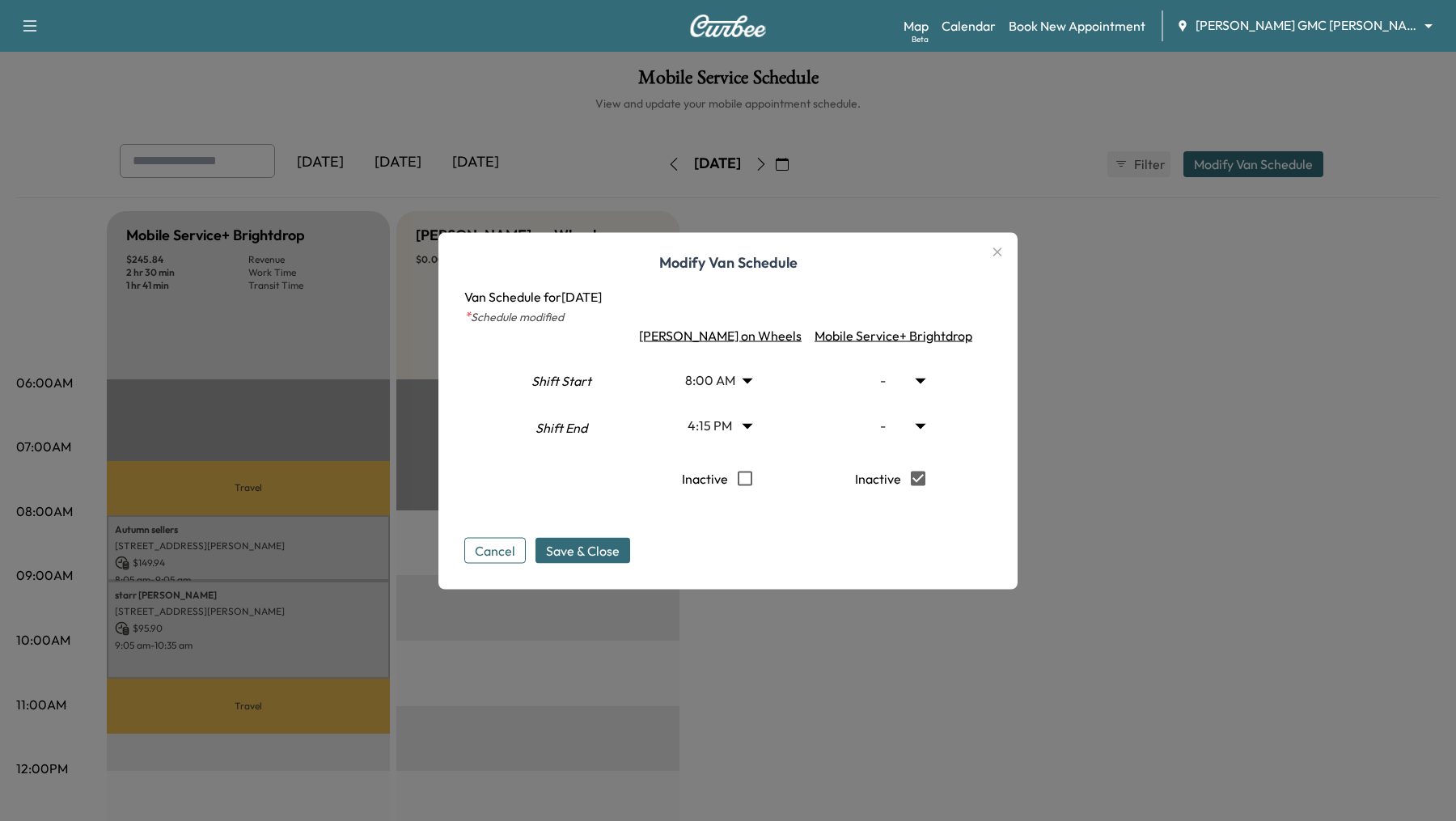
click at [1121, 378] on div at bounding box center [728, 410] width 1456 height 821
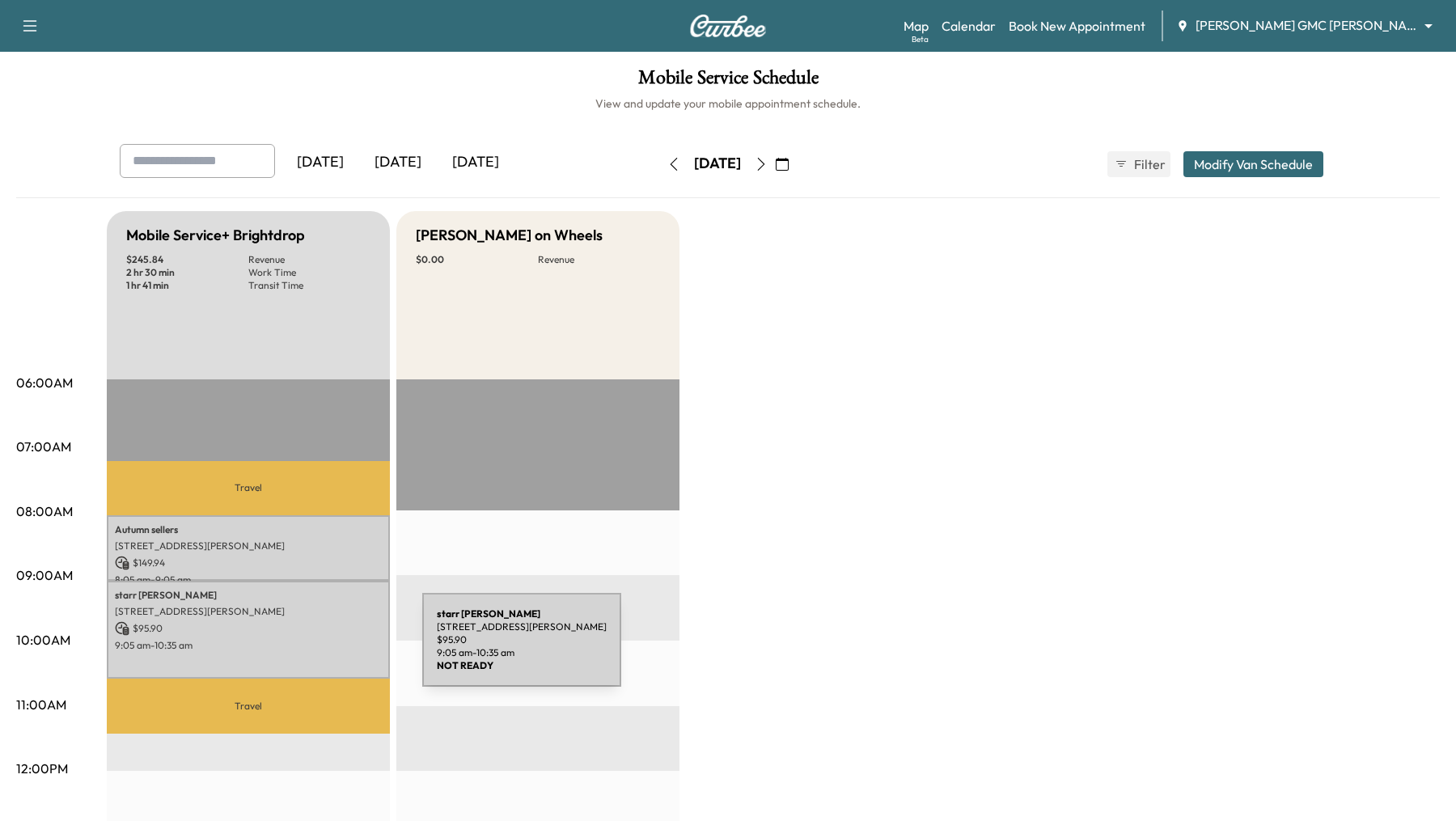
click at [301, 649] on p "9:05 am - 10:35 am" at bounding box center [248, 645] width 267 height 13
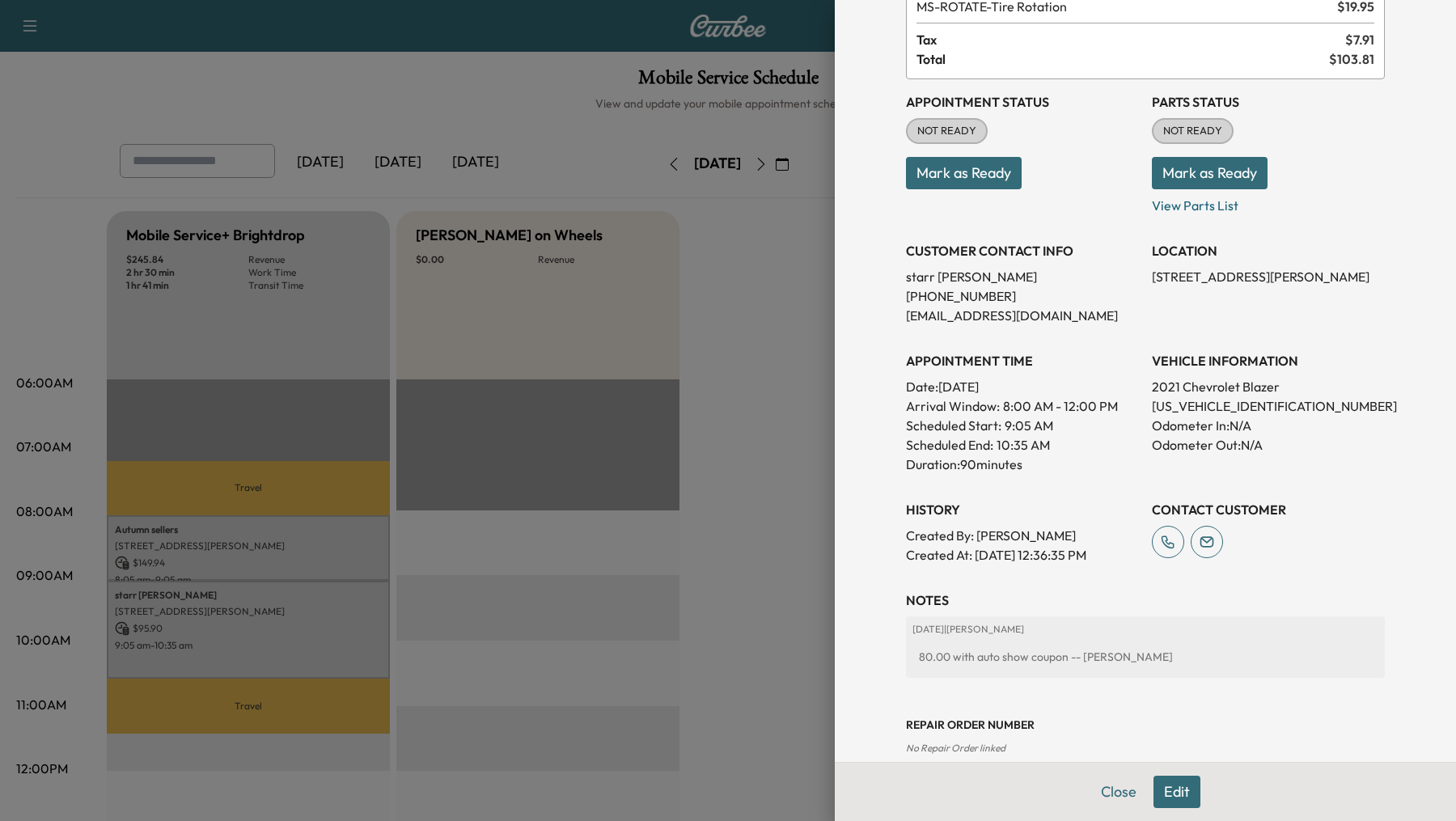
scroll to position [154, 0]
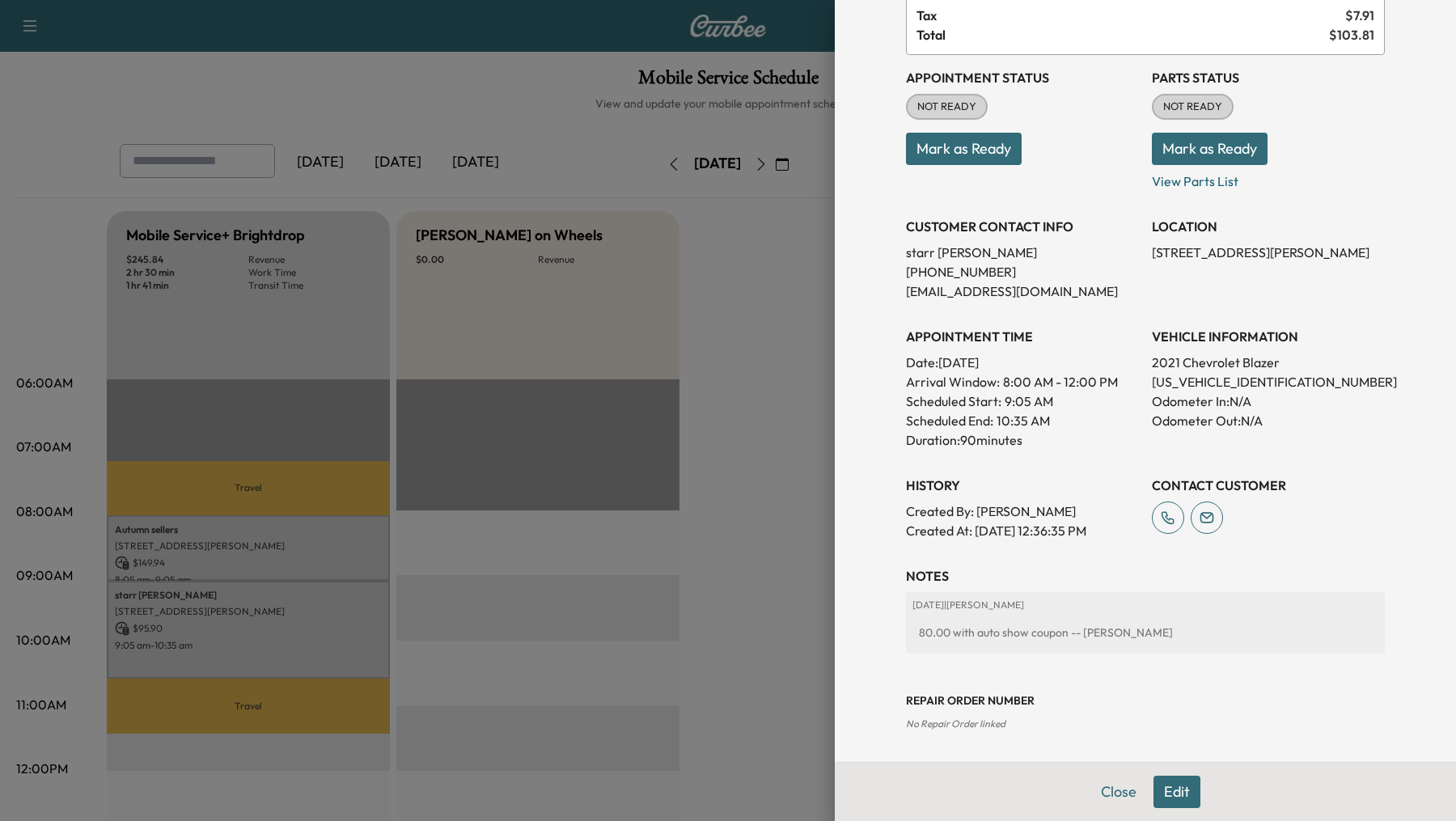
click at [802, 676] on div at bounding box center [728, 410] width 1456 height 821
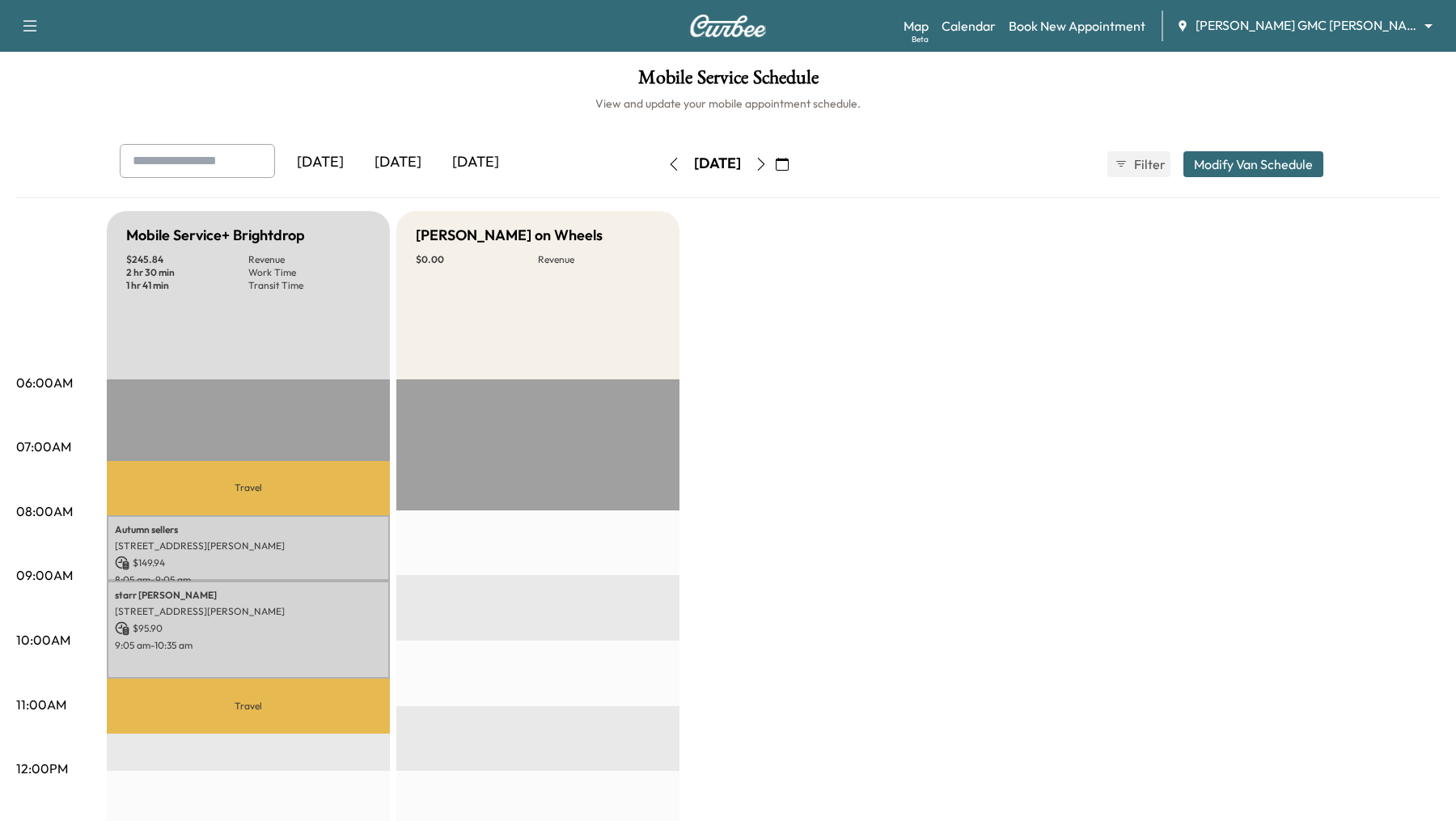
click at [768, 161] on icon "button" at bounding box center [761, 164] width 13 height 13
type input "*"
type input "*****"
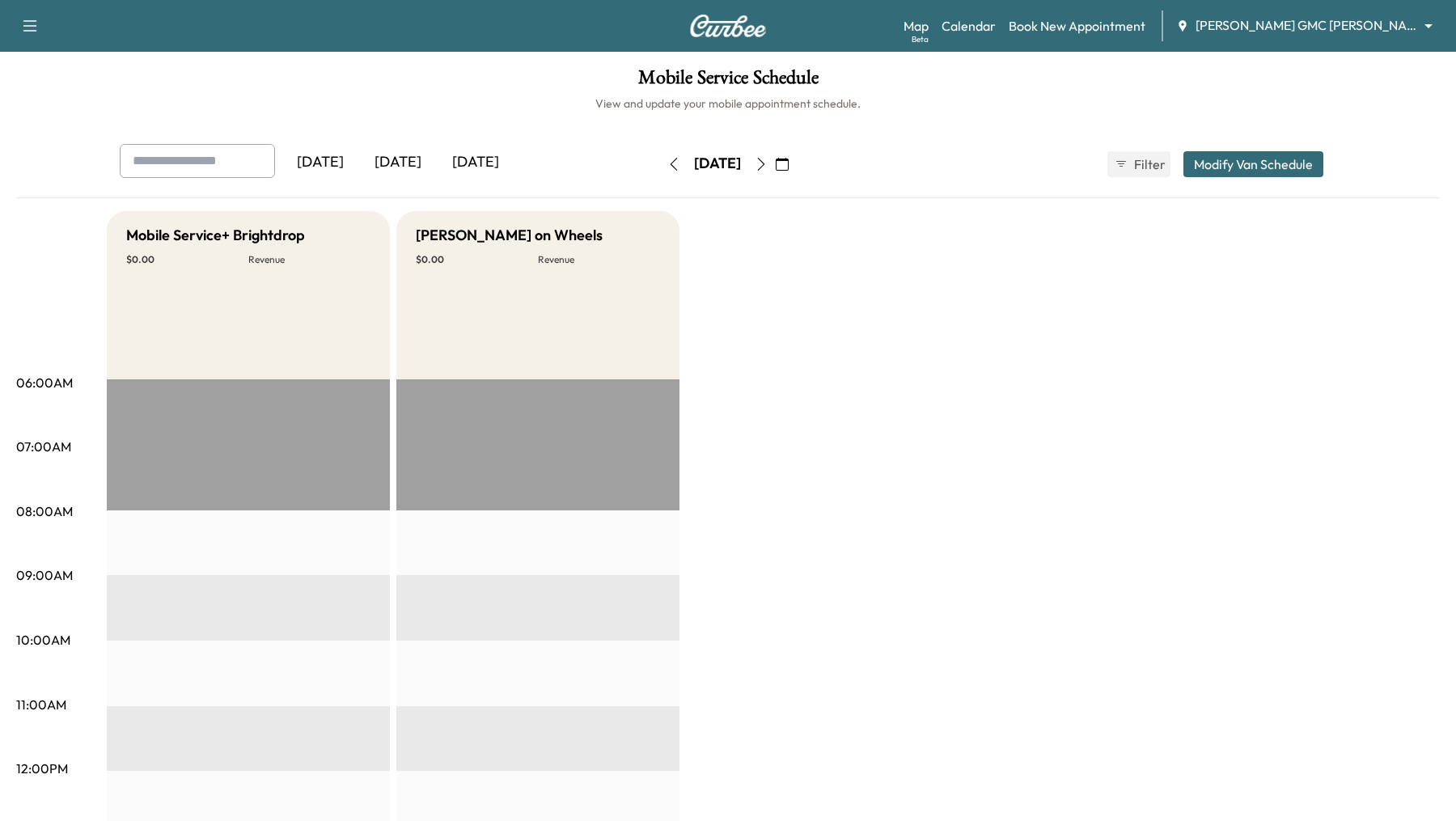
click at [1250, 166] on button "Modify Van Schedule" at bounding box center [1253, 164] width 140 height 26
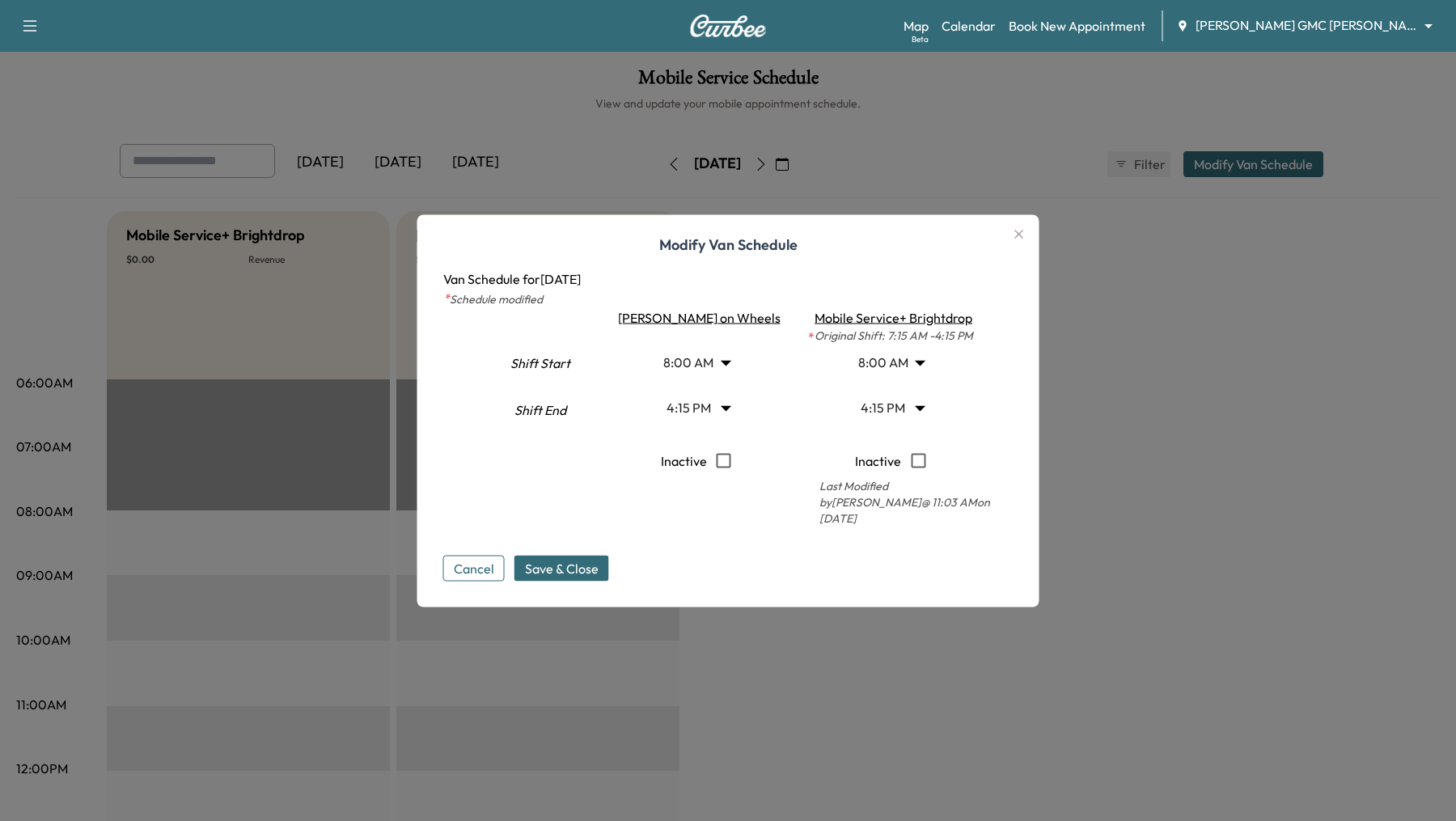
click at [380, 129] on div at bounding box center [728, 410] width 1456 height 821
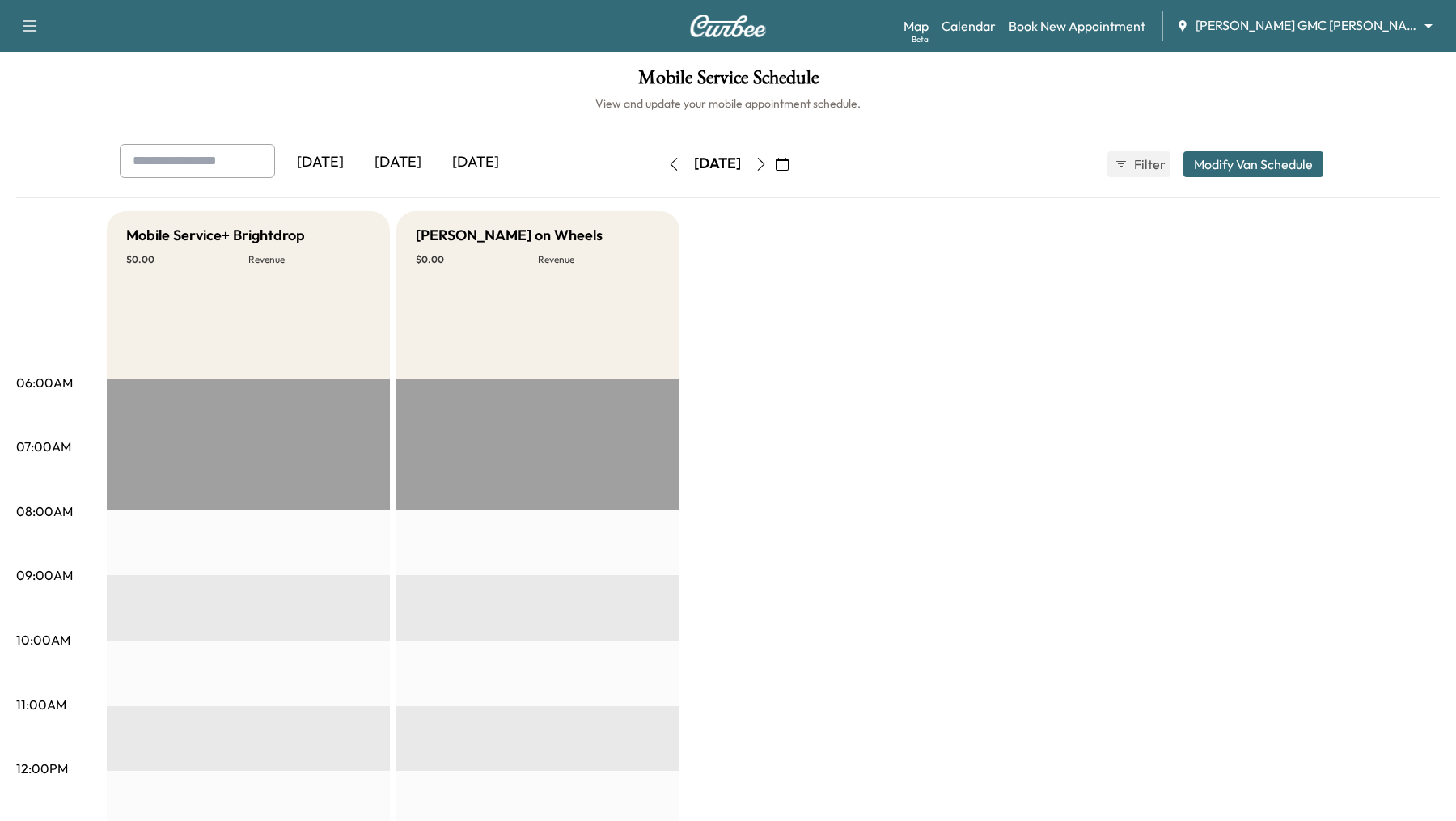
click at [667, 163] on icon "button" at bounding box center [673, 164] width 13 height 13
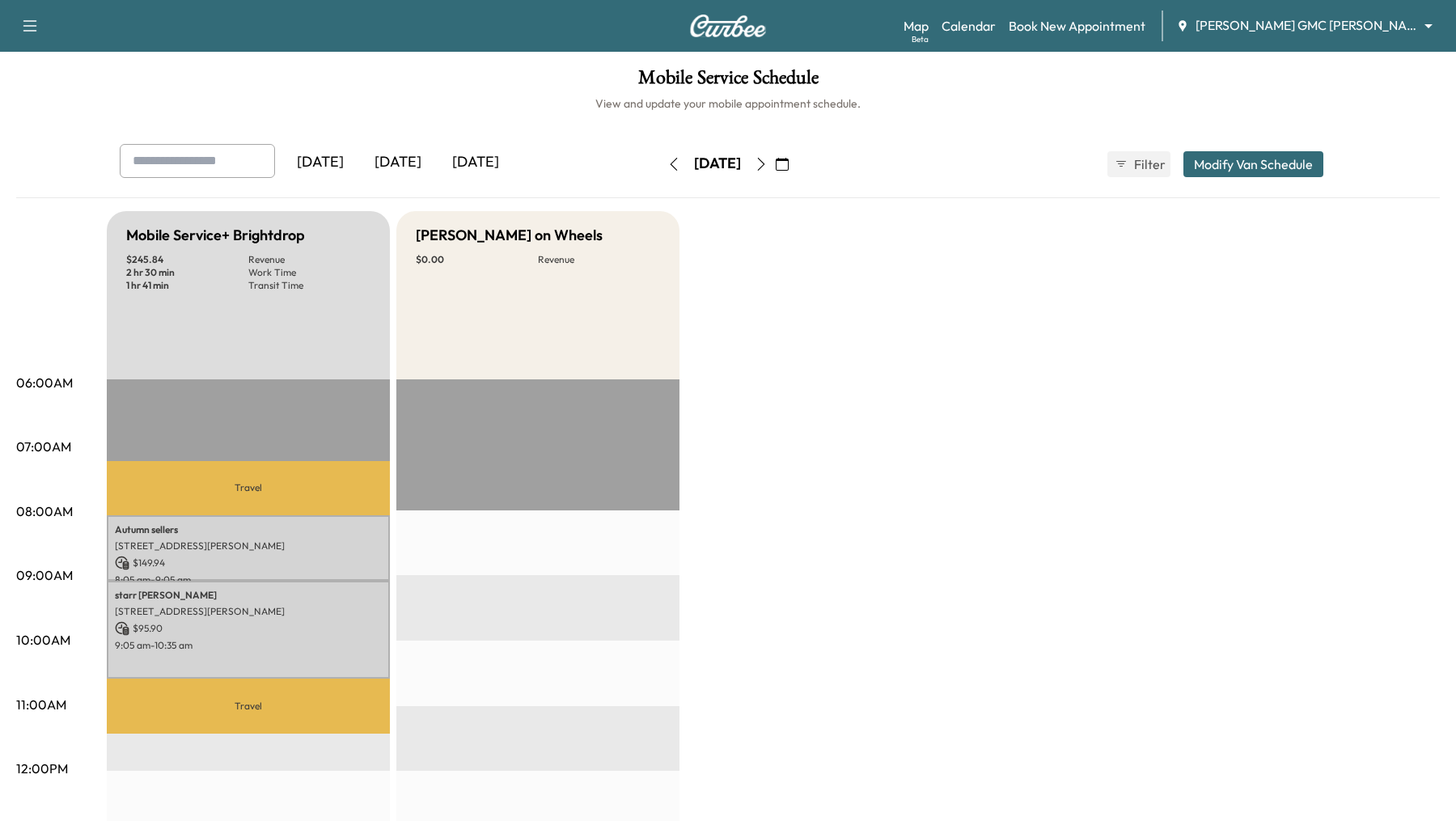
click at [1210, 171] on button "Modify Van Schedule" at bounding box center [1253, 164] width 140 height 26
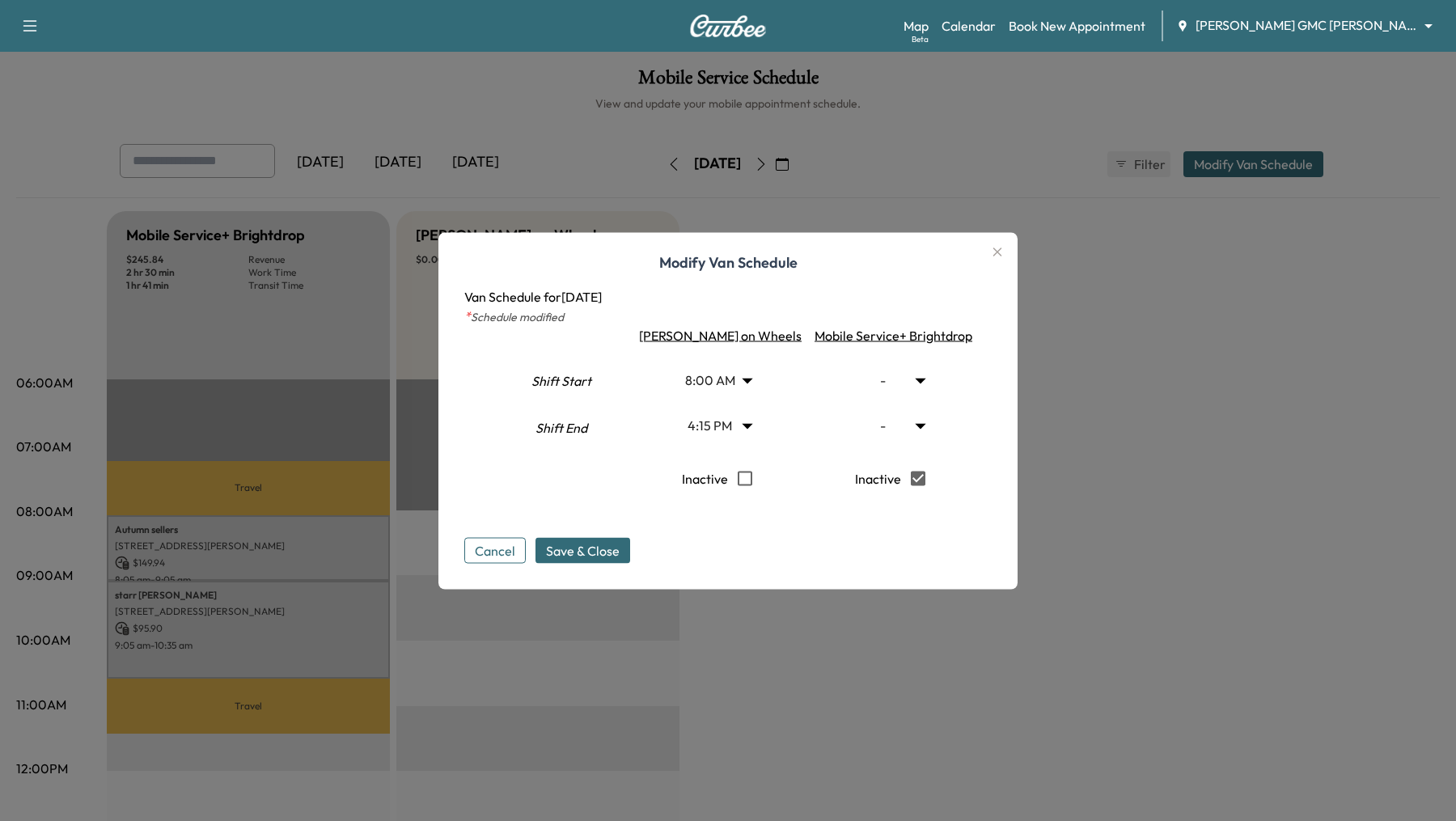
click at [938, 530] on div "Cancel Save & Close" at bounding box center [728, 536] width 527 height 52
click at [1114, 473] on div at bounding box center [728, 410] width 1456 height 821
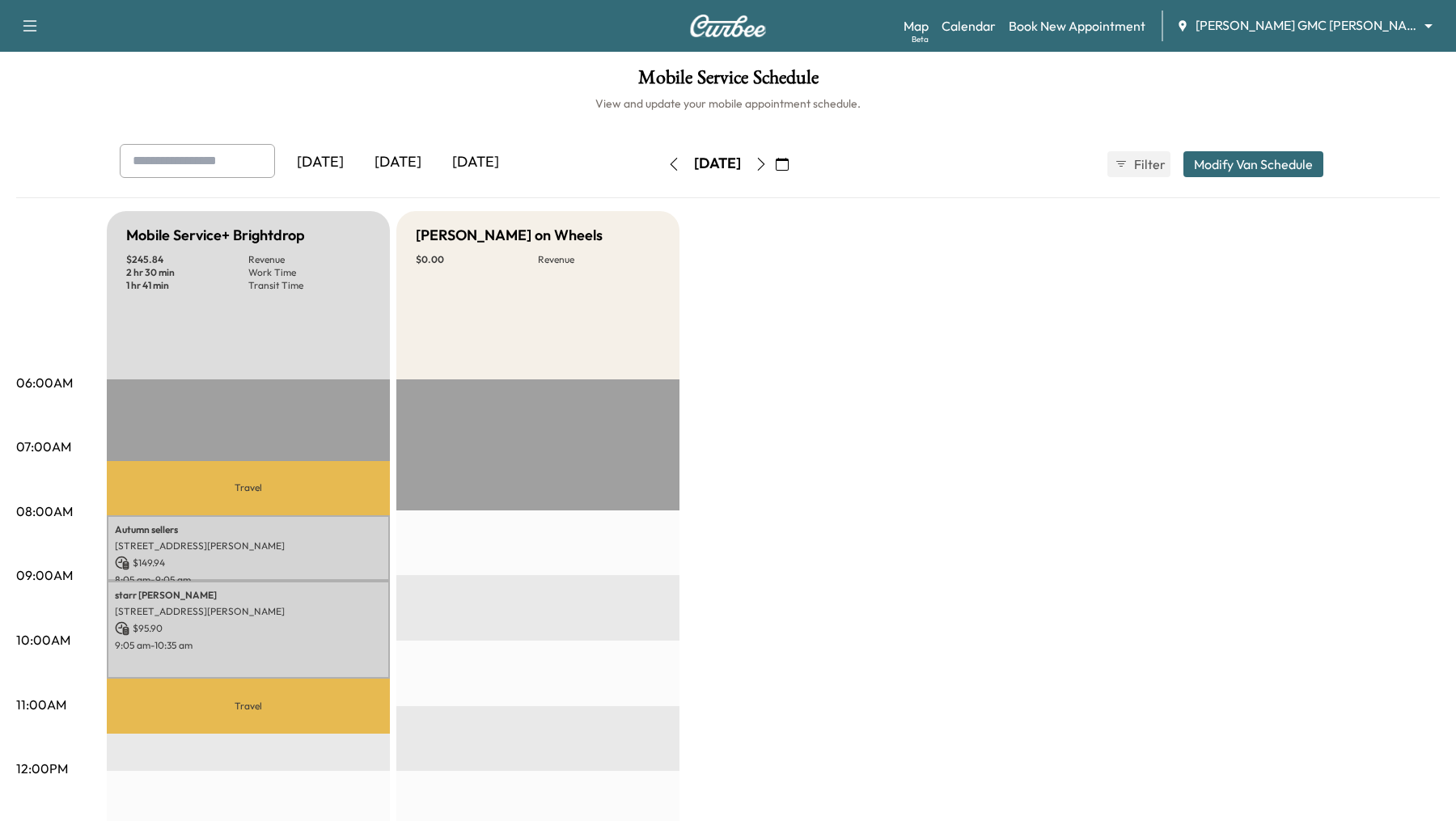
click at [1248, 168] on button "Modify Van Schedule" at bounding box center [1253, 164] width 140 height 26
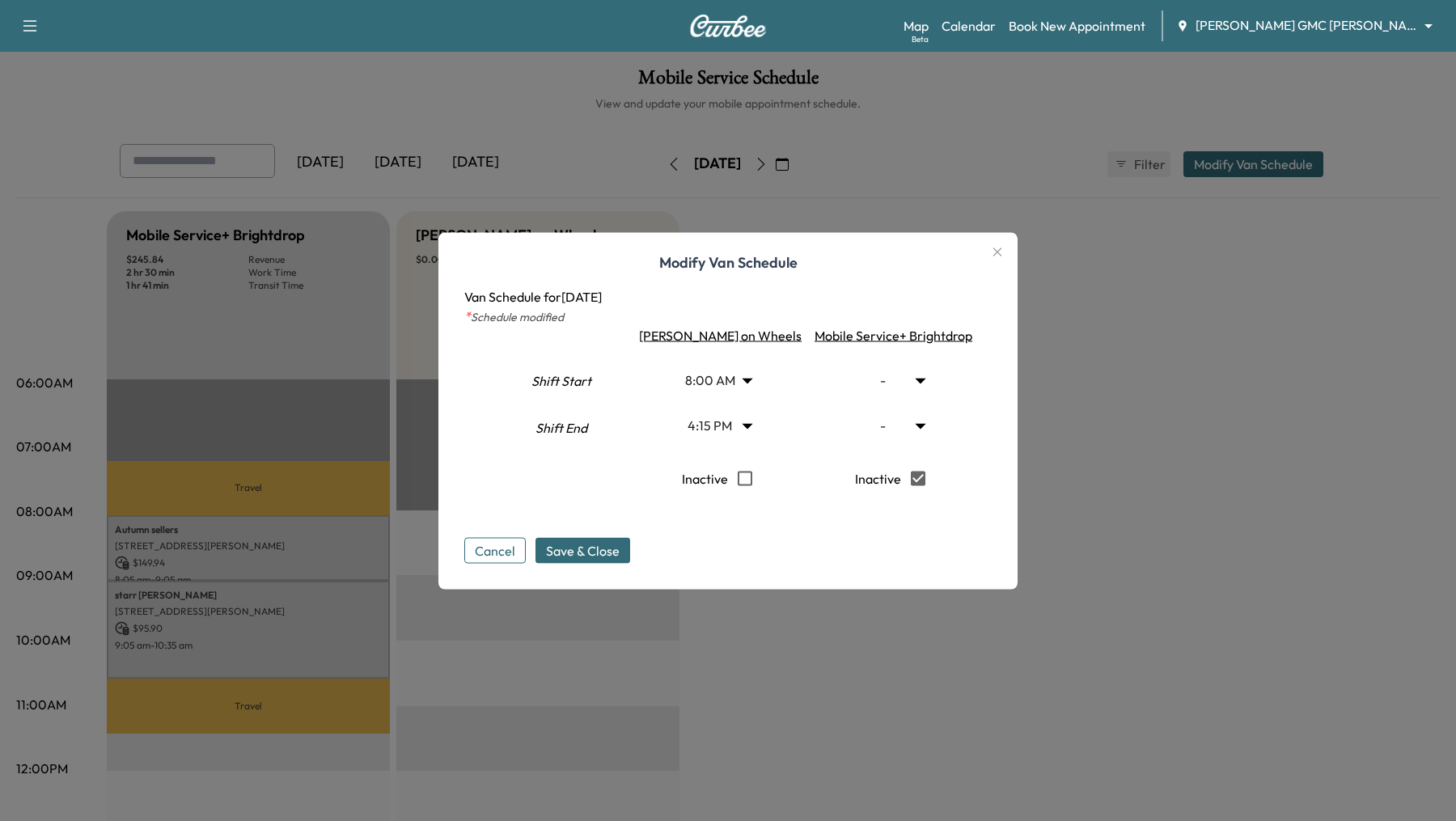
click at [1042, 452] on div at bounding box center [728, 410] width 1456 height 821
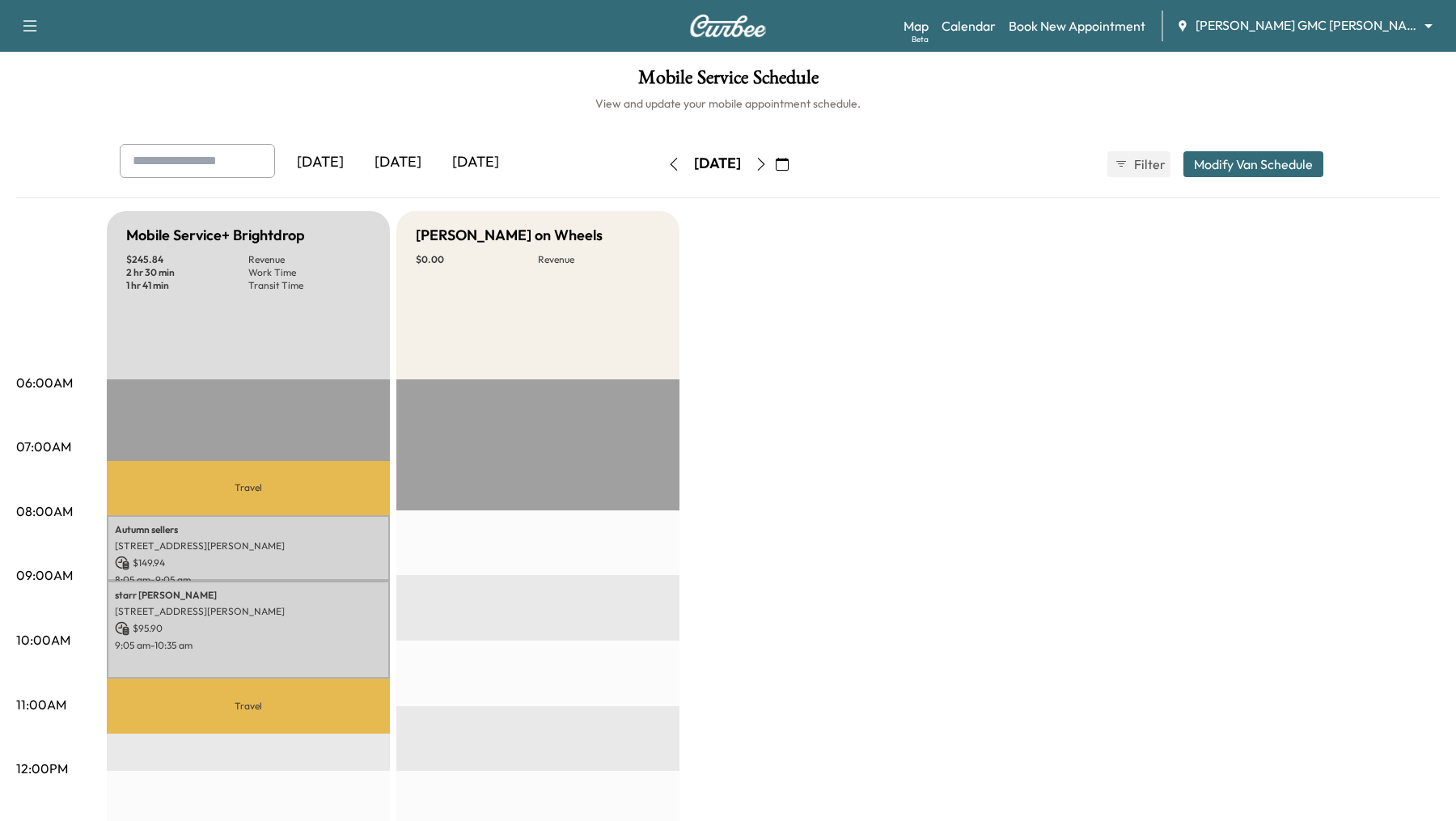
click at [667, 167] on icon "button" at bounding box center [673, 164] width 13 height 13
type input "****"
type input "*****"
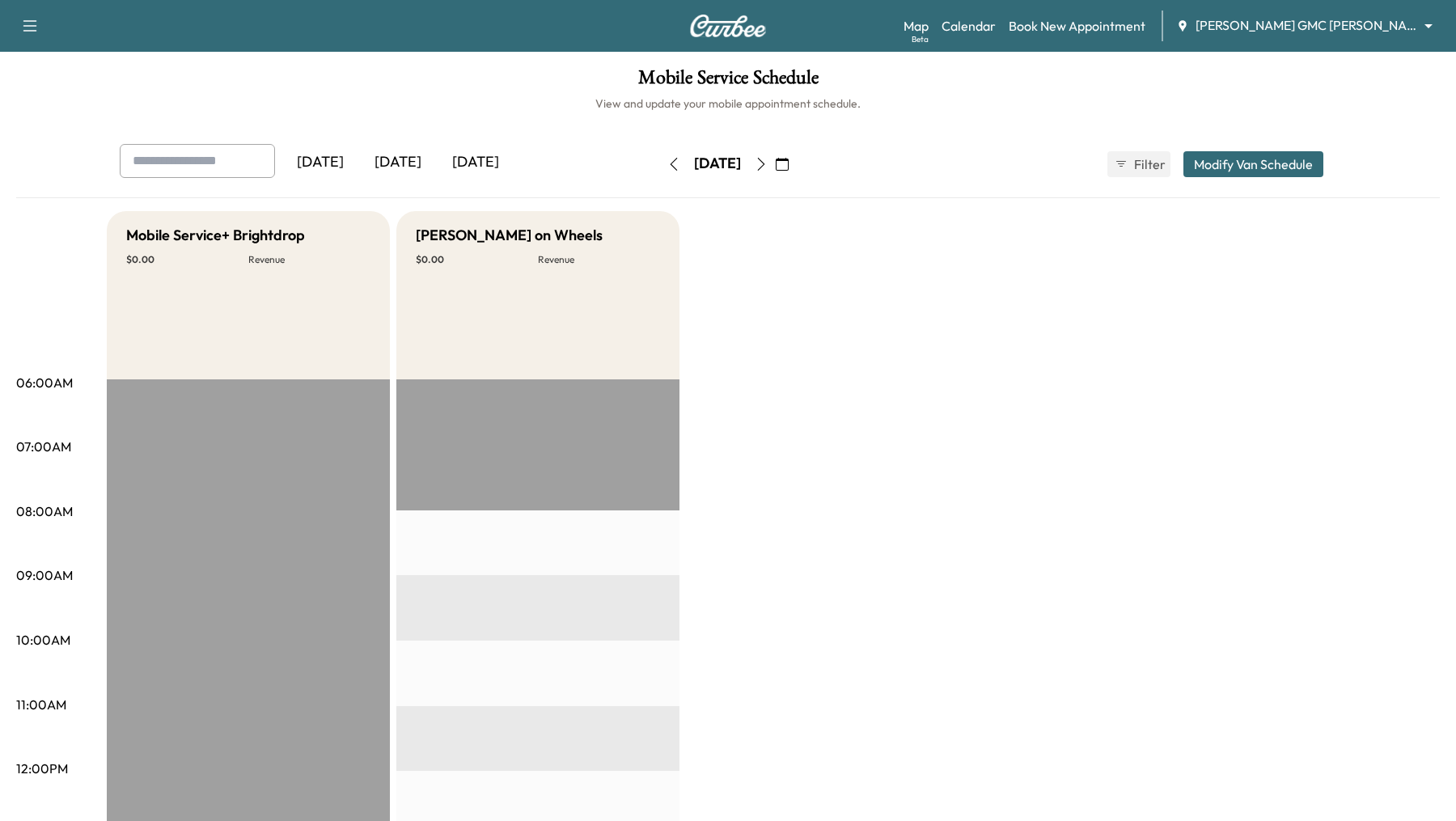
click at [1234, 163] on button "Modify Van Schedule" at bounding box center [1253, 164] width 140 height 26
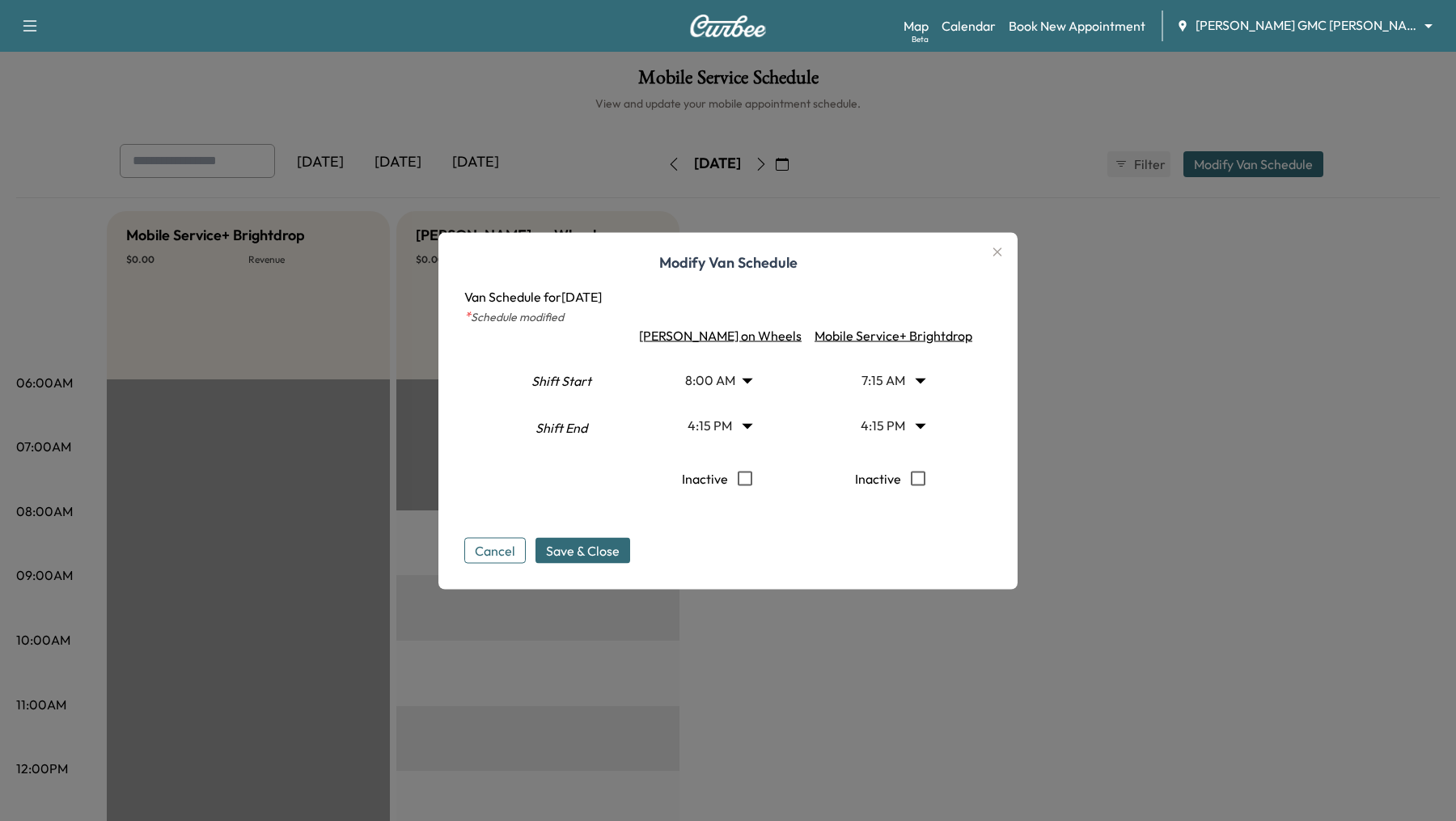
click at [1110, 415] on div at bounding box center [728, 410] width 1456 height 821
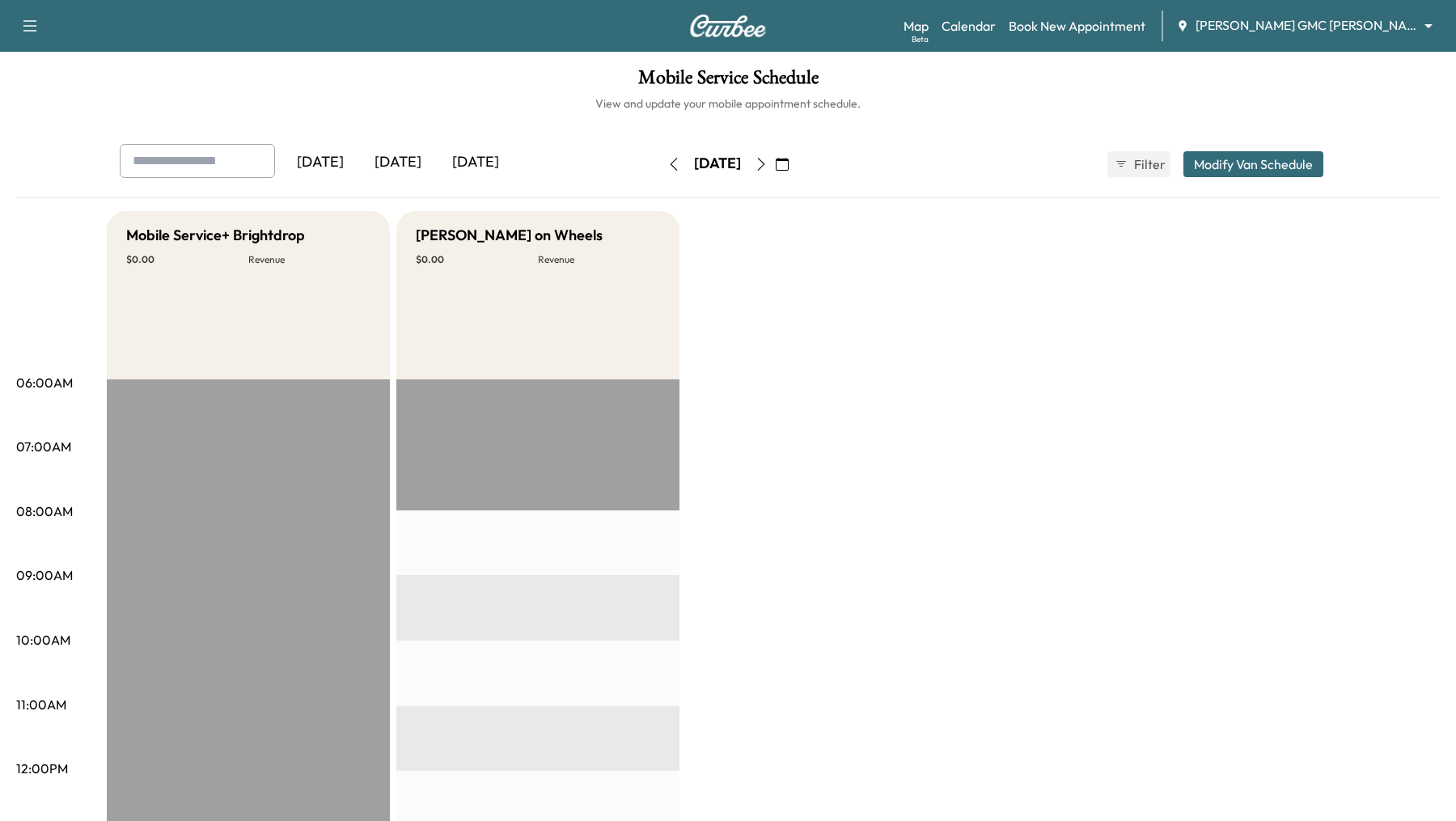
click at [768, 167] on icon "button" at bounding box center [761, 164] width 13 height 13
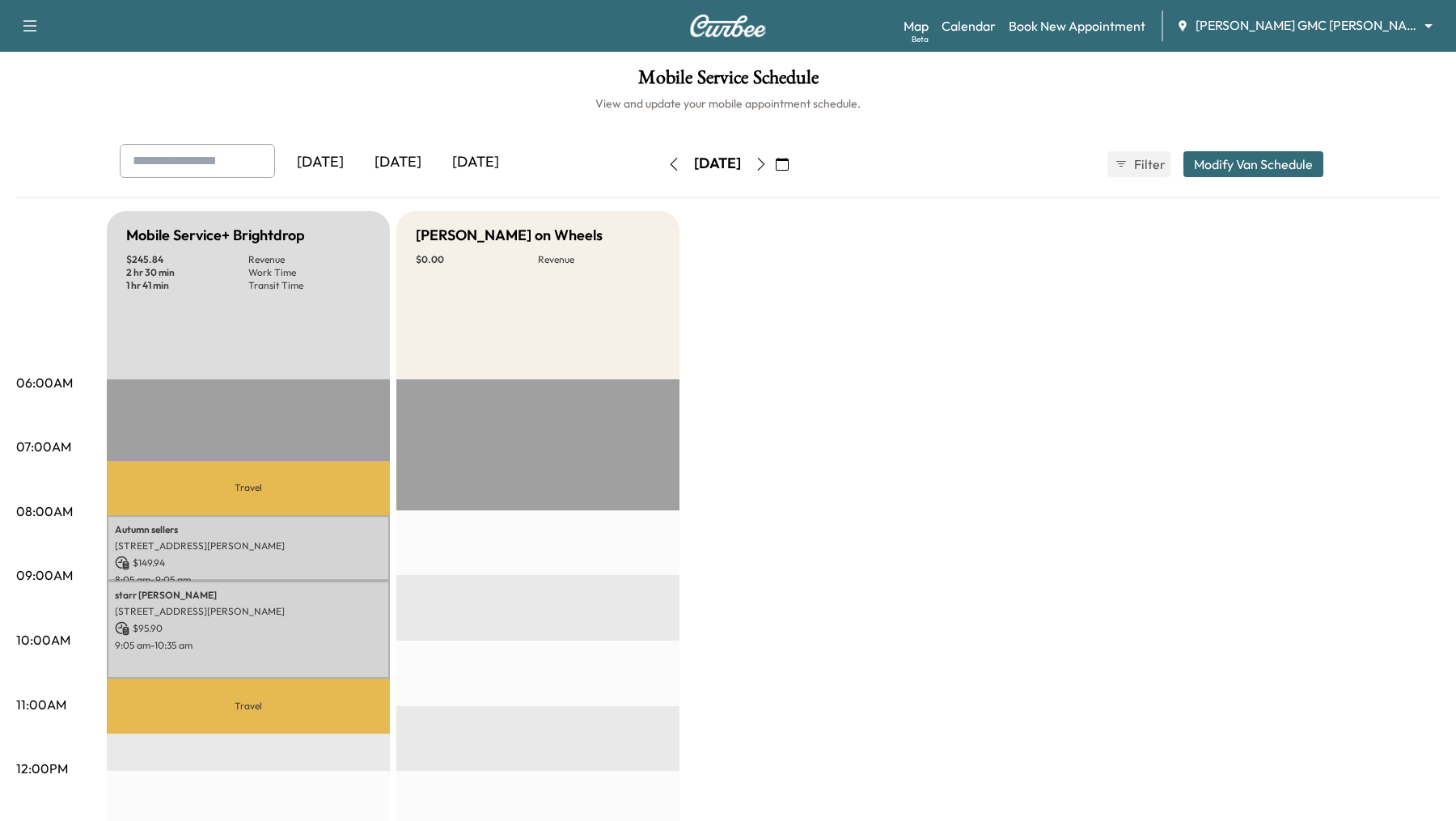
click at [1254, 168] on button "Modify Van Schedule" at bounding box center [1253, 164] width 140 height 26
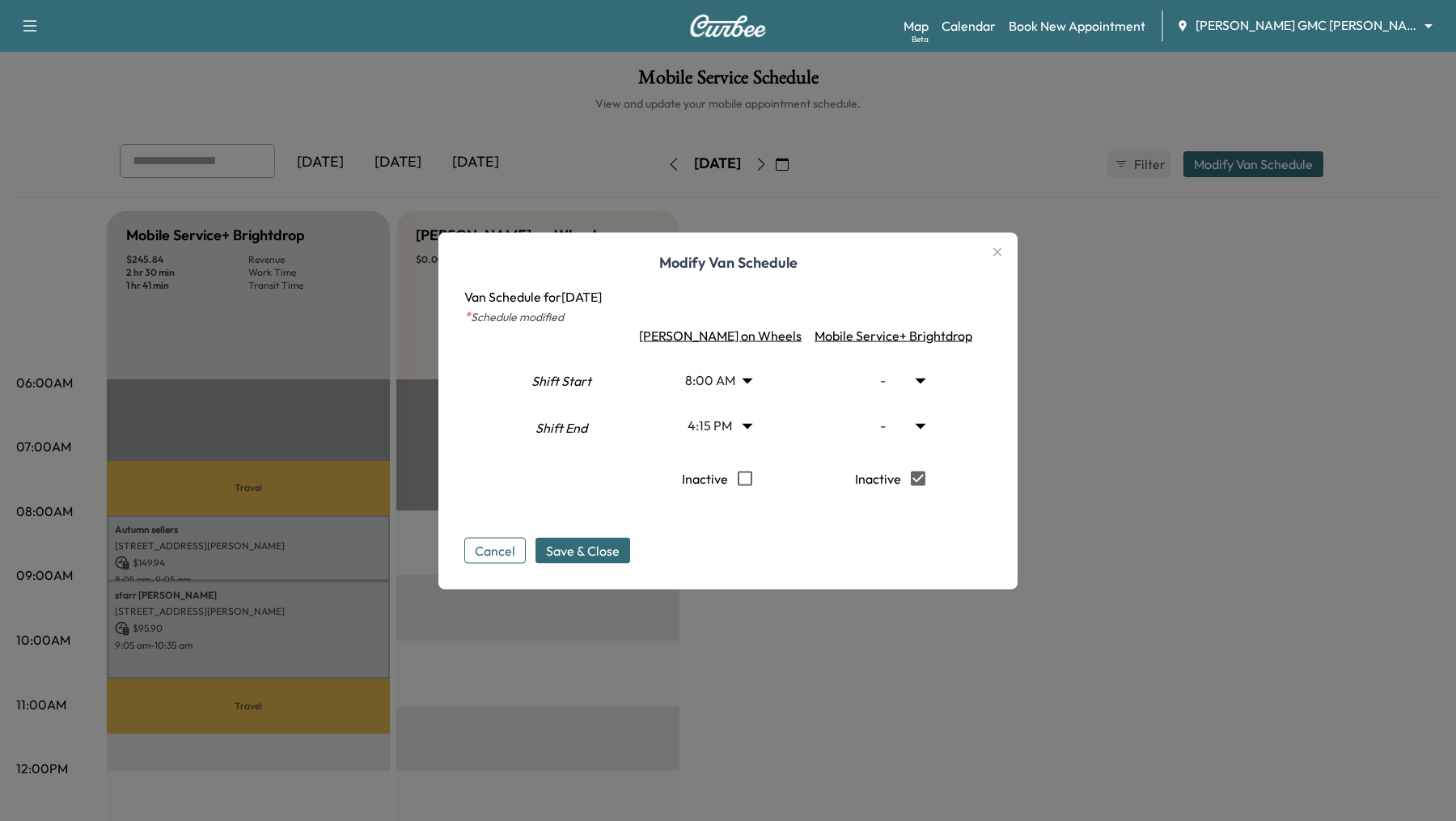
click at [987, 253] on icon "button" at bounding box center [997, 251] width 20 height 20
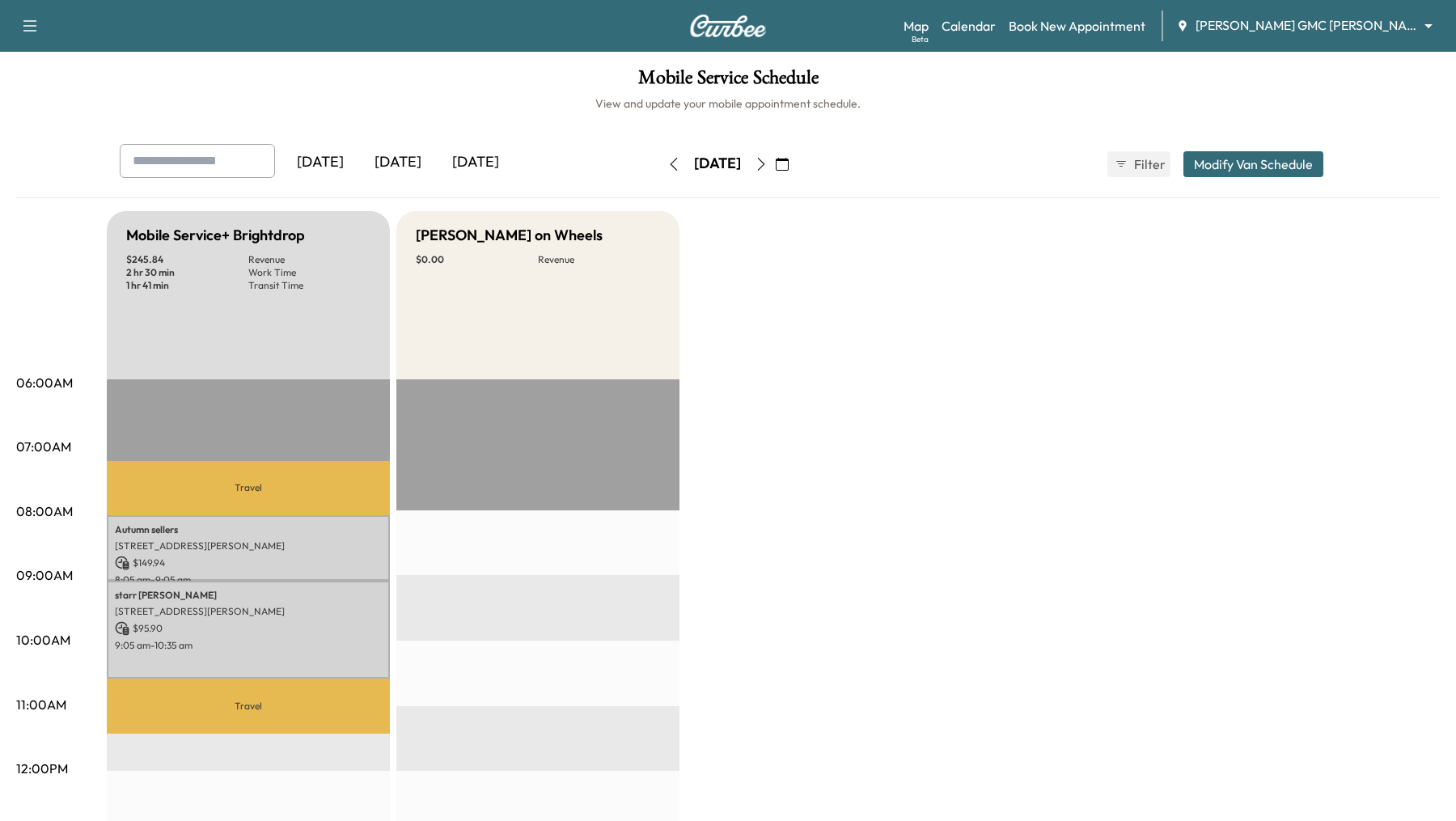
click at [768, 159] on icon "button" at bounding box center [761, 164] width 13 height 13
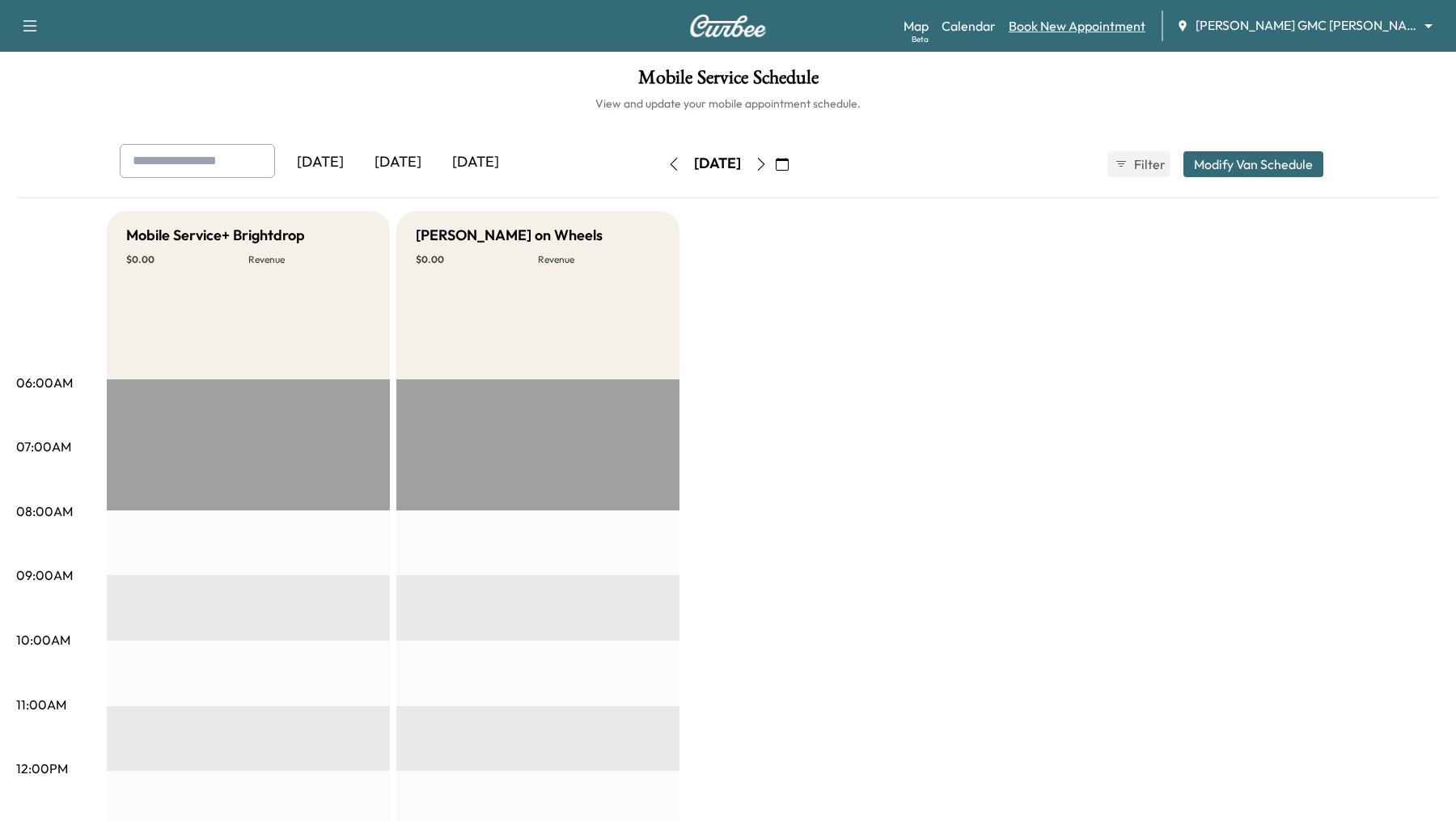
click at [1114, 32] on link "Book New Appointment" at bounding box center [1077, 26] width 136 height 20
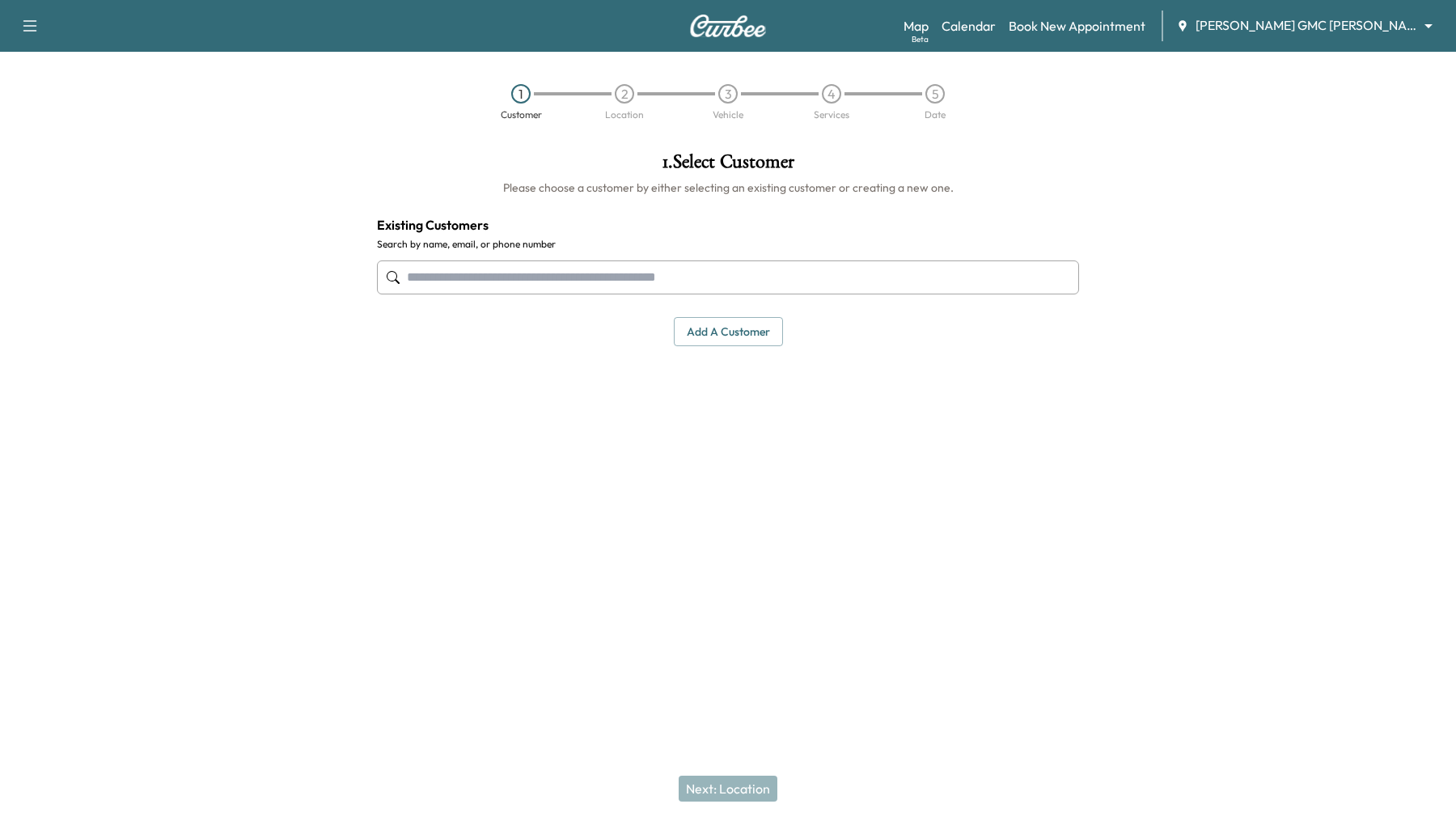
click at [951, 280] on input "text" at bounding box center [728, 277] width 702 height 34
click at [995, 21] on link "Calendar" at bounding box center [968, 26] width 54 height 20
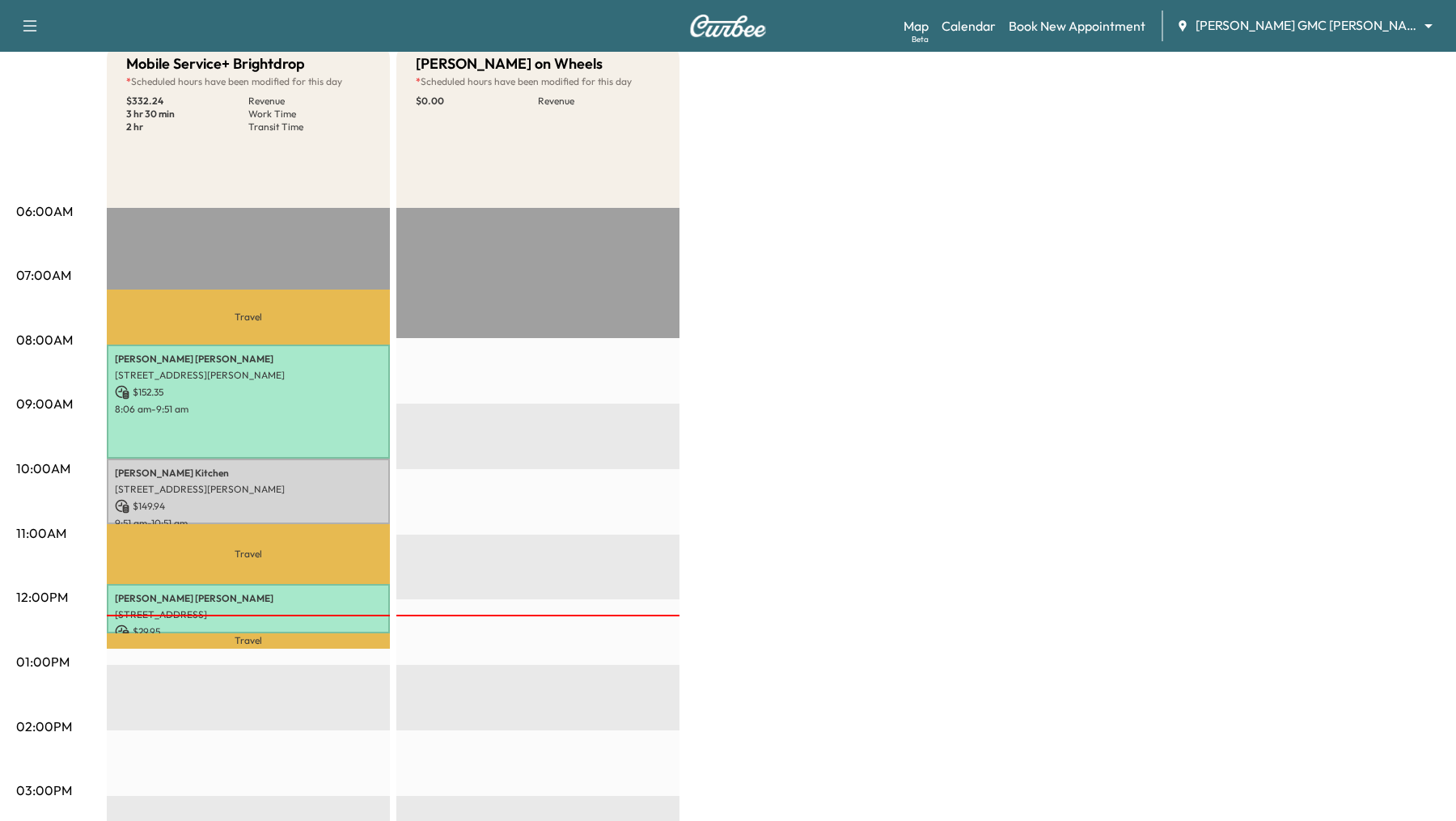
scroll to position [216, 0]
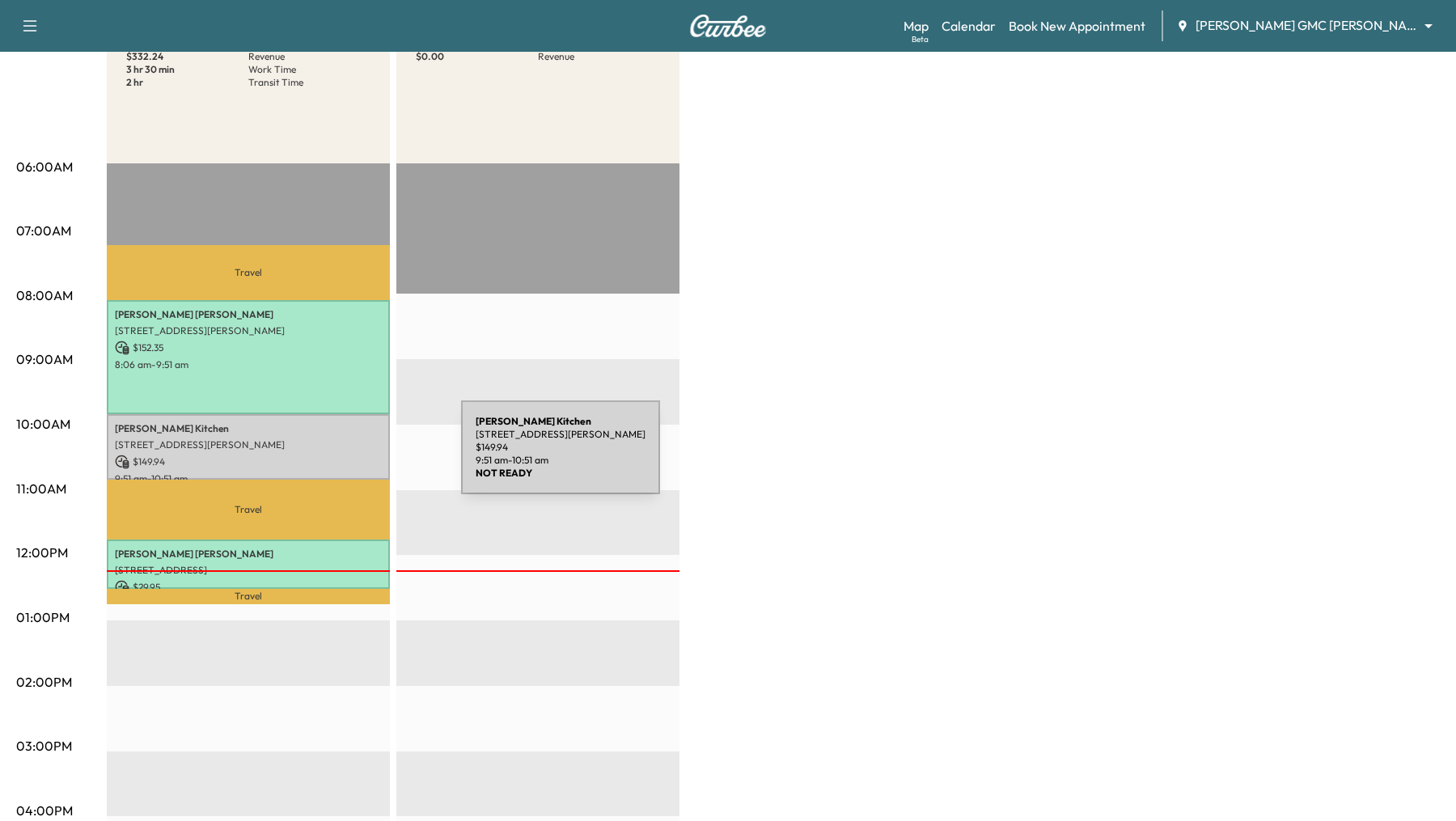
click at [340, 456] on p "$ 149.94" at bounding box center [248, 461] width 267 height 15
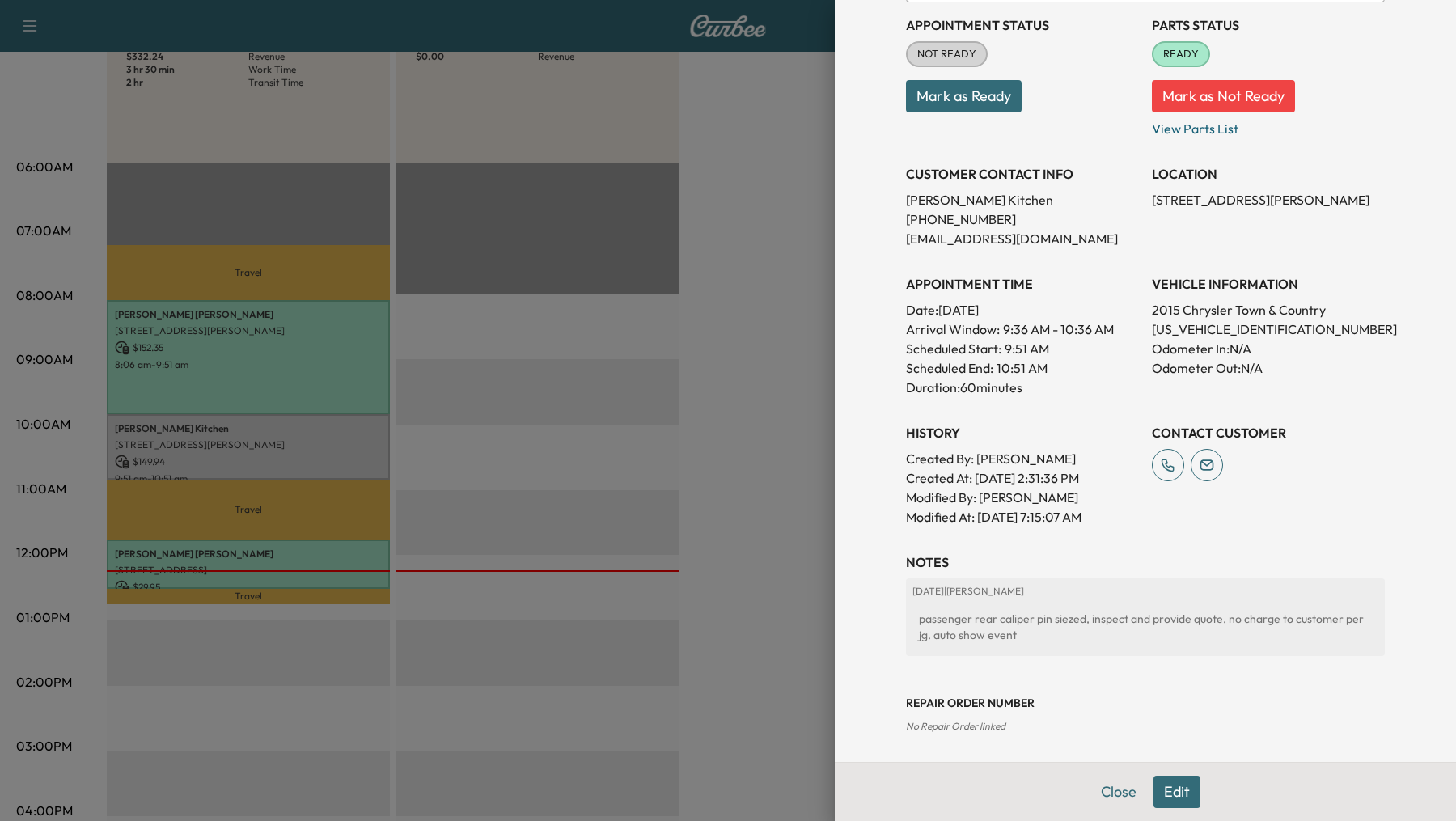
scroll to position [190, 0]
click at [725, 507] on div at bounding box center [728, 410] width 1456 height 821
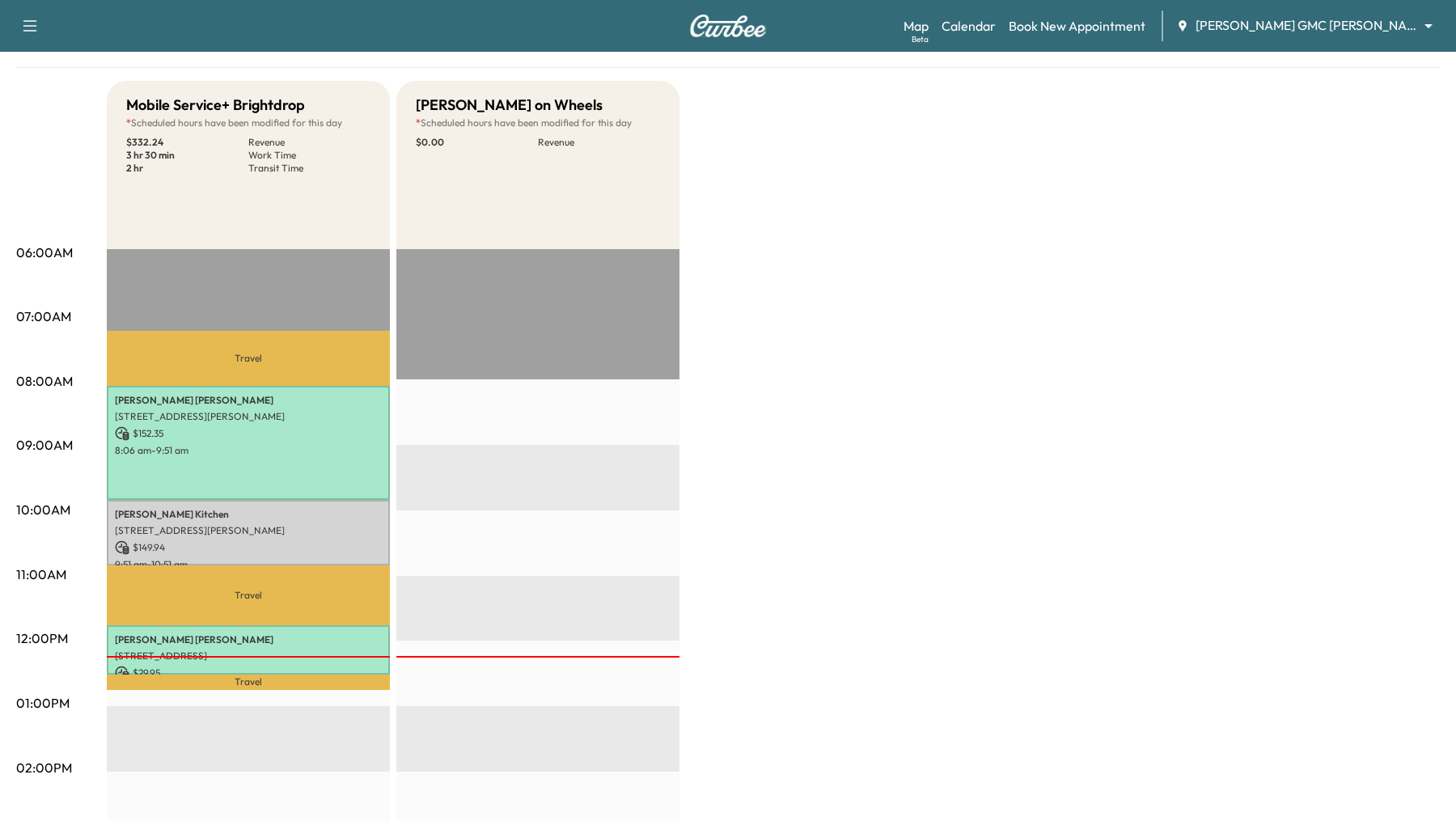
scroll to position [0, 0]
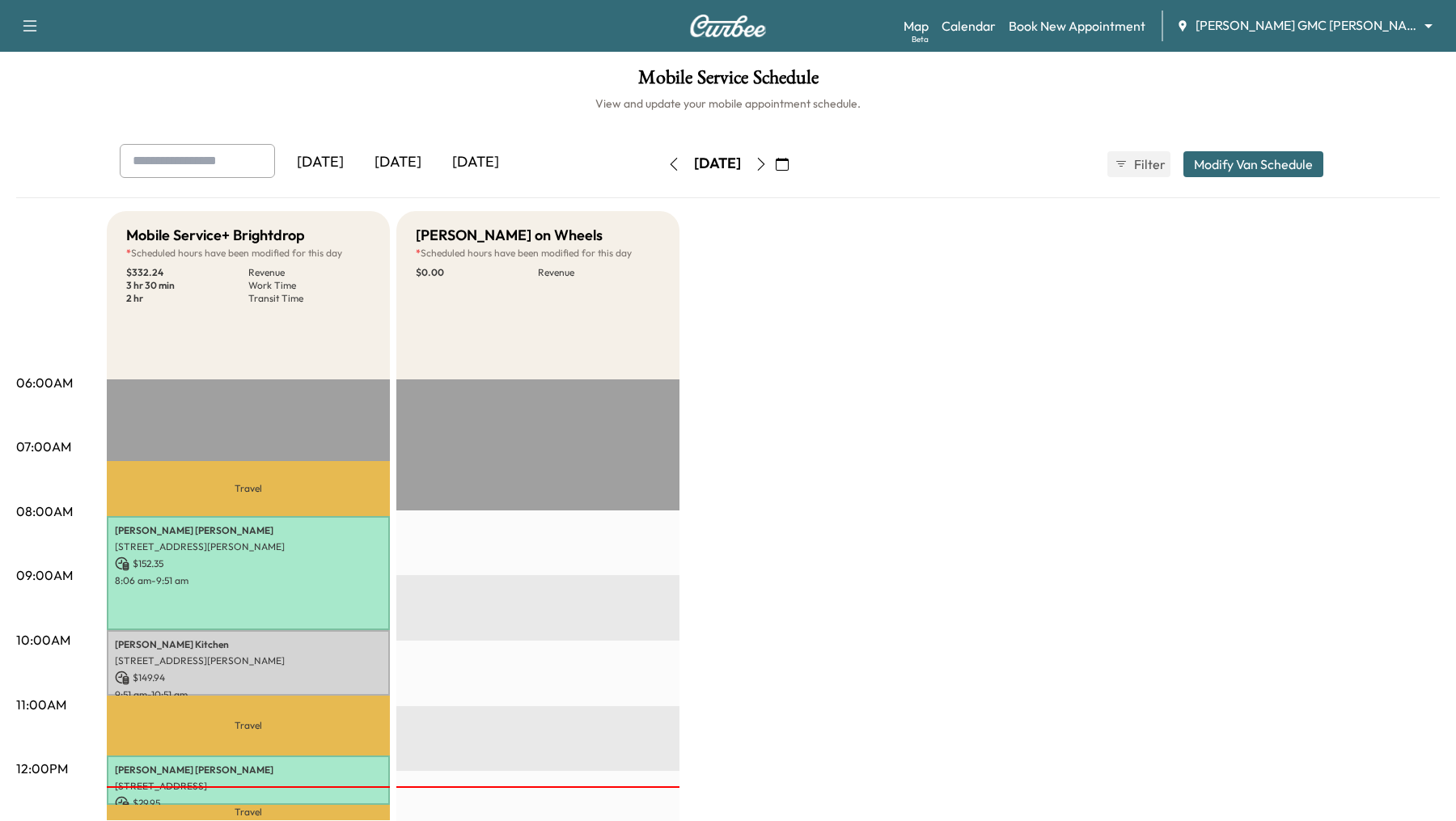
click at [768, 165] on icon "button" at bounding box center [761, 164] width 13 height 13
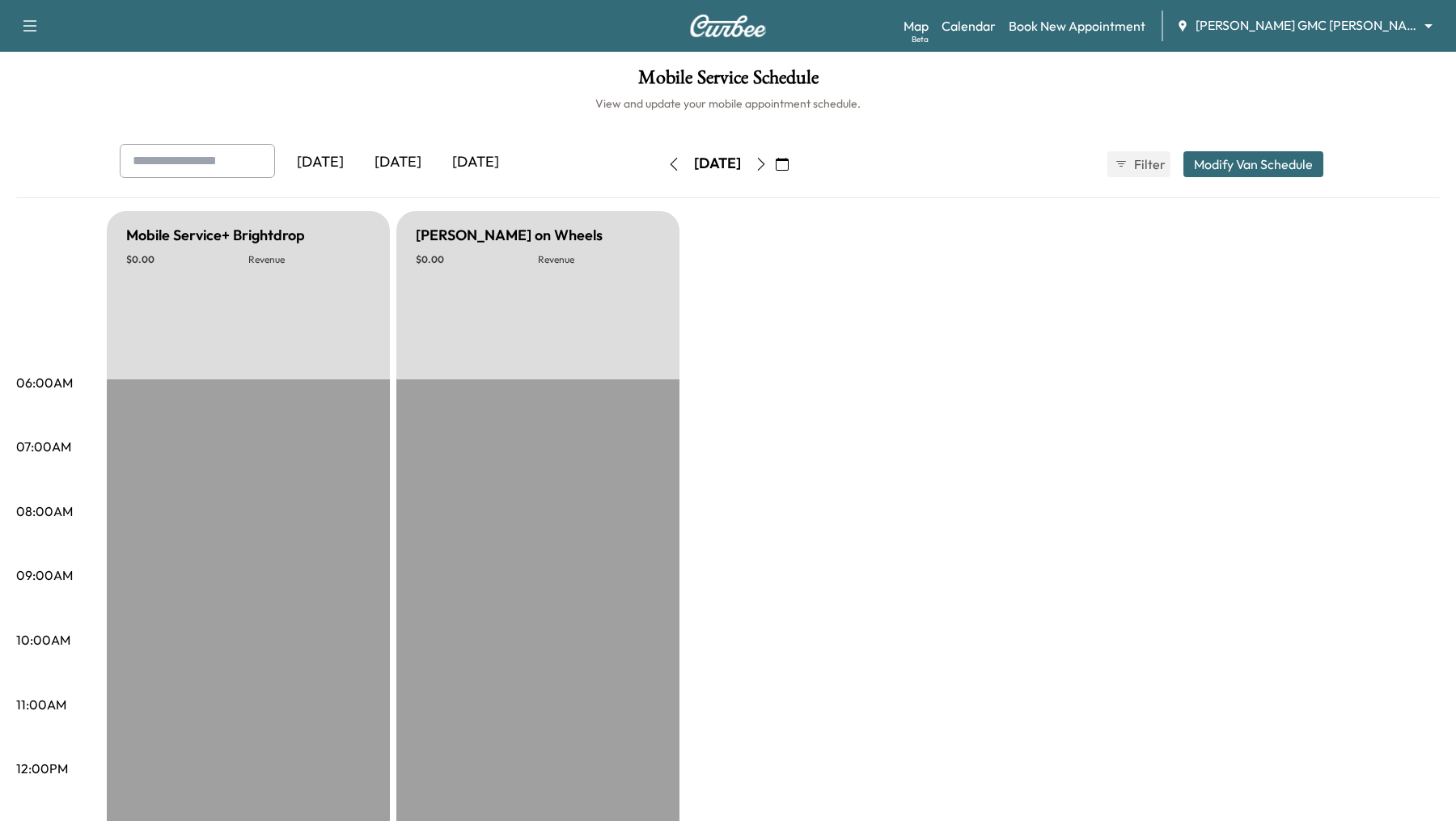
click at [765, 167] on icon "button" at bounding box center [761, 164] width 7 height 13
click at [768, 167] on icon "button" at bounding box center [761, 164] width 13 height 13
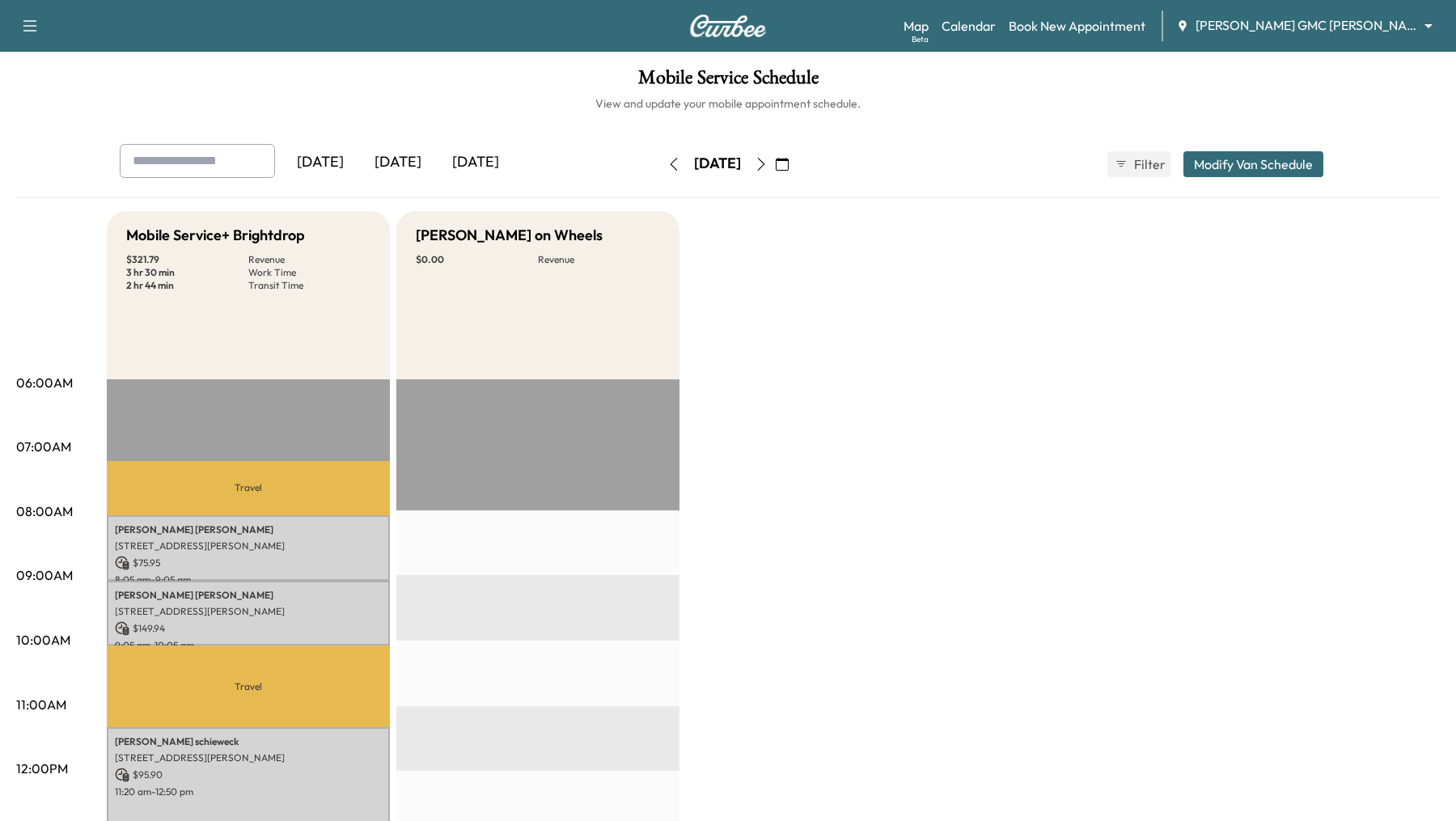
click at [670, 165] on icon "button" at bounding box center [673, 164] width 7 height 13
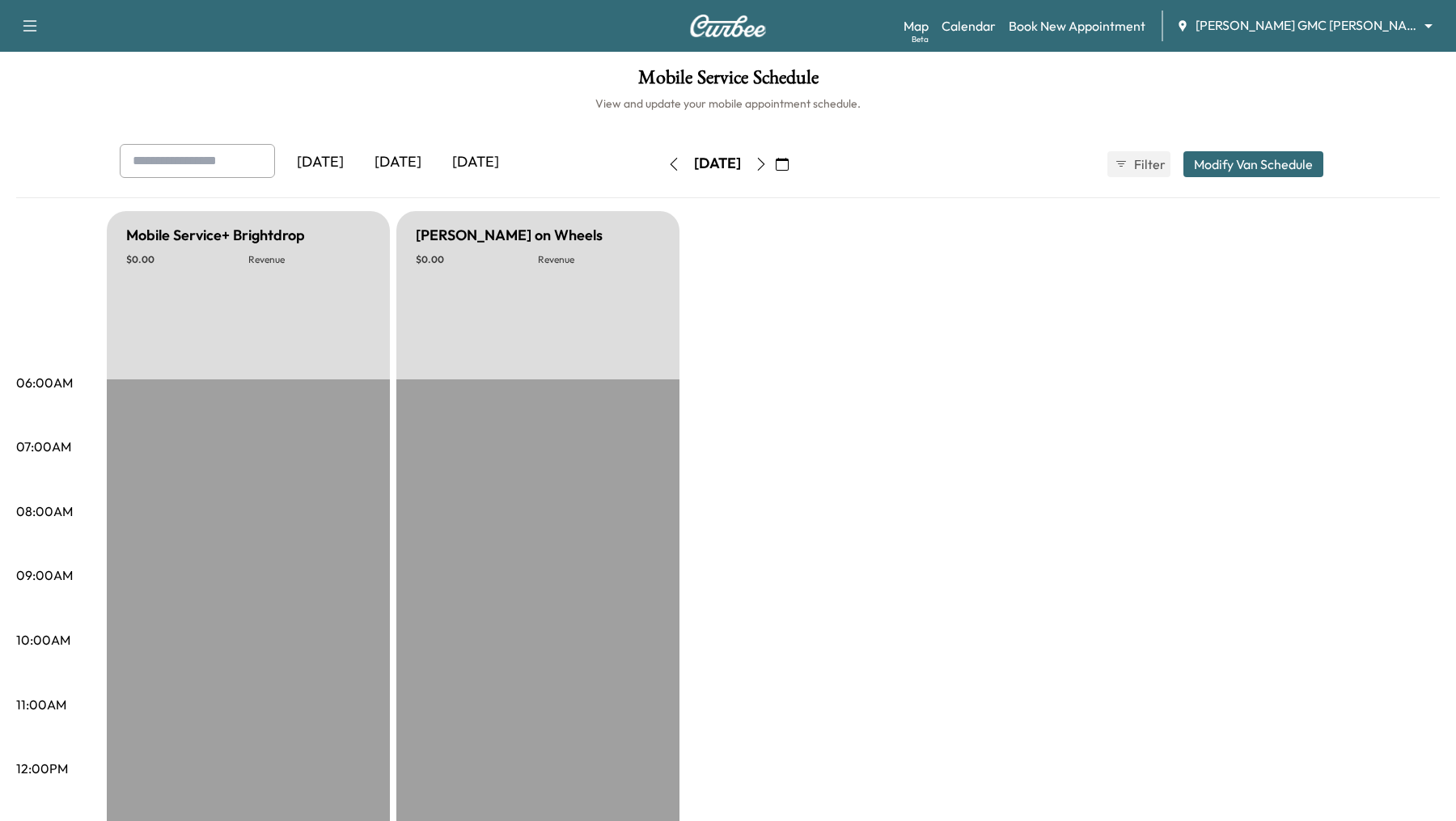
click at [667, 158] on icon "button" at bounding box center [673, 164] width 13 height 13
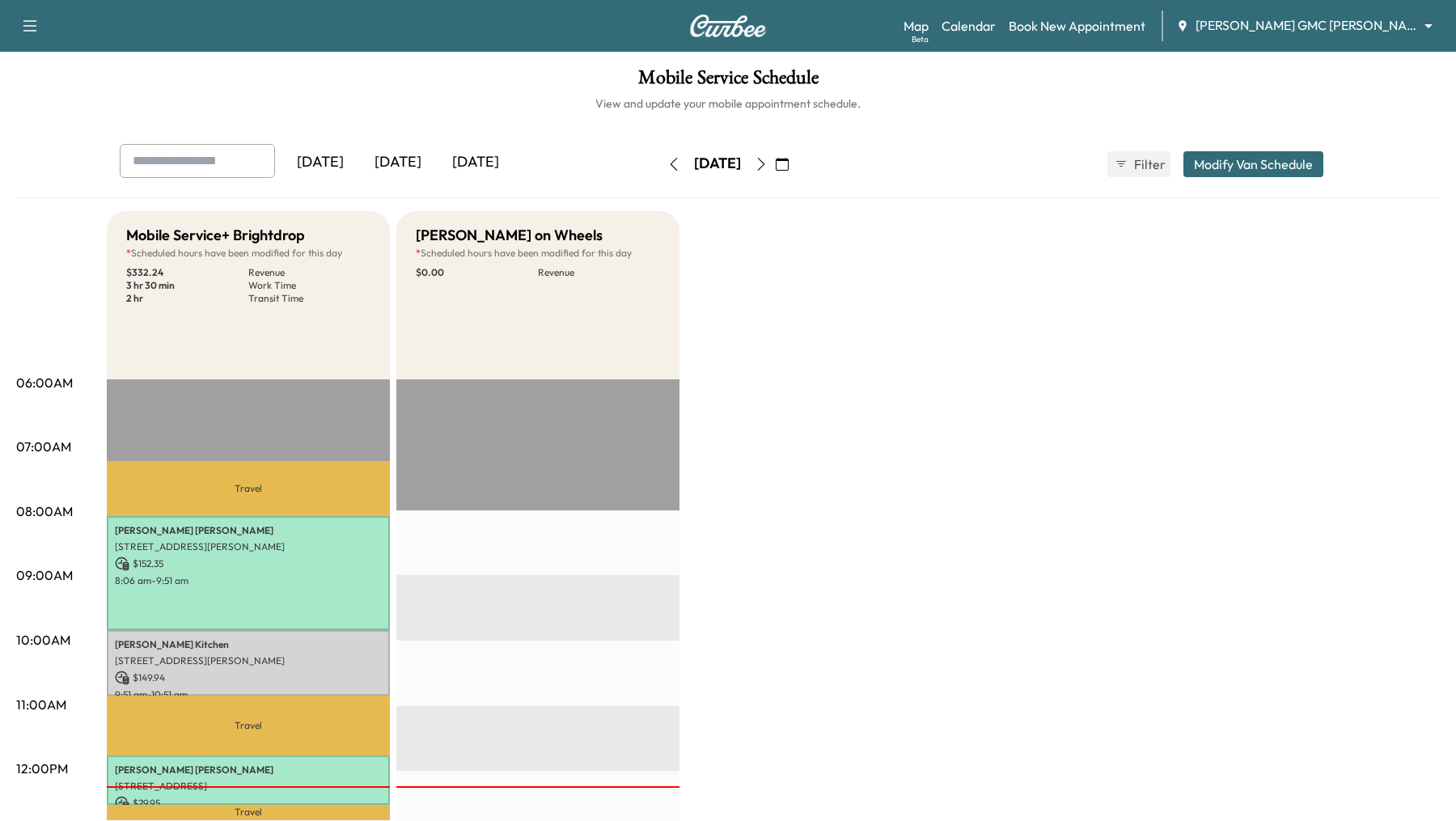
click at [667, 158] on icon "button" at bounding box center [673, 164] width 13 height 13
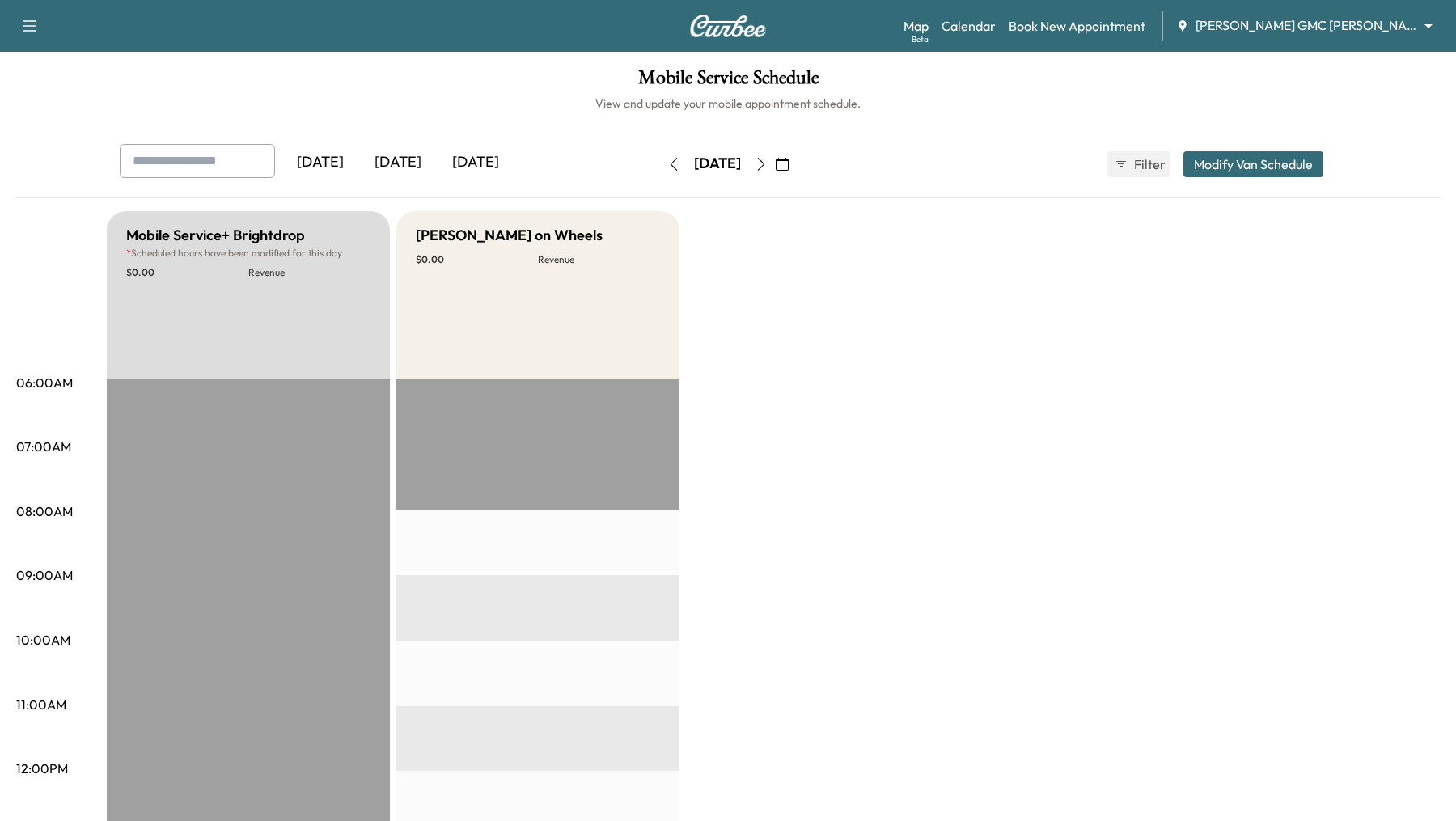
click at [774, 157] on button "button" at bounding box center [760, 164] width 27 height 26
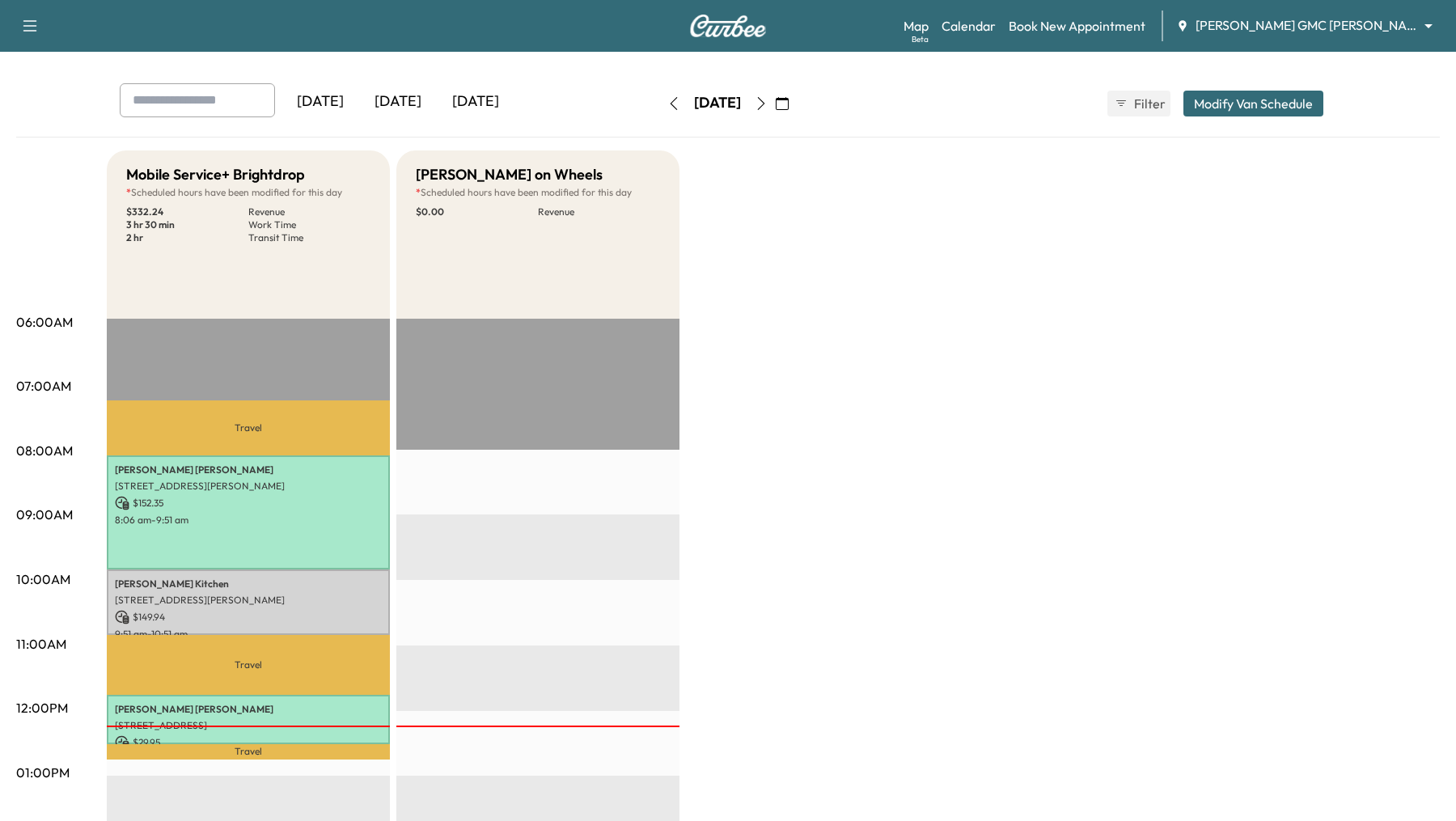
scroll to position [62, 0]
click at [788, 99] on icon "button" at bounding box center [782, 102] width 13 height 13
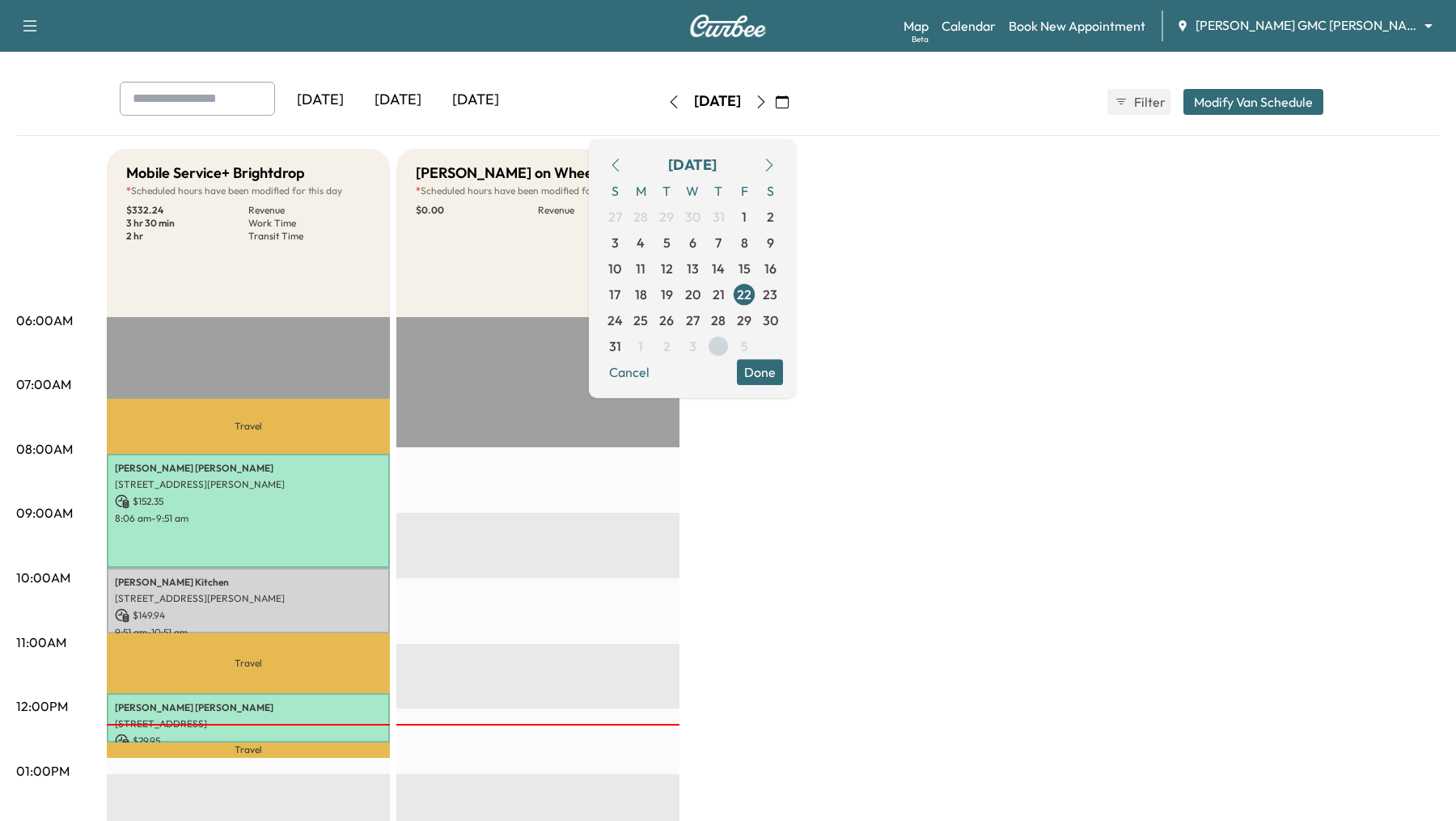
click at [731, 341] on span "4" at bounding box center [719, 346] width 26 height 26
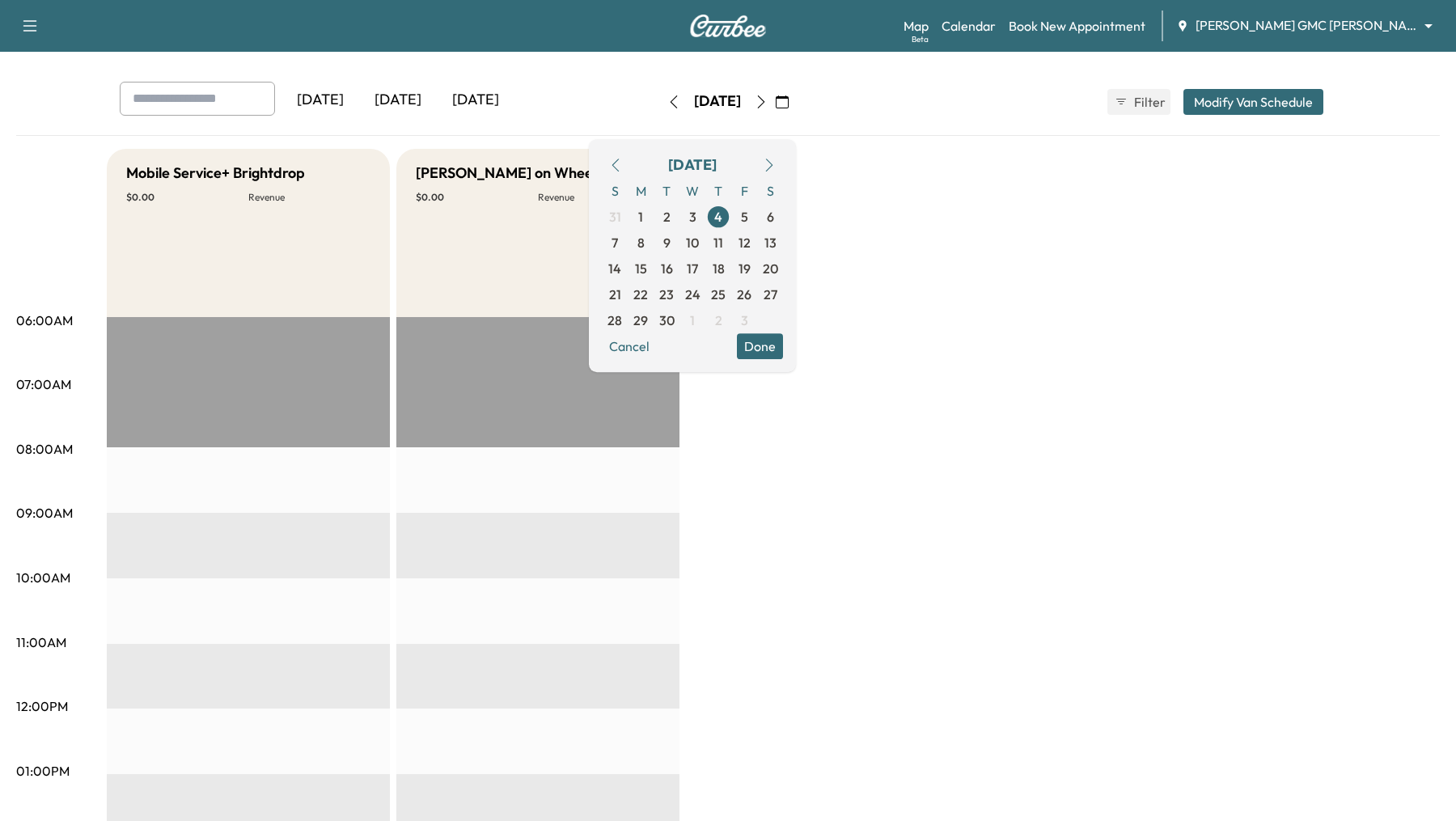
click at [783, 345] on button "Done" at bounding box center [760, 346] width 46 height 26
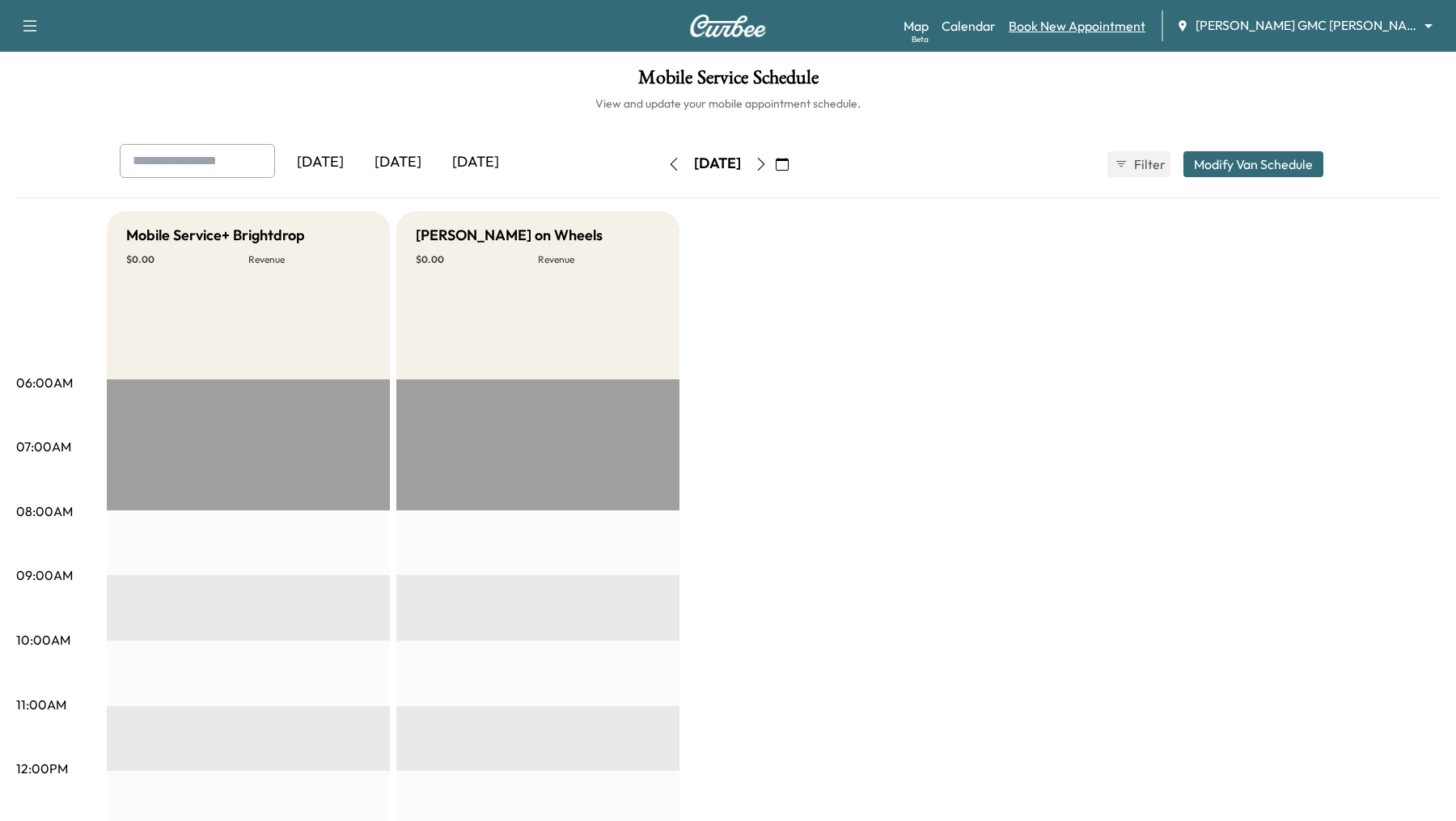
click at [1080, 25] on link "Book New Appointment" at bounding box center [1077, 26] width 136 height 20
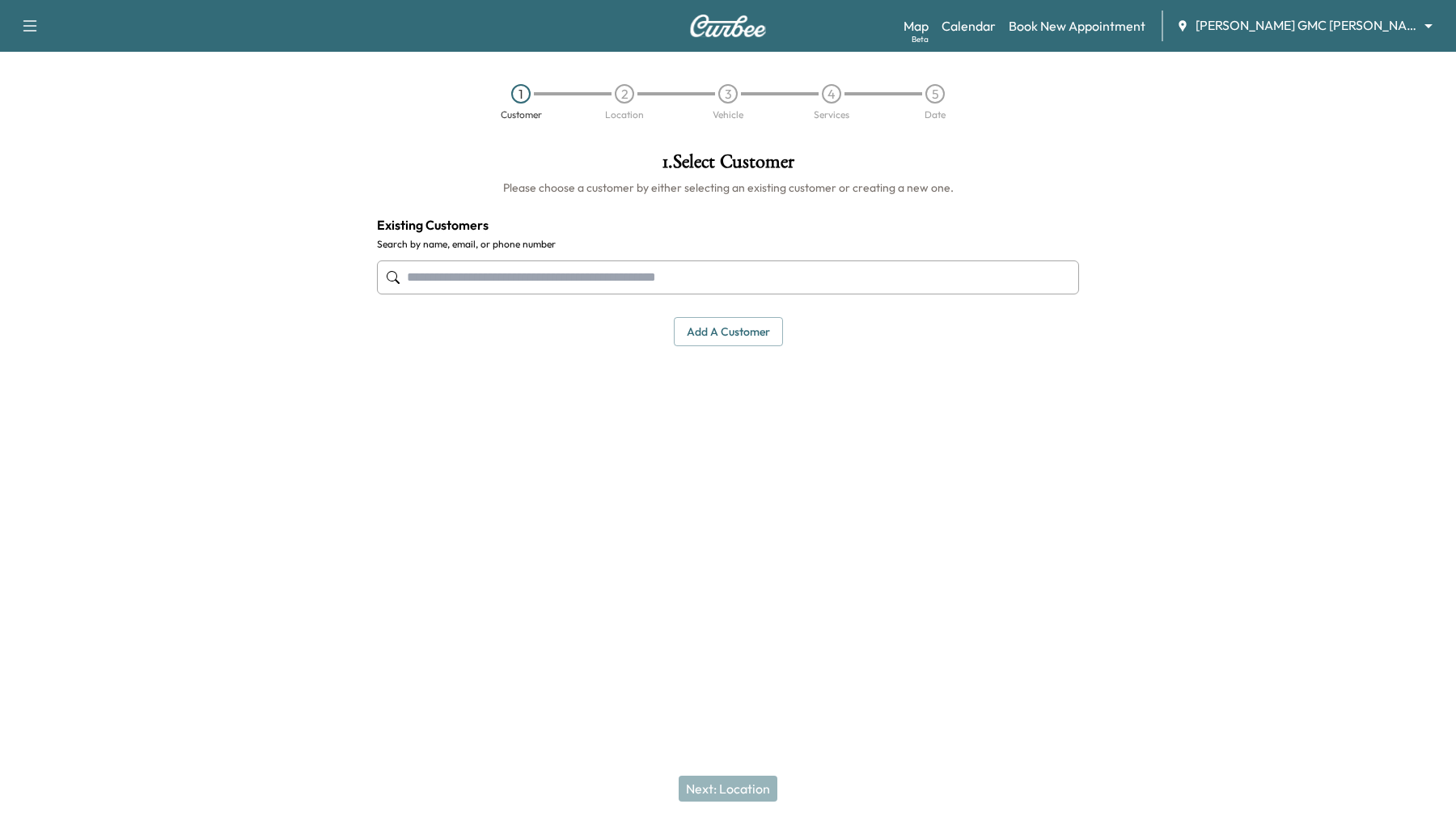
click at [530, 277] on input "text" at bounding box center [728, 277] width 702 height 34
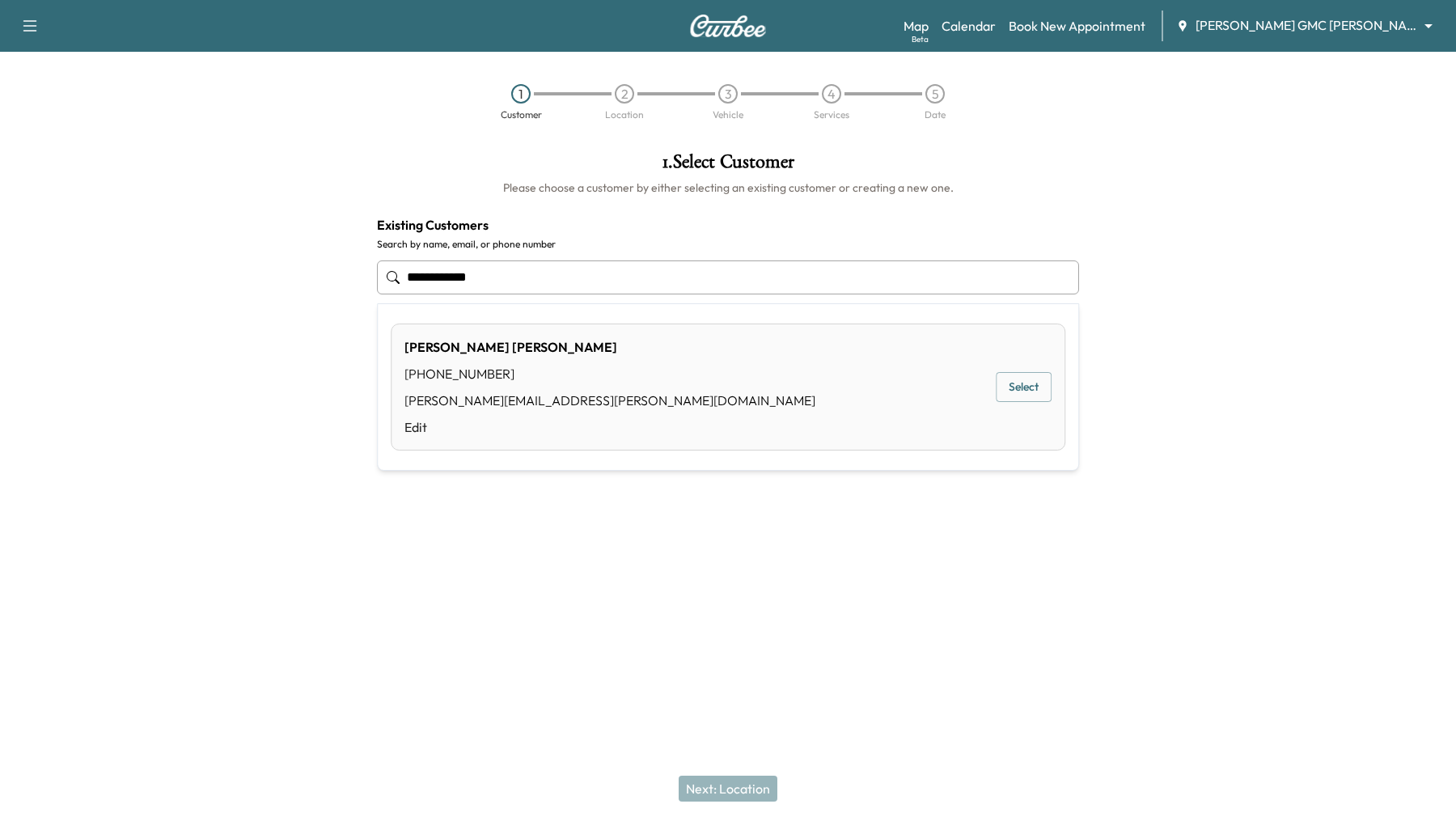
click at [1021, 389] on button "Select" at bounding box center [1023, 387] width 56 height 30
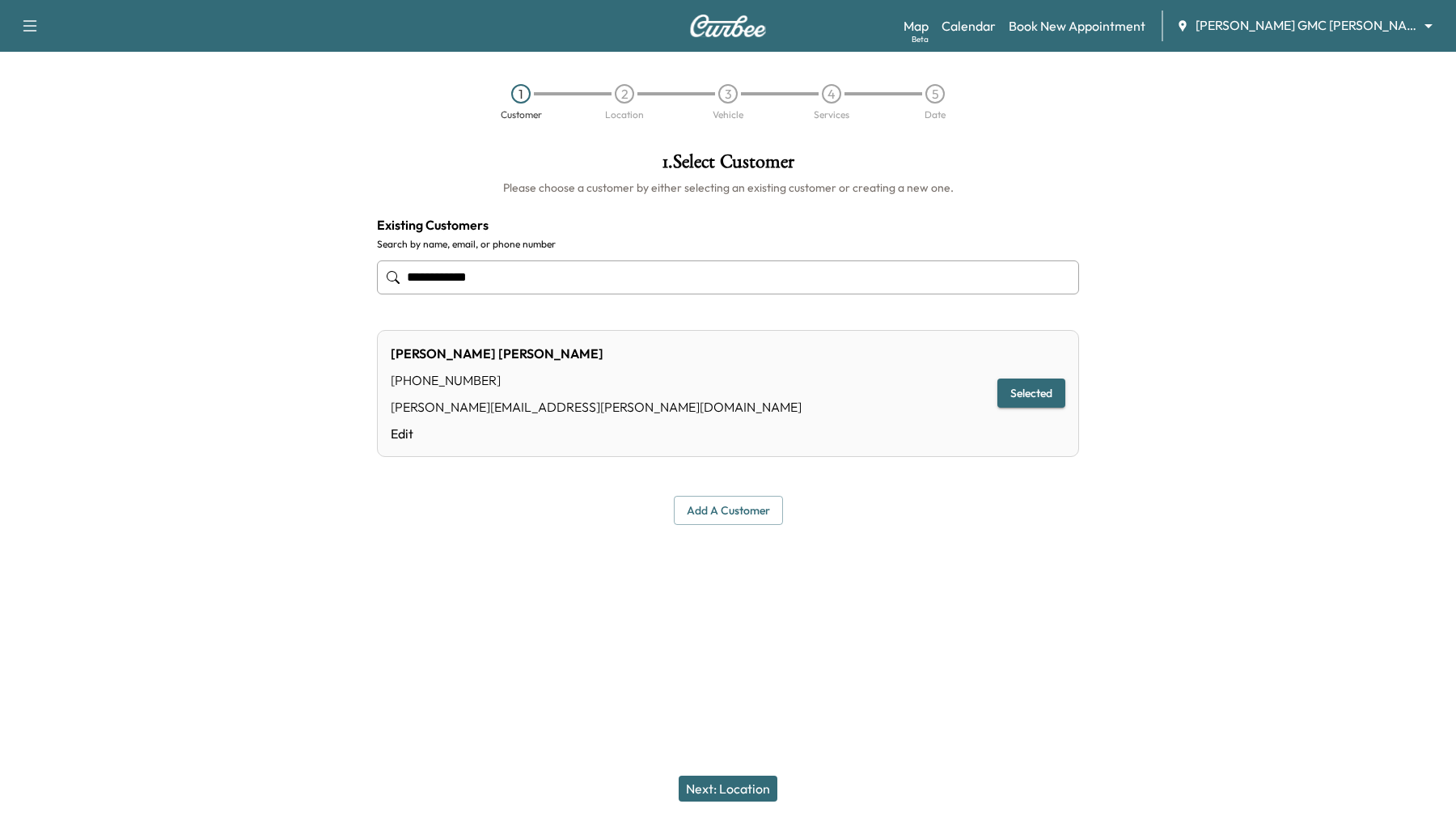
type input "**********"
click at [758, 788] on button "Next: Location" at bounding box center [728, 788] width 99 height 26
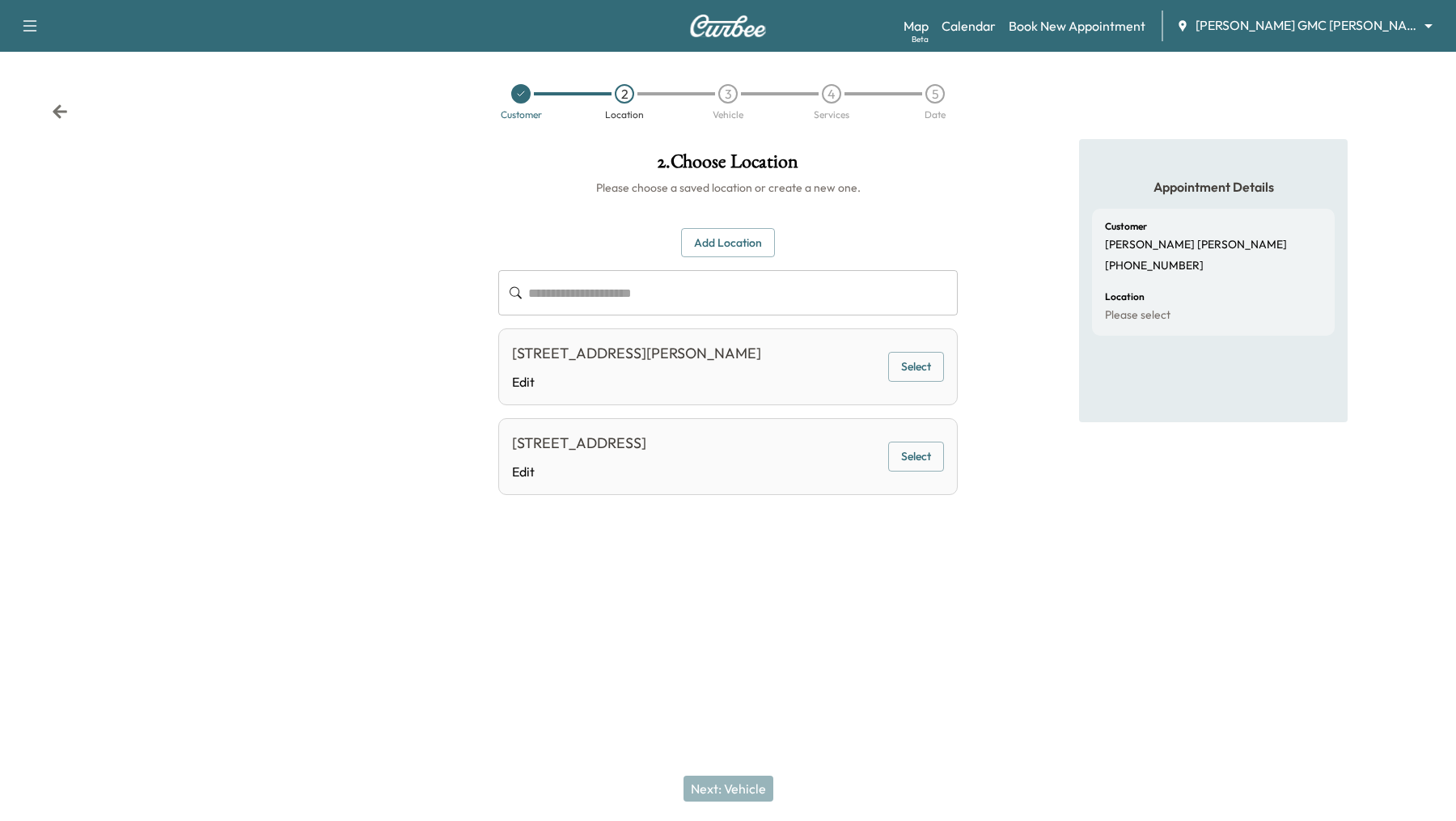
click at [903, 460] on button "Select" at bounding box center [916, 456] width 56 height 30
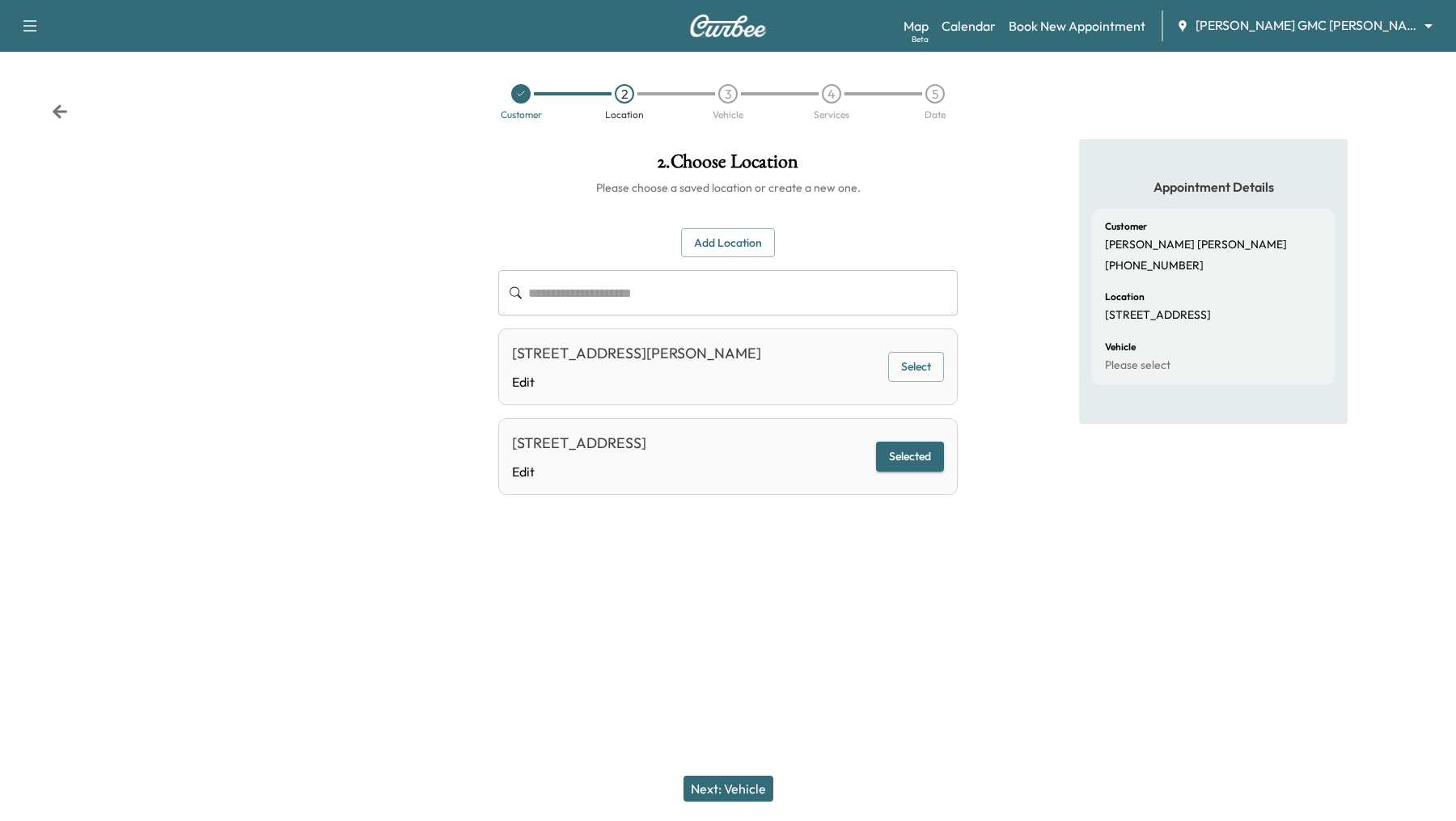
click at [721, 789] on button "Next: Vehicle" at bounding box center [728, 788] width 90 height 26
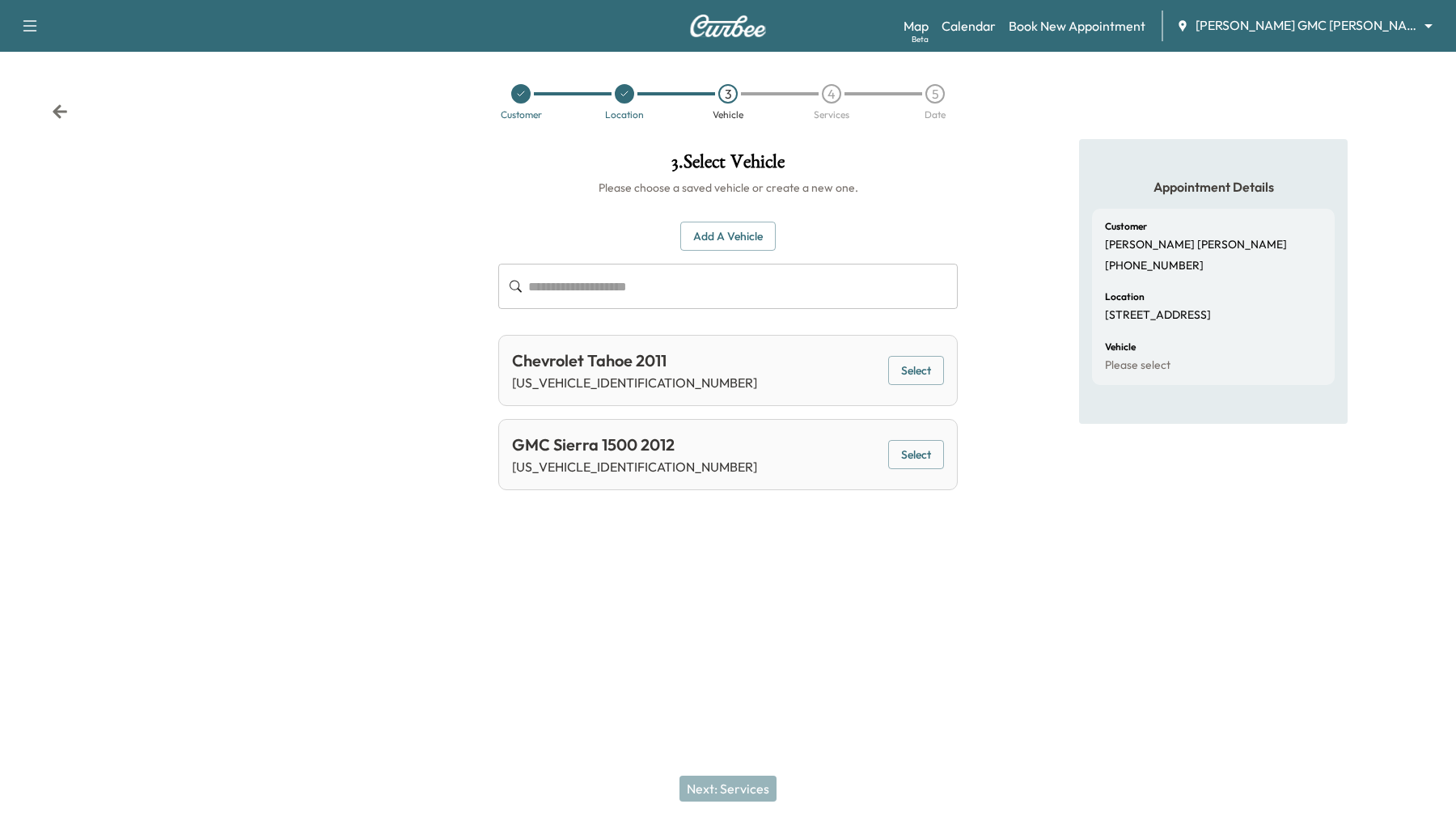
click at [911, 365] on button "Select" at bounding box center [916, 370] width 56 height 30
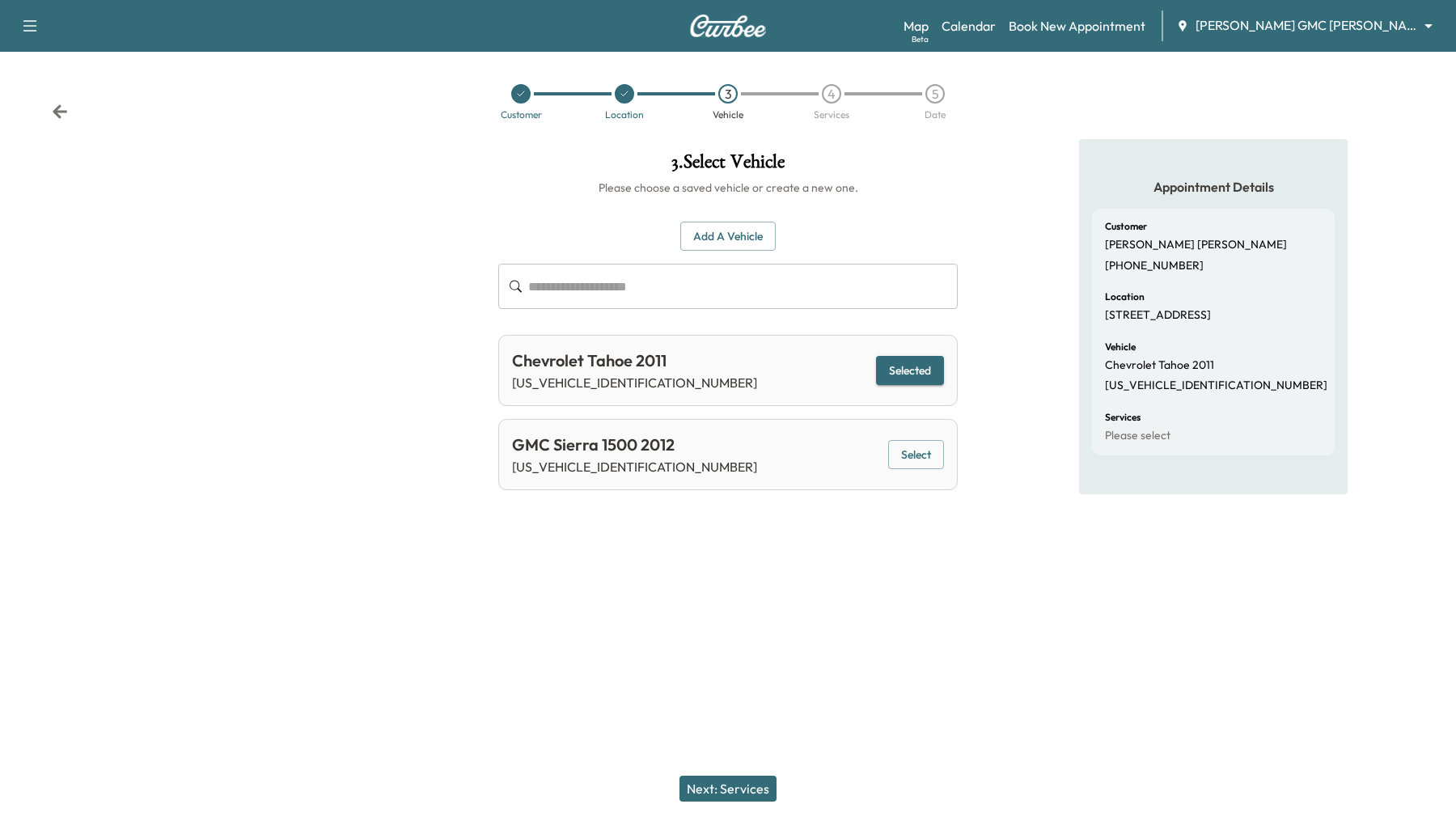
click at [705, 792] on button "Next: Services" at bounding box center [728, 788] width 97 height 26
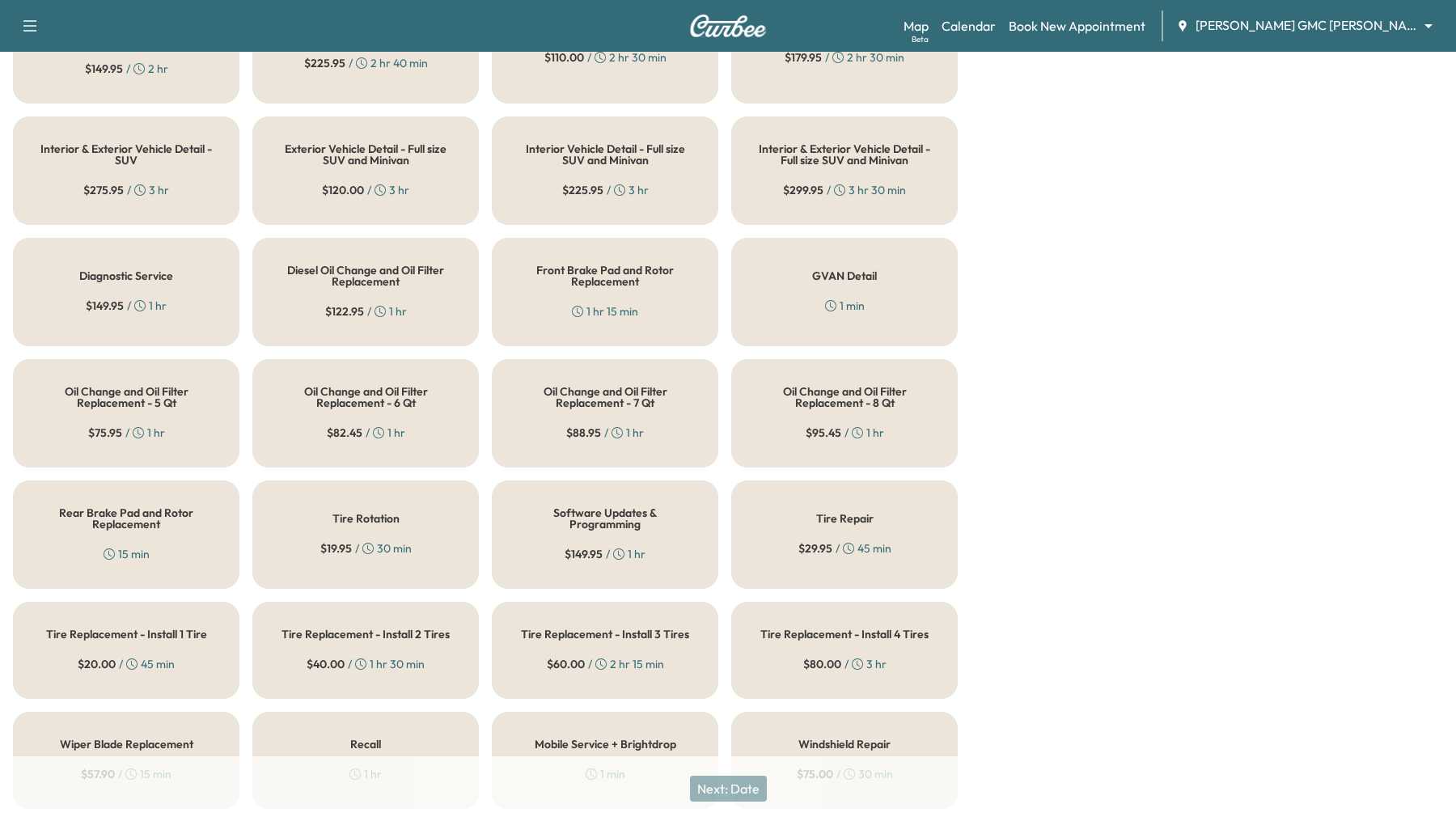
scroll to position [475, 0]
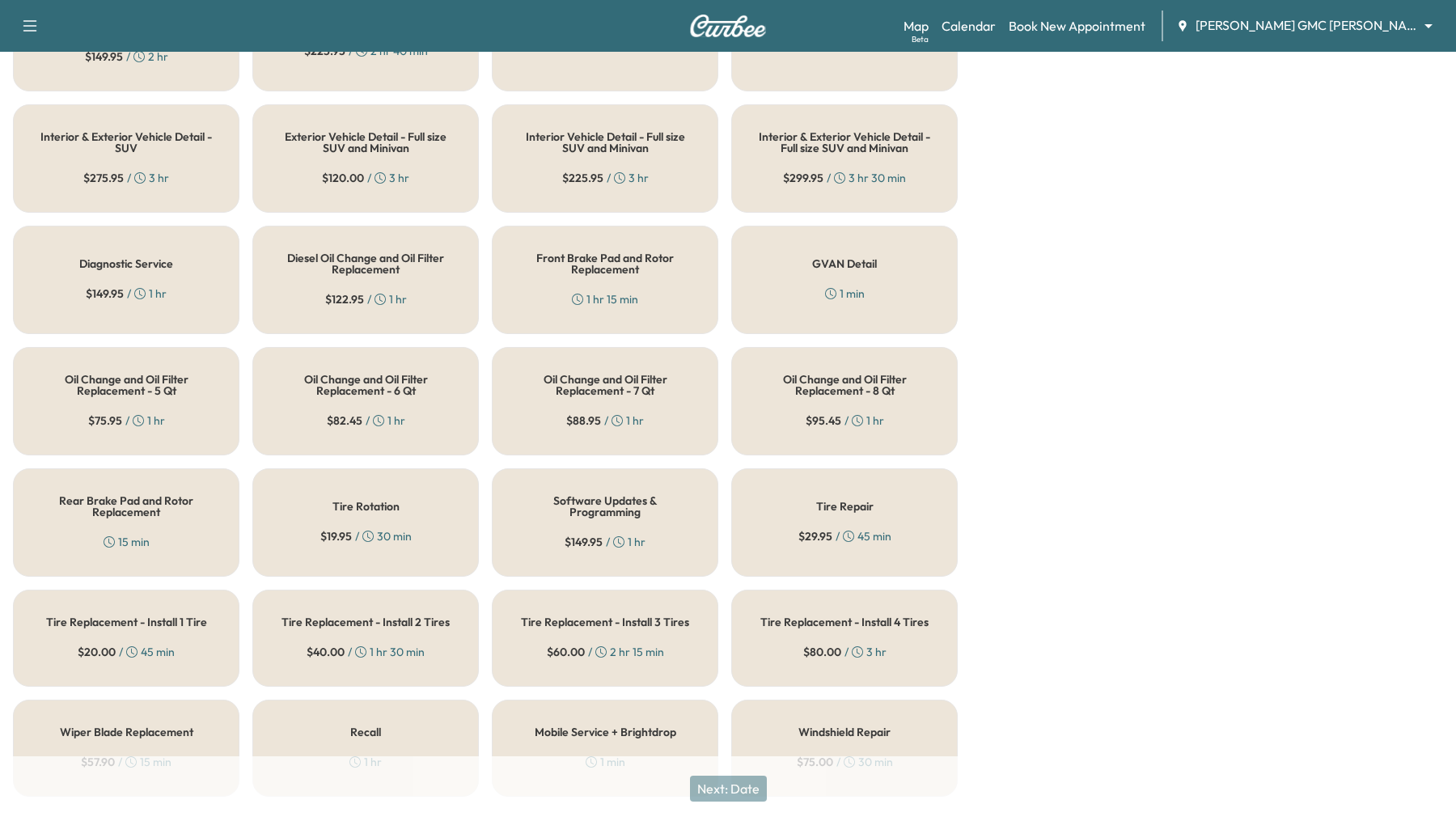
click at [609, 495] on h5 "Software Updates & Programming" at bounding box center [604, 507] width 173 height 23
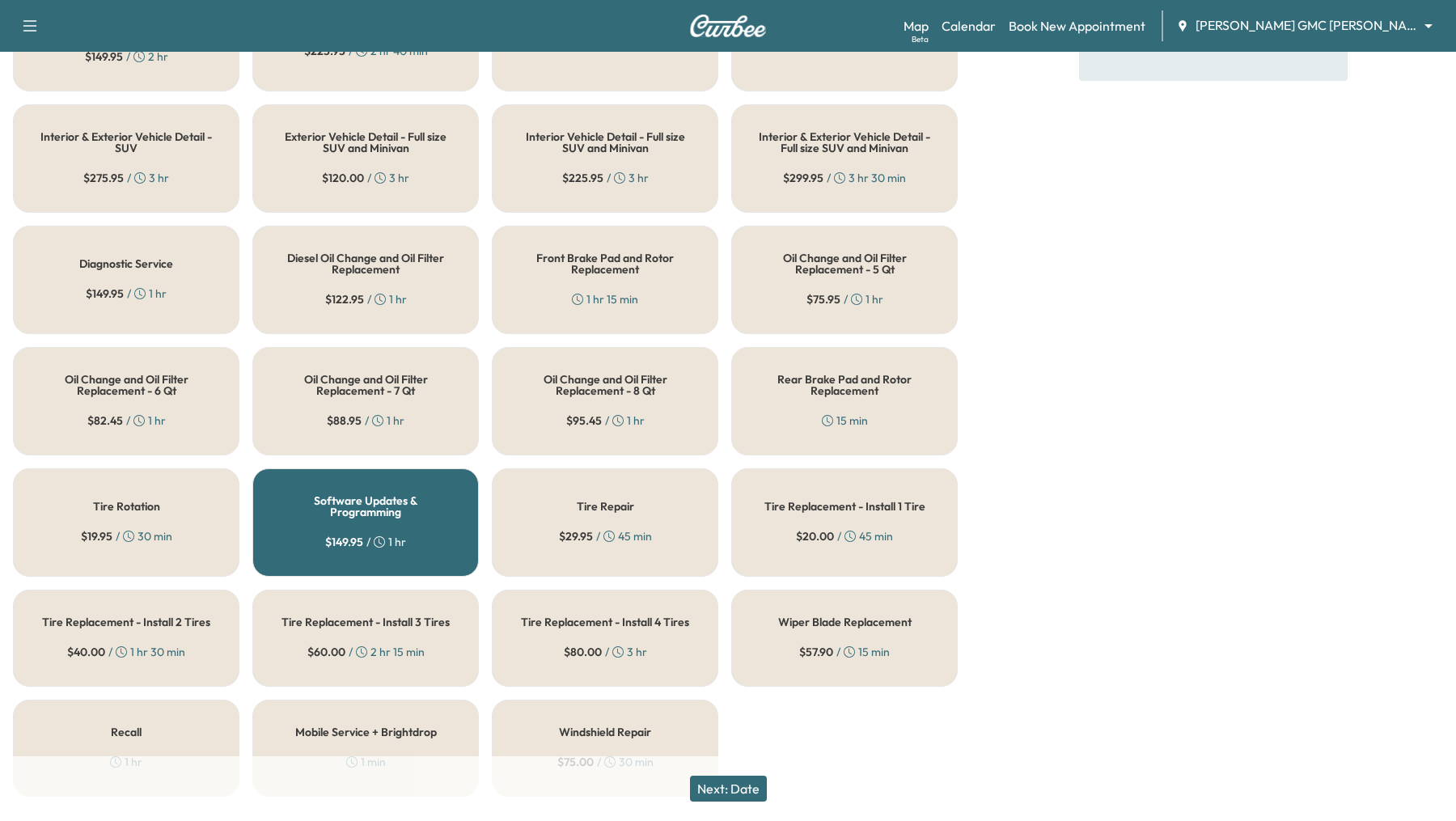
click at [742, 789] on button "Next: Date" at bounding box center [728, 788] width 77 height 26
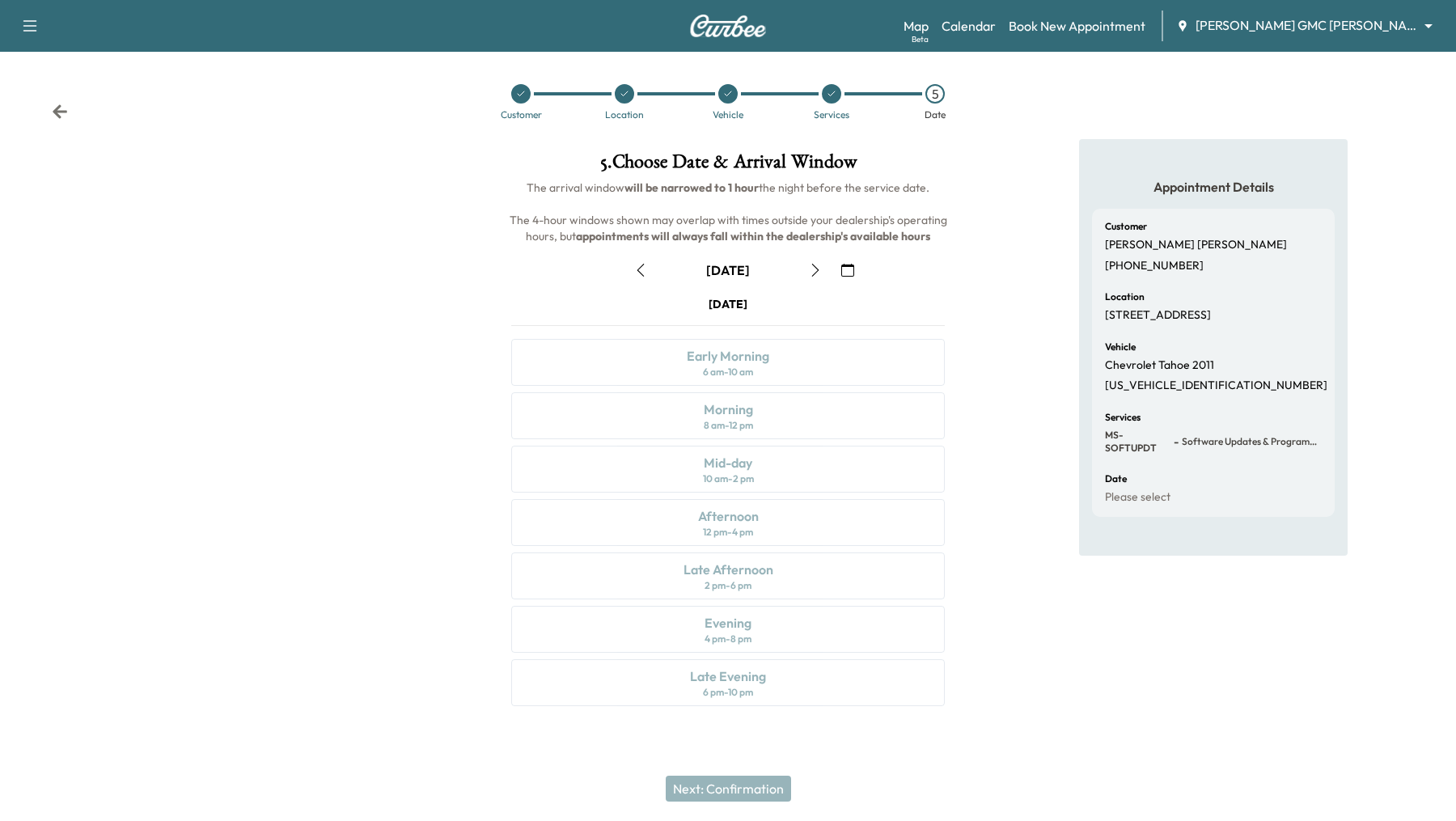
click at [845, 273] on icon "button" at bounding box center [847, 270] width 13 height 13
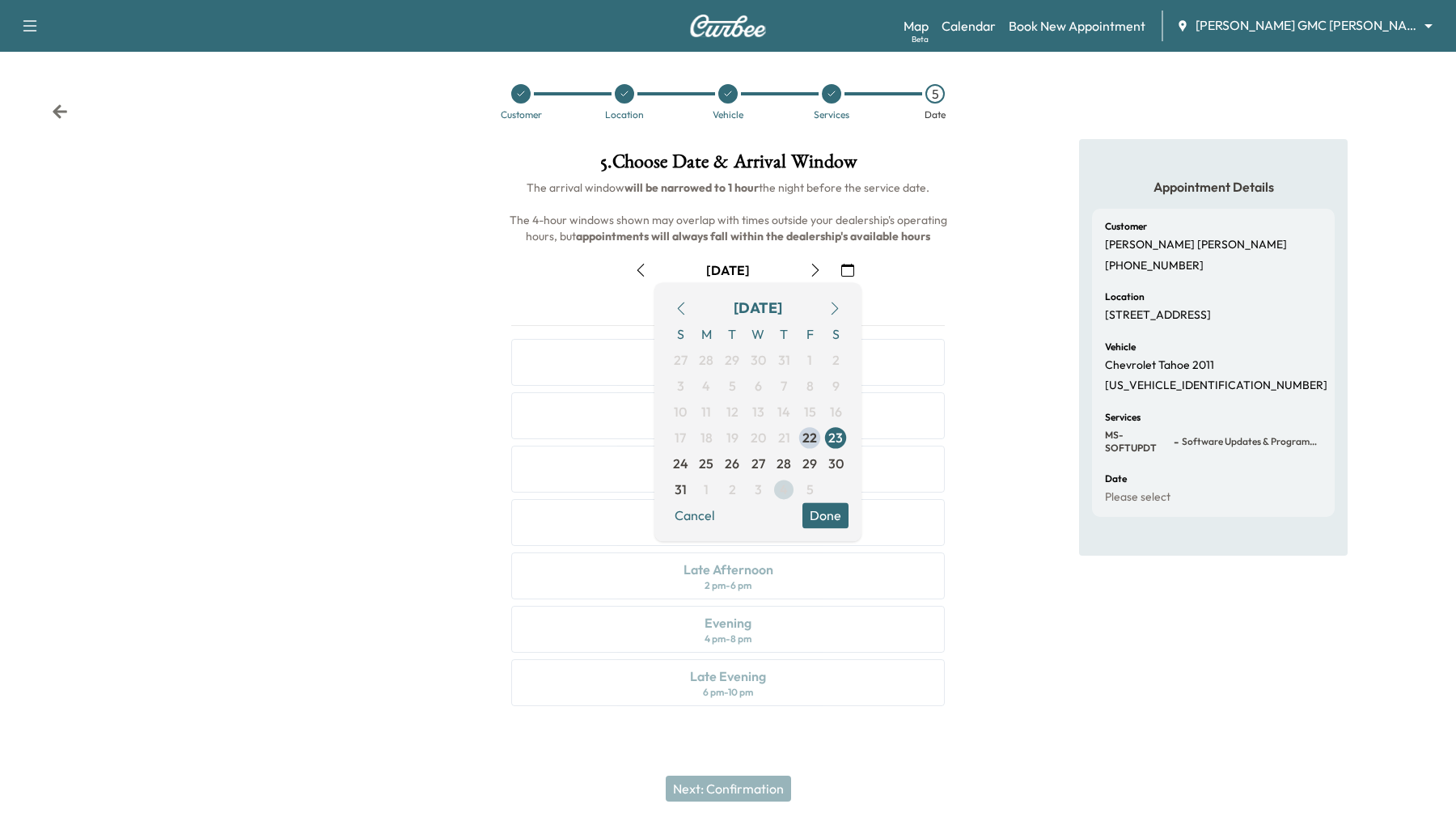
click at [784, 496] on span "4" at bounding box center [783, 489] width 8 height 20
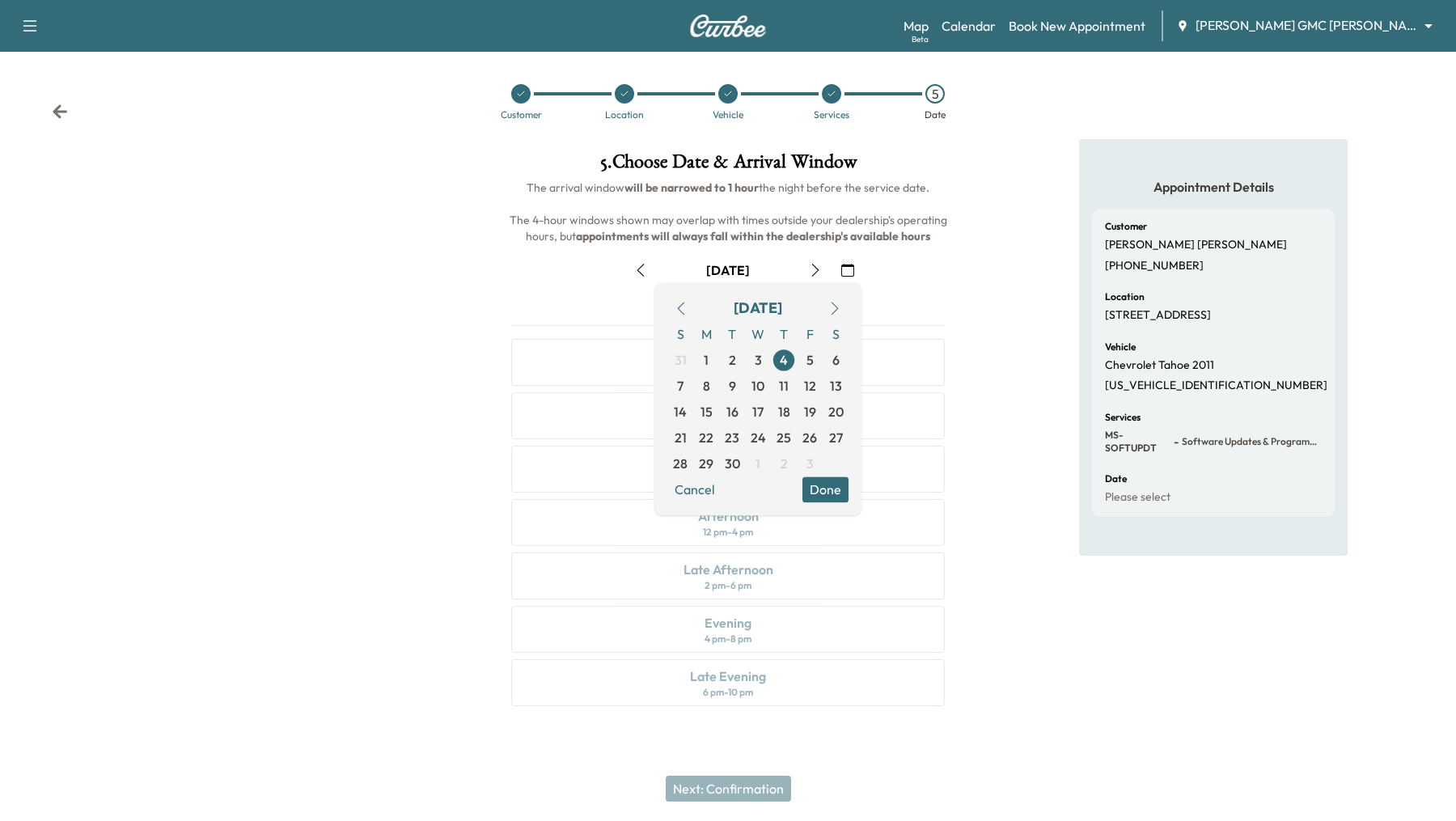
click at [838, 475] on div "S M T W T F S 31 1 2 3 4 5 6 7 8 9 10 11 12 13 14 15 16 17 18 19 20 21 22 23 24…" at bounding box center [757, 398] width 181 height 155
click at [826, 497] on button "Done" at bounding box center [825, 489] width 46 height 26
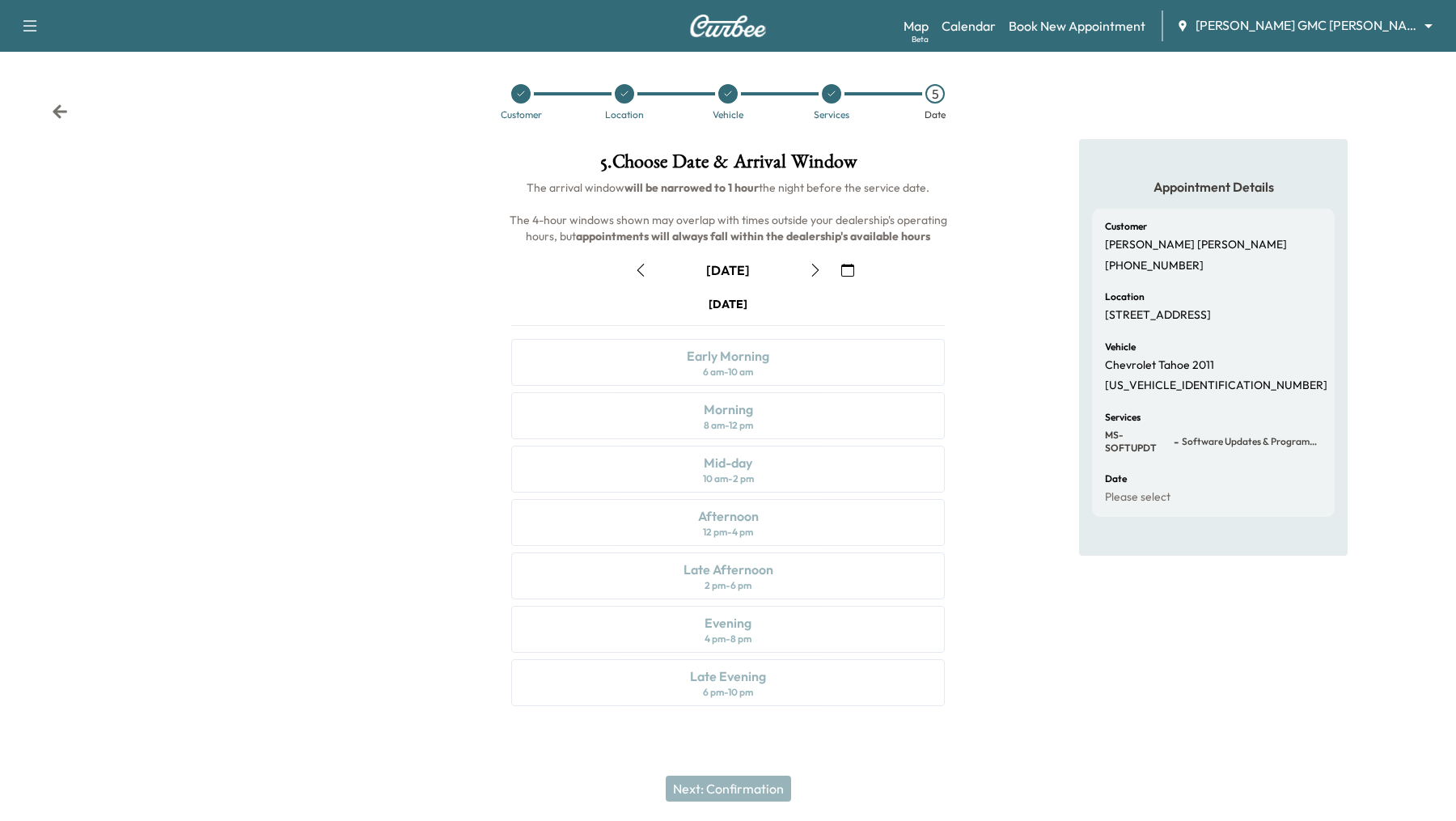
click at [832, 99] on div at bounding box center [832, 94] width 20 height 20
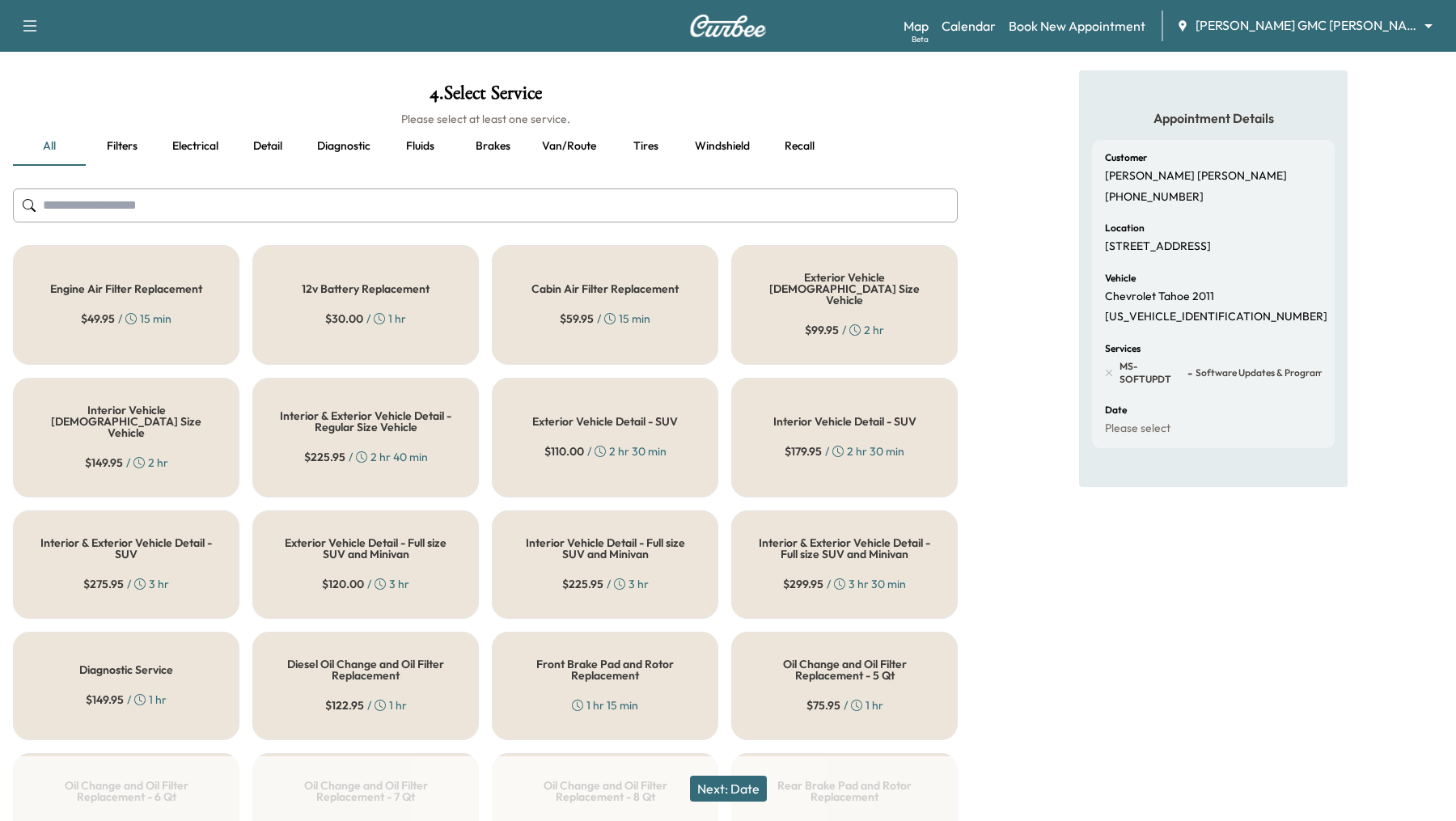
scroll to position [80, 0]
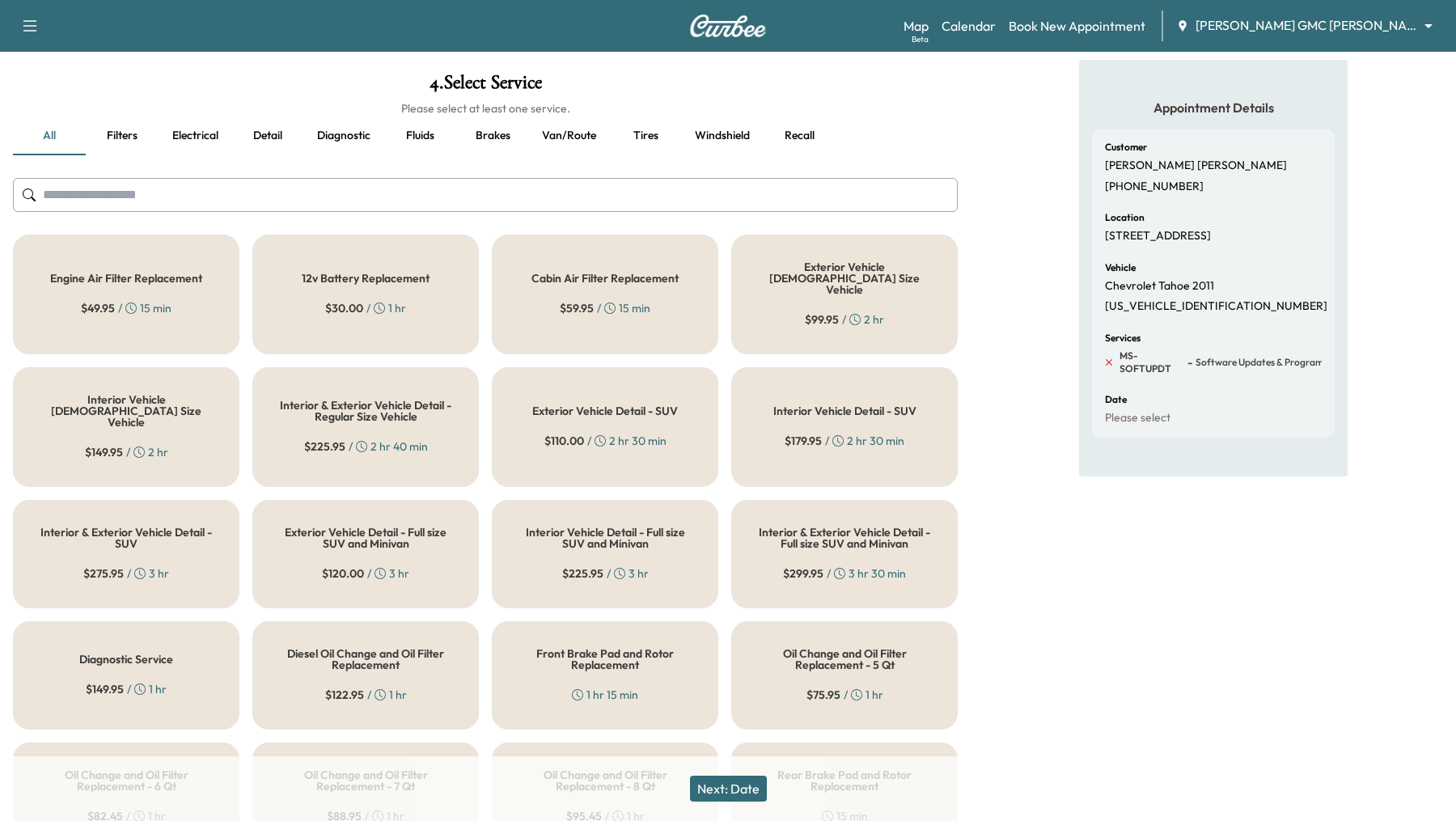
click at [1109, 360] on icon at bounding box center [1109, 362] width 15 height 15
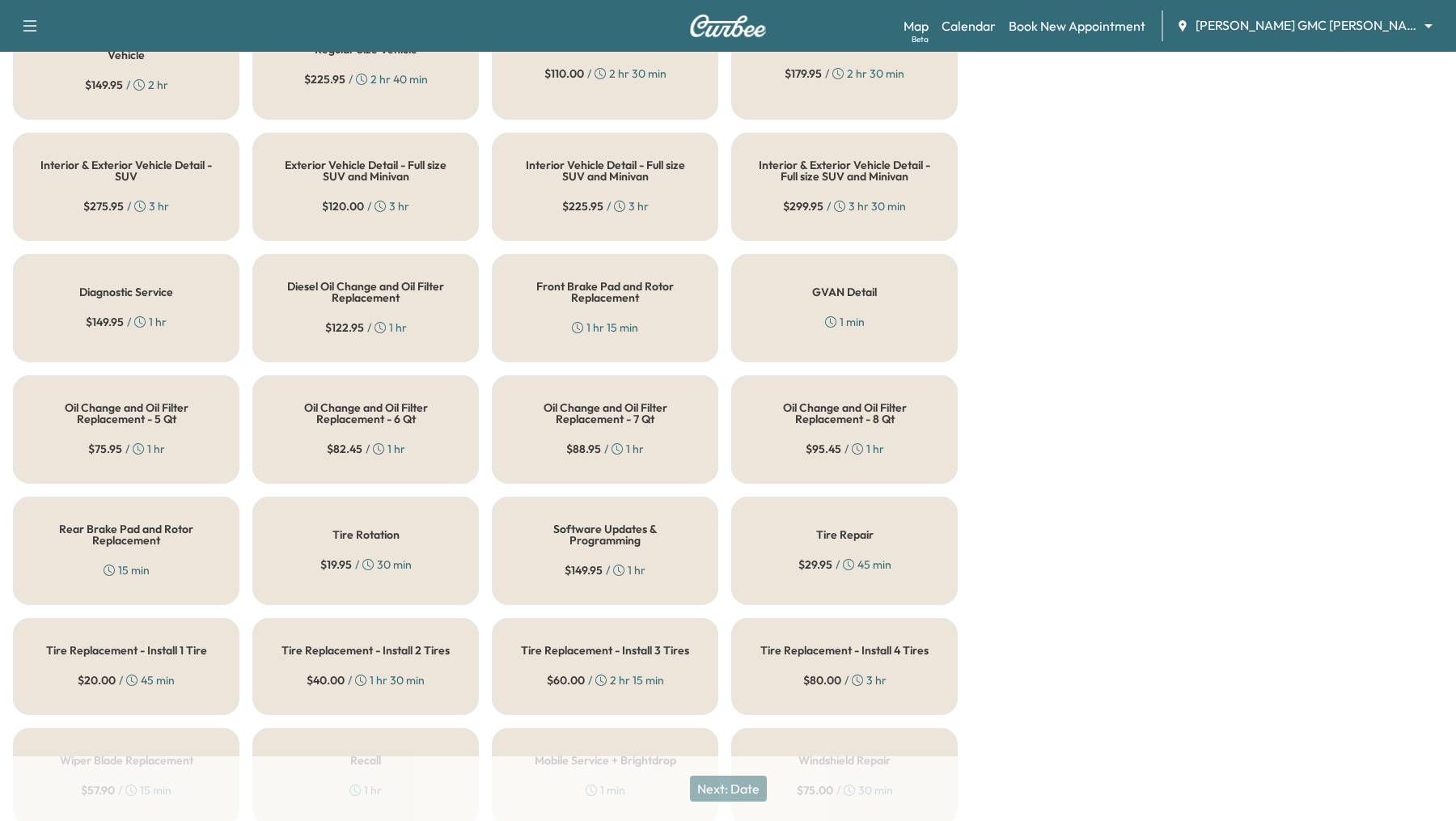
scroll to position [486, 0]
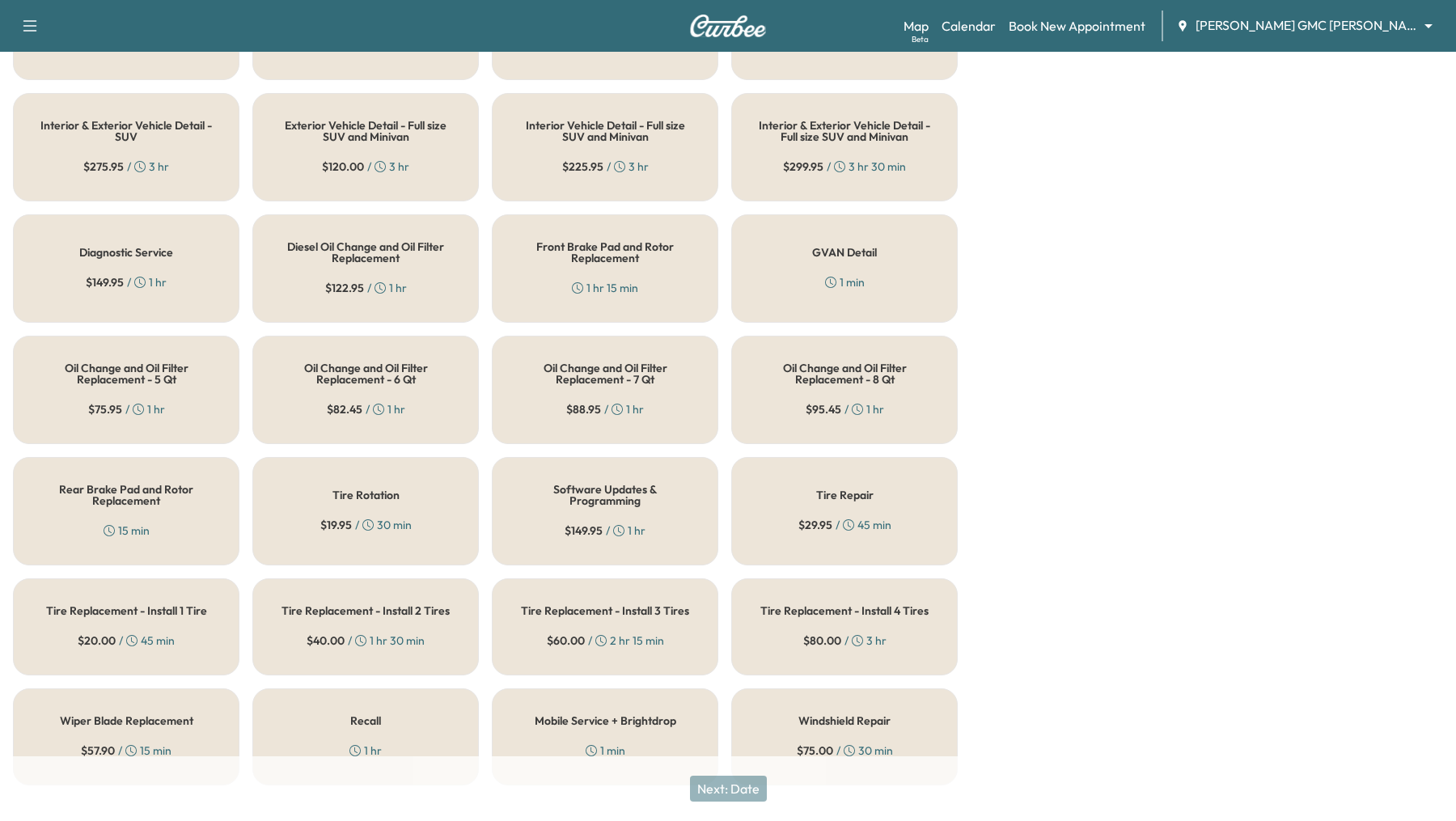
click at [652, 719] on div "Mobile Service + Brightdrop 1 min" at bounding box center [605, 736] width 227 height 97
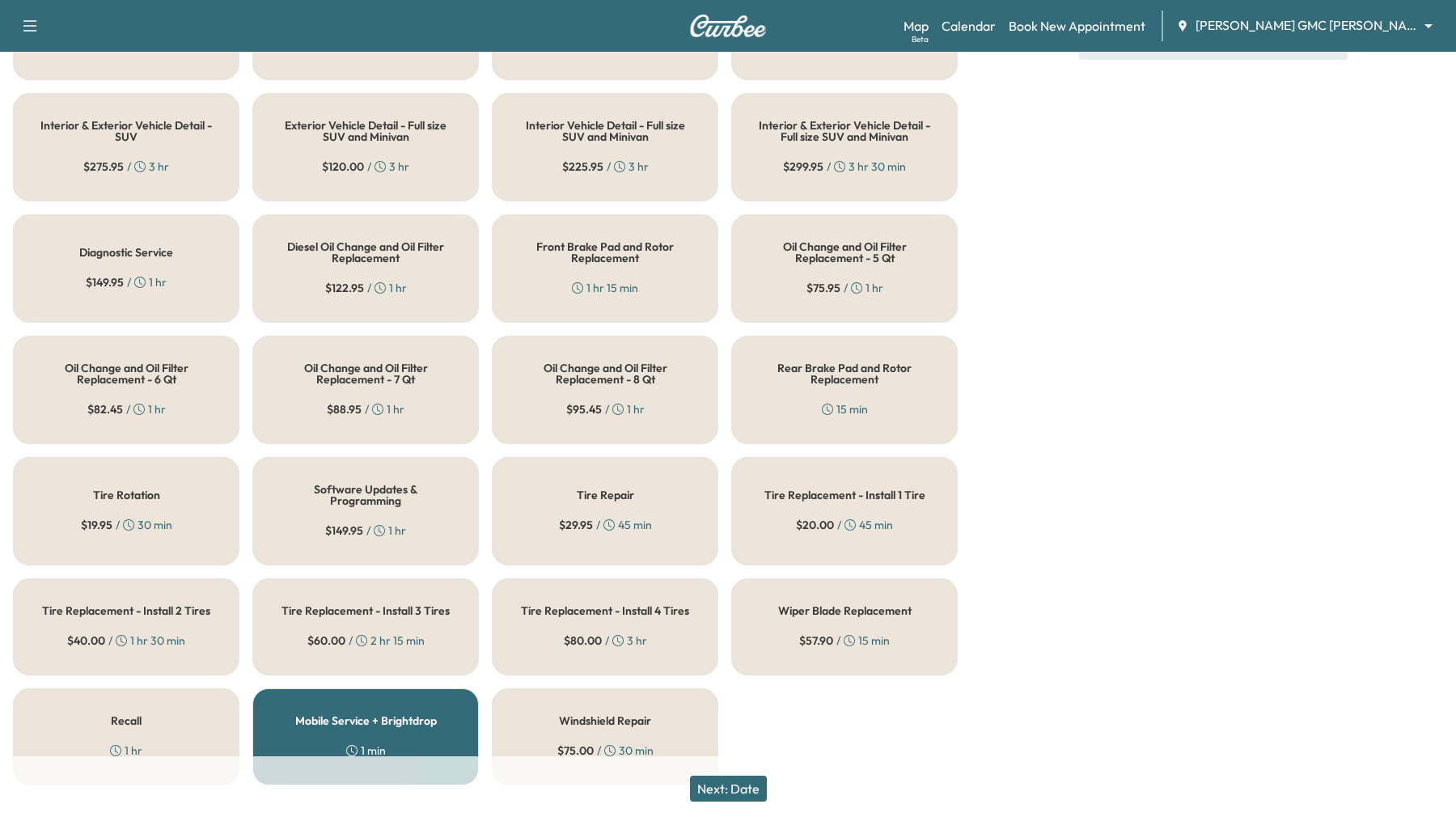
click at [374, 484] on h5 "Software Updates & Programming" at bounding box center [365, 495] width 173 height 23
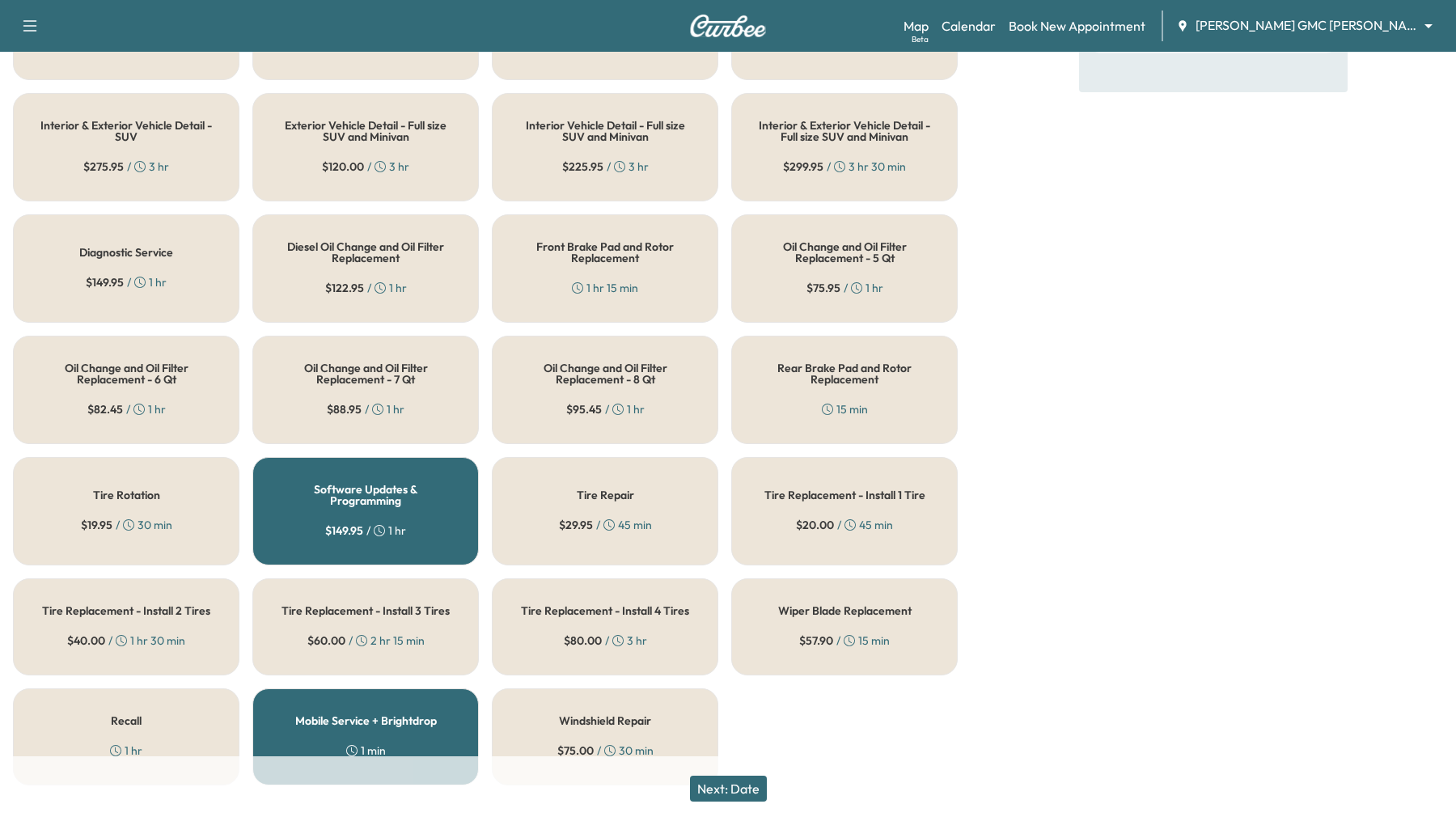
click at [313, 484] on h5 "Software Updates & Programming" at bounding box center [365, 495] width 173 height 23
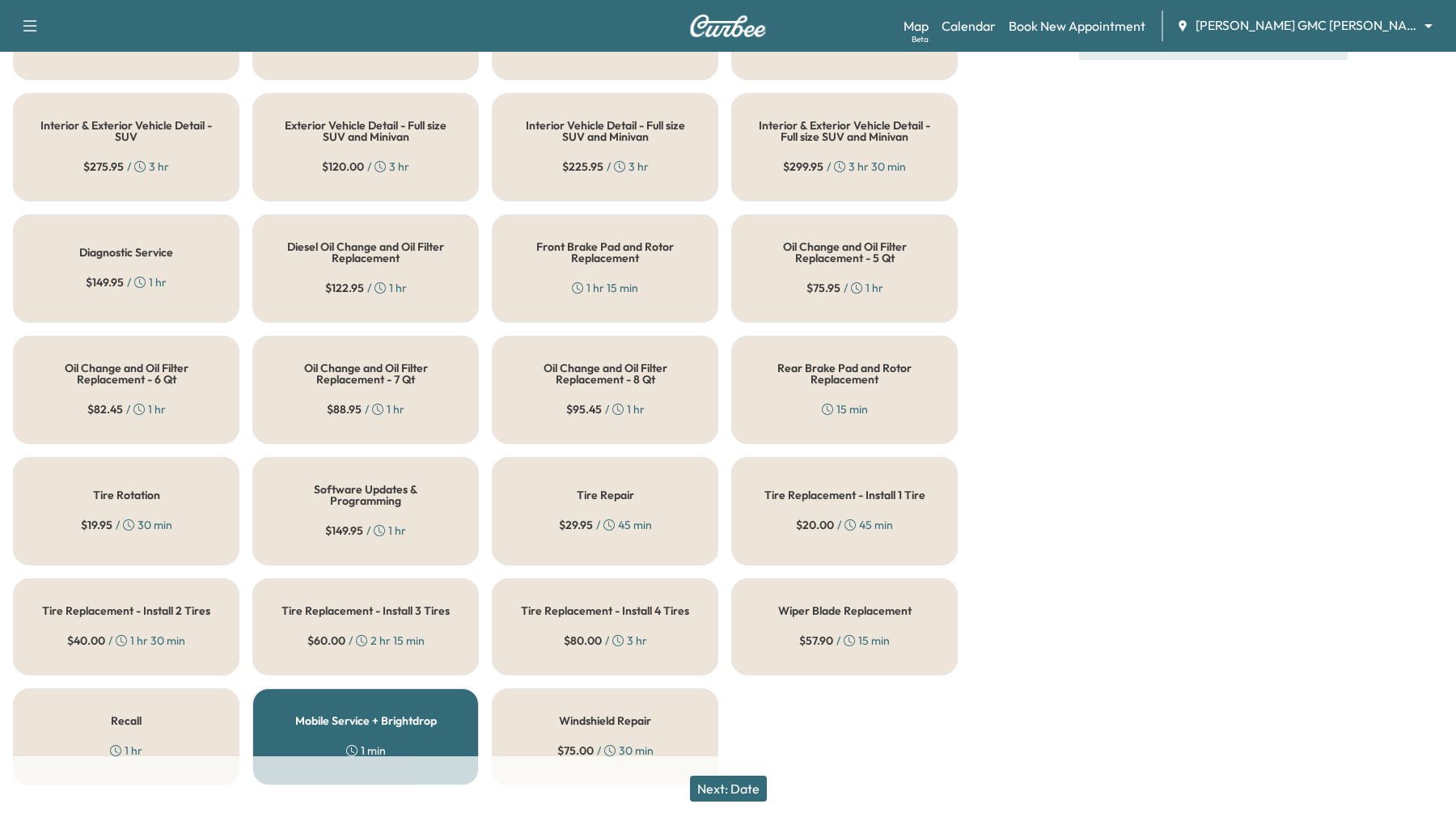
click at [136, 246] on h5 "Diagnostic Service" at bounding box center [126, 252] width 94 height 11
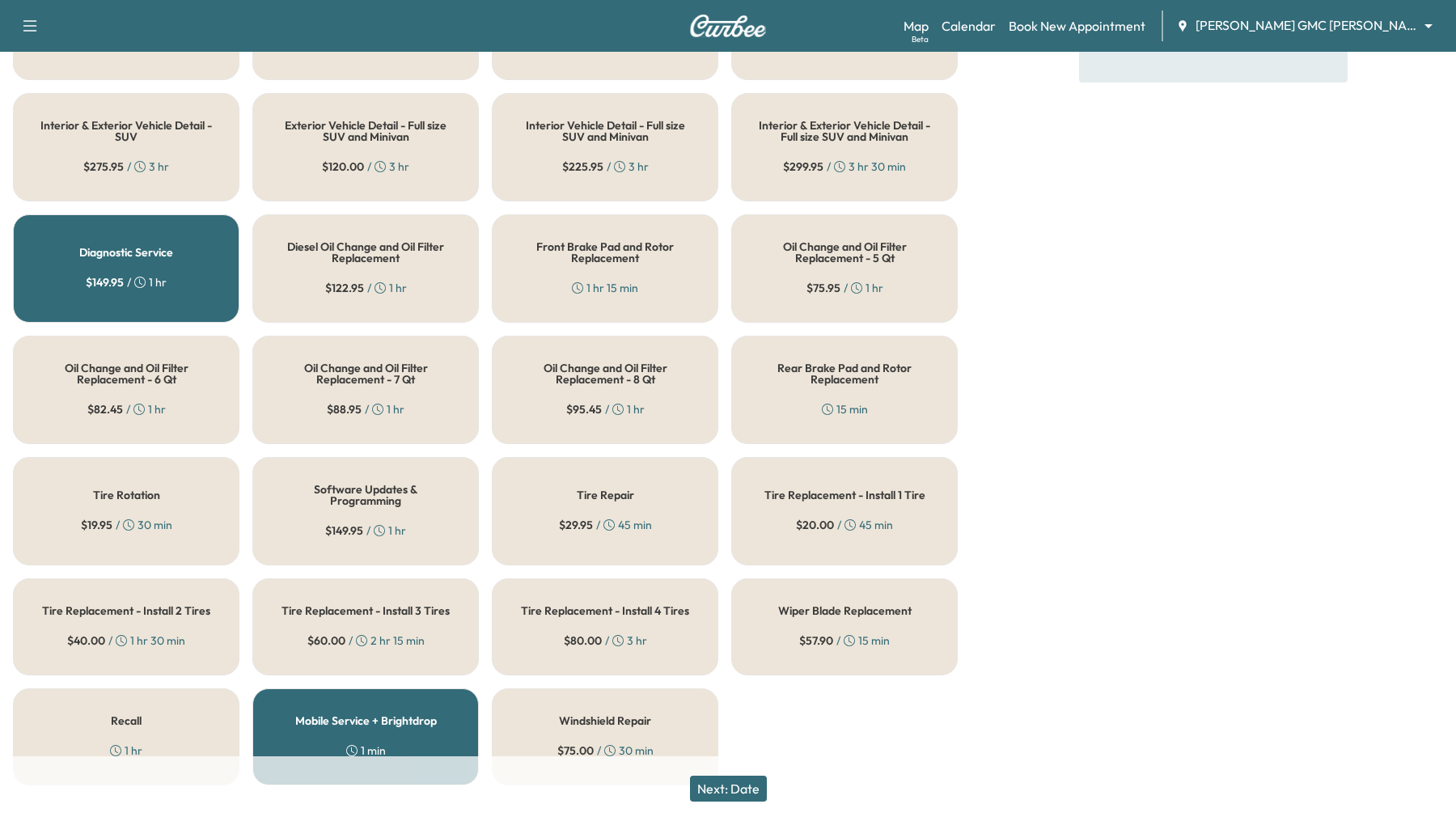
click at [728, 785] on button "Next: Date" at bounding box center [728, 788] width 77 height 26
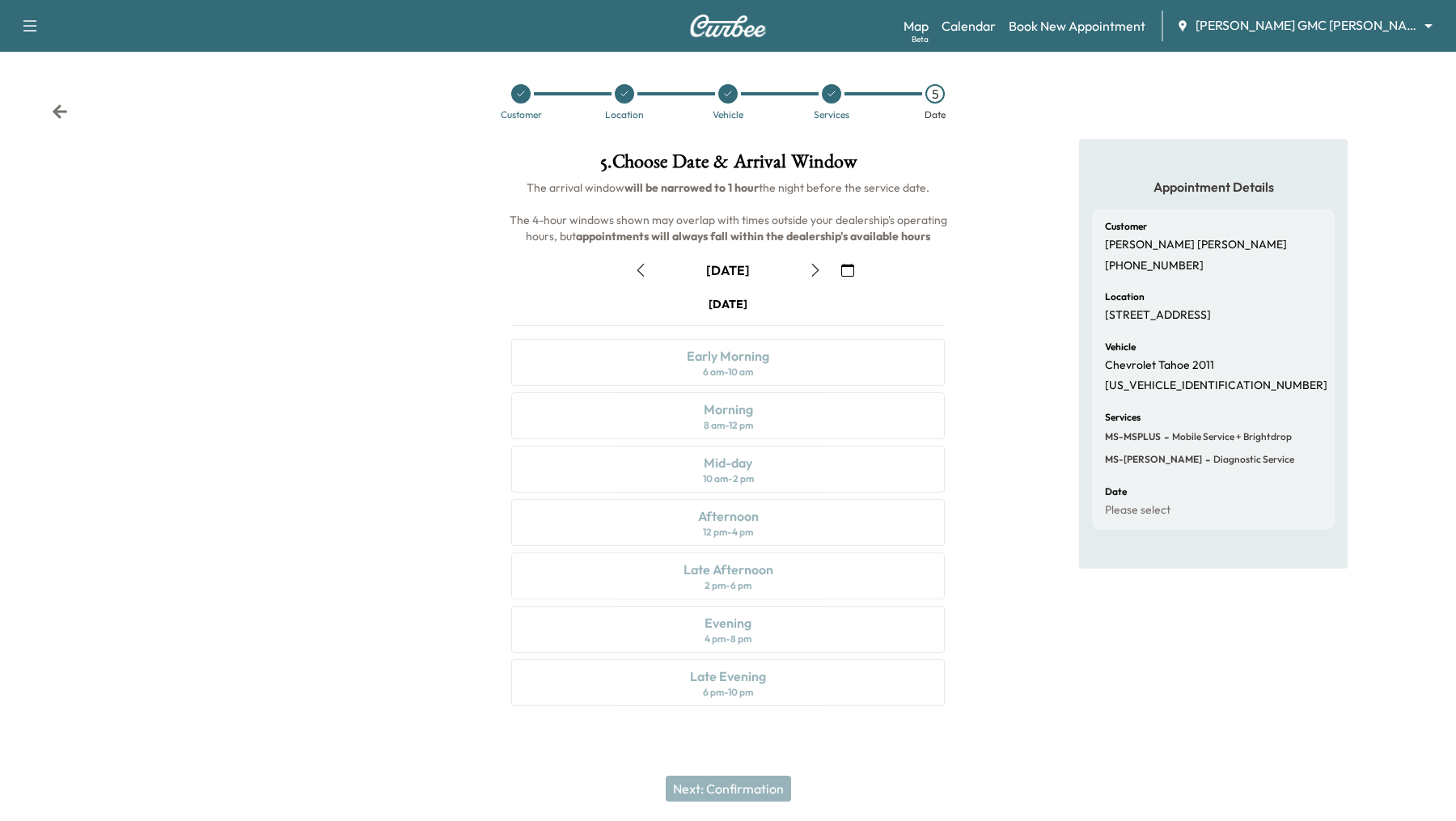
click at [854, 258] on button "button" at bounding box center [847, 270] width 27 height 26
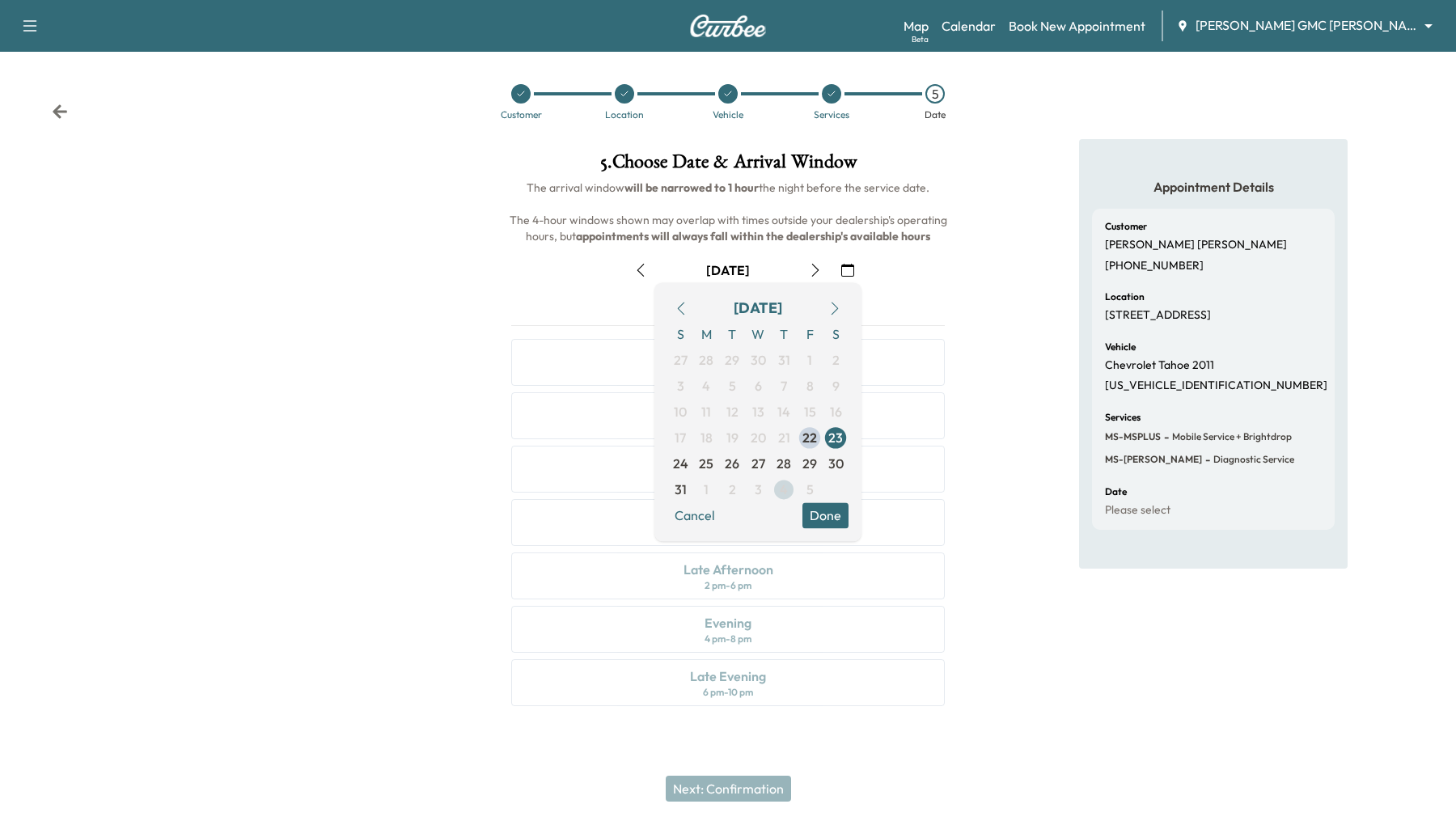
click at [786, 488] on span "4" at bounding box center [783, 489] width 8 height 20
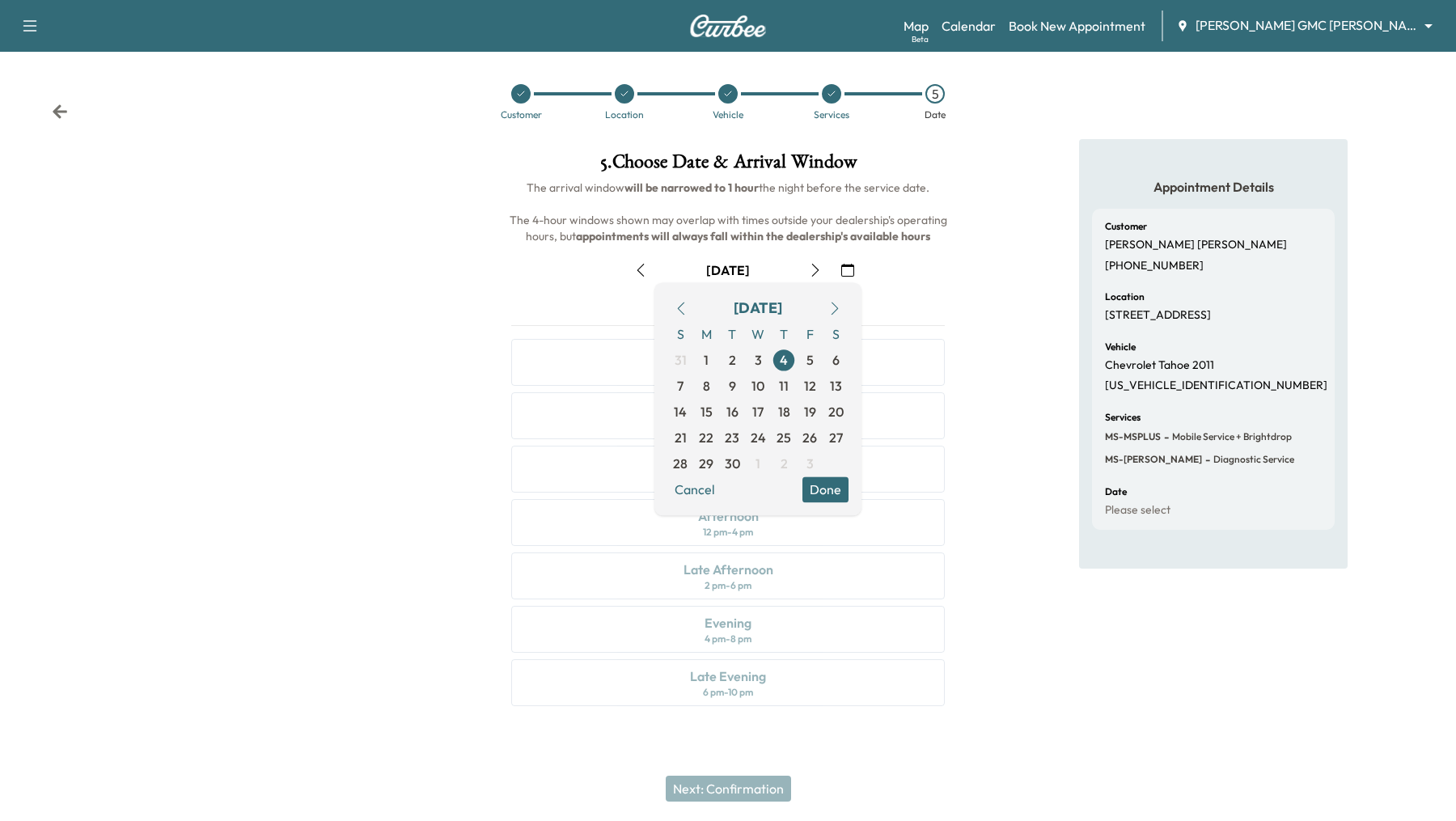
click at [828, 483] on button "Done" at bounding box center [825, 489] width 46 height 26
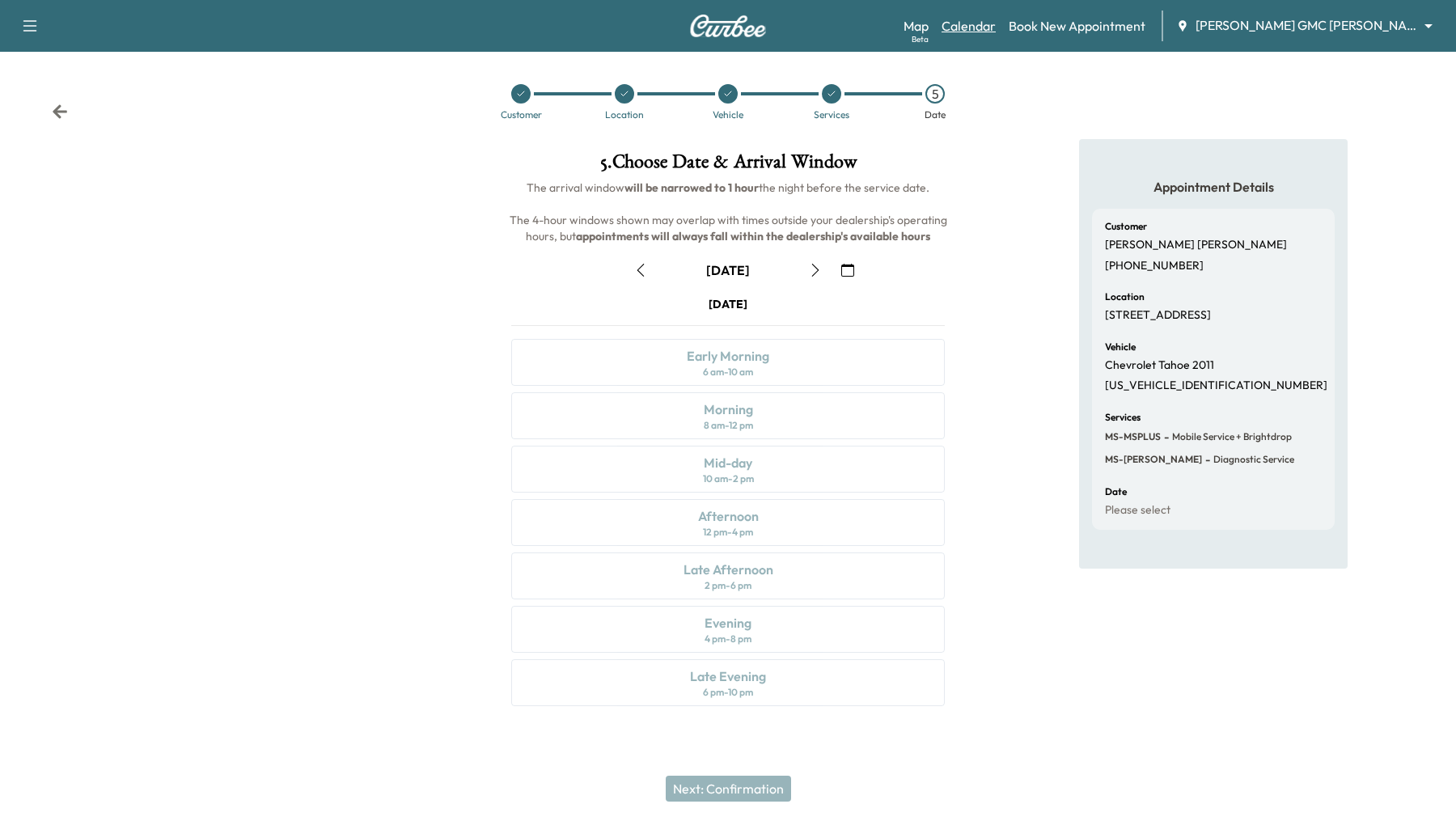
click at [995, 19] on link "Calendar" at bounding box center [968, 26] width 54 height 20
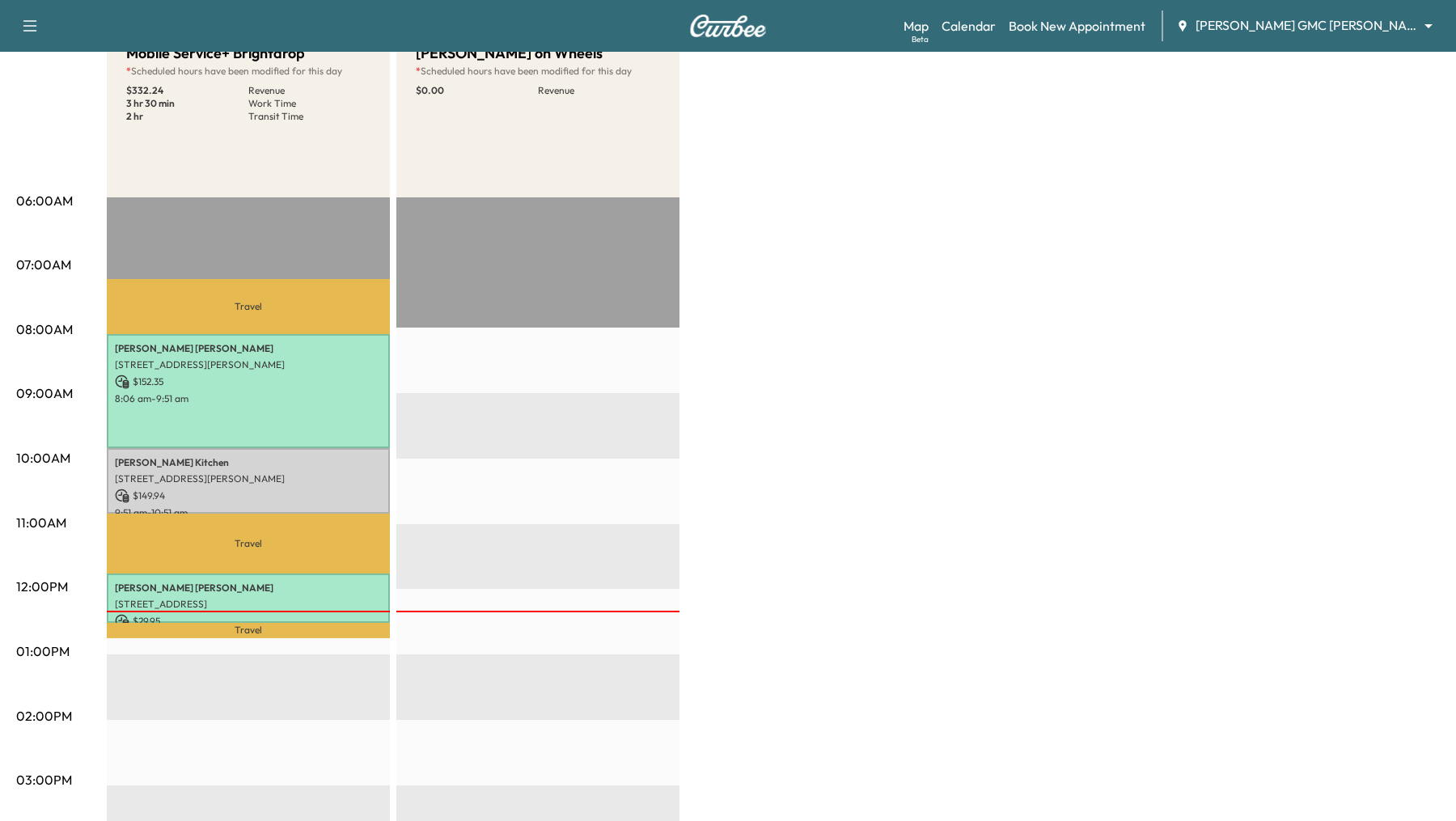
scroll to position [152, 0]
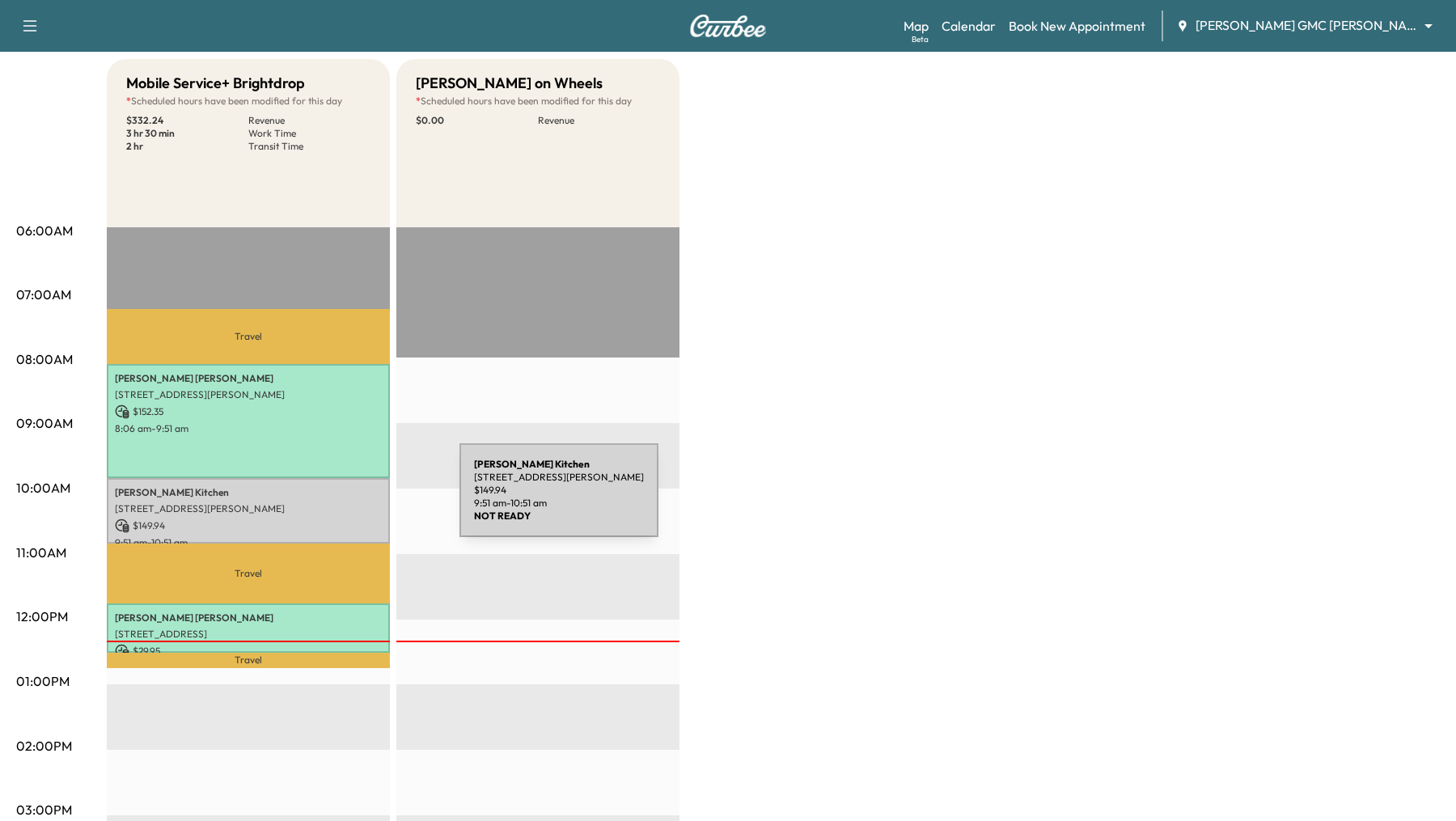
click at [338, 502] on p "[STREET_ADDRESS][PERSON_NAME]" at bounding box center [248, 509] width 267 height 13
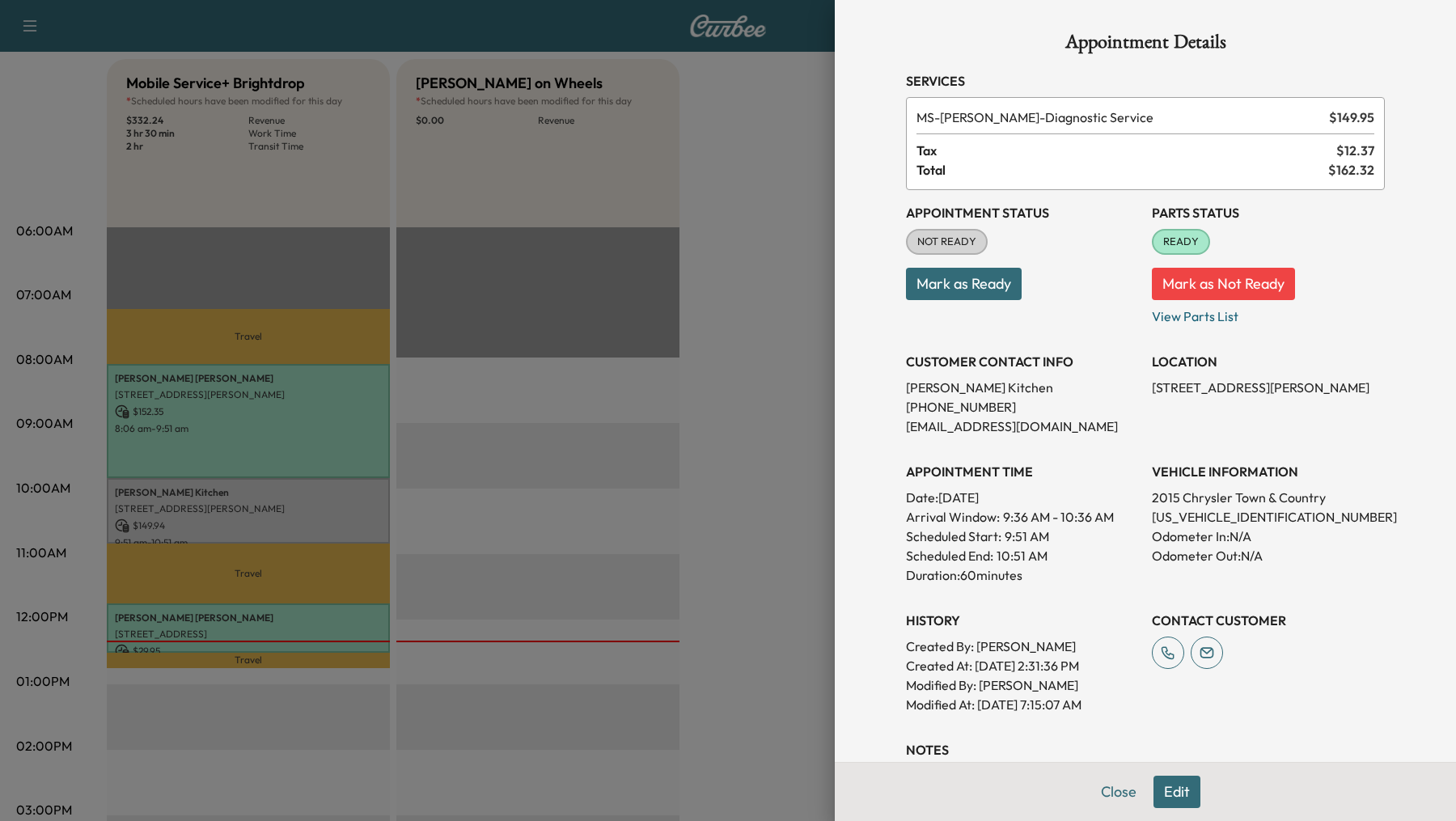
click at [333, 411] on div at bounding box center [728, 410] width 1456 height 821
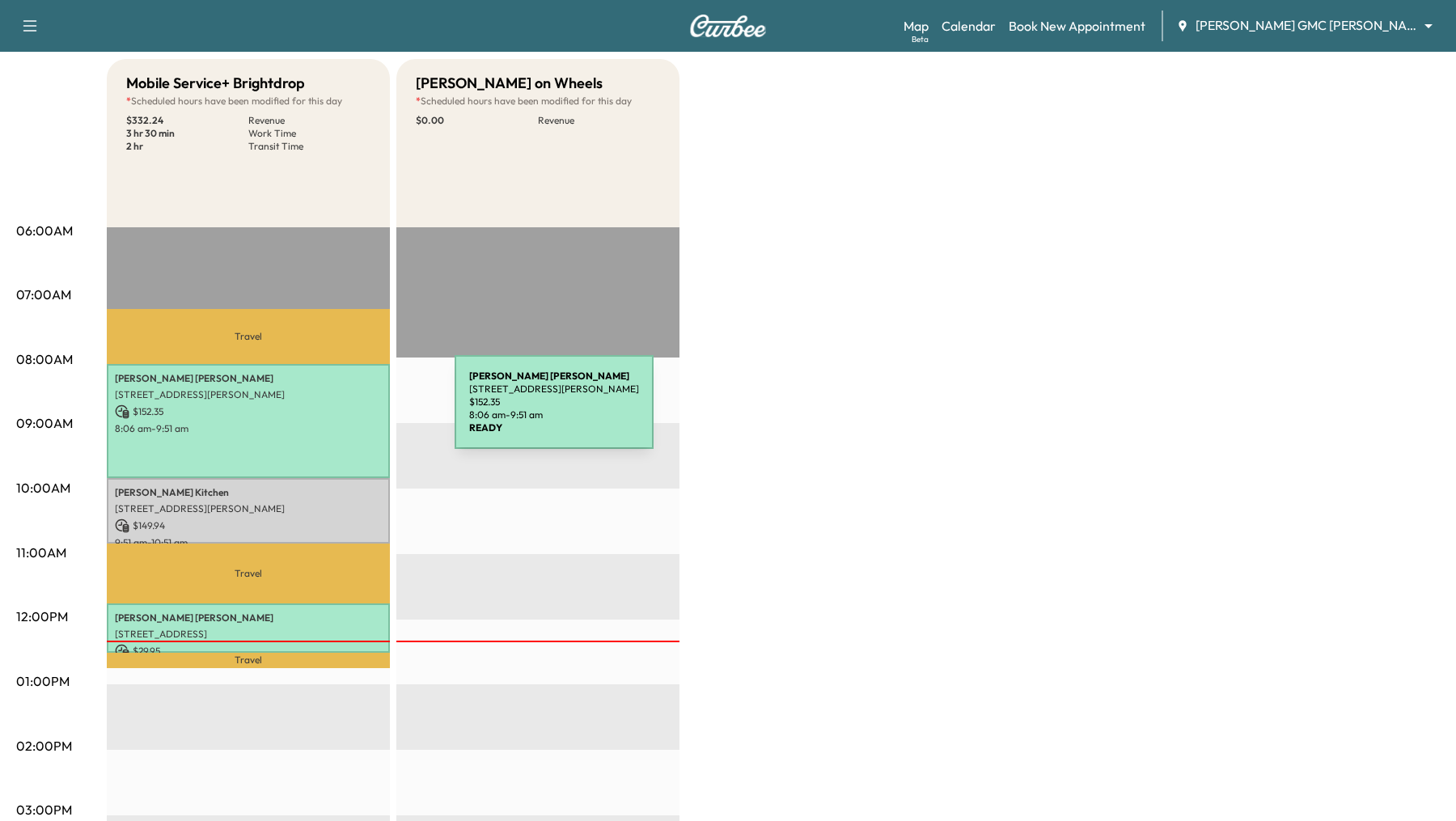
click at [333, 411] on p "$ 152.35" at bounding box center [248, 411] width 267 height 15
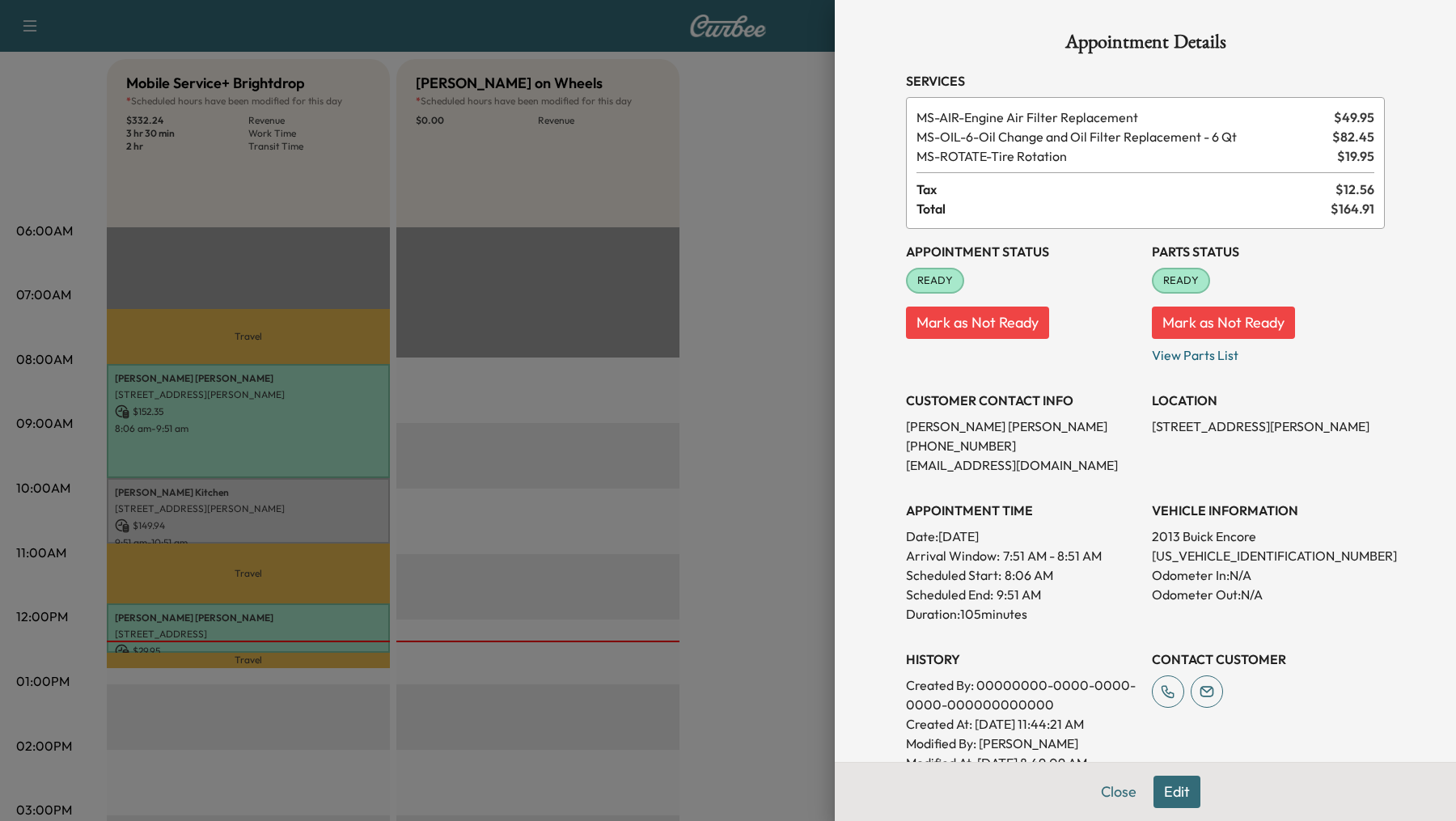
click at [319, 487] on div at bounding box center [728, 410] width 1456 height 821
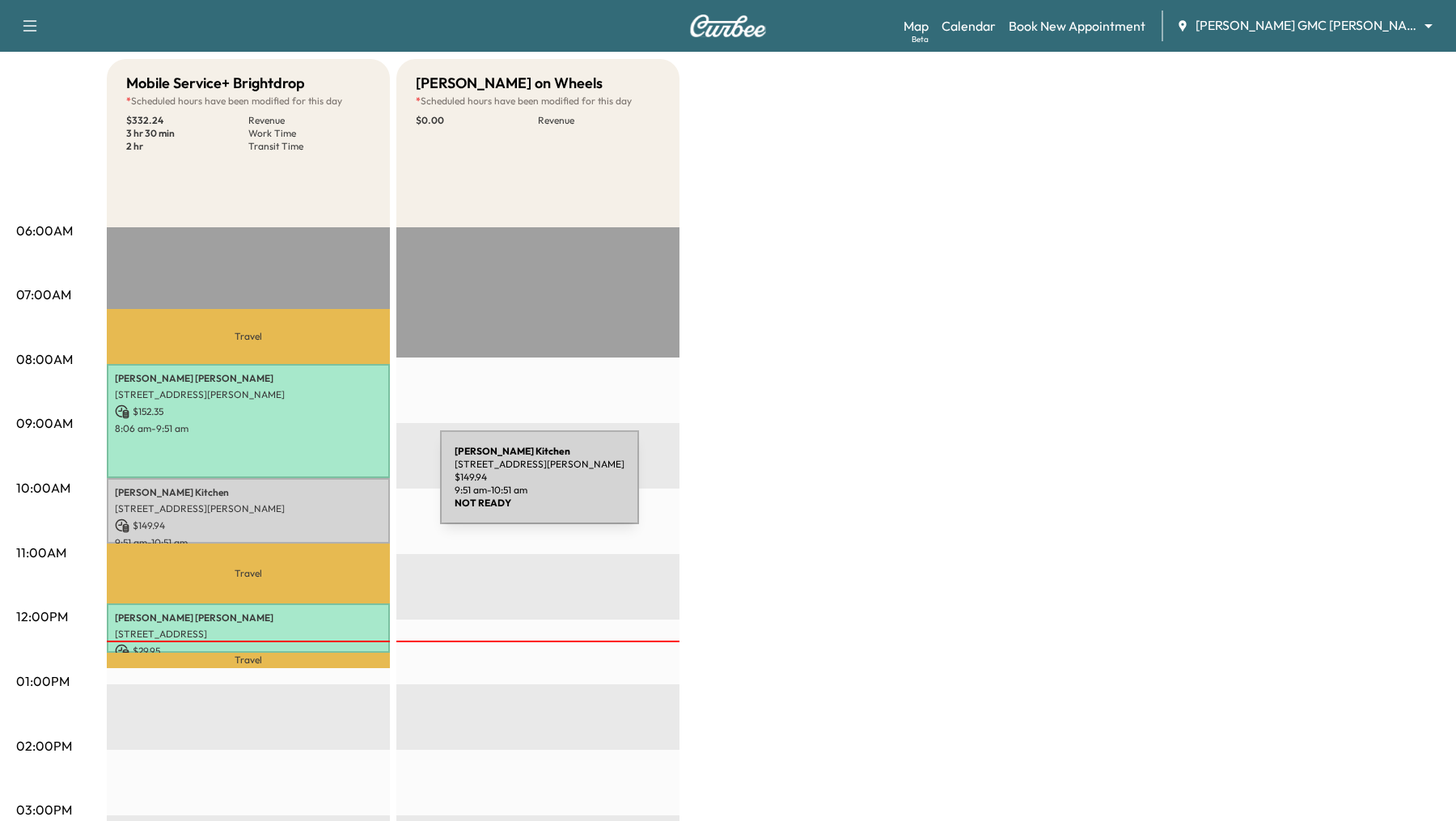
click at [319, 487] on p "Heather Kitchen" at bounding box center [248, 493] width 267 height 13
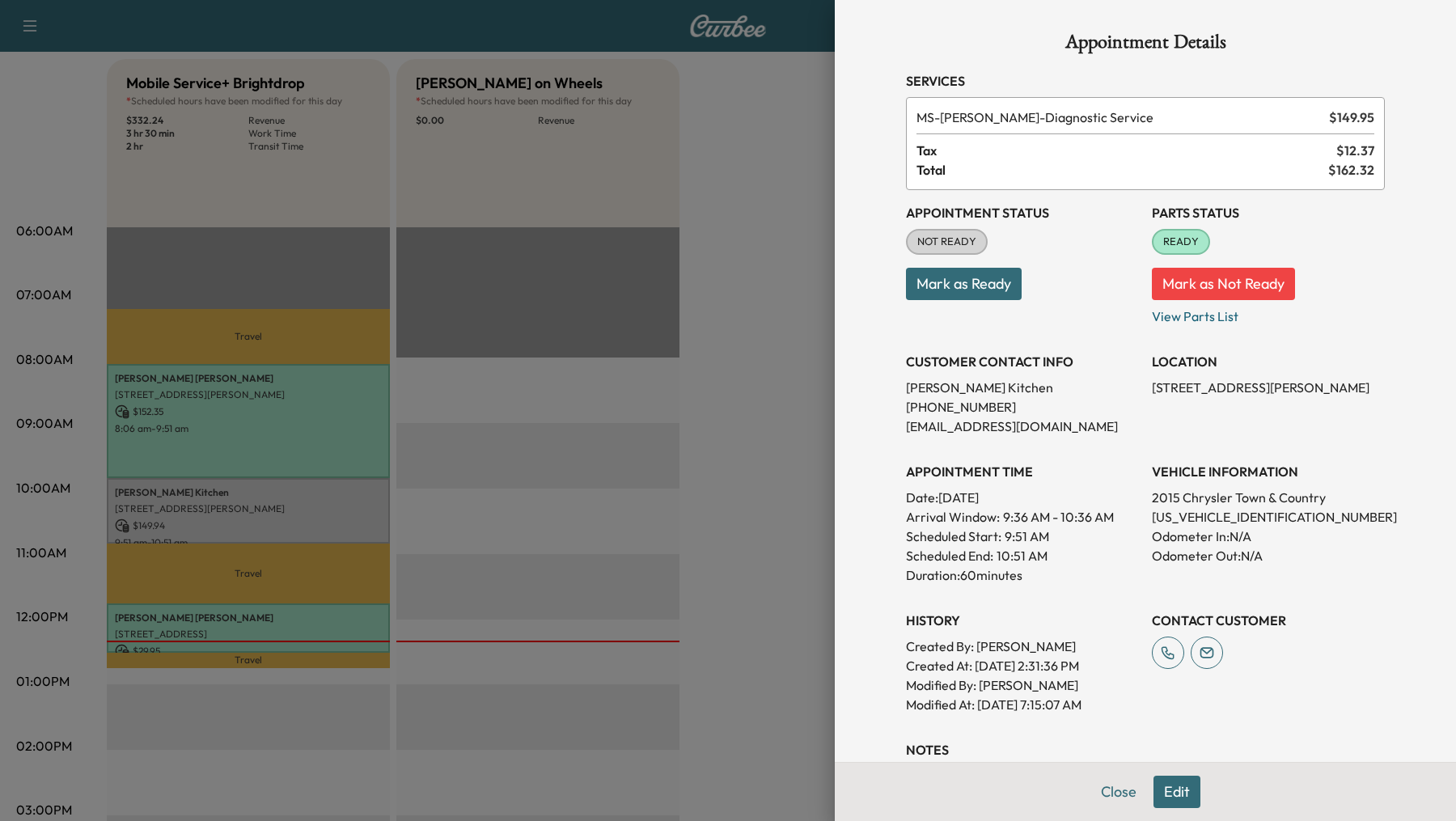
click at [797, 240] on div at bounding box center [728, 410] width 1456 height 821
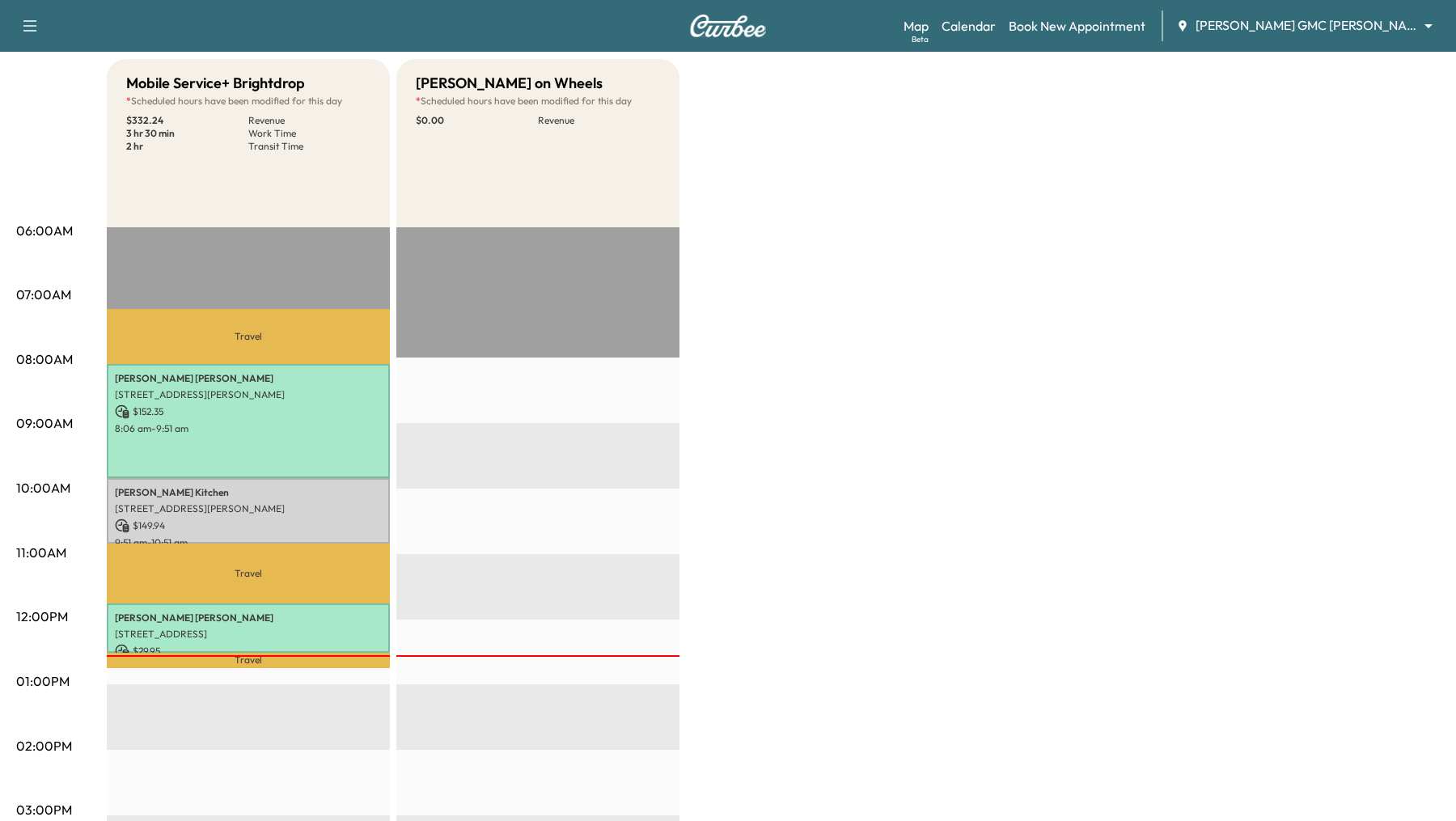
click at [1381, 3] on div "Support Log Out Map Beta Calendar Book New Appointment Todd Wenzel Buick GMC Da…" at bounding box center [728, 25] width 1456 height 52
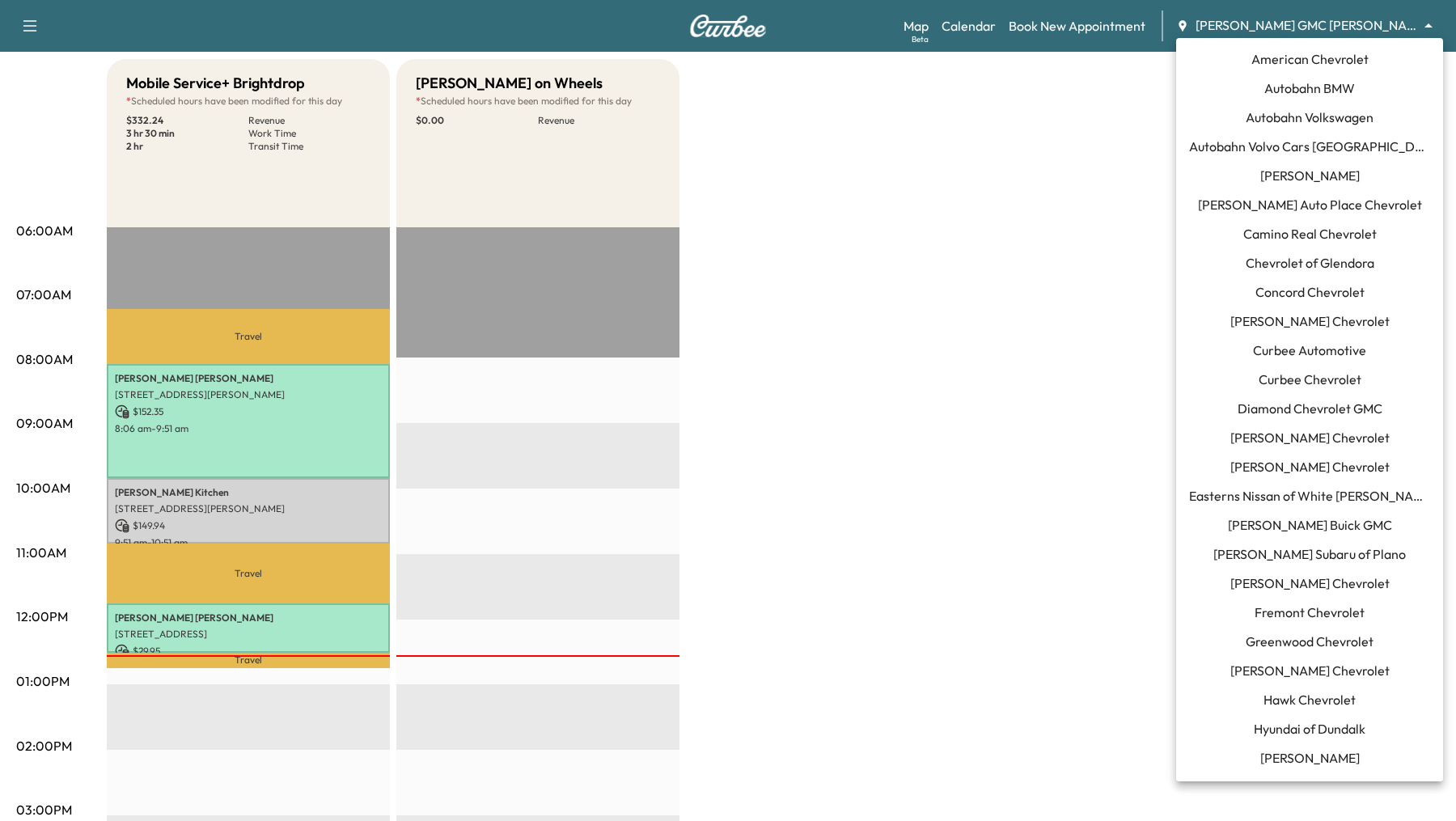
click at [1381, 28] on body "Support Log Out Map Beta Calendar Book New Appointment Todd Wenzel Buick GMC Da…" at bounding box center [728, 259] width 1456 height 821
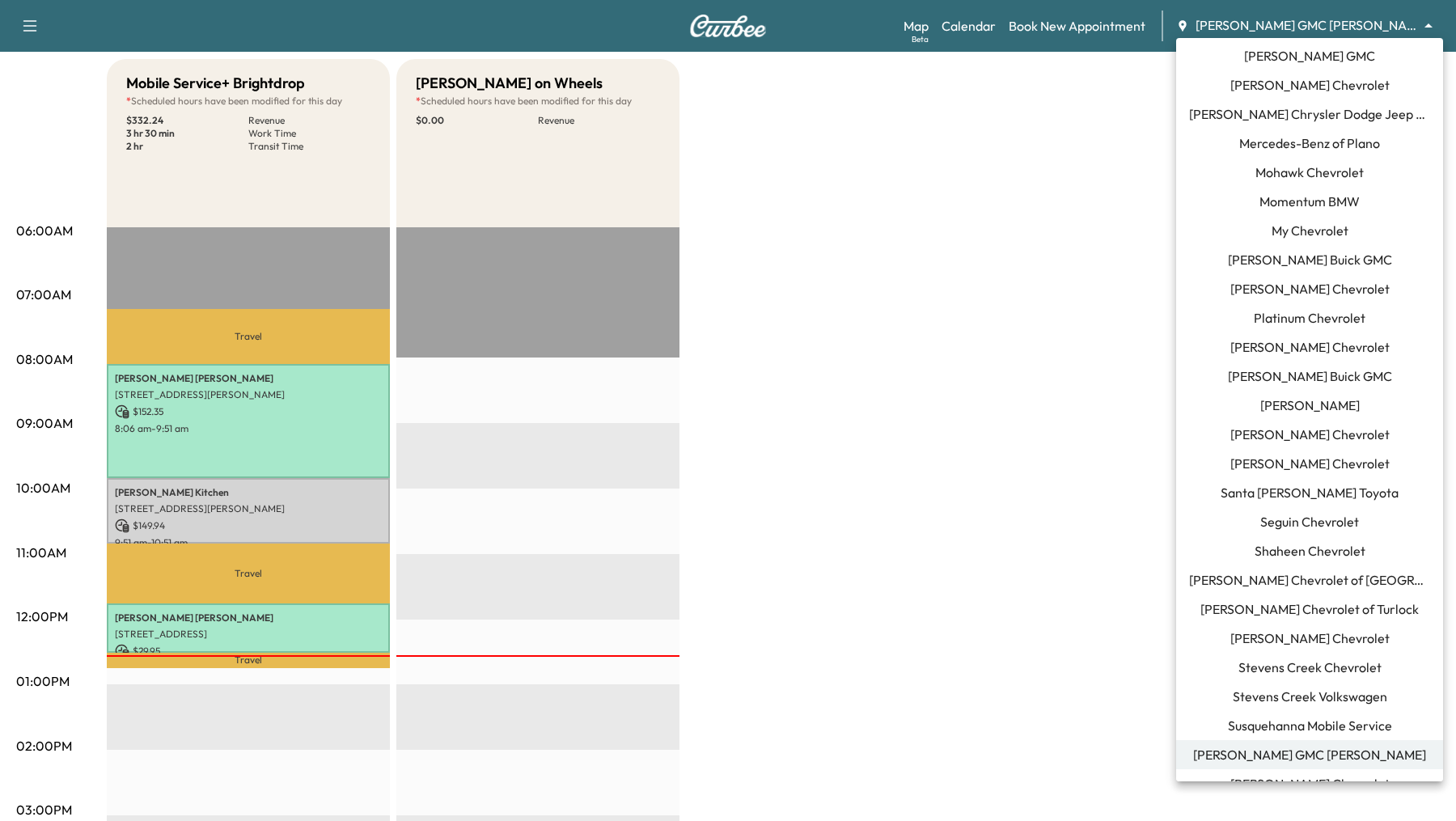
scroll to position [961, 0]
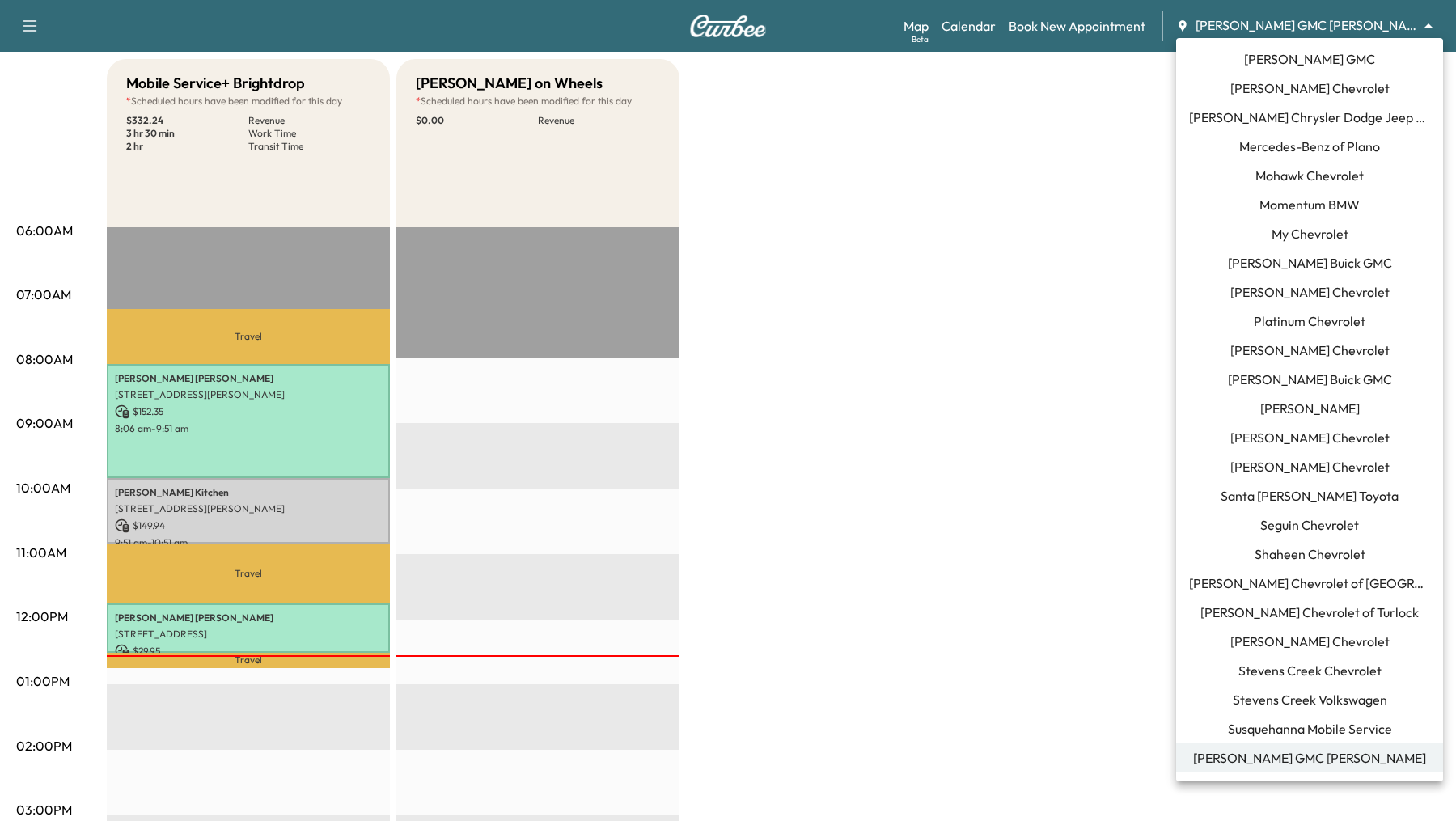
click at [1323, 209] on span "Momentum BMW" at bounding box center [1309, 204] width 100 height 20
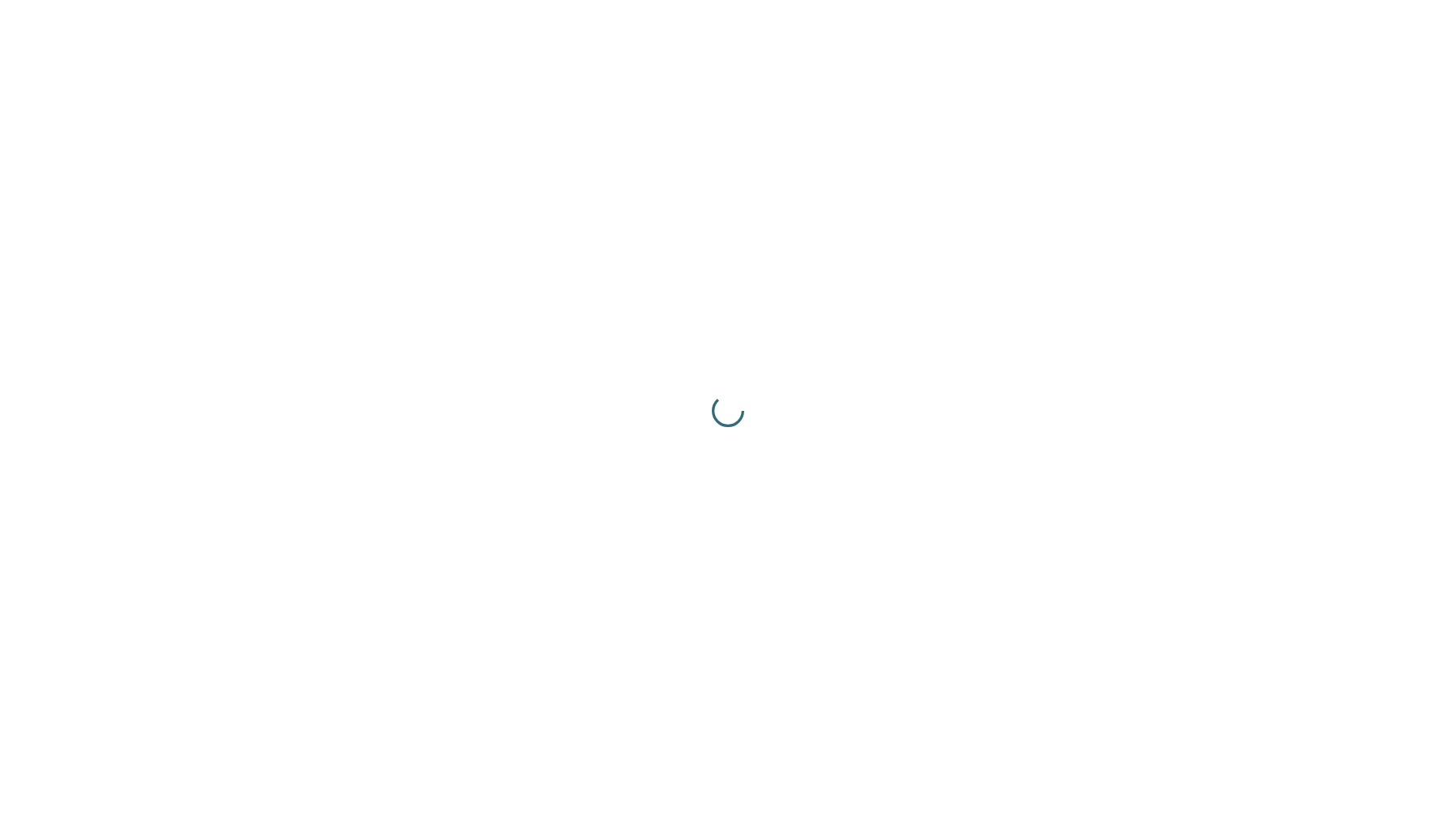
scroll to position [0, 0]
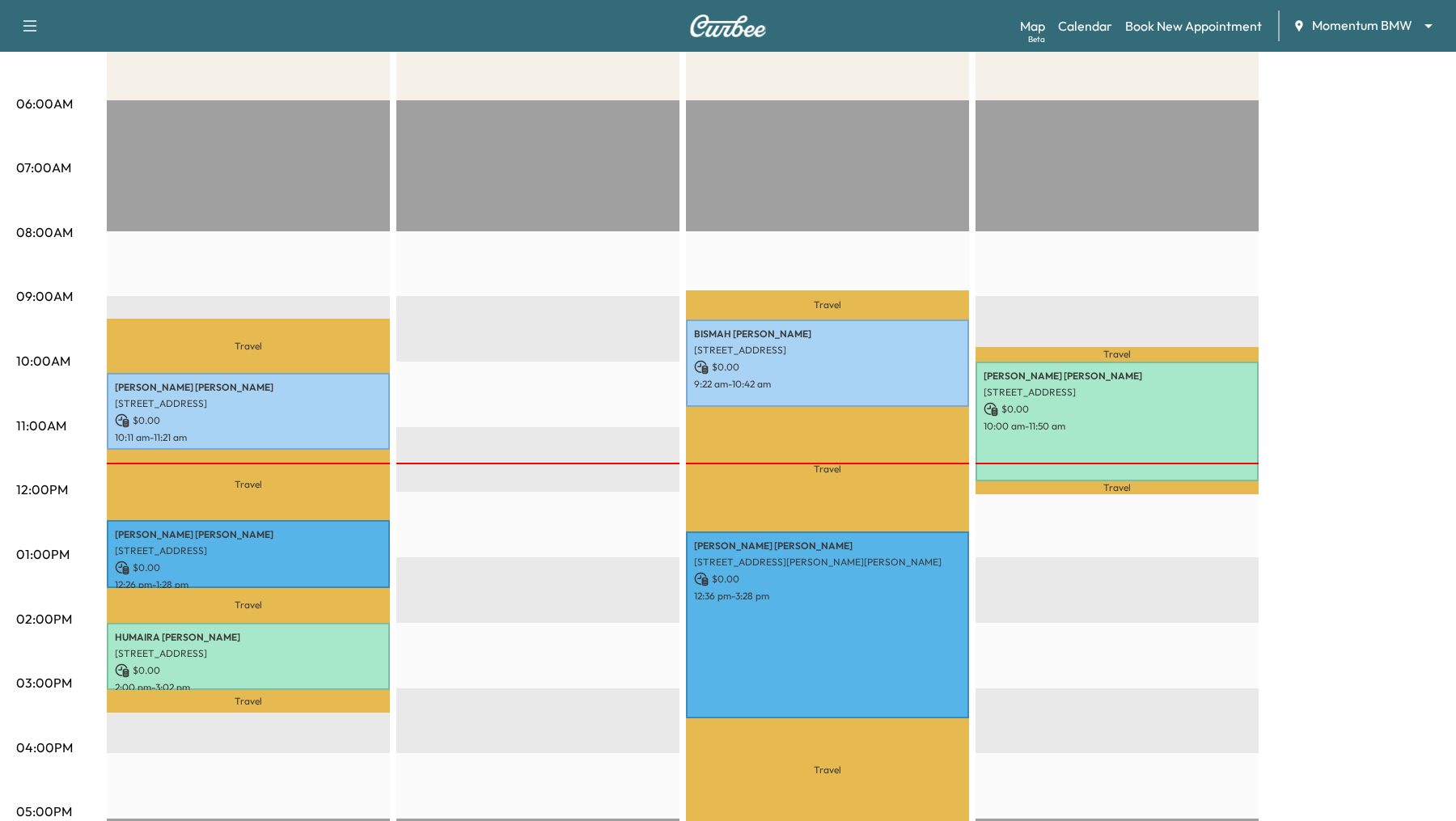
scroll to position [280, 0]
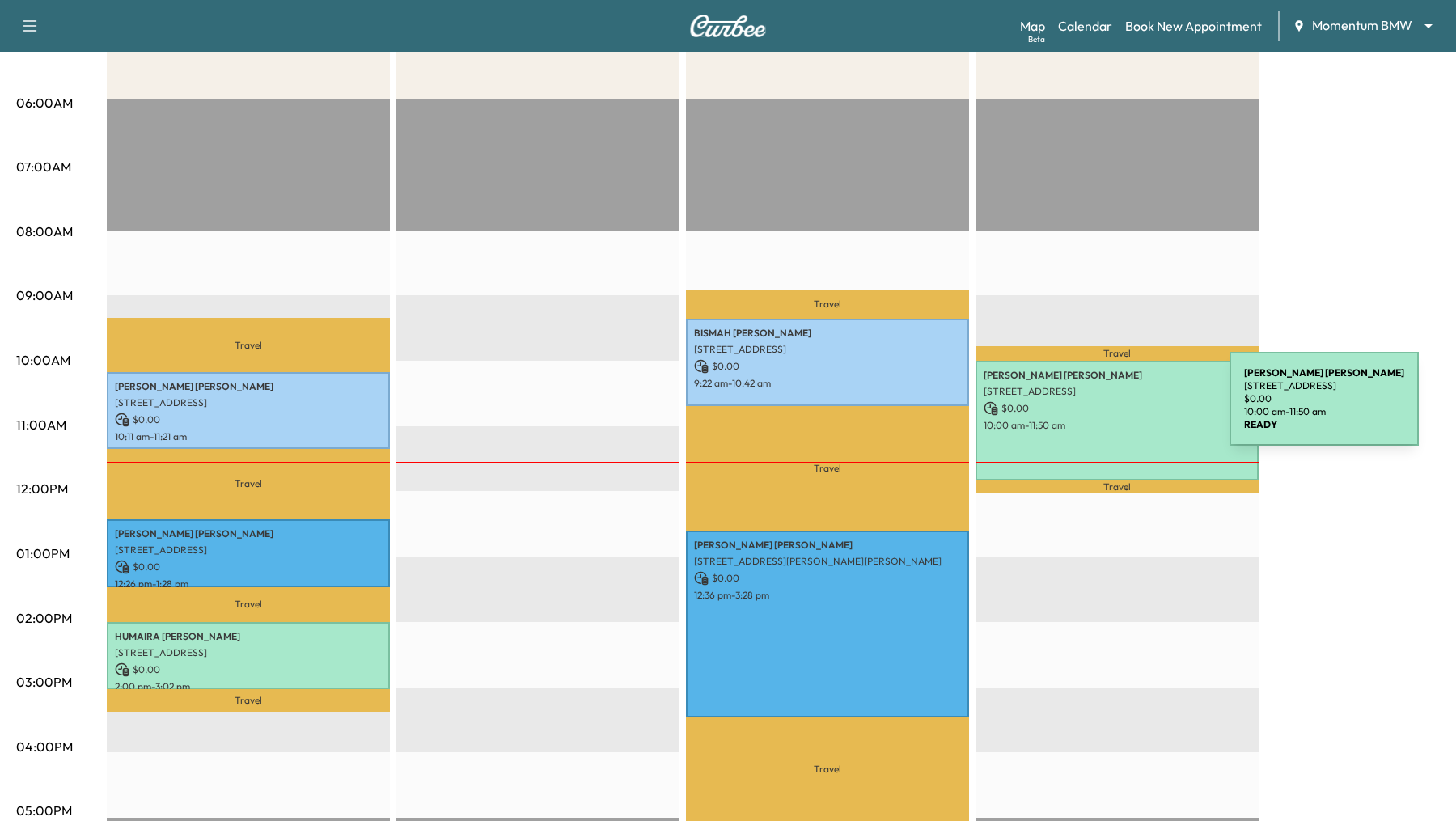
click at [1108, 408] on p "$ 0.00" at bounding box center [1117, 408] width 267 height 15
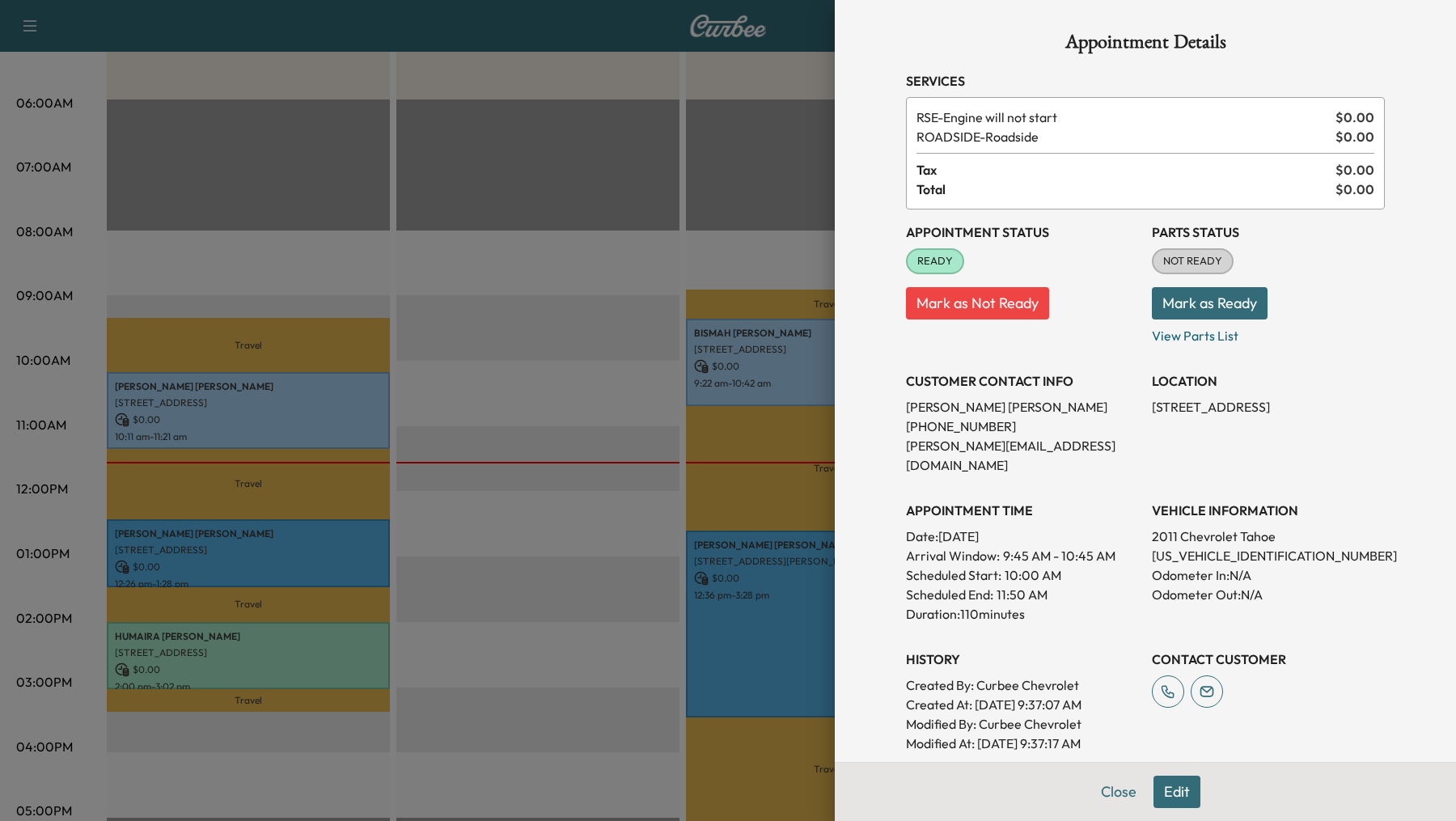
click at [570, 374] on div at bounding box center [728, 410] width 1456 height 821
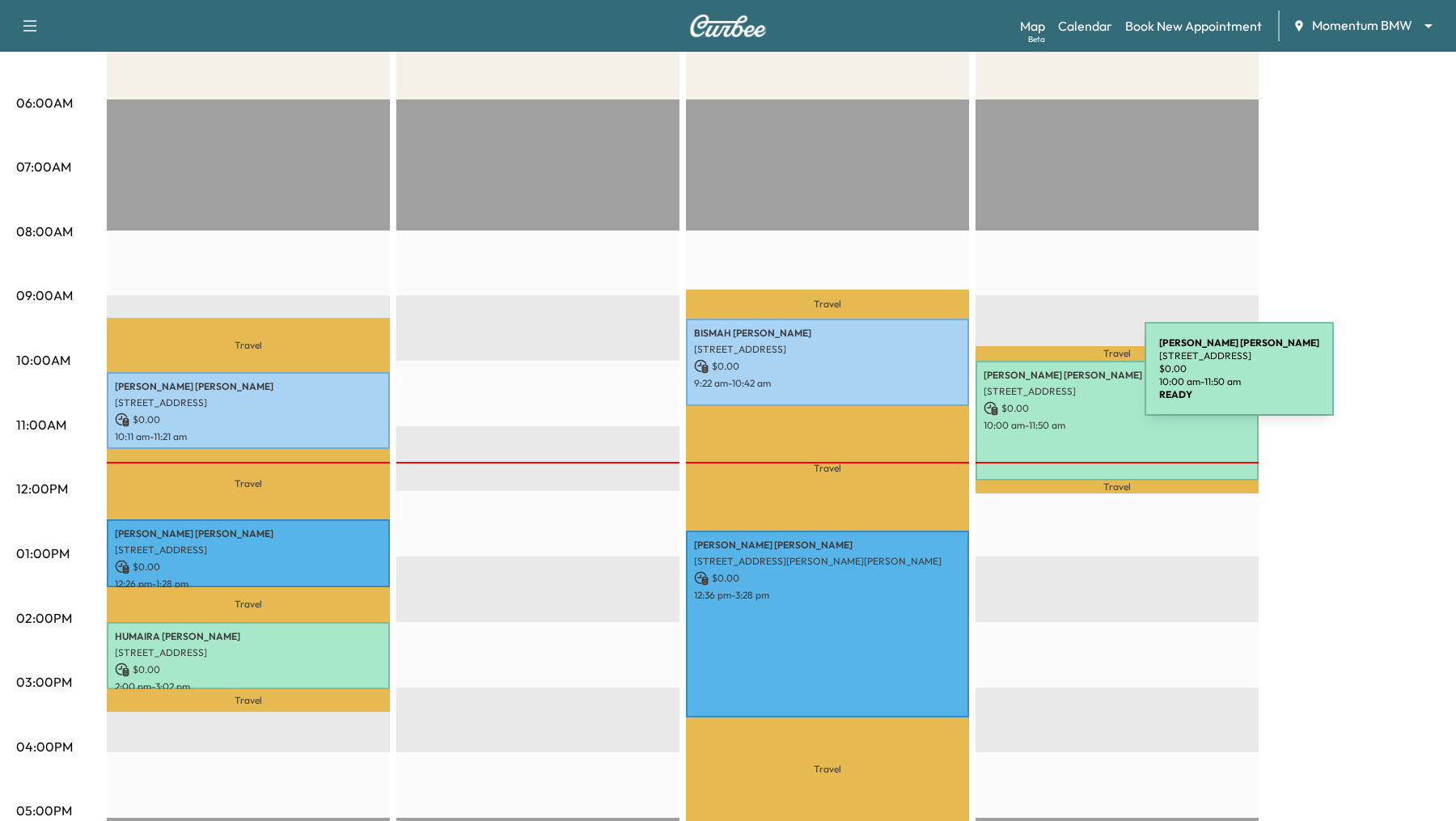
click at [1023, 378] on p "Chris Buller" at bounding box center [1117, 375] width 267 height 13
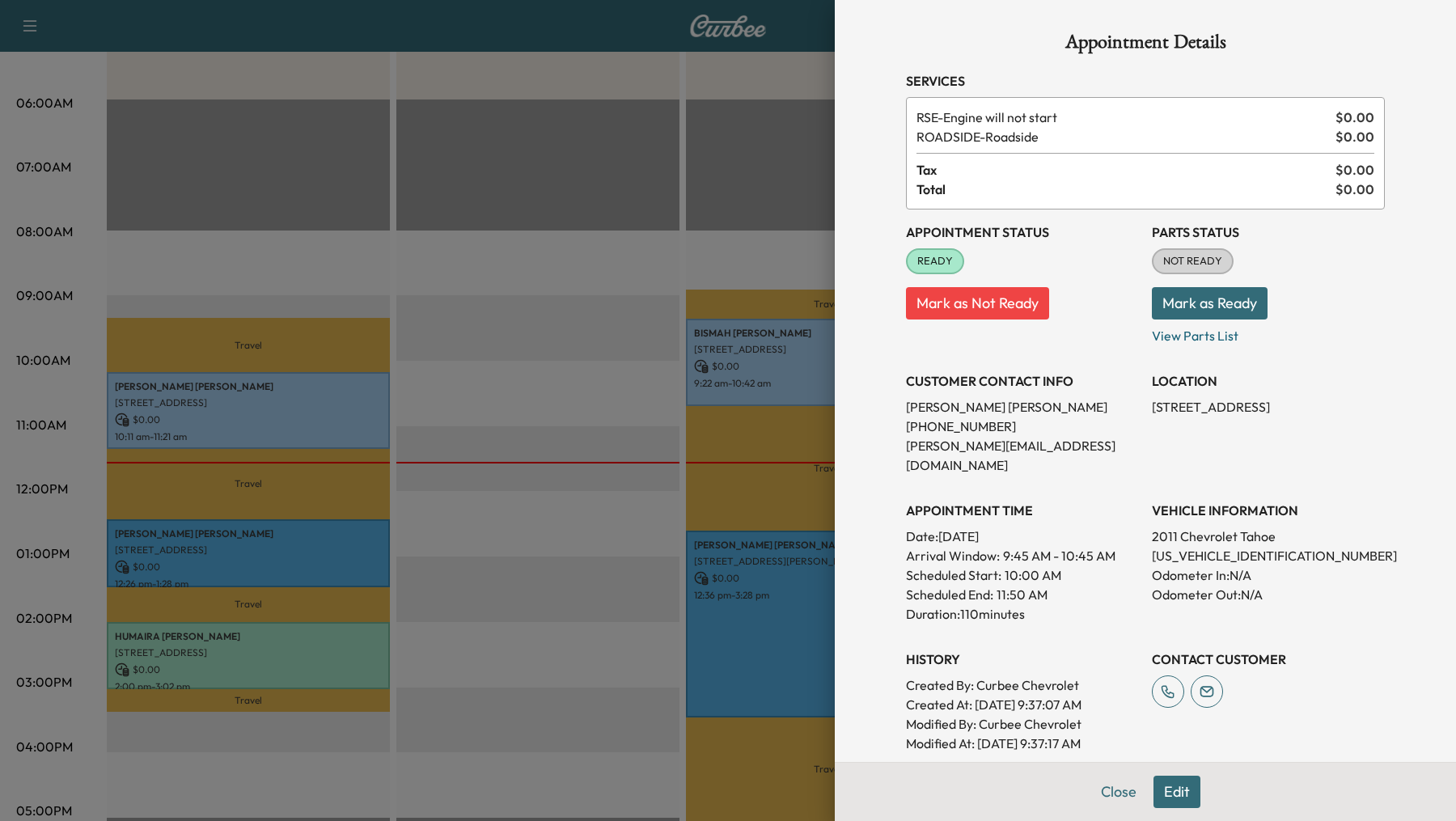
click at [1184, 796] on button "Edit" at bounding box center [1176, 791] width 47 height 32
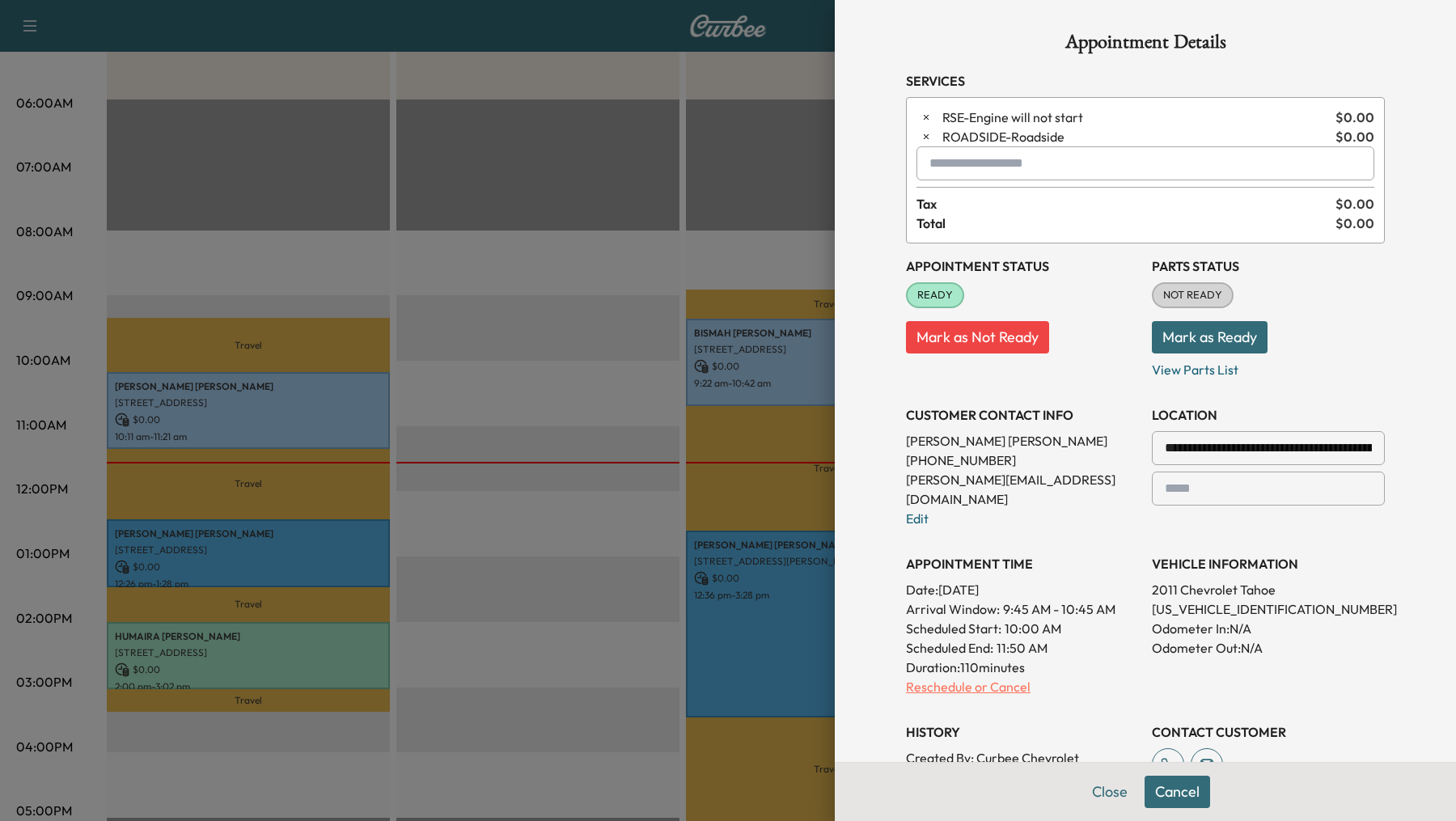
click at [982, 677] on p "Reschedule or Cancel" at bounding box center [1022, 686] width 233 height 20
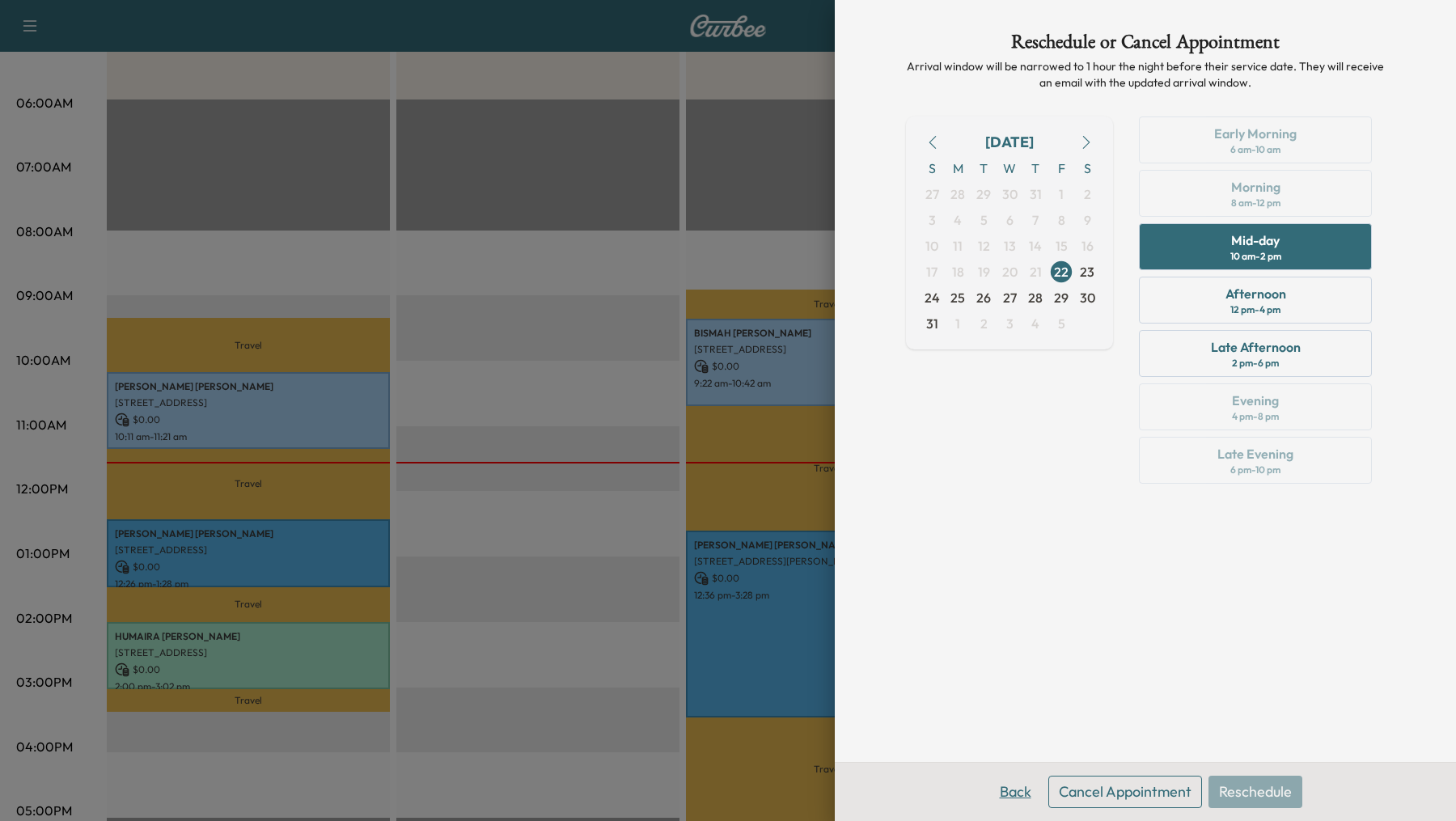
click at [1012, 787] on button "Back" at bounding box center [1015, 791] width 53 height 32
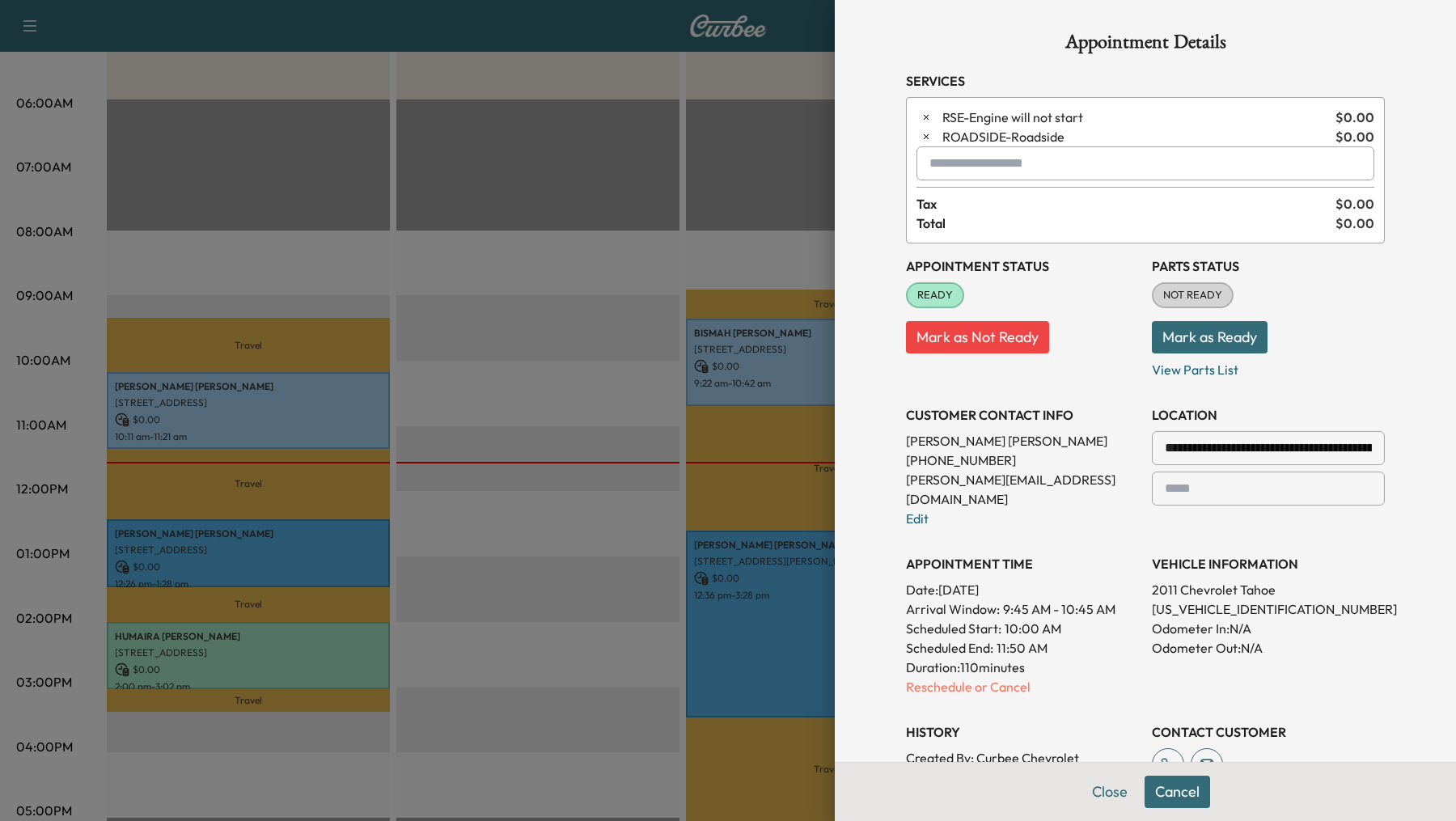
click at [548, 681] on div at bounding box center [728, 410] width 1456 height 821
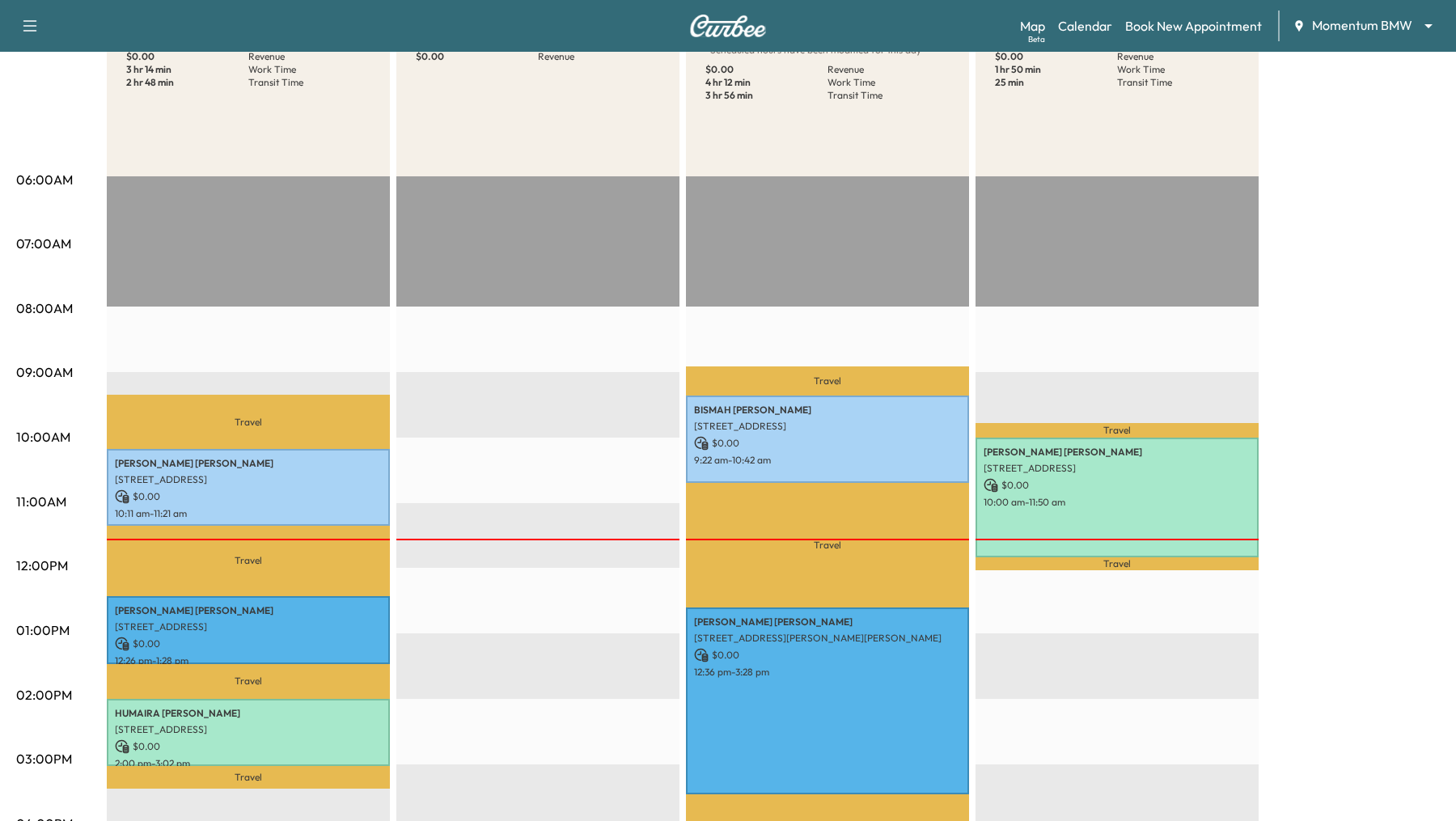
scroll to position [0, 0]
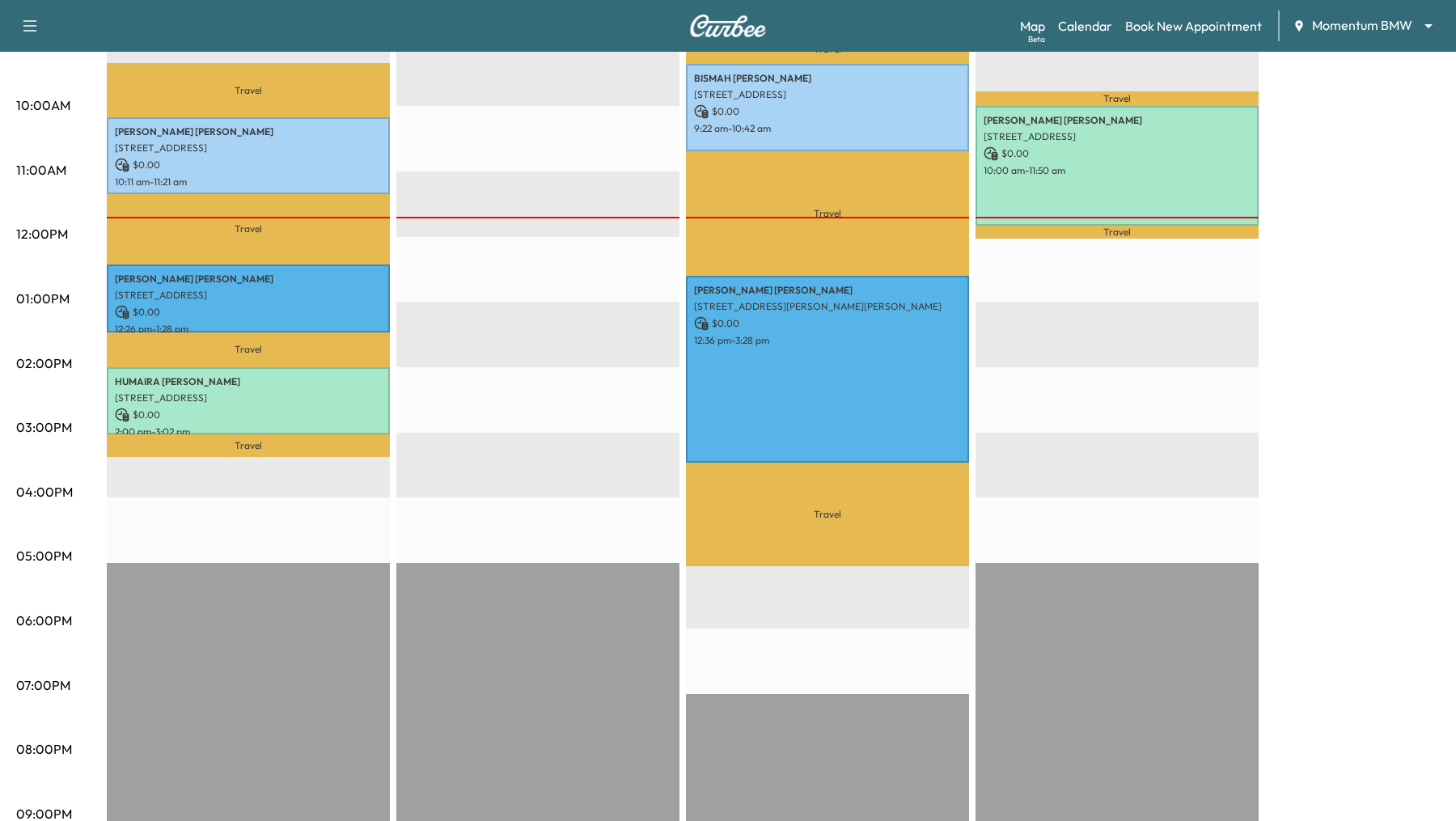
scroll to position [536, 0]
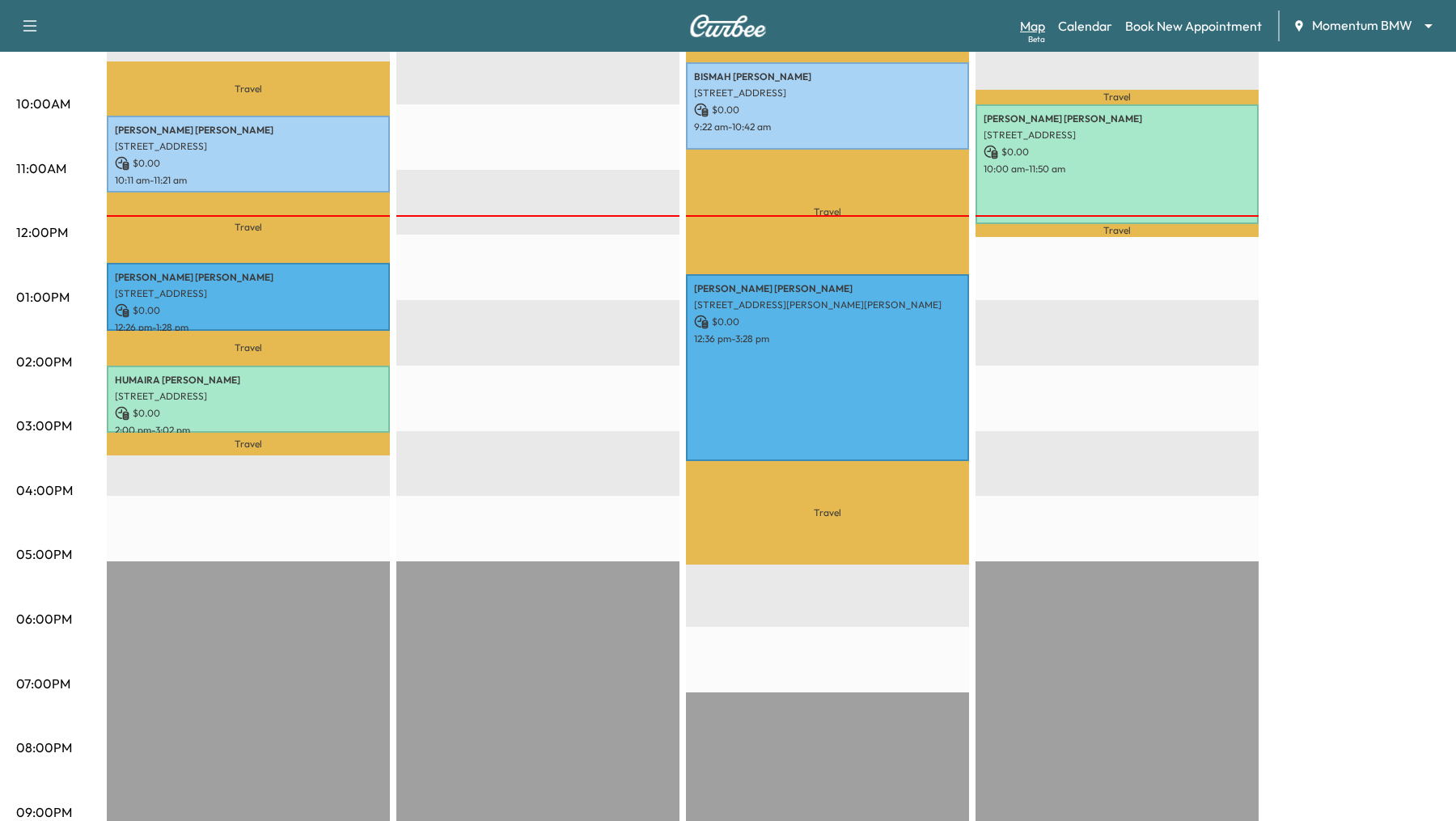
click at [1026, 26] on link "Map Beta" at bounding box center [1032, 26] width 25 height 20
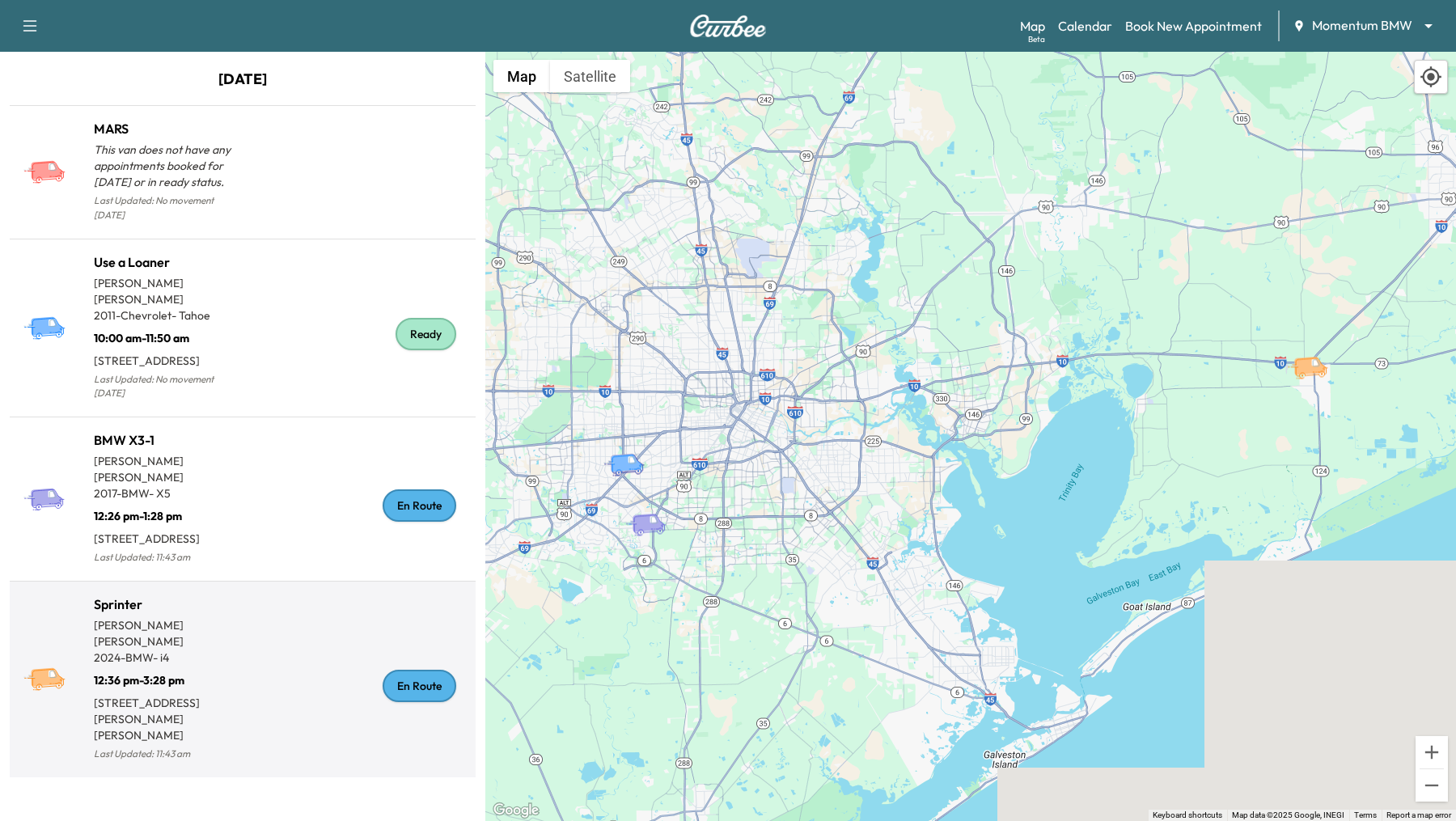
click at [204, 649] on p "2024 - BMW - i4" at bounding box center [168, 658] width 149 height 16
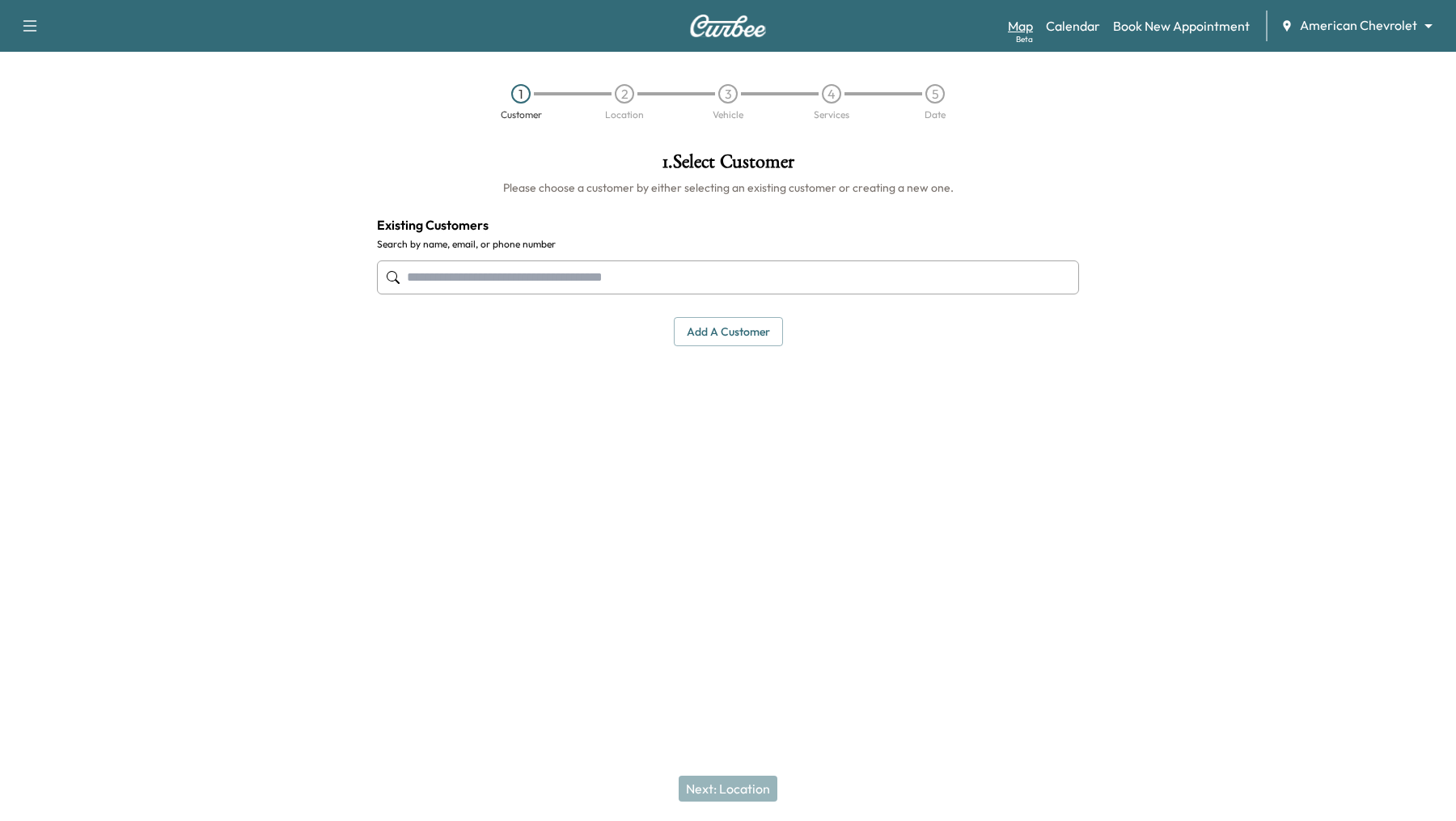
click at [1022, 30] on link "Map Beta" at bounding box center [1020, 26] width 25 height 20
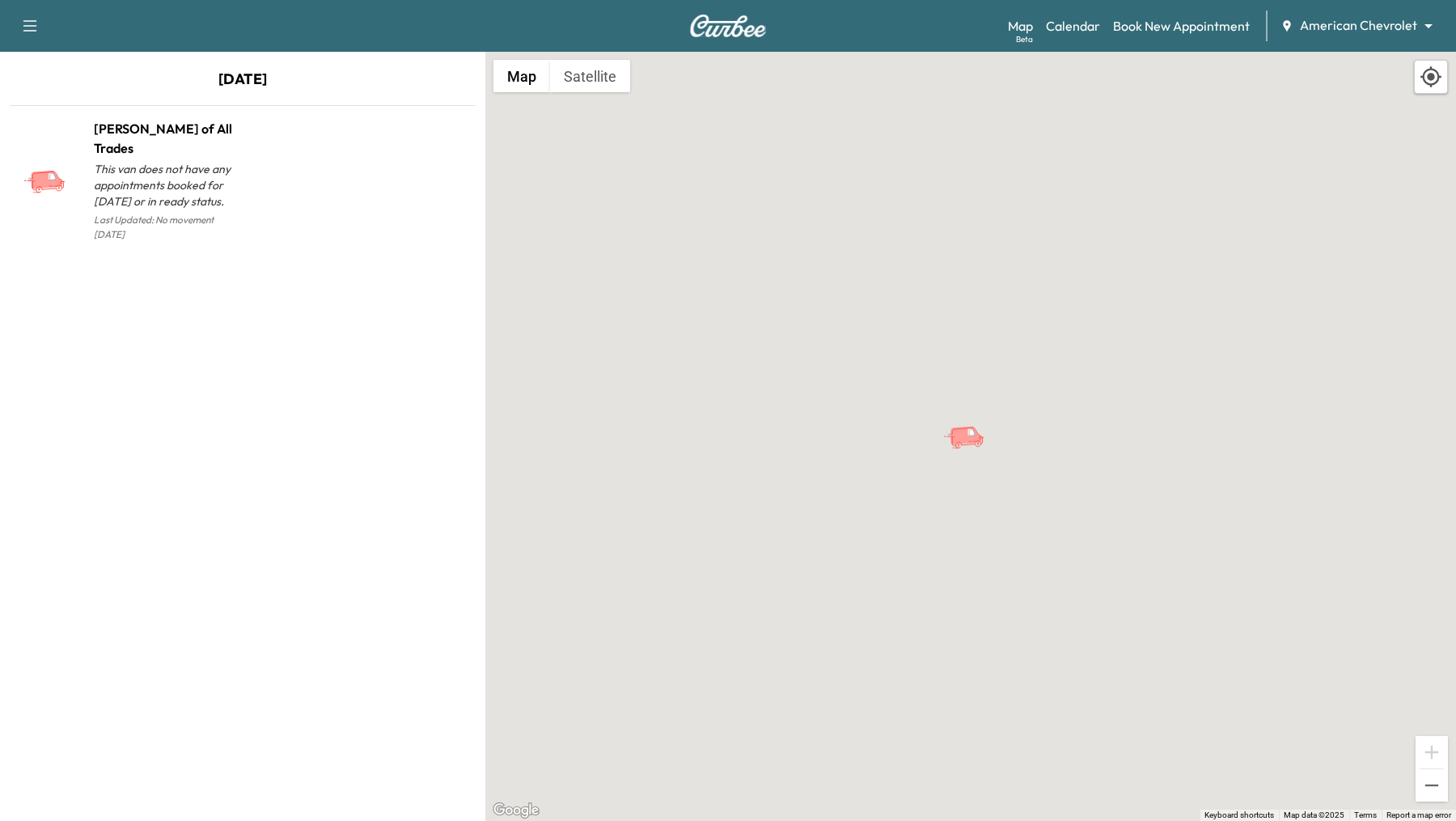
click at [1352, 41] on div "Support Log Out Map Beta Calendar Book New Appointment American Chevrolet *****…" at bounding box center [728, 25] width 1456 height 52
click at [1354, 32] on body "Support Log Out Map Beta Calendar Book New Appointment American Chevrolet *****…" at bounding box center [728, 410] width 1456 height 821
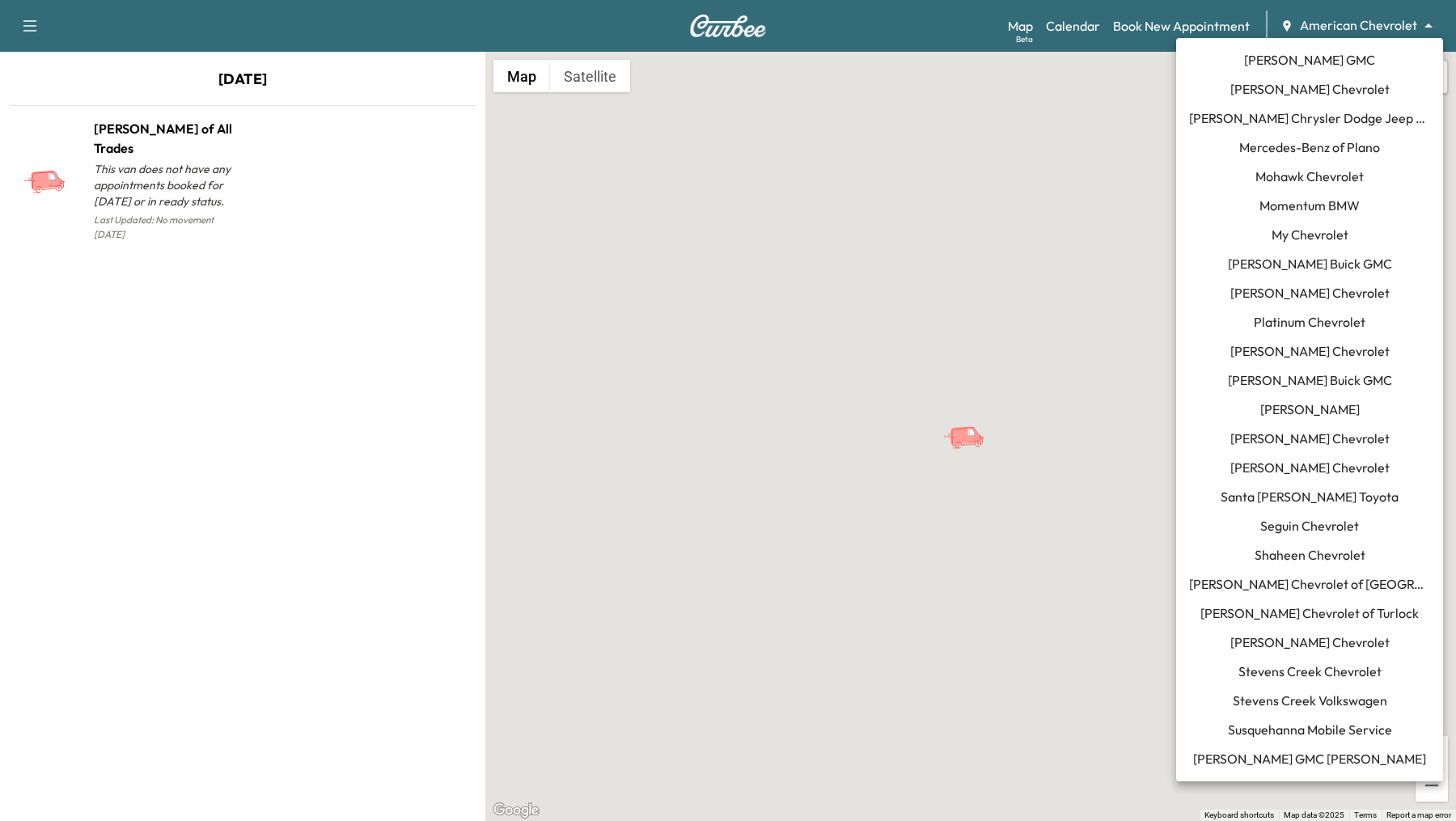
scroll to position [1043, 0]
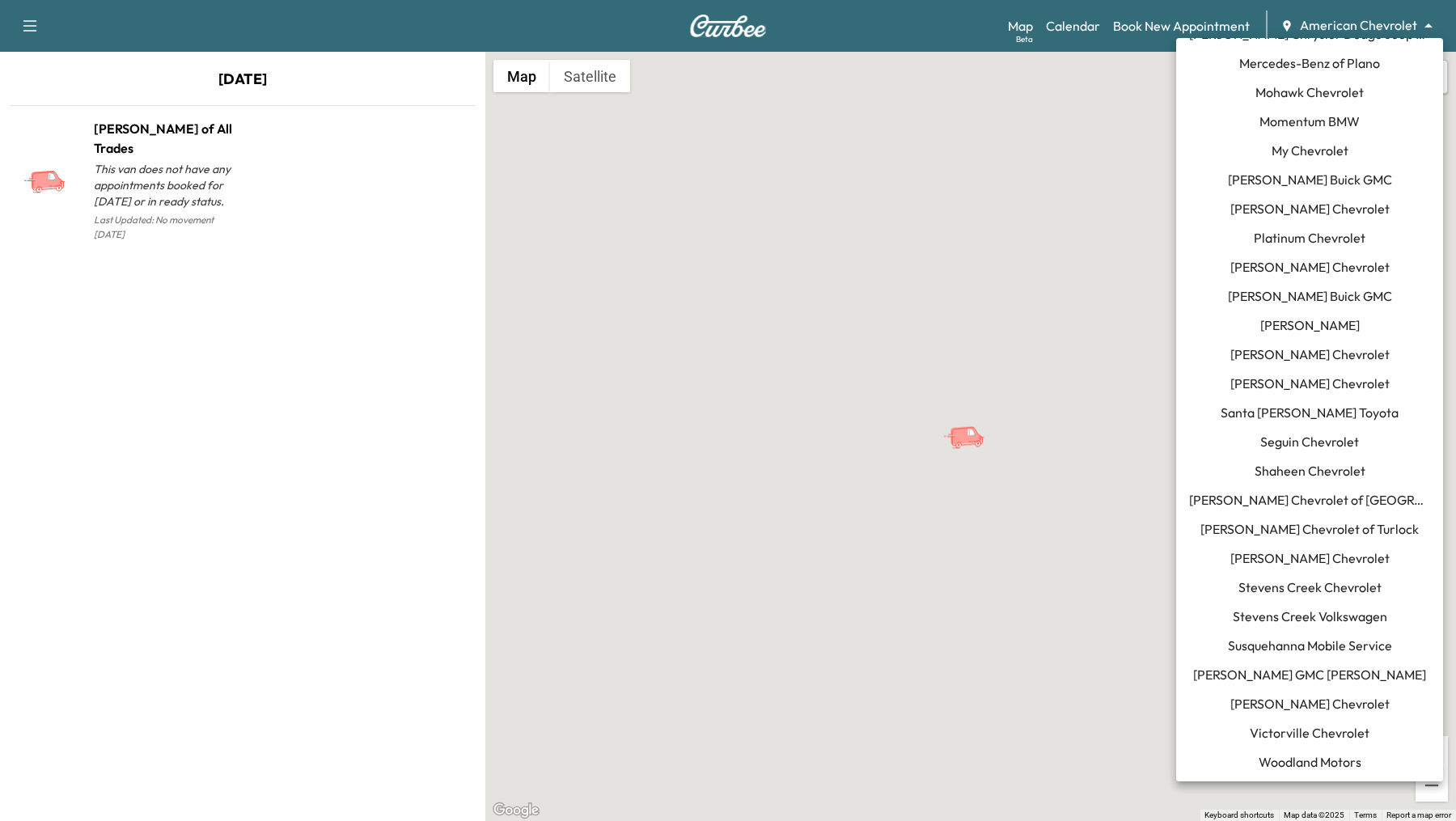
click at [1330, 127] on span "Momentum BMW" at bounding box center [1309, 122] width 100 height 20
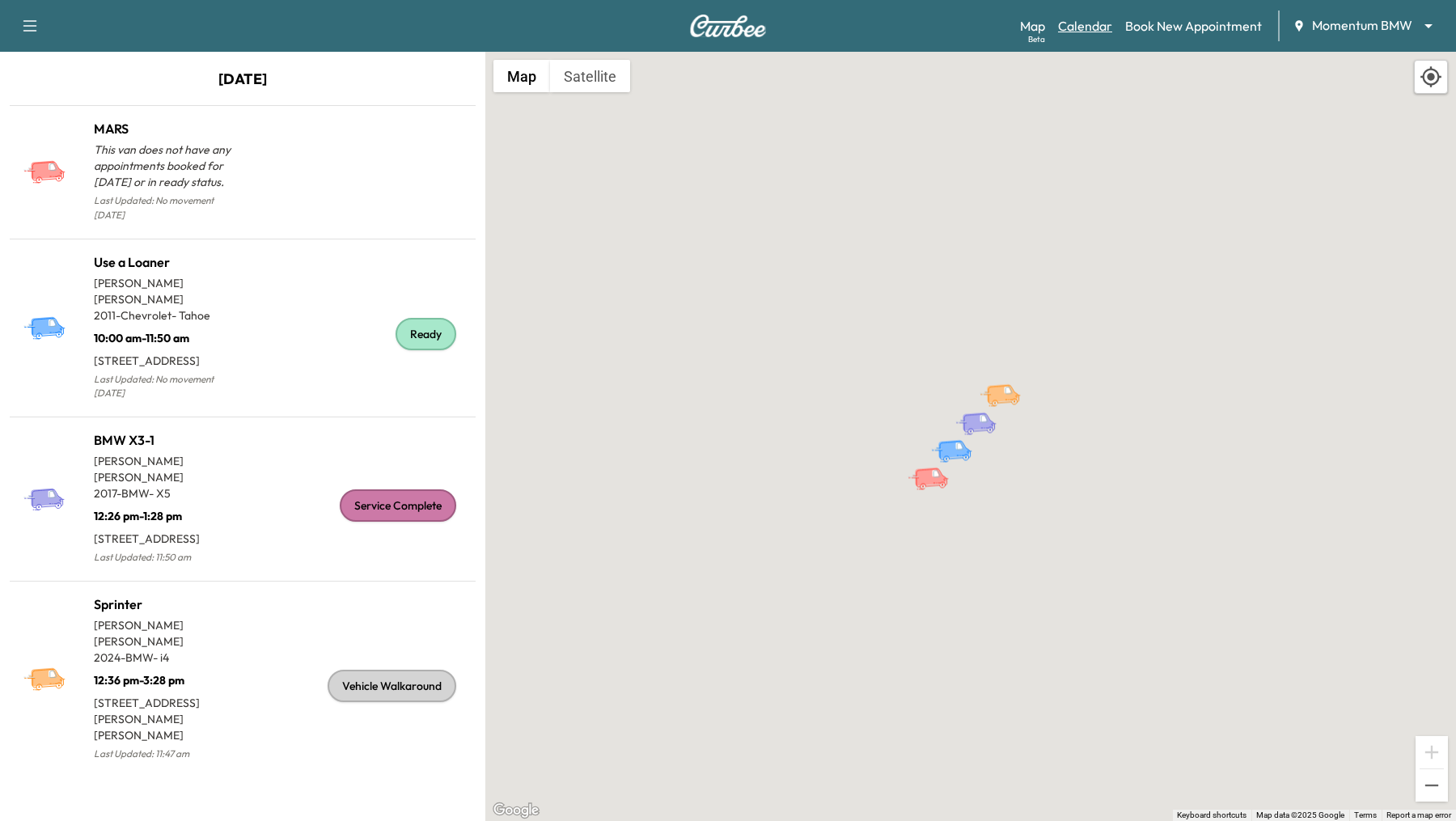
click at [1091, 33] on link "Calendar" at bounding box center [1085, 26] width 54 height 20
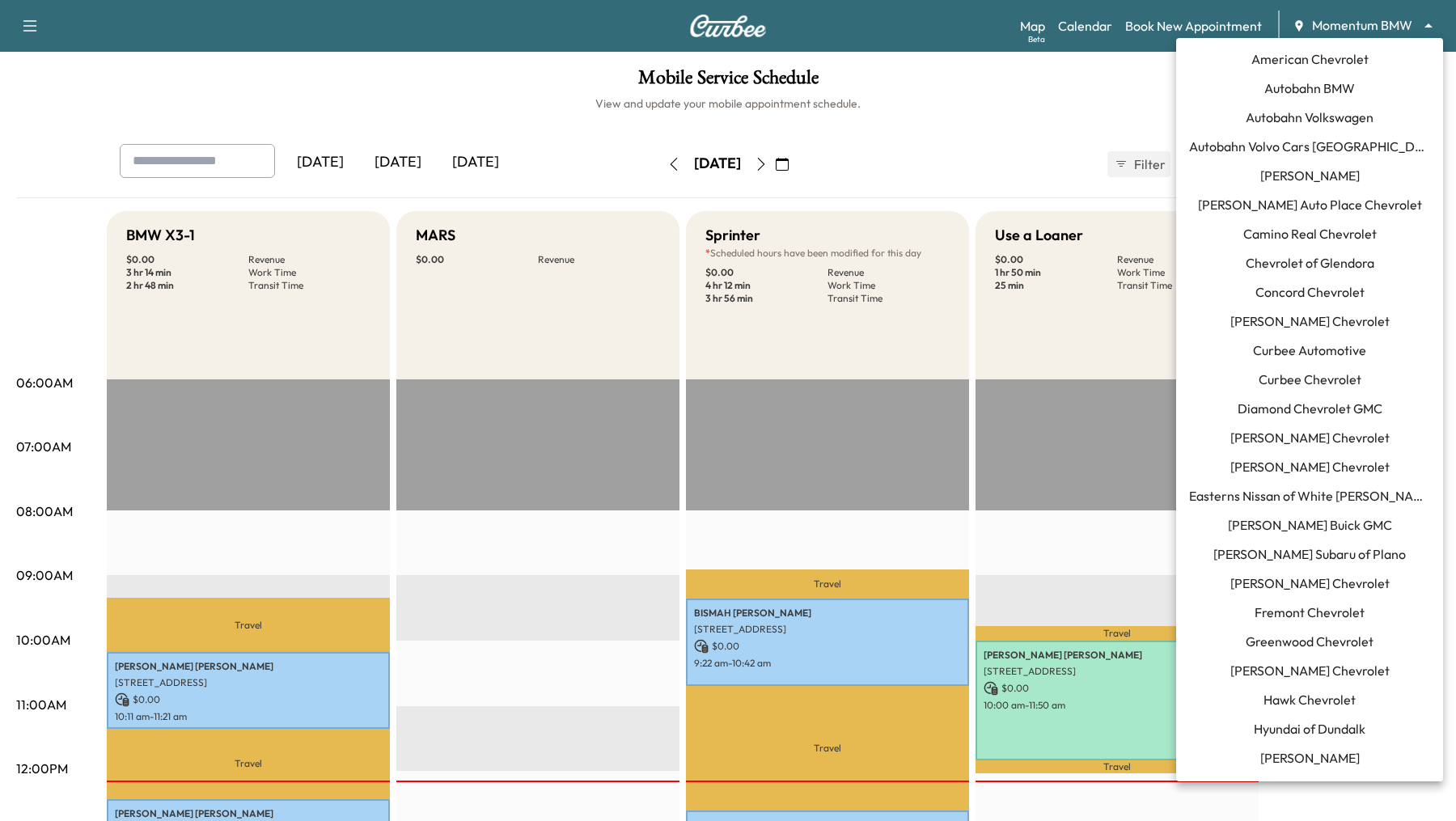
click at [1426, 21] on body "Support Log Out Map Beta Calendar Book New Appointment Momentum BMW ******** ​ …" at bounding box center [728, 410] width 1456 height 821
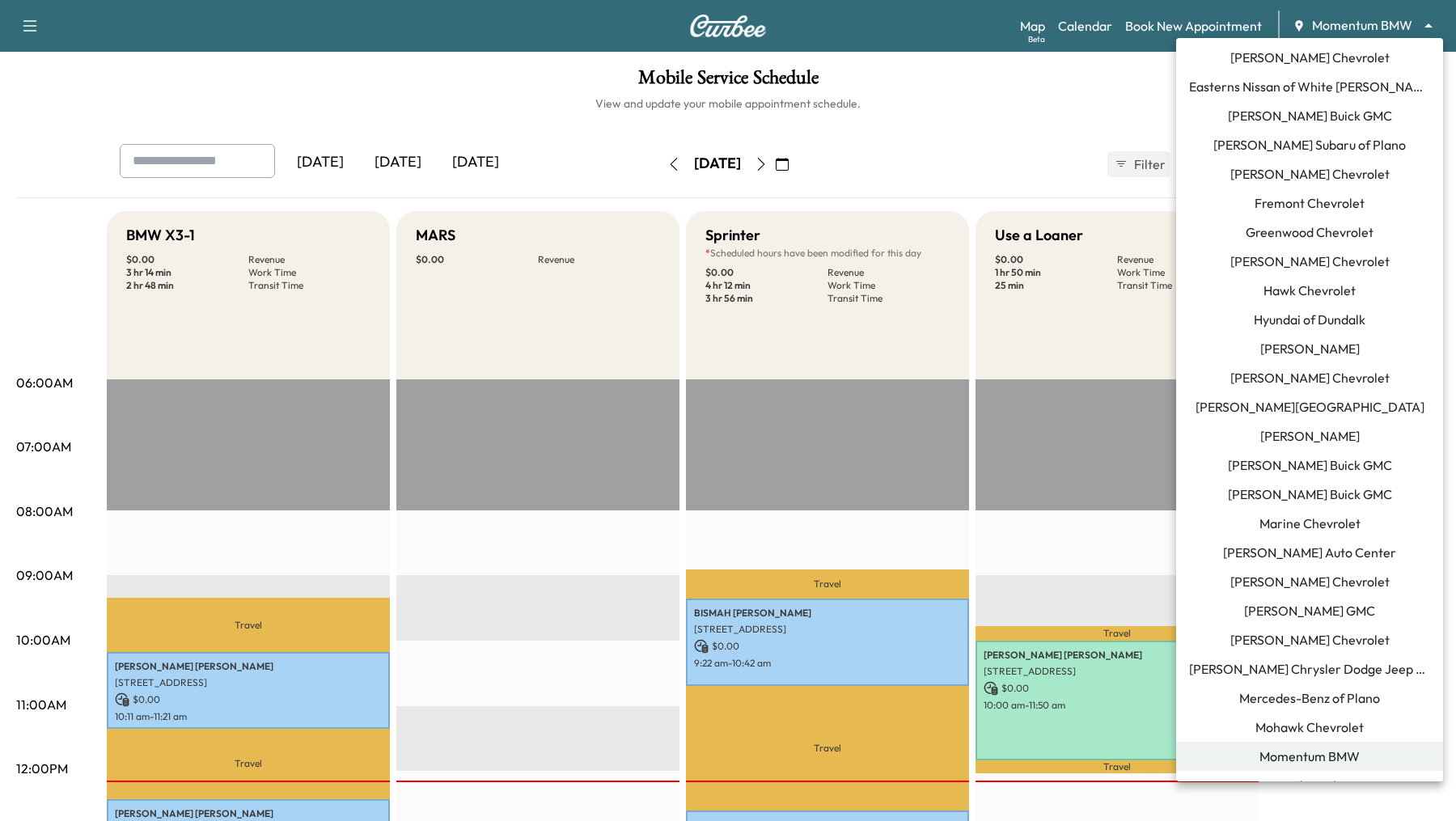
scroll to position [1043, 0]
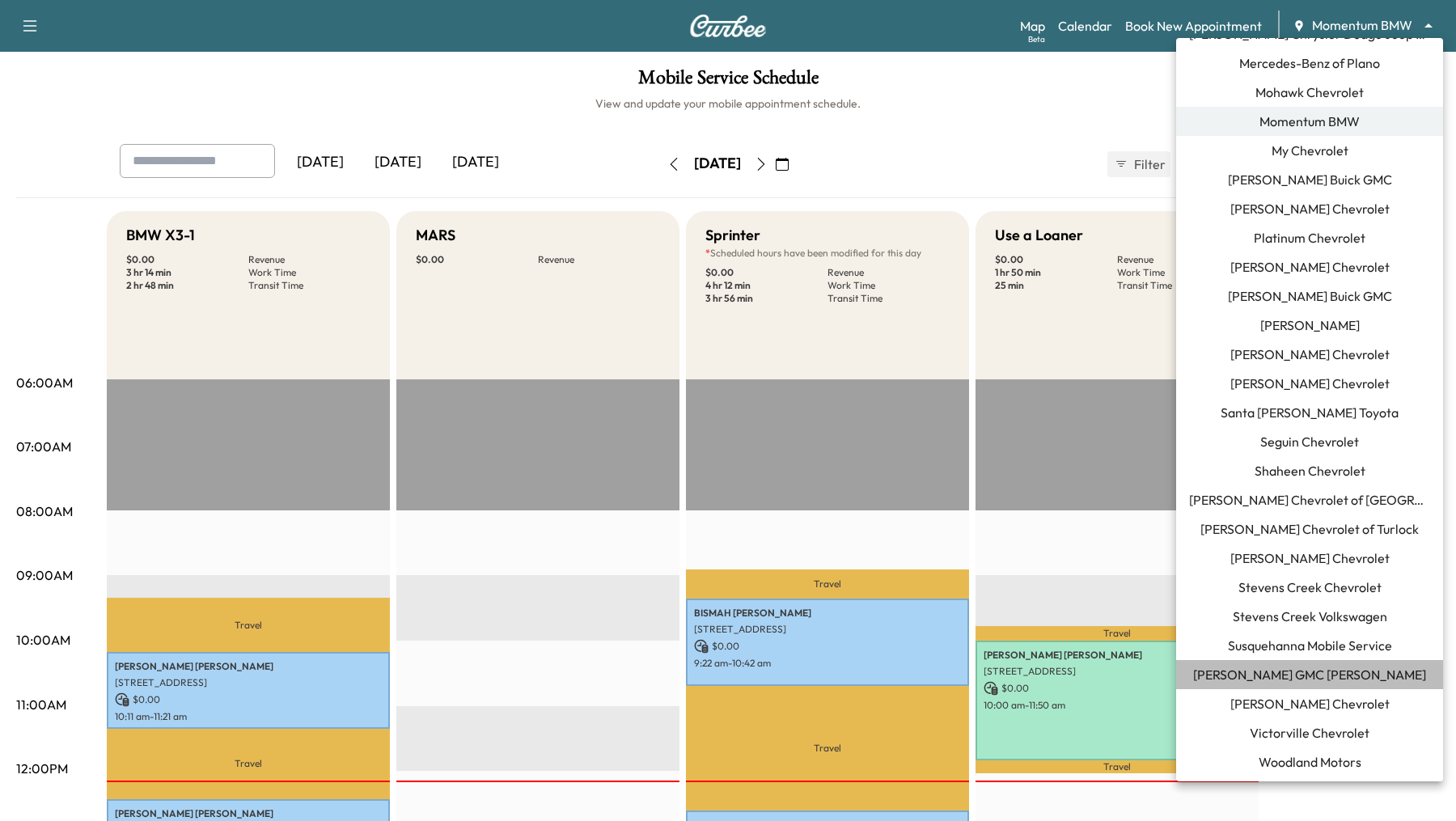
click at [1302, 675] on span "[PERSON_NAME] GMC [PERSON_NAME]" at bounding box center [1310, 675] width 233 height 20
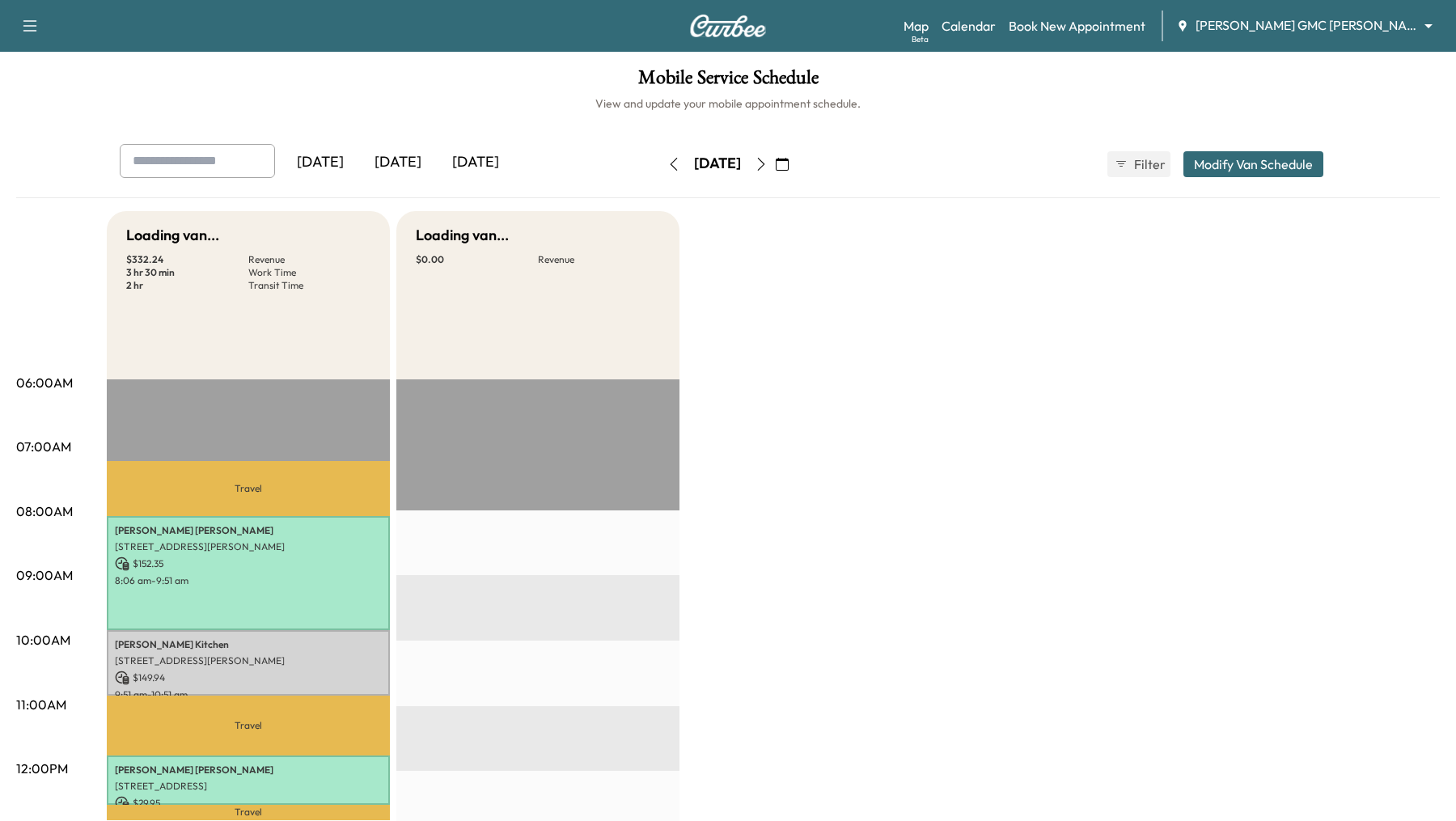
click at [862, 122] on div "Mobile Service Schedule View and update your mobile appointment schedule. [DATE…" at bounding box center [728, 745] width 1456 height 1388
click at [788, 167] on icon "button" at bounding box center [782, 164] width 13 height 13
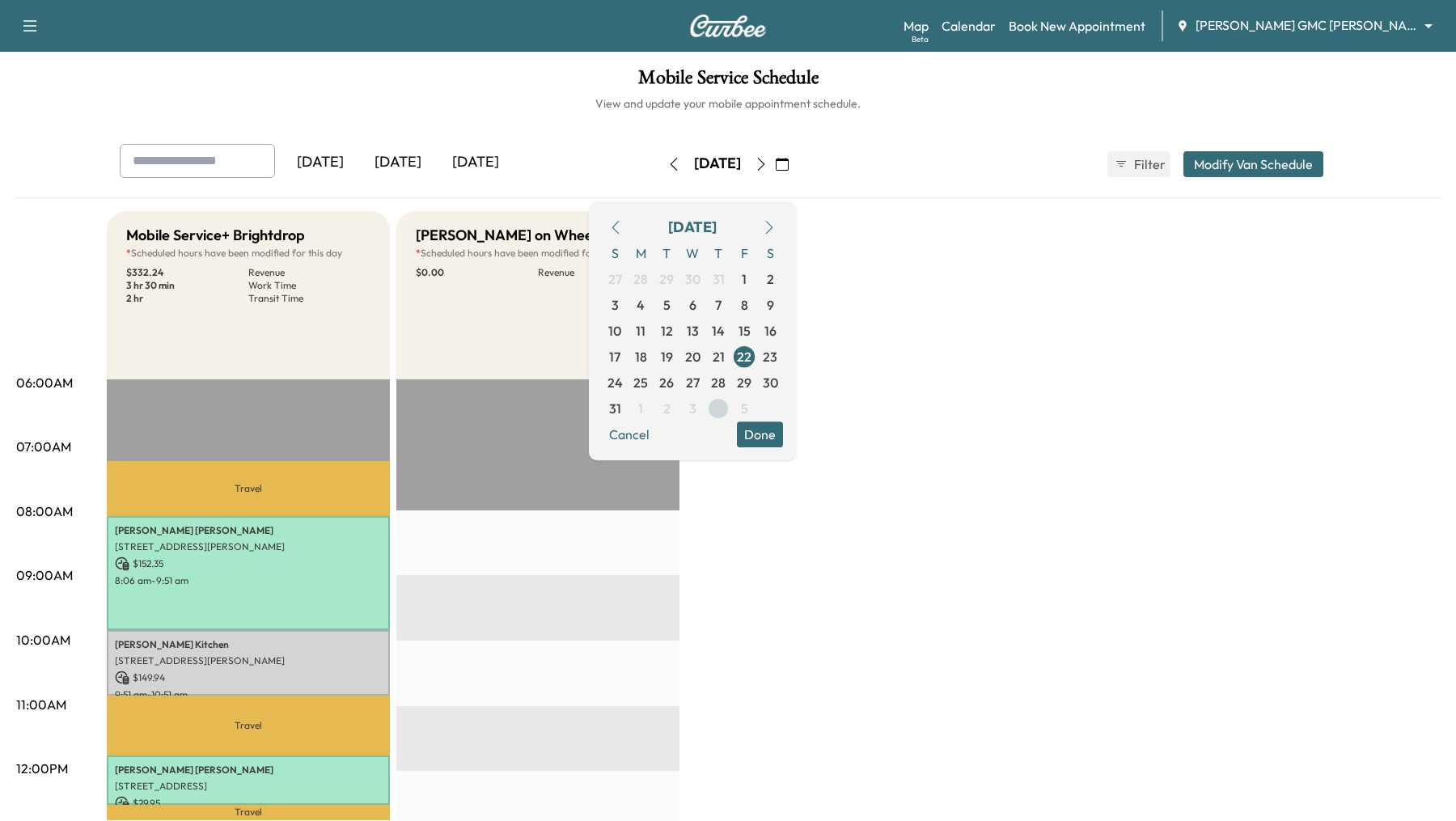
click at [722, 403] on span "4" at bounding box center [719, 409] width 8 height 20
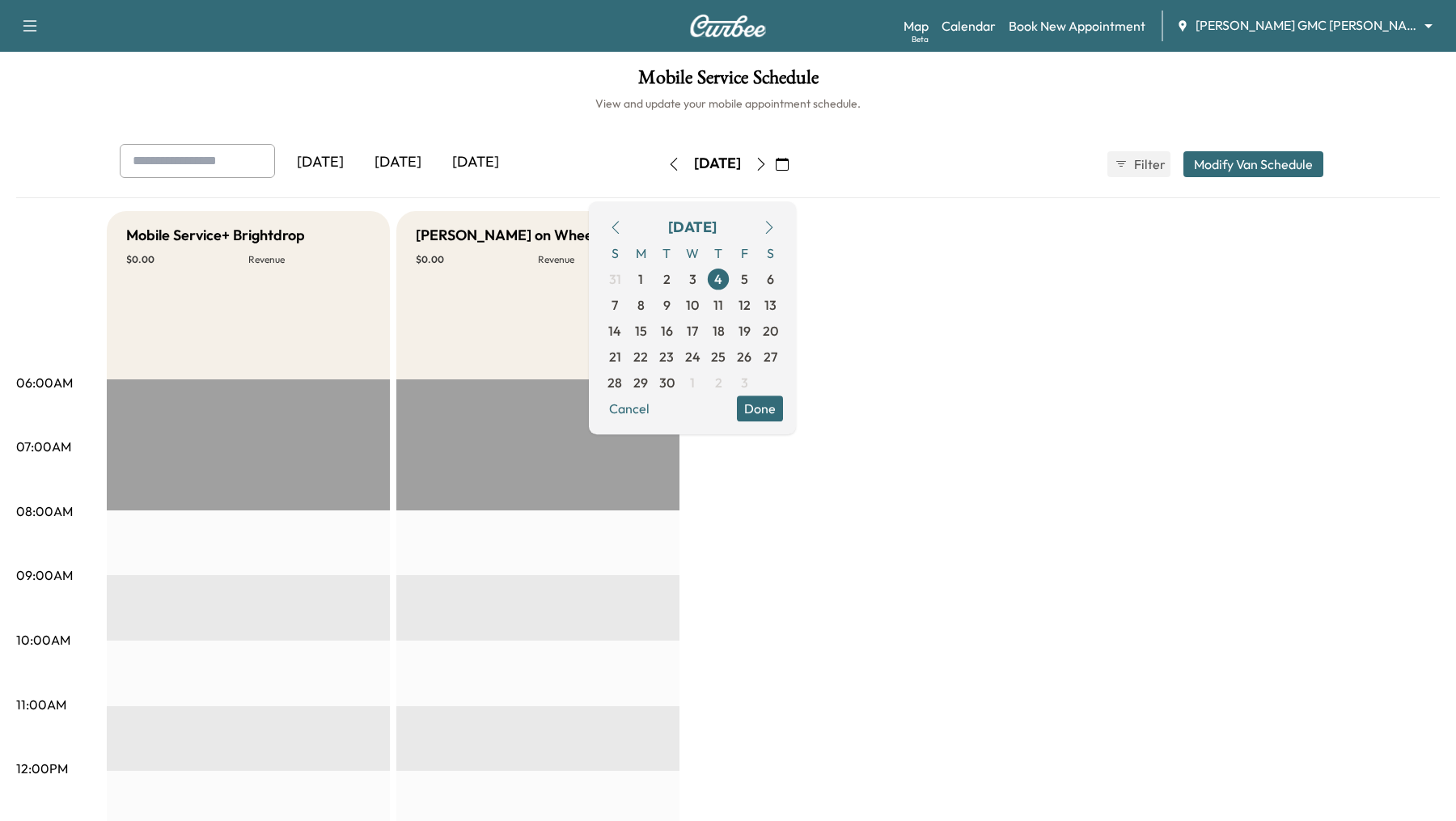
click at [783, 409] on button "Done" at bounding box center [760, 409] width 46 height 26
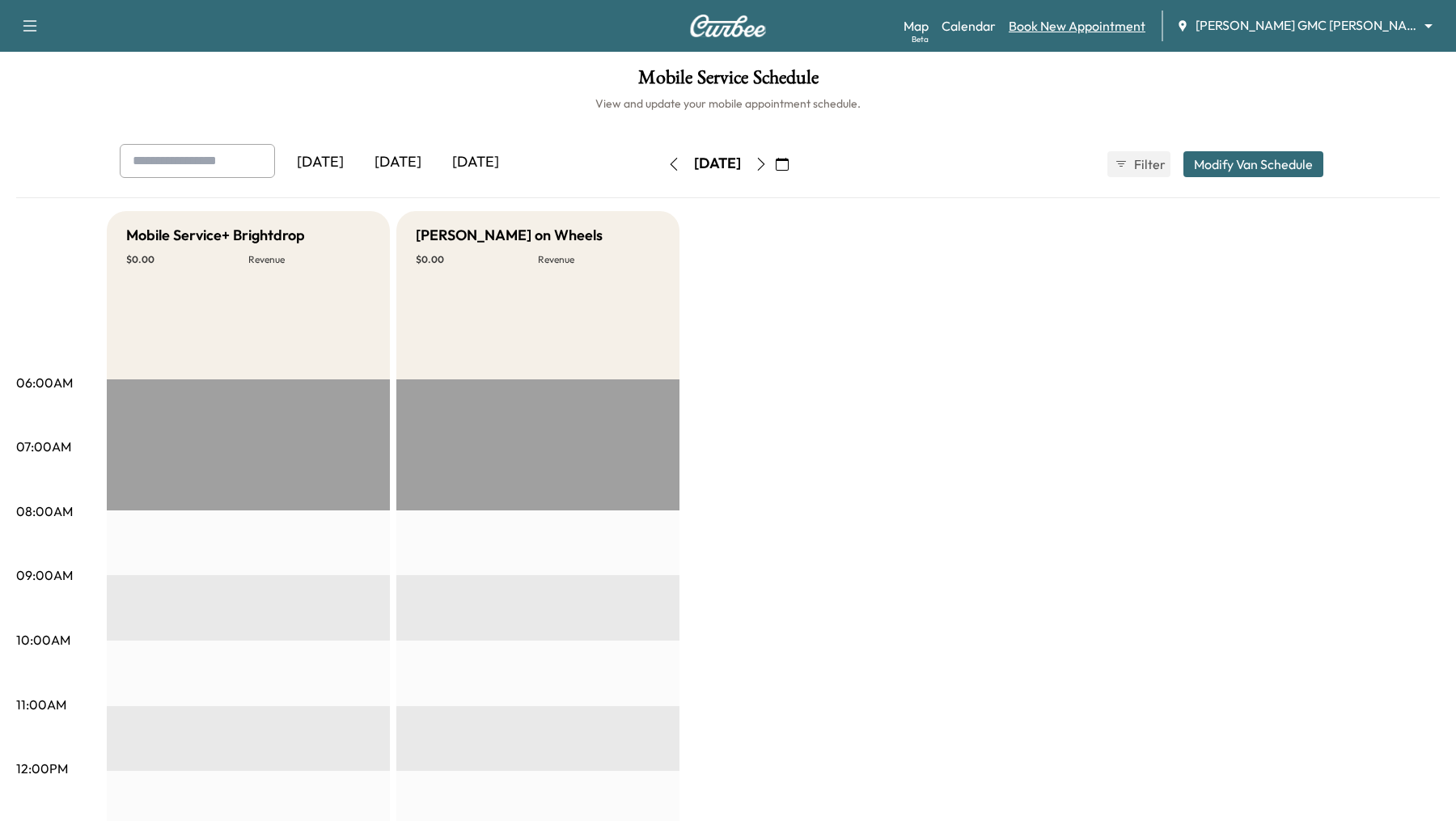
click at [1109, 25] on link "Book New Appointment" at bounding box center [1077, 26] width 136 height 20
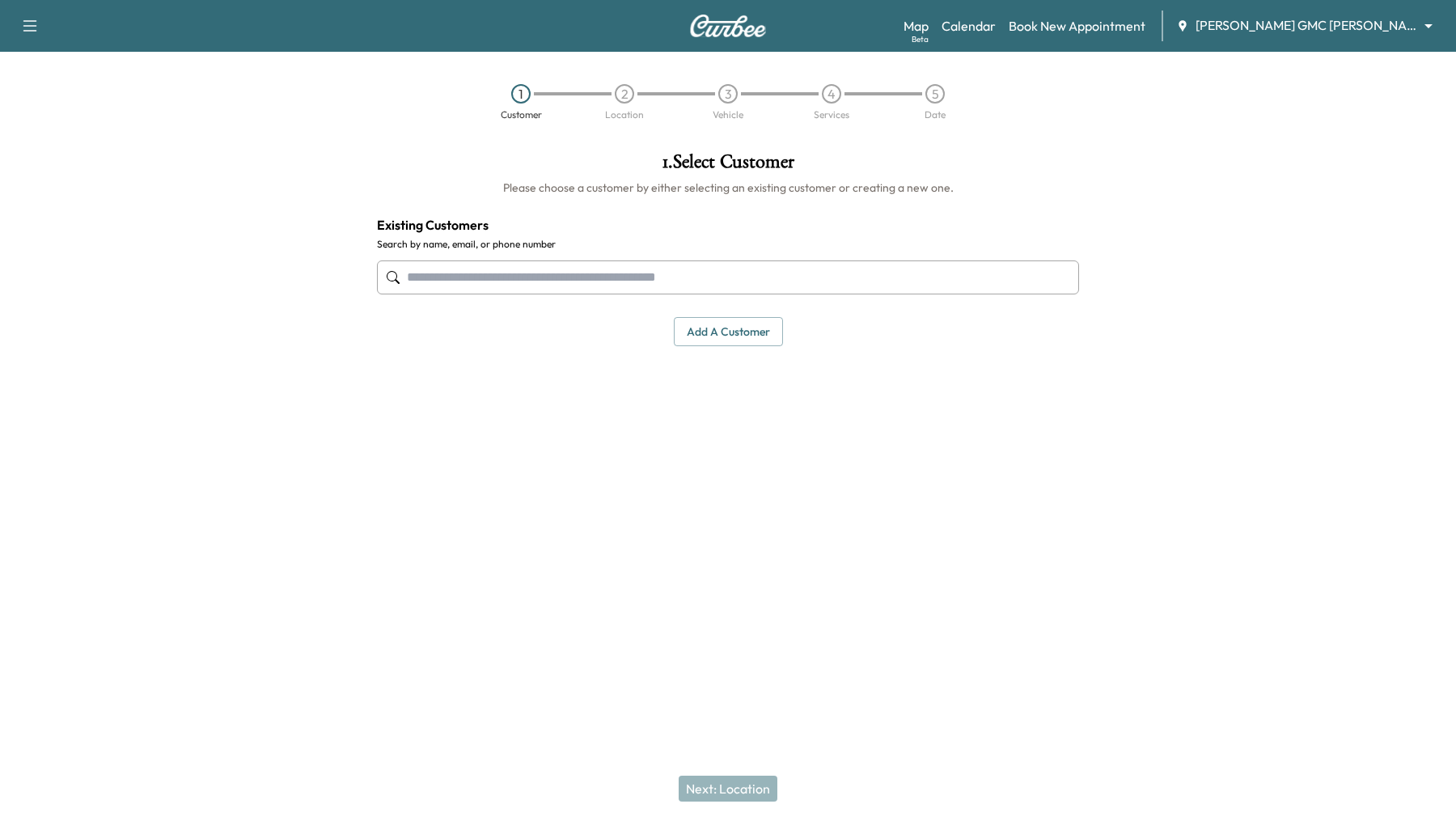
click at [649, 269] on input "text" at bounding box center [728, 277] width 702 height 34
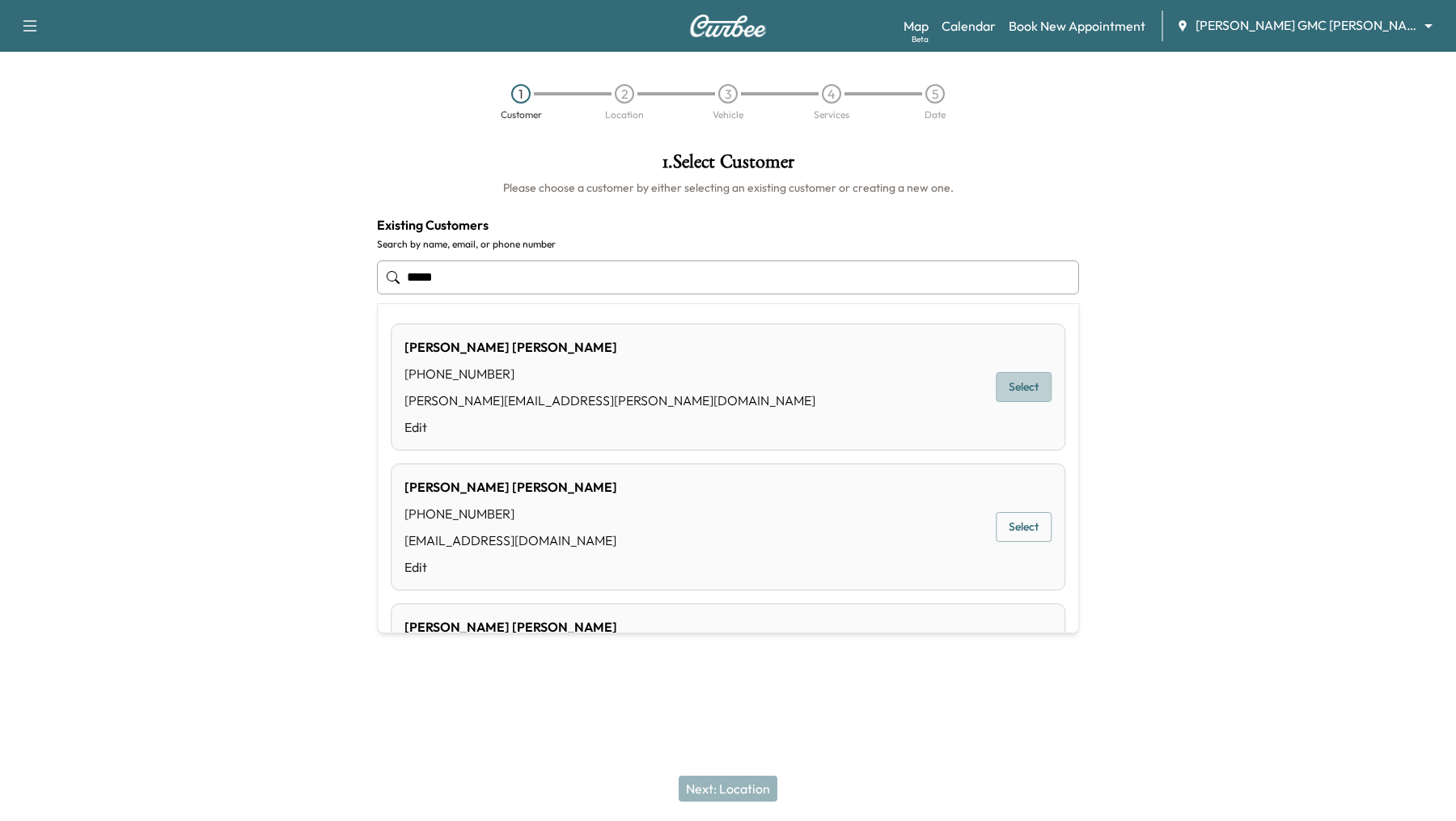
click at [1022, 395] on button "Select" at bounding box center [1023, 387] width 56 height 30
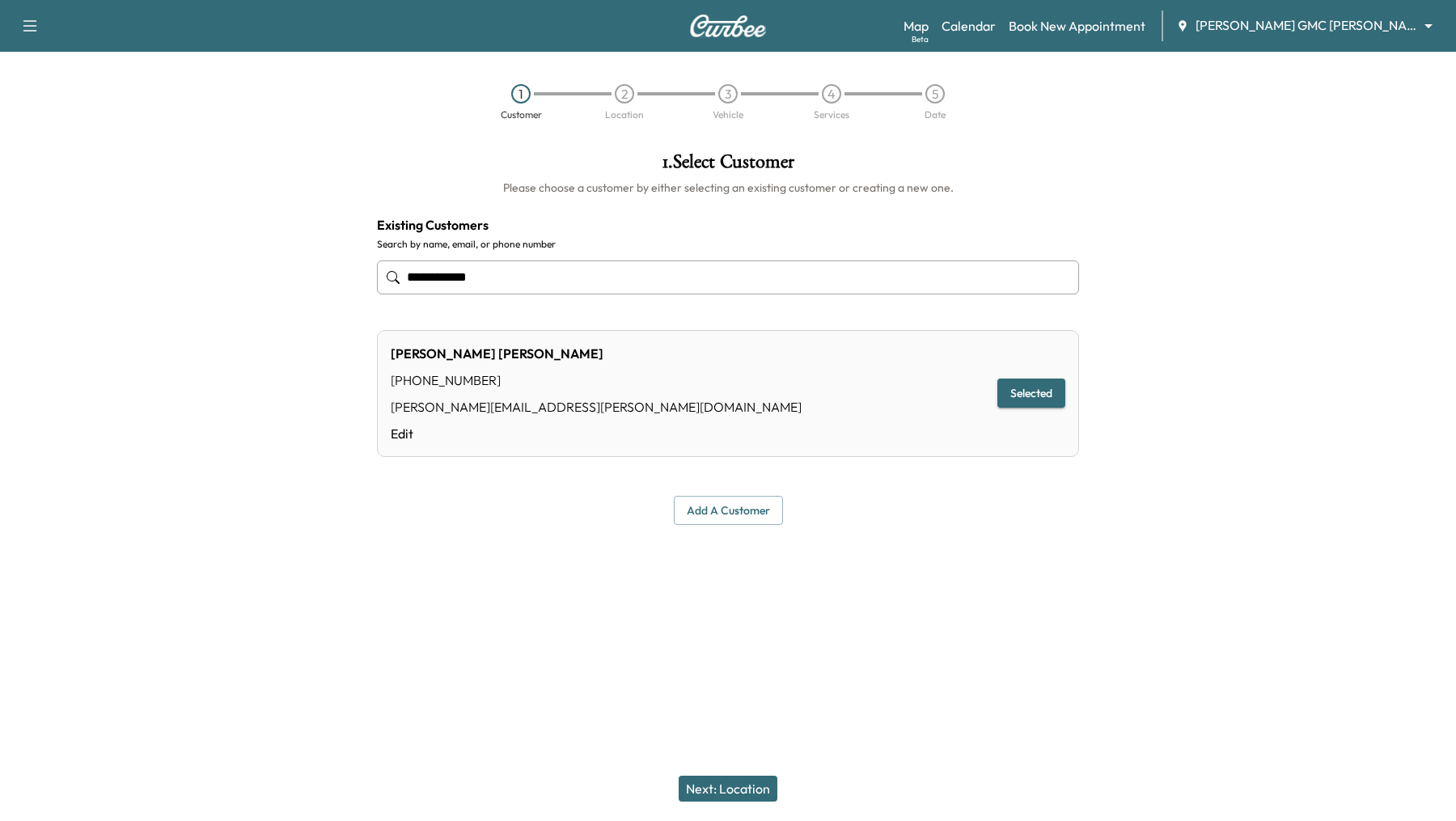
type input "**********"
click at [749, 792] on button "Next: Location" at bounding box center [728, 788] width 99 height 26
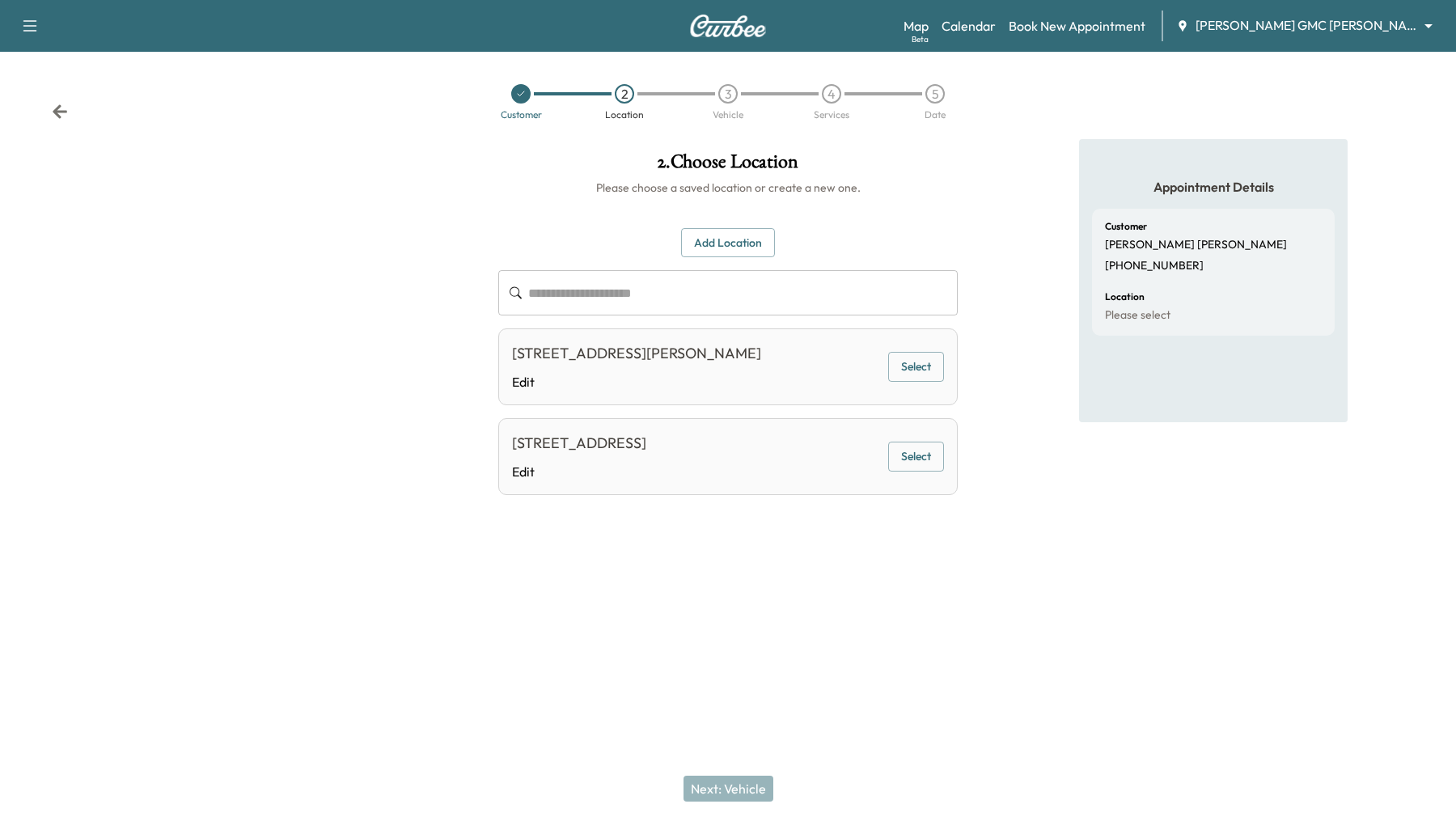
click at [935, 456] on button "Select" at bounding box center [916, 456] width 56 height 30
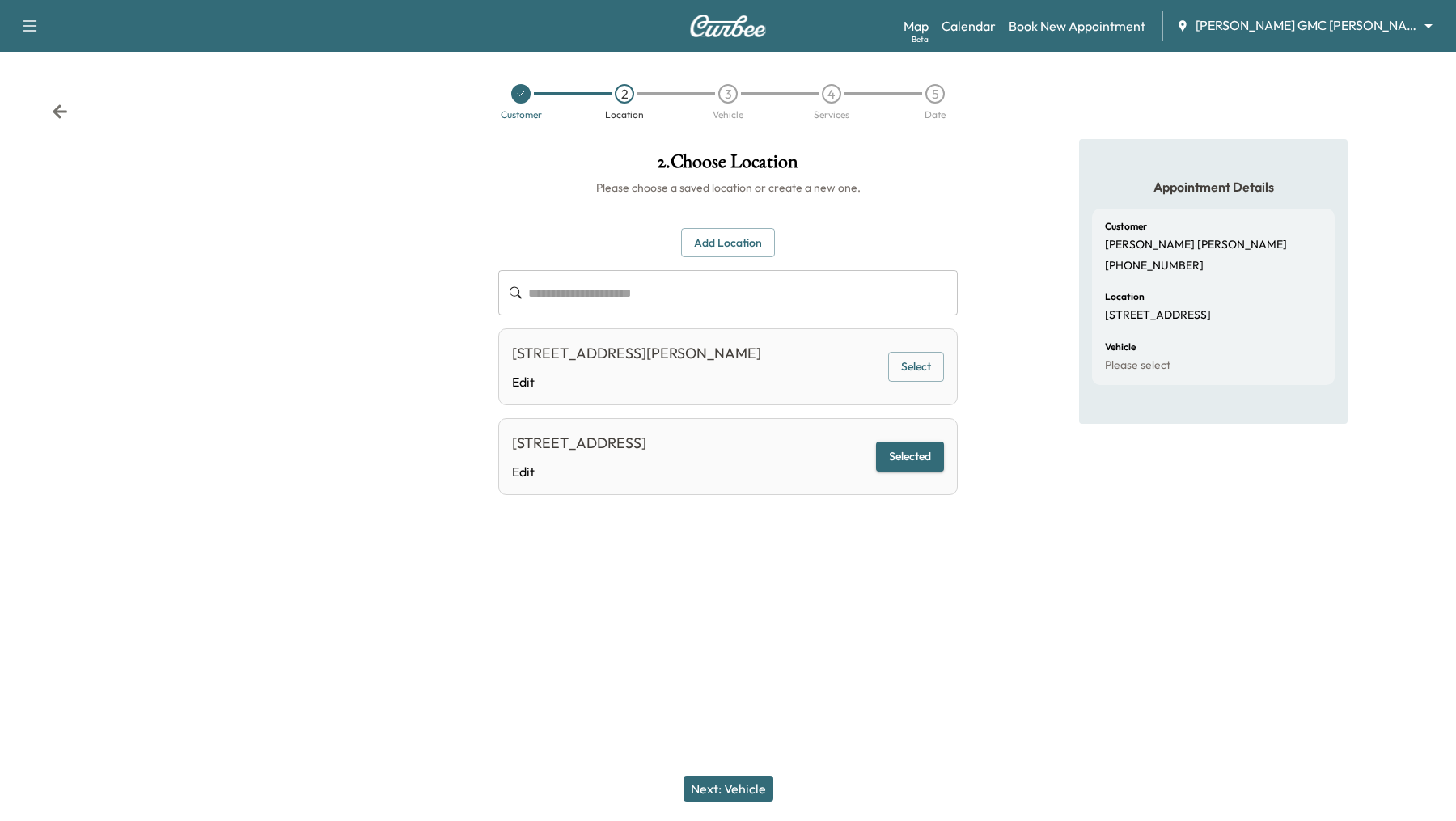
click at [700, 782] on button "Next: Vehicle" at bounding box center [728, 788] width 90 height 26
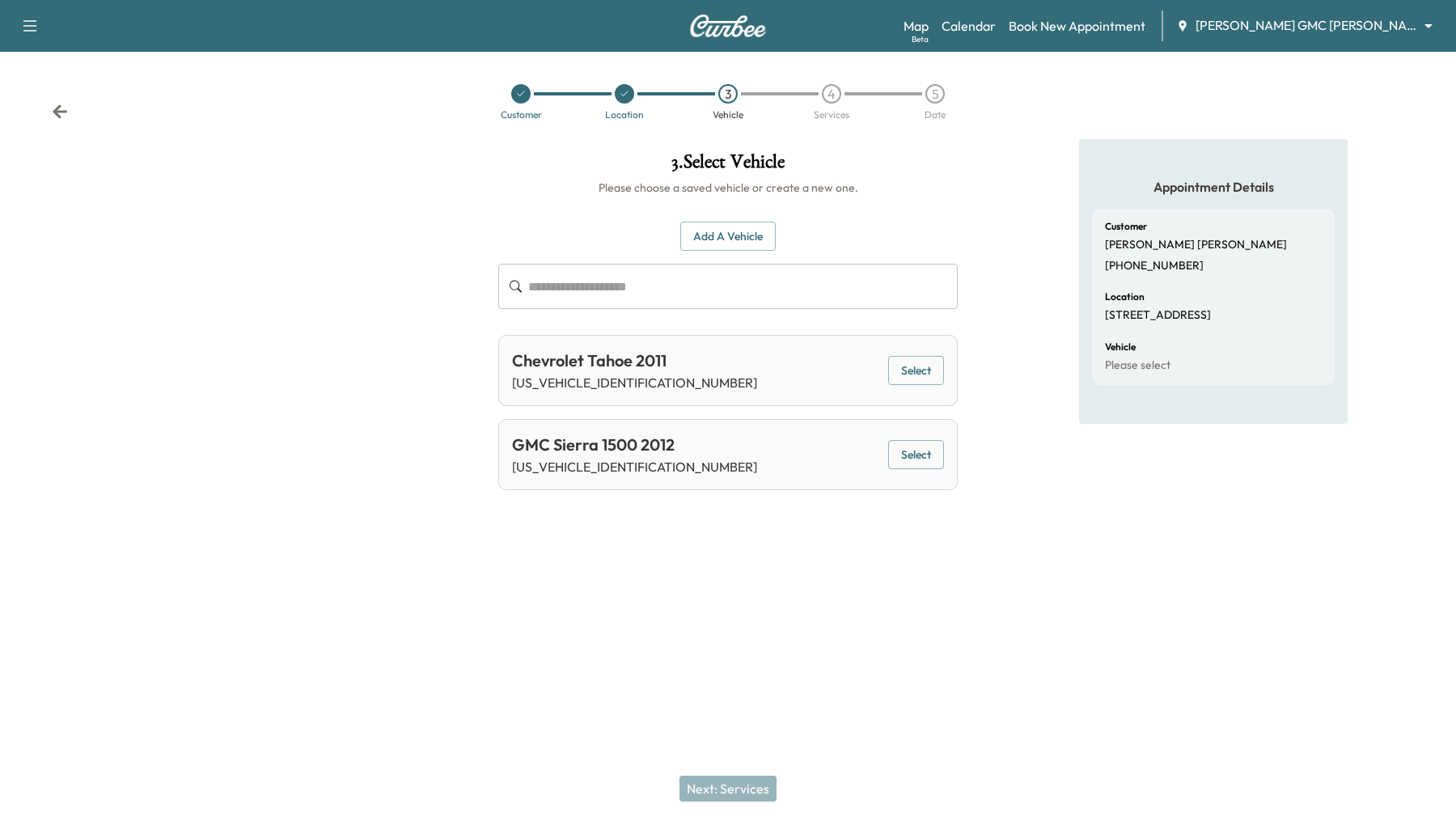
click at [909, 369] on button "Select" at bounding box center [916, 370] width 56 height 30
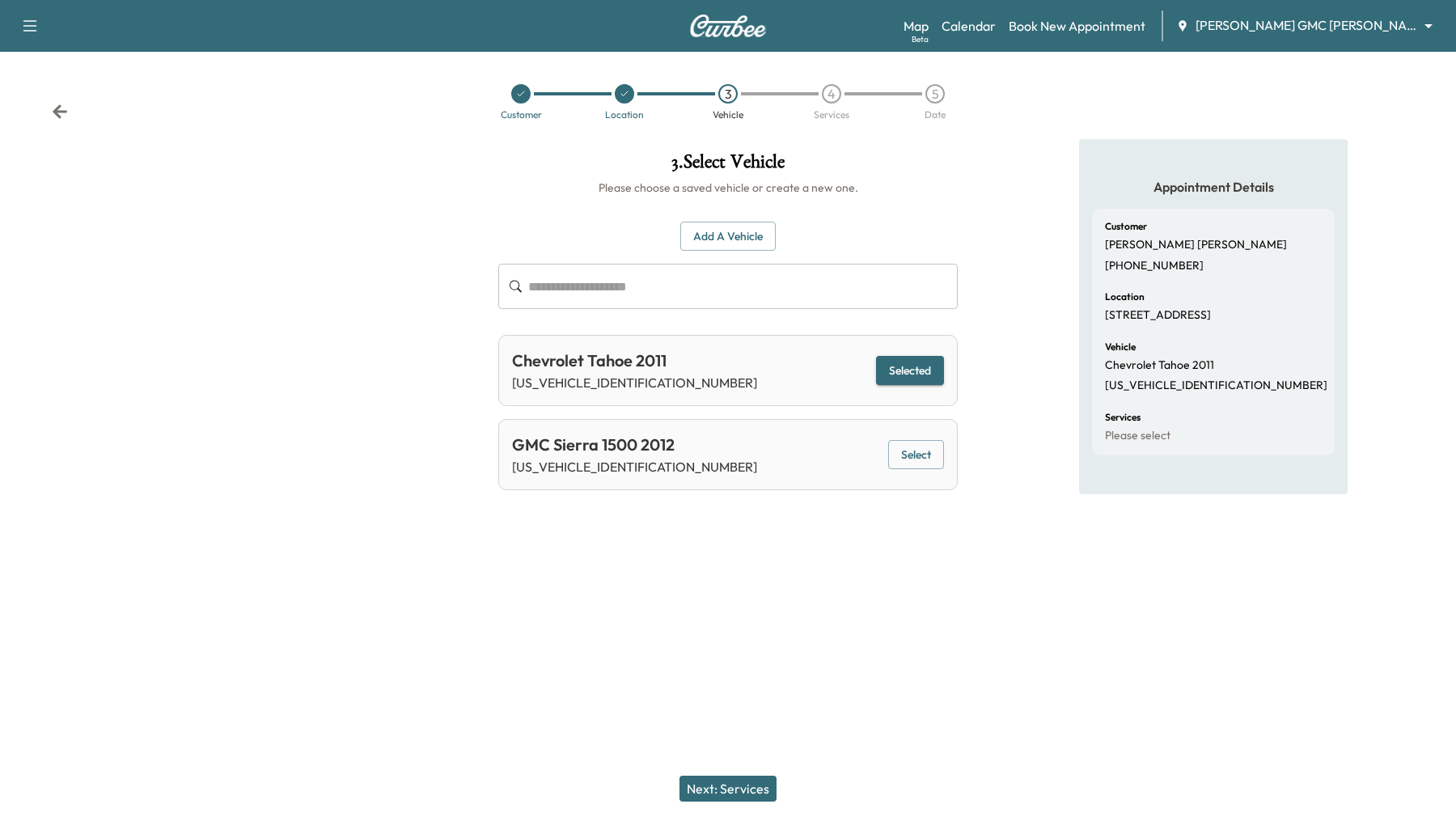
click at [753, 792] on button "Next: Services" at bounding box center [728, 788] width 97 height 26
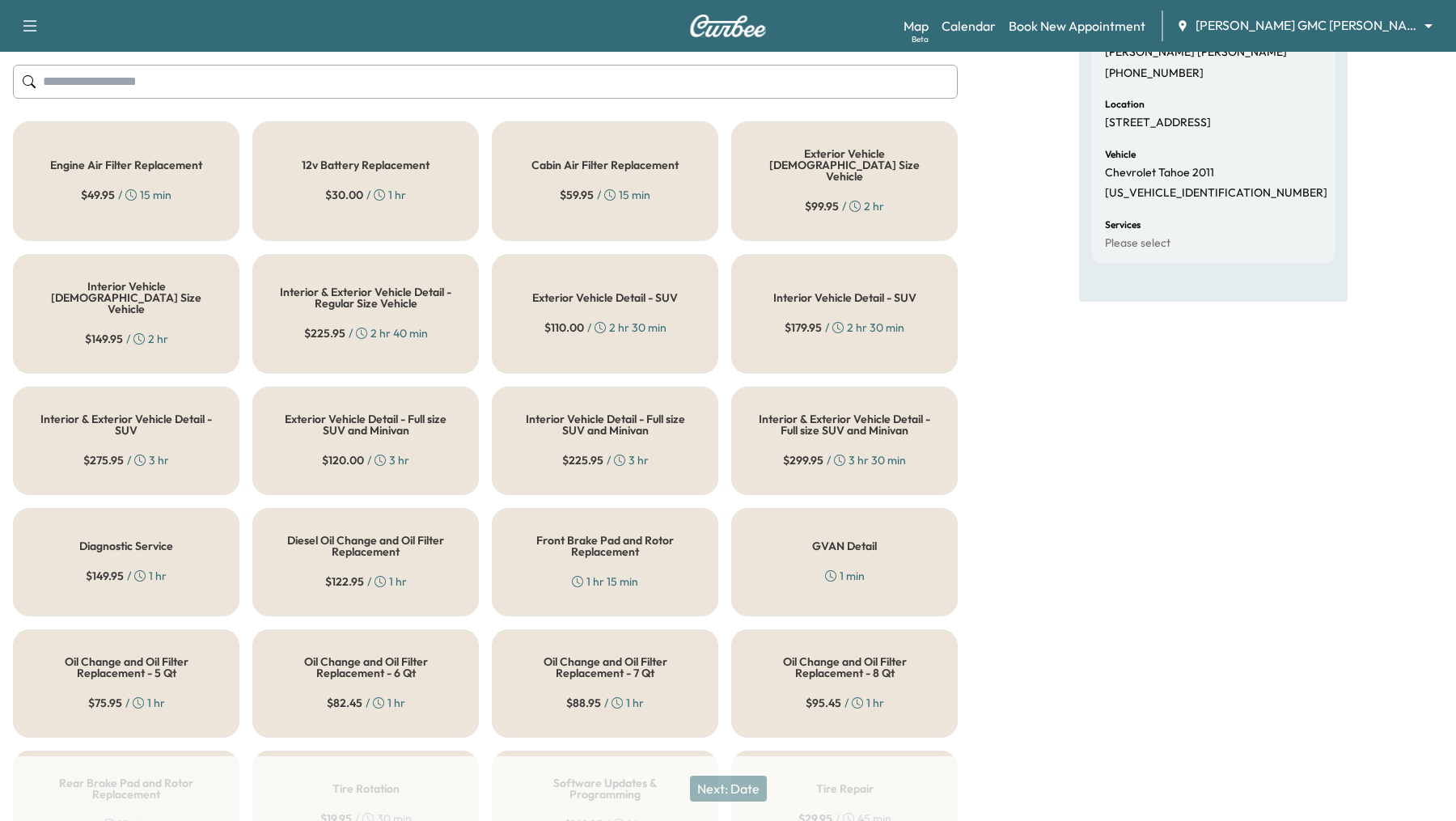
scroll to position [195, 0]
click at [173, 517] on div "Diagnostic Service $ 149.95 / 1 hr" at bounding box center [126, 560] width 227 height 108
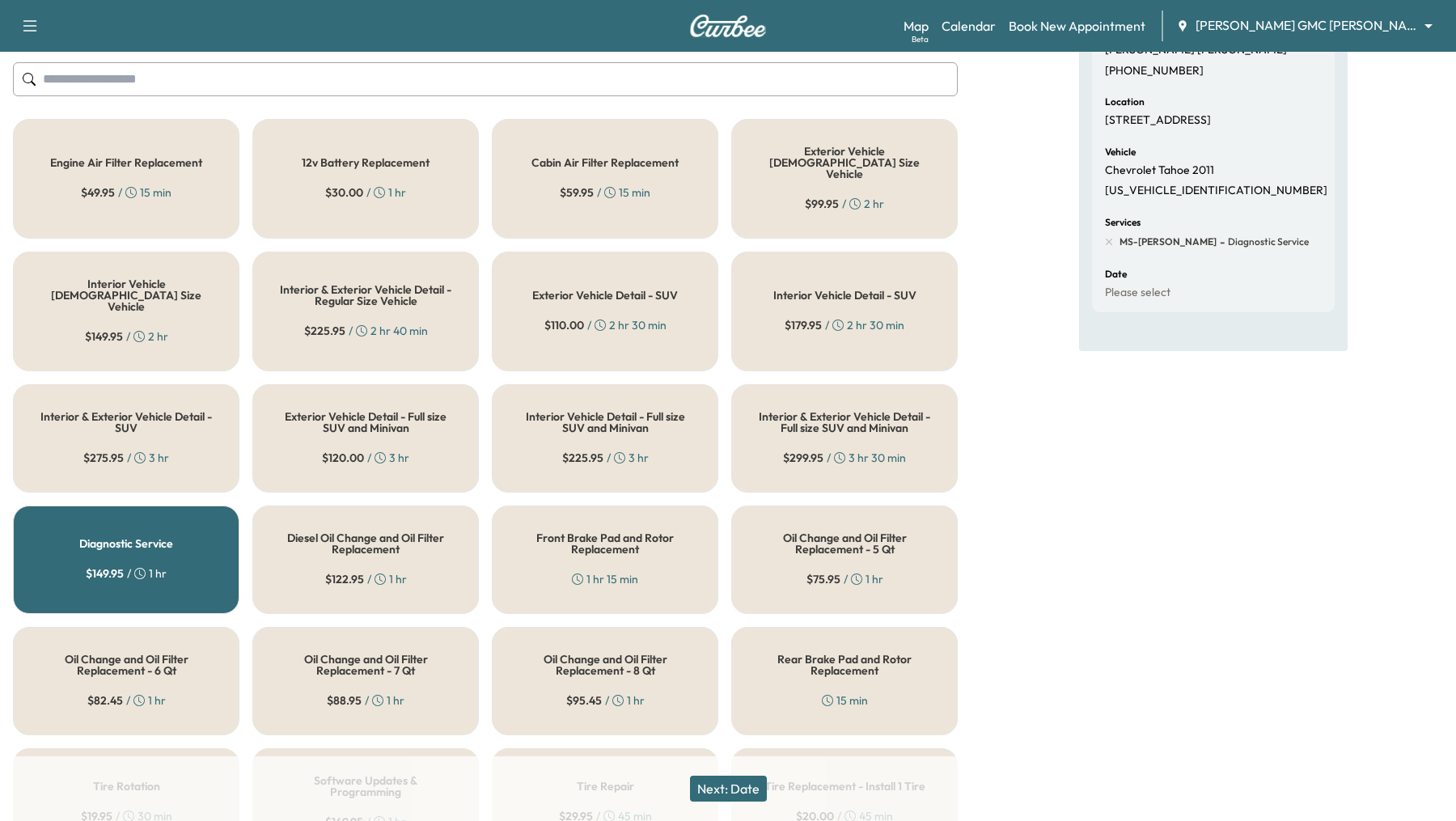
click at [732, 797] on button "Next: Date" at bounding box center [728, 788] width 77 height 26
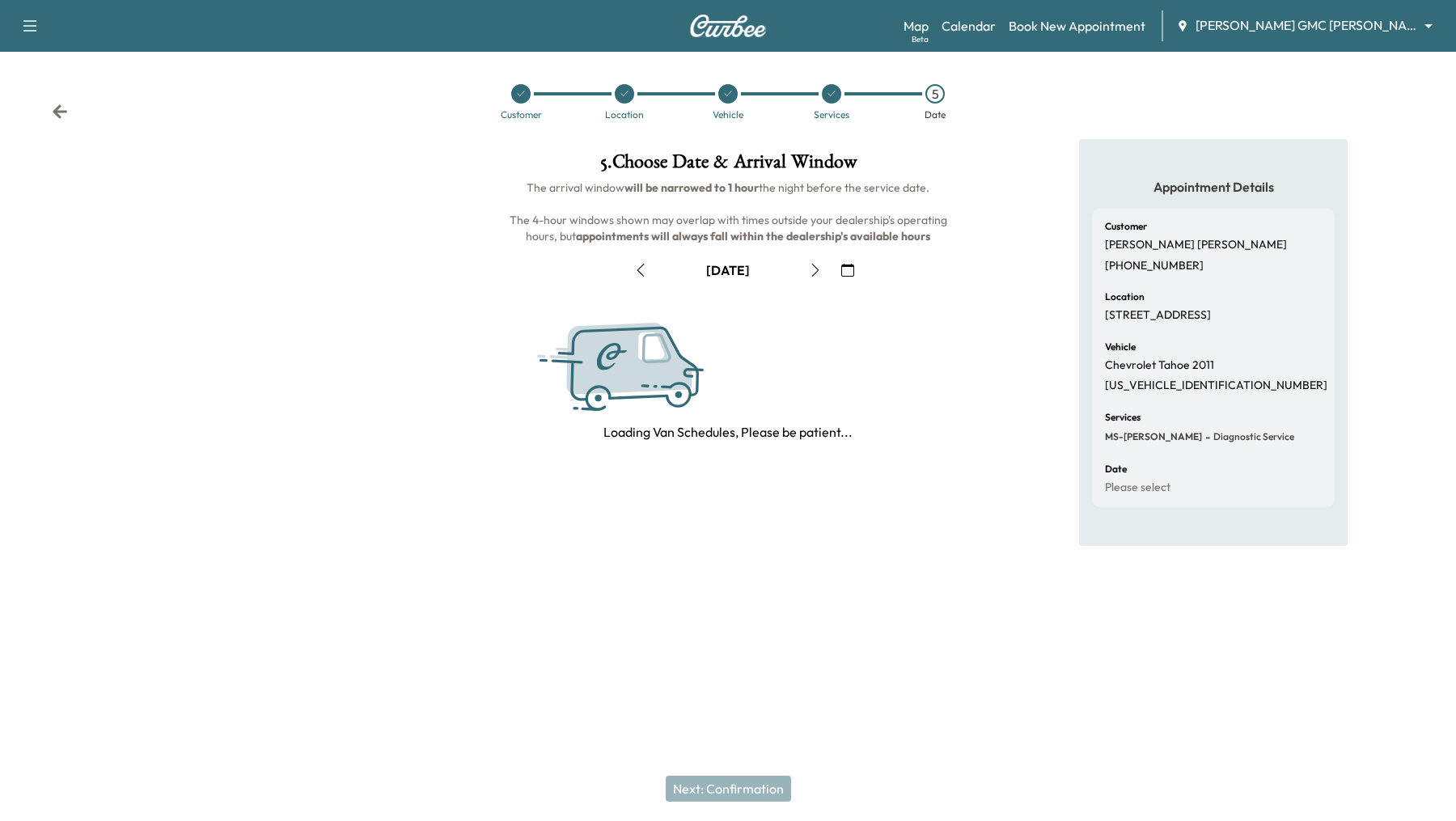
scroll to position [0, 0]
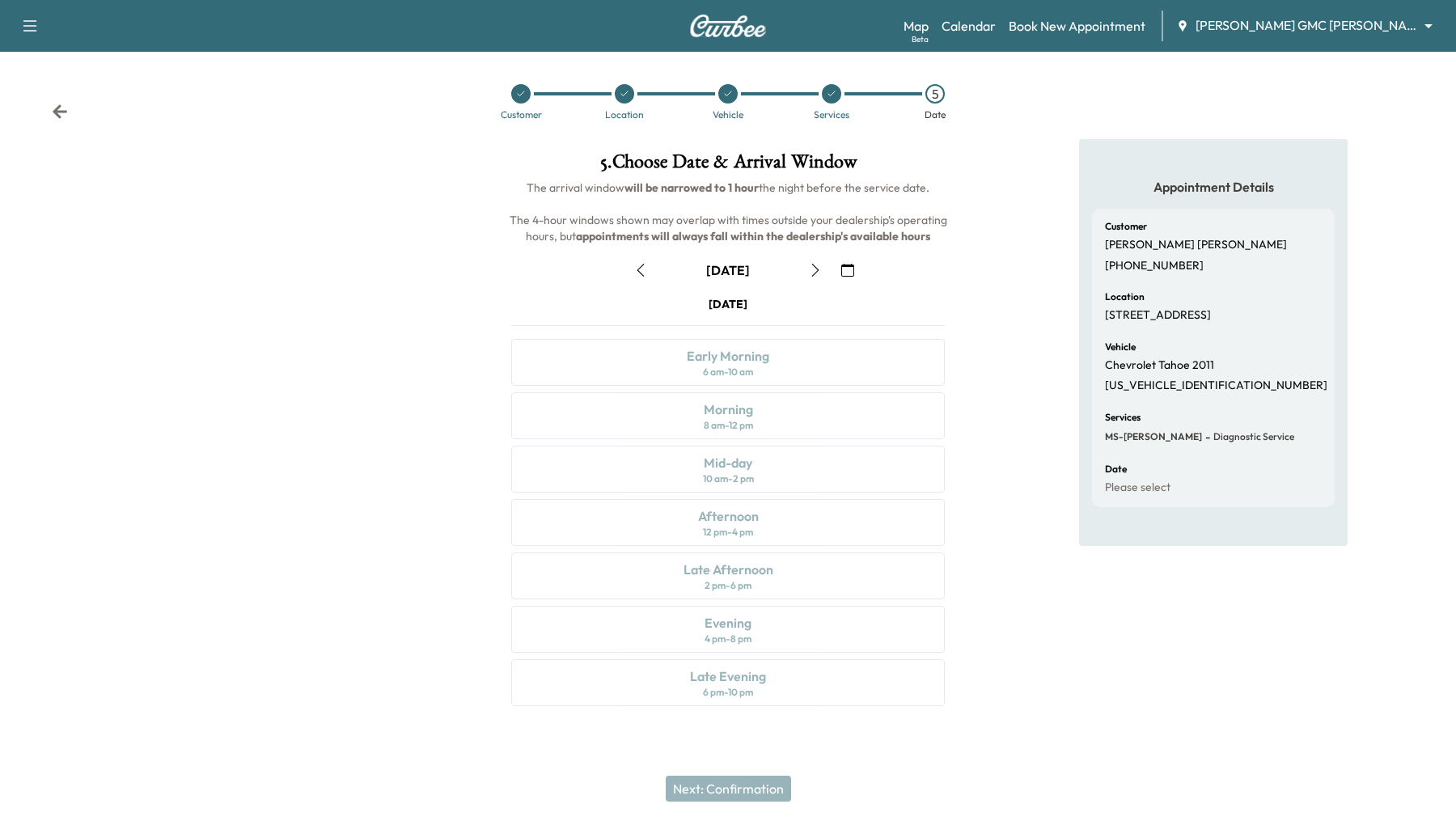
click at [844, 267] on icon "button" at bounding box center [847, 270] width 13 height 13
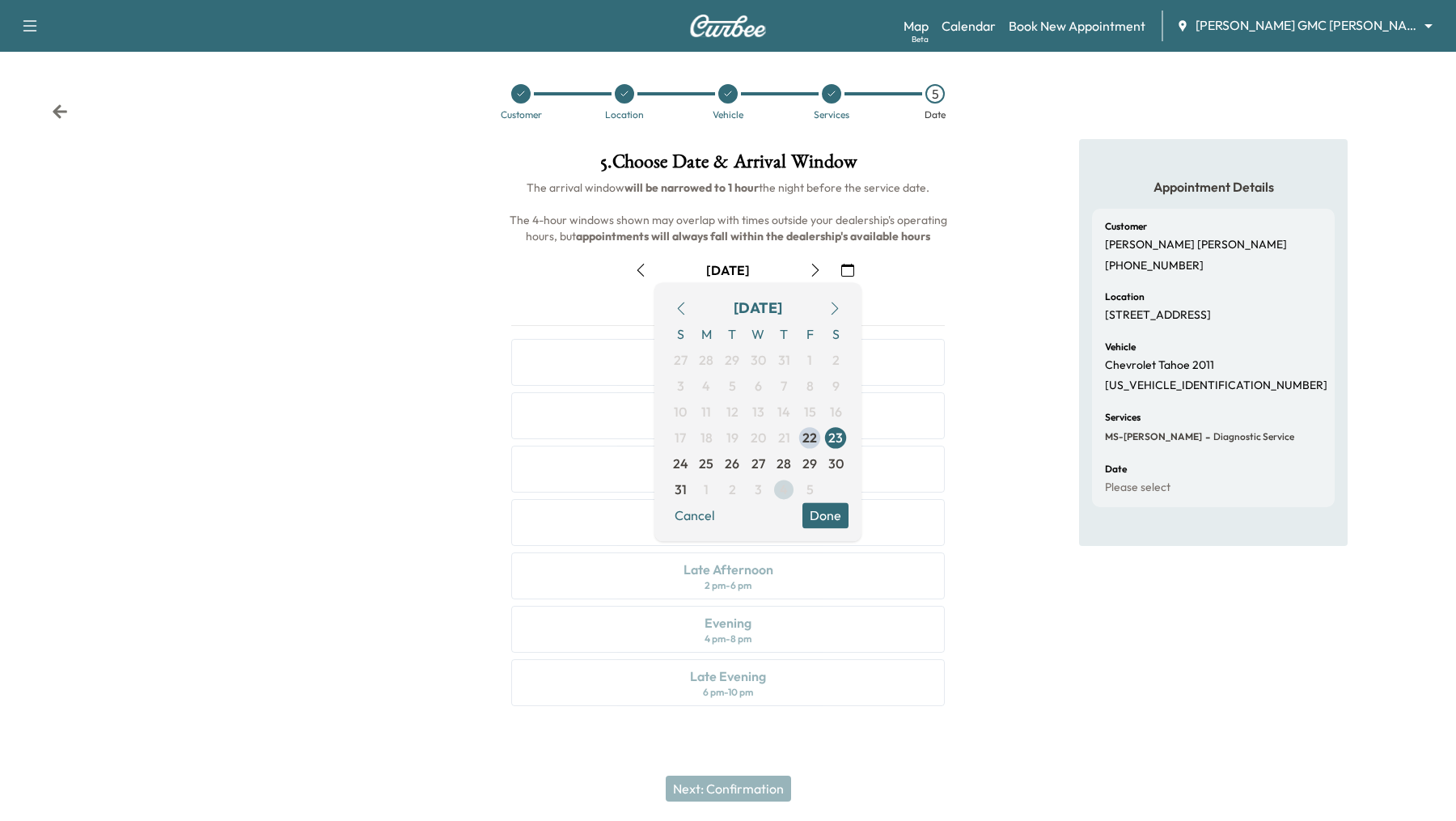
click at [779, 491] on span "4" at bounding box center [783, 489] width 8 height 20
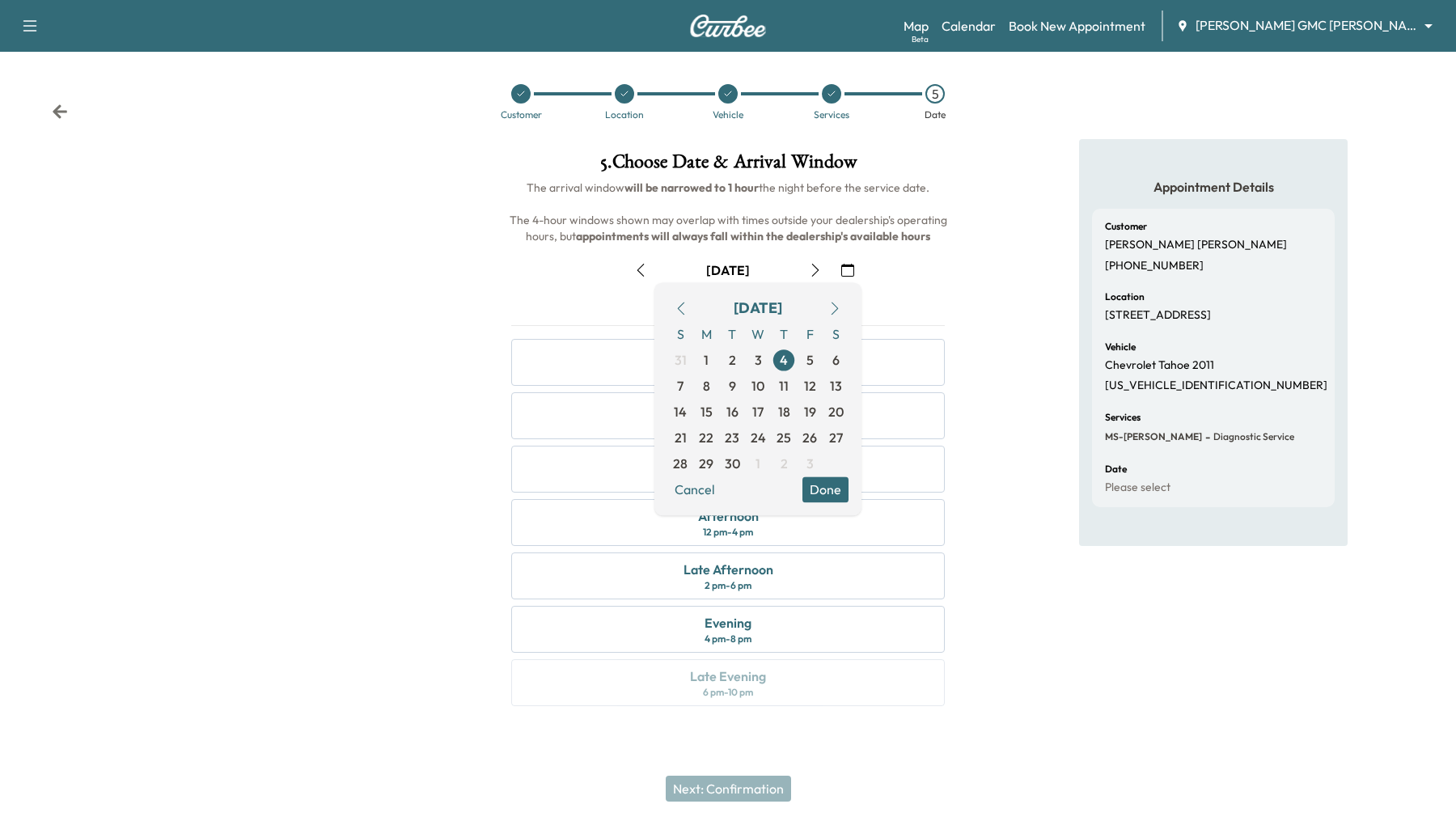
click at [826, 492] on button "Done" at bounding box center [825, 489] width 46 height 26
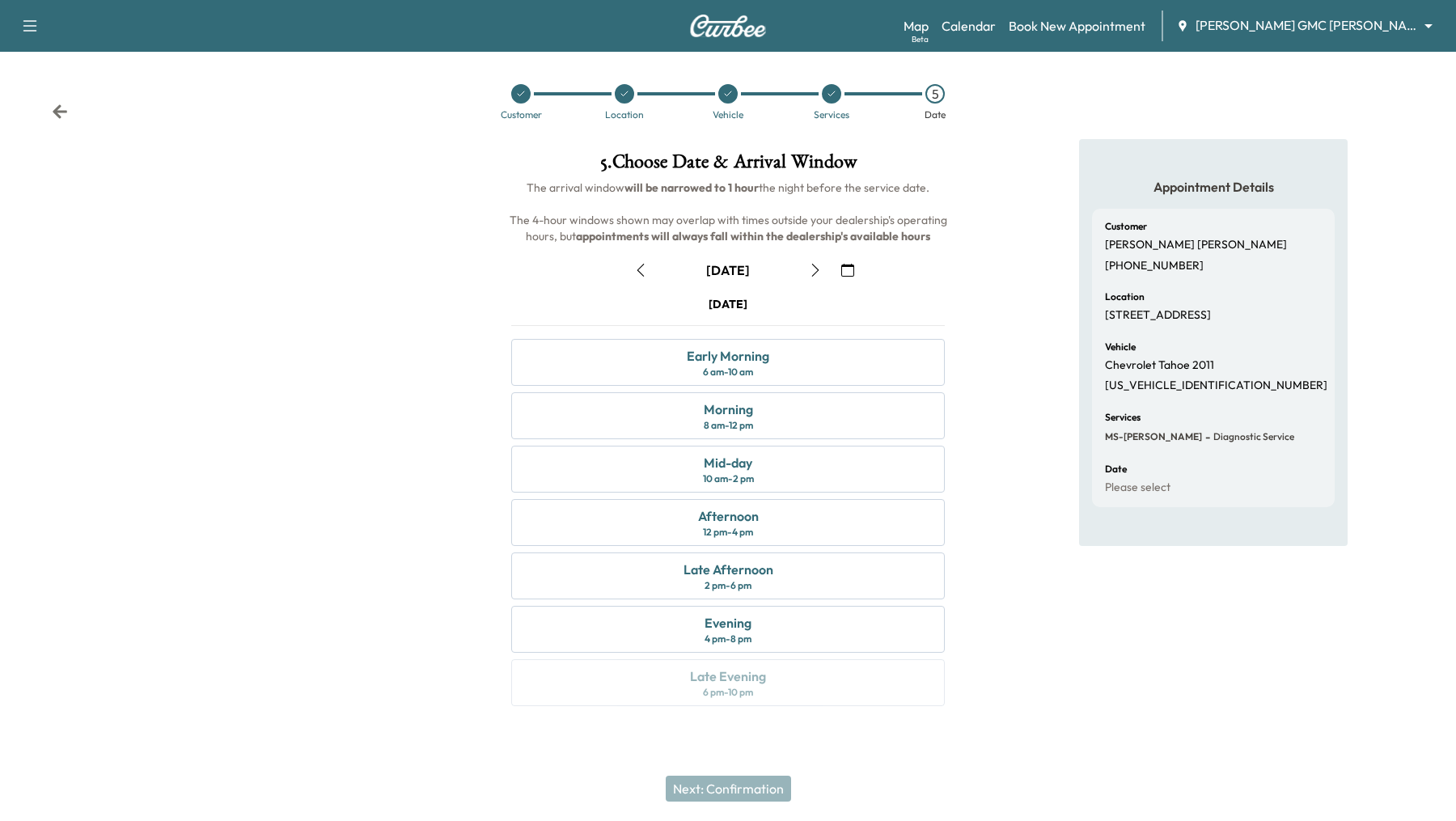
click at [854, 254] on div "September [DATE] S M T W T F S 31 1 2 3 4 5 6 7 8 9 10 11 12 13 14 15 16 17 18 …" at bounding box center [728, 478] width 459 height 468
click at [853, 266] on icon "button" at bounding box center [847, 270] width 13 height 13
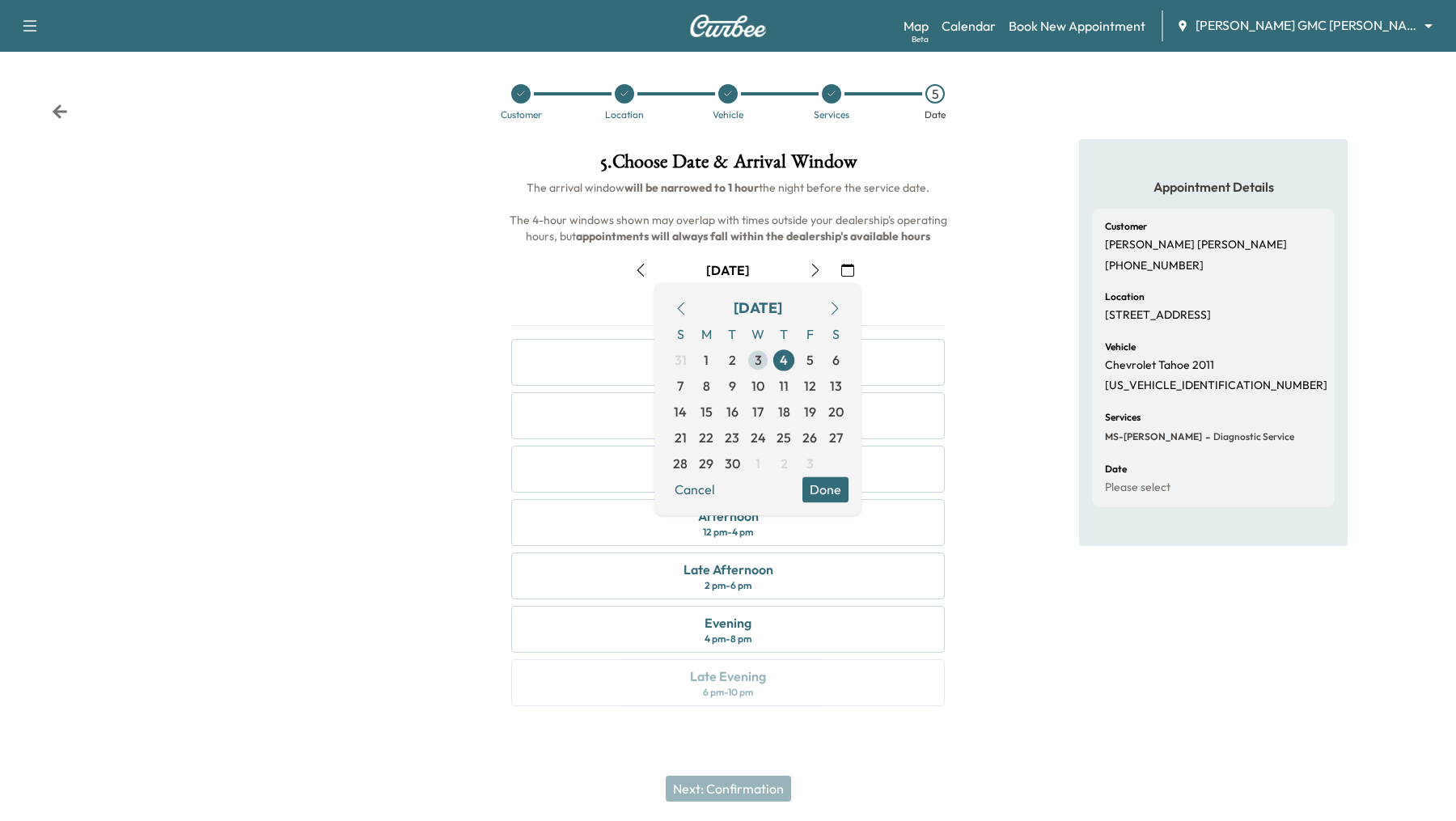
click at [762, 357] on span "3" at bounding box center [758, 360] width 26 height 26
click at [820, 498] on button "Done" at bounding box center [825, 489] width 46 height 26
